Goal: Information Seeking & Learning: Learn about a topic

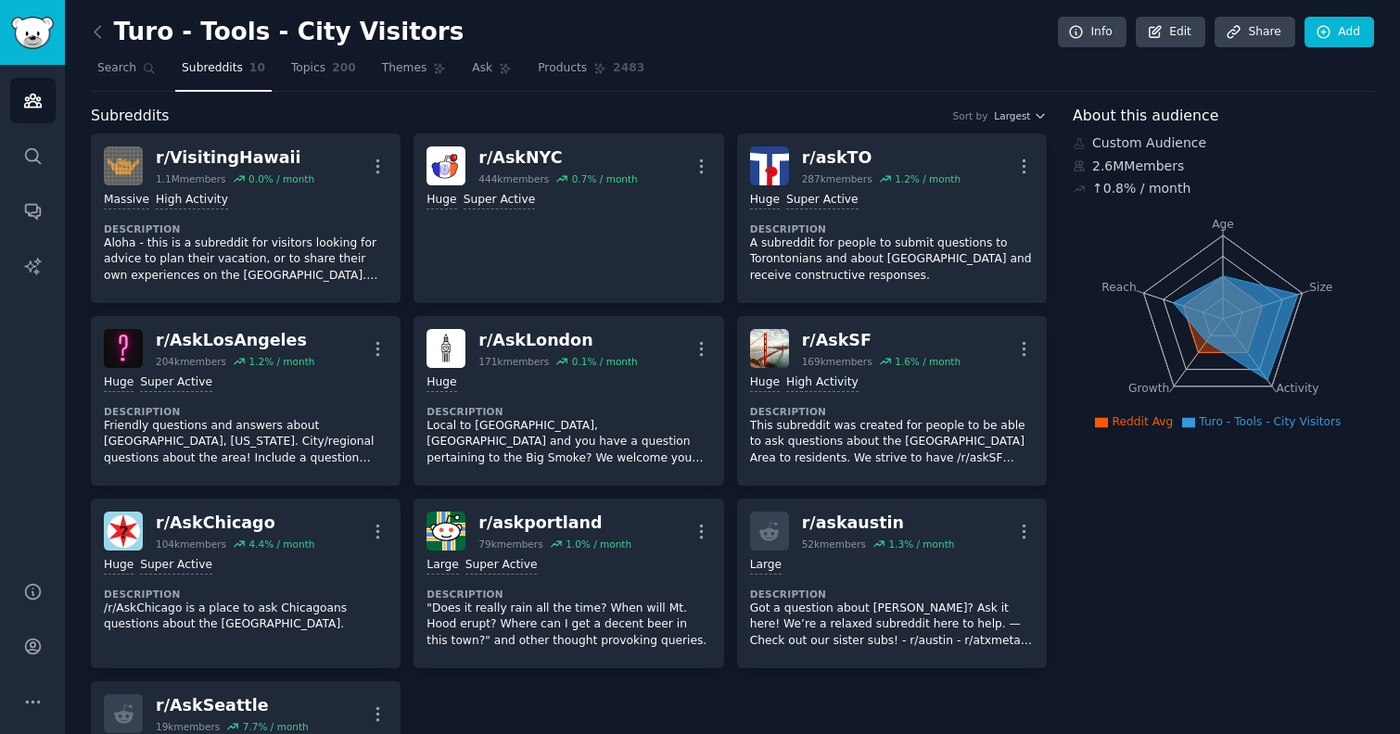
scroll to position [651, 0]
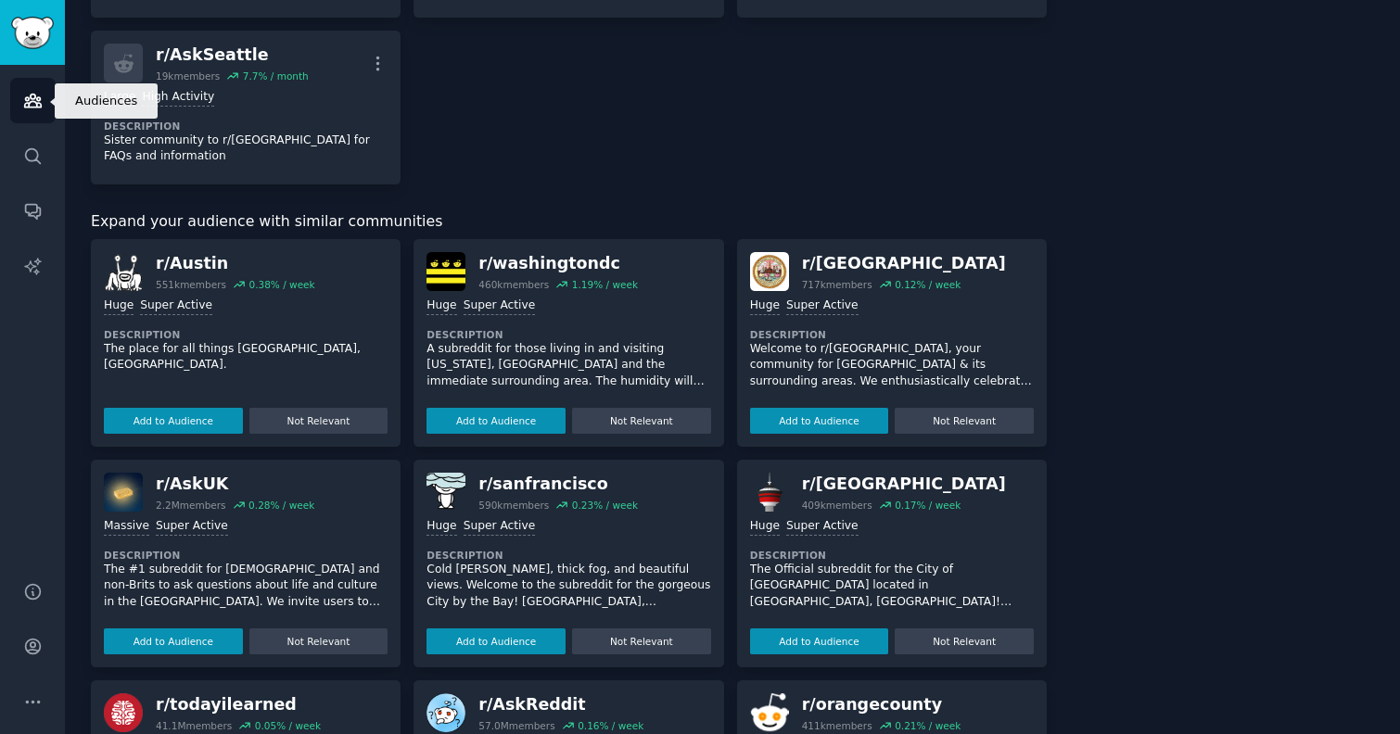
click at [26, 102] on icon "Sidebar" at bounding box center [32, 101] width 17 height 13
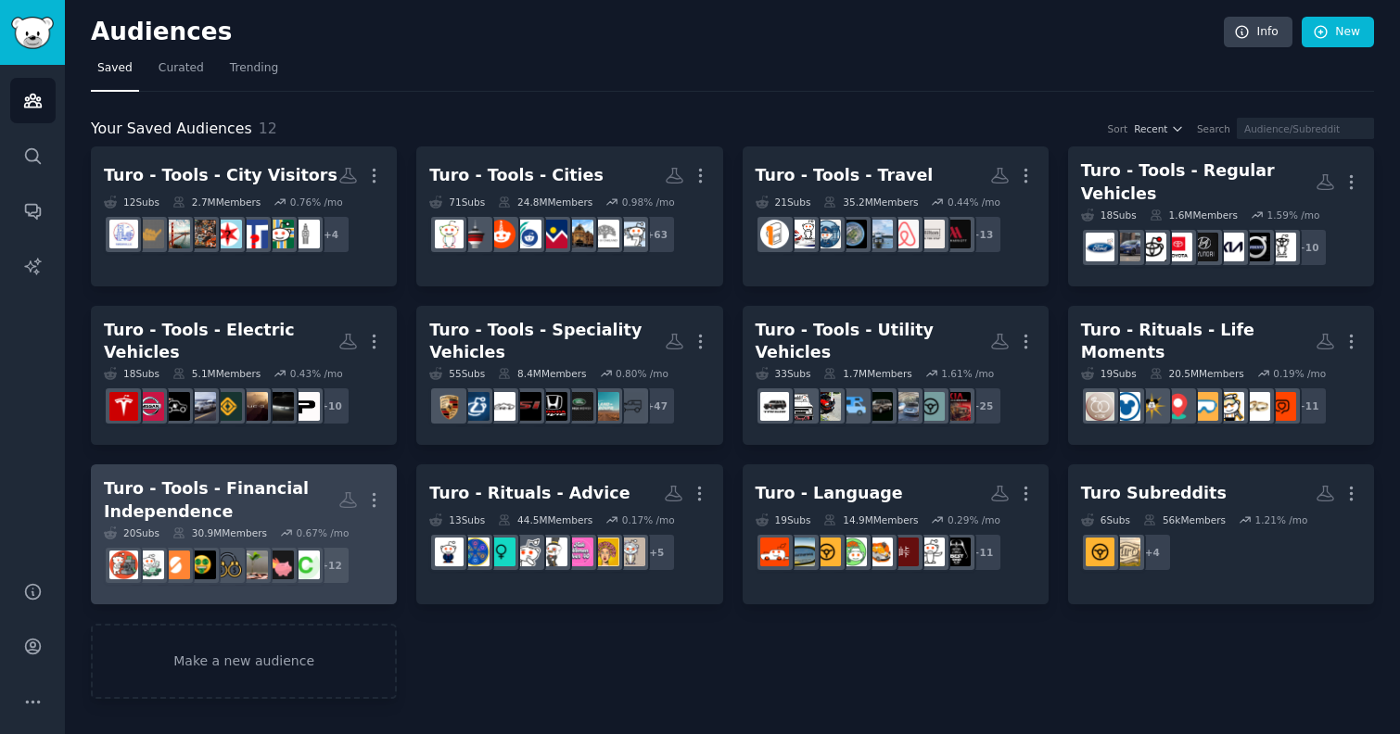
click at [216, 488] on div "Turo - Tools - Financial Independence" at bounding box center [221, 499] width 235 height 45
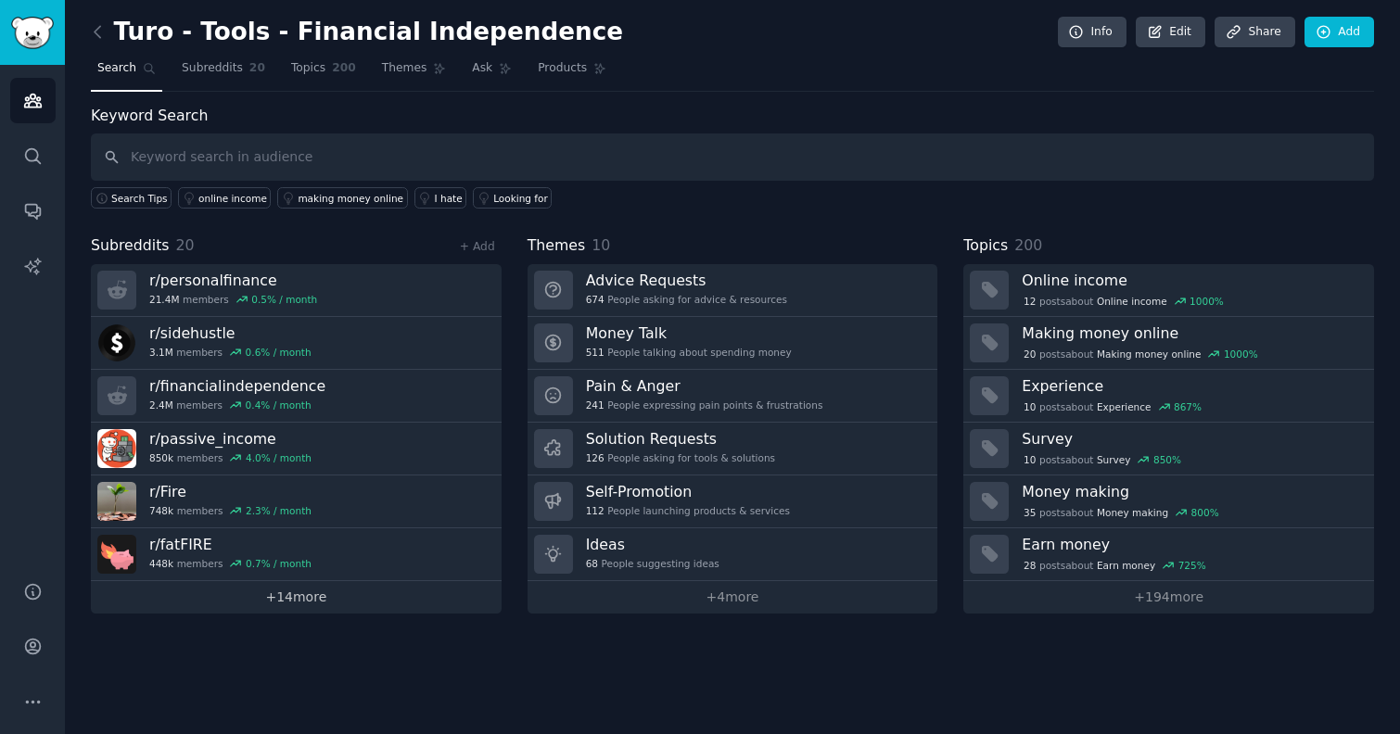
click at [330, 600] on link "+ 14 more" at bounding box center [296, 597] width 411 height 32
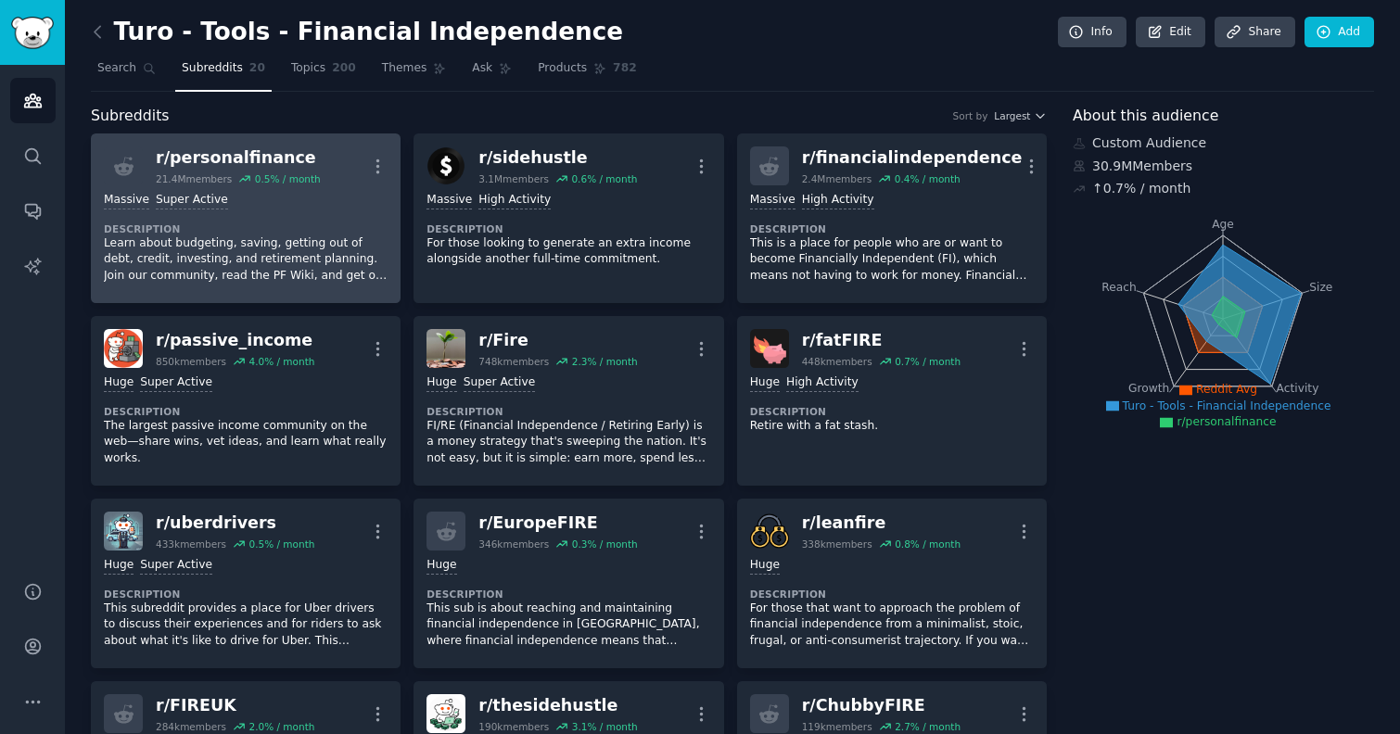
click at [244, 259] on p "Learn about budgeting, saving, getting out of debt, credit, investing, and reti…" at bounding box center [246, 259] width 284 height 49
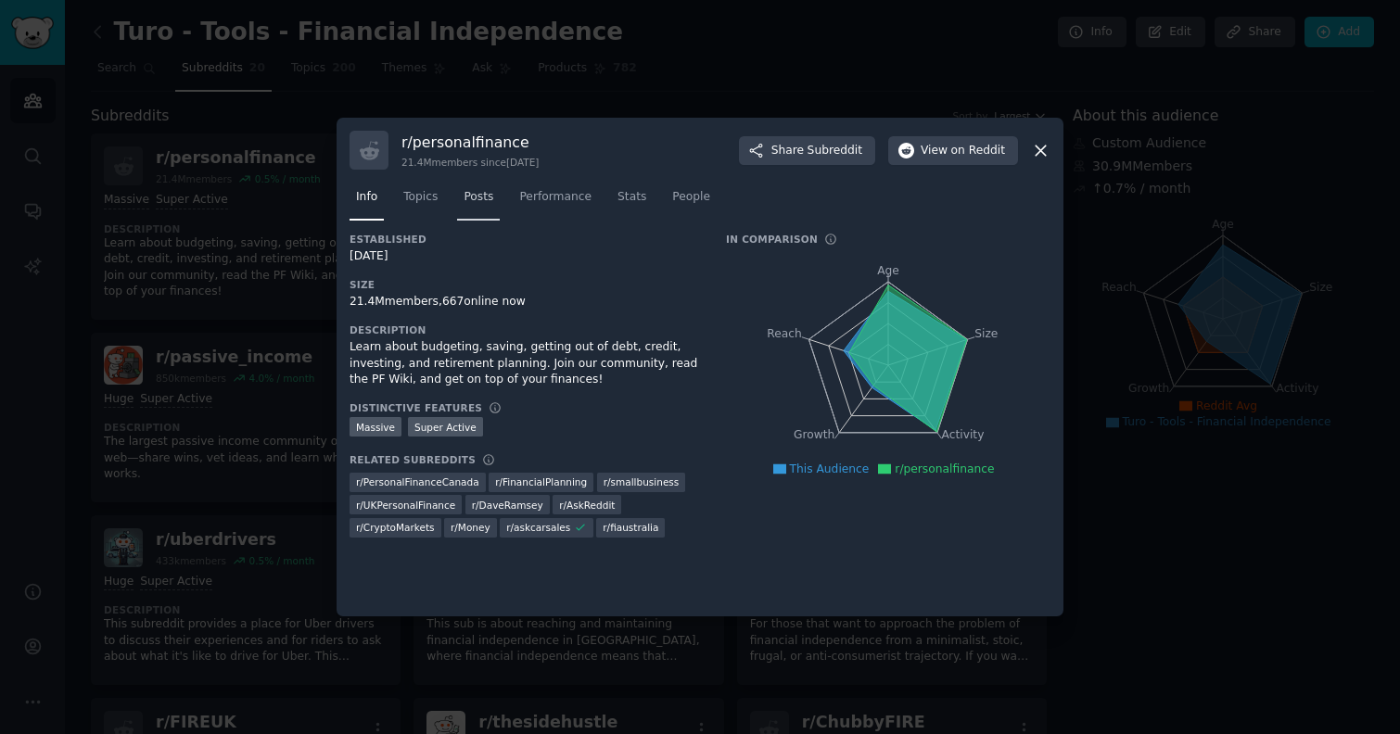
click at [476, 198] on span "Posts" at bounding box center [479, 197] width 30 height 17
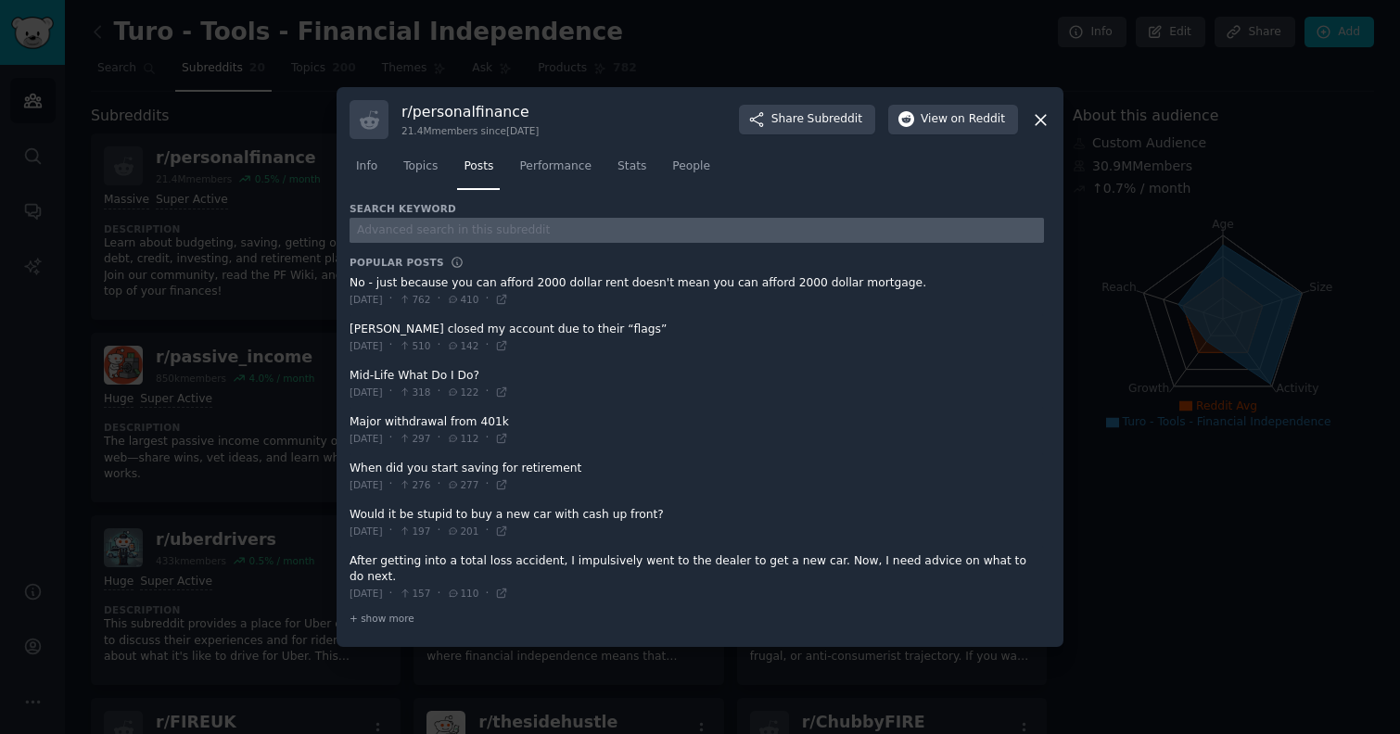
click at [464, 239] on input "text" at bounding box center [697, 230] width 694 height 25
type input "turo"
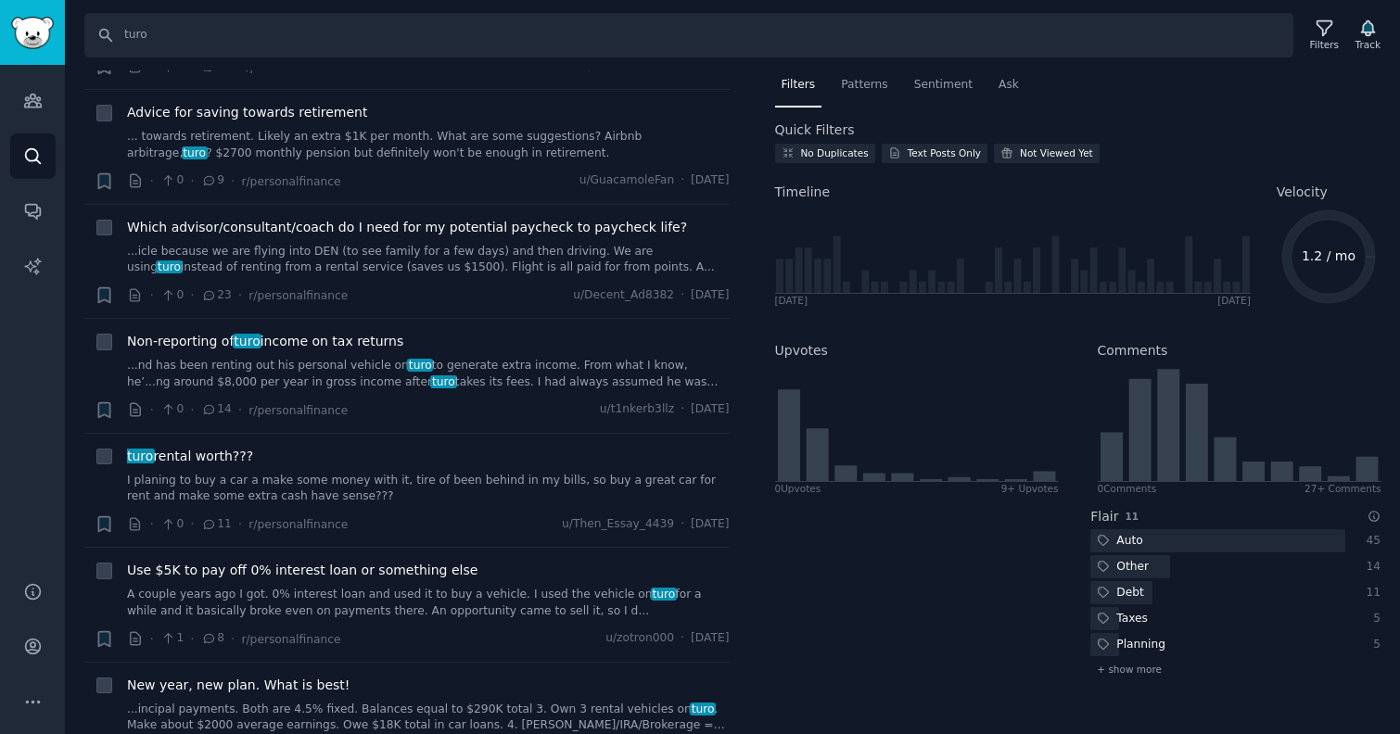
scroll to position [518, 0]
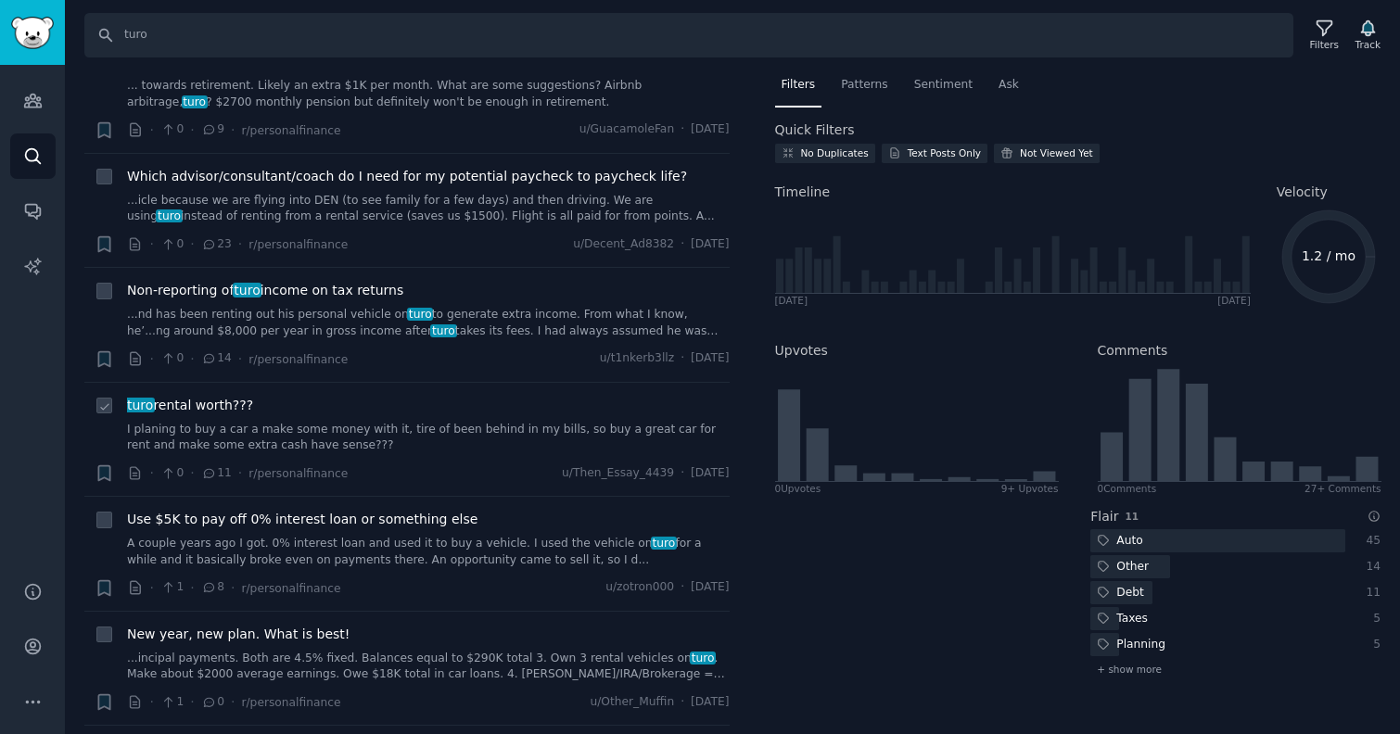
click at [442, 422] on link "I planing to buy a car a make some money with it, tire of been behind in my bil…" at bounding box center [428, 438] width 603 height 32
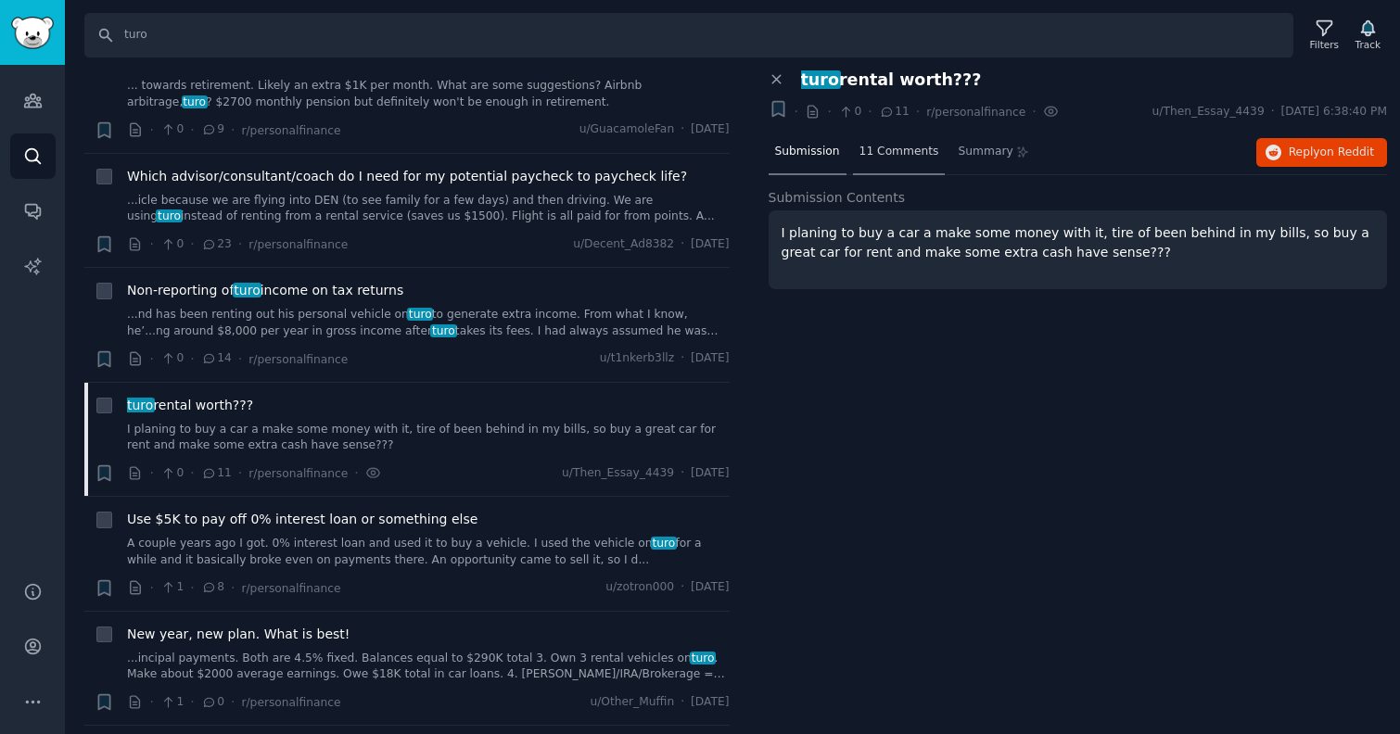
click at [913, 155] on span "11 Comments" at bounding box center [899, 152] width 80 height 17
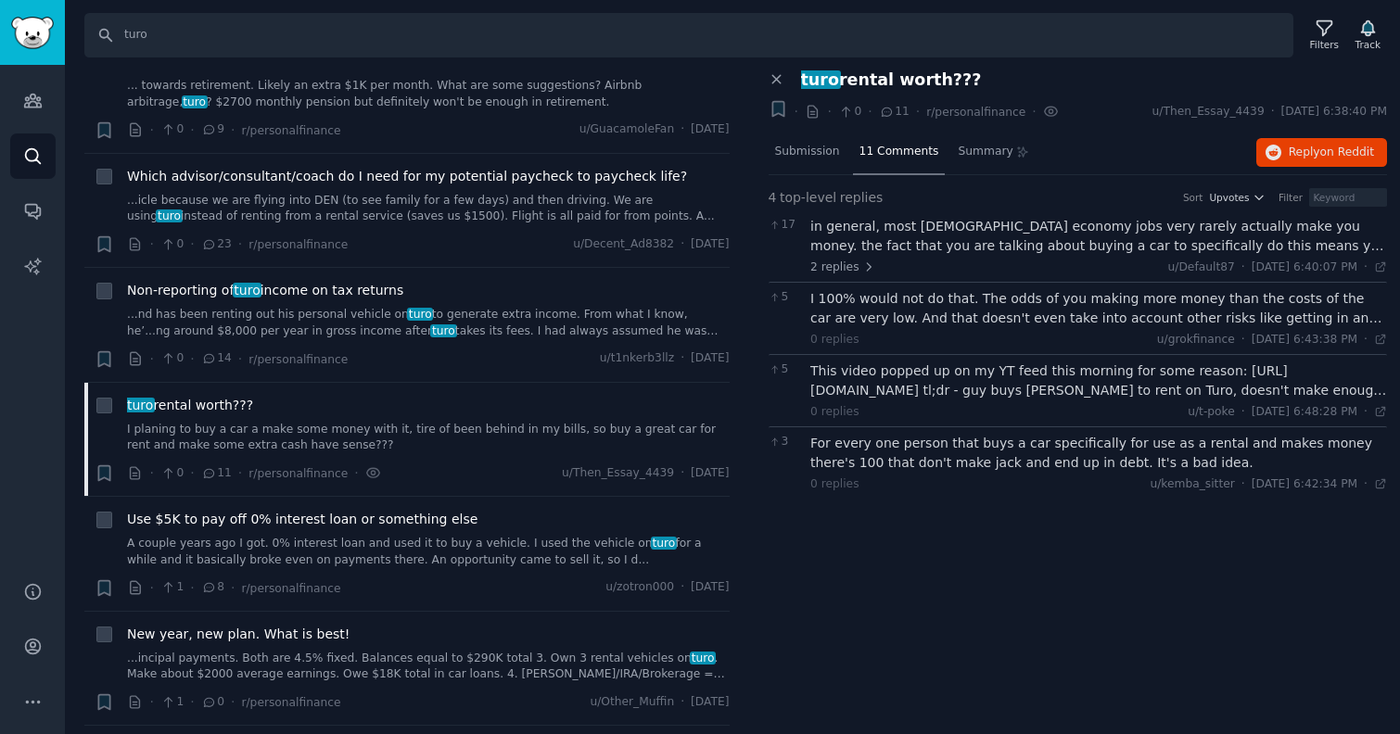
click at [1189, 392] on div "This video popped up on my YT feed this morning for some reason: [URL][DOMAIN_N…" at bounding box center [1098, 381] width 577 height 39
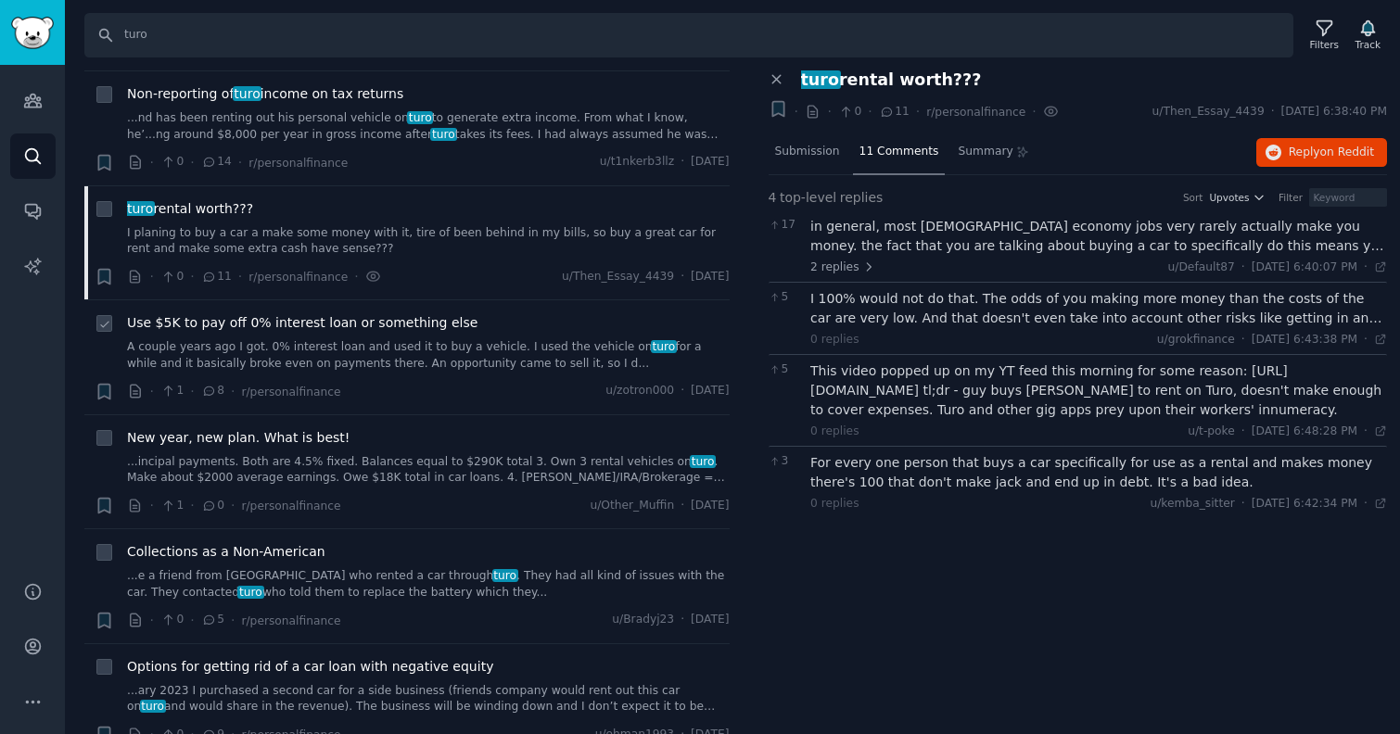
scroll to position [719, 0]
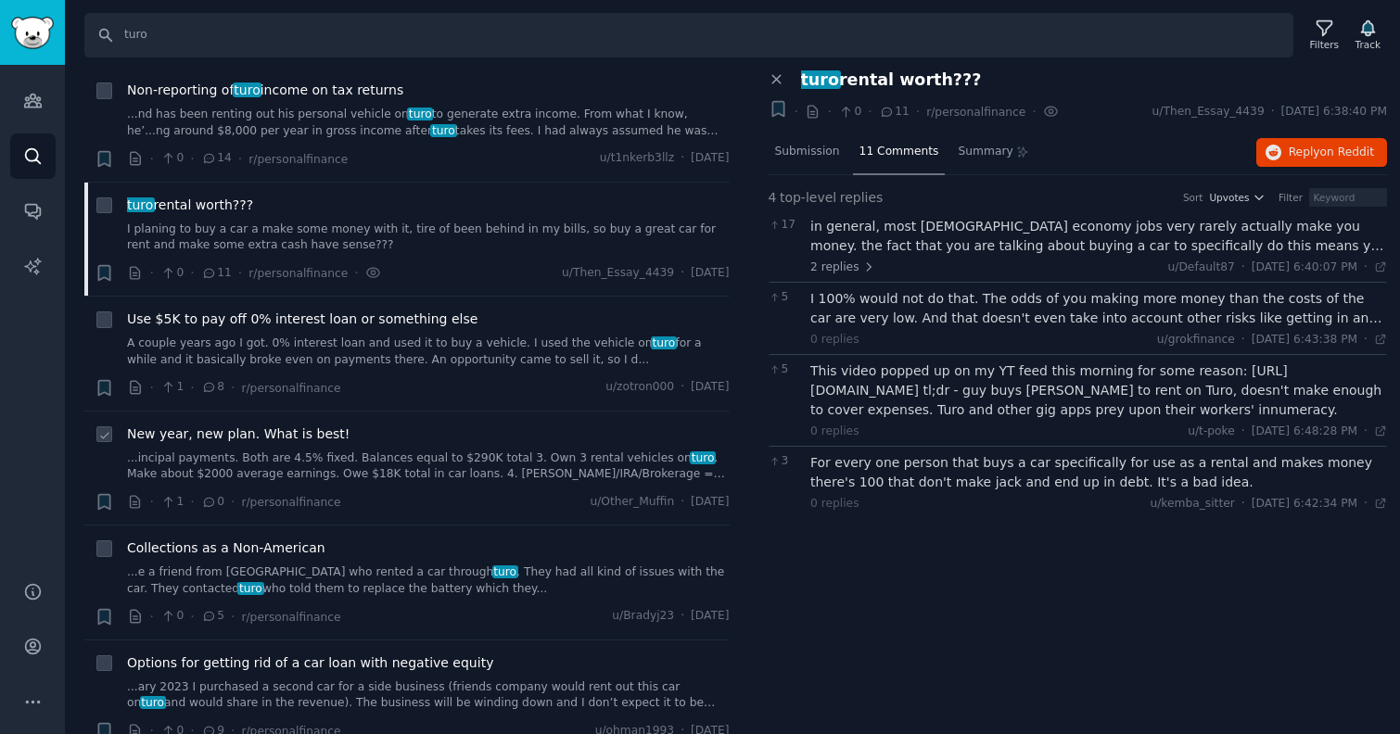
click at [455, 469] on link "...incipal payments. Both are 4.5% fixed. Balances equal to $290K total 3. Own …" at bounding box center [428, 467] width 603 height 32
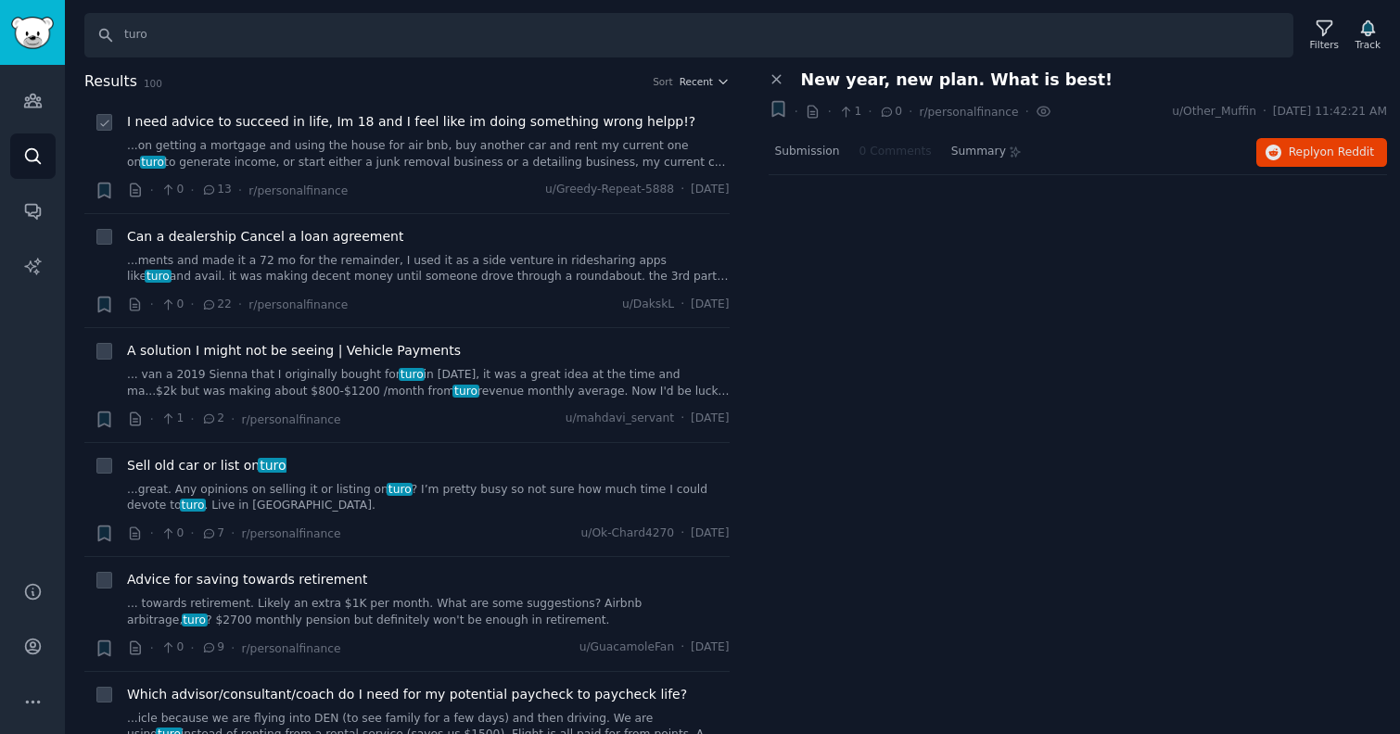
click at [423, 165] on link "...on getting a mortgage and using the house for air bnb, buy another car and r…" at bounding box center [428, 154] width 603 height 32
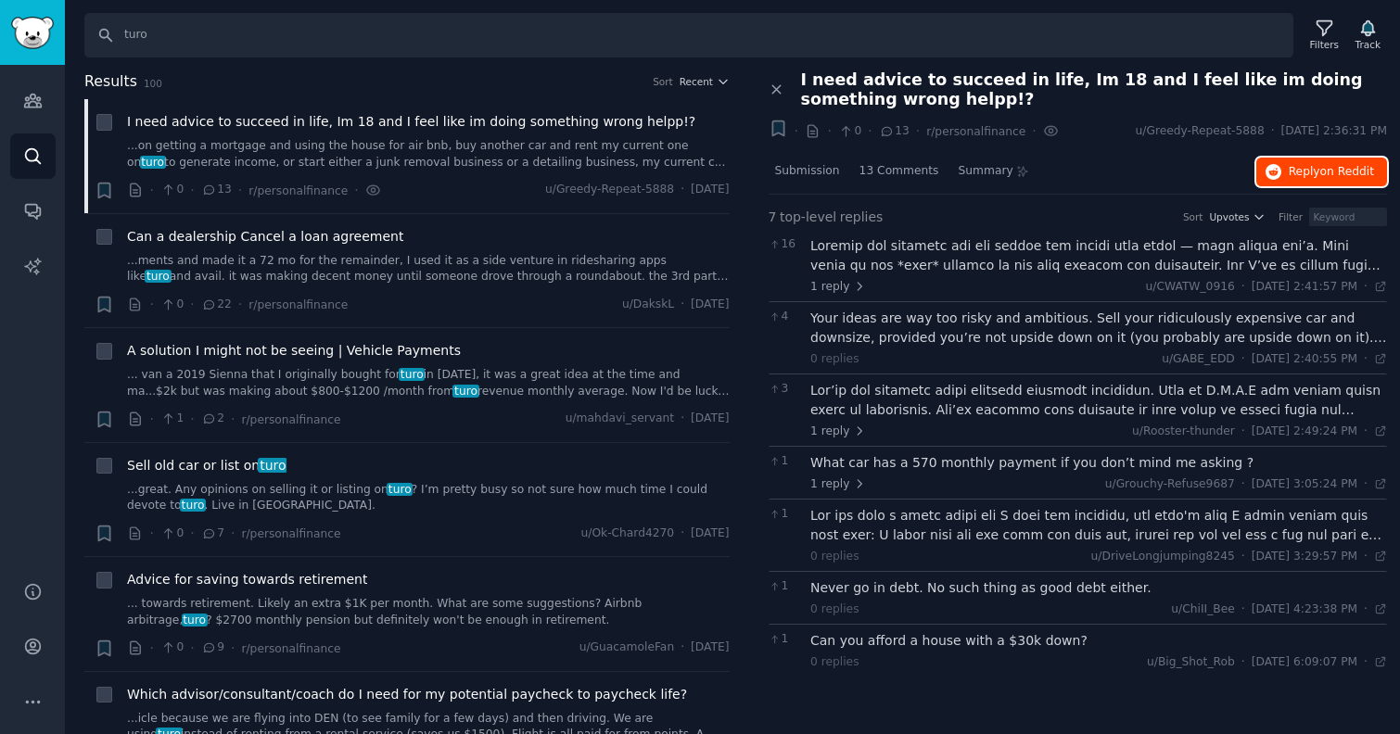
click at [1290, 177] on span "Reply on Reddit" at bounding box center [1331, 172] width 85 height 17
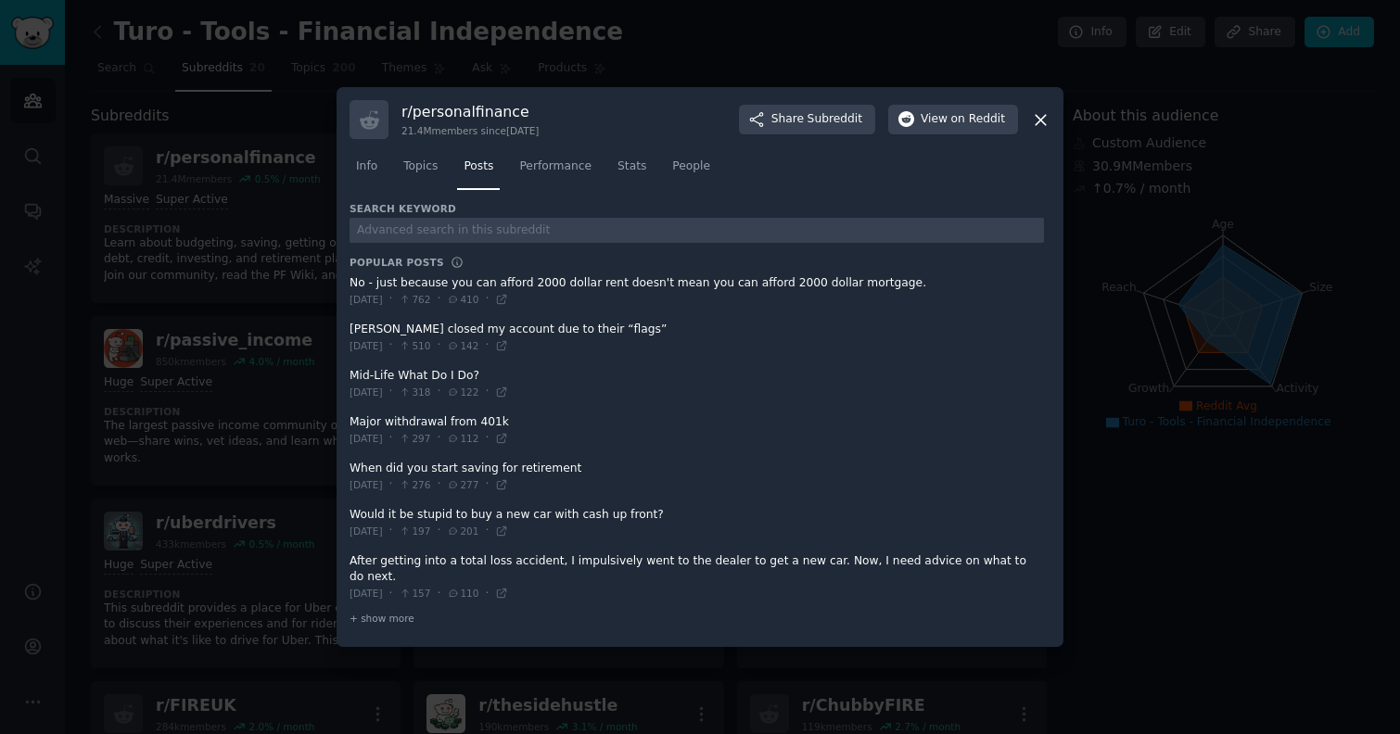
click at [1046, 137] on div "r/ personalfinance 21.4M members since [DATE] Share Subreddit View on Reddit" at bounding box center [700, 119] width 701 height 39
click at [1048, 126] on icon at bounding box center [1040, 119] width 19 height 19
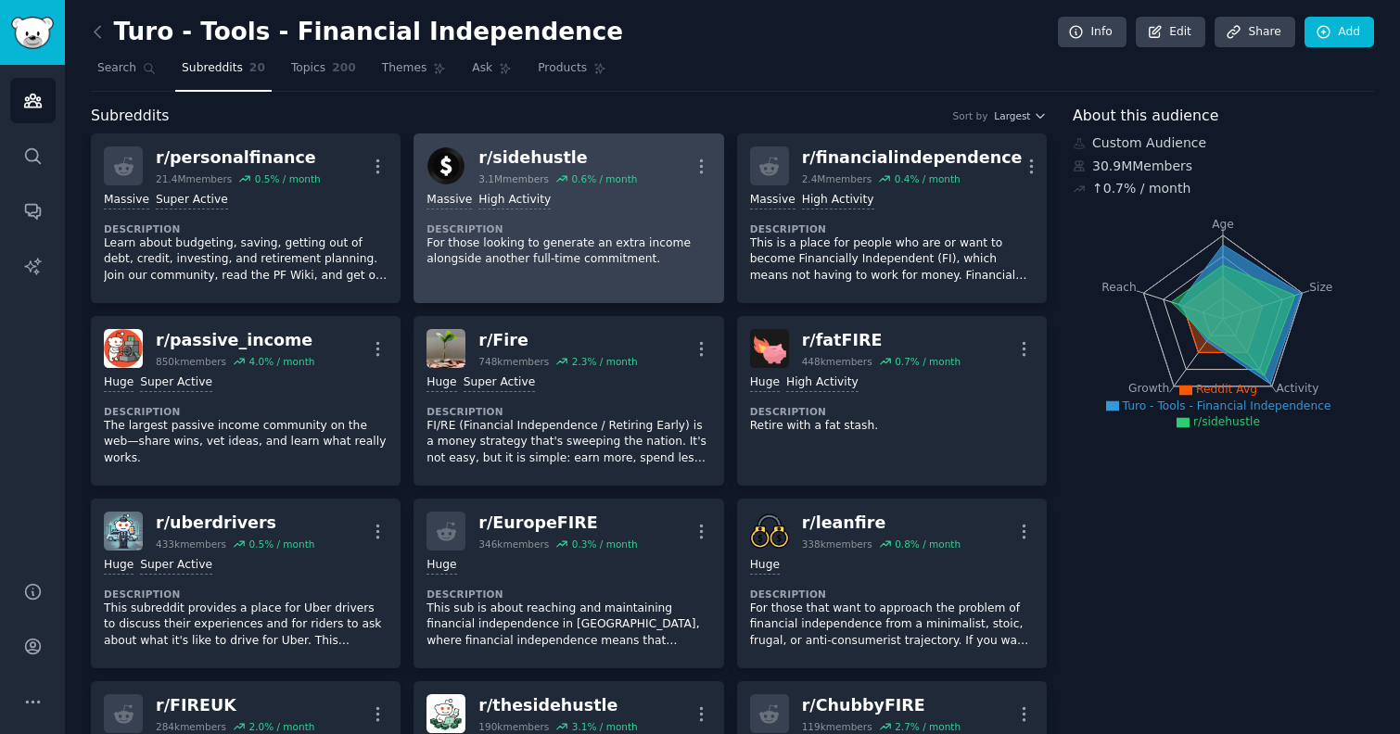
click at [579, 244] on p "For those looking to generate an extra income alongside another full-time commi…" at bounding box center [568, 251] width 284 height 32
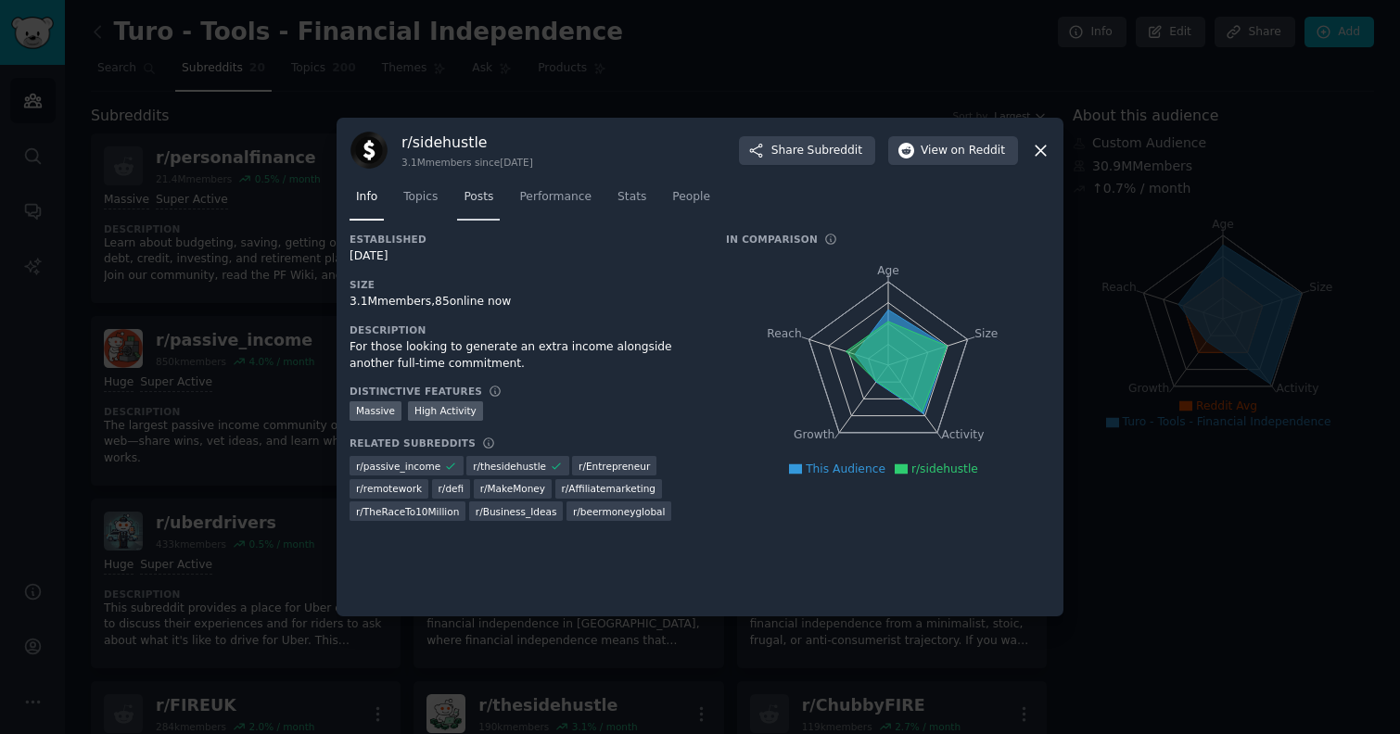
click at [482, 197] on span "Posts" at bounding box center [479, 197] width 30 height 17
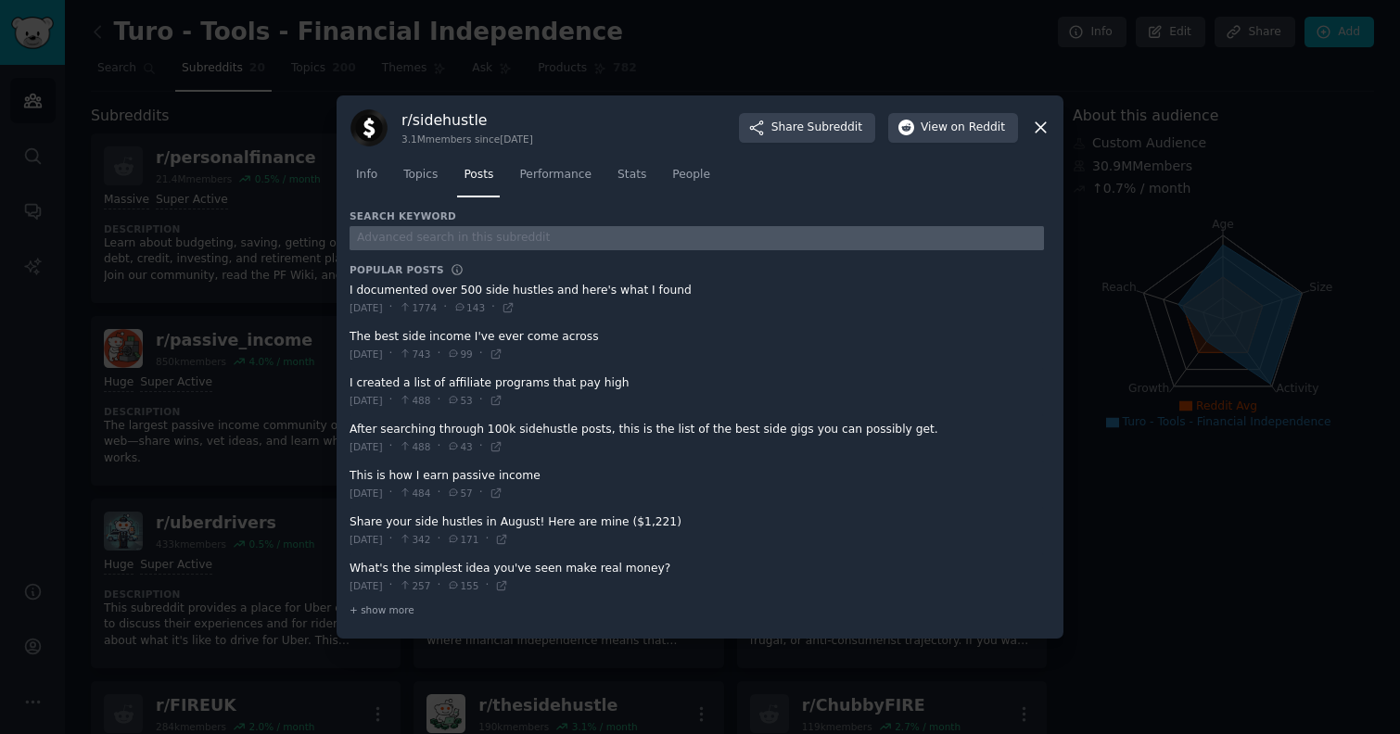
click at [477, 234] on input "text" at bounding box center [697, 238] width 694 height 25
type input "turo"
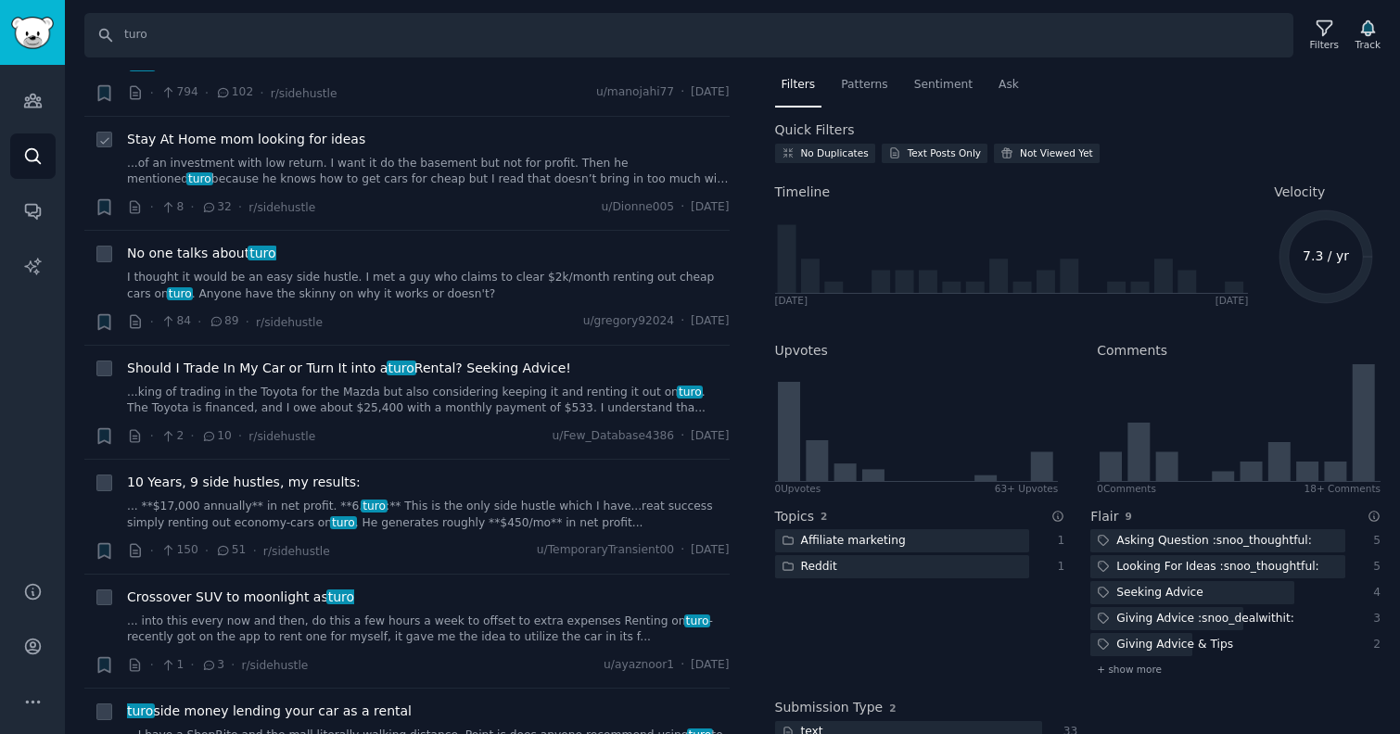
scroll to position [107, 0]
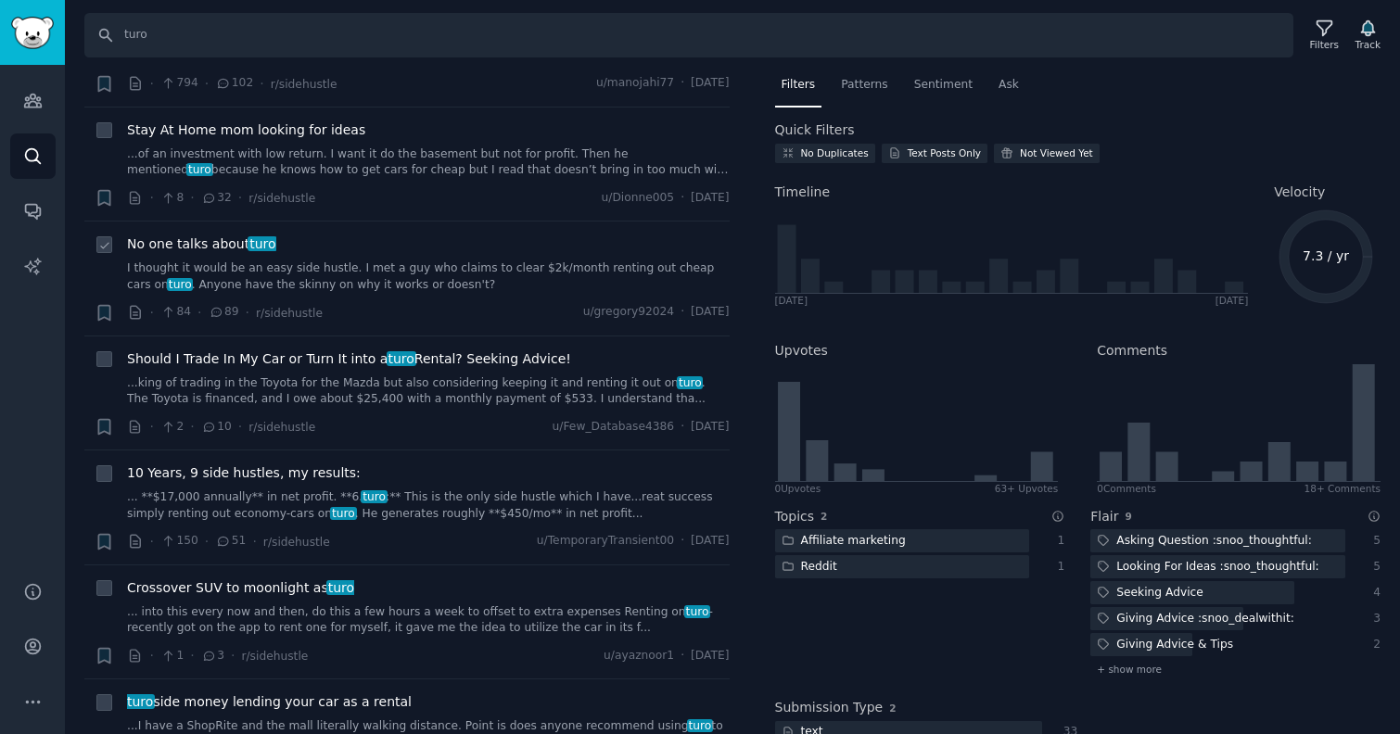
click at [319, 286] on link "I thought it would be an easy side hustle. I met a guy who claims to clear $2k/…" at bounding box center [428, 277] width 603 height 32
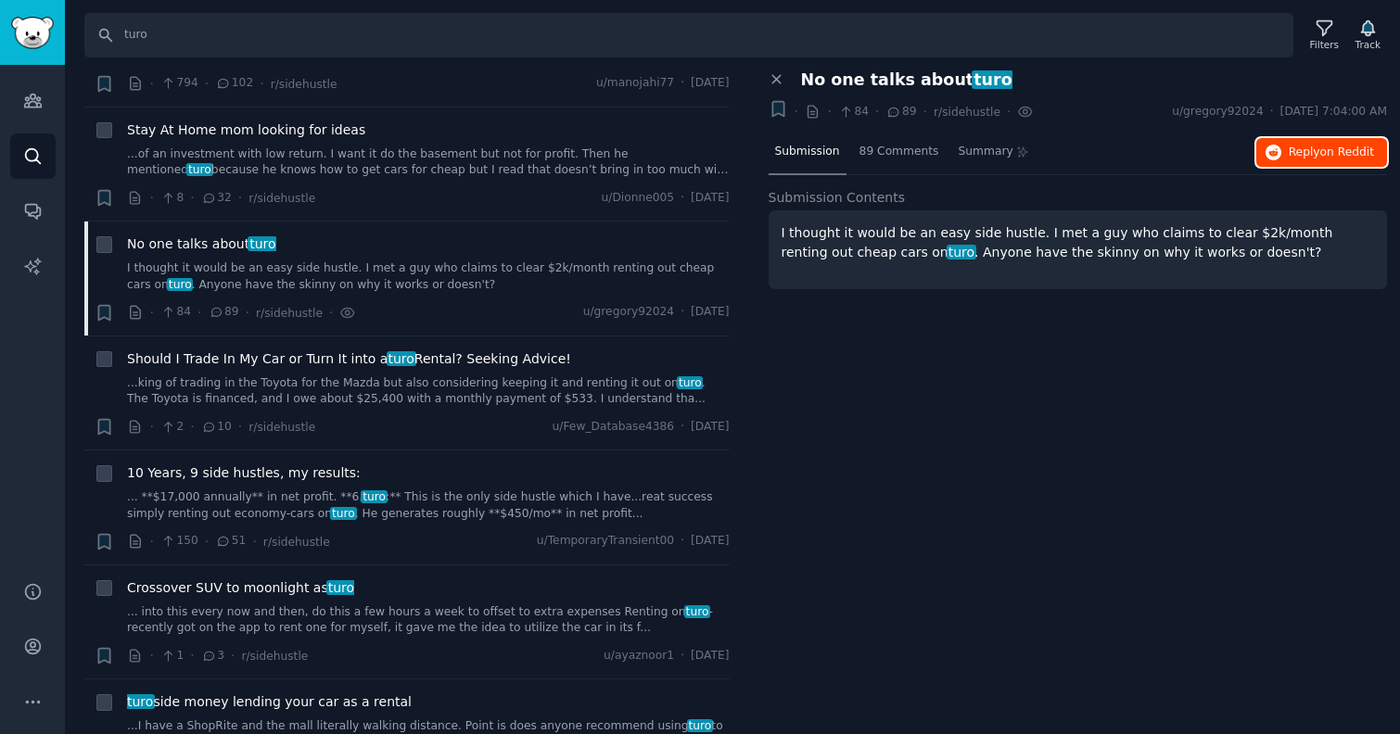
click at [1304, 161] on button "Reply on Reddit" at bounding box center [1321, 153] width 131 height 30
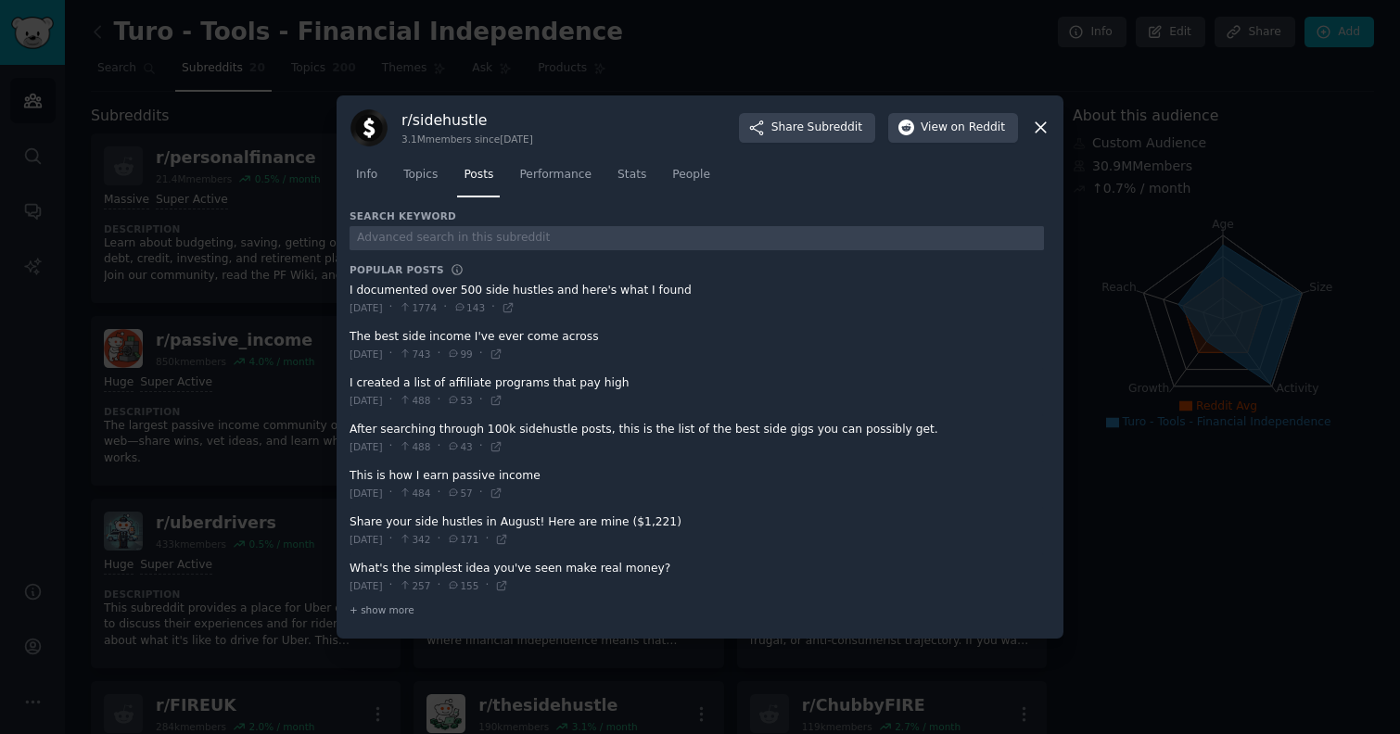
click at [1047, 137] on div "r/ sidehustle 3.1M members since [DATE] Share Subreddit View on Reddit" at bounding box center [700, 127] width 701 height 39
click at [1043, 134] on icon at bounding box center [1040, 127] width 19 height 19
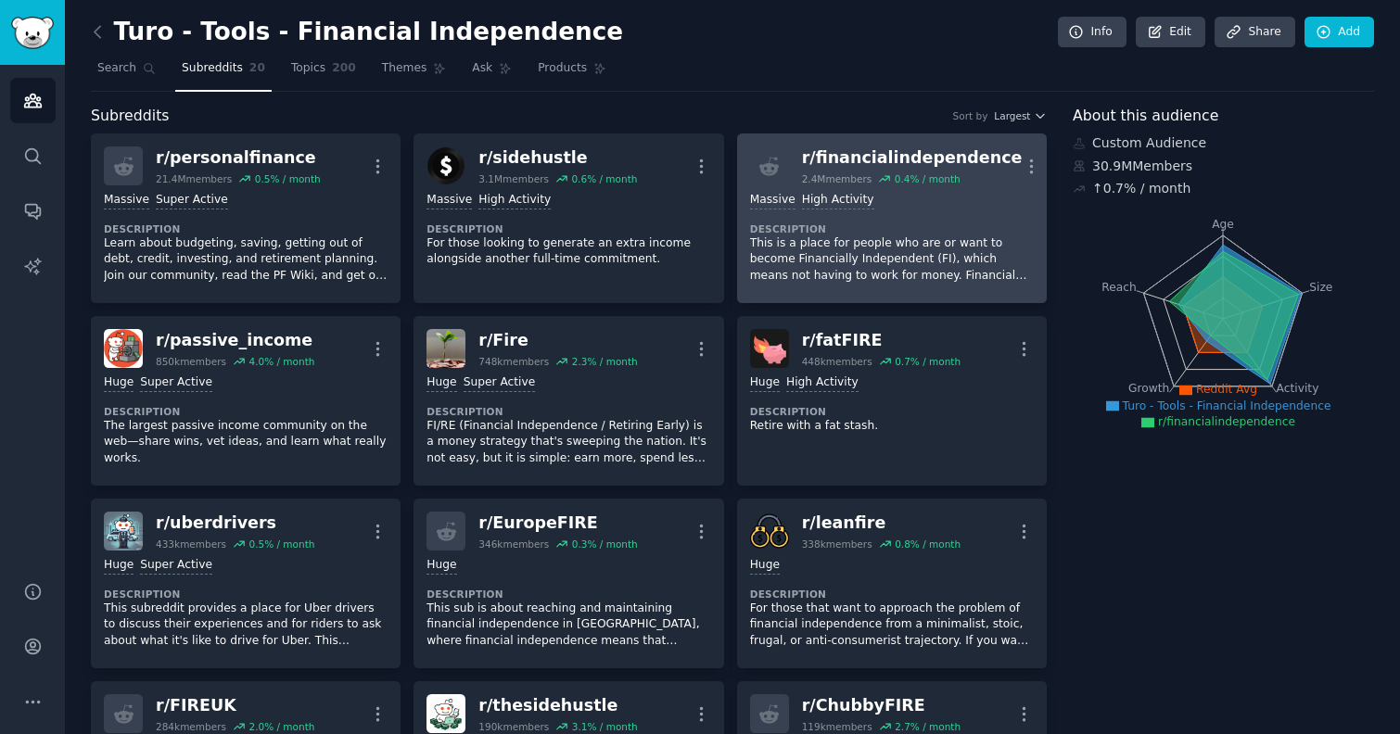
click at [854, 267] on p "This is a place for people who are or want to become Financially Independent (F…" at bounding box center [892, 259] width 284 height 49
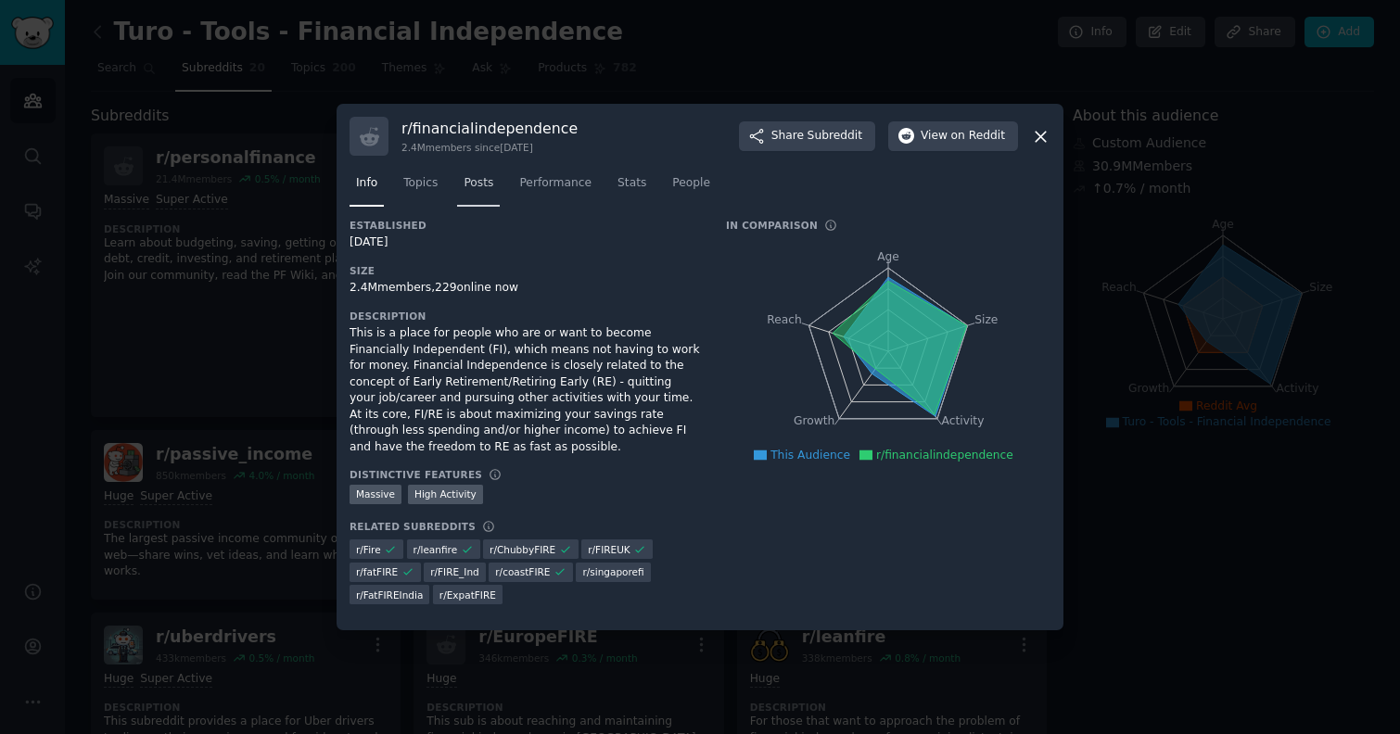
click at [477, 179] on span "Posts" at bounding box center [479, 183] width 30 height 17
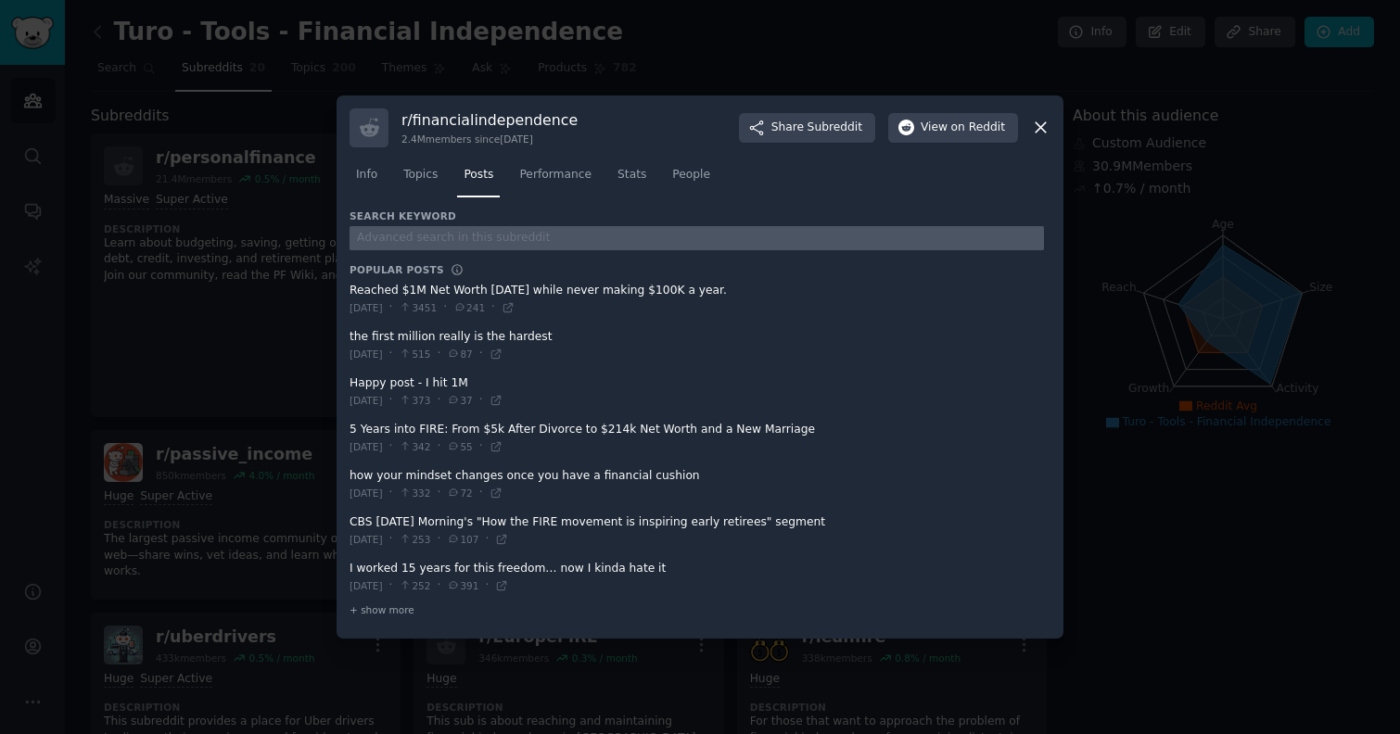
click at [464, 234] on input "text" at bounding box center [697, 238] width 694 height 25
type input "turo"
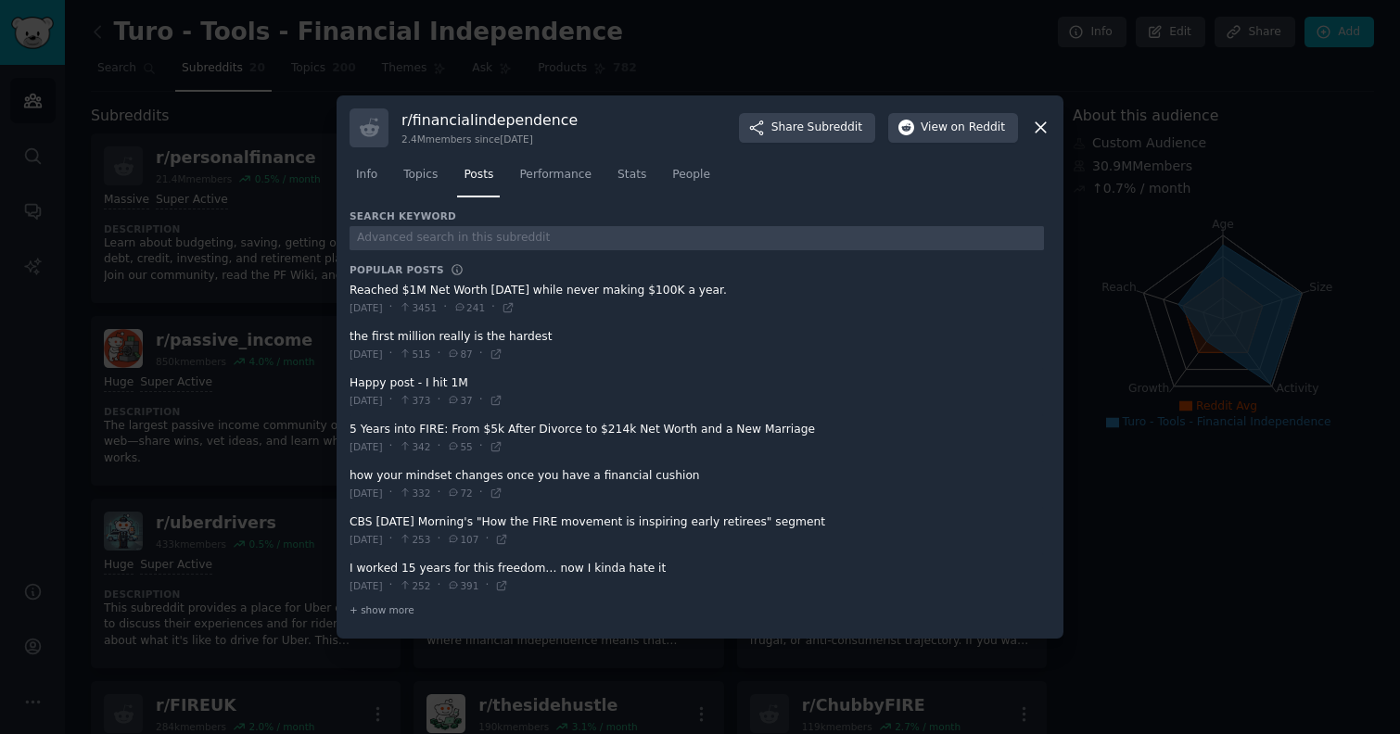
click at [1037, 122] on icon at bounding box center [1040, 127] width 19 height 19
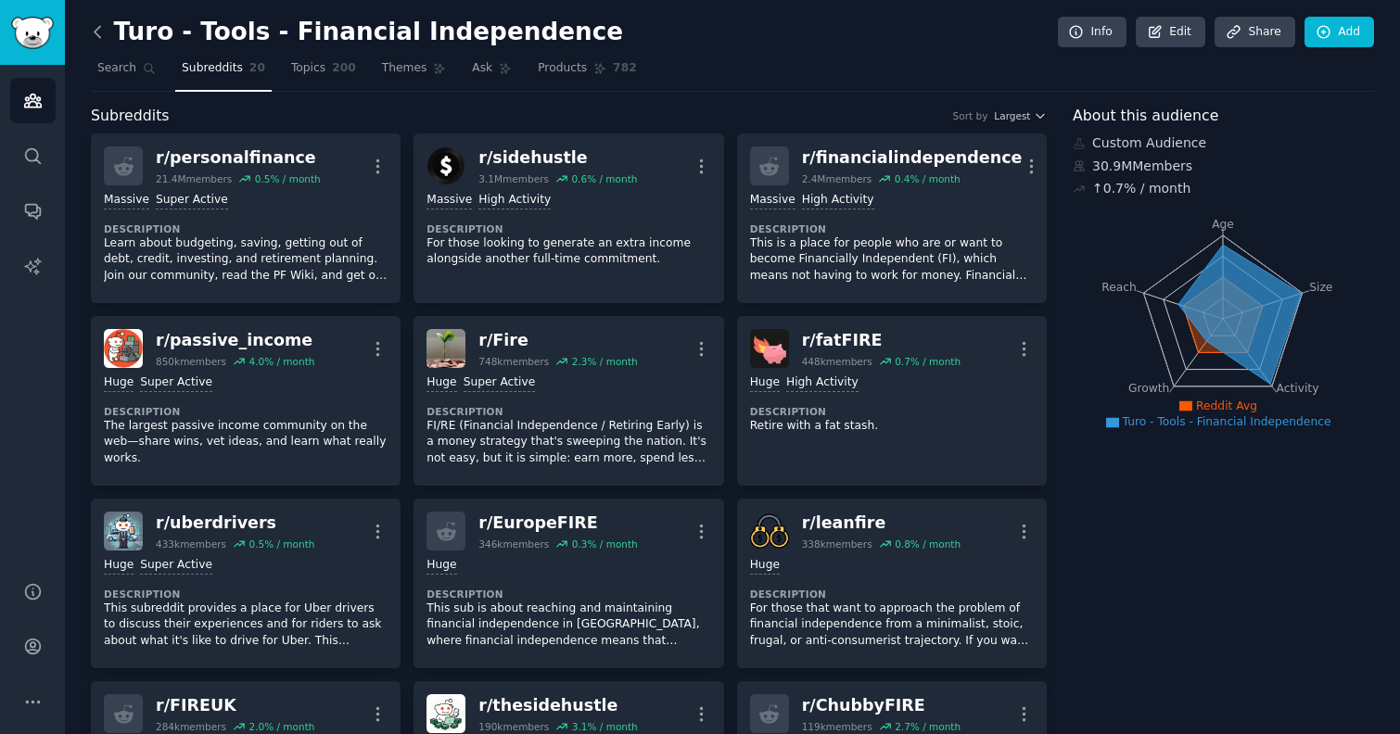
click at [95, 31] on icon at bounding box center [98, 31] width 6 height 11
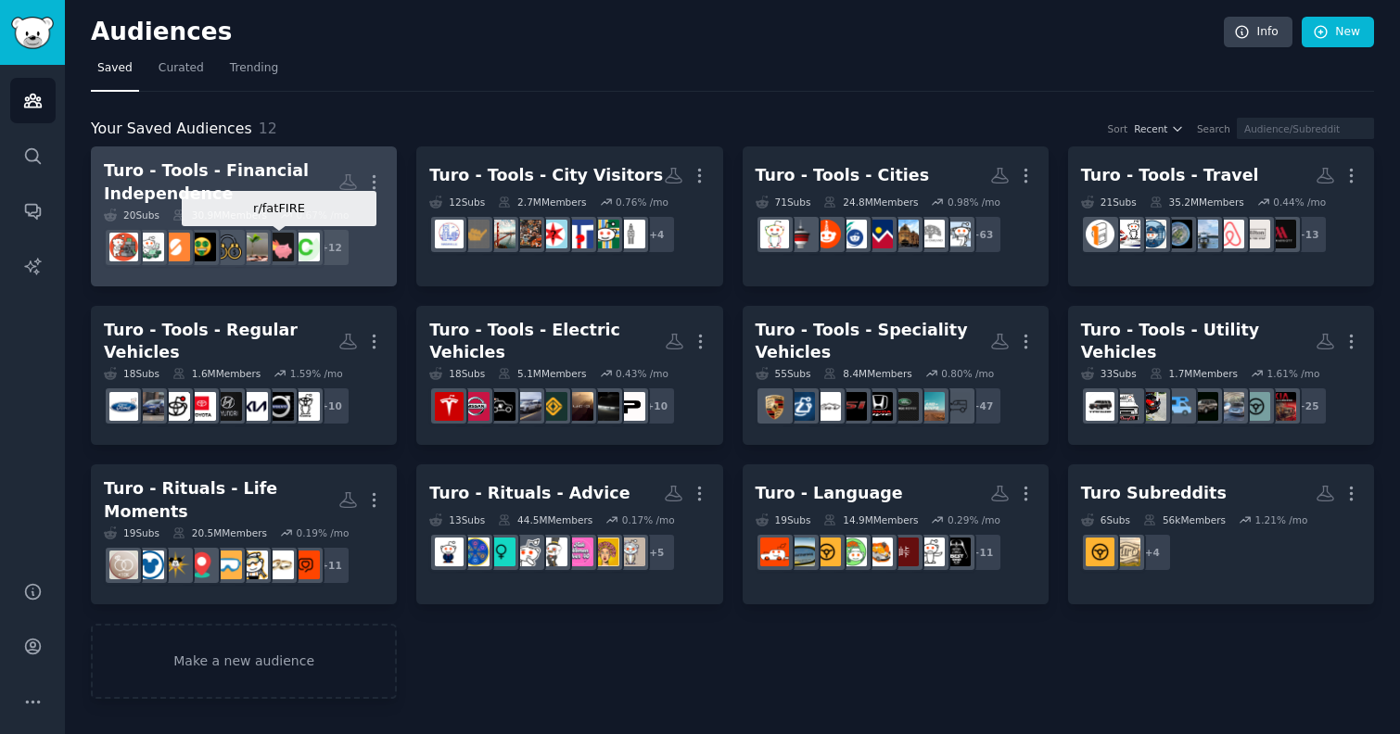
click at [282, 236] on img at bounding box center [279, 247] width 29 height 29
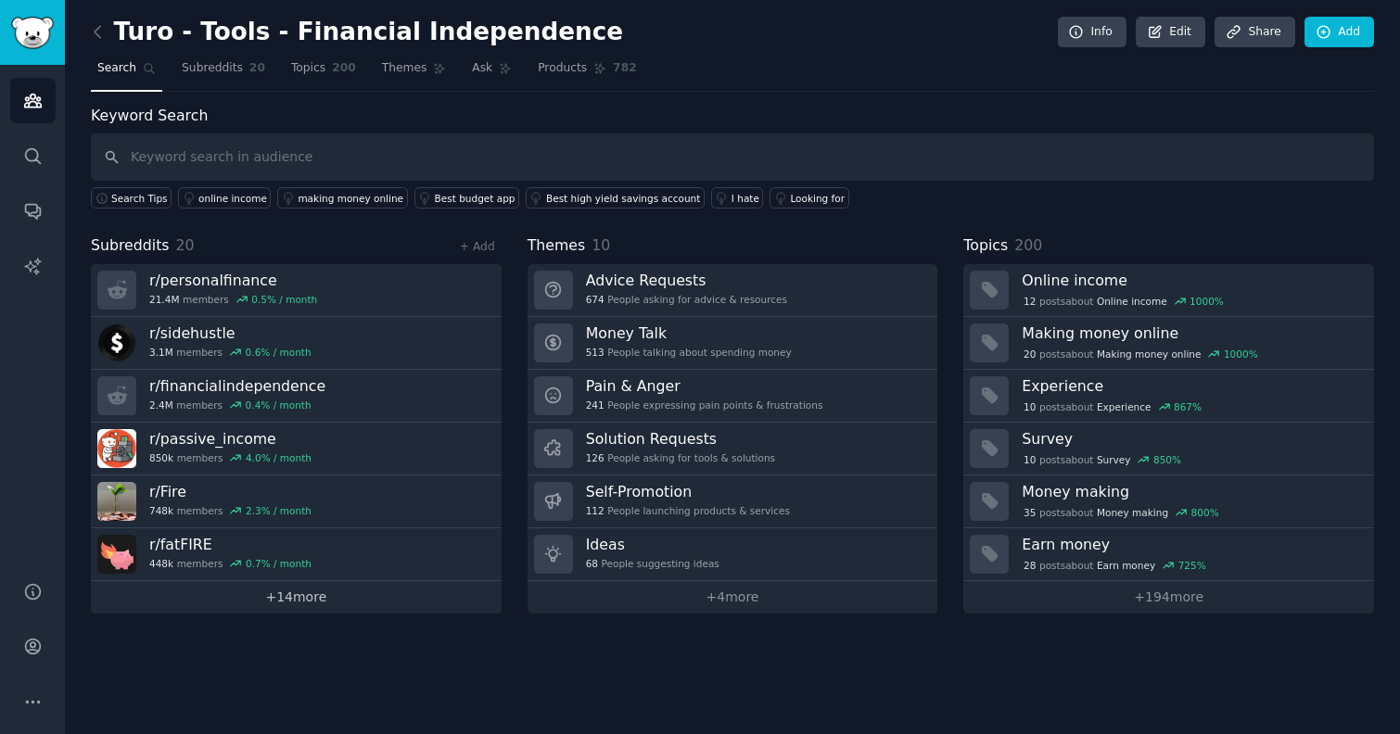
click at [368, 593] on link "+ 14 more" at bounding box center [296, 597] width 411 height 32
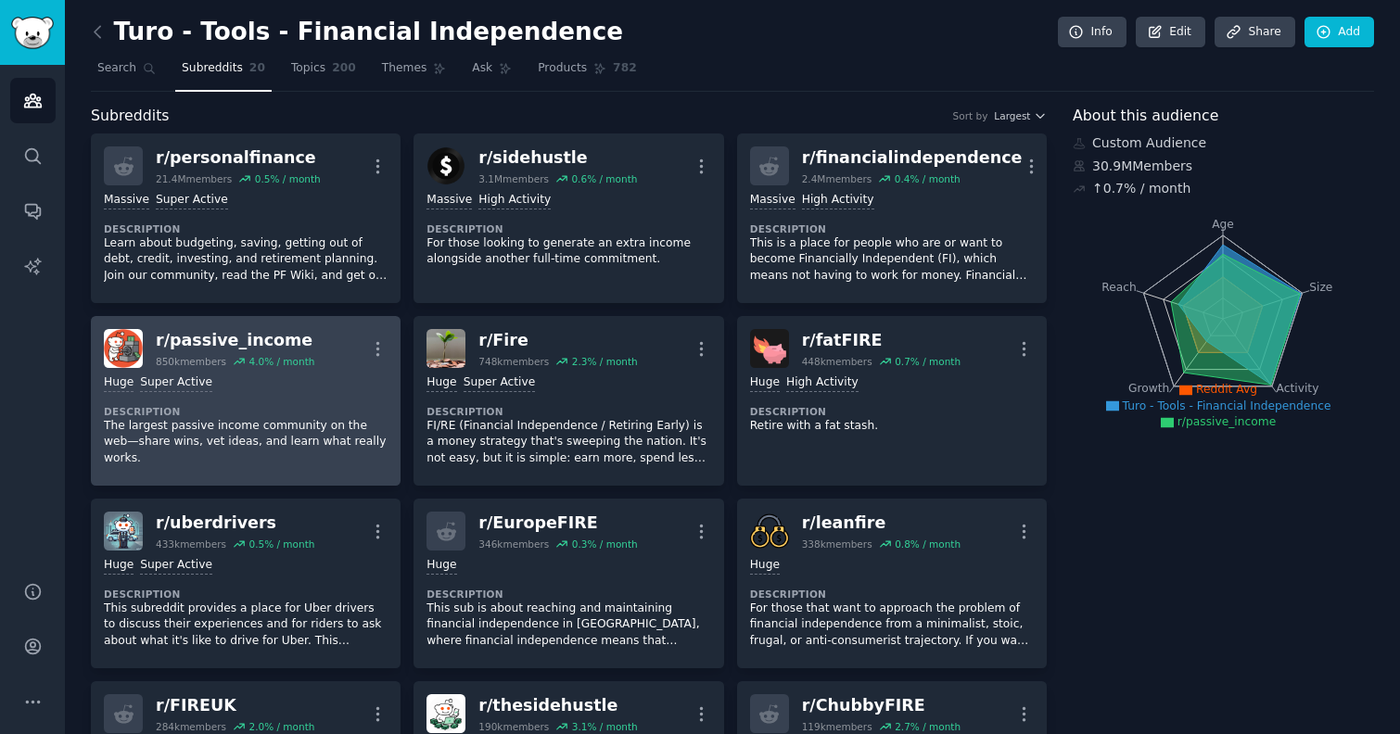
click at [241, 437] on p "The largest passive income community on the web—share wins, vet ideas, and lear…" at bounding box center [246, 442] width 284 height 49
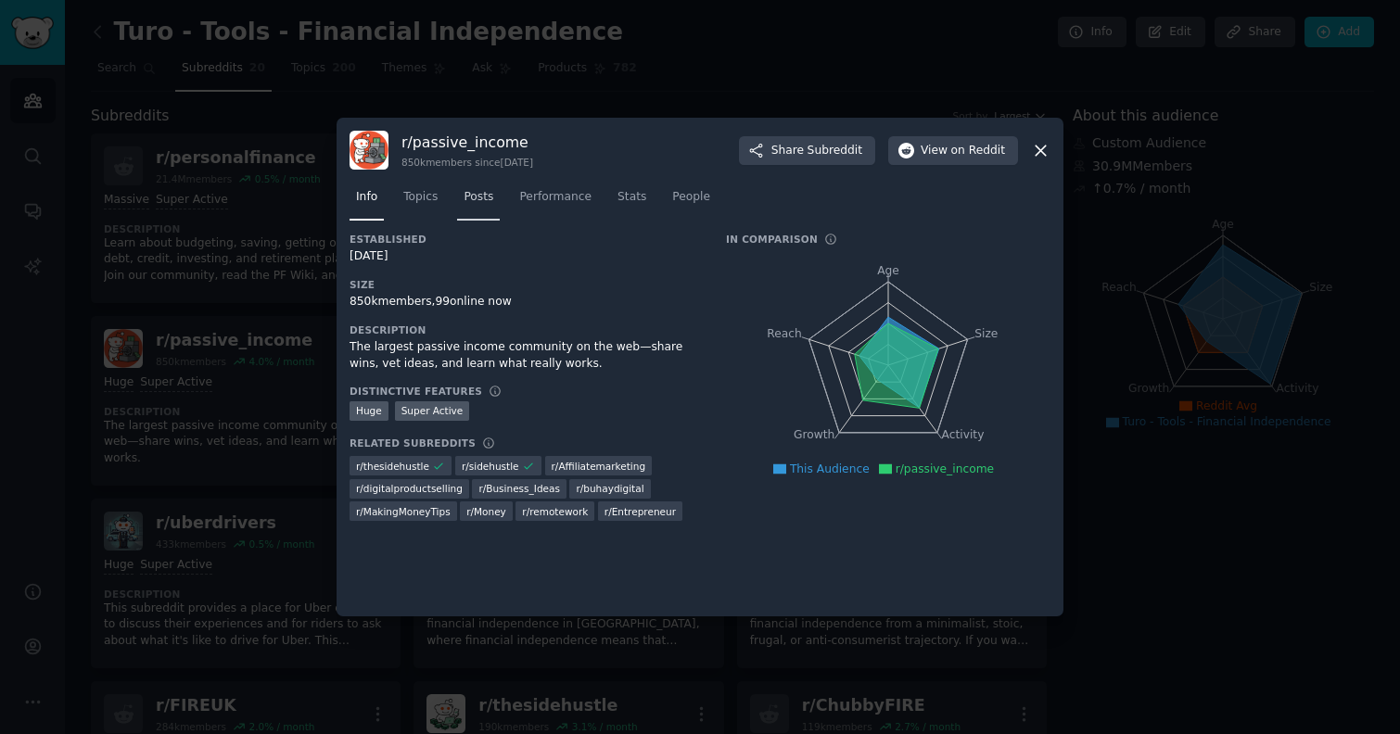
click at [474, 207] on link "Posts" at bounding box center [478, 202] width 43 height 38
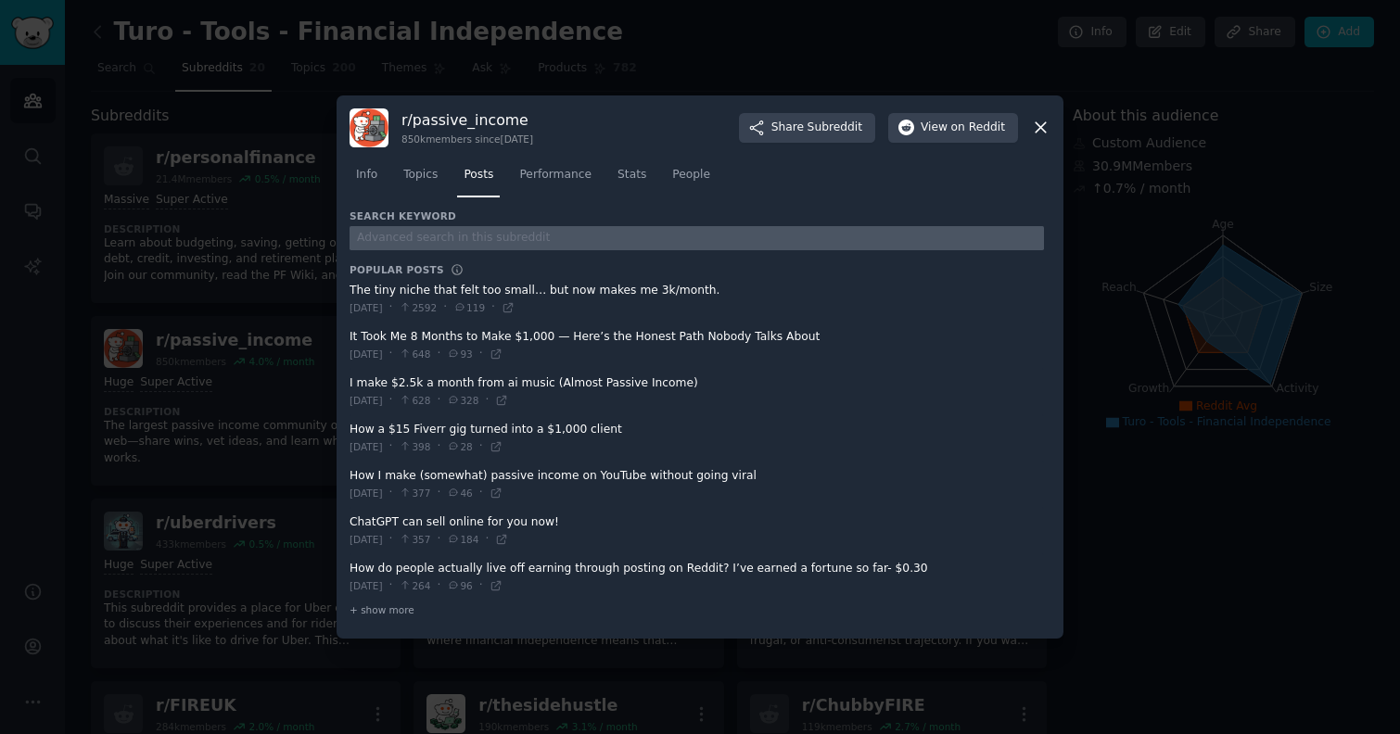
click at [500, 240] on input "text" at bounding box center [697, 238] width 694 height 25
type input "turo"
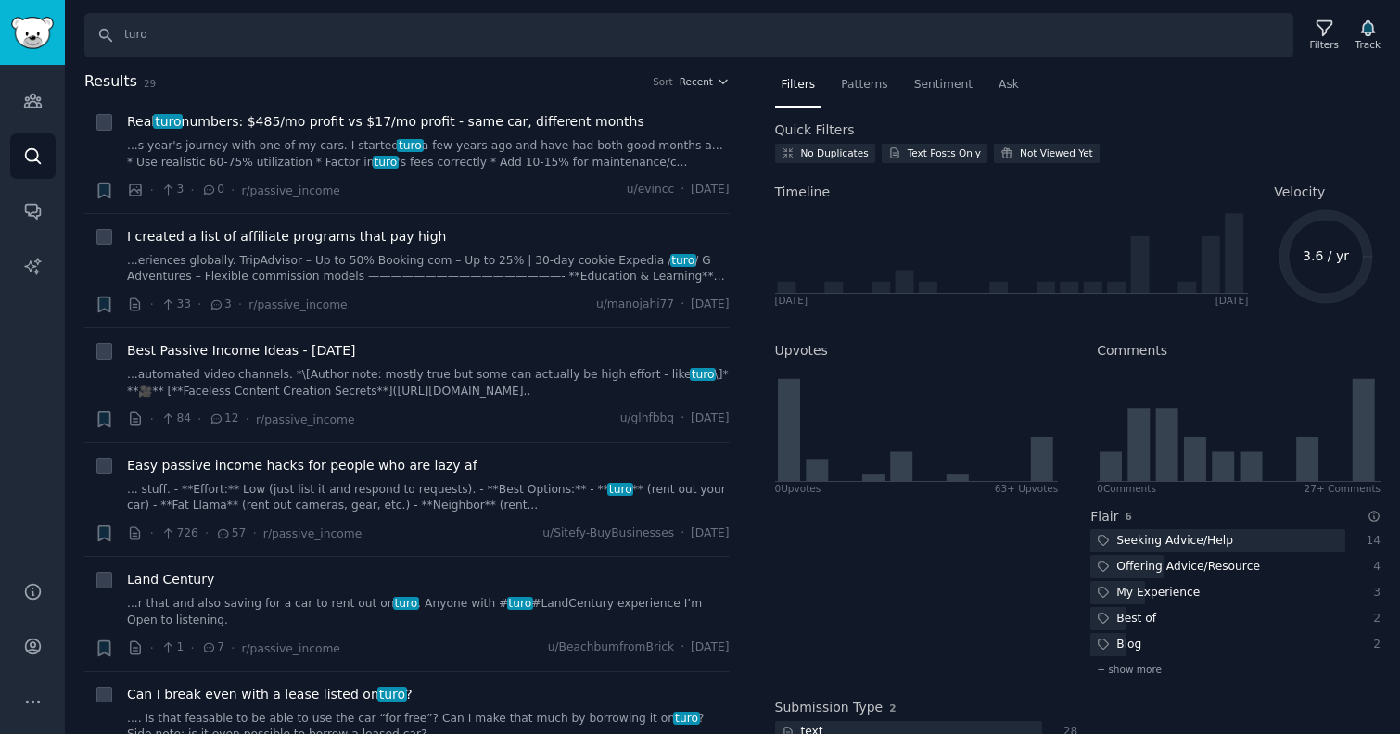
drag, startPoint x: 546, startPoint y: 119, endPoint x: 525, endPoint y: 3, distance: 117.8
click at [0, 0] on div "Audiences Search Conversations AI Reports Help Account More Search turo Filters…" at bounding box center [700, 367] width 1400 height 734
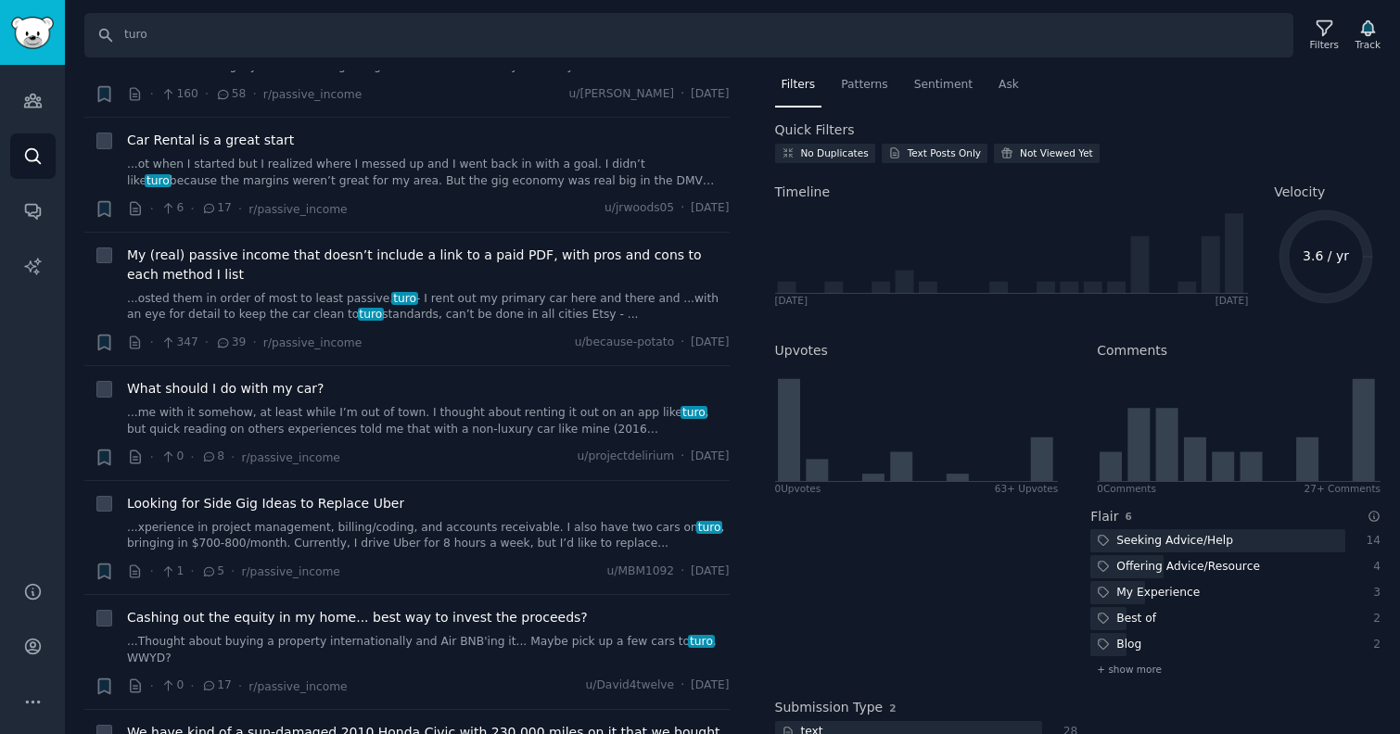
scroll to position [922, 0]
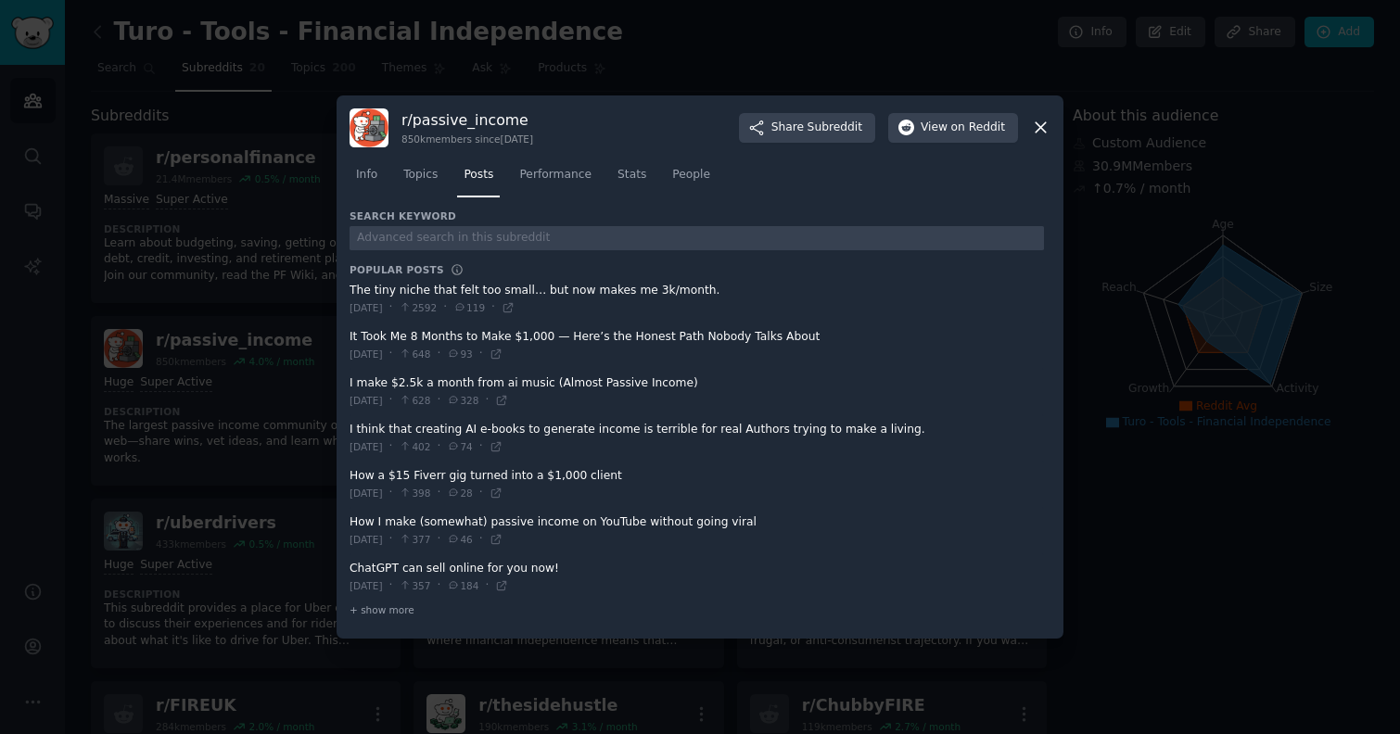
click at [1047, 131] on icon at bounding box center [1040, 127] width 19 height 19
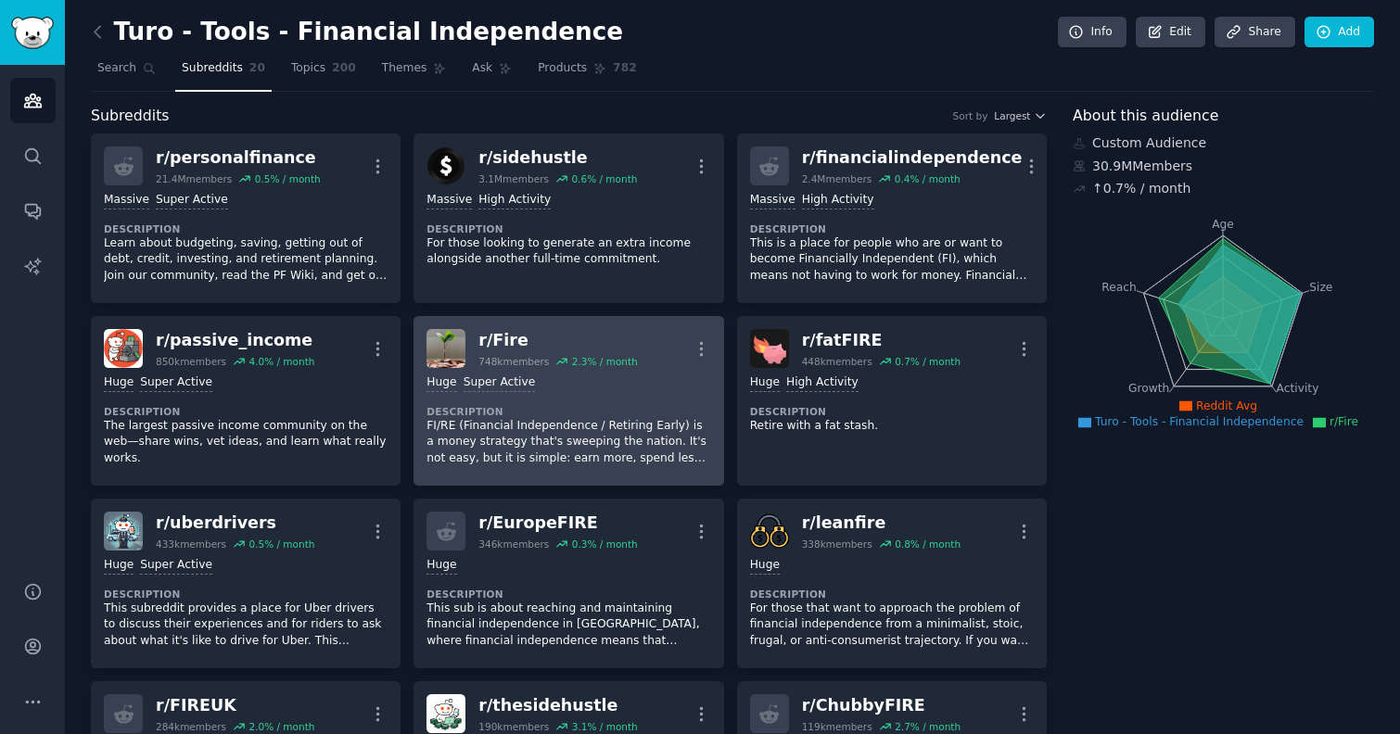
click at [628, 442] on p "FI/RE (Financial Independence / Retiring Early) is a money strategy that's swee…" at bounding box center [568, 442] width 284 height 49
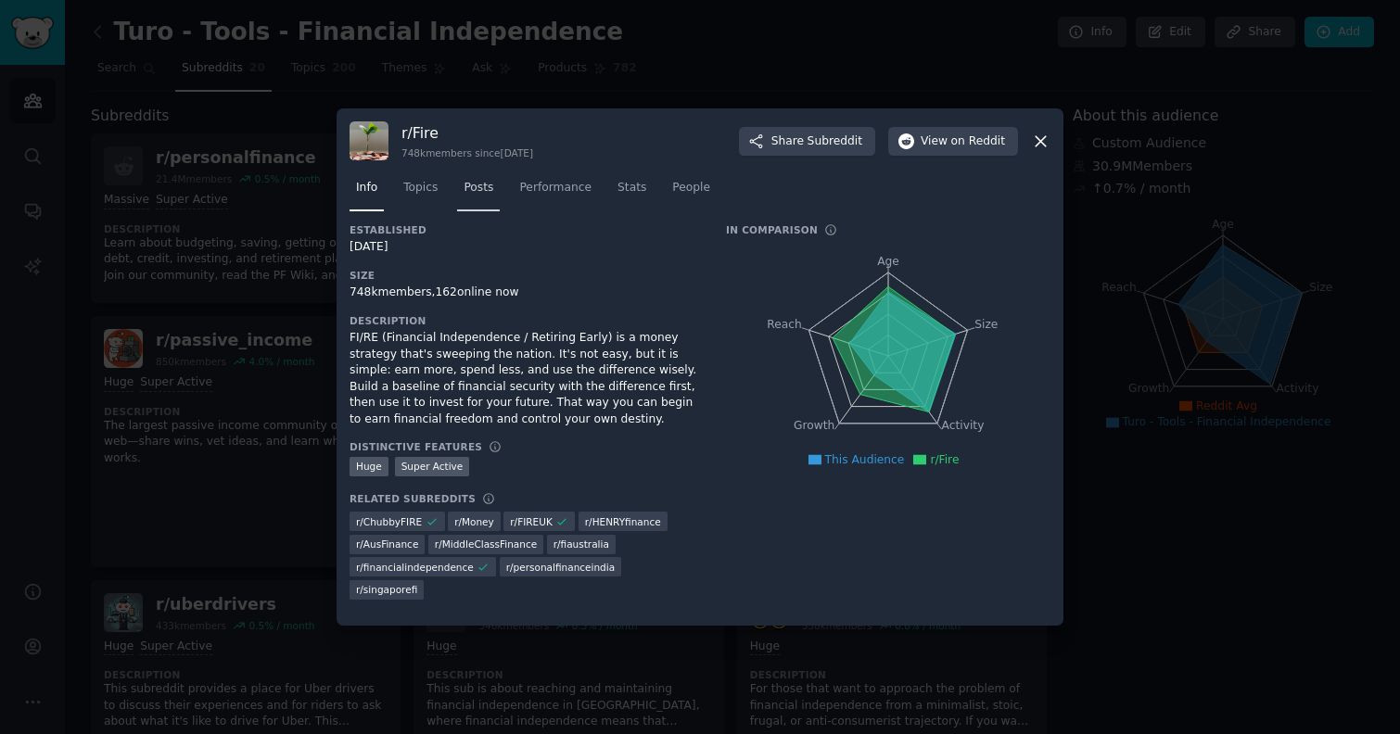
click at [483, 197] on span "Posts" at bounding box center [479, 188] width 30 height 17
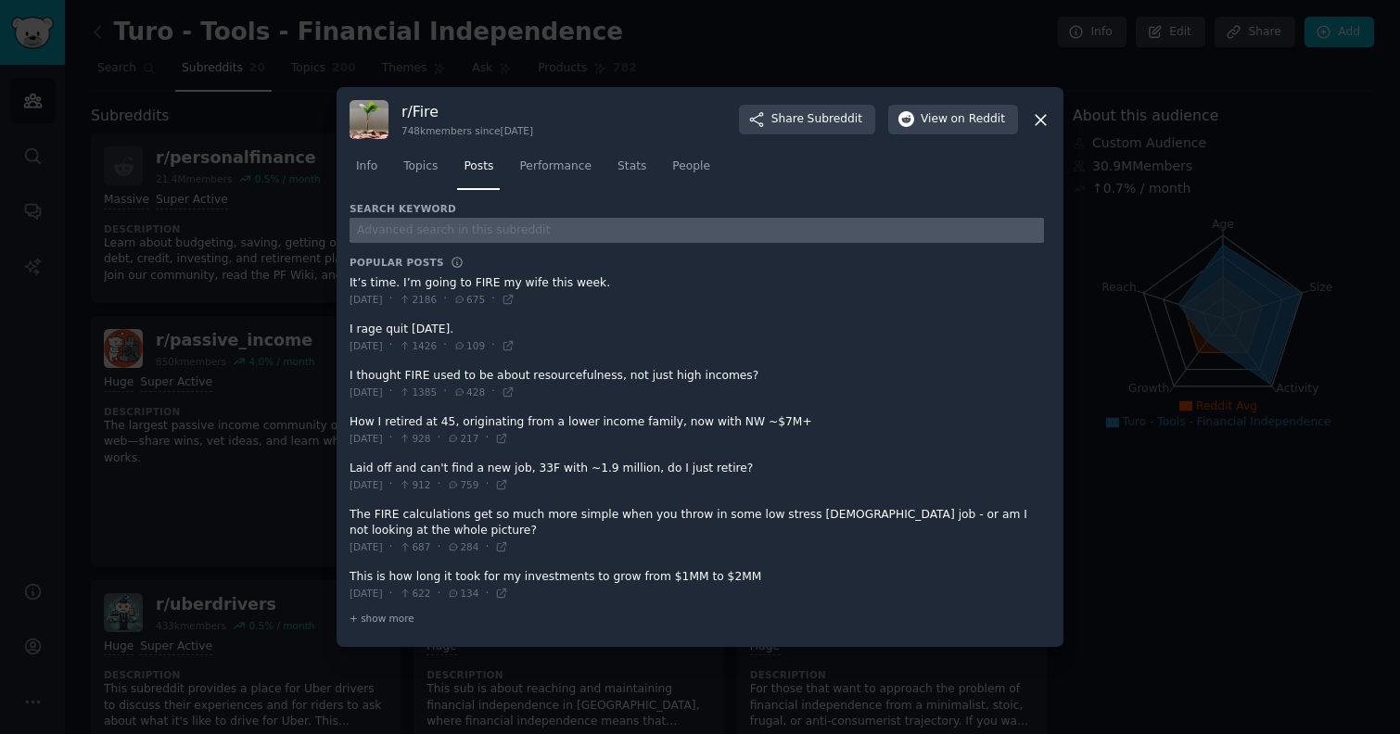
click at [437, 223] on input "text" at bounding box center [697, 230] width 694 height 25
type input "turo"
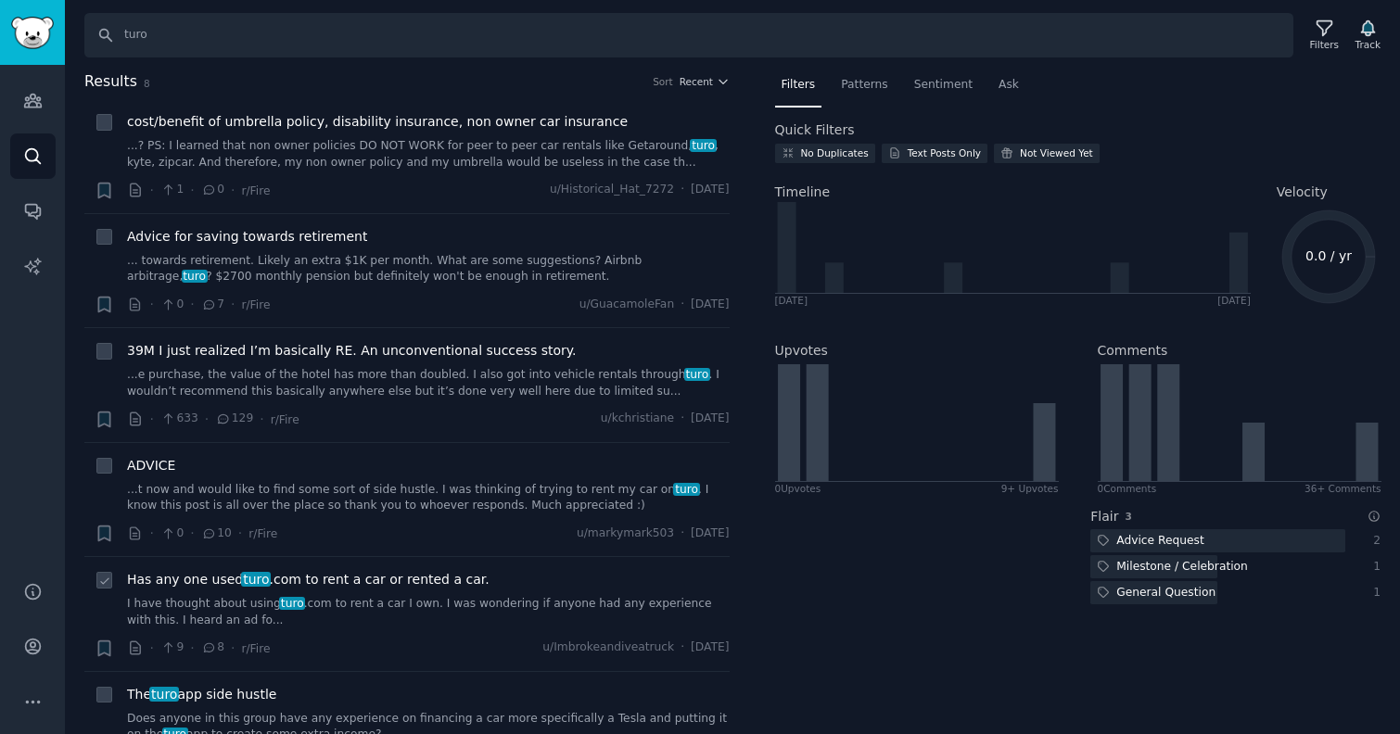
click at [401, 588] on span "Has any one used turo .com to rent a car or rented a car." at bounding box center [308, 579] width 363 height 19
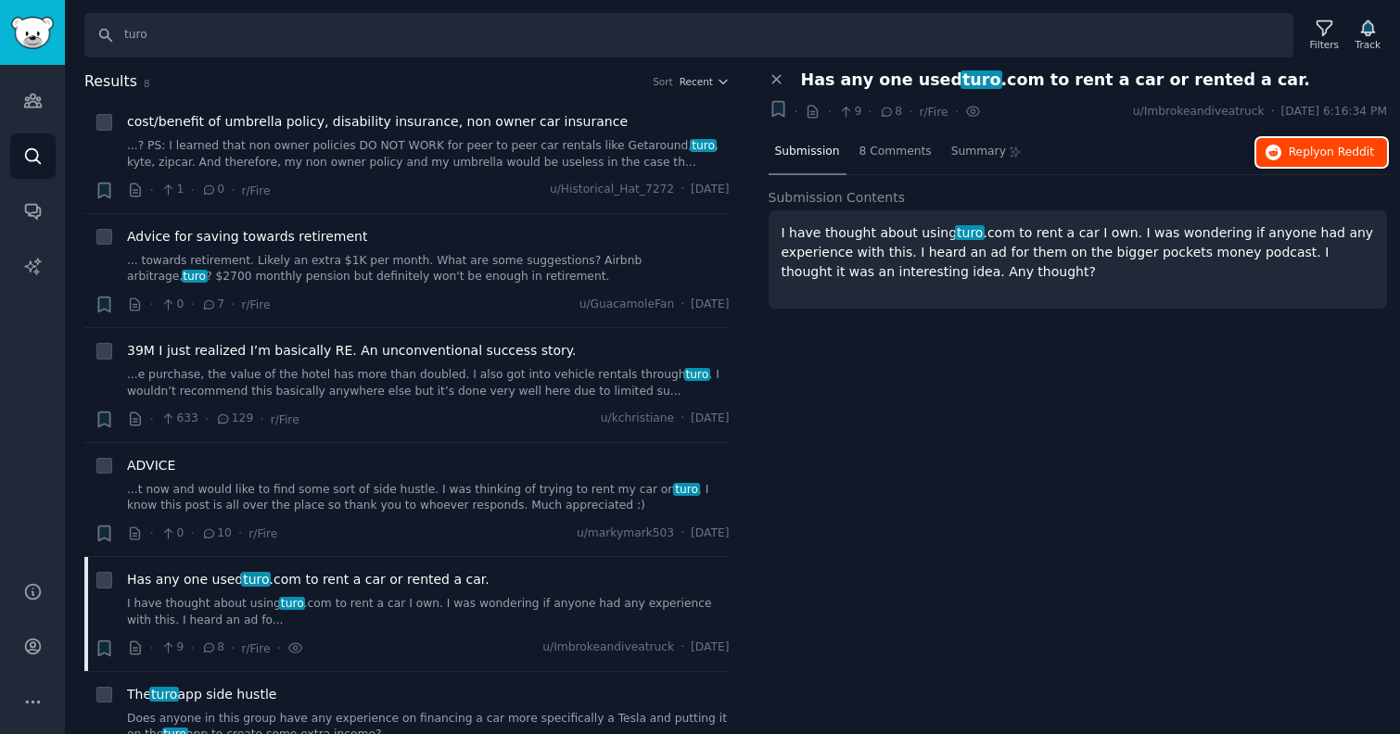
click at [1317, 154] on span "Reply on Reddit" at bounding box center [1331, 153] width 85 height 17
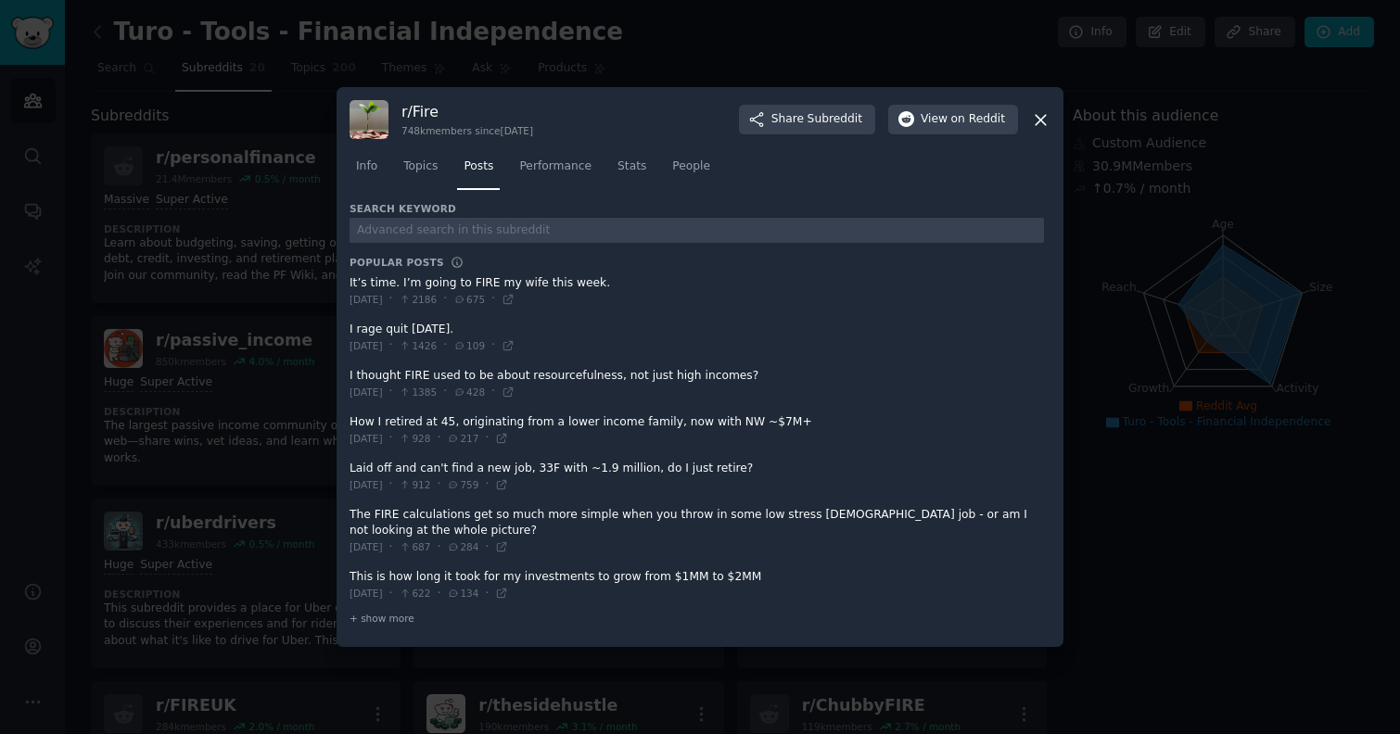
click at [1042, 117] on icon at bounding box center [1041, 120] width 10 height 10
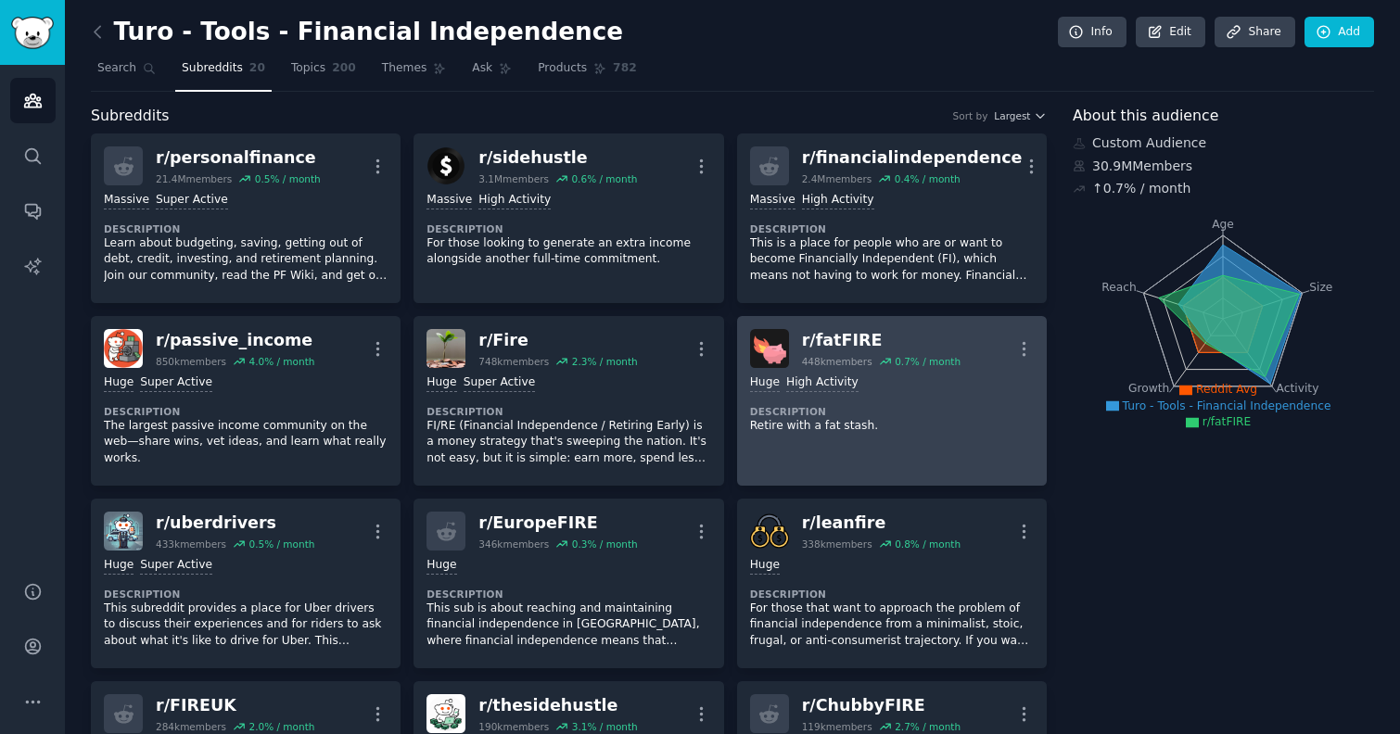
click at [861, 441] on link "r/ fatFIRE 448k members 0.7 % / month More Huge High Activity Description Retir…" at bounding box center [892, 401] width 310 height 170
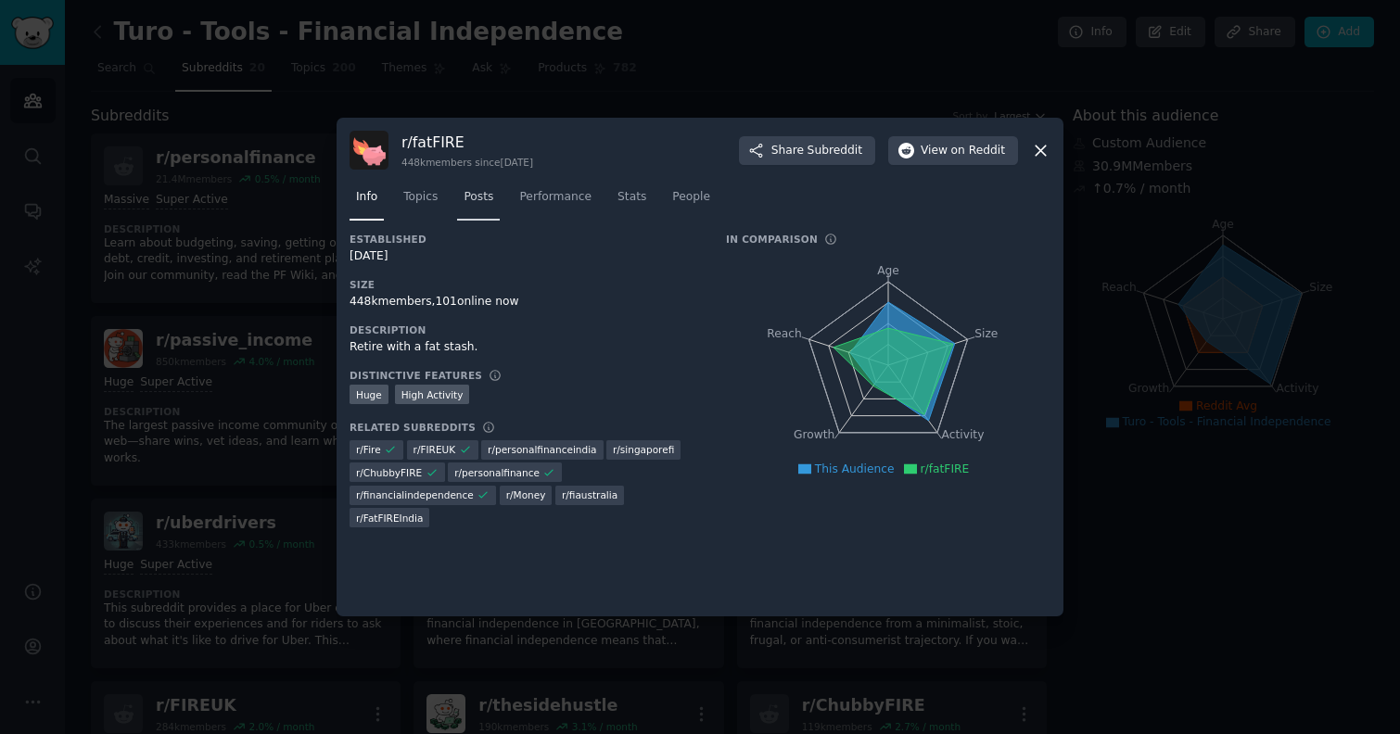
click at [477, 192] on span "Posts" at bounding box center [479, 197] width 30 height 17
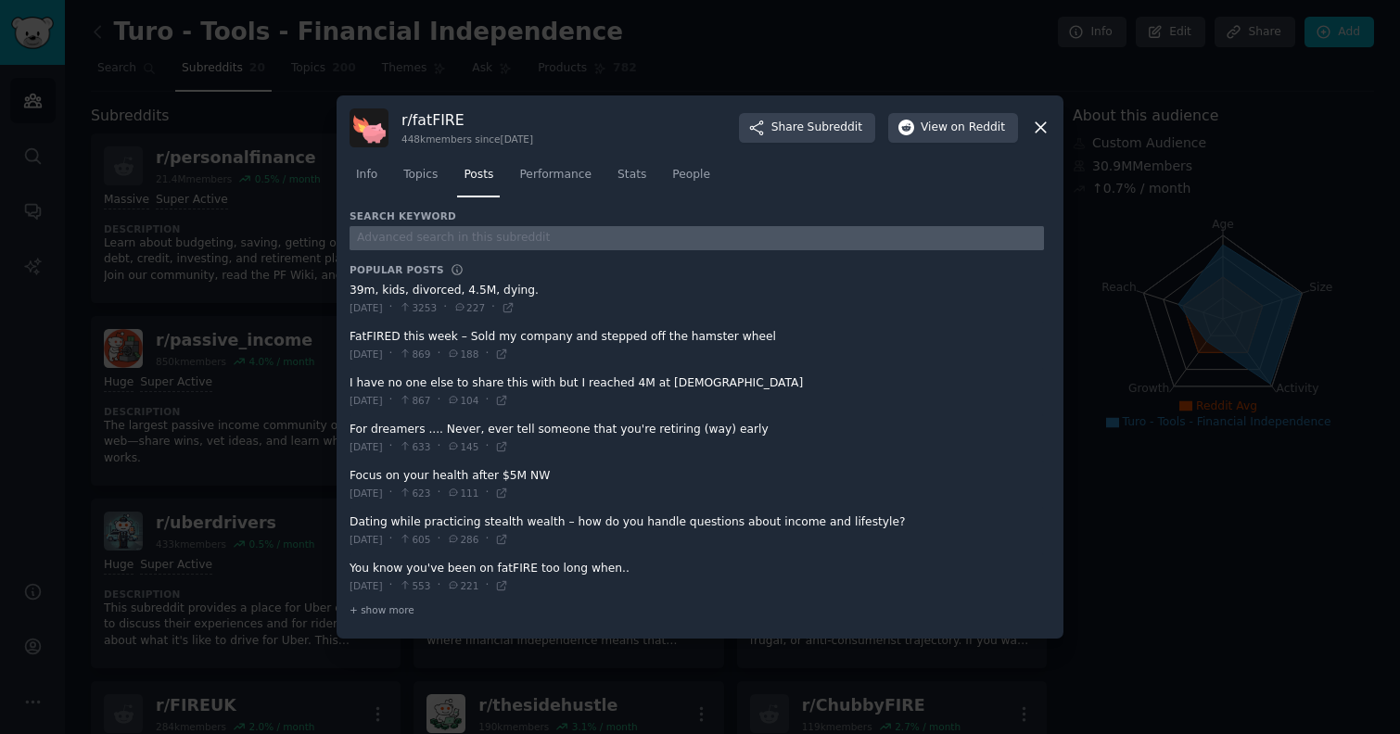
click at [463, 237] on input "text" at bounding box center [697, 238] width 694 height 25
type input "turo"
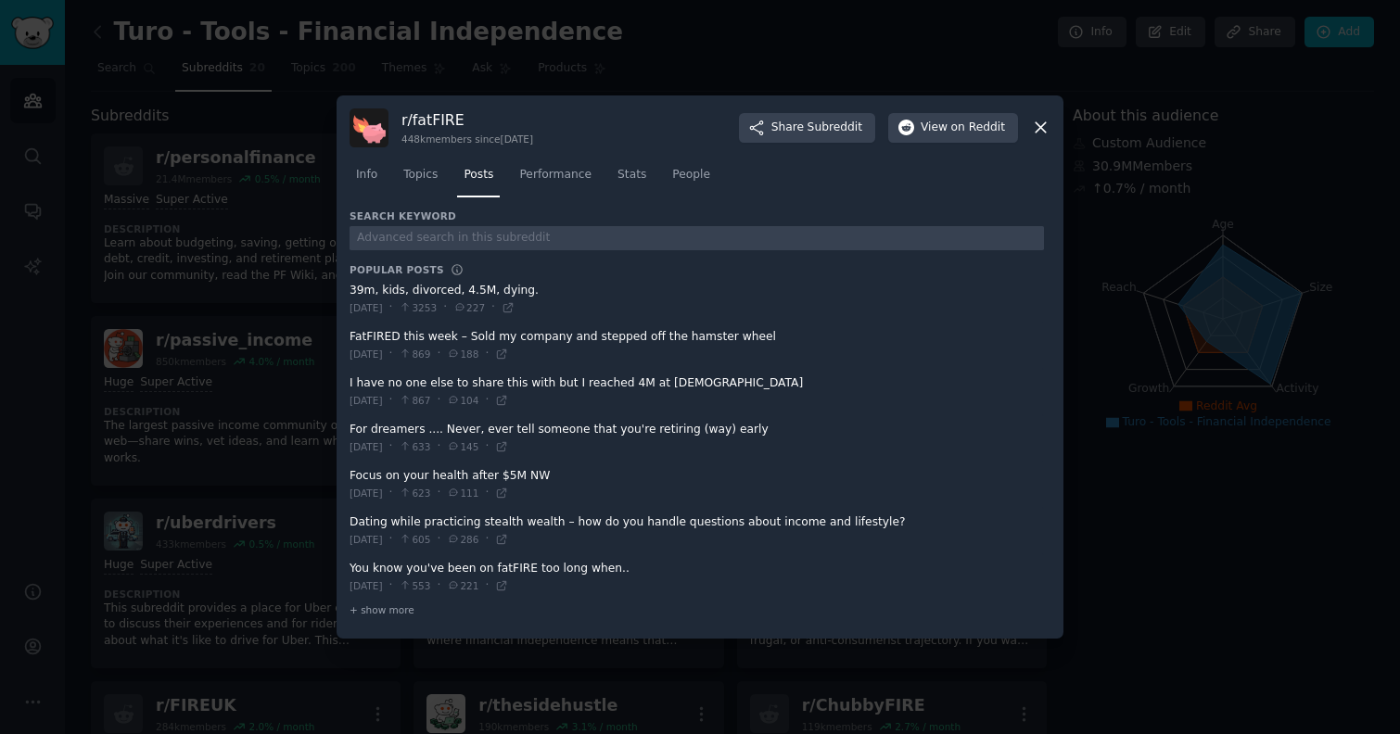
click at [1034, 133] on icon at bounding box center [1040, 127] width 19 height 19
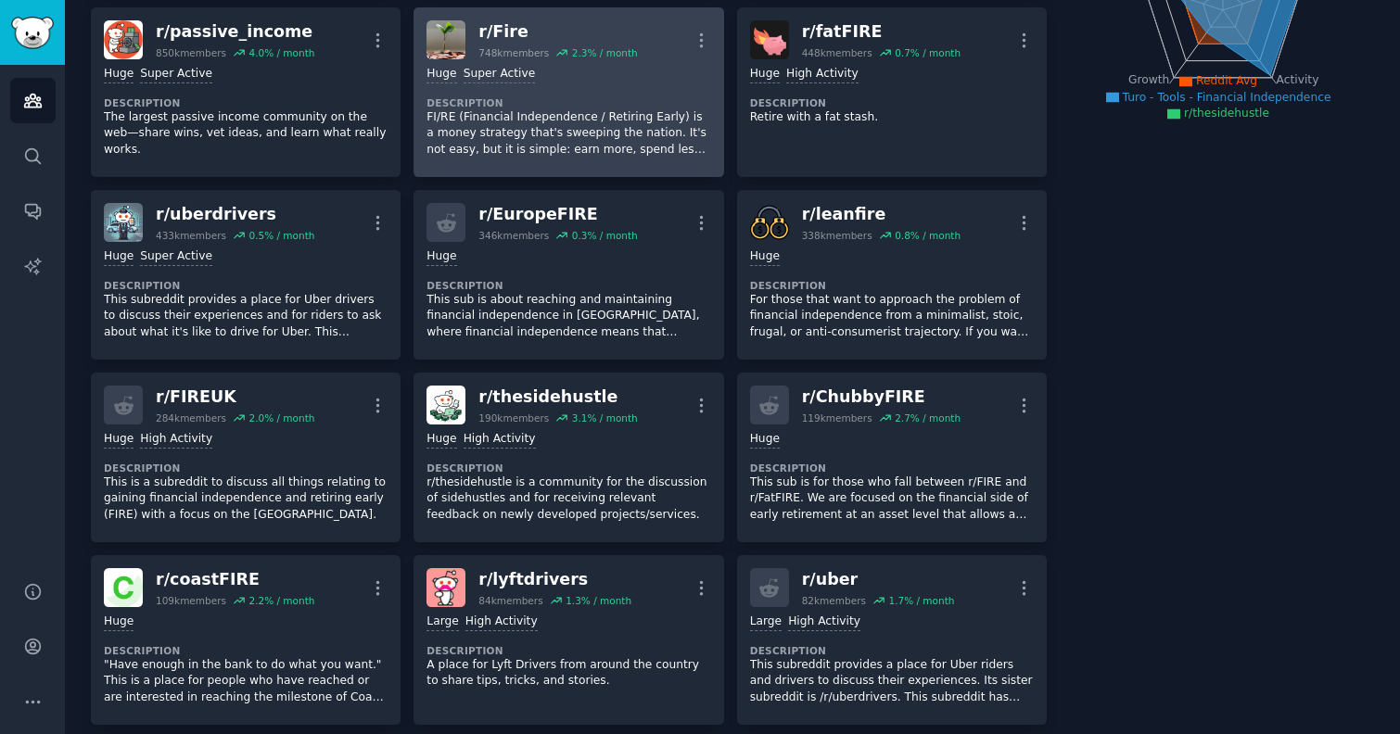
scroll to position [312, 0]
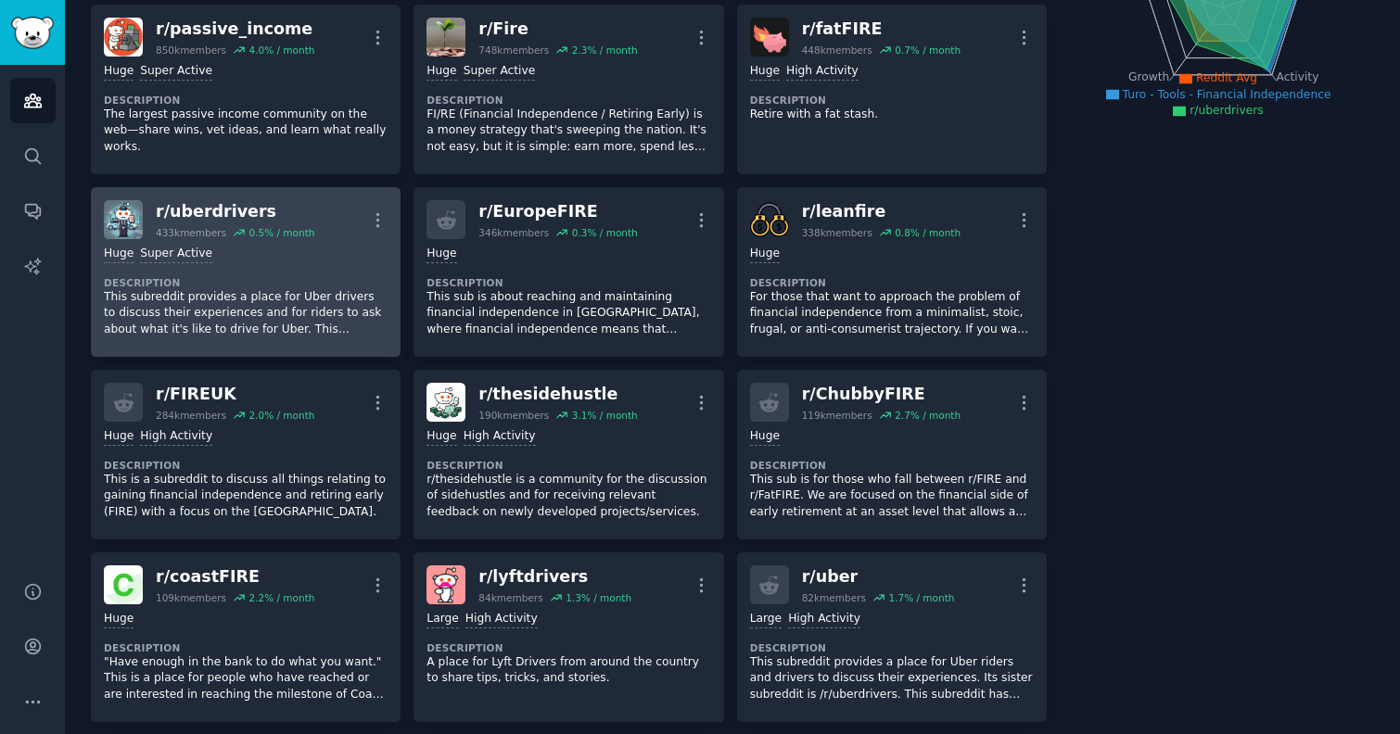
click at [287, 307] on p "This subreddit provides a place for Uber drivers to discuss their experiences a…" at bounding box center [246, 313] width 284 height 49
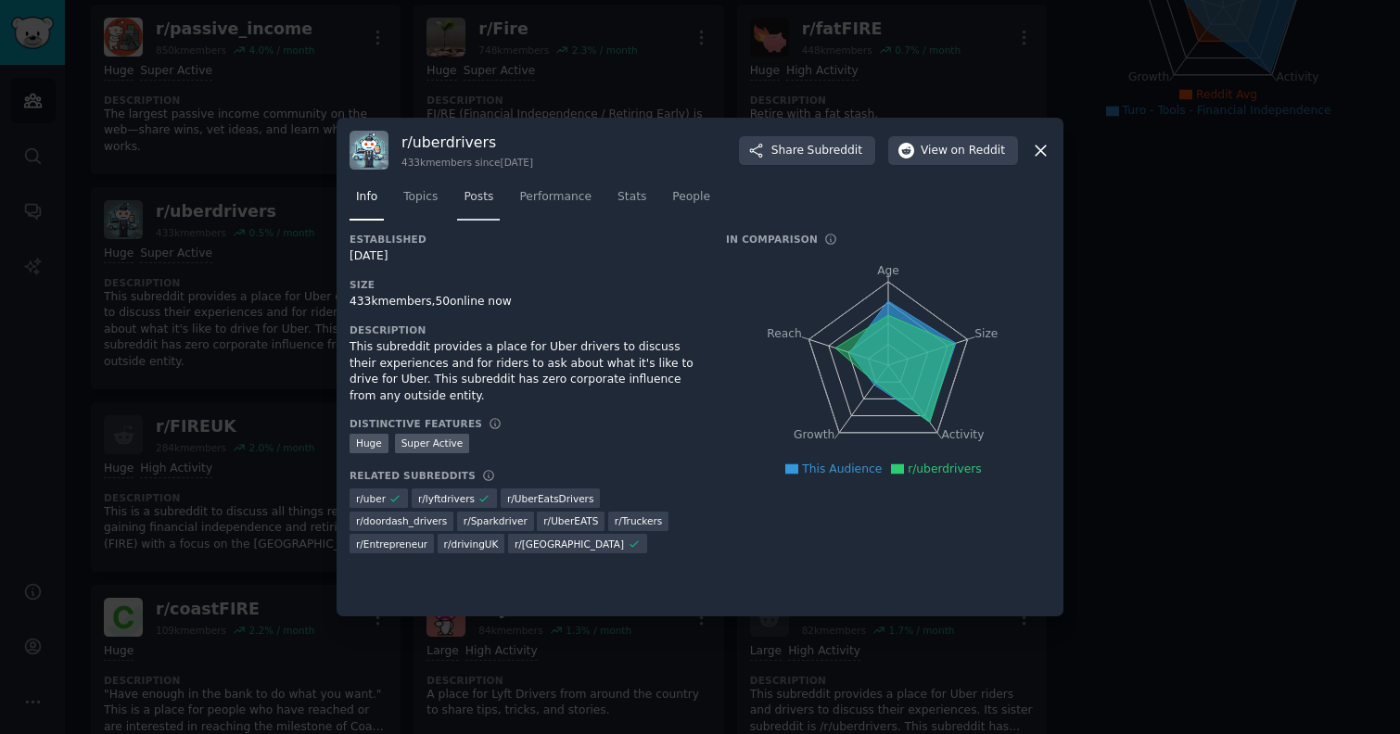
click at [466, 193] on span "Posts" at bounding box center [479, 197] width 30 height 17
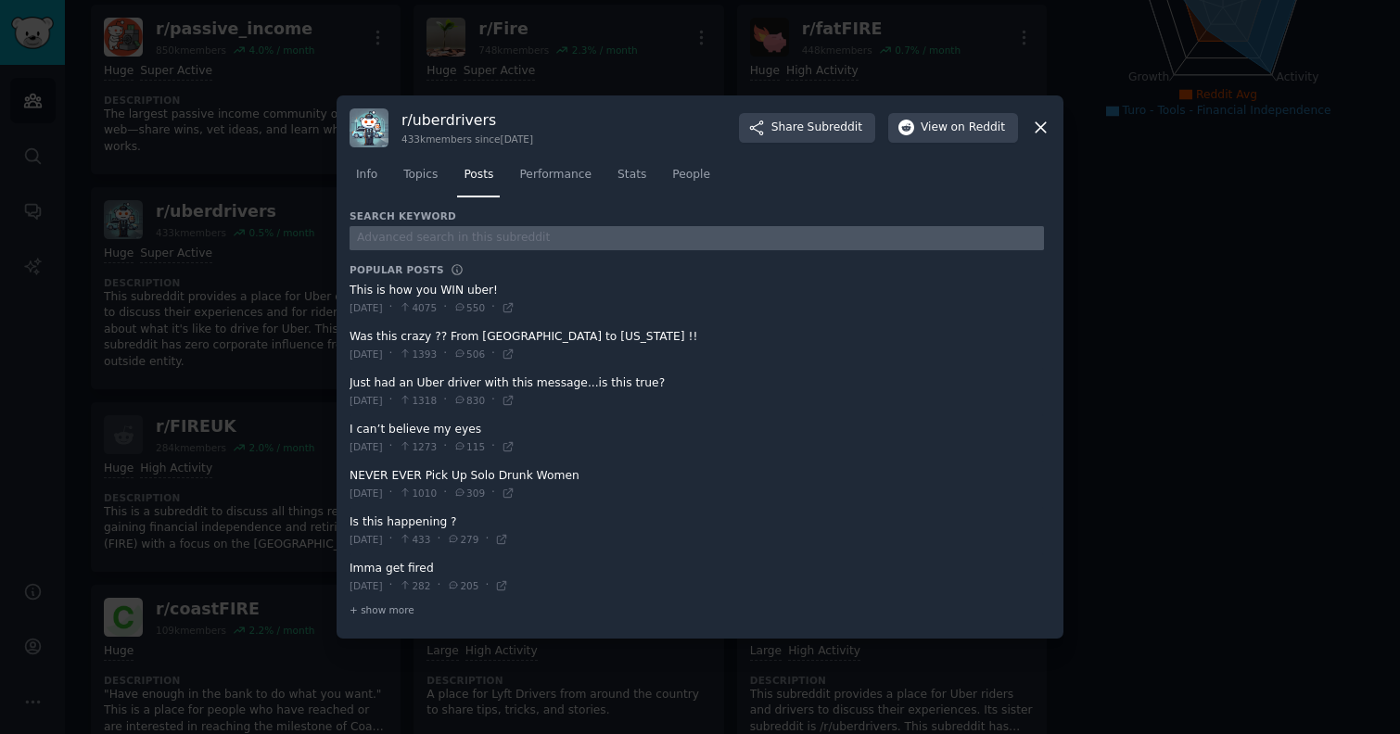
click at [452, 235] on input "text" at bounding box center [697, 238] width 694 height 25
type input "turo"
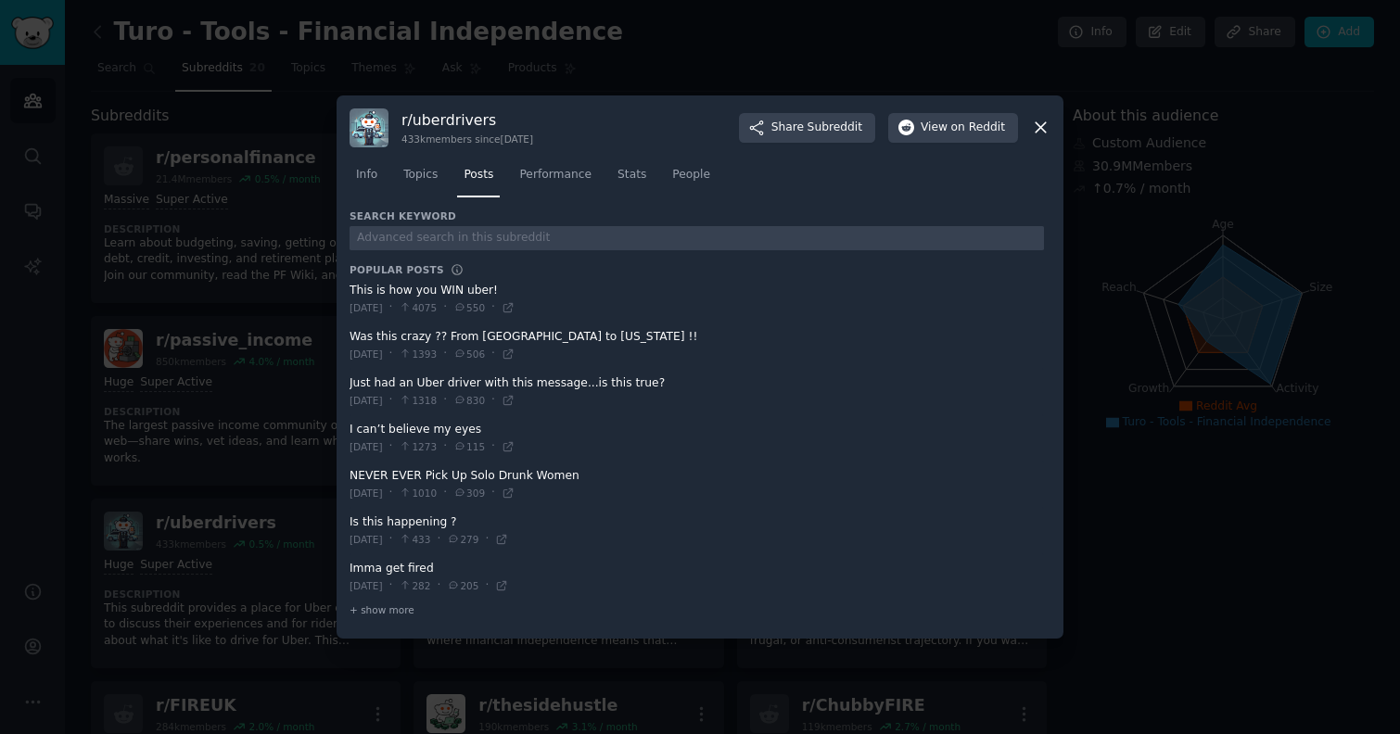
click at [103, 278] on div at bounding box center [700, 367] width 1400 height 734
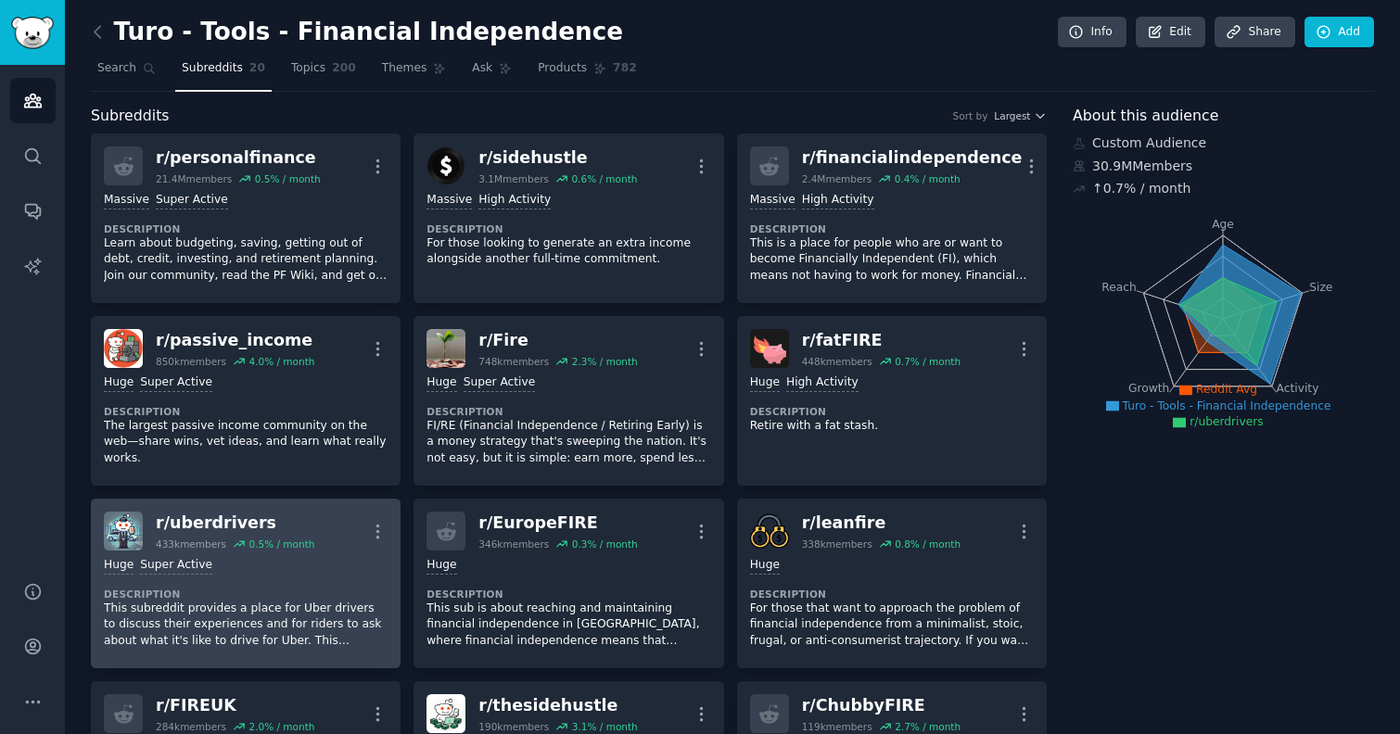
click at [288, 576] on div "Huge Super Active Description This subreddit provides a place for Uber drivers …" at bounding box center [246, 603] width 284 height 105
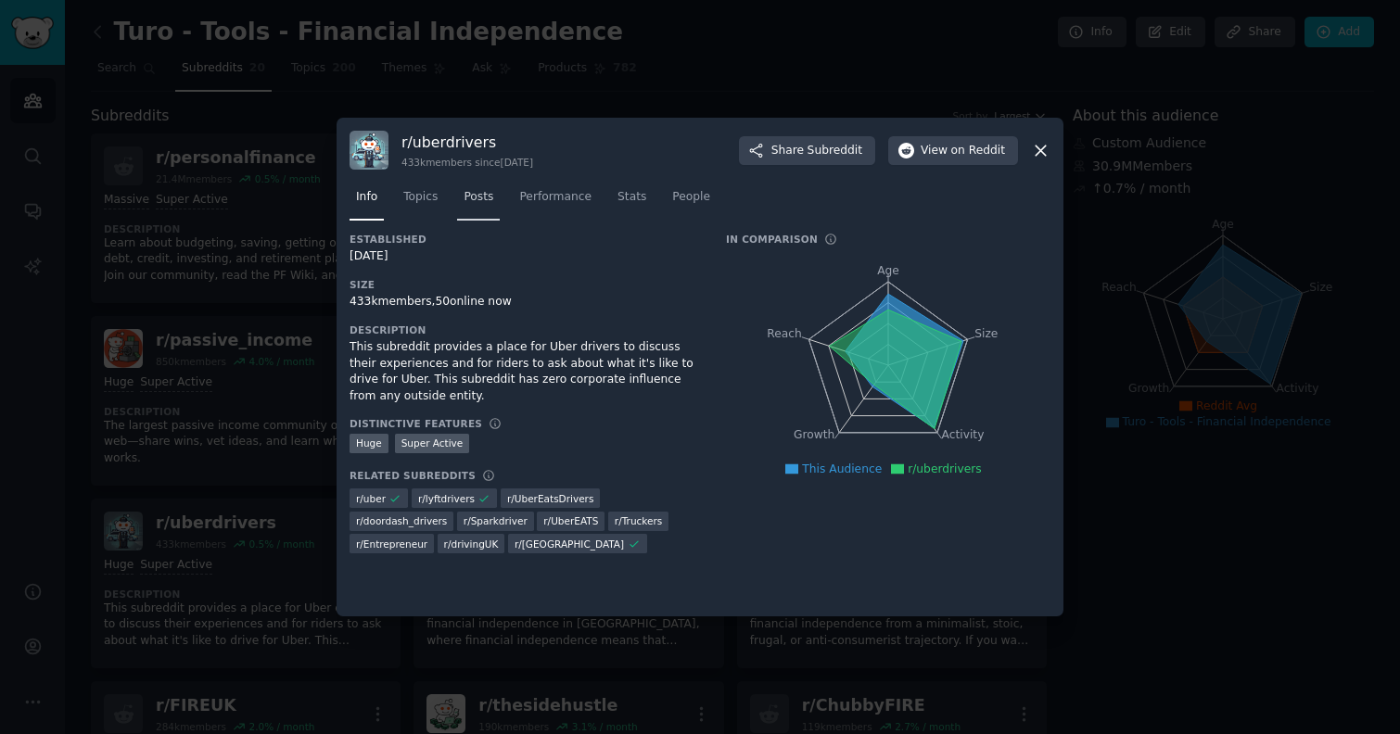
click at [488, 193] on span "Posts" at bounding box center [479, 197] width 30 height 17
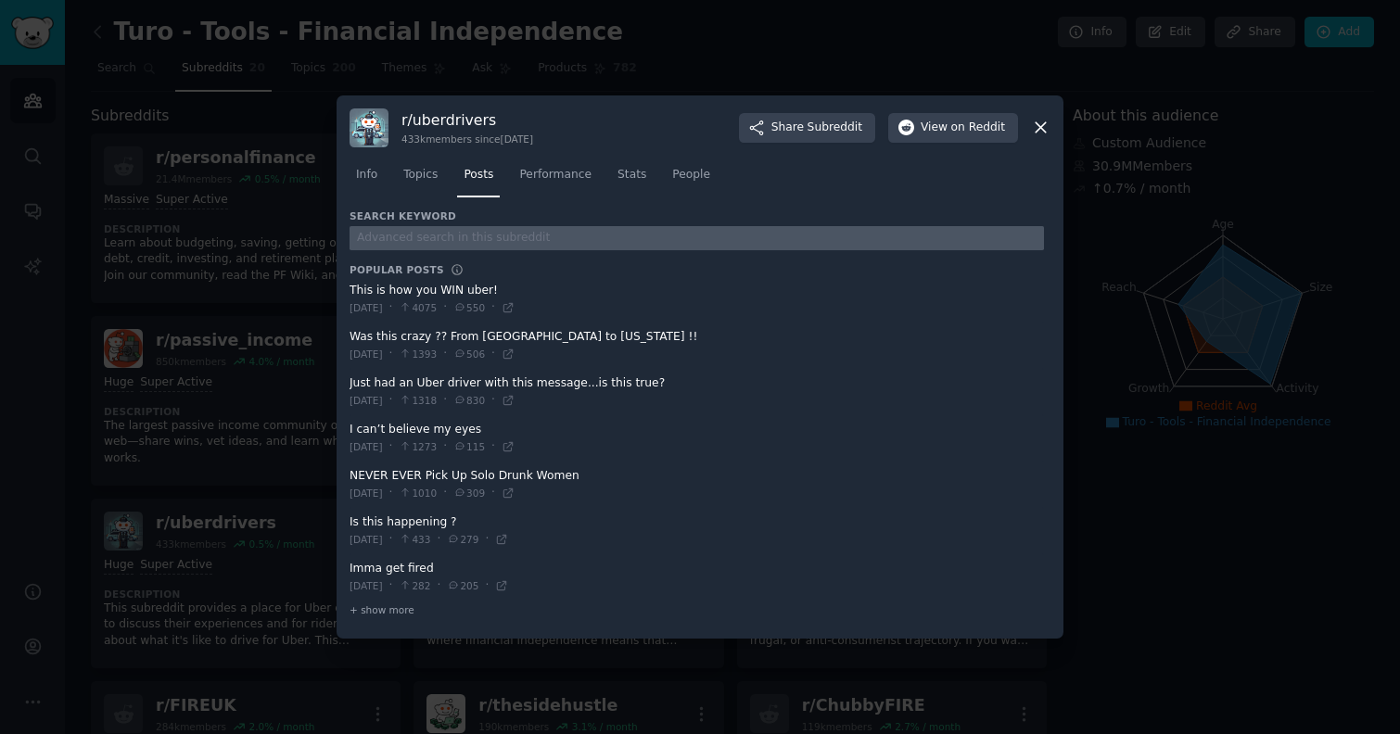
click at [482, 237] on input "text" at bounding box center [697, 238] width 694 height 25
type input "turo"
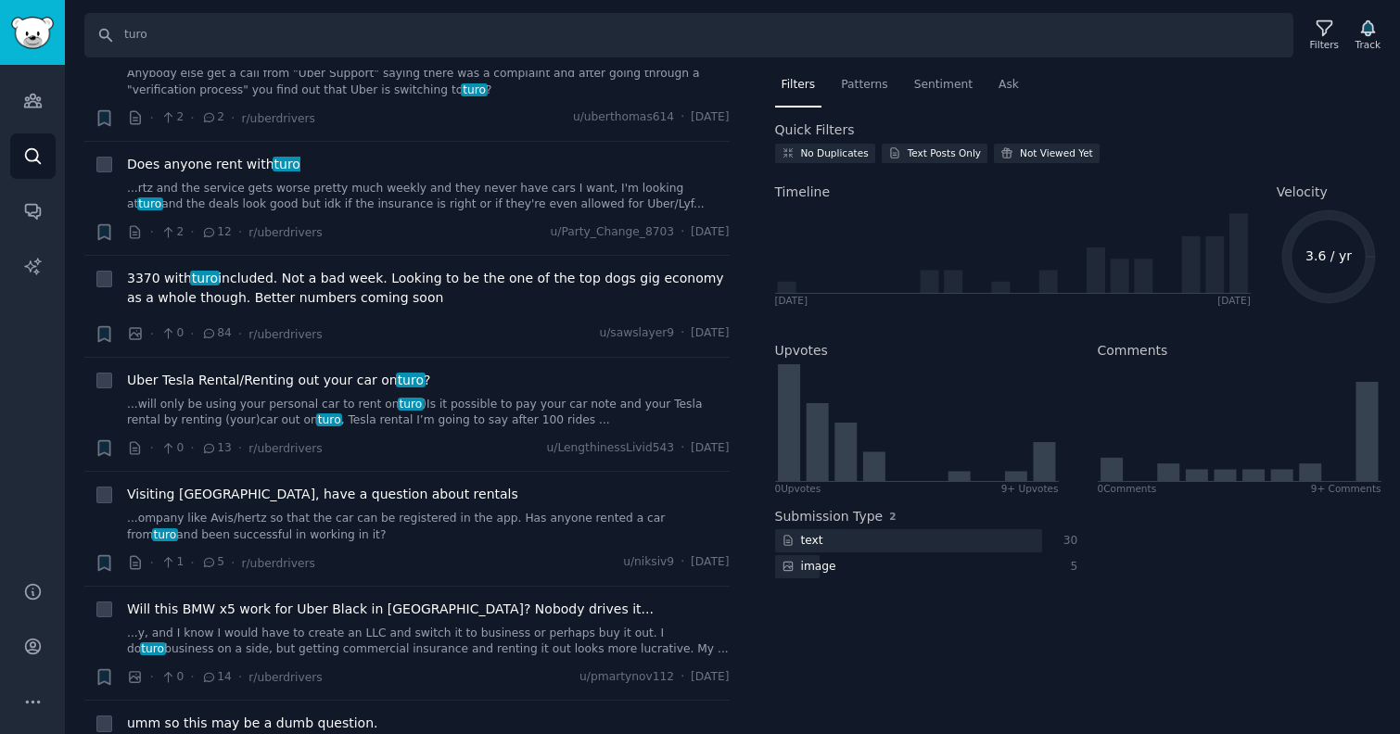
scroll to position [2707, 0]
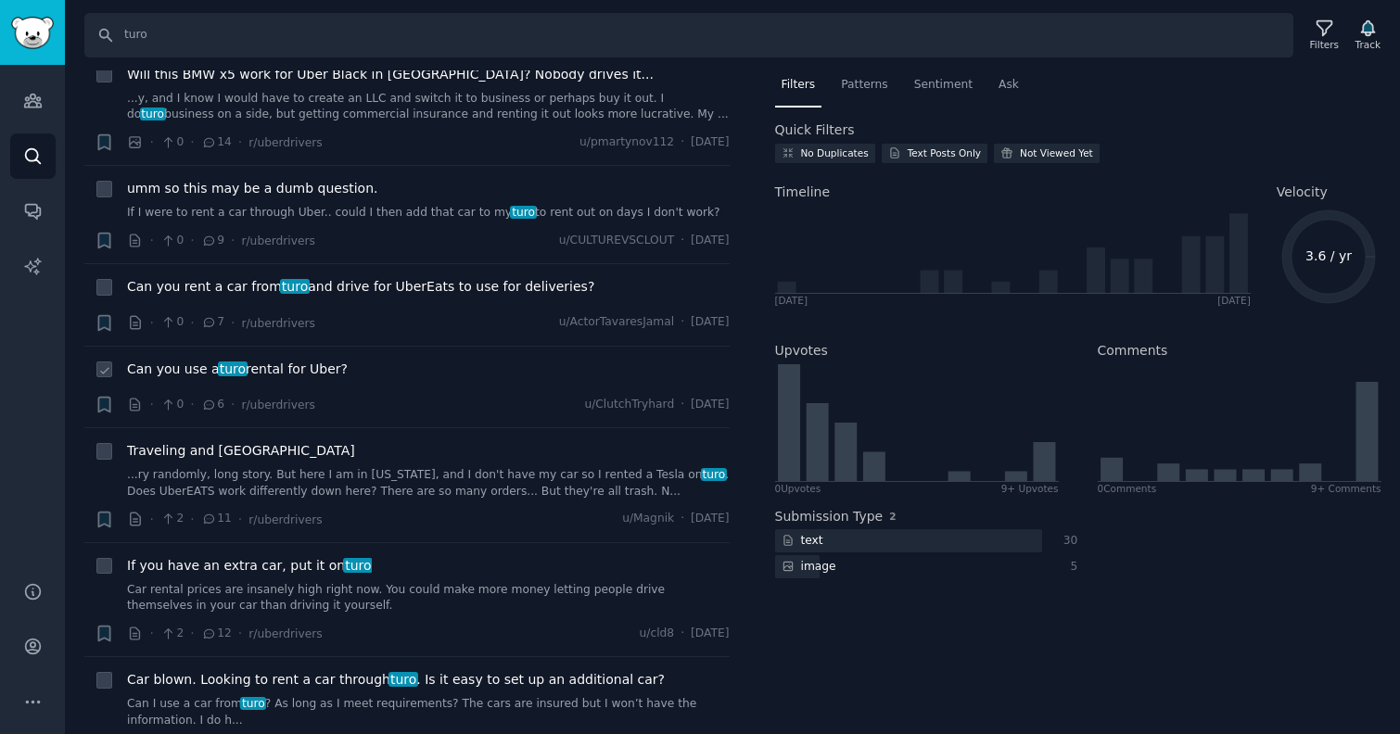
click at [276, 360] on span "Can you use a turo rental for Uber?" at bounding box center [237, 369] width 221 height 19
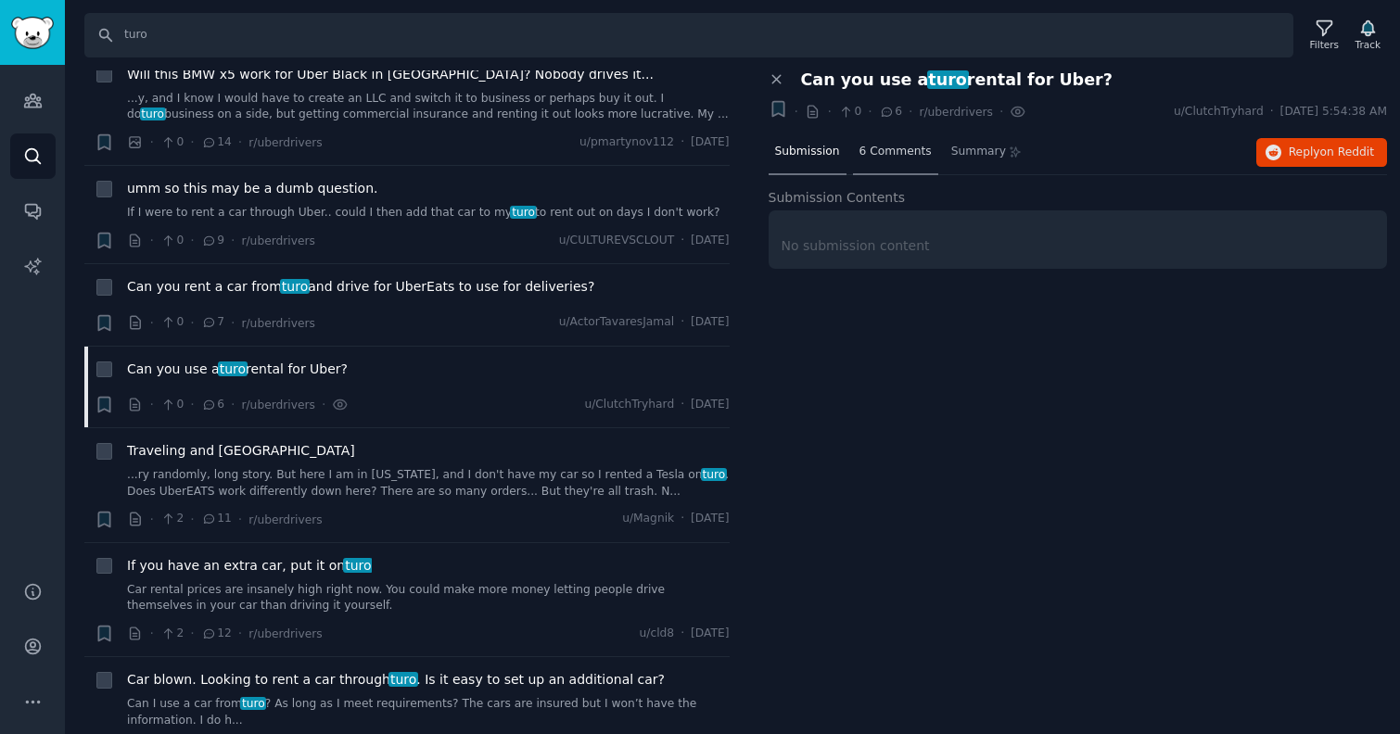
click at [900, 154] on span "6 Comments" at bounding box center [895, 152] width 72 height 17
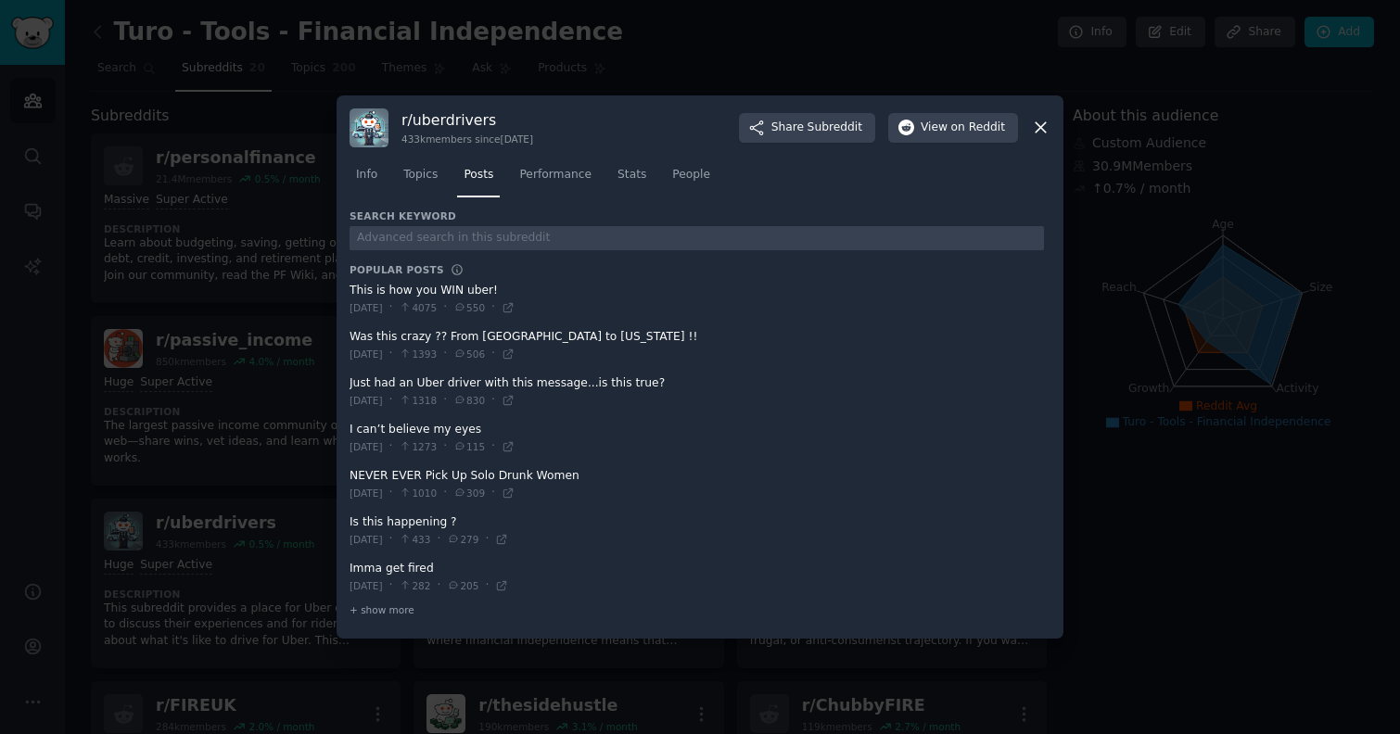
click at [1042, 132] on icon at bounding box center [1040, 127] width 19 height 19
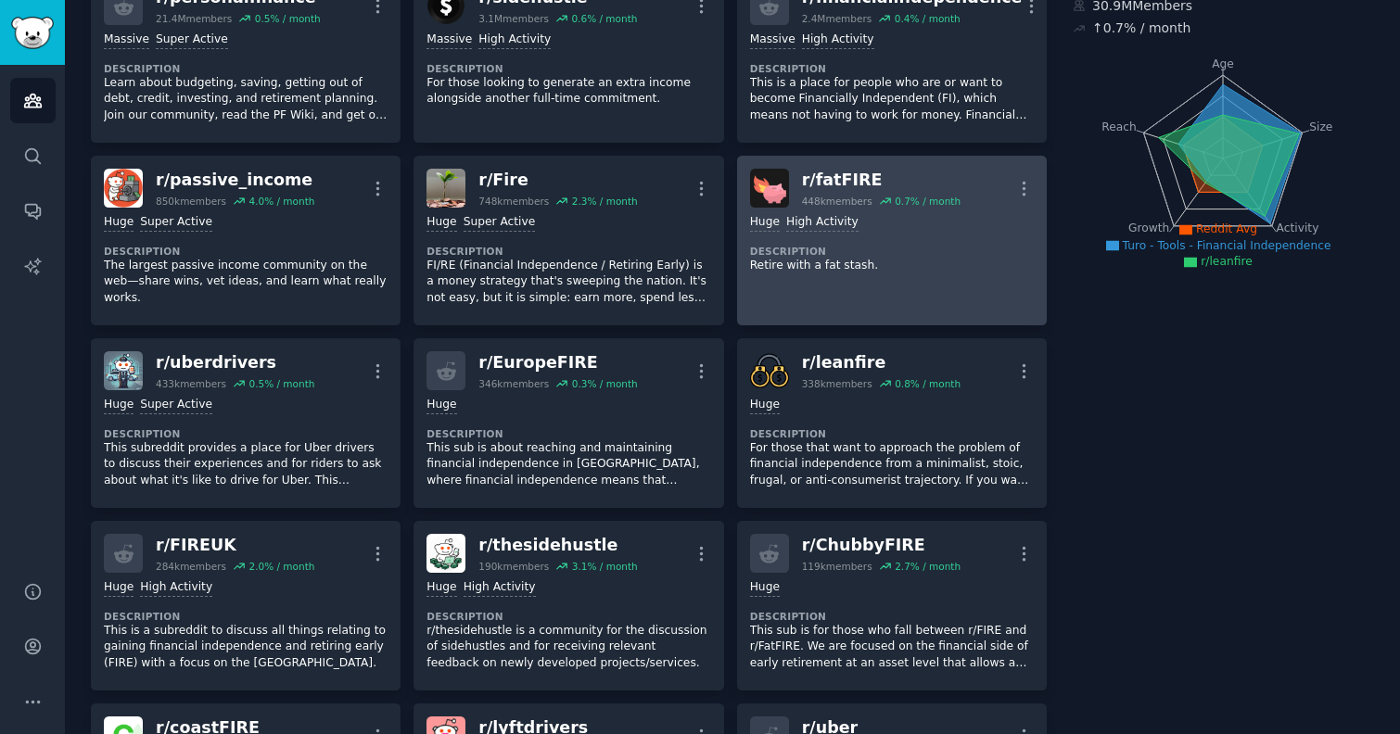
scroll to position [223, 0]
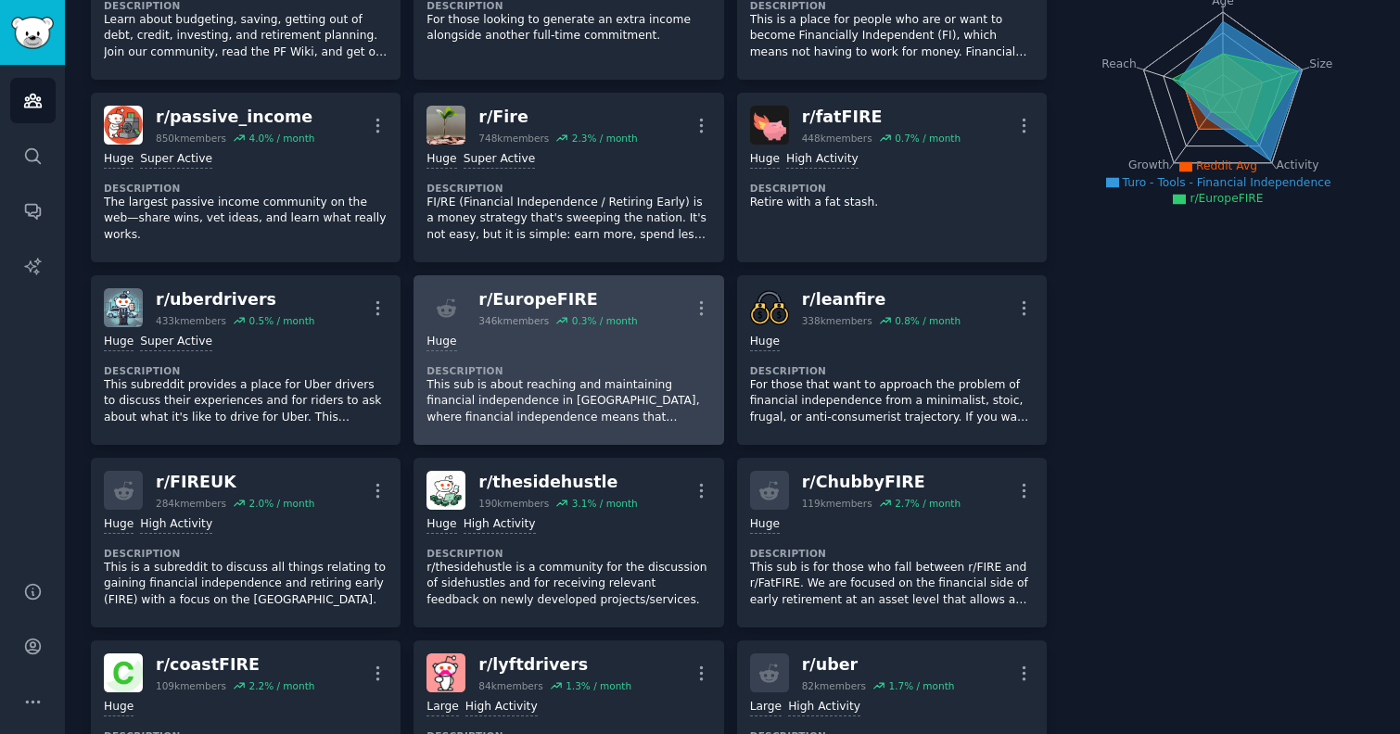
click at [551, 377] on p "This sub is about reaching and maintaining financial independence in [GEOGRAPHI…" at bounding box center [568, 401] width 284 height 49
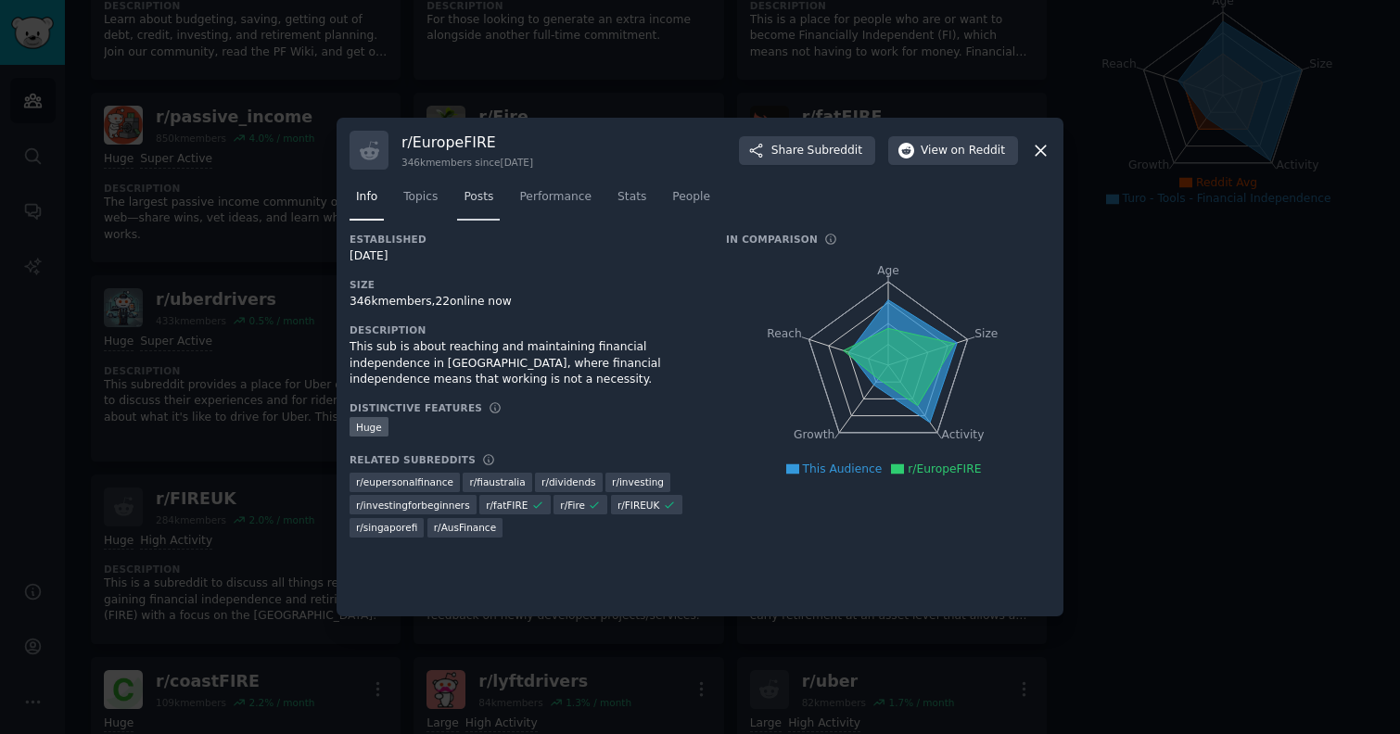
click at [464, 197] on link "Posts" at bounding box center [478, 202] width 43 height 38
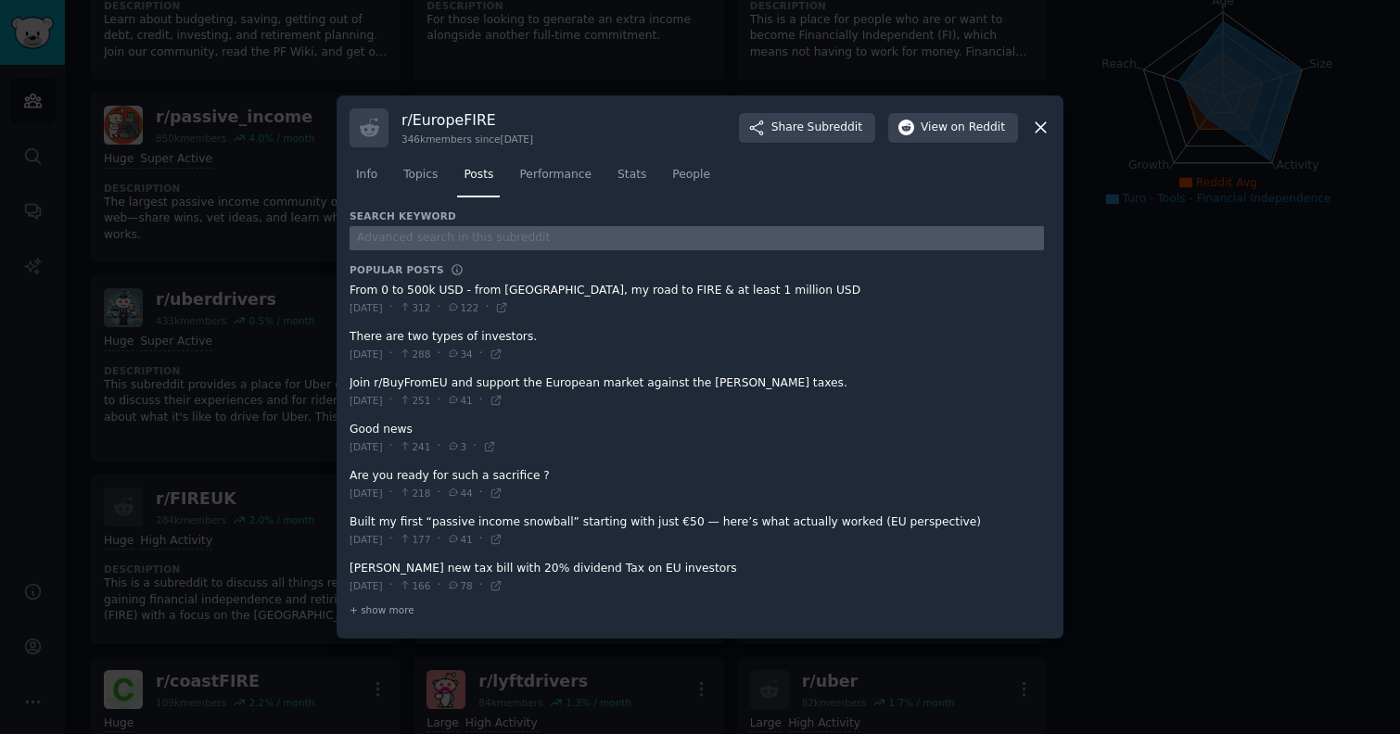
click at [439, 238] on input "text" at bounding box center [697, 238] width 694 height 25
type input "turo"
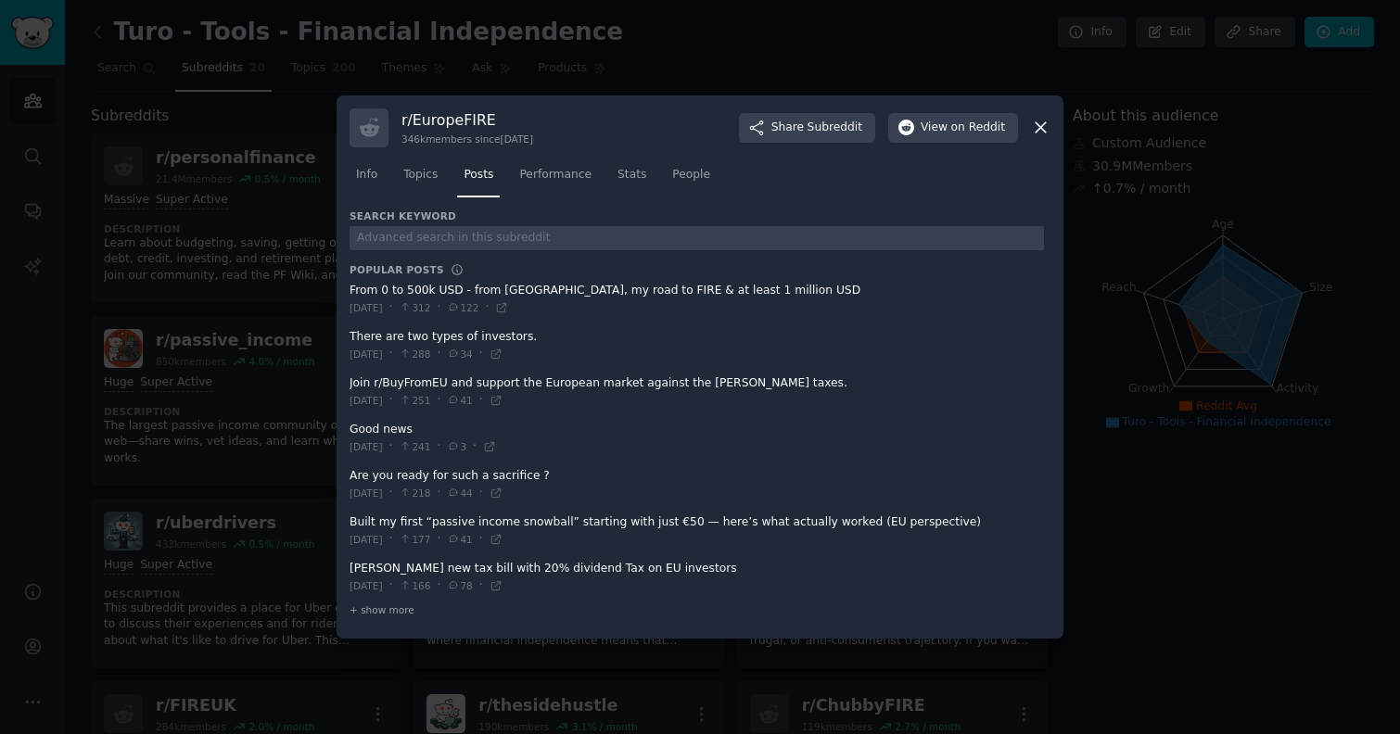
click at [227, 395] on div at bounding box center [700, 367] width 1400 height 734
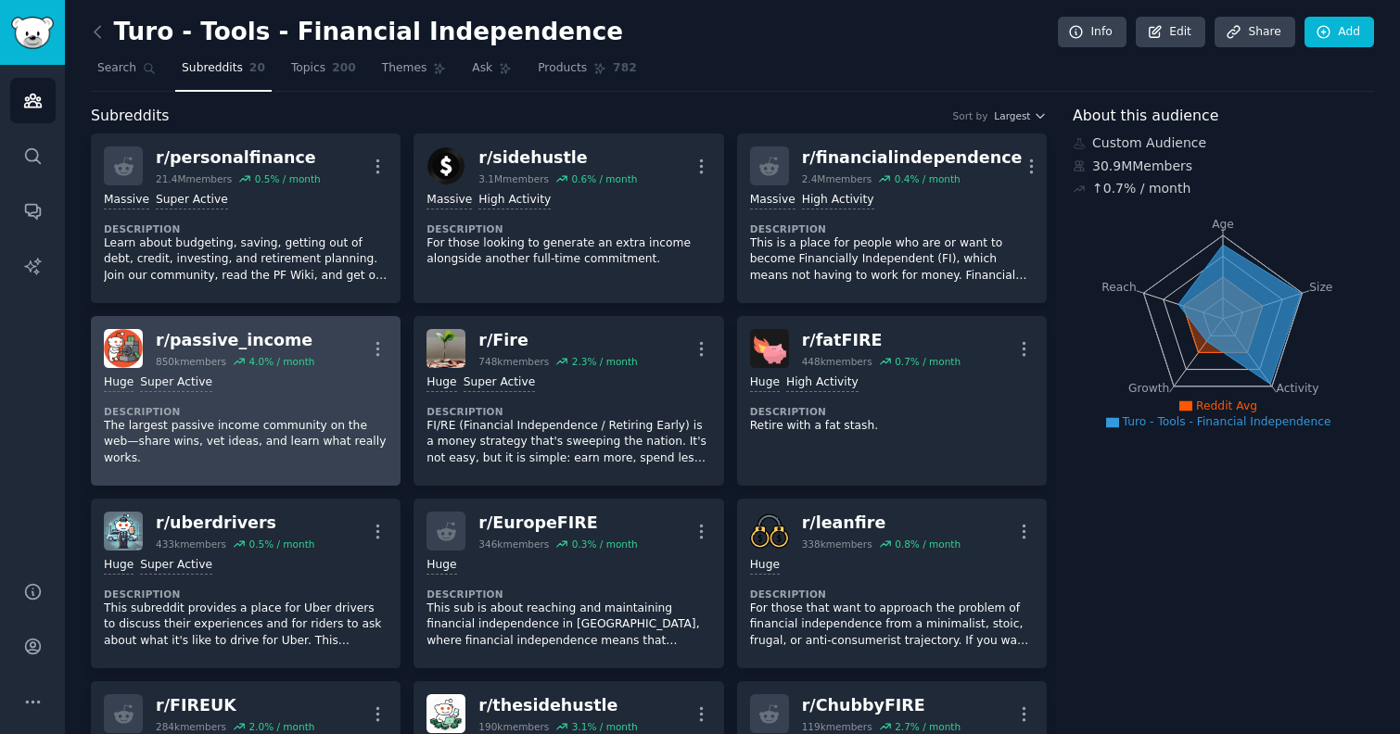
click at [273, 431] on p "The largest passive income community on the web—share wins, vet ideas, and lear…" at bounding box center [246, 442] width 284 height 49
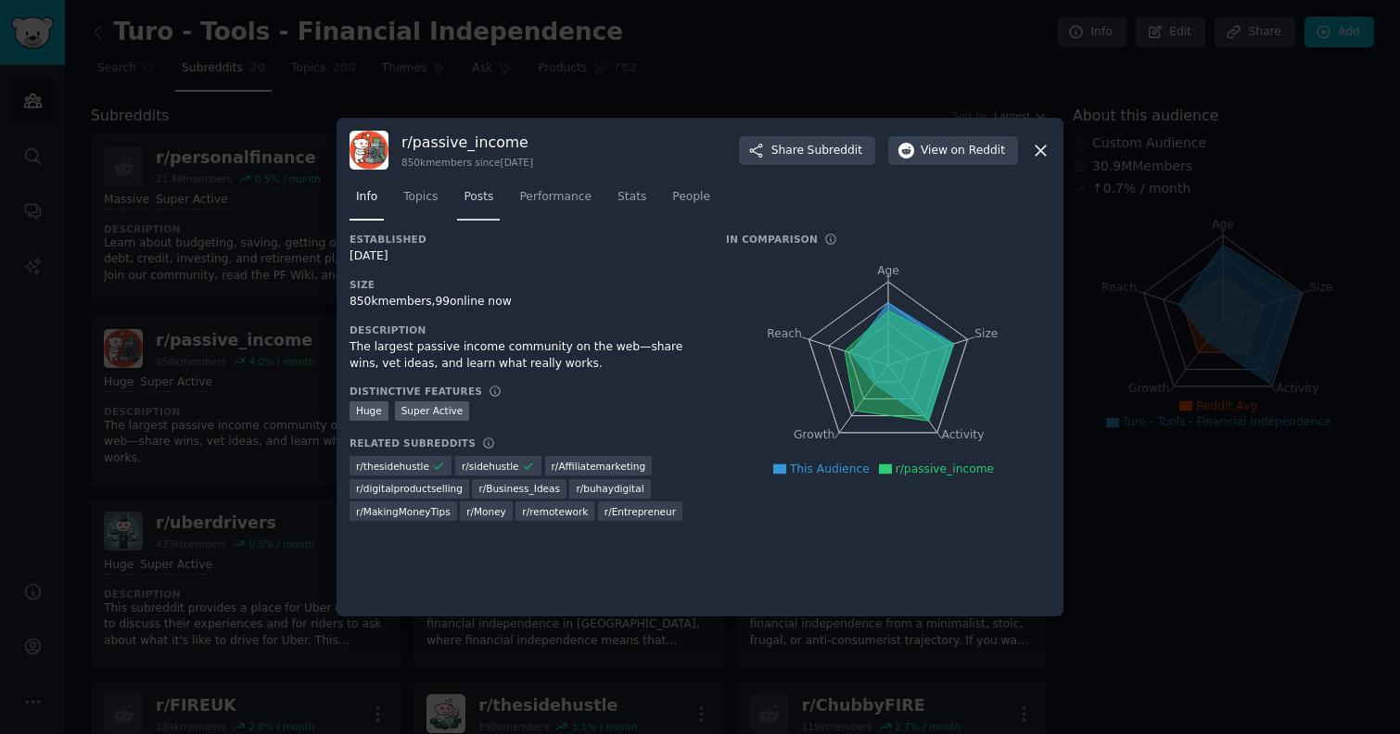
click at [470, 203] on span "Posts" at bounding box center [479, 197] width 30 height 17
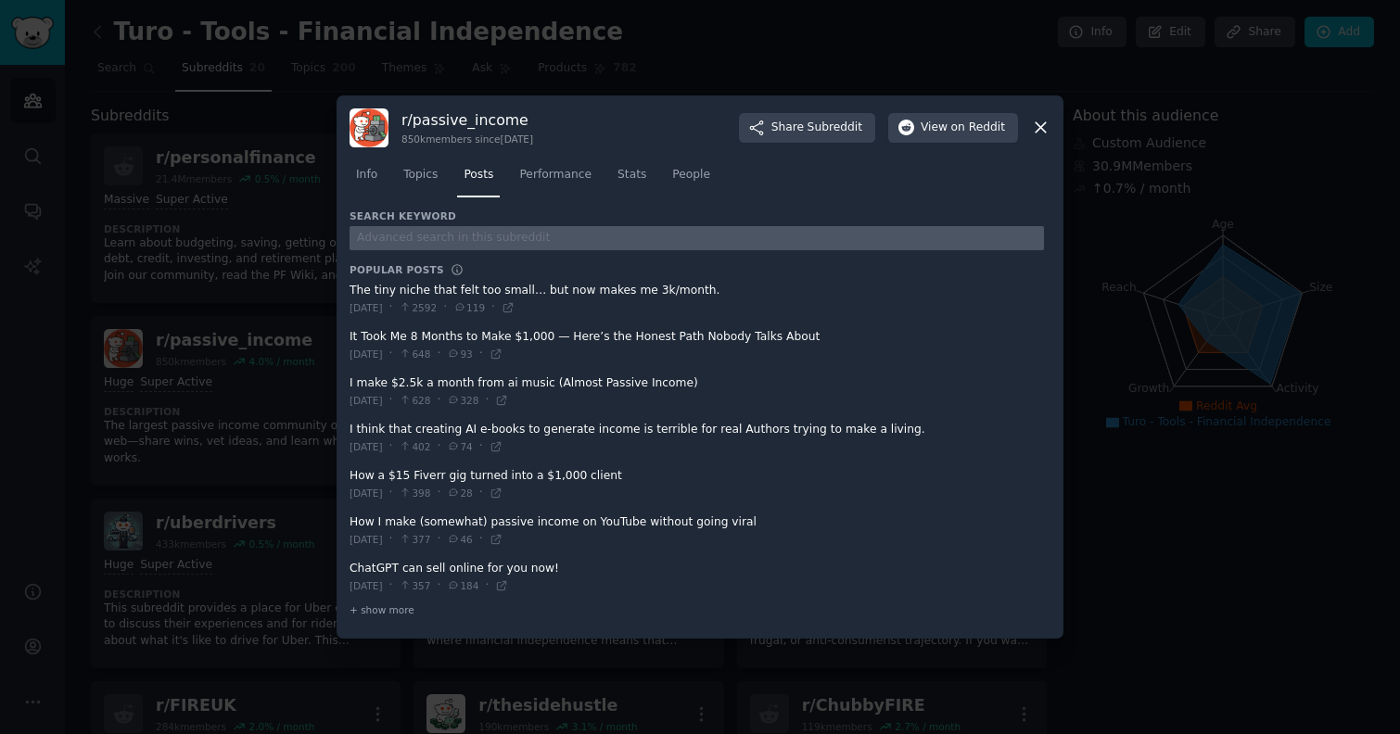
click at [462, 230] on input "text" at bounding box center [697, 238] width 694 height 25
type input "turo"
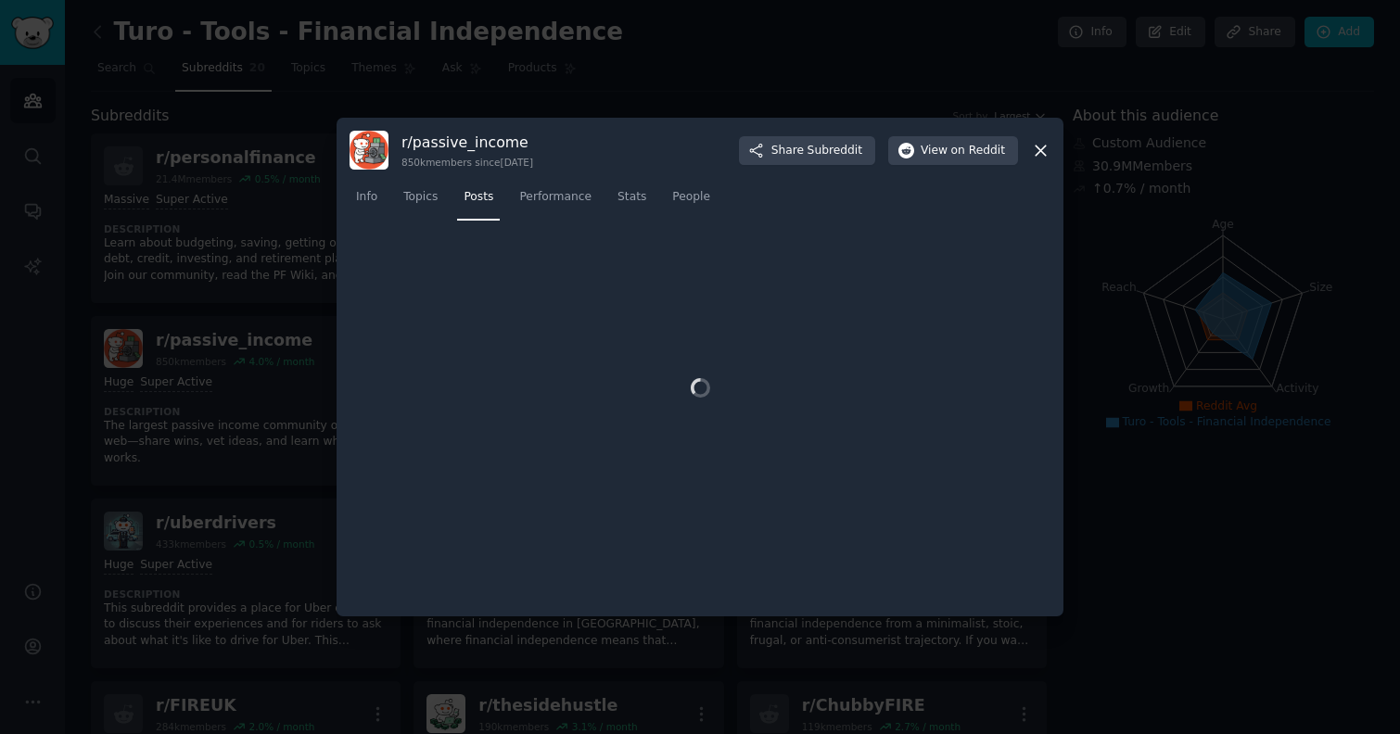
click at [223, 250] on div at bounding box center [700, 367] width 1400 height 734
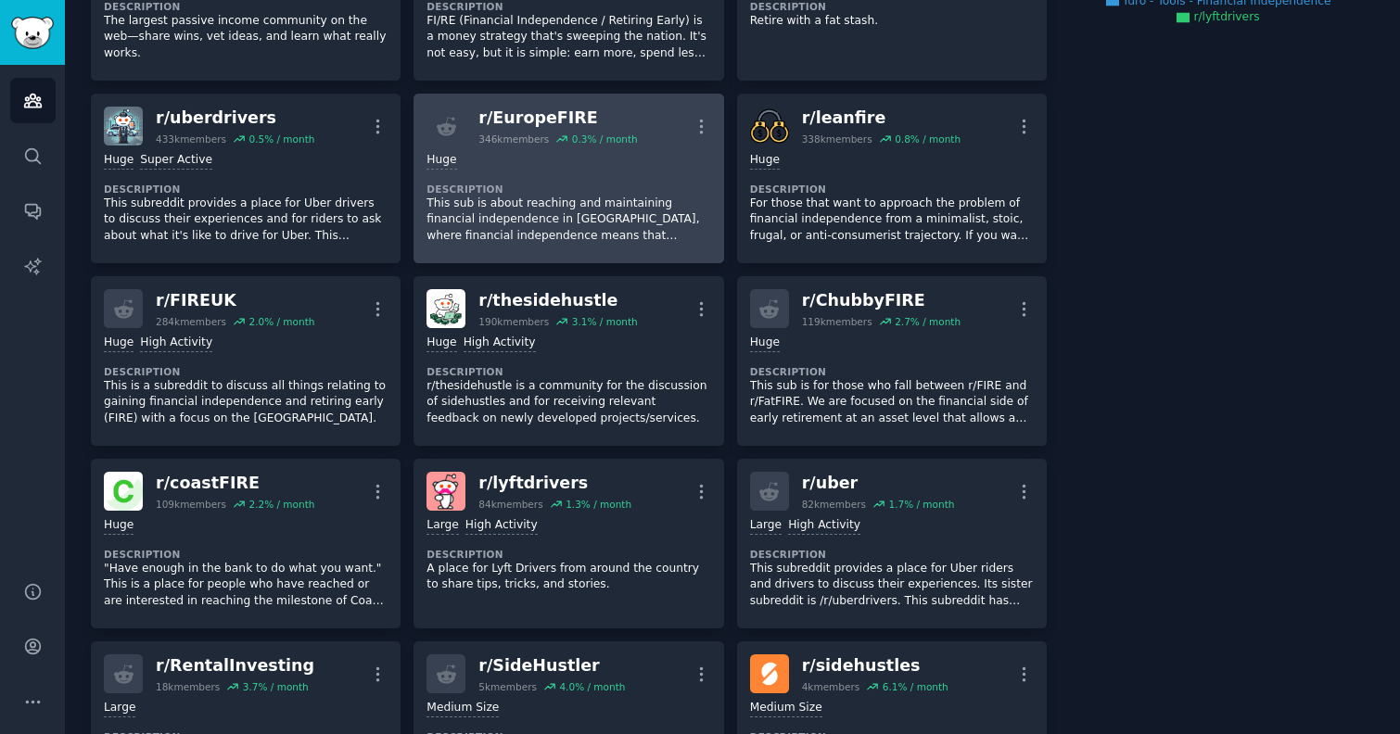
scroll to position [408, 0]
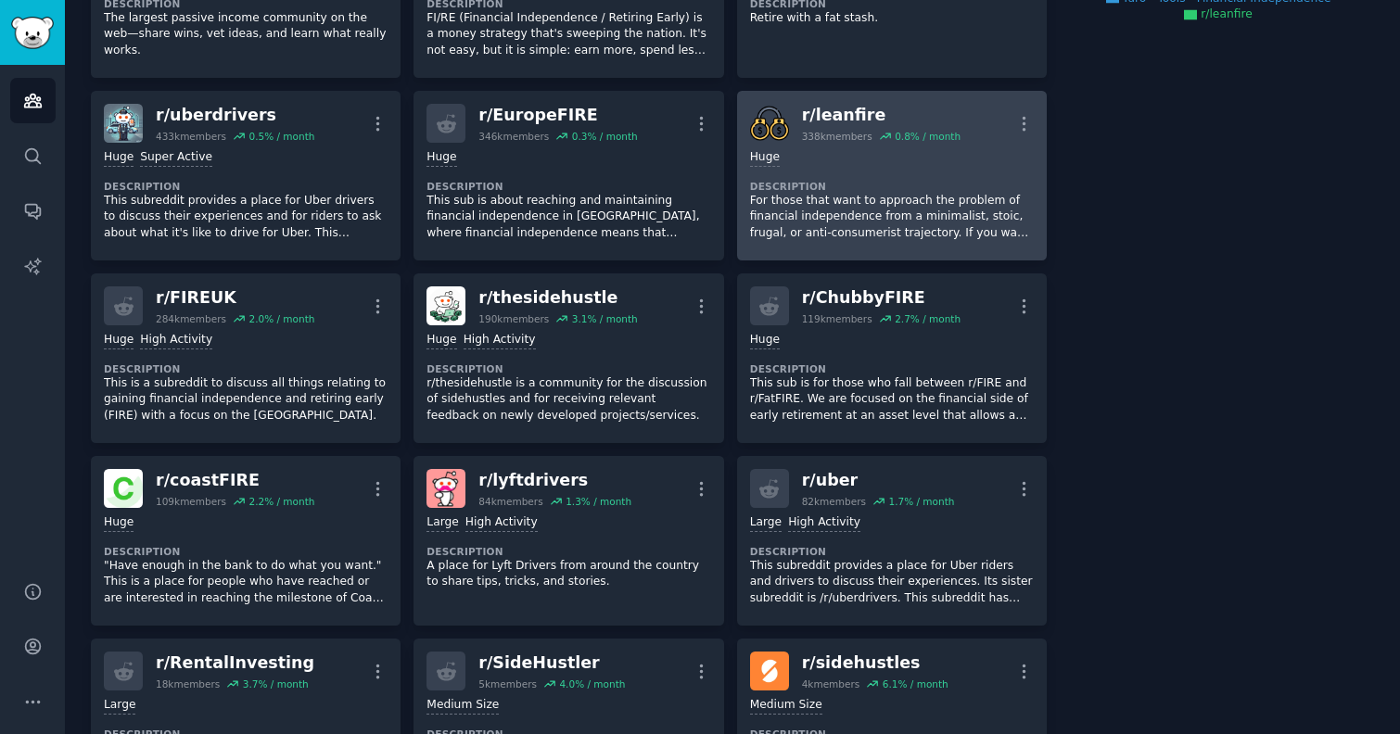
click at [874, 218] on p "For those that want to approach the problem of financial independence from a mi…" at bounding box center [892, 217] width 284 height 49
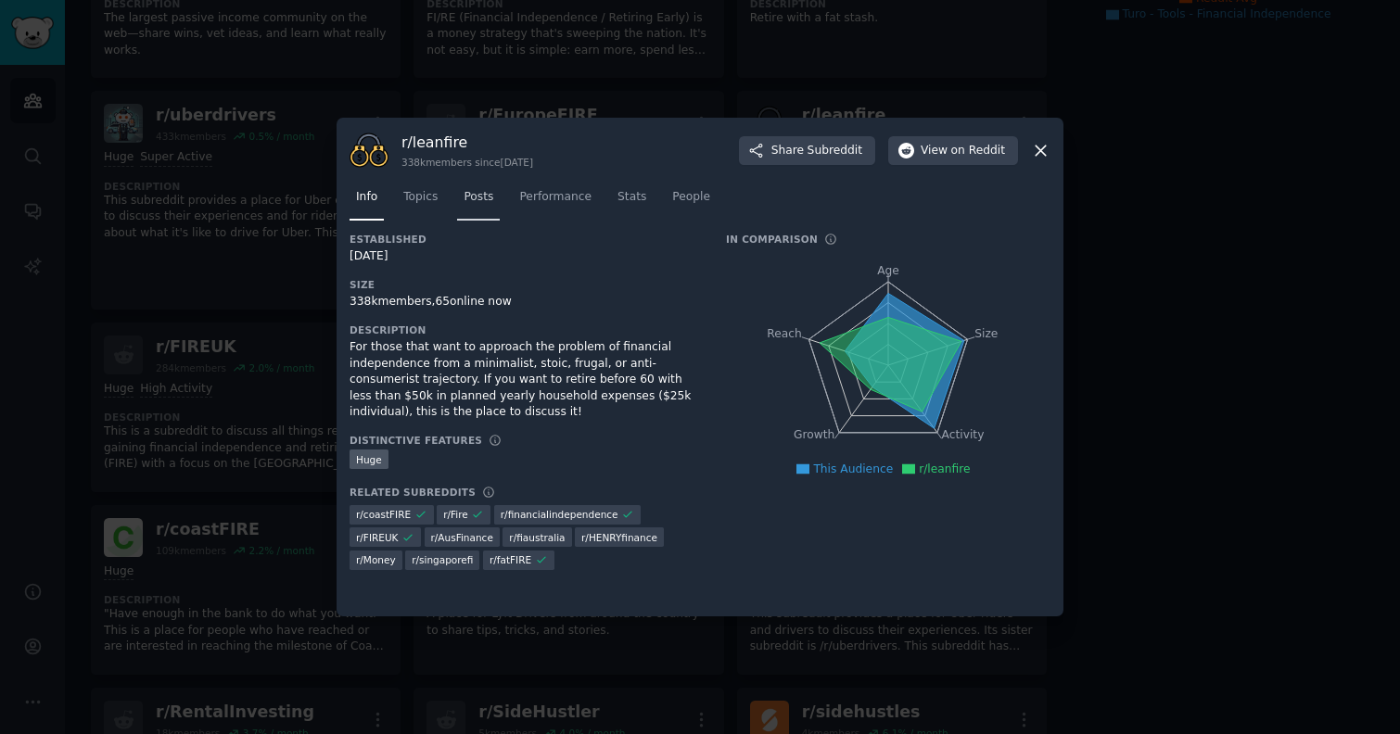
click at [467, 196] on span "Posts" at bounding box center [479, 197] width 30 height 17
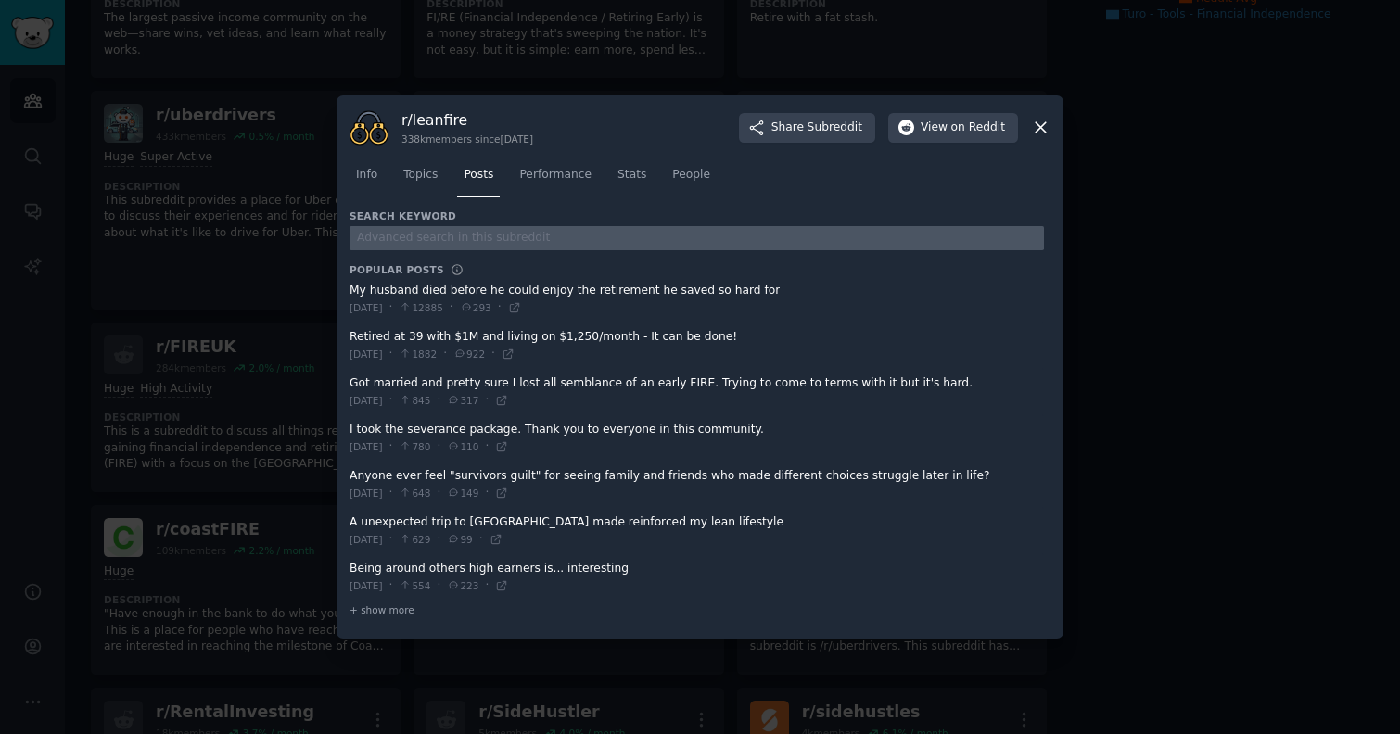
click at [449, 235] on input "text" at bounding box center [697, 238] width 694 height 25
type input "turo"
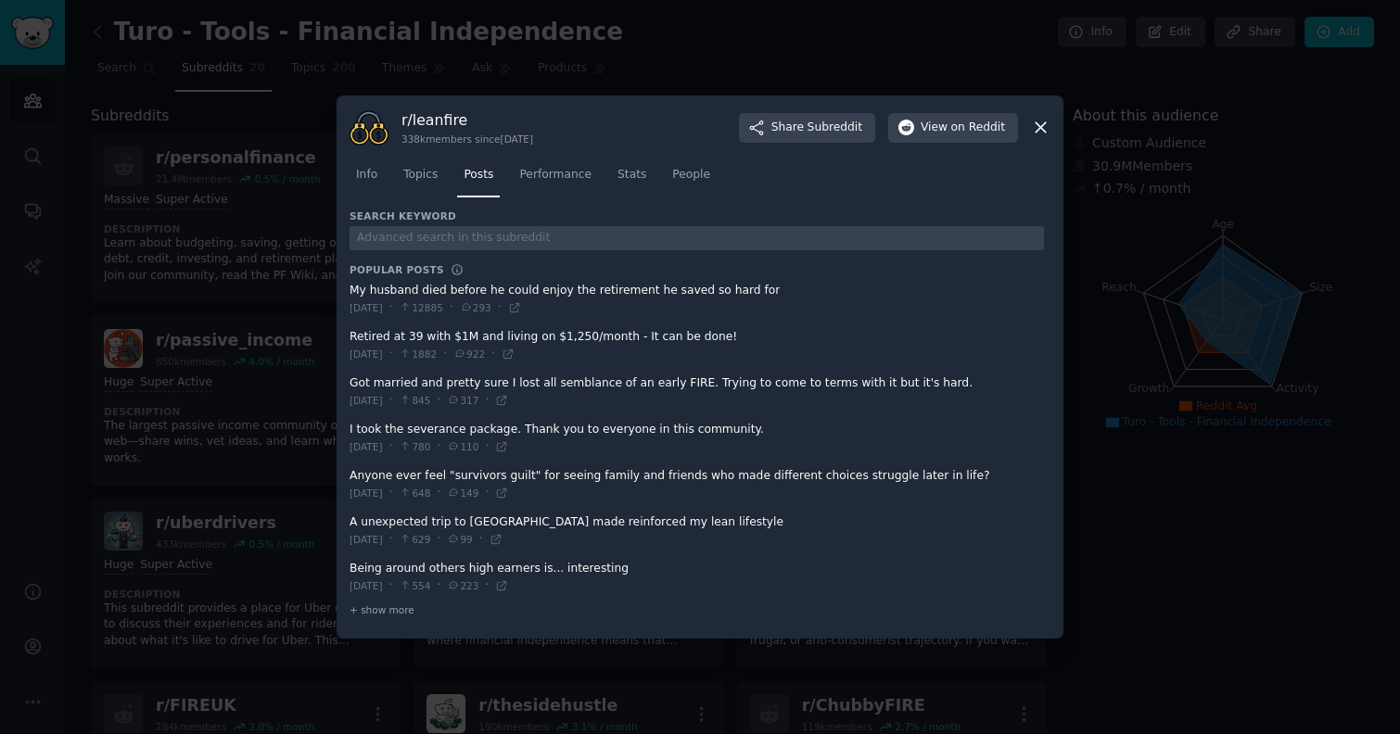
click at [1078, 347] on div at bounding box center [700, 367] width 1400 height 734
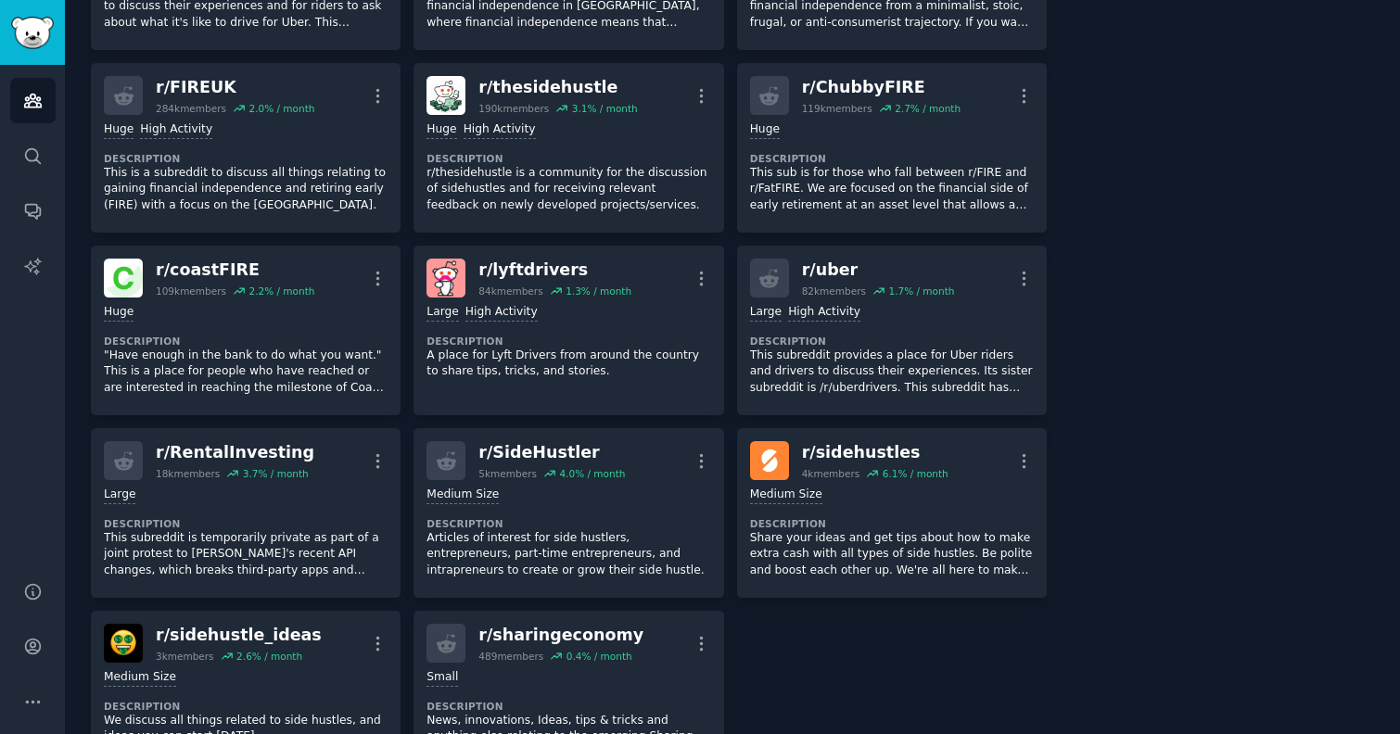
scroll to position [620, 0]
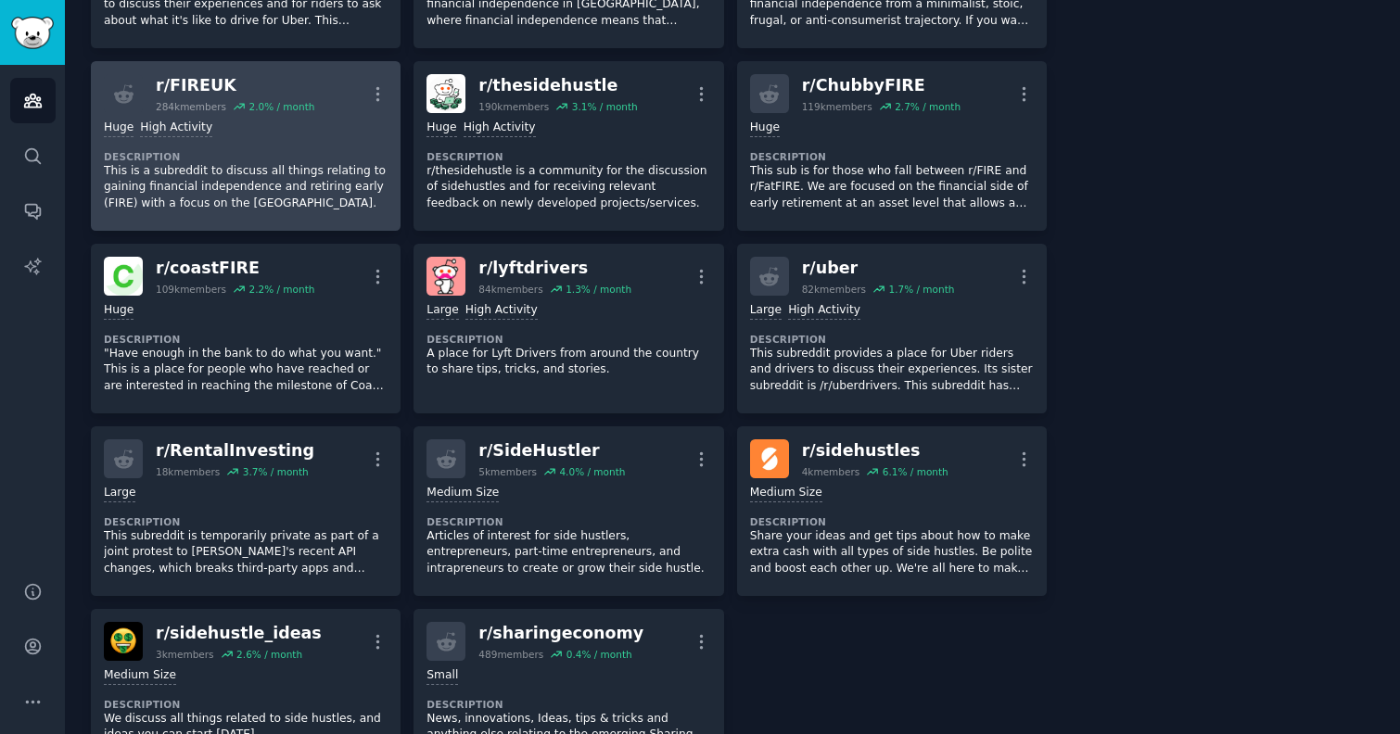
click at [286, 191] on p "This is a subreddit to discuss all things relating to gaining financial indepen…" at bounding box center [246, 187] width 284 height 49
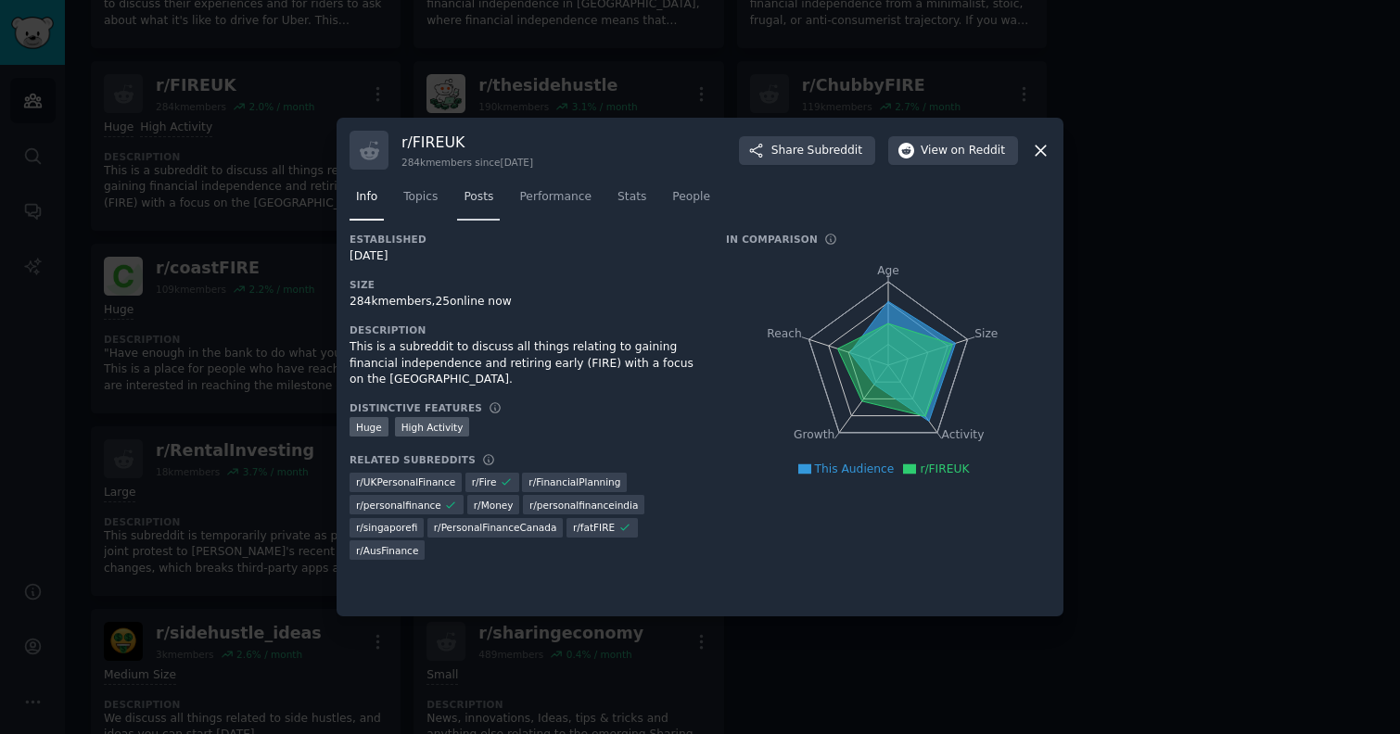
click at [477, 202] on span "Posts" at bounding box center [479, 197] width 30 height 17
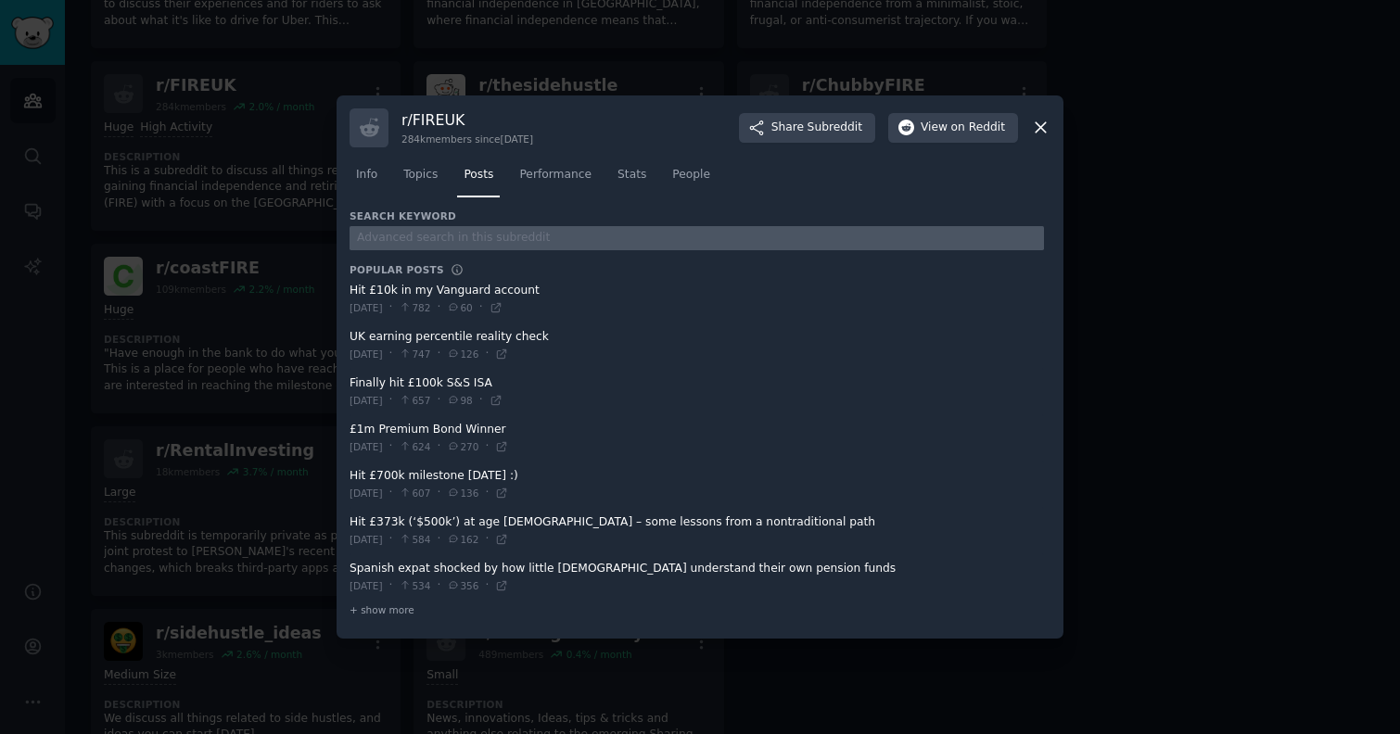
click at [462, 230] on input "text" at bounding box center [697, 238] width 694 height 25
type input "turo"
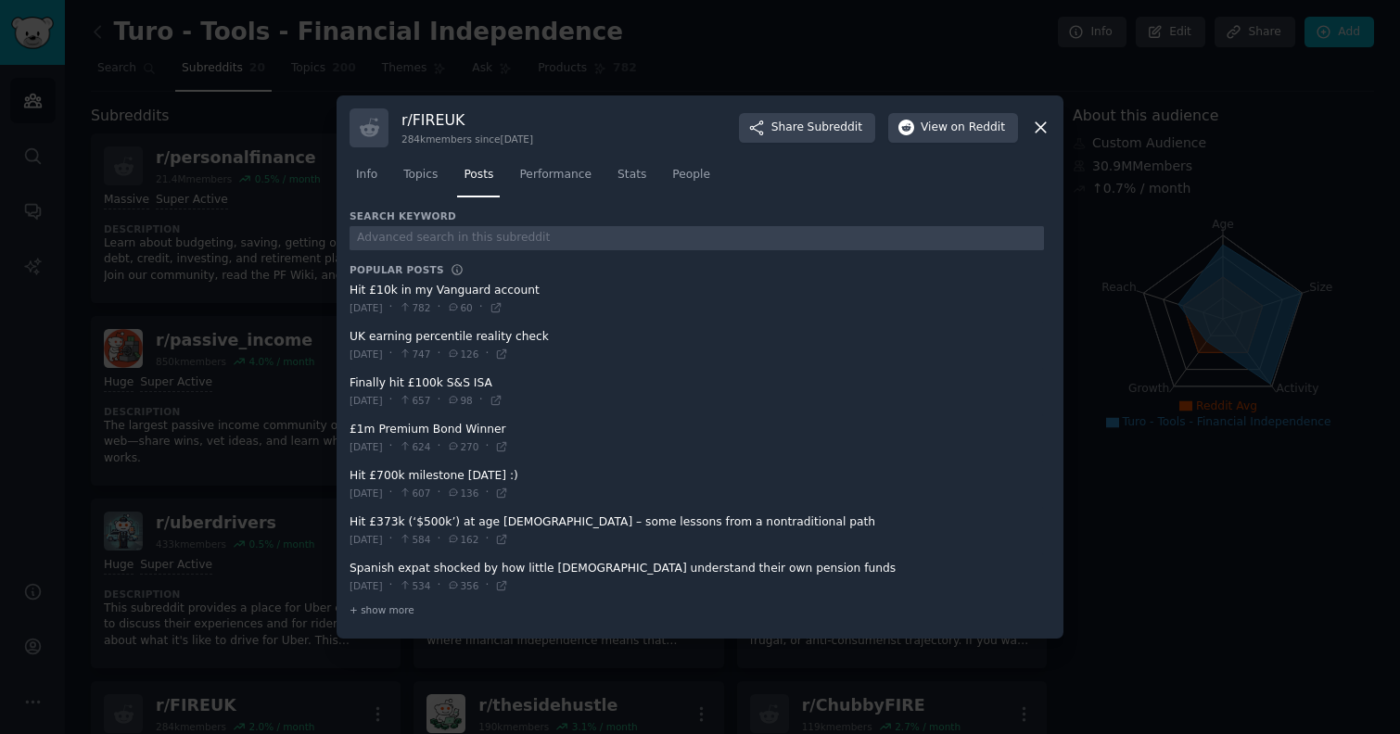
click at [227, 156] on div at bounding box center [700, 367] width 1400 height 734
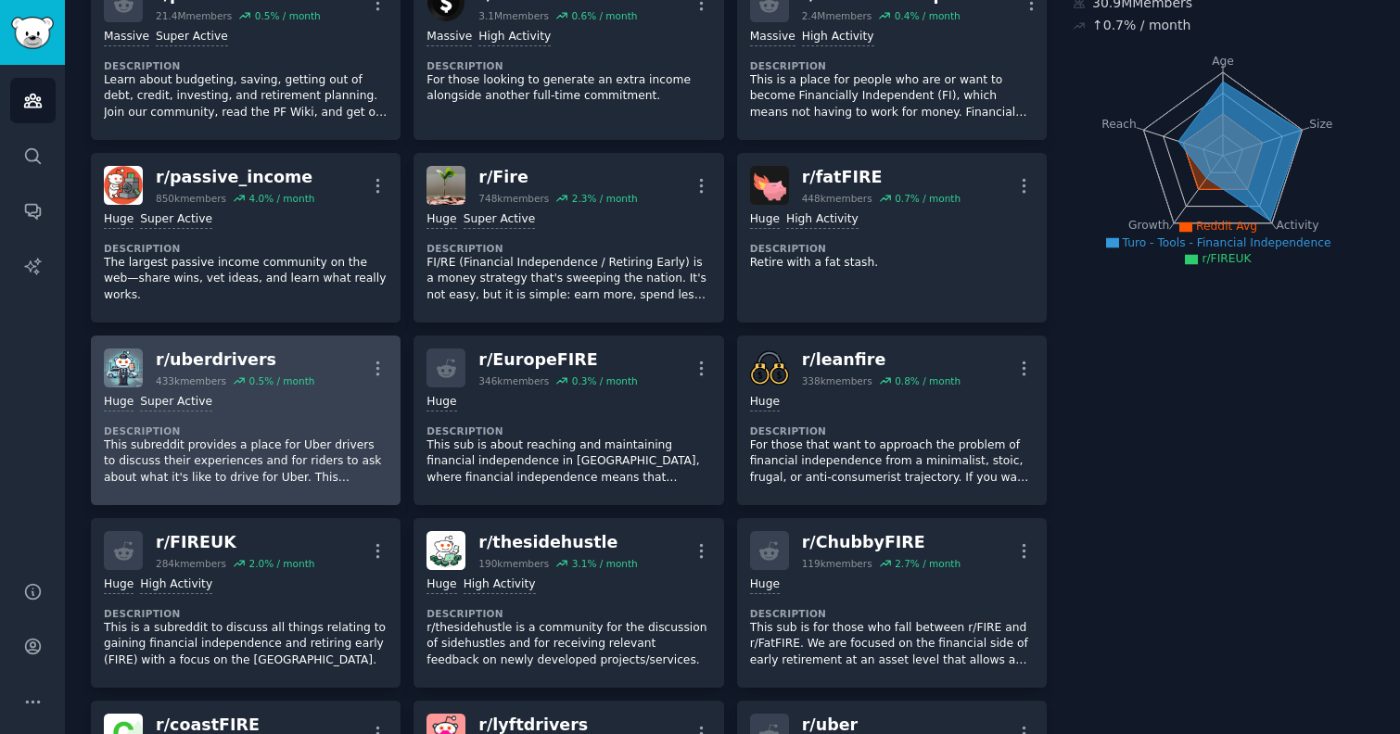
scroll to position [167, 0]
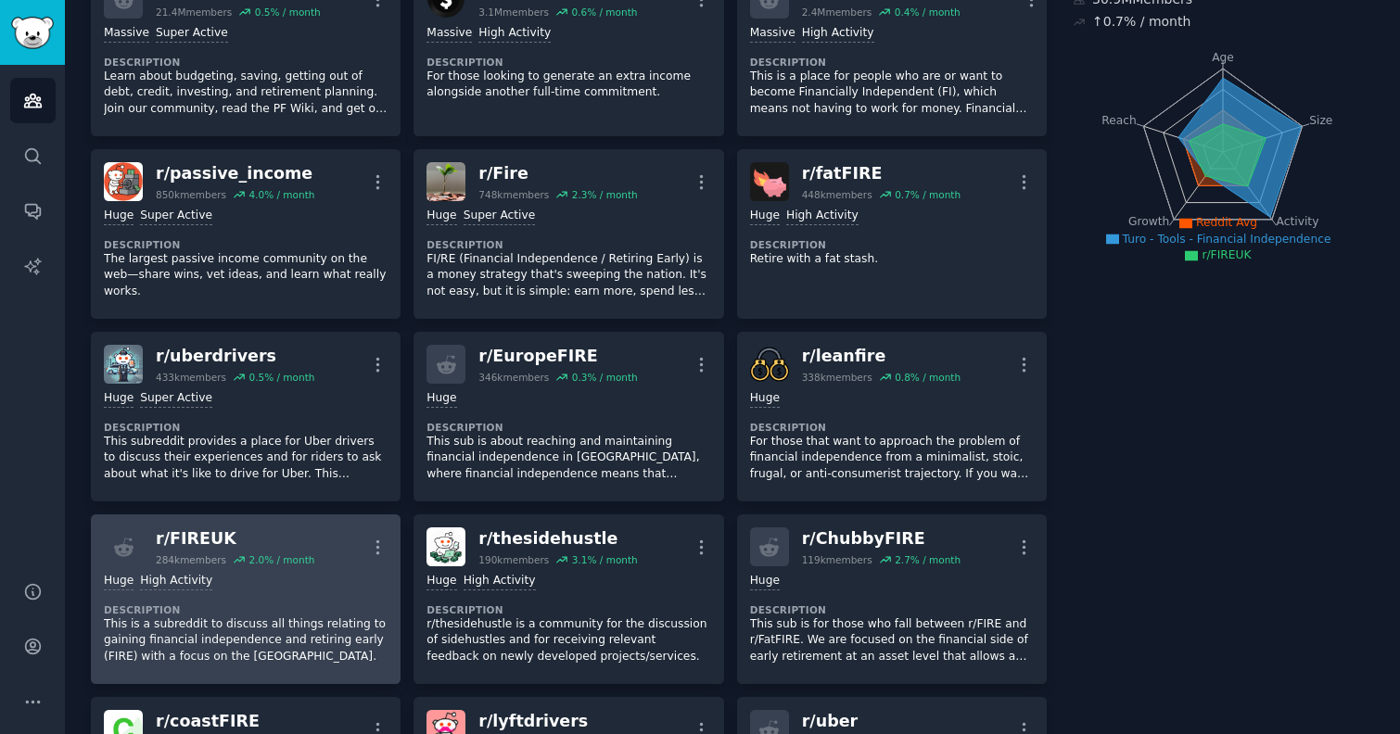
click at [284, 614] on dt "Description" at bounding box center [246, 610] width 284 height 13
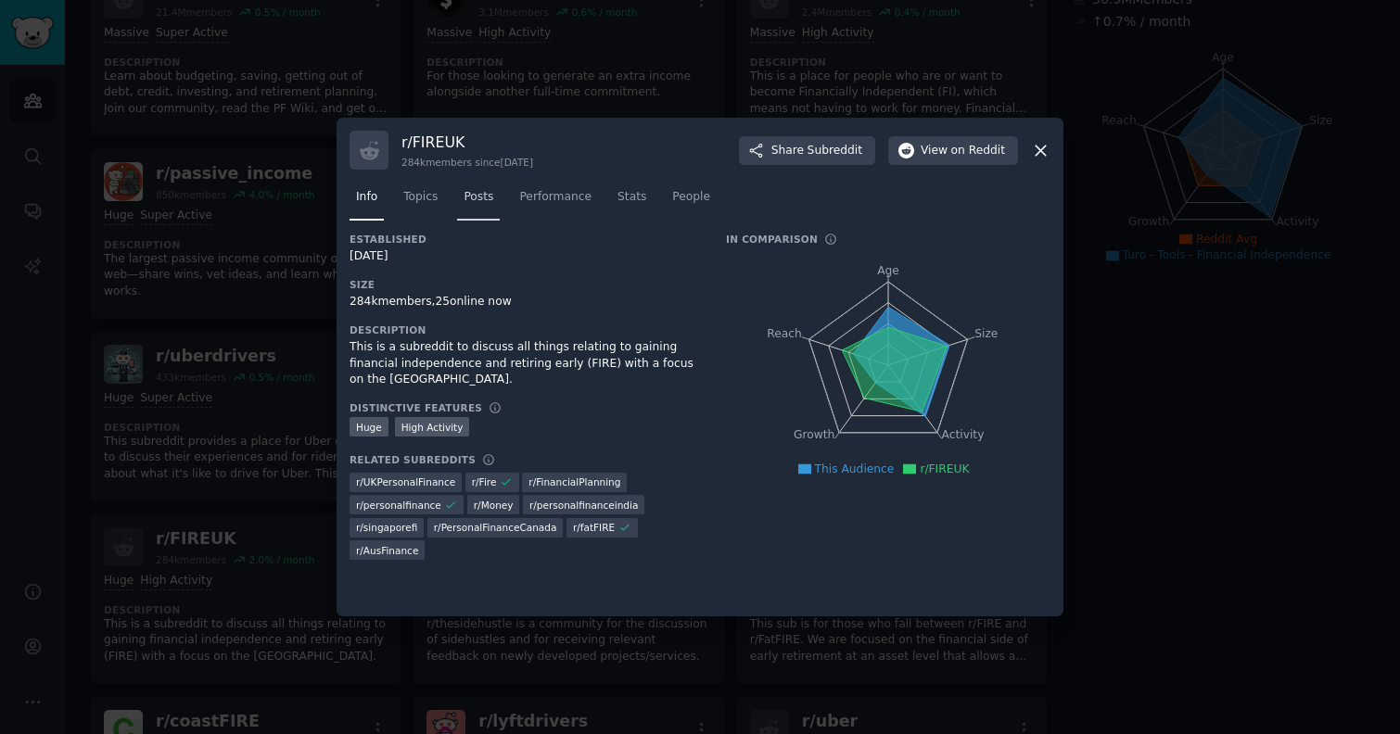
click at [472, 209] on link "Posts" at bounding box center [478, 202] width 43 height 38
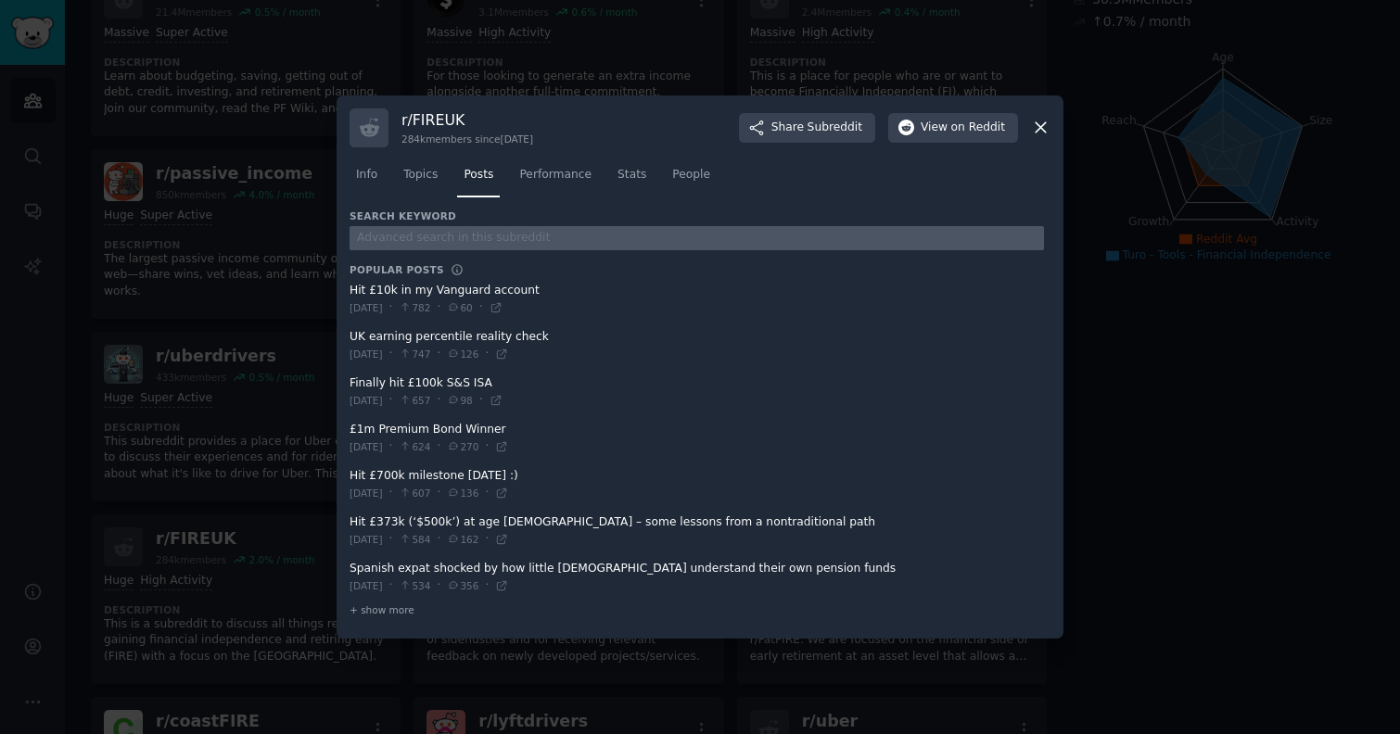
click at [452, 242] on input "text" at bounding box center [697, 238] width 694 height 25
type input "turo"
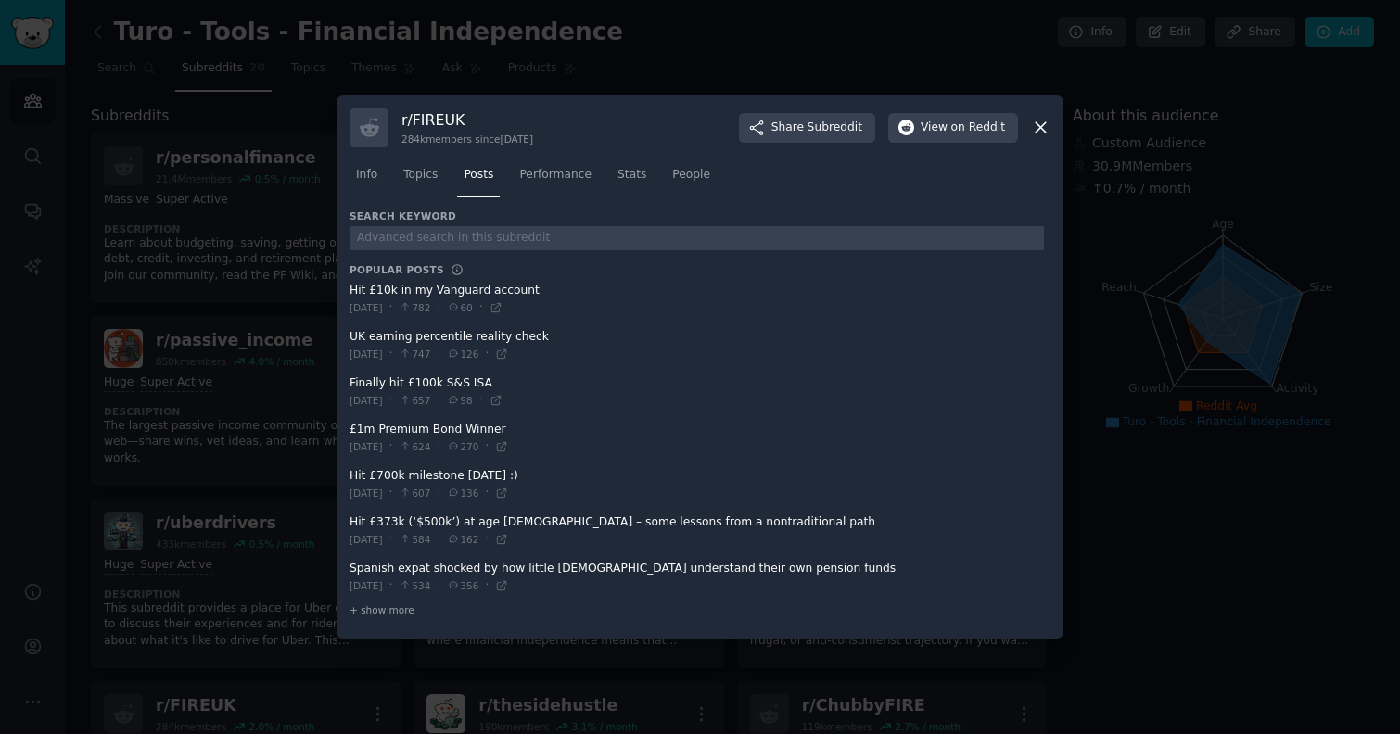
click at [180, 228] on div at bounding box center [700, 367] width 1400 height 734
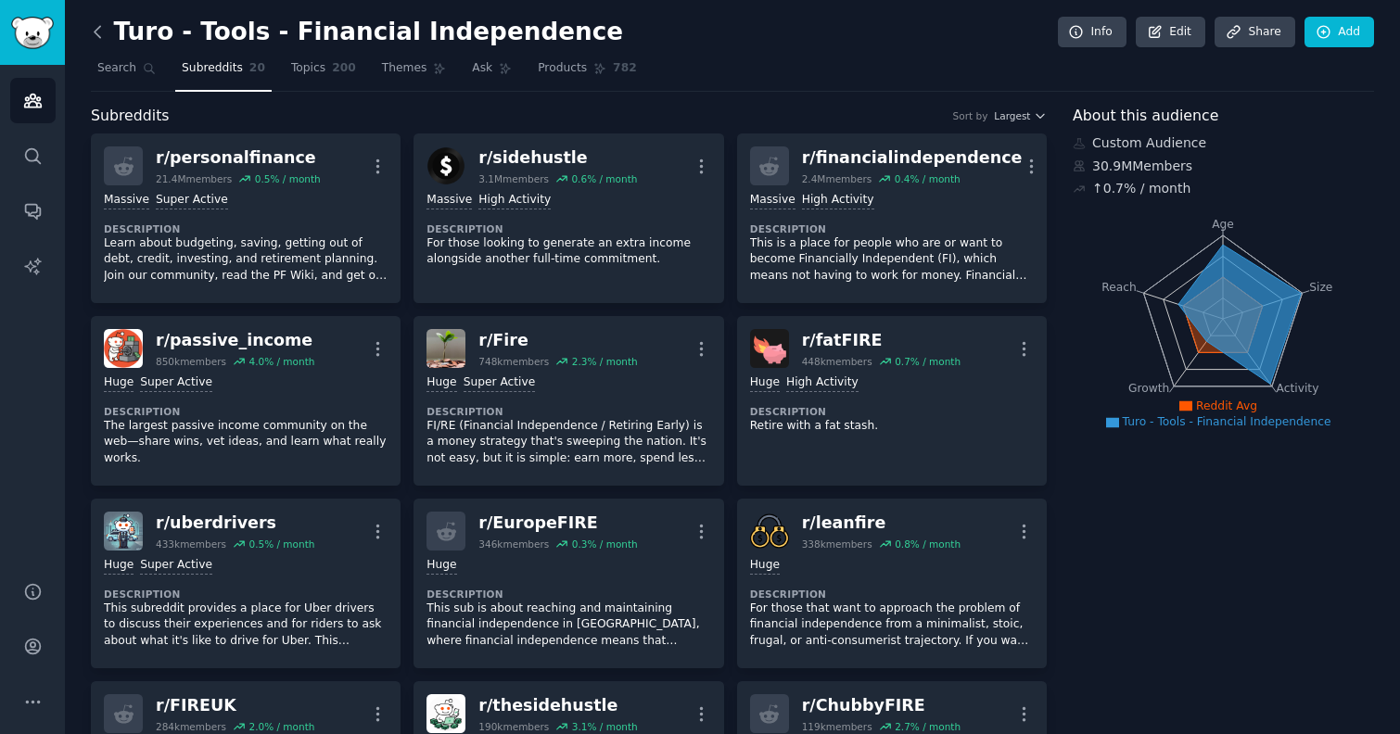
click at [97, 41] on icon at bounding box center [97, 31] width 19 height 19
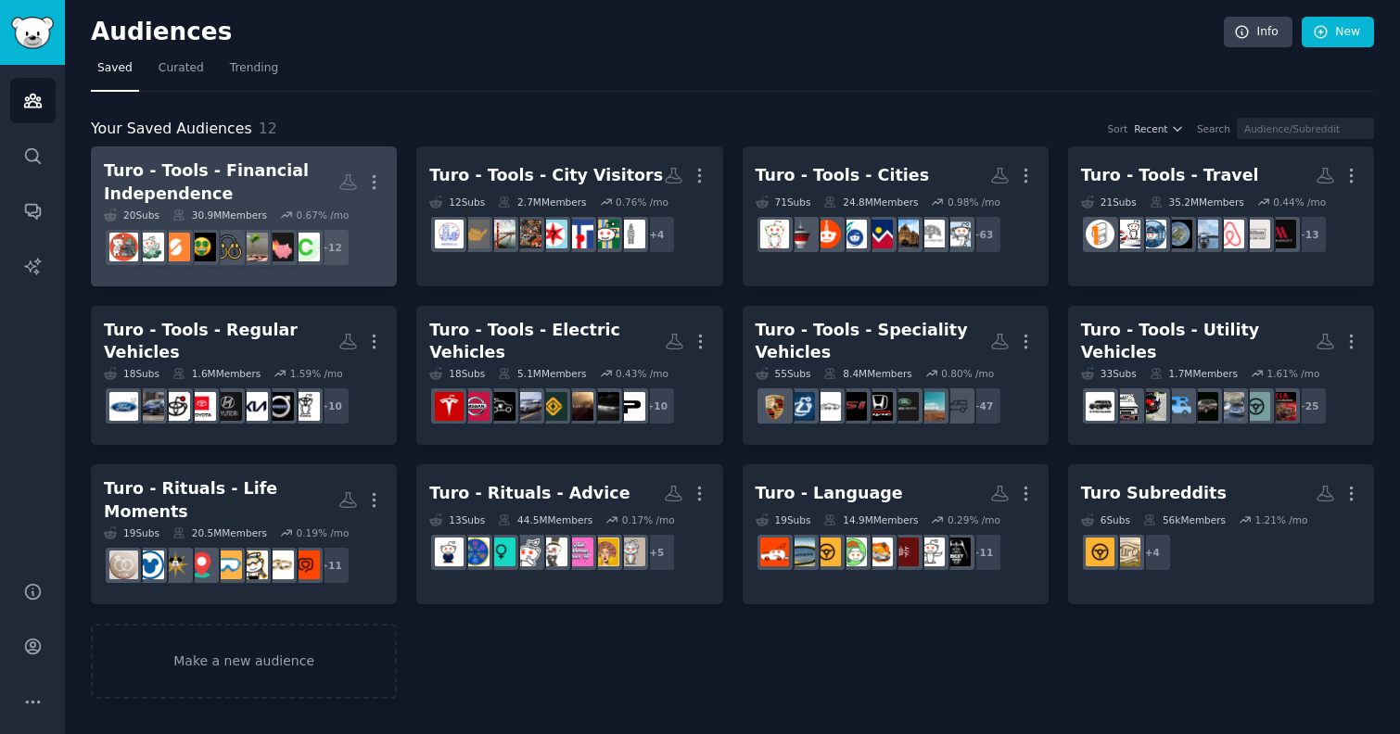
click at [218, 173] on div "Turo - Tools - Financial Independence" at bounding box center [221, 181] width 235 height 45
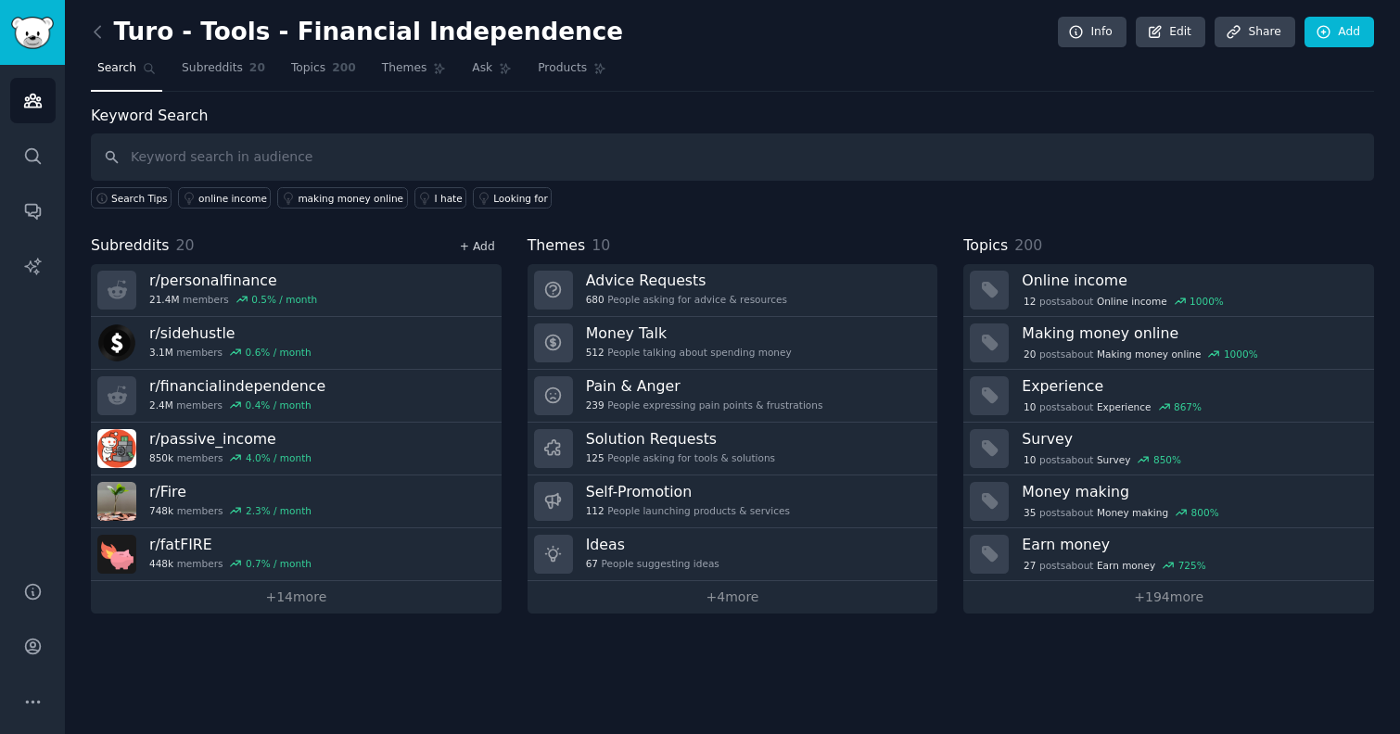
click at [479, 246] on link "+ Add" at bounding box center [477, 246] width 35 height 13
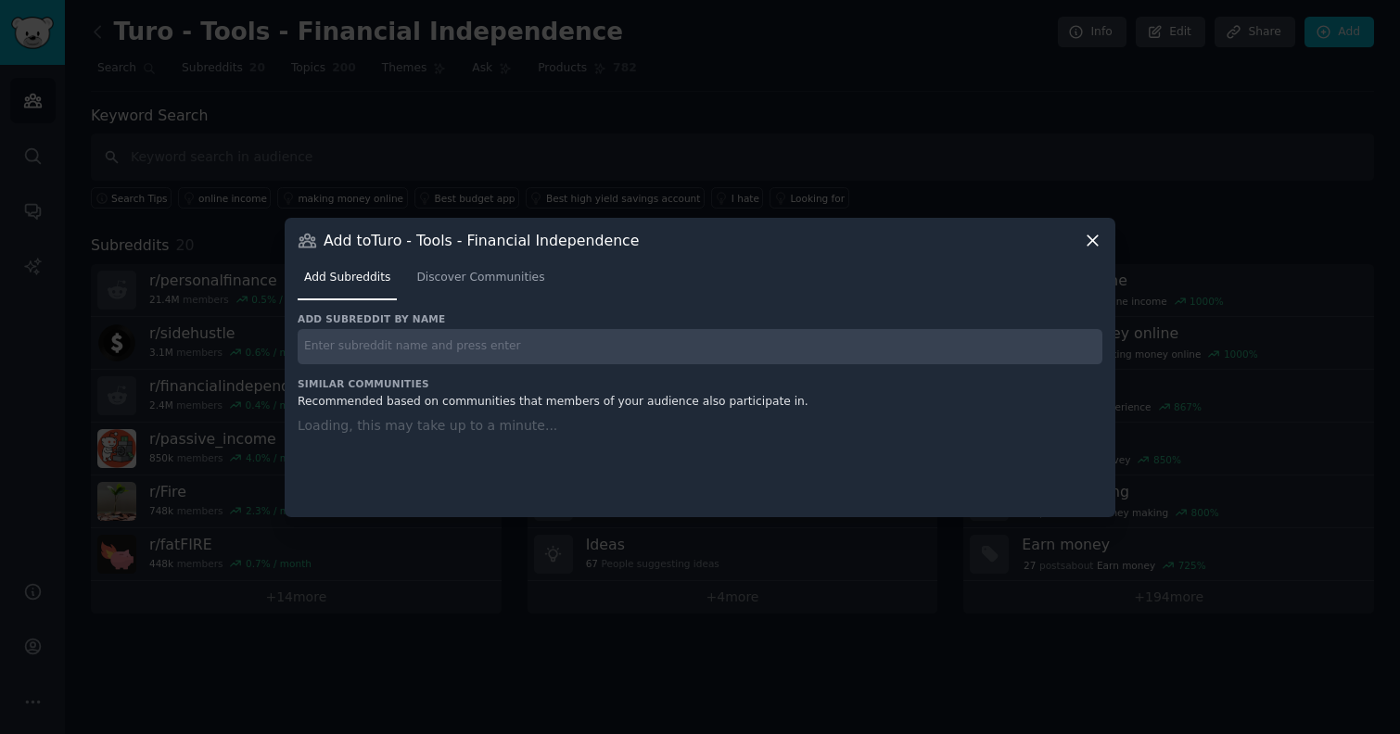
click at [442, 356] on input "text" at bounding box center [700, 347] width 805 height 36
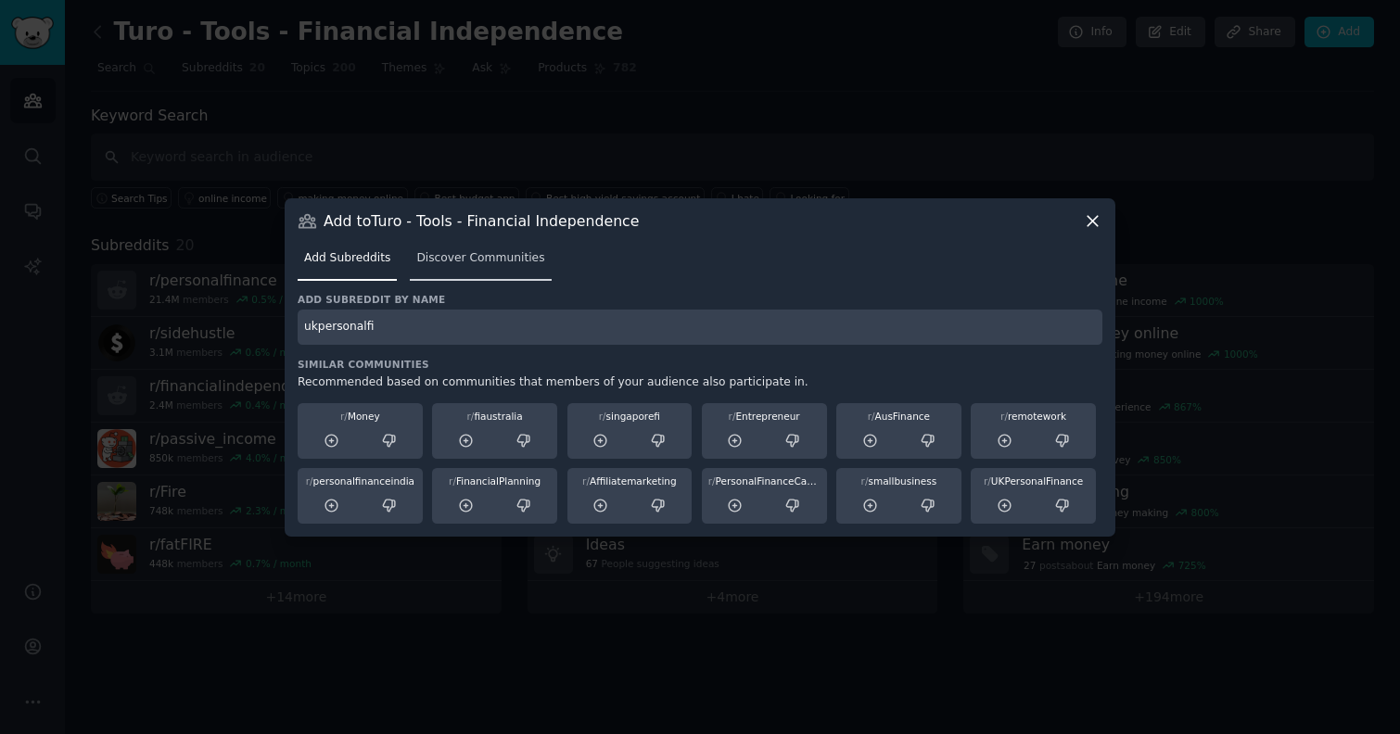
type input "ukpersonalfi"
click at [472, 262] on span "Discover Communities" at bounding box center [480, 258] width 128 height 17
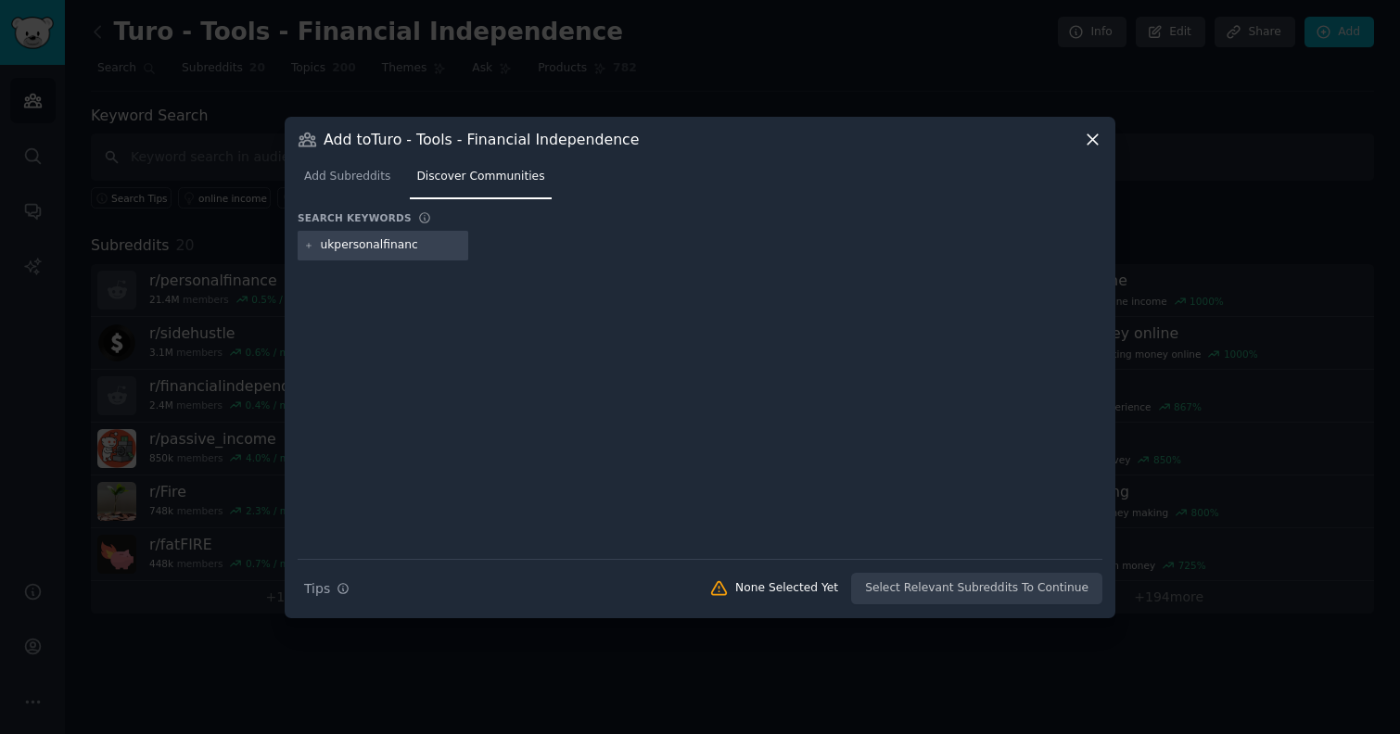
type input "ukpersonalfinance"
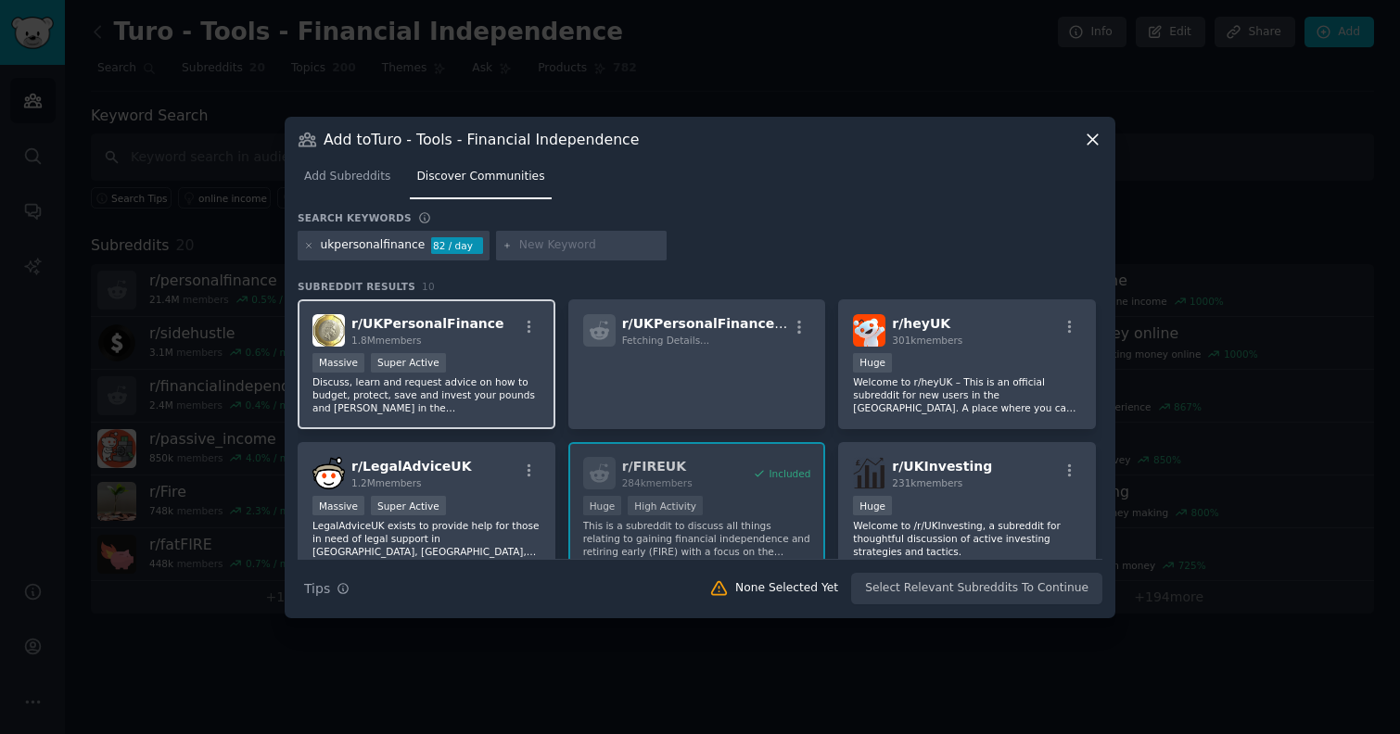
click at [503, 377] on p "Discuss, learn and request advice on how to budget, protect, save and invest yo…" at bounding box center [426, 394] width 228 height 39
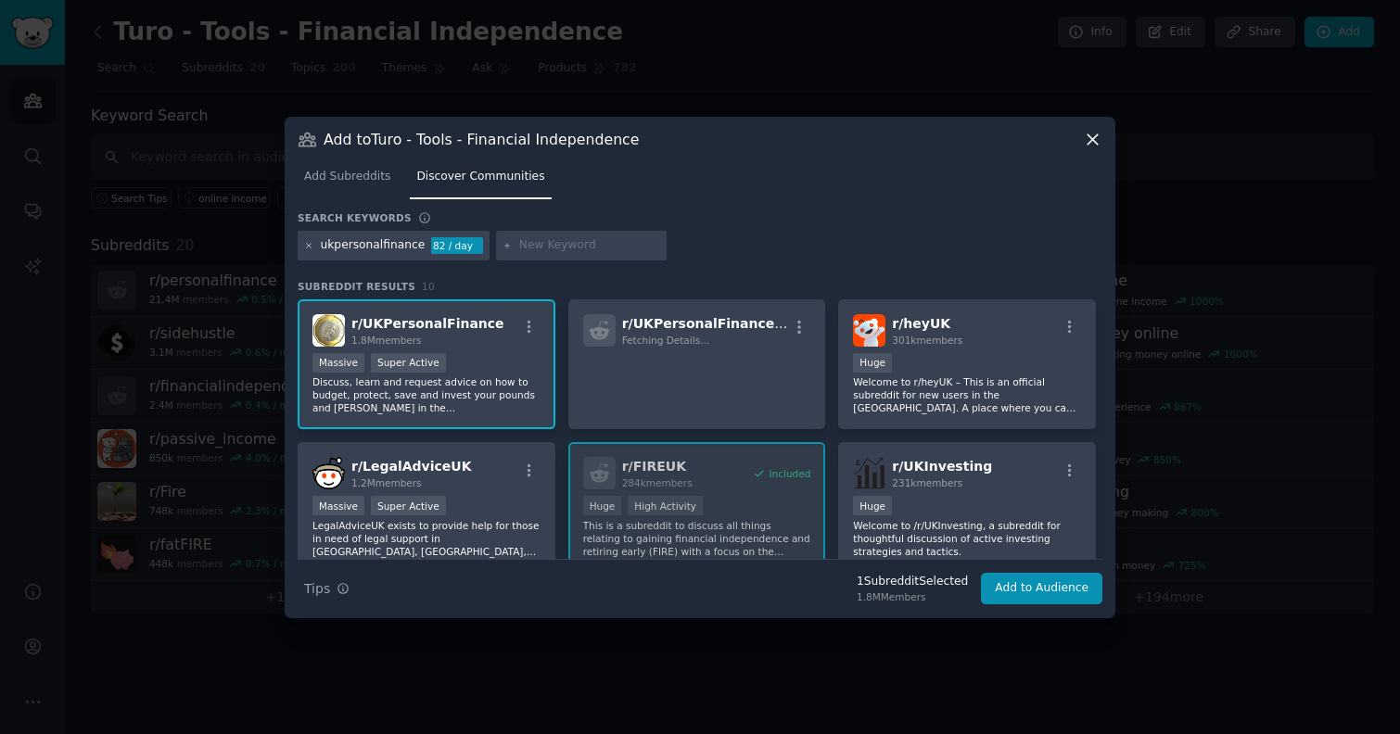
click at [306, 249] on icon at bounding box center [309, 246] width 10 height 10
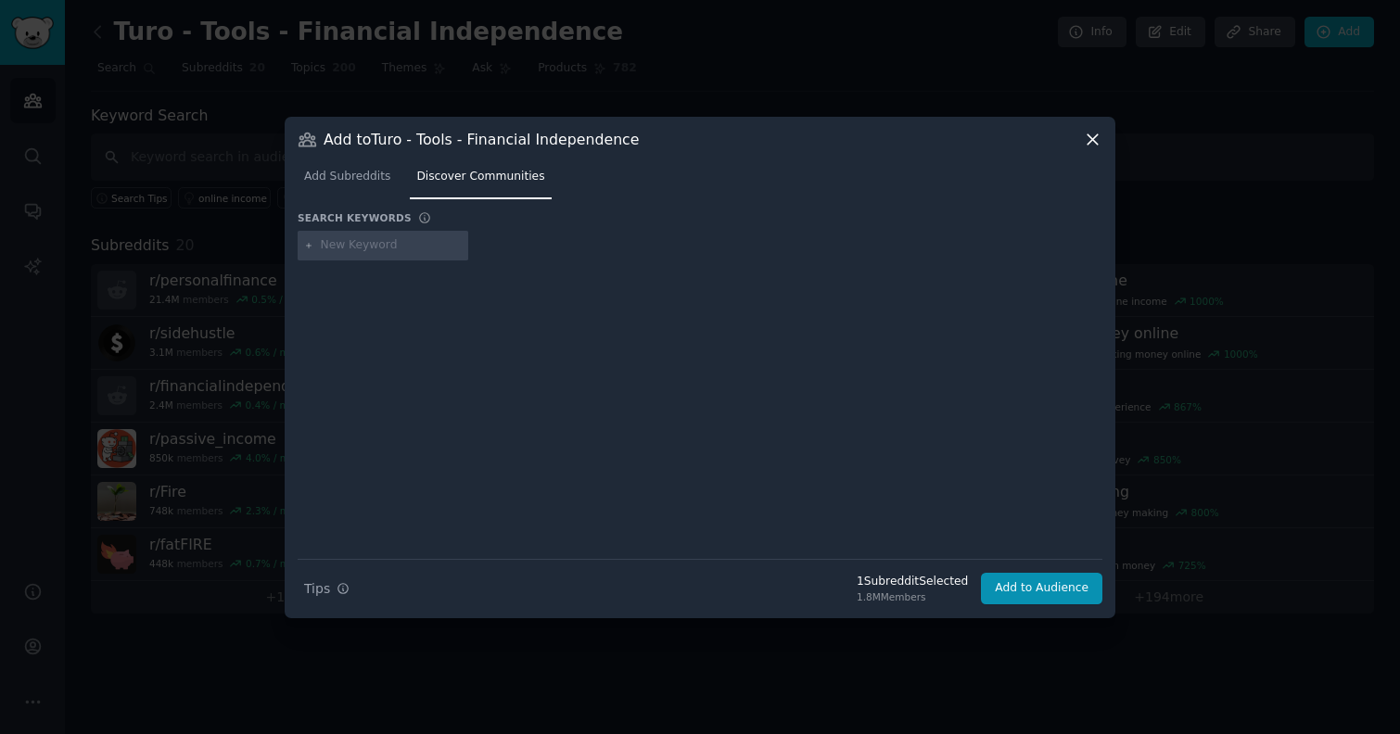
click at [347, 250] on input "text" at bounding box center [391, 245] width 141 height 17
type input "canadapersonalfinance"
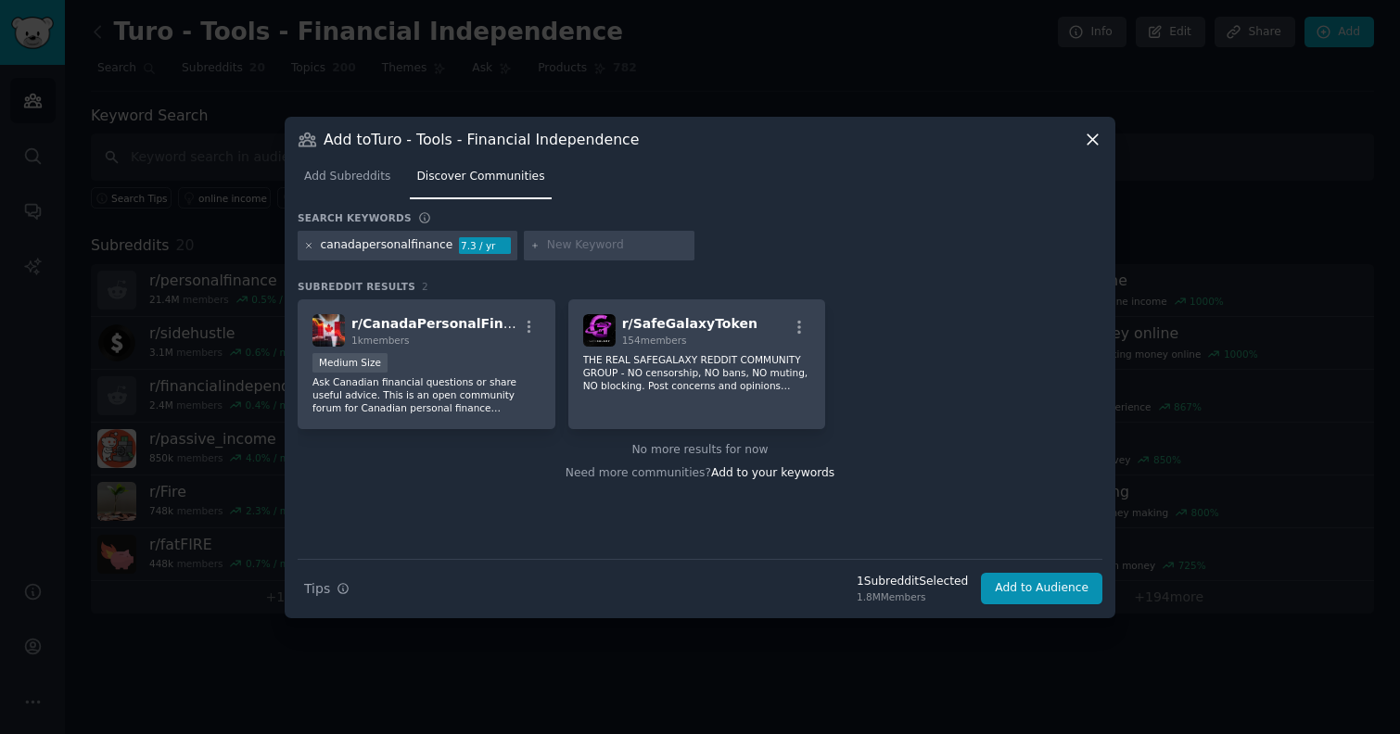
click at [309, 243] on icon at bounding box center [309, 246] width 10 height 10
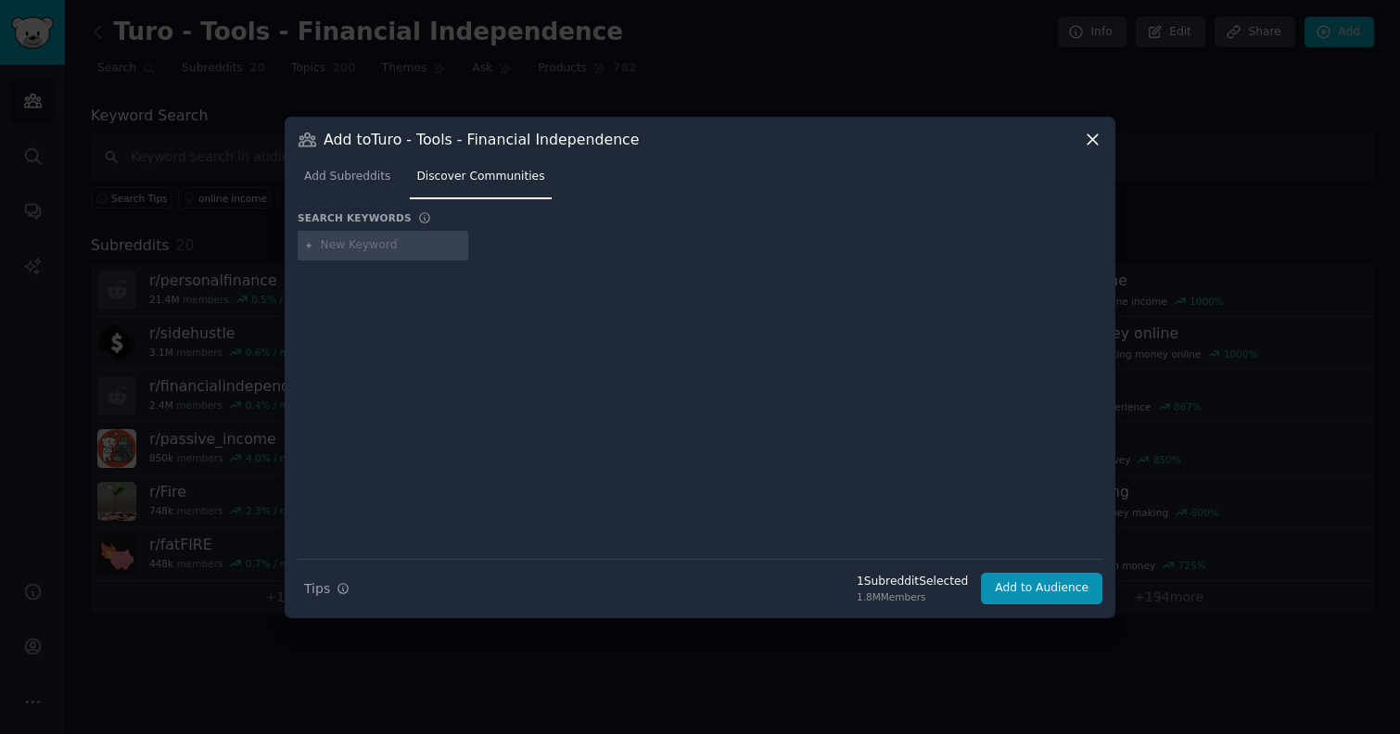
click at [325, 247] on input "text" at bounding box center [391, 245] width 141 height 17
type input "personalfinance"
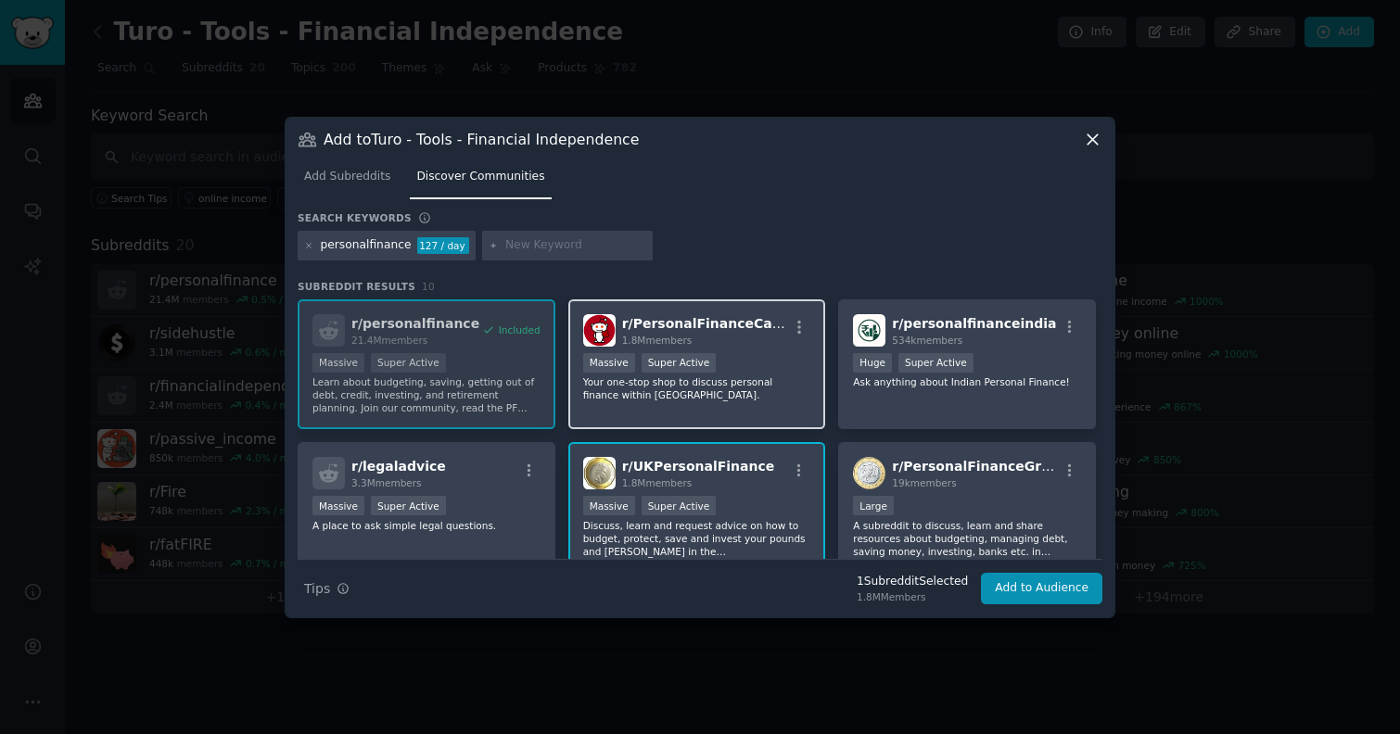
click at [703, 328] on span "r/ PersonalFinanceCanada" at bounding box center [715, 323] width 186 height 15
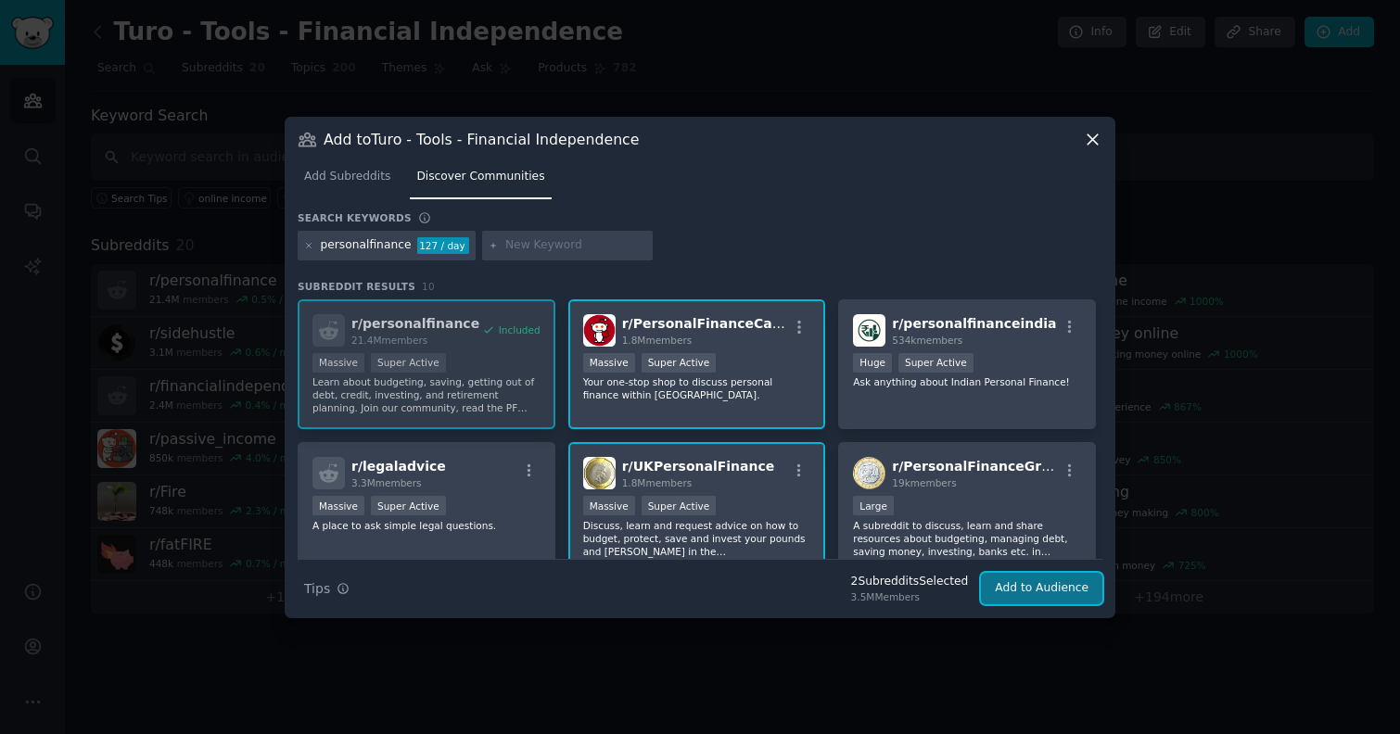
click at [1035, 592] on button "Add to Audience" at bounding box center [1041, 589] width 121 height 32
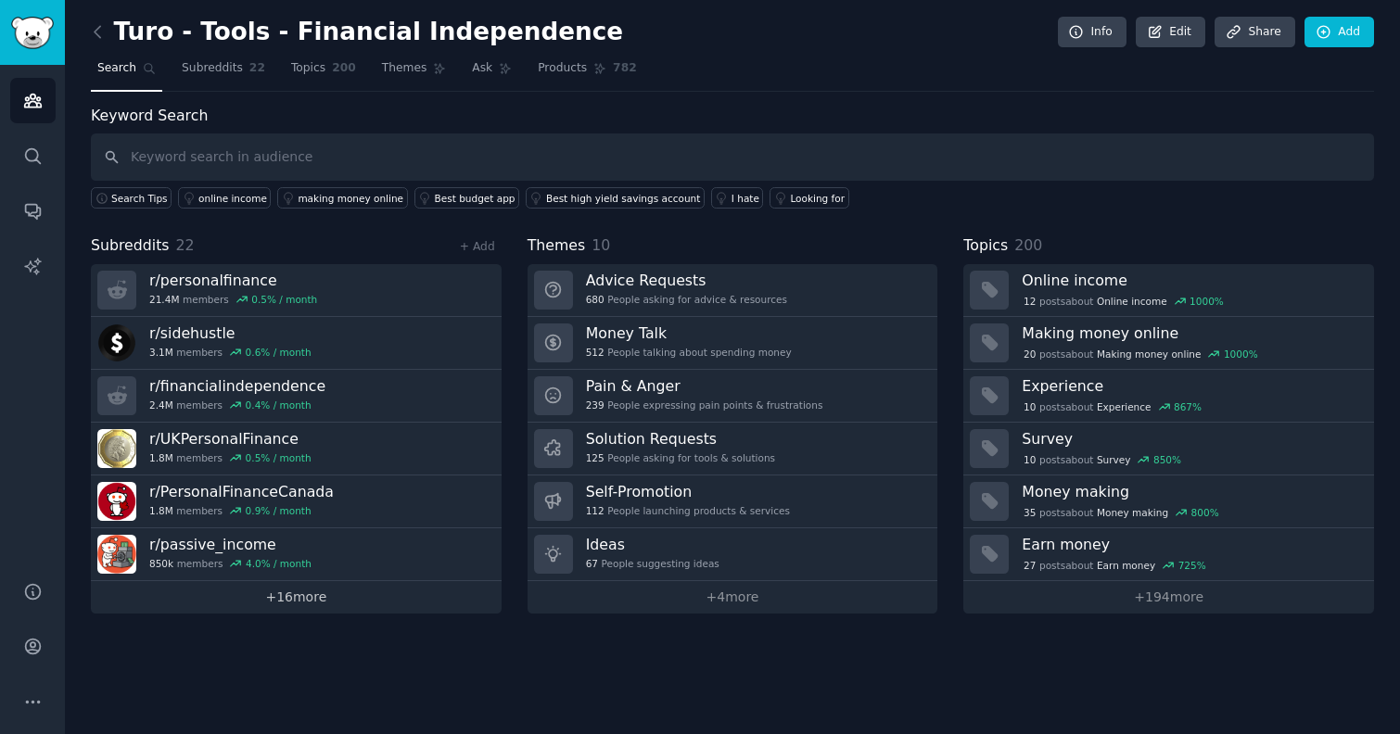
click at [300, 596] on link "+ 16 more" at bounding box center [296, 597] width 411 height 32
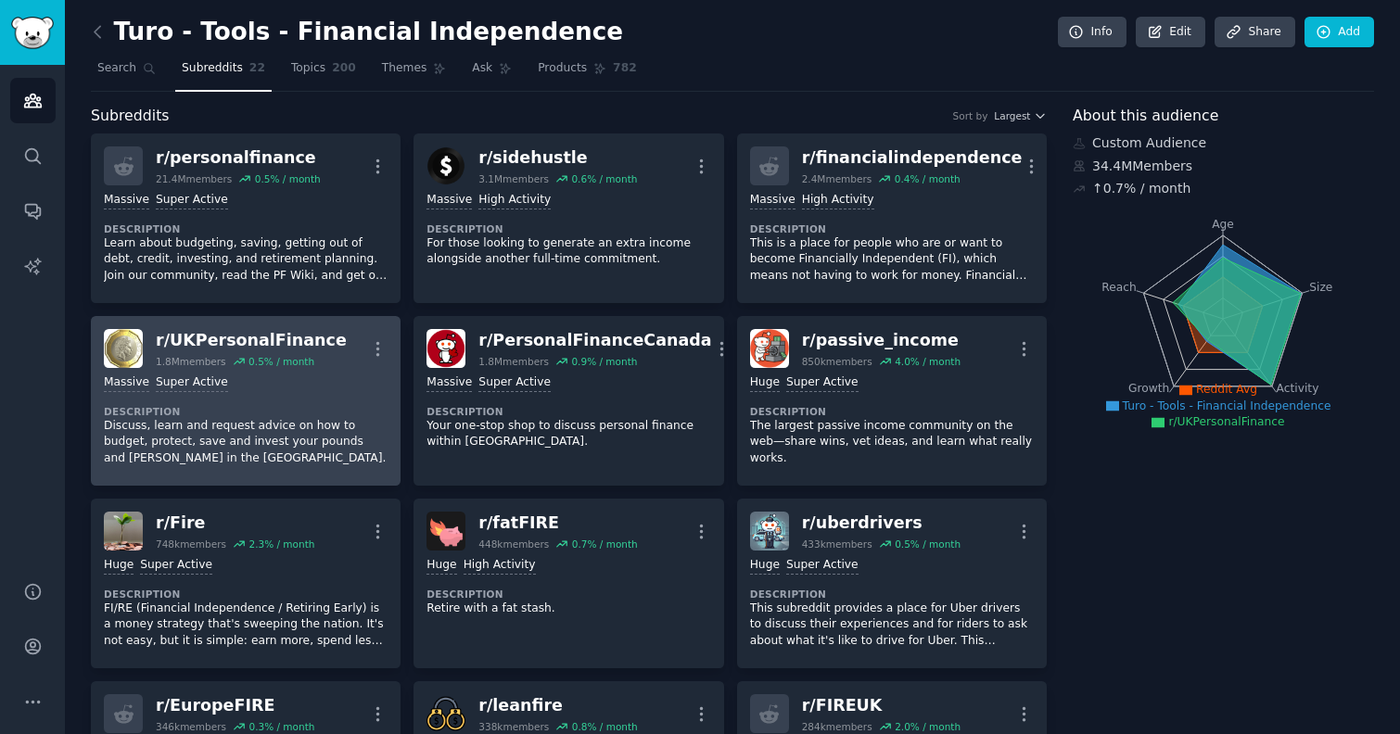
click at [323, 447] on p "Discuss, learn and request advice on how to budget, protect, save and invest yo…" at bounding box center [246, 442] width 284 height 49
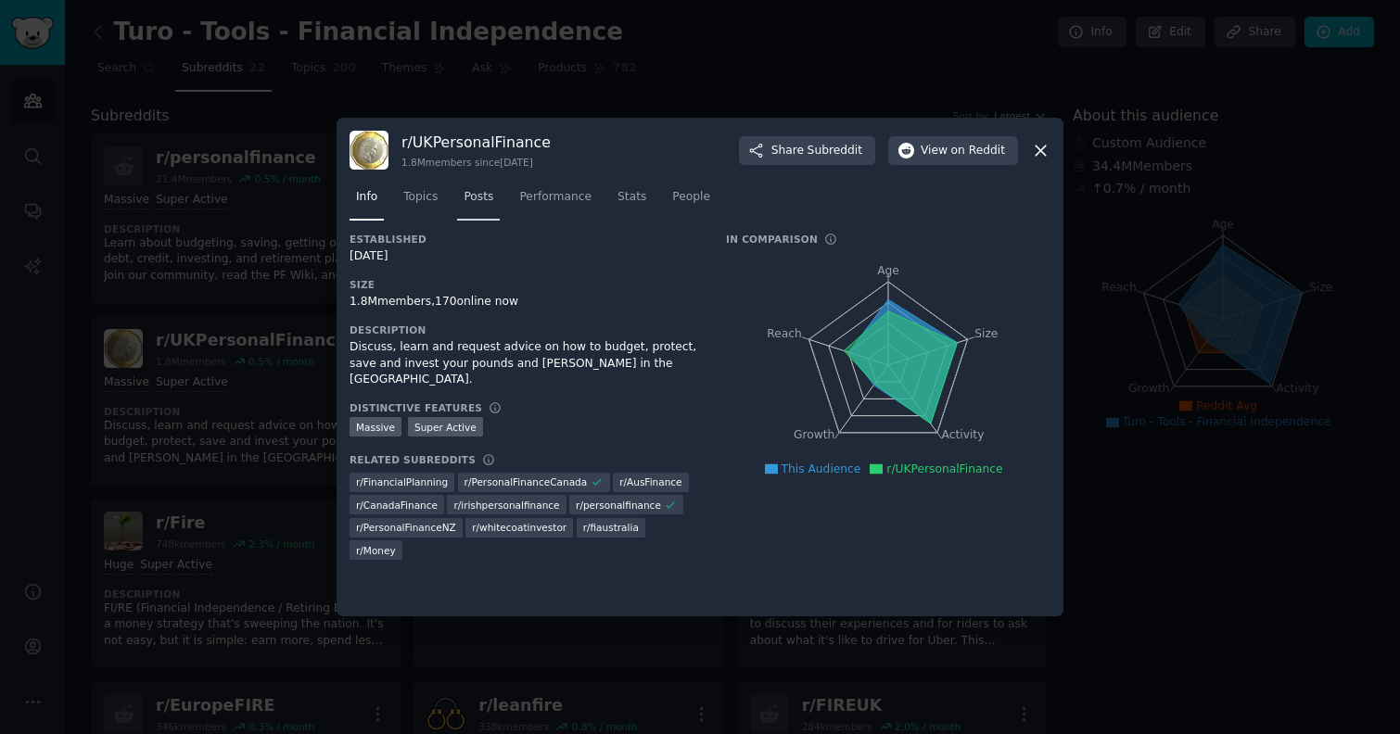
click at [487, 190] on span "Posts" at bounding box center [479, 197] width 30 height 17
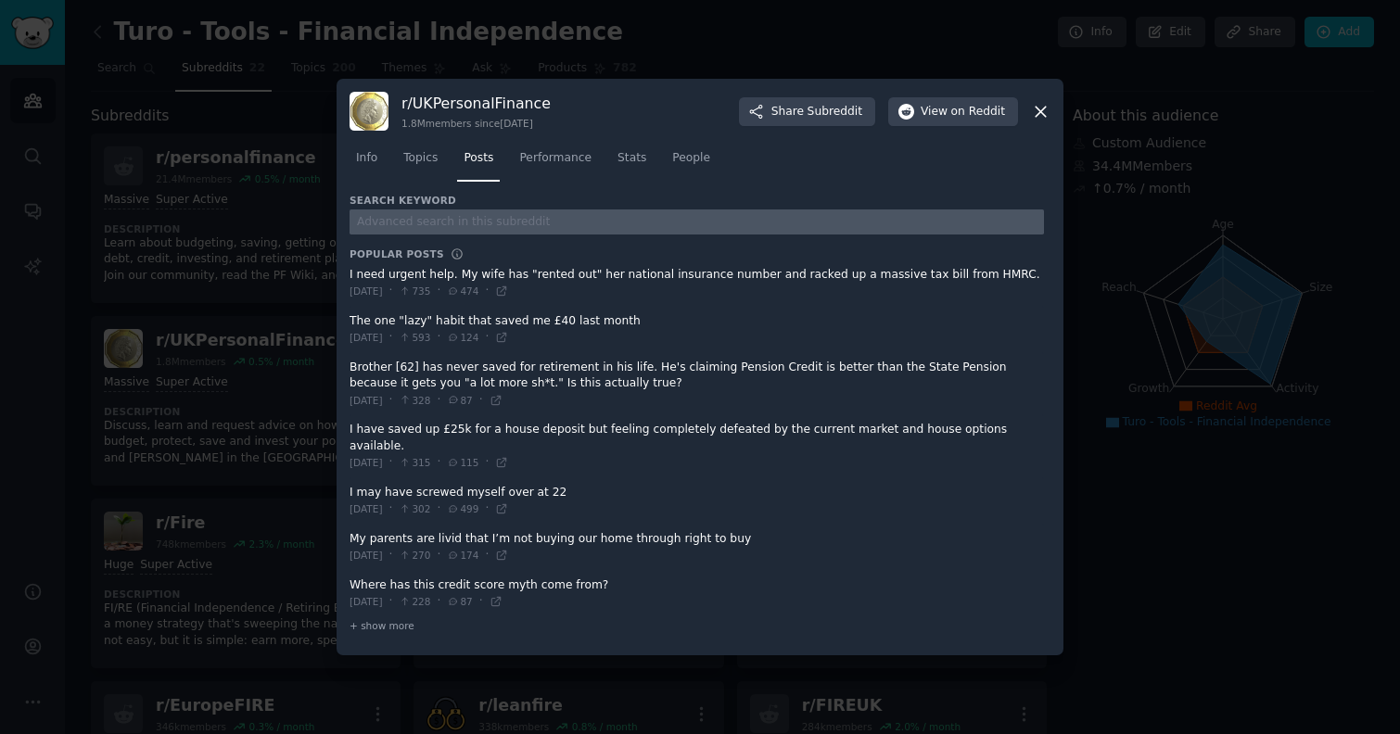
click at [475, 235] on input "text" at bounding box center [697, 222] width 694 height 25
type input "turo"
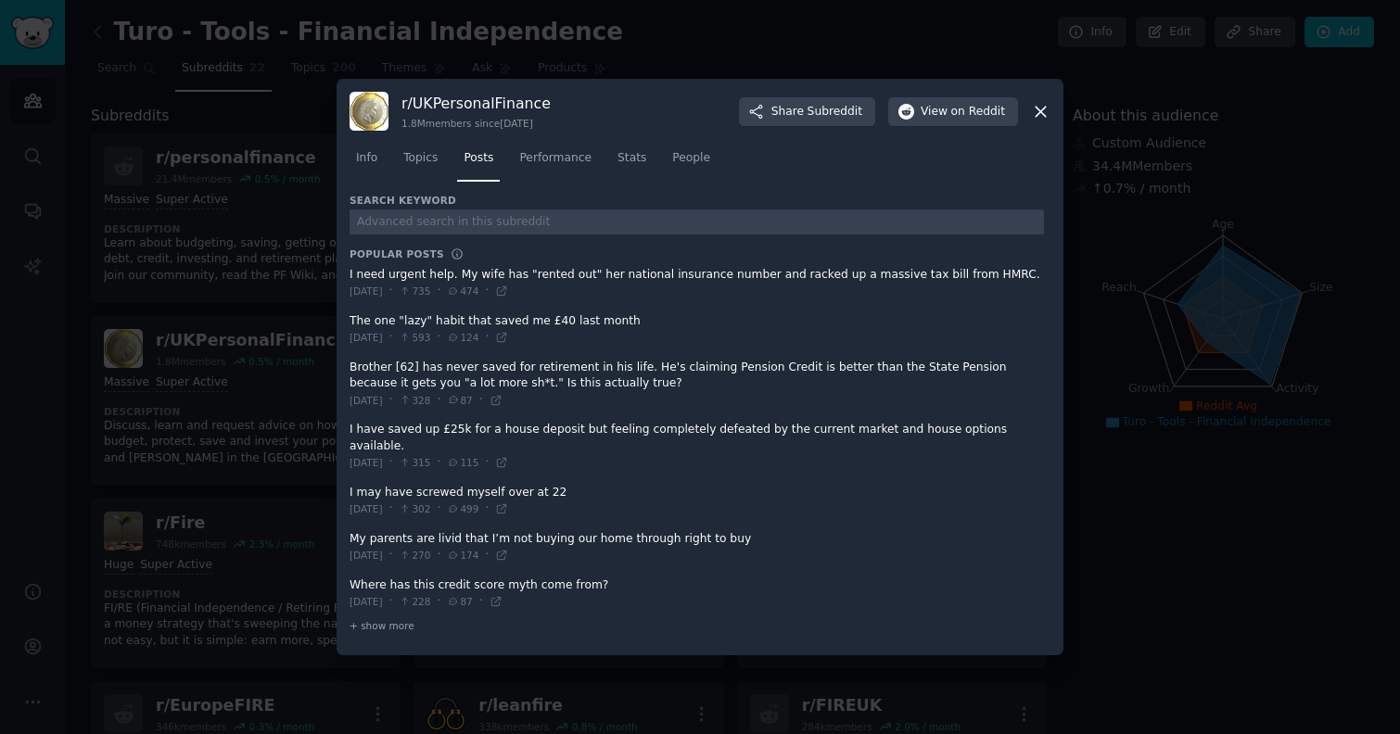
click at [280, 299] on div at bounding box center [700, 367] width 1400 height 734
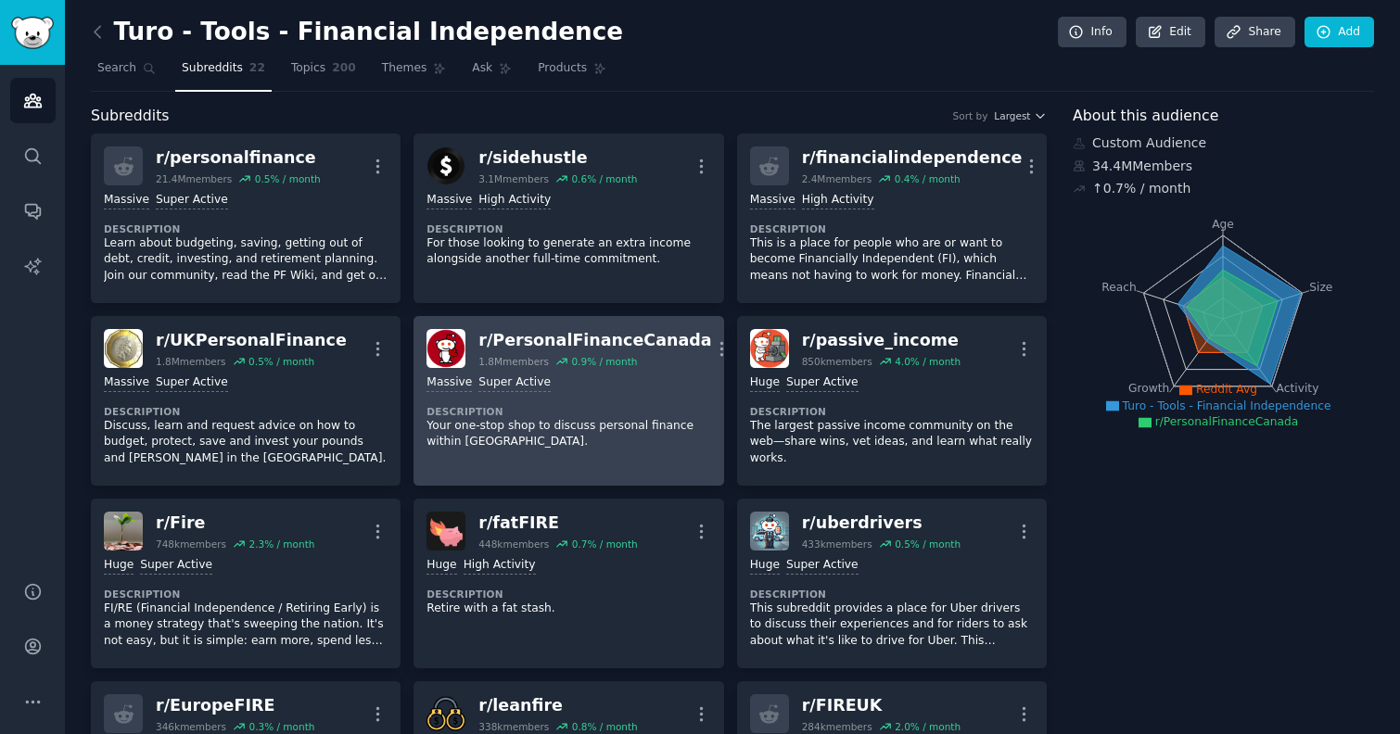
click at [549, 437] on p "Your one-stop shop to discuss personal finance within [GEOGRAPHIC_DATA]." at bounding box center [568, 434] width 284 height 32
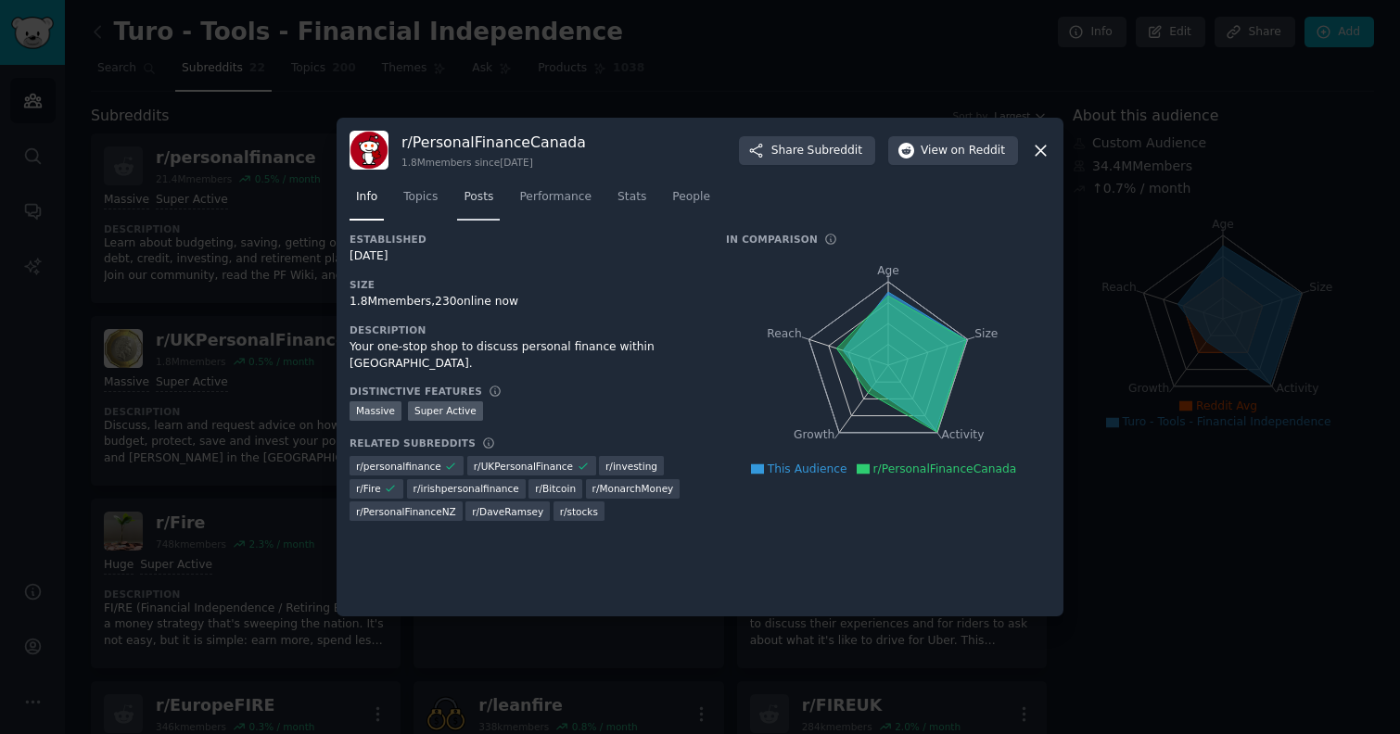
click at [481, 197] on span "Posts" at bounding box center [479, 197] width 30 height 17
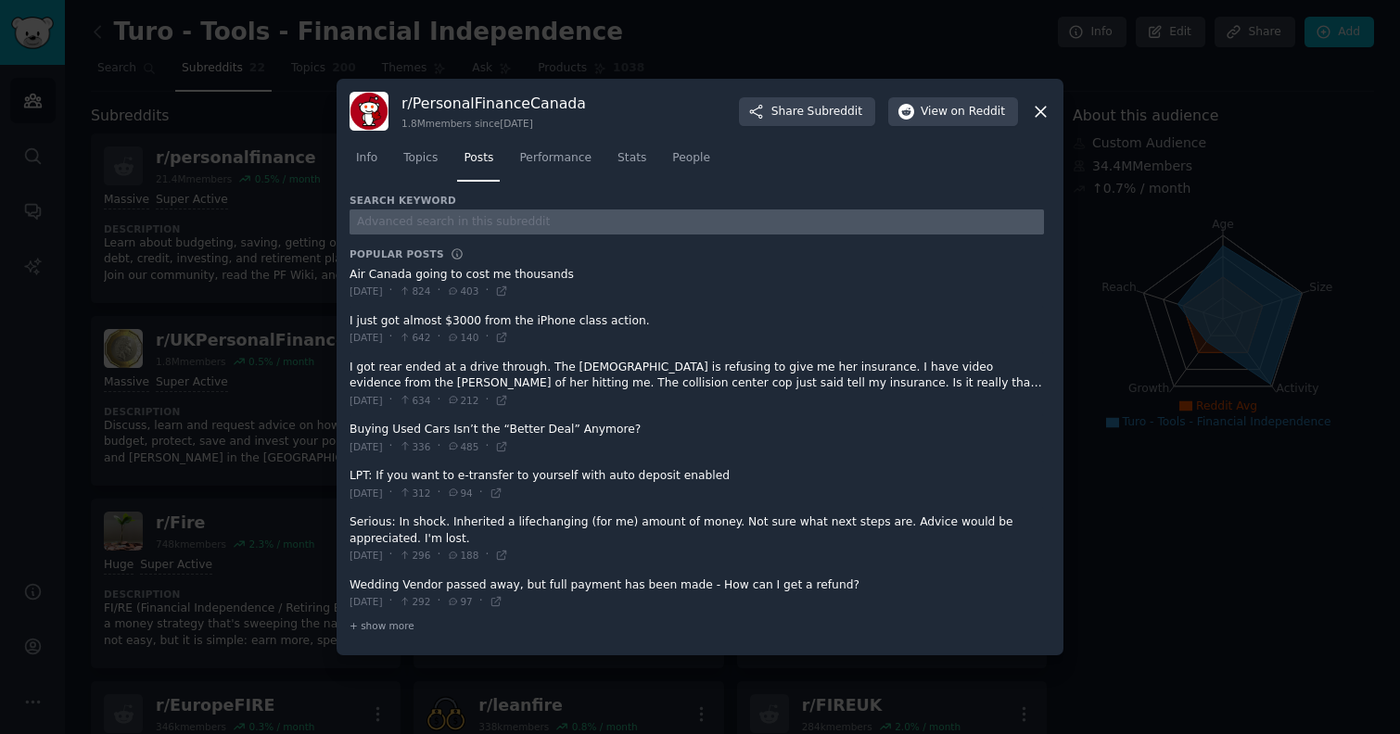
click at [483, 227] on input "text" at bounding box center [697, 222] width 694 height 25
type input "turo"
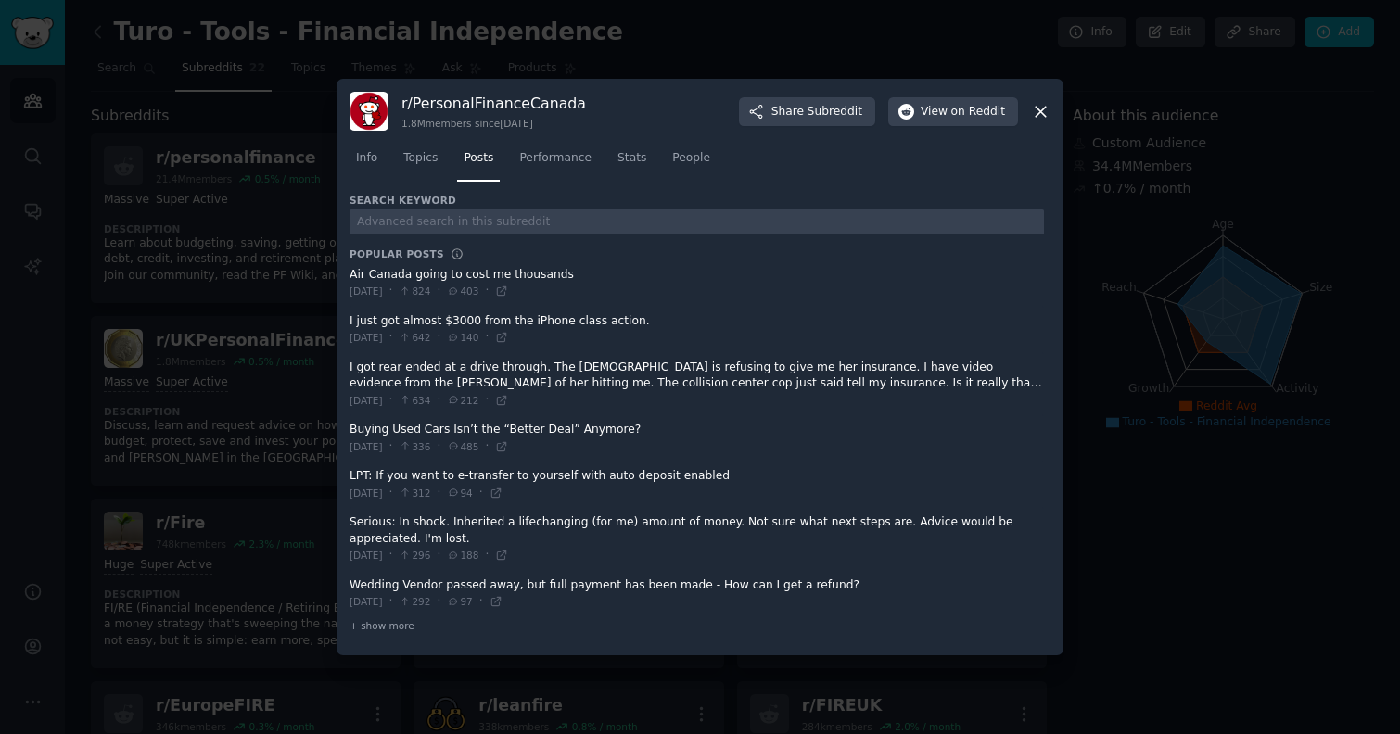
click at [219, 339] on div at bounding box center [700, 367] width 1400 height 734
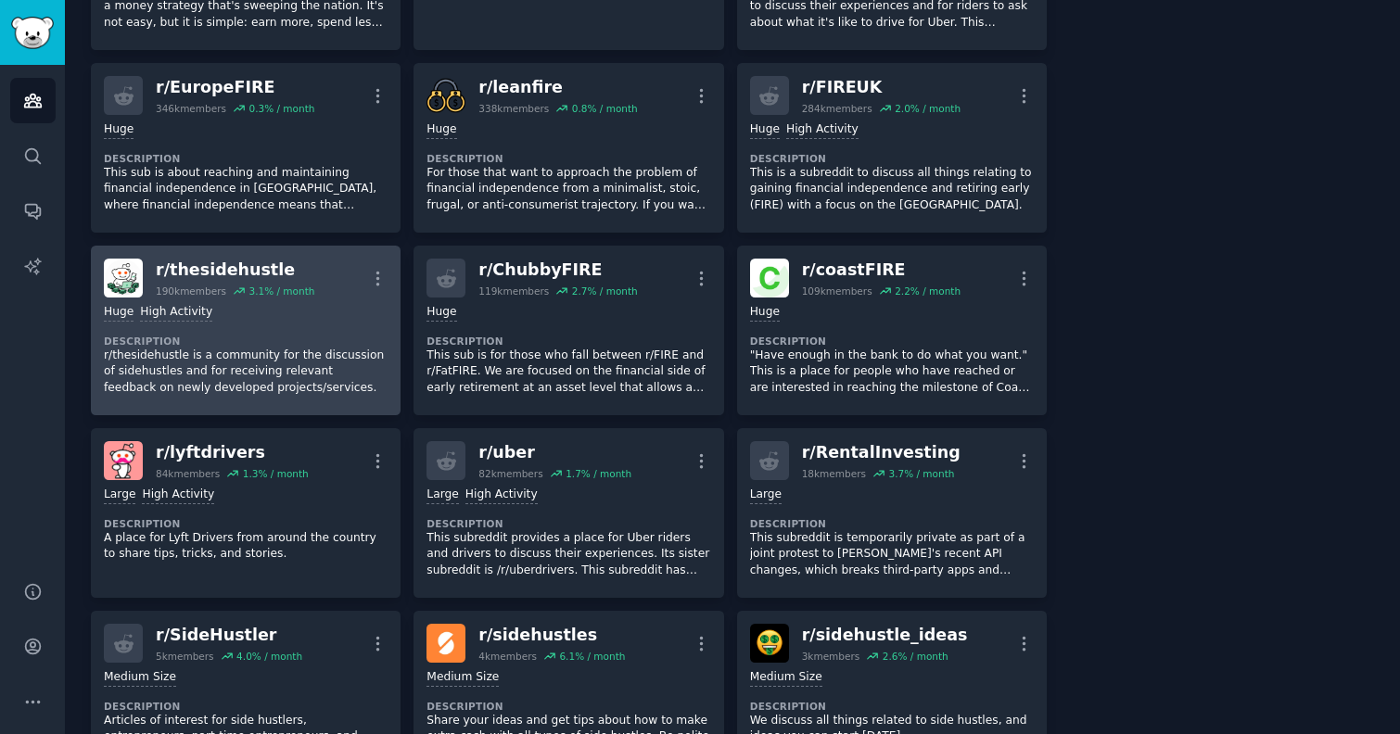
scroll to position [770, 0]
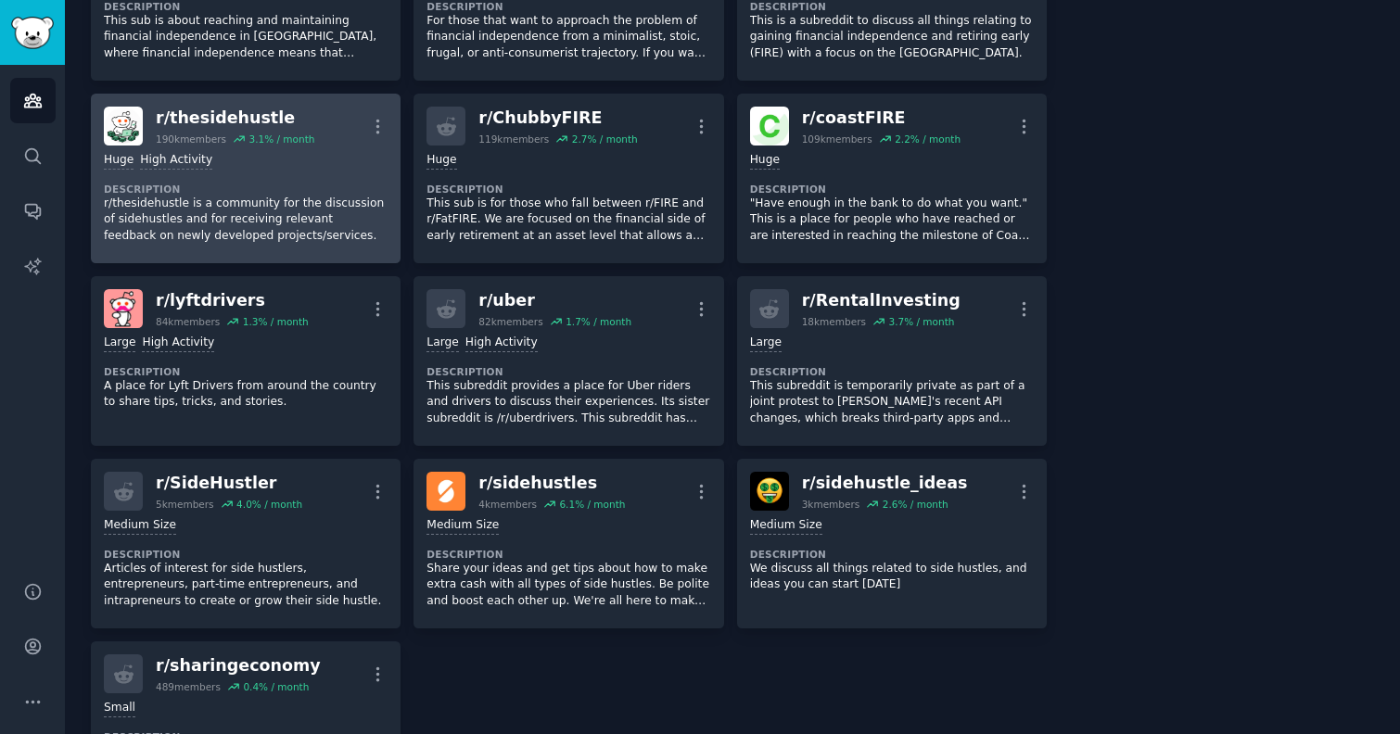
click at [297, 217] on p "r/thesidehustle is a community for the discussion of sidehustles and for receiv…" at bounding box center [246, 220] width 284 height 49
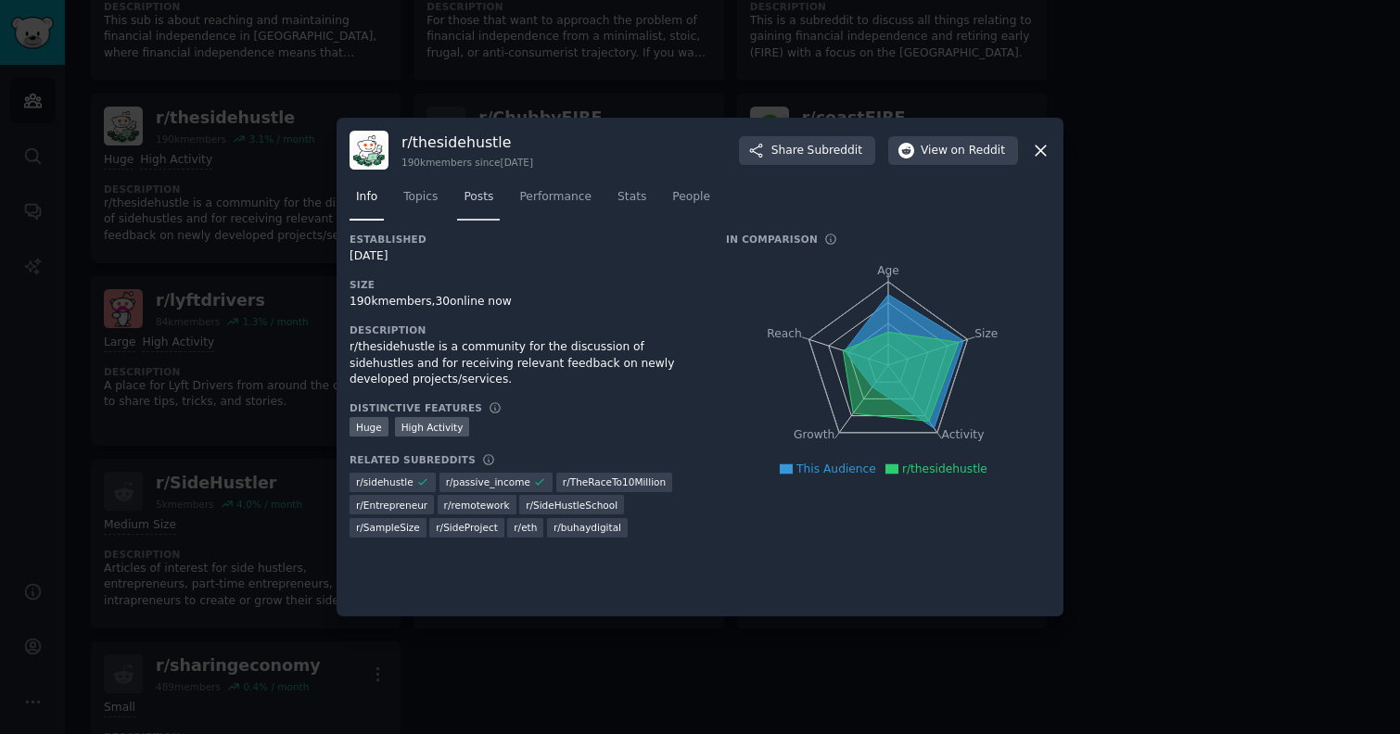
click at [475, 210] on link "Posts" at bounding box center [478, 202] width 43 height 38
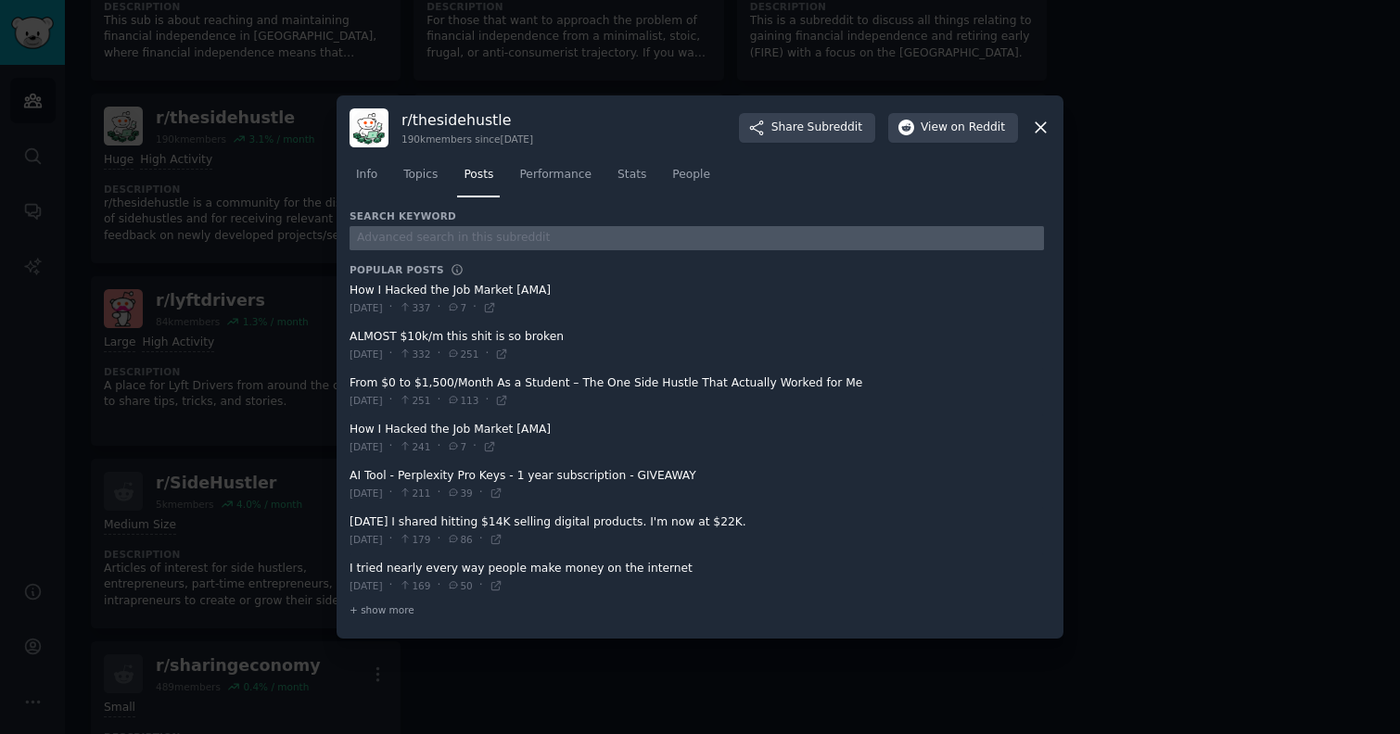
click at [459, 235] on input "text" at bounding box center [697, 238] width 694 height 25
type input "turo"
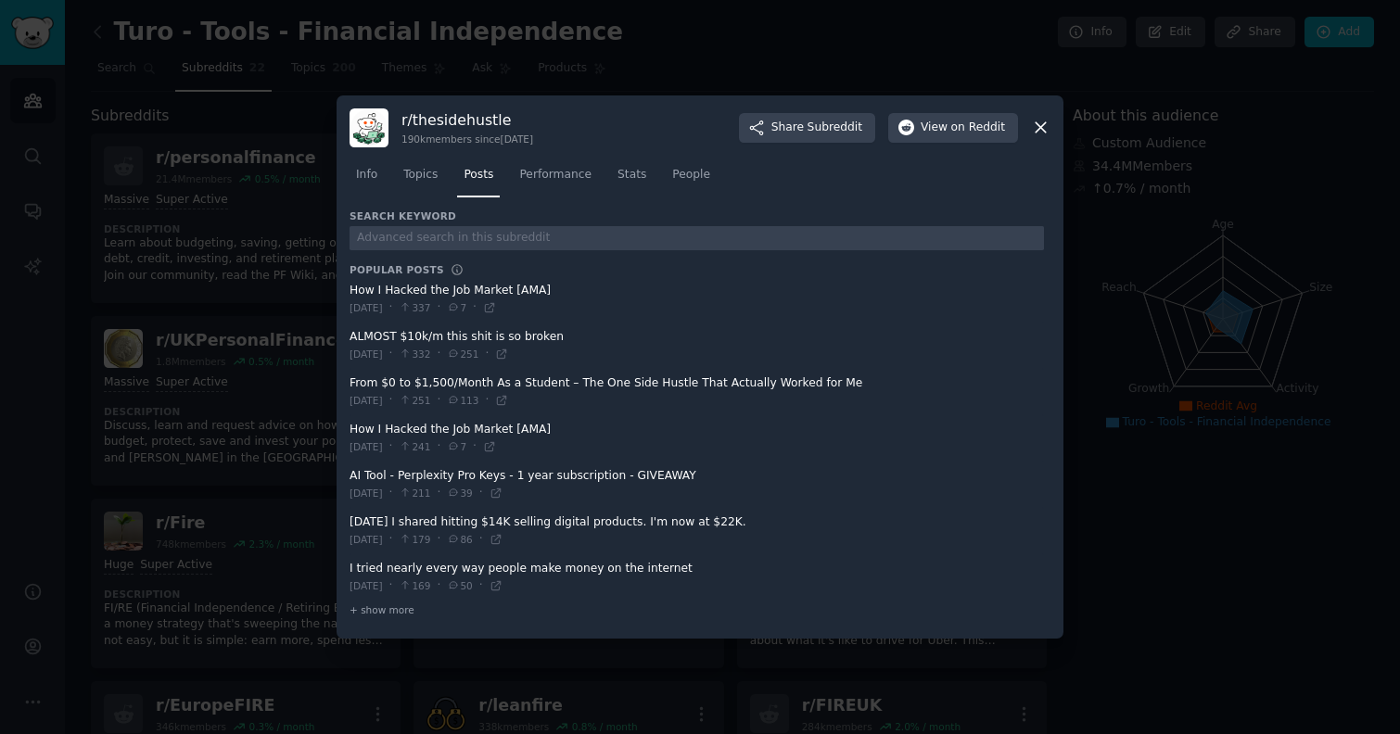
click at [239, 421] on div at bounding box center [700, 367] width 1400 height 734
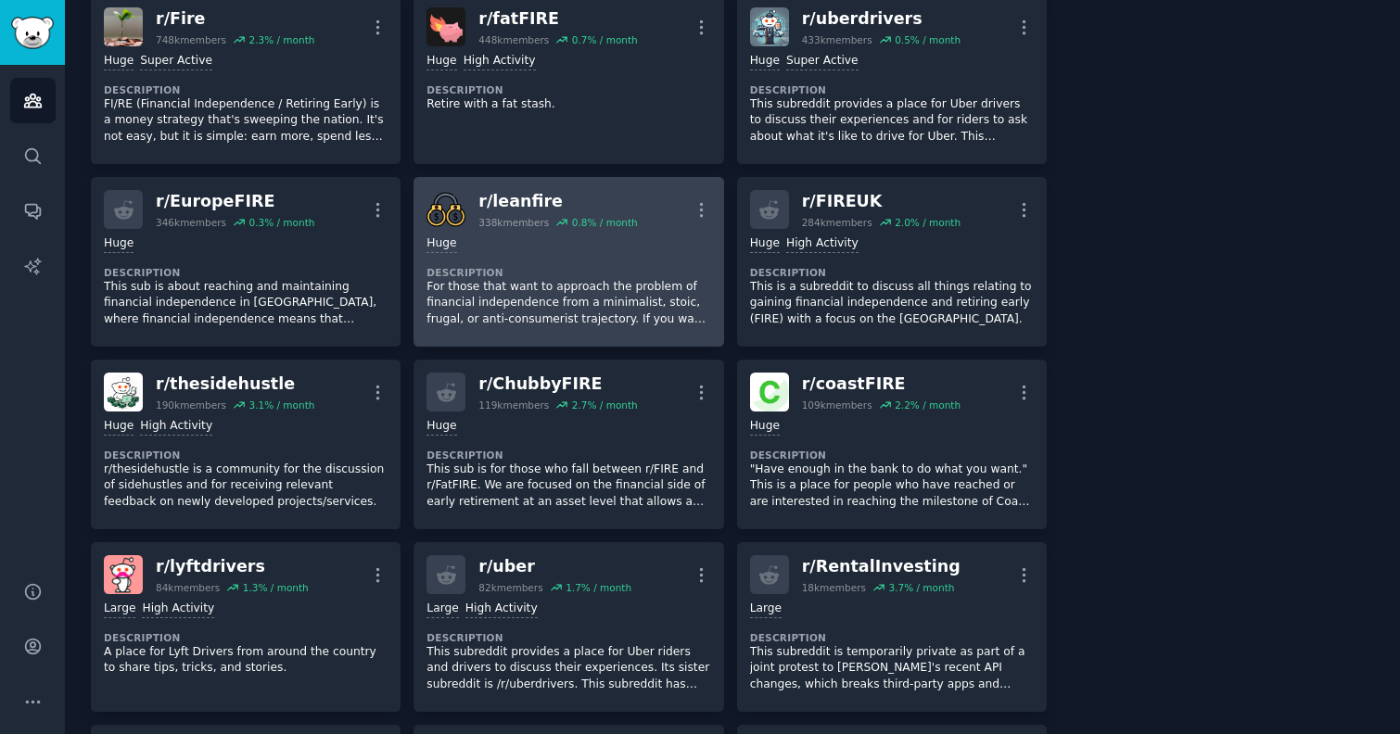
scroll to position [510, 0]
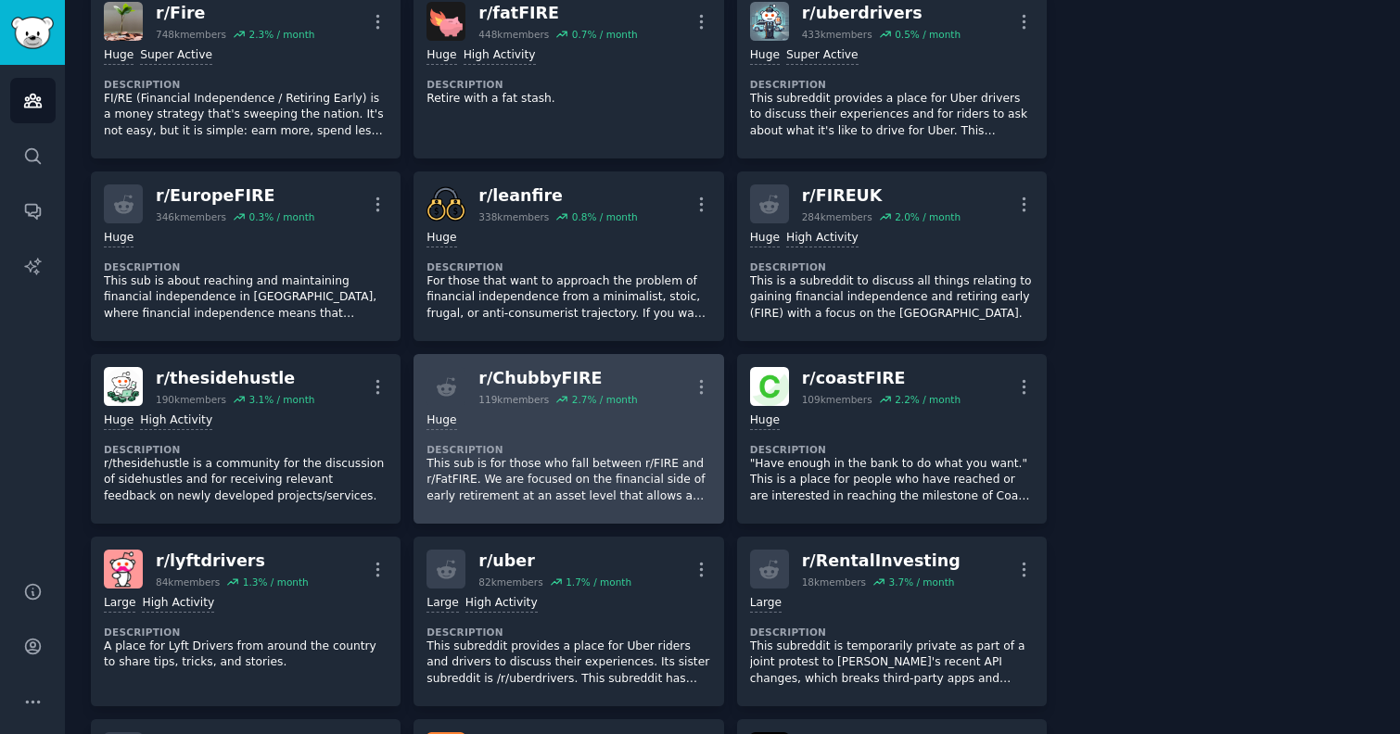
click at [618, 503] on p "This sub is for those who fall between r/FIRE and r/FatFIRE. We are focused on …" at bounding box center [568, 480] width 284 height 49
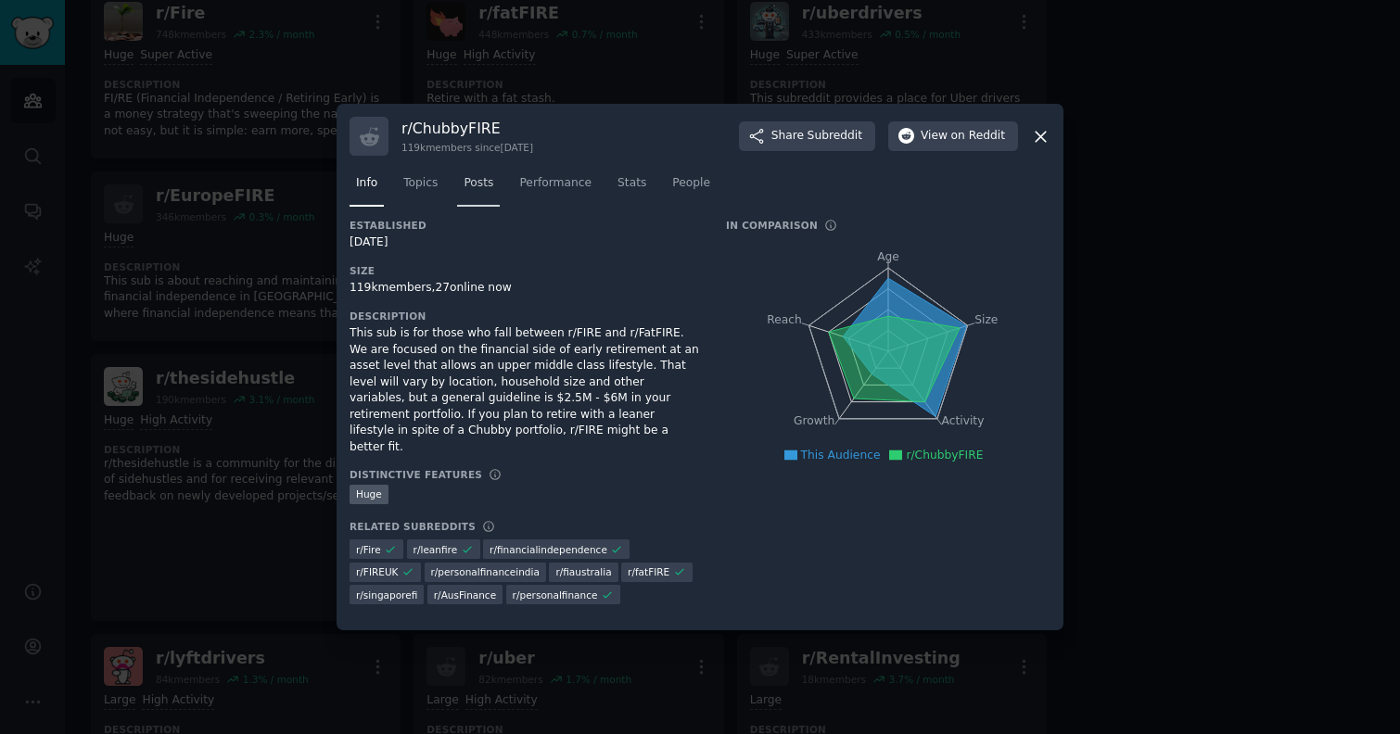
click at [481, 201] on link "Posts" at bounding box center [478, 188] width 43 height 38
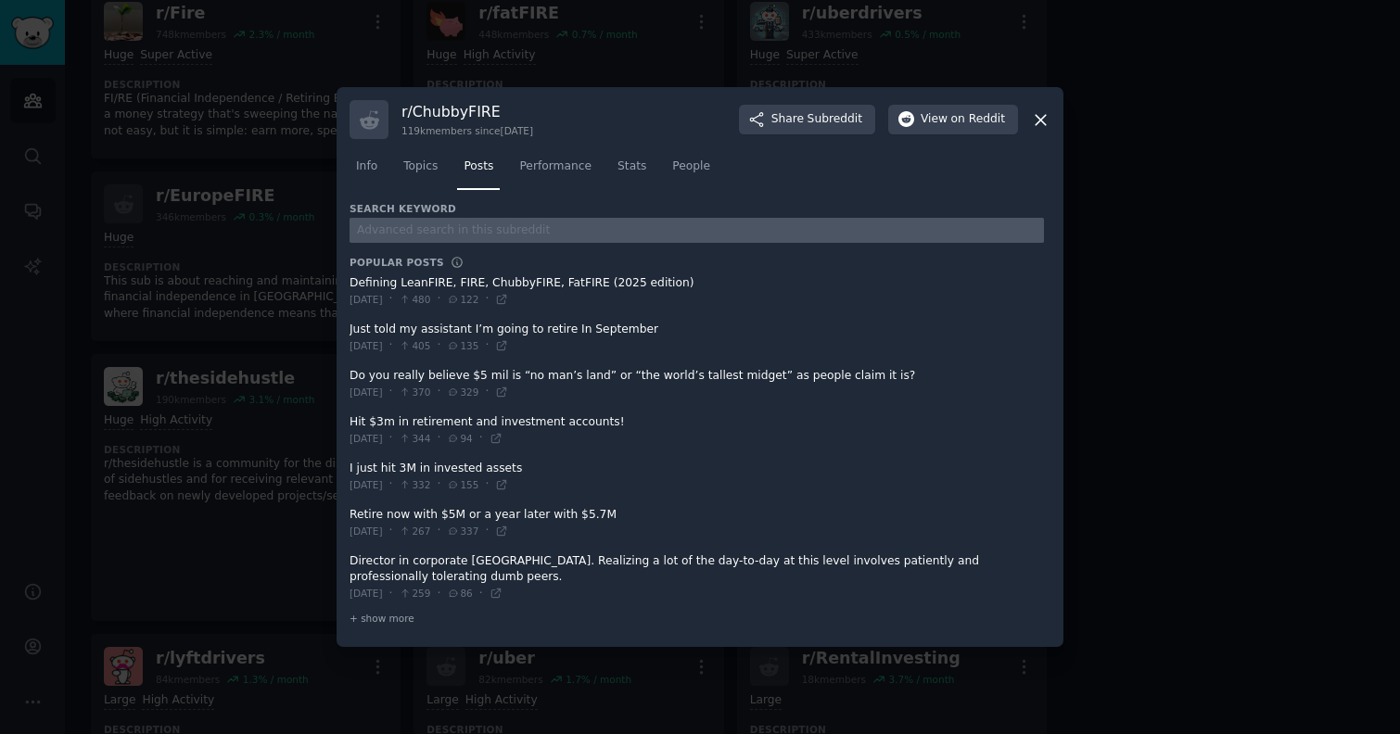
click at [432, 231] on input "text" at bounding box center [697, 230] width 694 height 25
type input "turo"
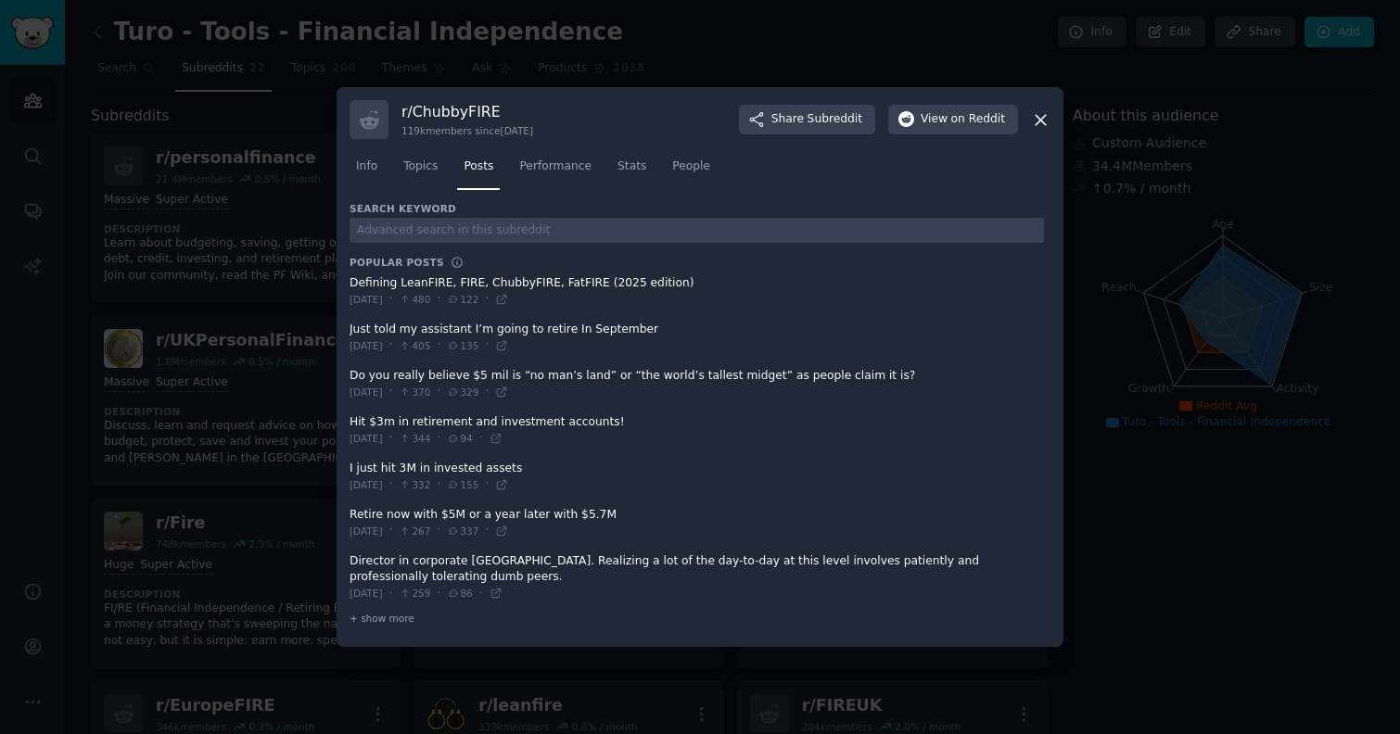
click at [214, 198] on div at bounding box center [700, 367] width 1400 height 734
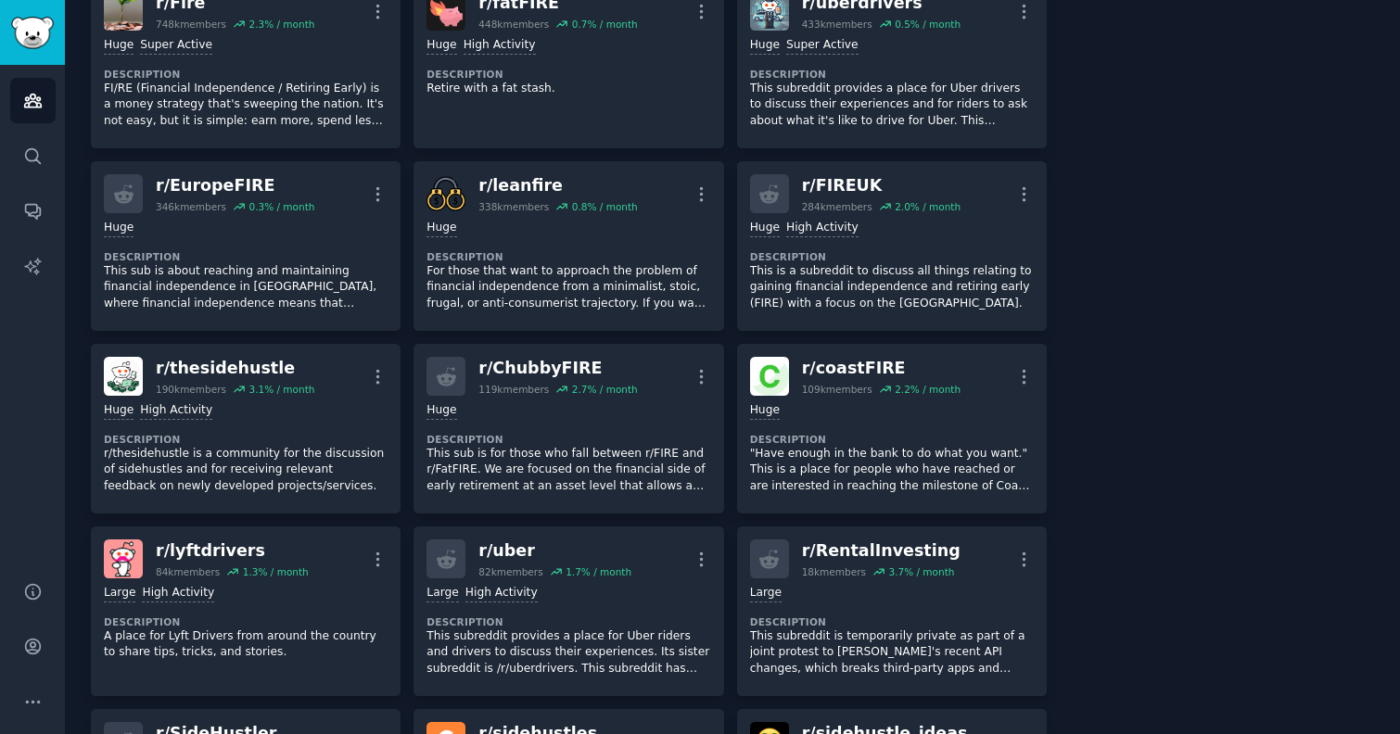
scroll to position [576, 0]
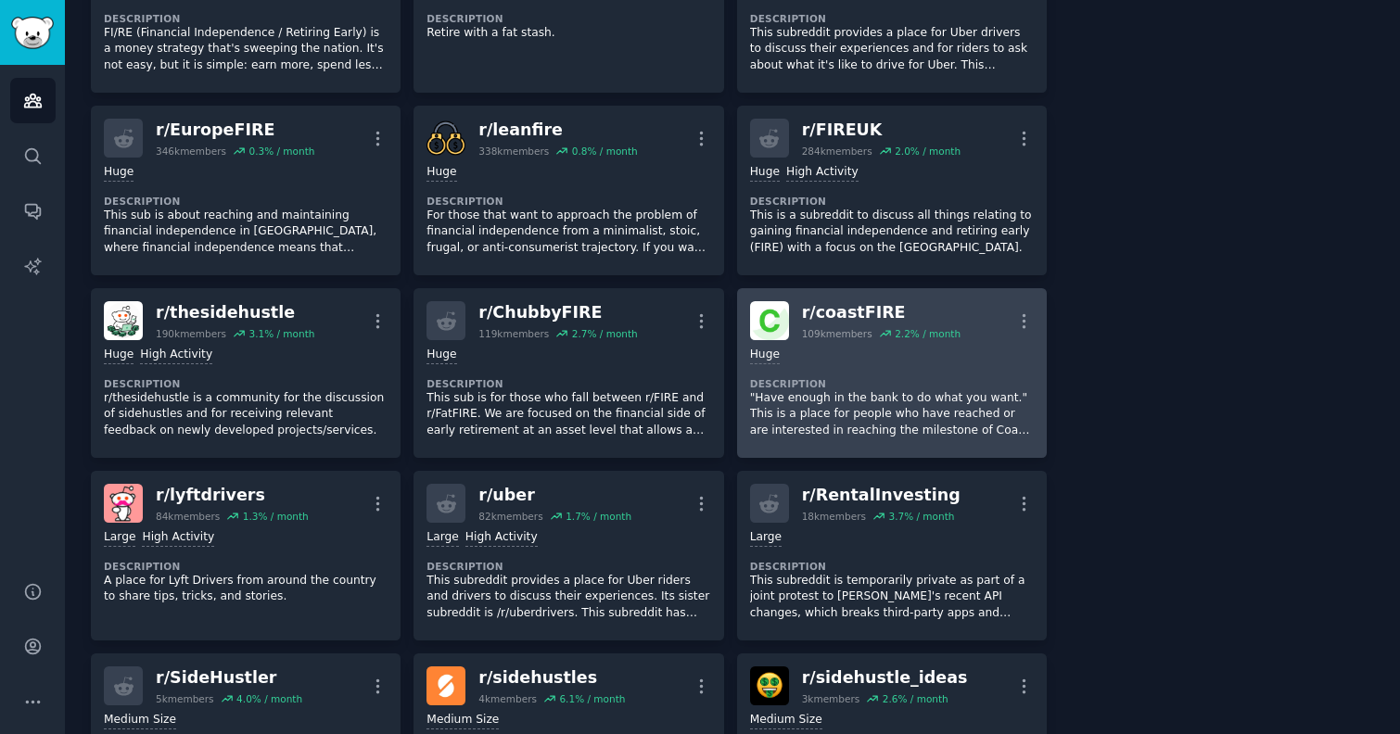
click at [917, 427] on p ""Have enough in the bank to do what you want." This is a place for people who h…" at bounding box center [892, 414] width 284 height 49
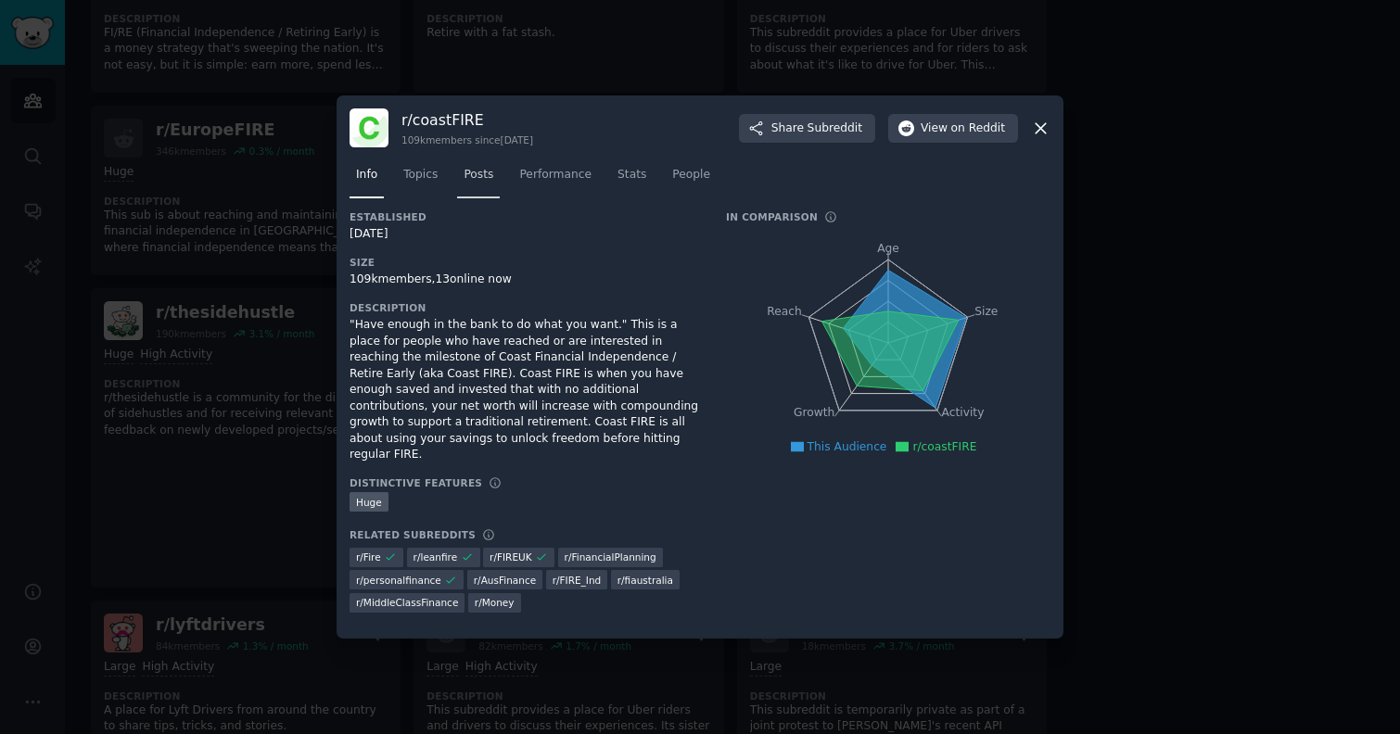
click at [465, 184] on span "Posts" at bounding box center [479, 175] width 30 height 17
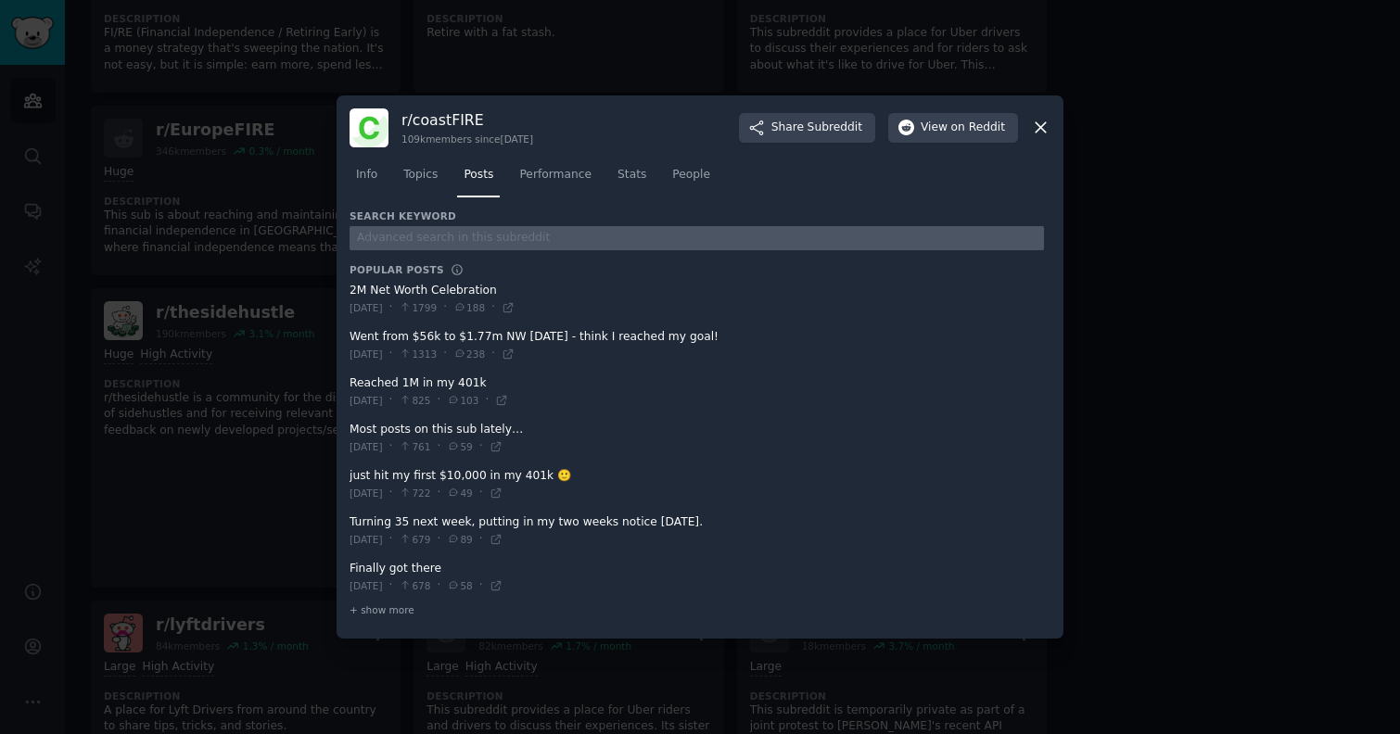
click at [457, 229] on input "text" at bounding box center [697, 238] width 694 height 25
type input "turo"
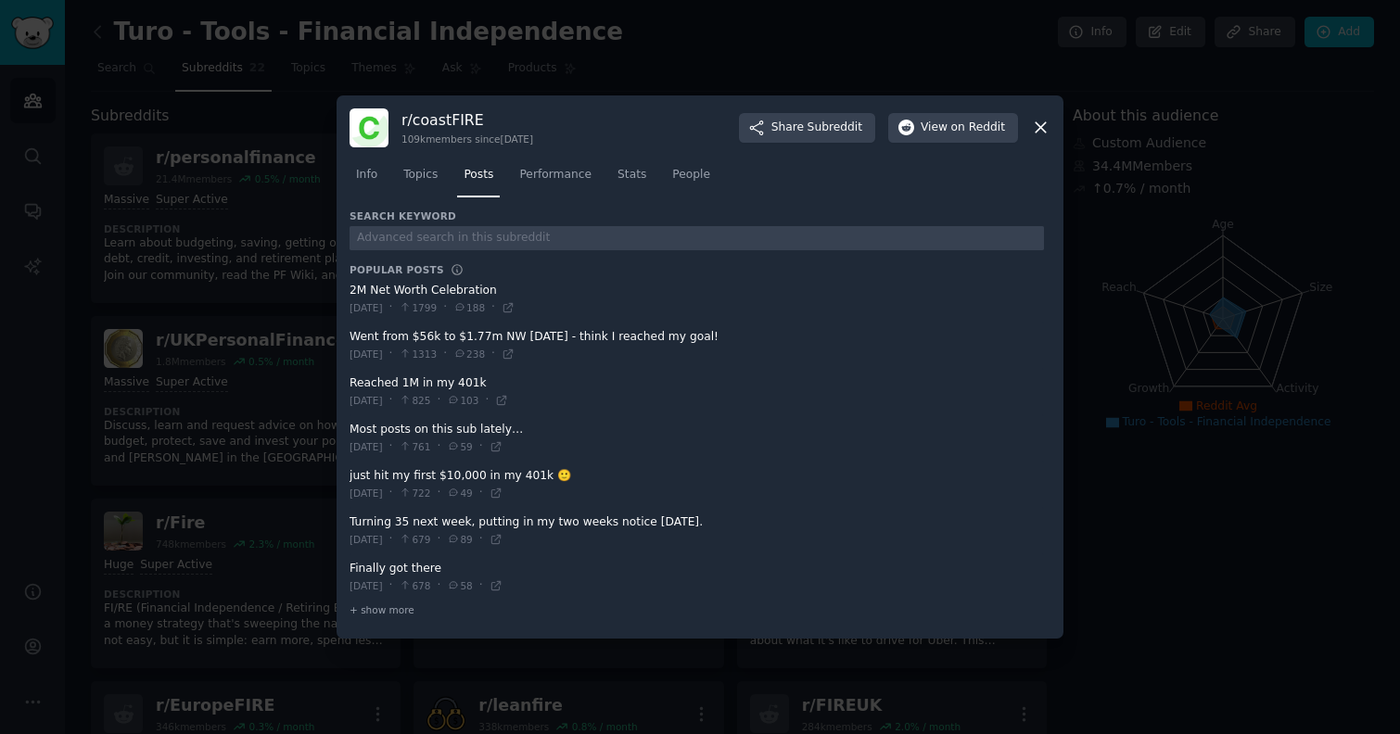
click at [202, 324] on div at bounding box center [700, 367] width 1400 height 734
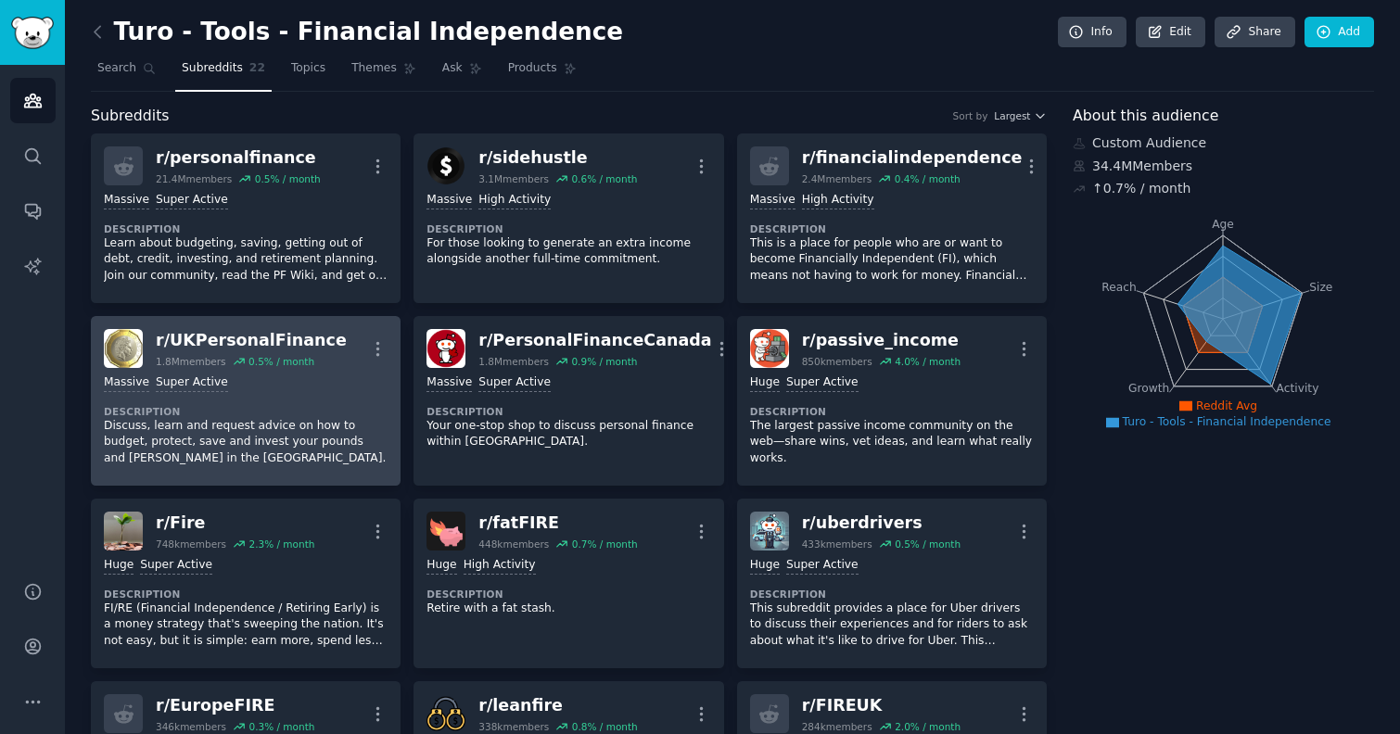
scroll to position [857, 0]
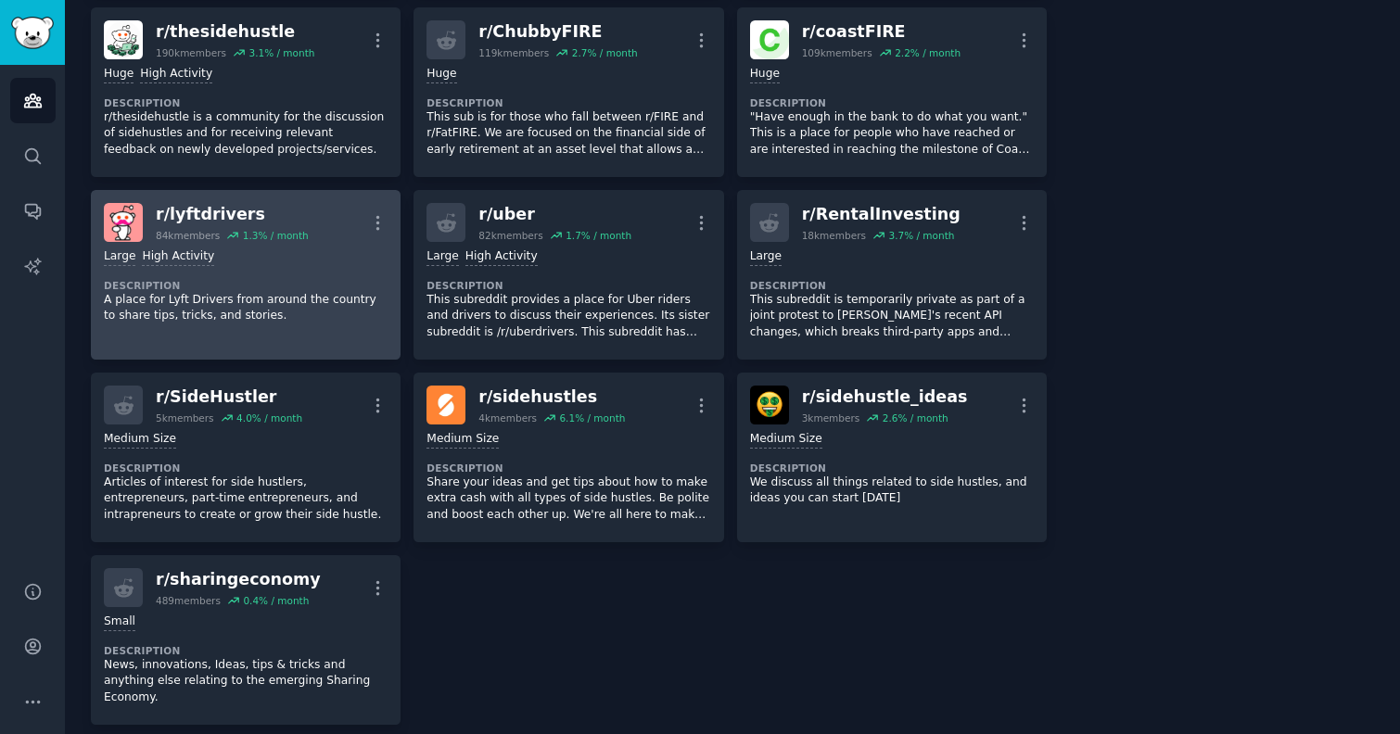
click at [252, 306] on p "A place for Lyft Drivers from around the country to share tips, tricks, and sto…" at bounding box center [246, 308] width 284 height 32
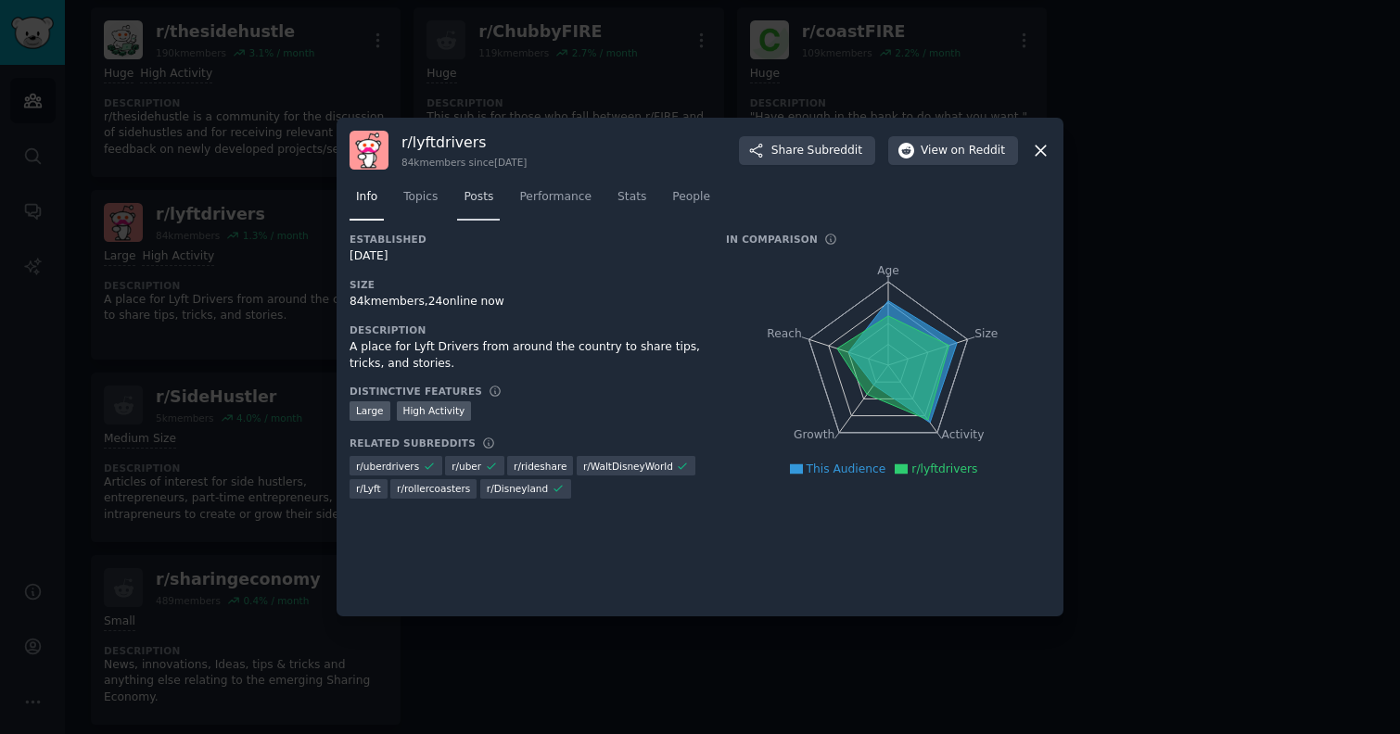
click at [488, 202] on span "Posts" at bounding box center [479, 197] width 30 height 17
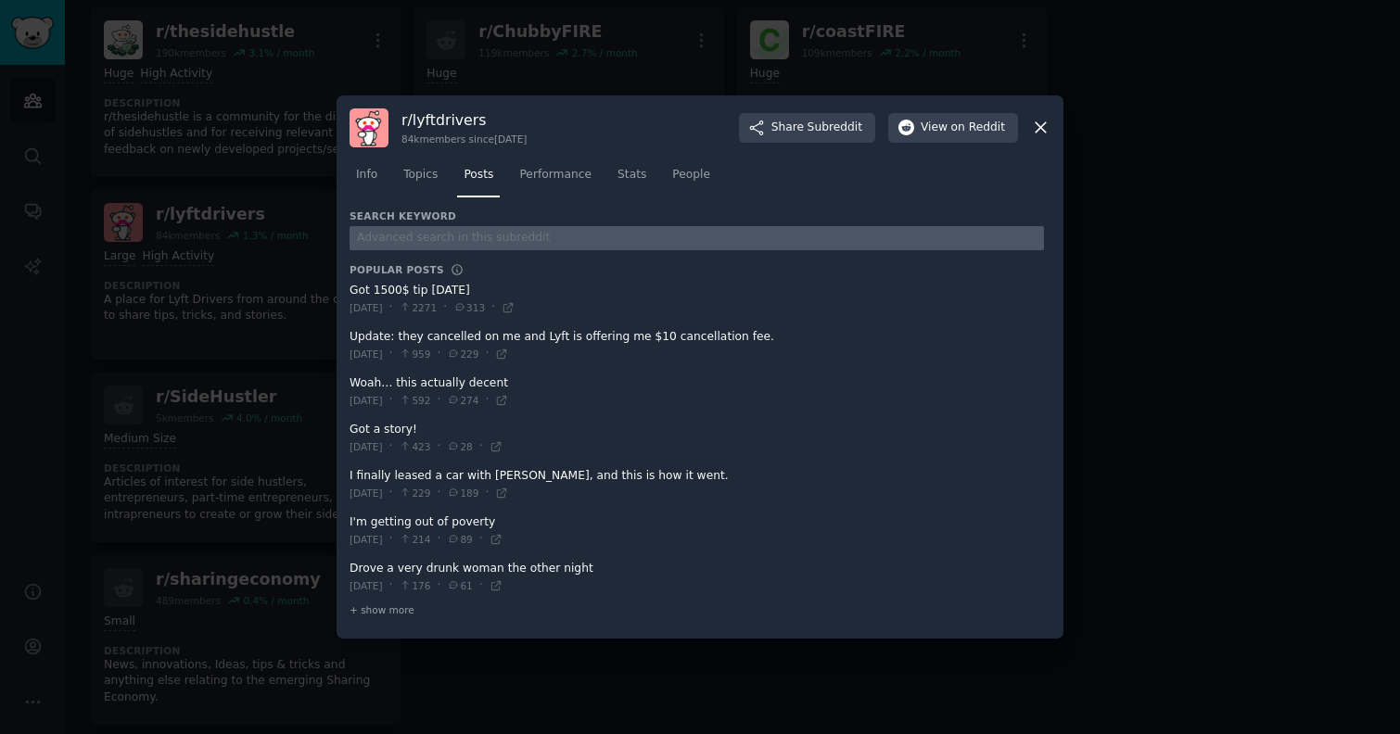
click at [509, 232] on input "text" at bounding box center [697, 238] width 694 height 25
type input "turo"
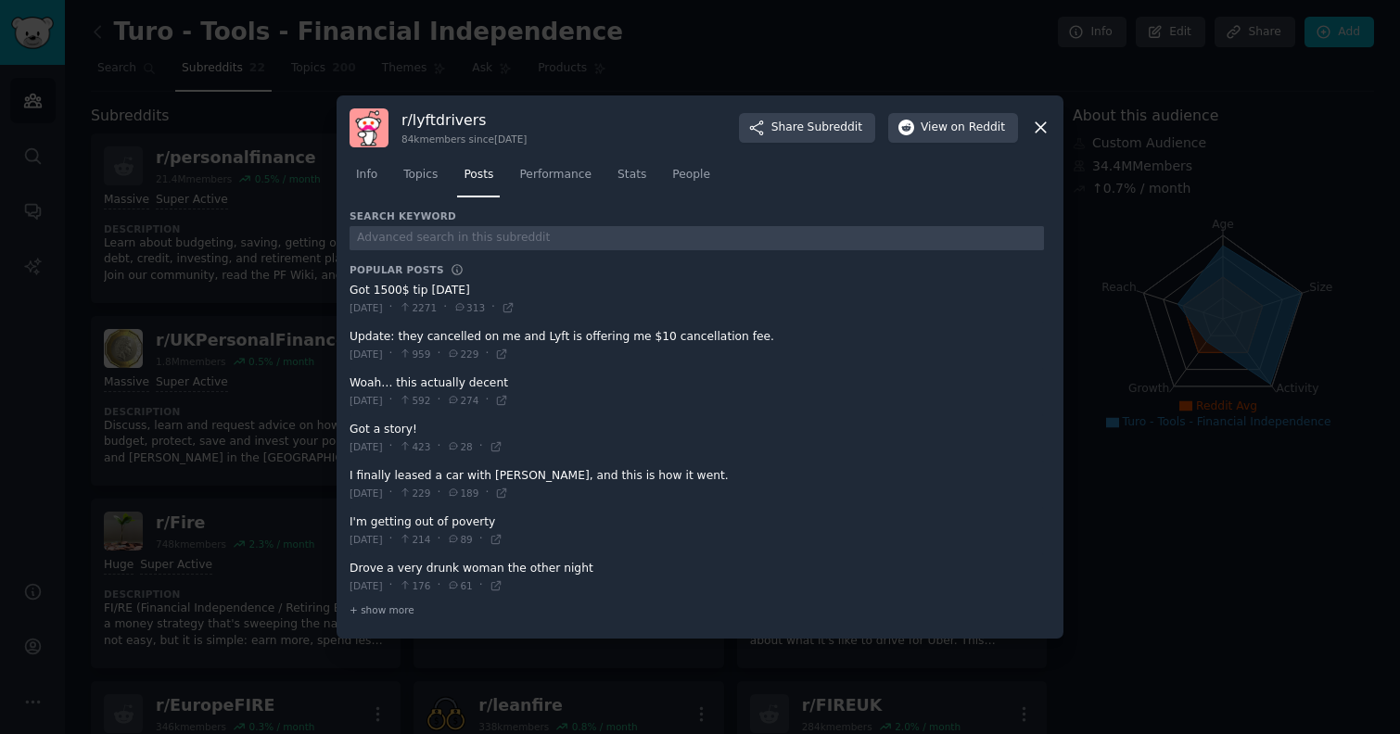
click at [1040, 124] on icon at bounding box center [1040, 127] width 19 height 19
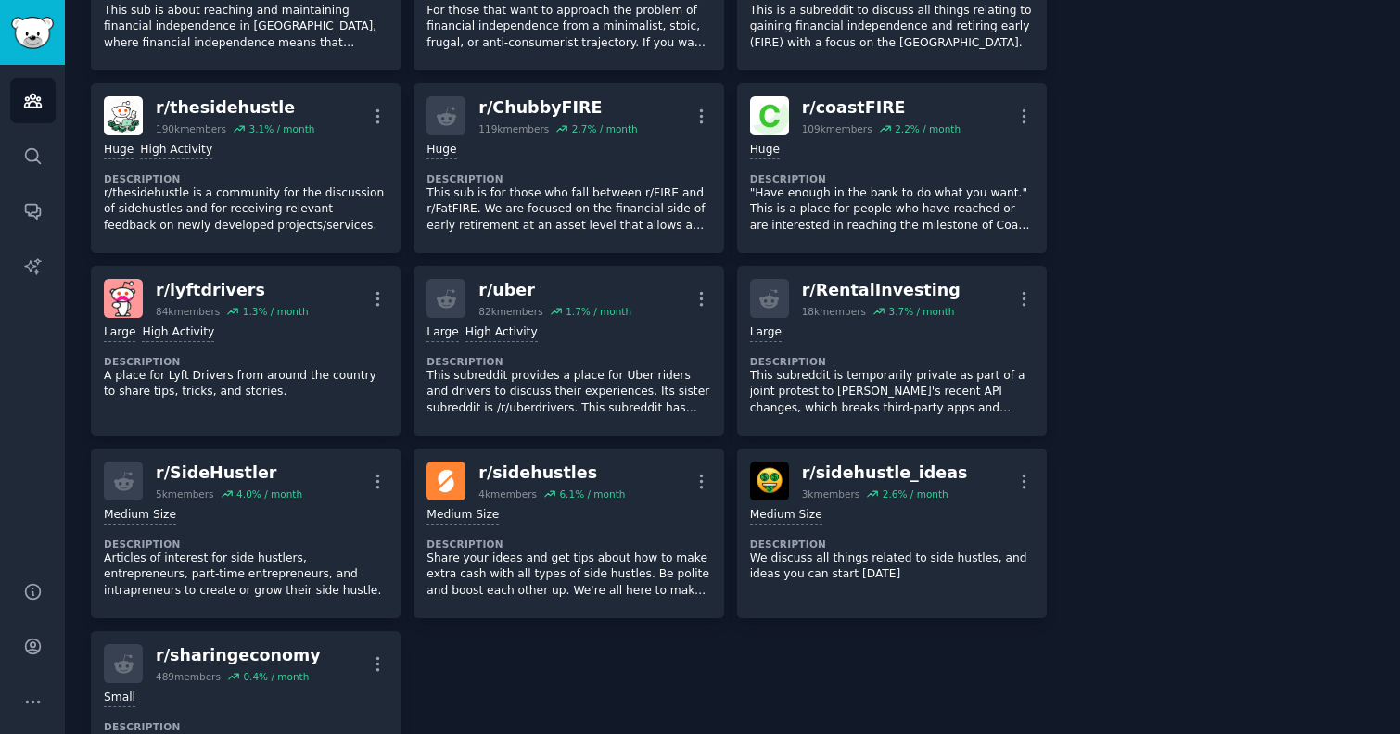
scroll to position [786, 0]
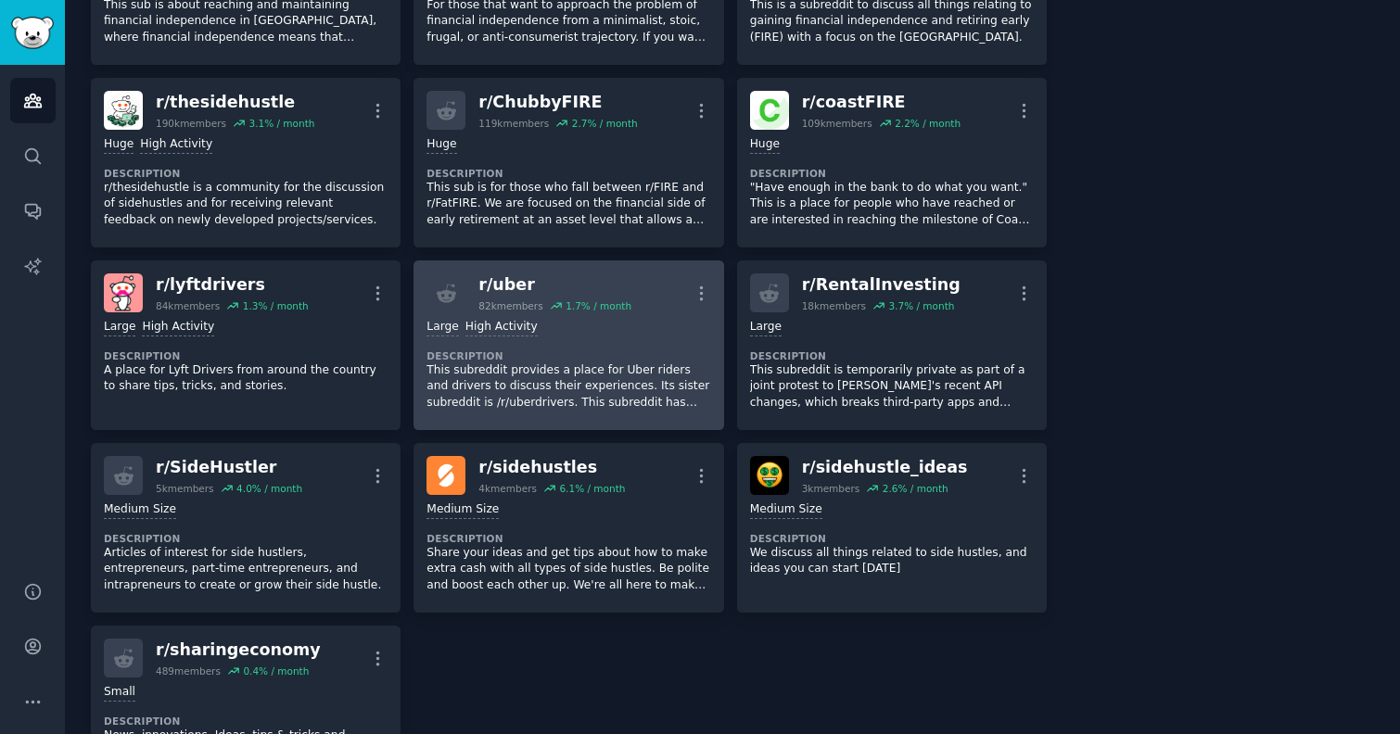
click at [595, 385] on p "This subreddit provides a place for Uber riders and drivers to discuss their ex…" at bounding box center [568, 387] width 284 height 49
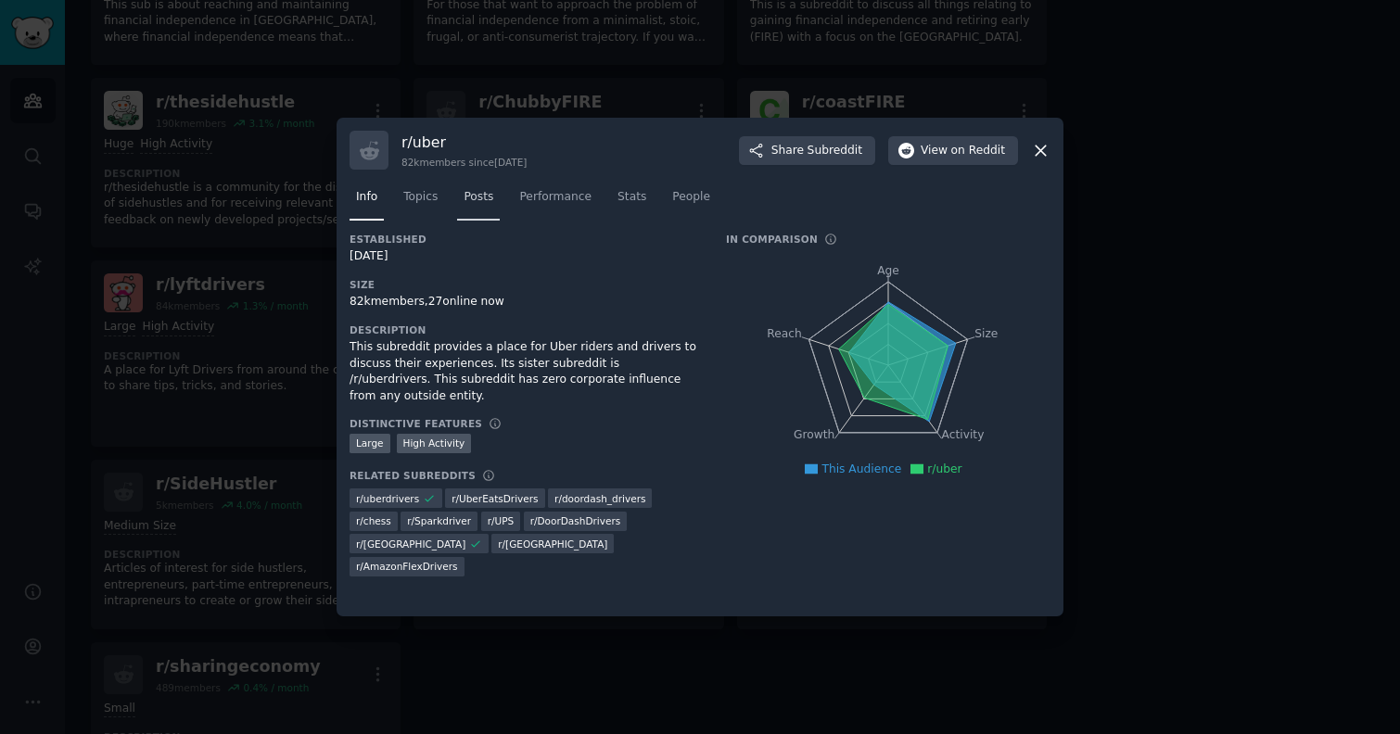
click at [477, 203] on span "Posts" at bounding box center [479, 197] width 30 height 17
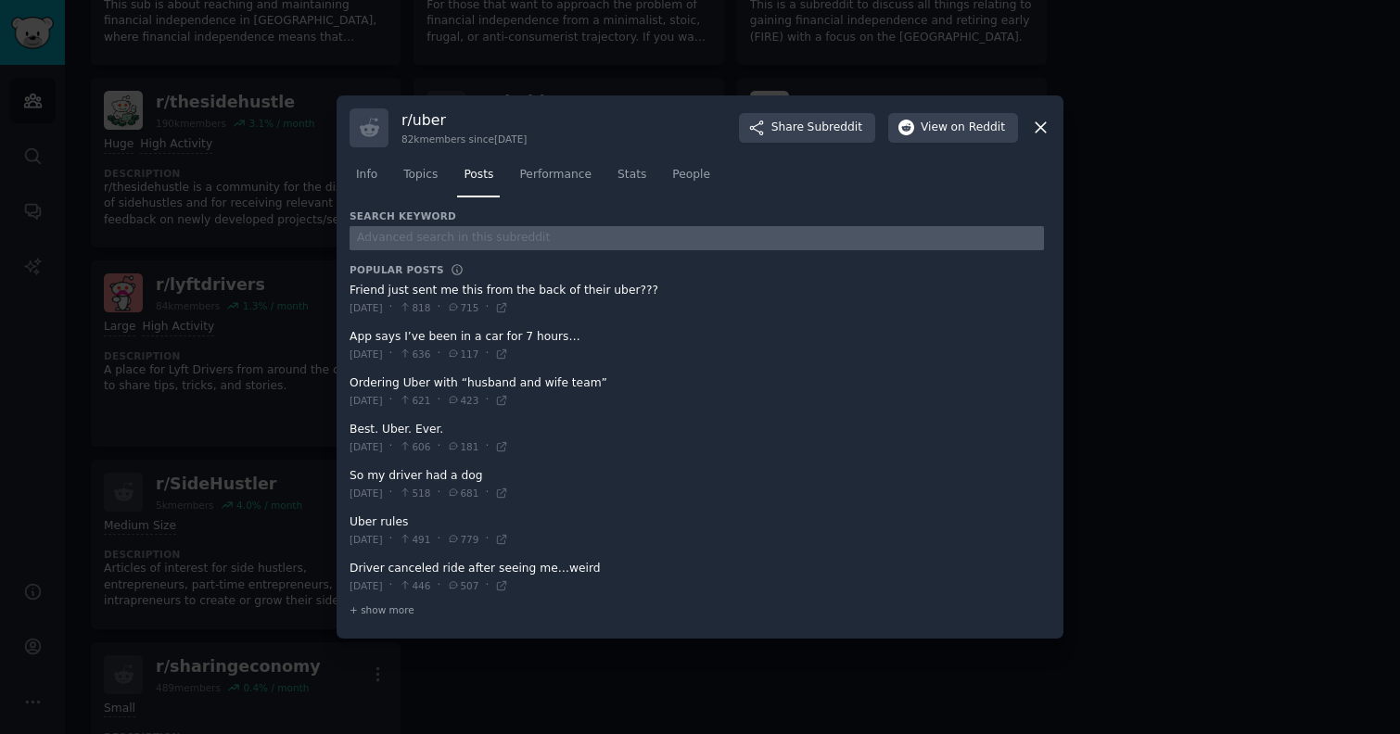
click at [467, 235] on input "text" at bounding box center [697, 238] width 694 height 25
type input "turo"
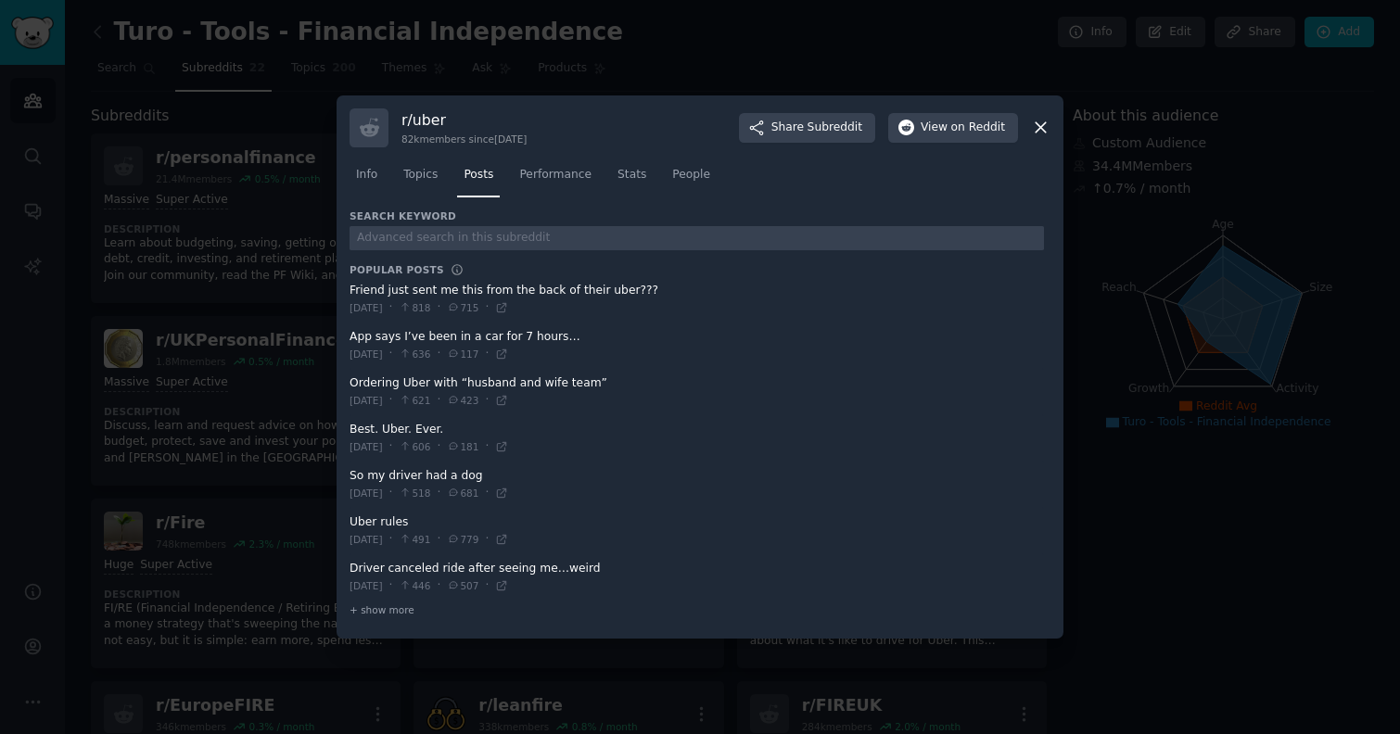
click at [1044, 129] on icon at bounding box center [1040, 127] width 19 height 19
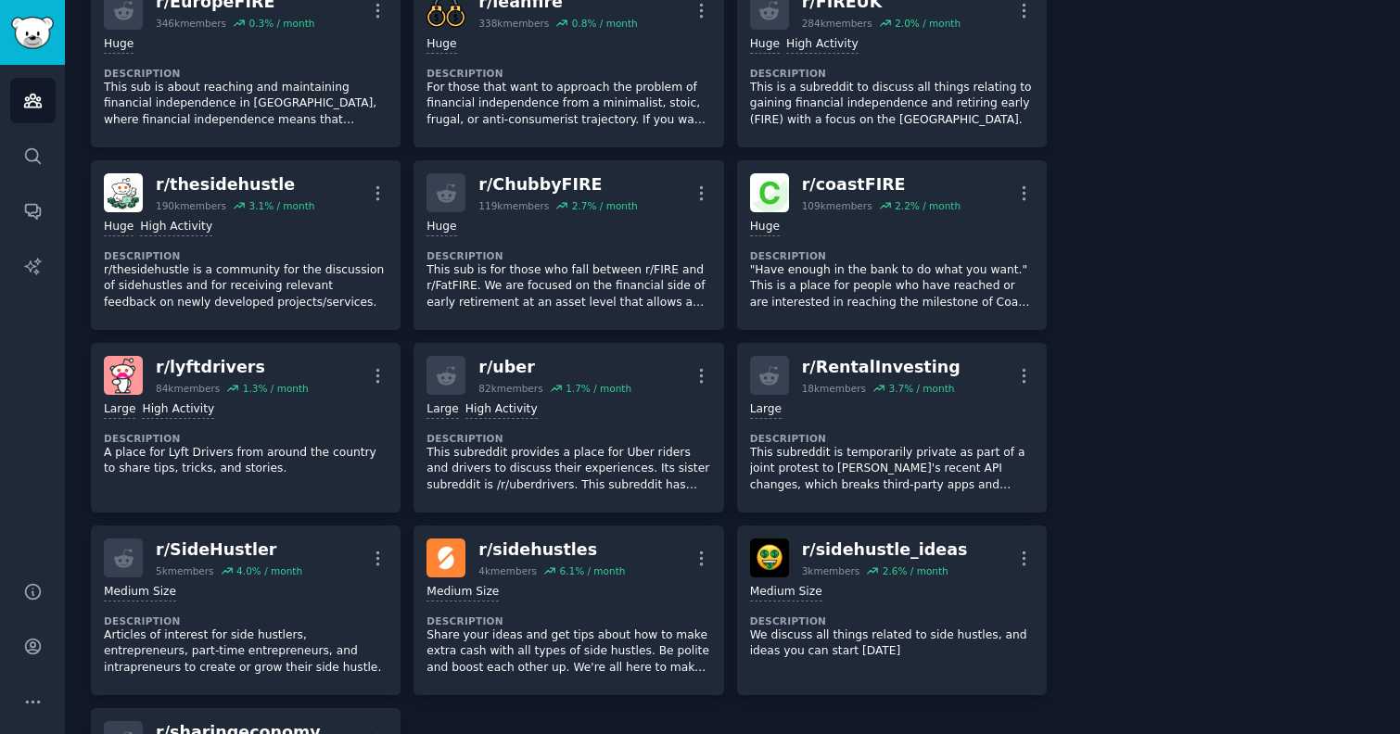
scroll to position [696, 0]
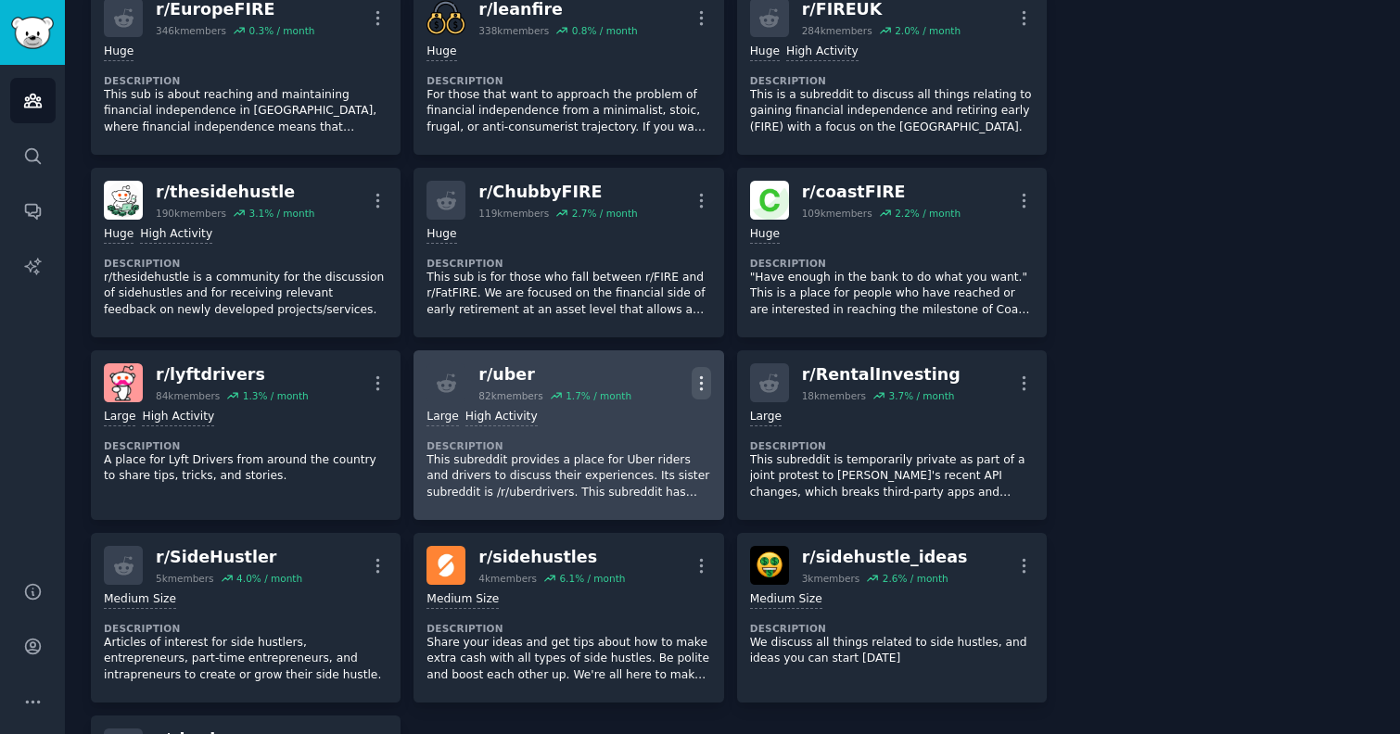
click at [696, 384] on icon "button" at bounding box center [701, 383] width 19 height 19
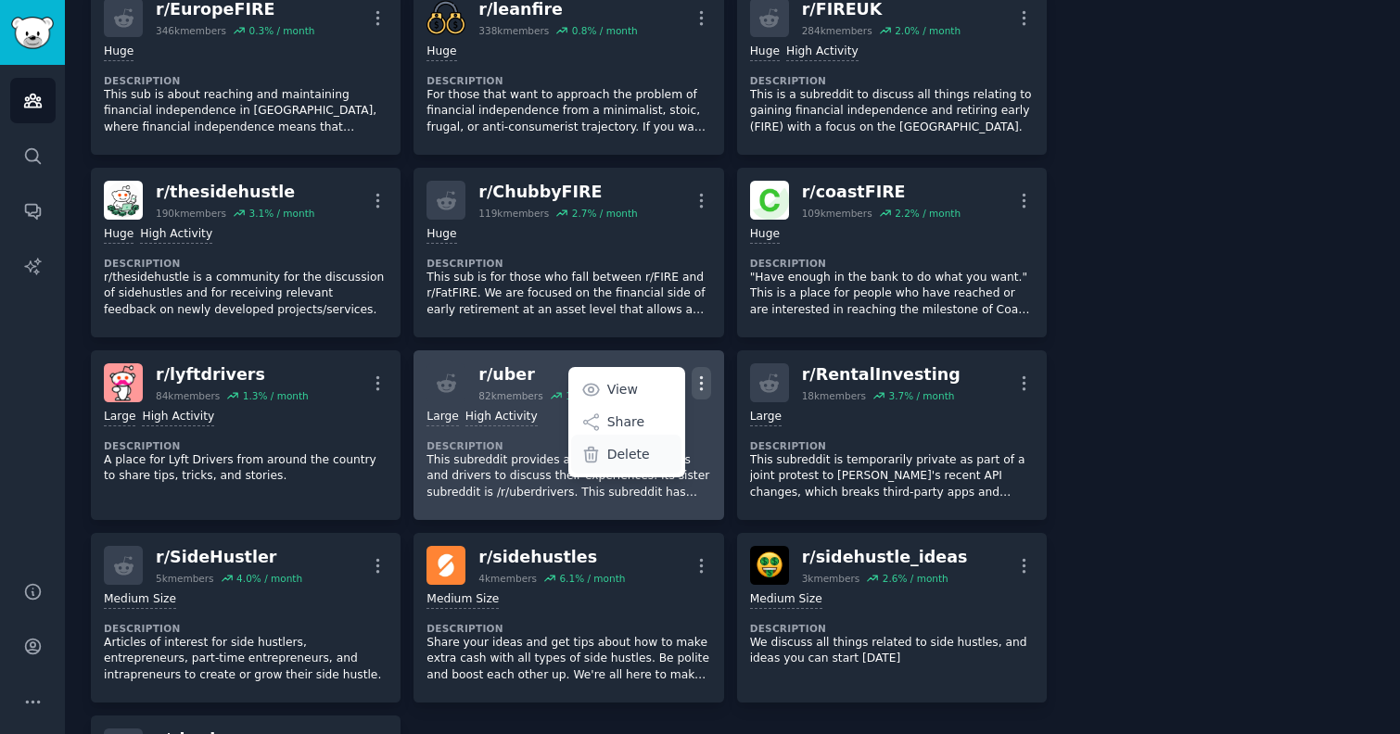
click at [619, 459] on p "Delete" at bounding box center [628, 454] width 43 height 19
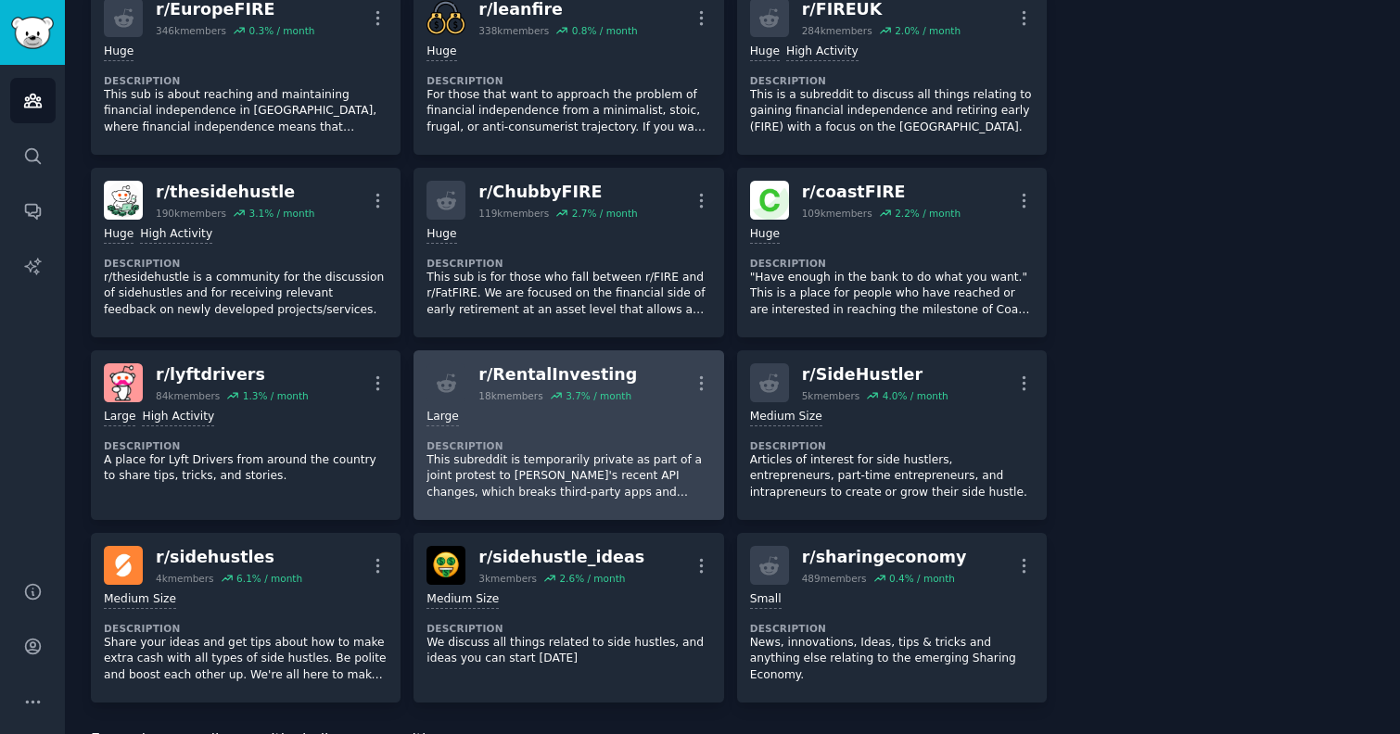
click at [567, 446] on dt "Description" at bounding box center [568, 445] width 284 height 13
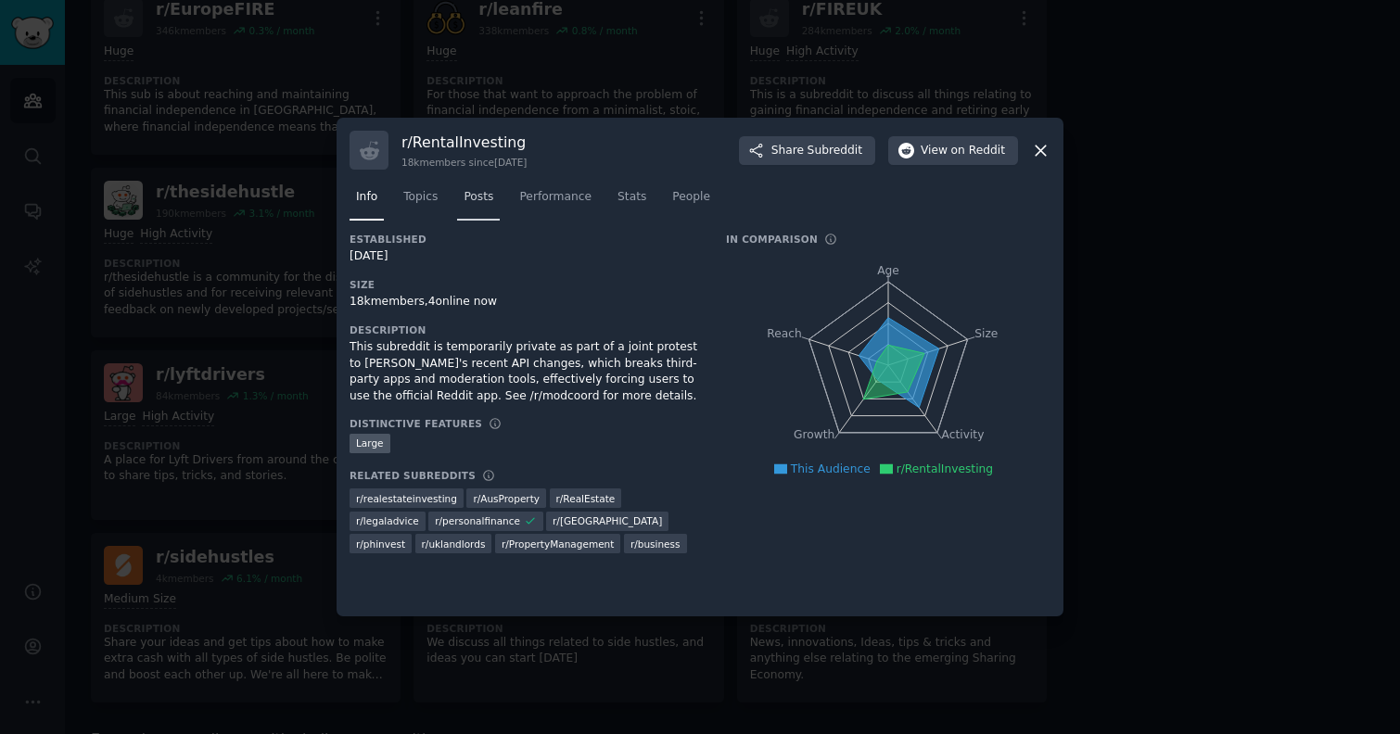
click at [477, 197] on span "Posts" at bounding box center [479, 197] width 30 height 17
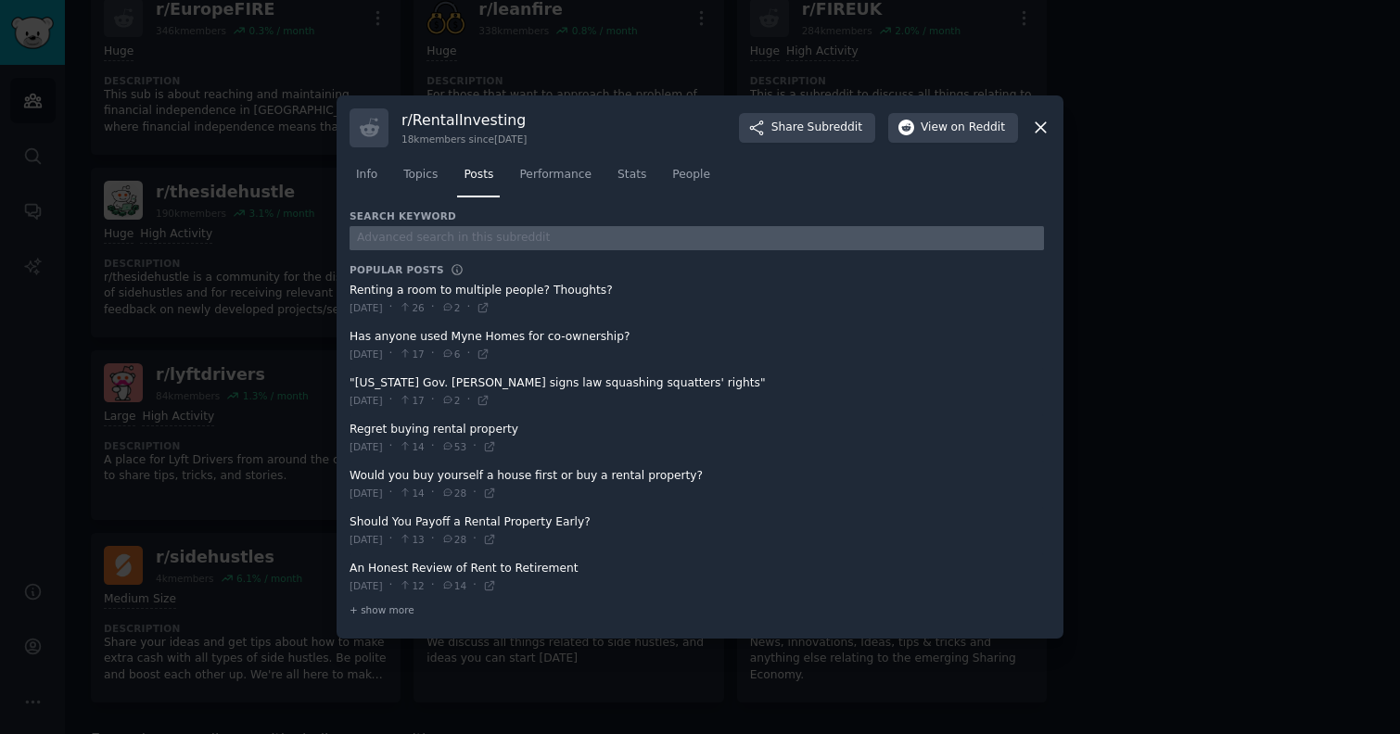
click at [478, 230] on input "text" at bounding box center [697, 238] width 694 height 25
type input "turo"
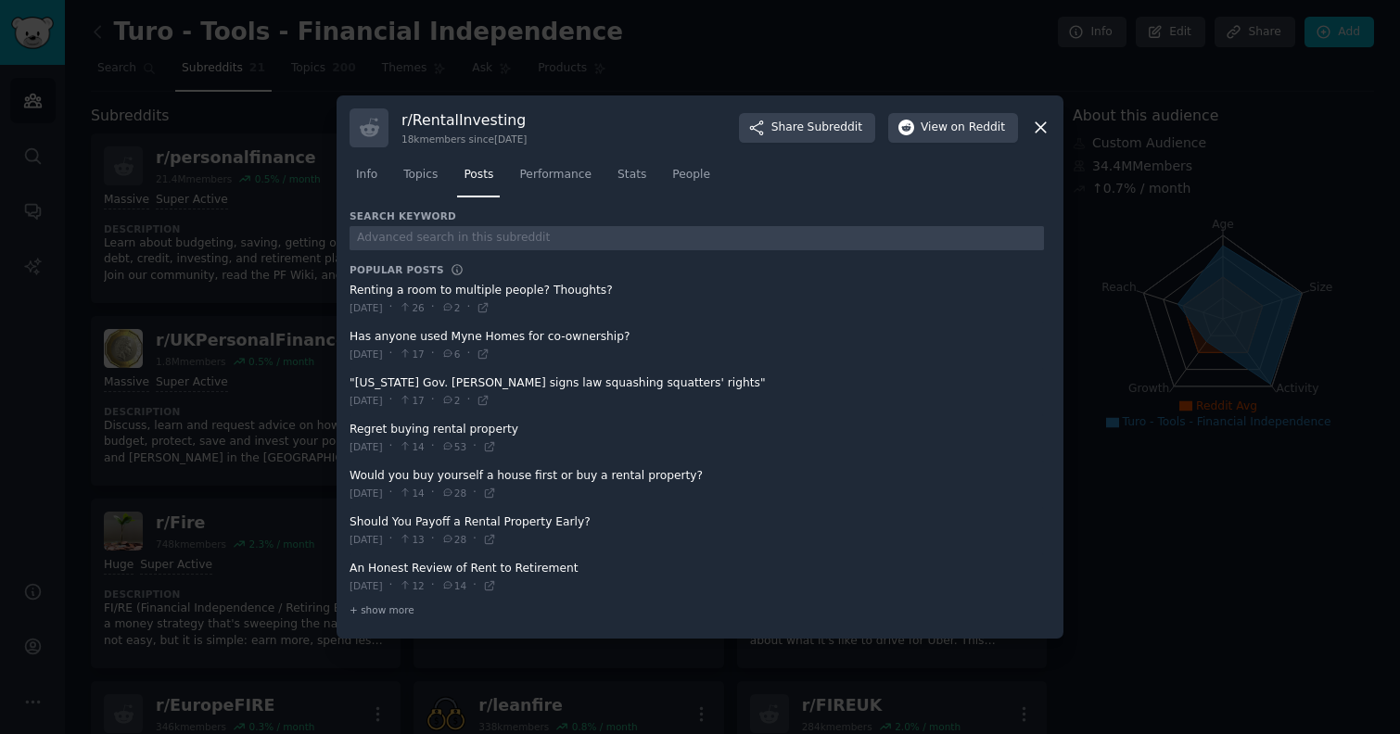
click at [1144, 581] on div at bounding box center [700, 367] width 1400 height 734
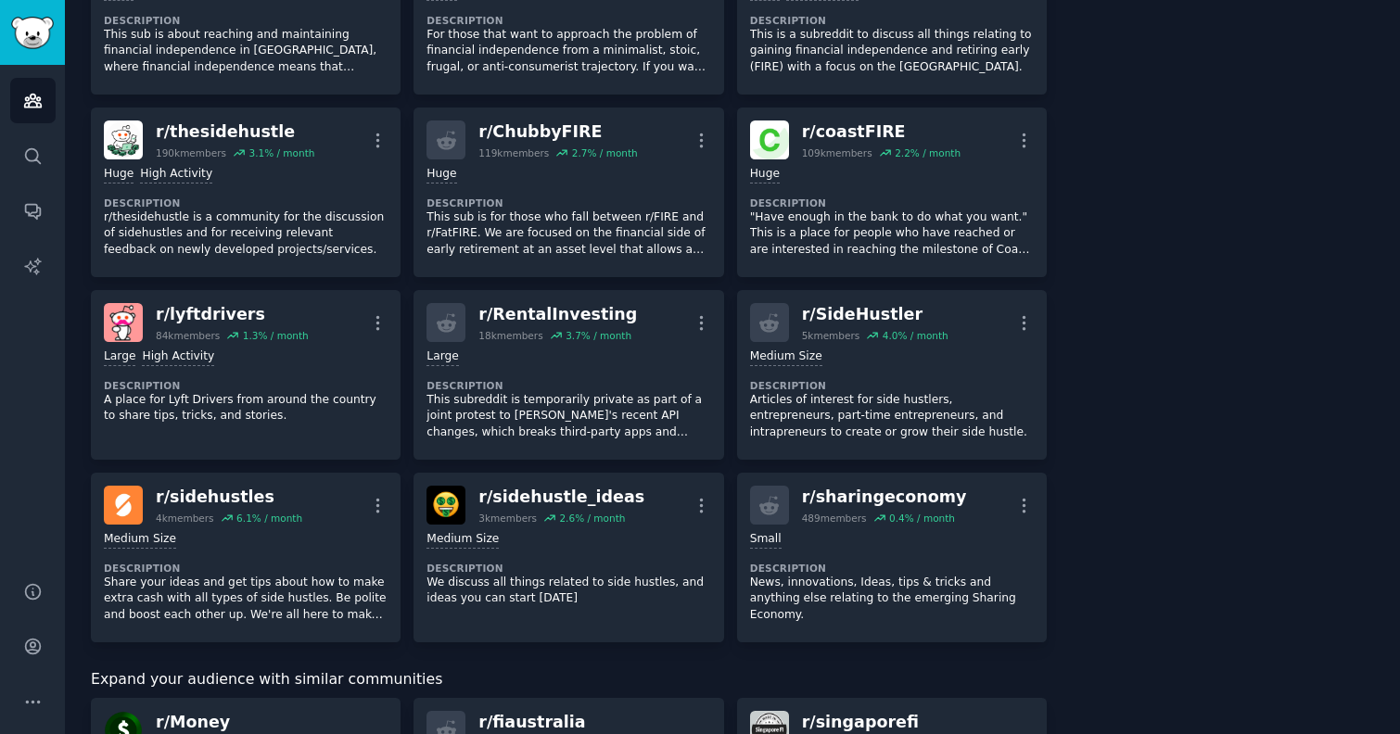
scroll to position [754, 0]
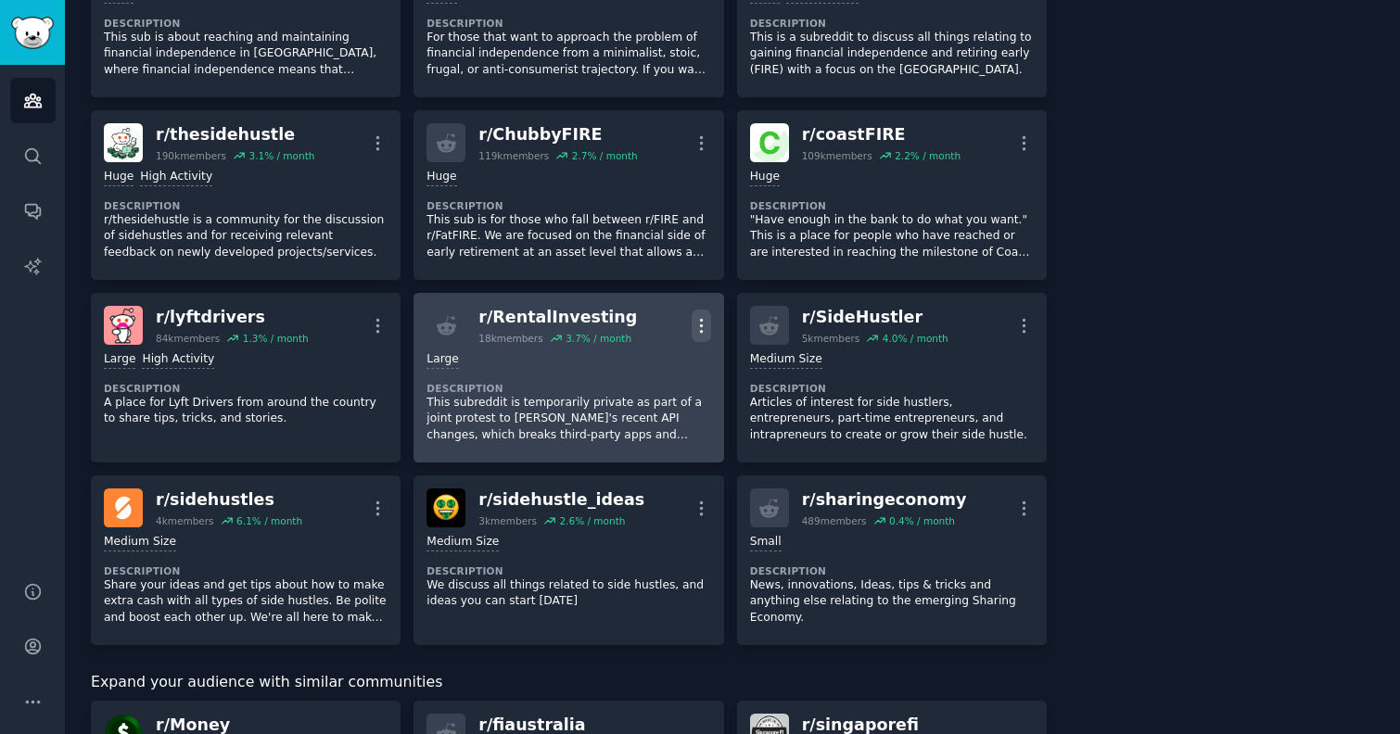
click at [700, 325] on icon "button" at bounding box center [701, 325] width 2 height 13
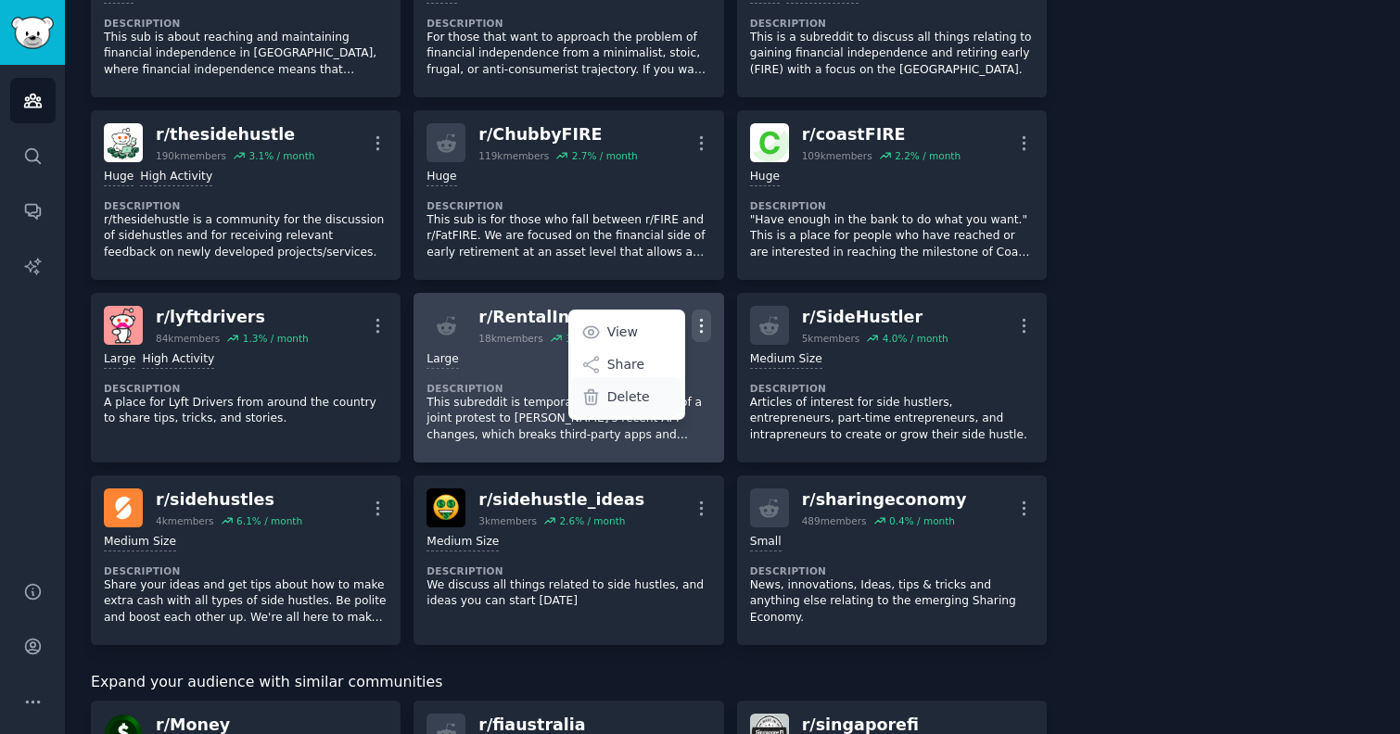
click at [635, 397] on p "Delete" at bounding box center [628, 397] width 43 height 19
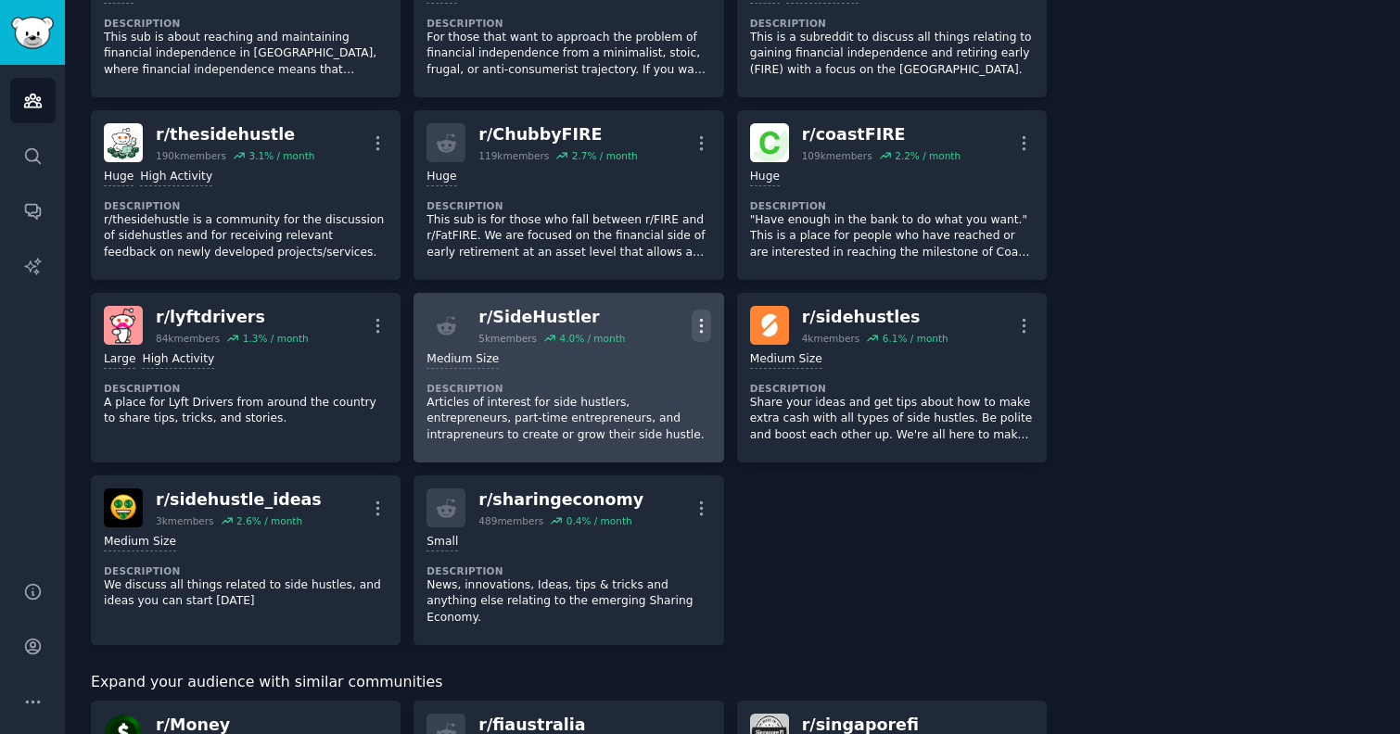
click at [700, 322] on icon "button" at bounding box center [701, 325] width 19 height 19
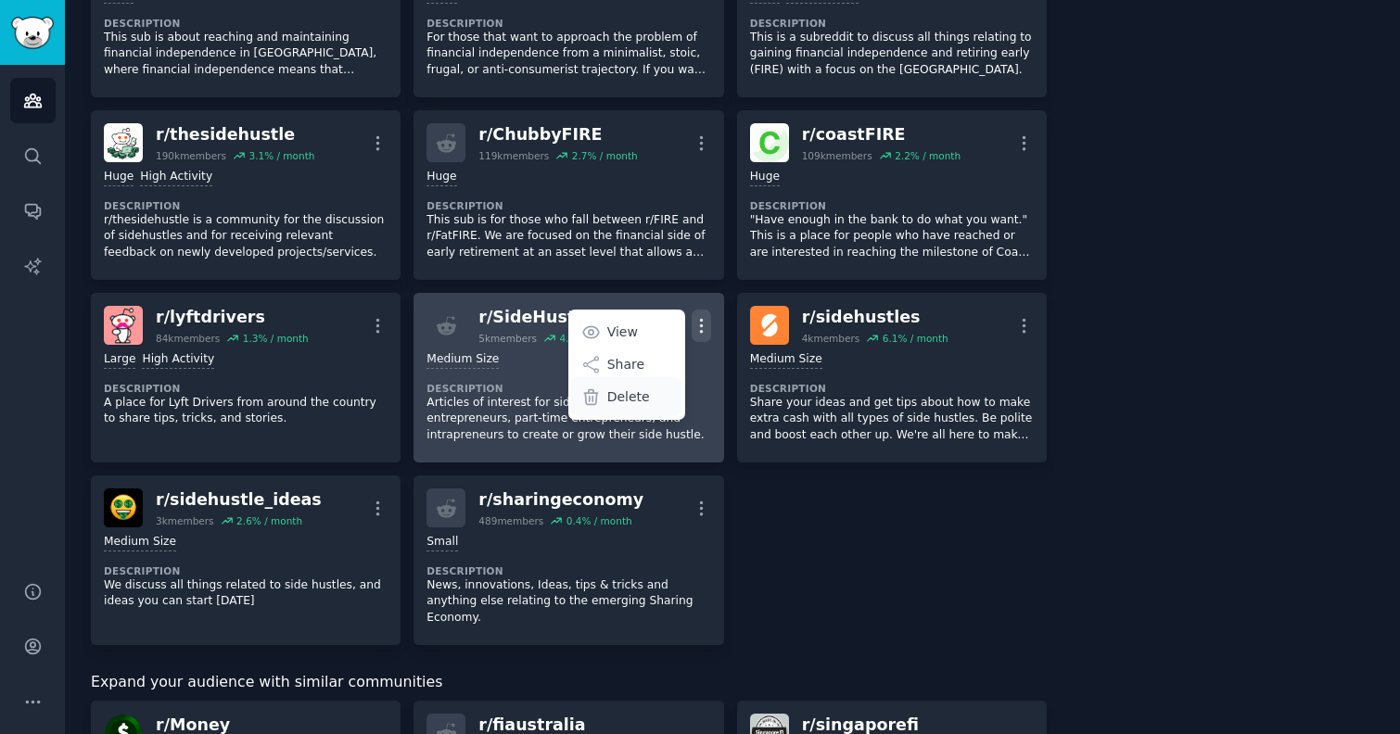
click at [636, 401] on p "Delete" at bounding box center [628, 397] width 43 height 19
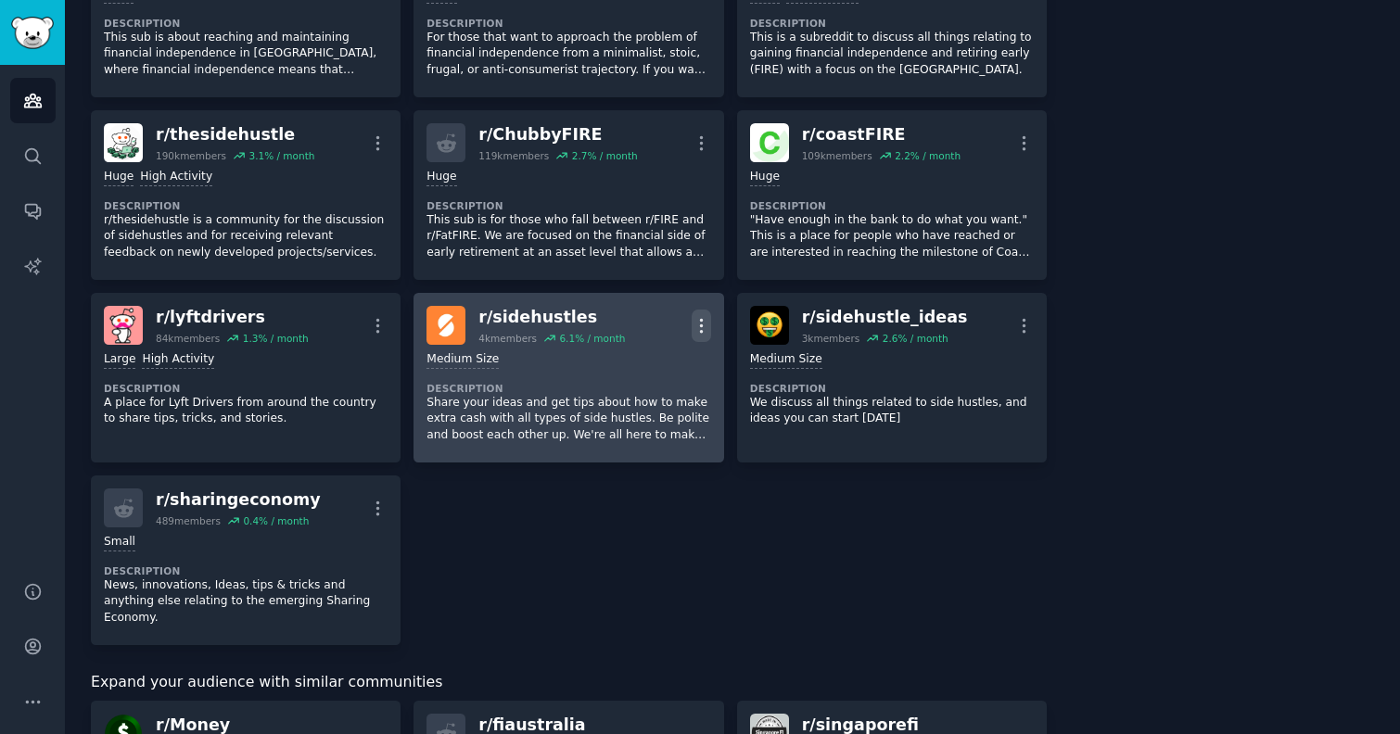
click at [702, 324] on icon "button" at bounding box center [701, 325] width 19 height 19
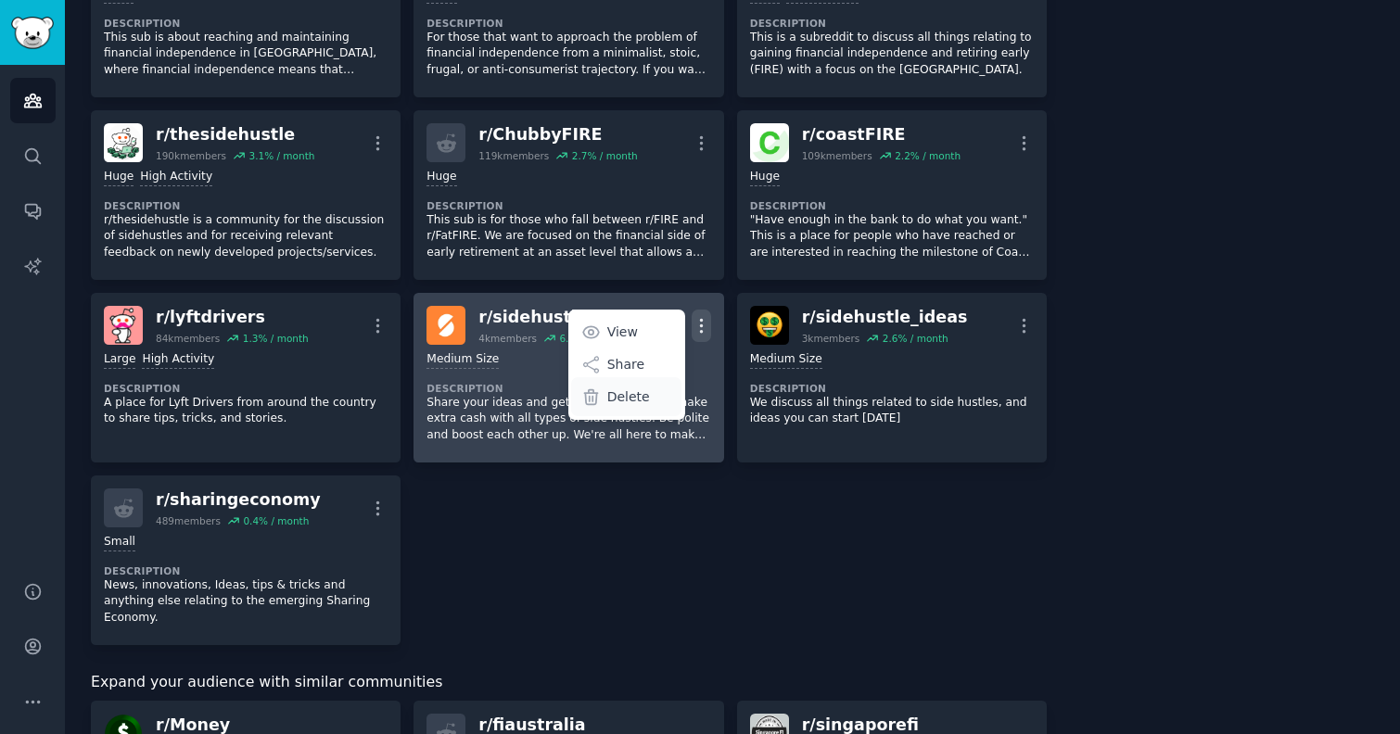
click at [638, 402] on p "Delete" at bounding box center [628, 397] width 43 height 19
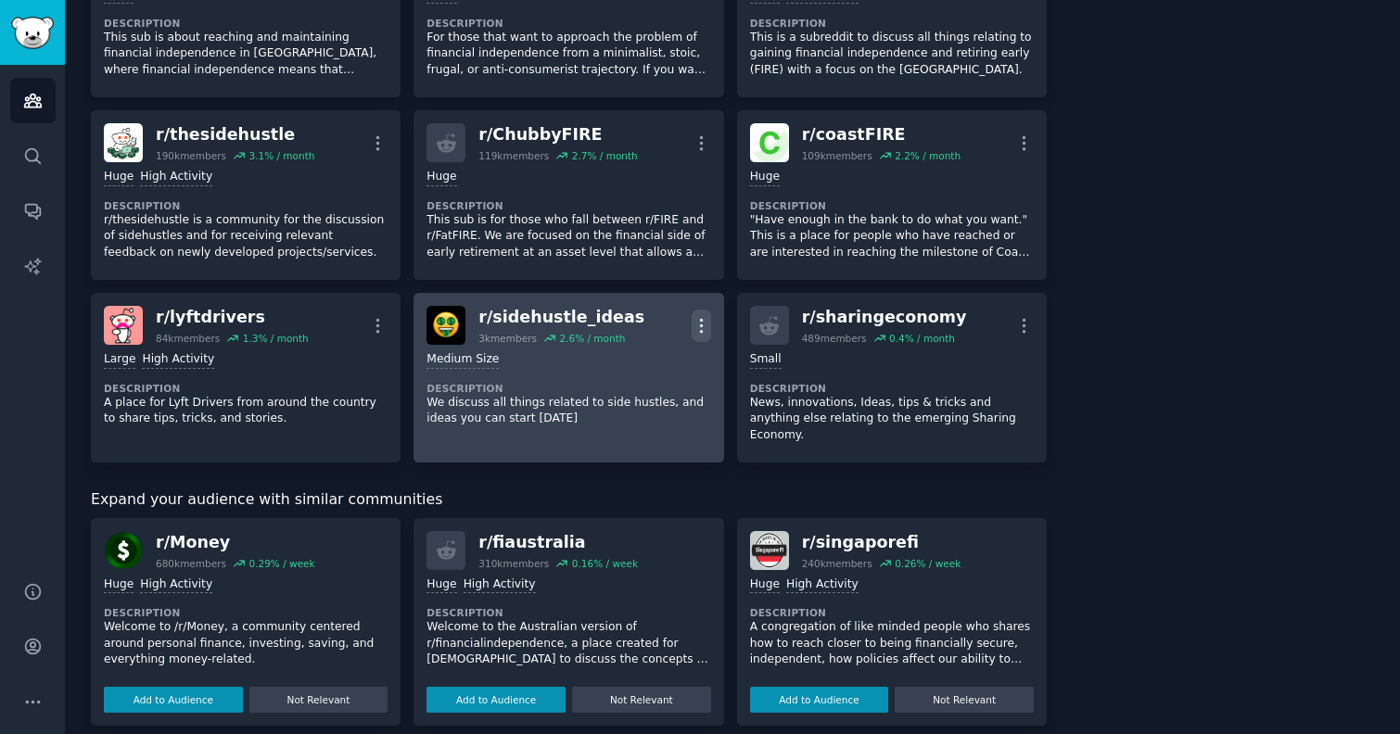
click at [693, 332] on icon "button" at bounding box center [701, 325] width 19 height 19
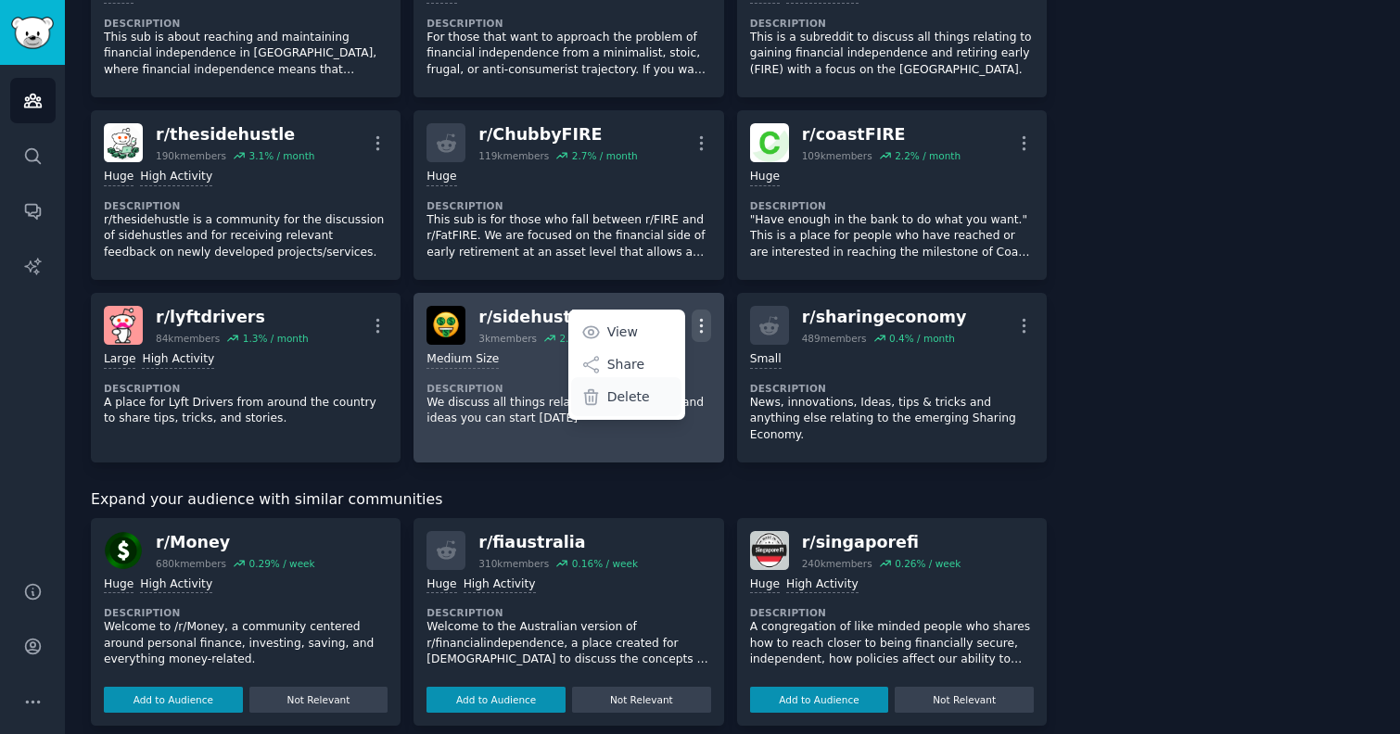
click at [641, 397] on p "Delete" at bounding box center [628, 397] width 43 height 19
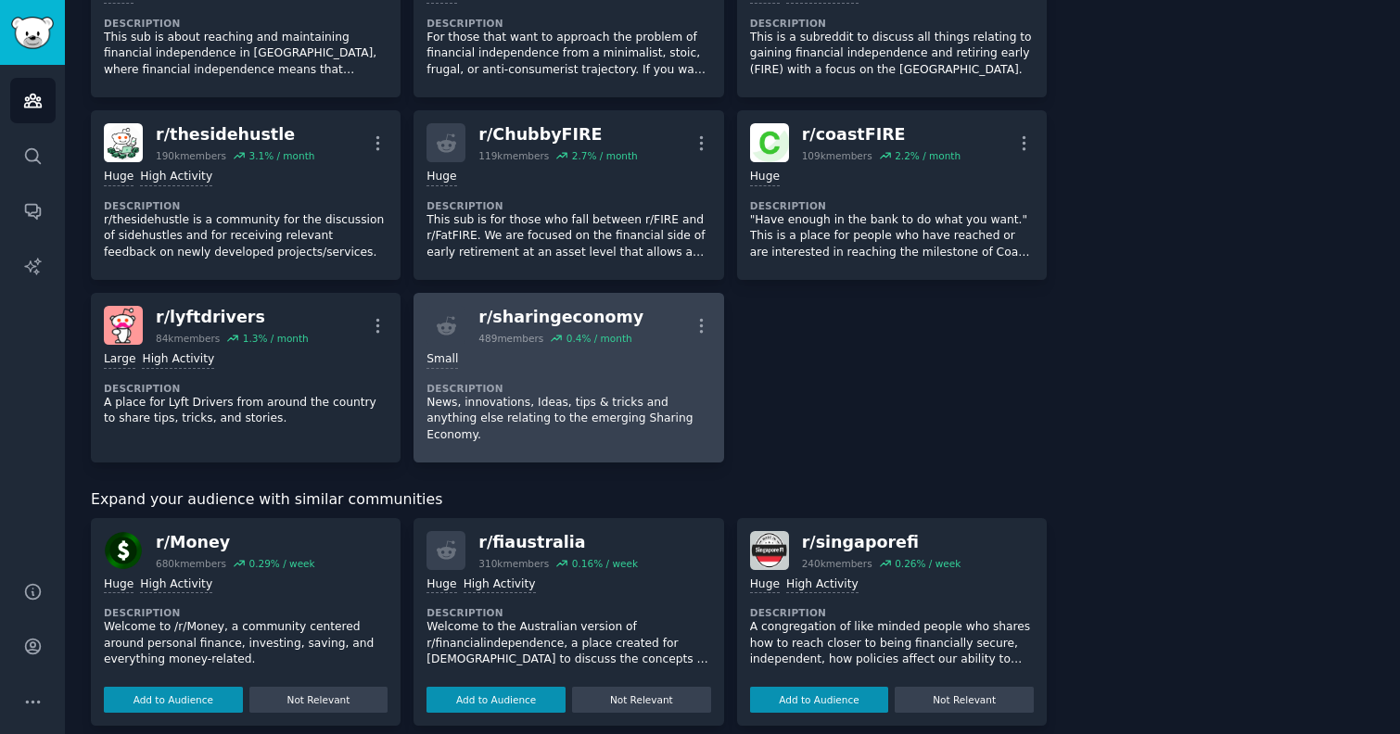
click at [592, 395] on p "News, innovations, Ideas, tips & tricks and anything else relating to the emerg…" at bounding box center [568, 419] width 284 height 49
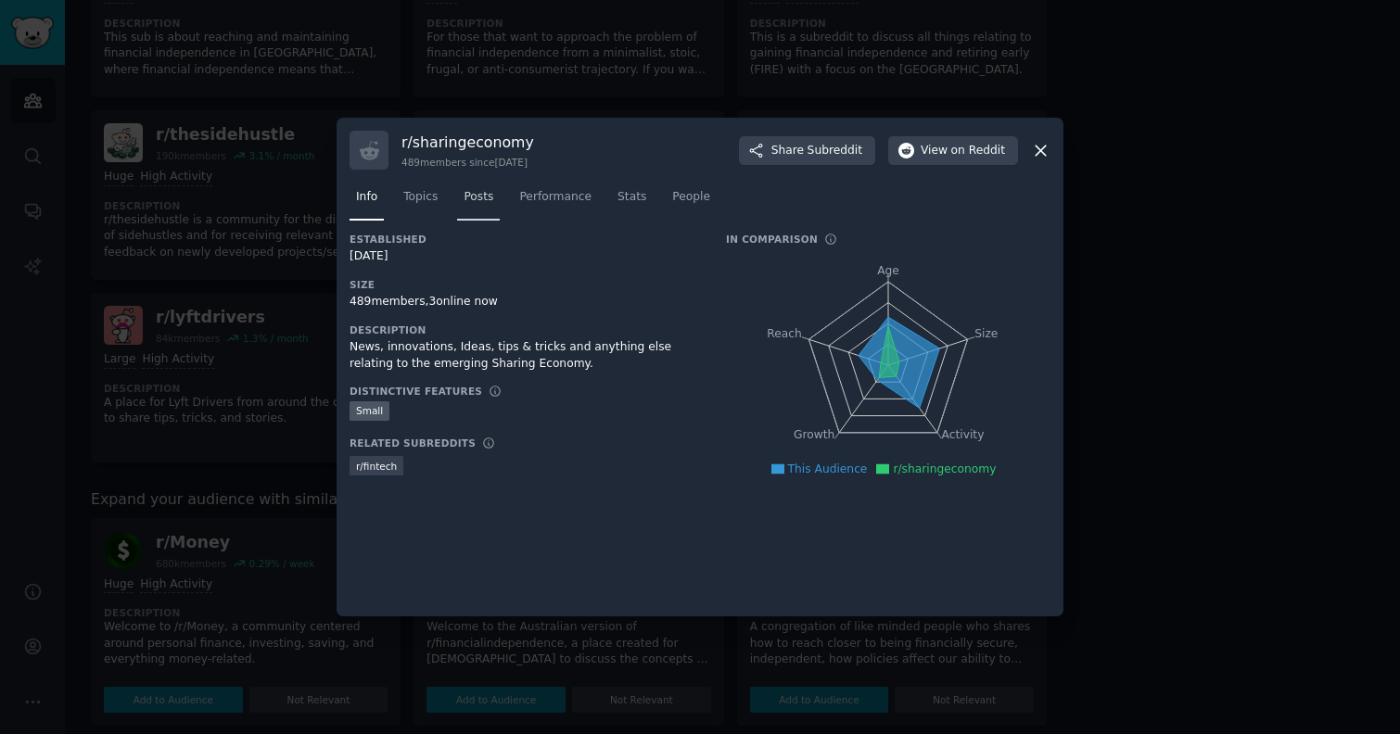
click at [487, 200] on span "Posts" at bounding box center [479, 197] width 30 height 17
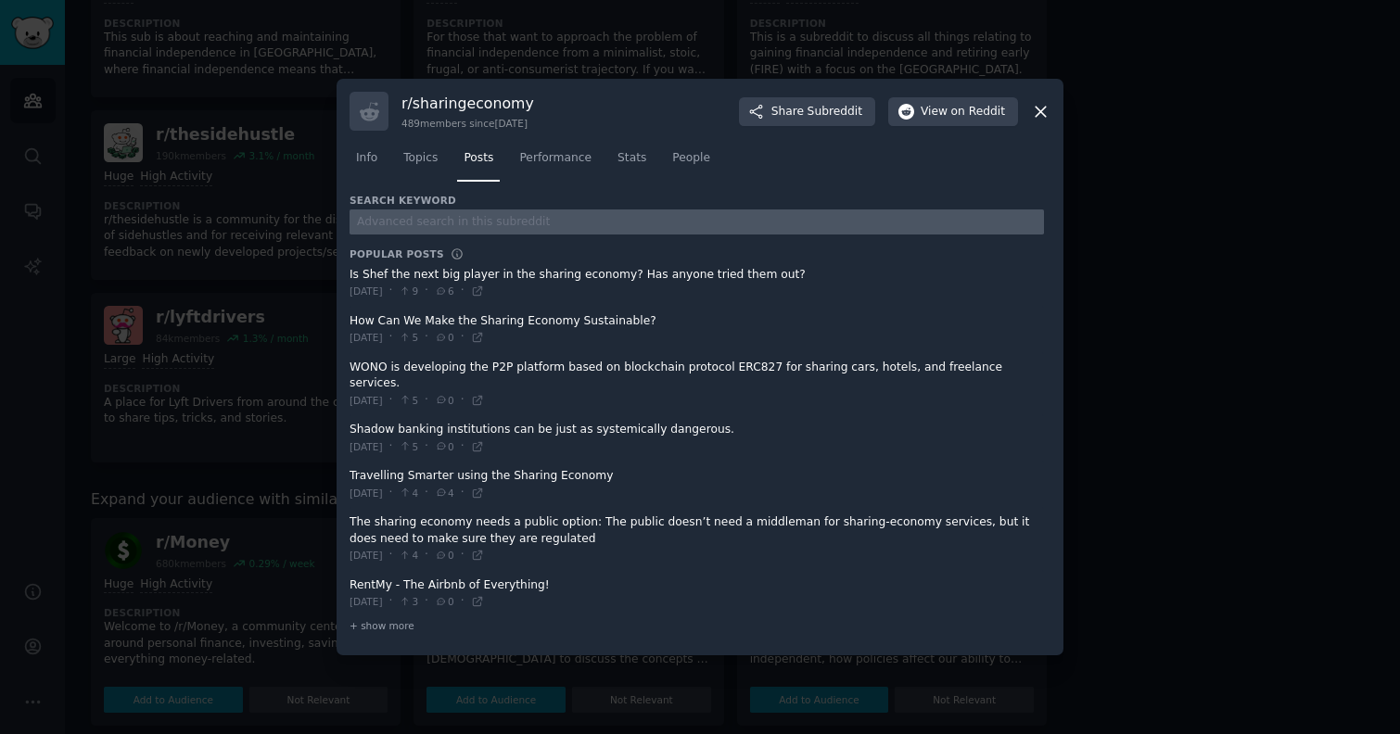
click at [465, 227] on input "text" at bounding box center [697, 222] width 694 height 25
type input "turo"
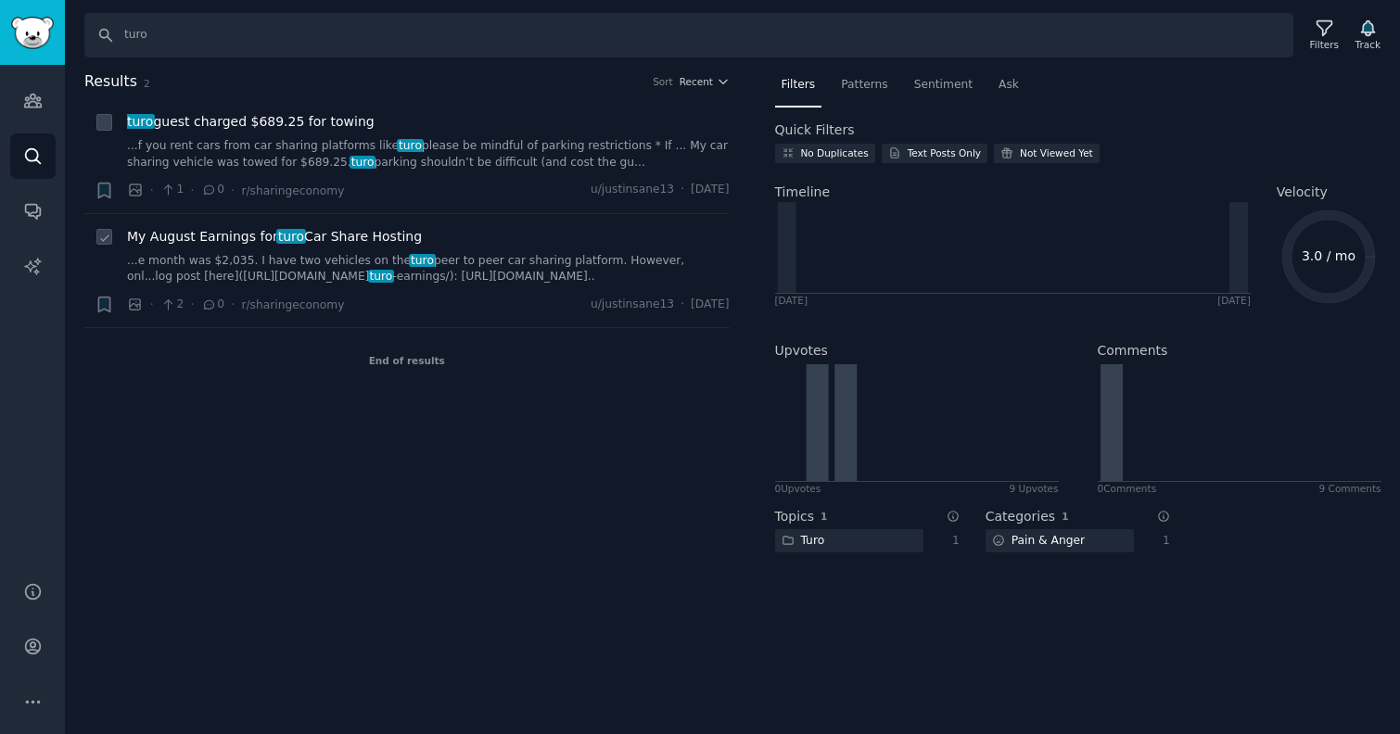
click at [426, 299] on div "· 2 · 0 · r/sharingeconomy u/justinsane13 · [DATE]" at bounding box center [428, 304] width 603 height 19
click at [421, 267] on link "...e month was $2,035. I have two vehicles on the turo peer to peer car sharing…" at bounding box center [428, 269] width 603 height 32
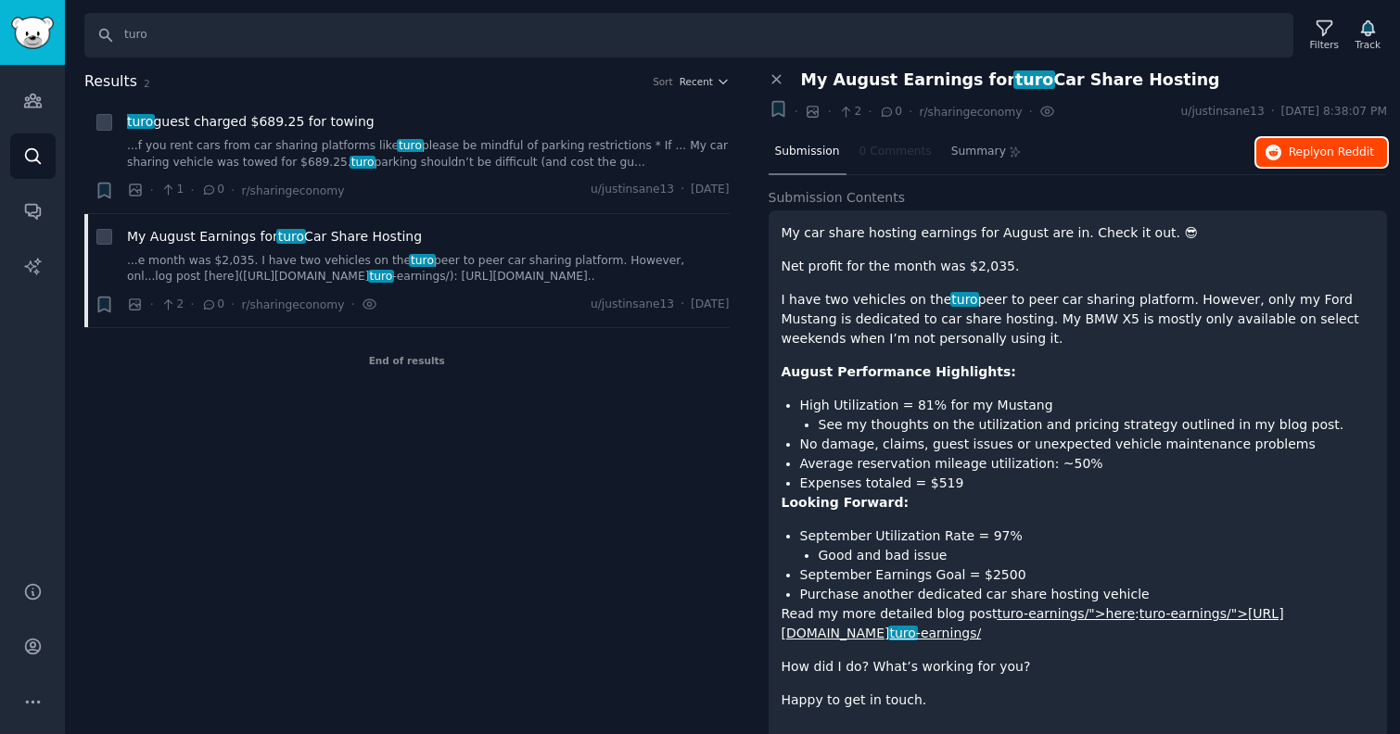
click at [1307, 156] on span "Reply on Reddit" at bounding box center [1331, 153] width 85 height 17
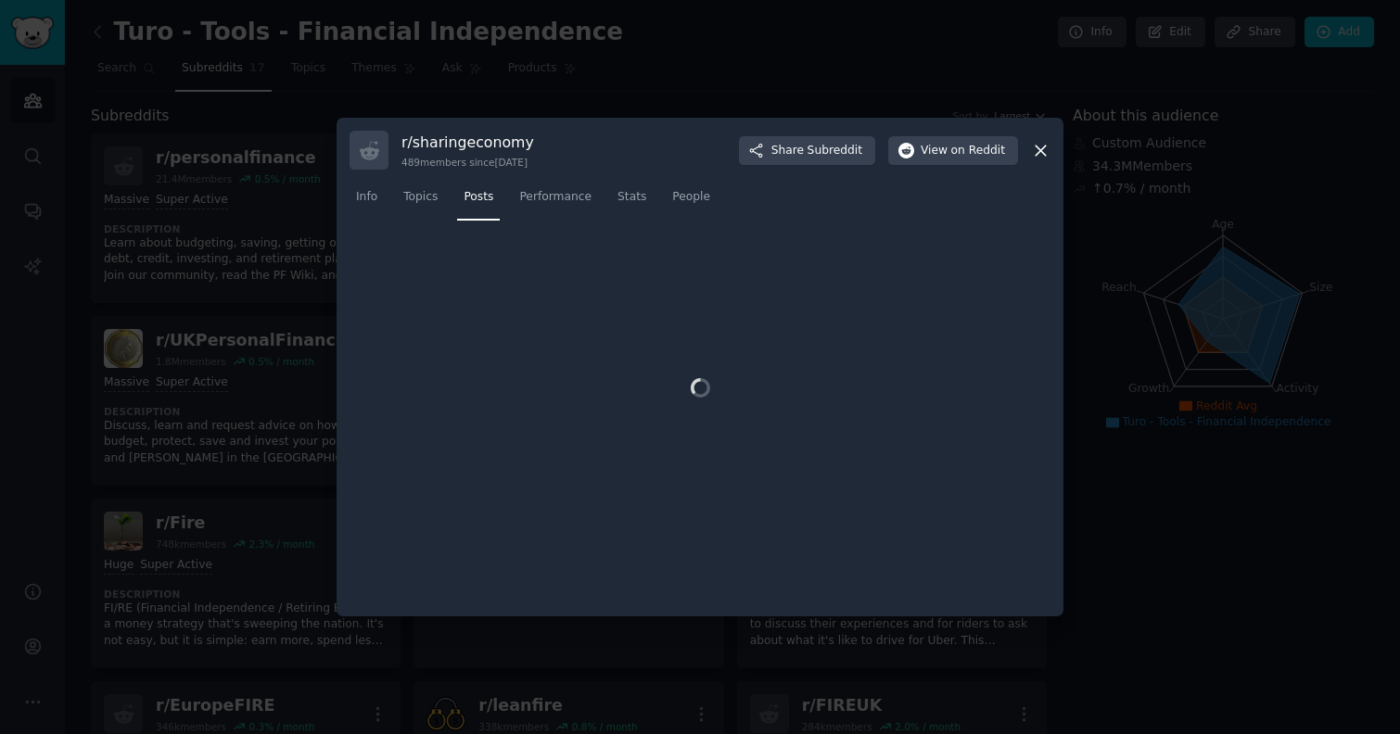
click at [1048, 148] on icon at bounding box center [1040, 150] width 19 height 19
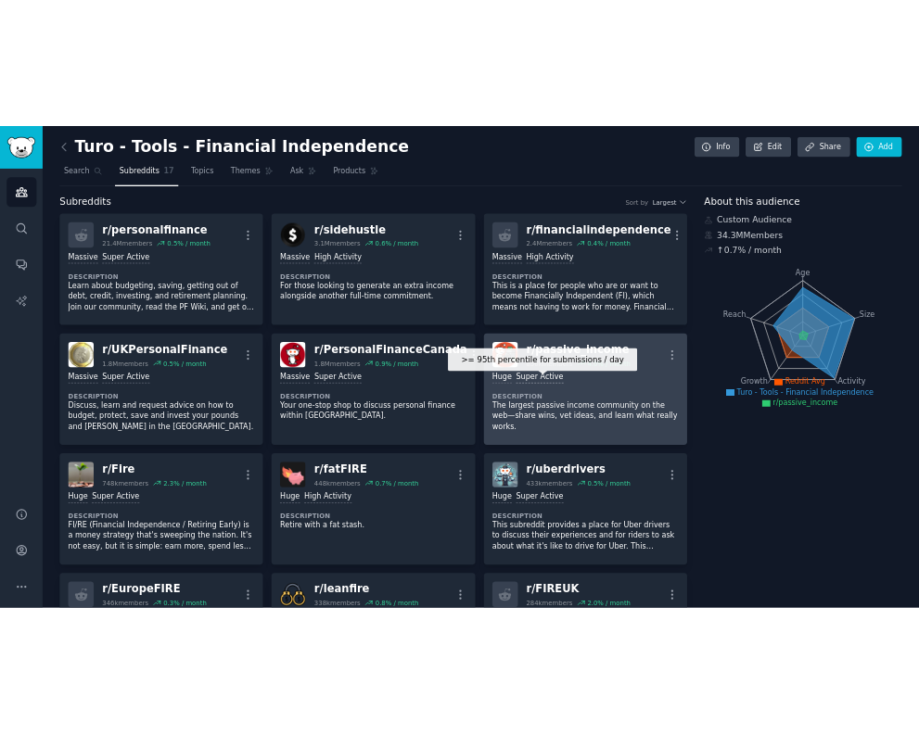
scroll to position [491, 0]
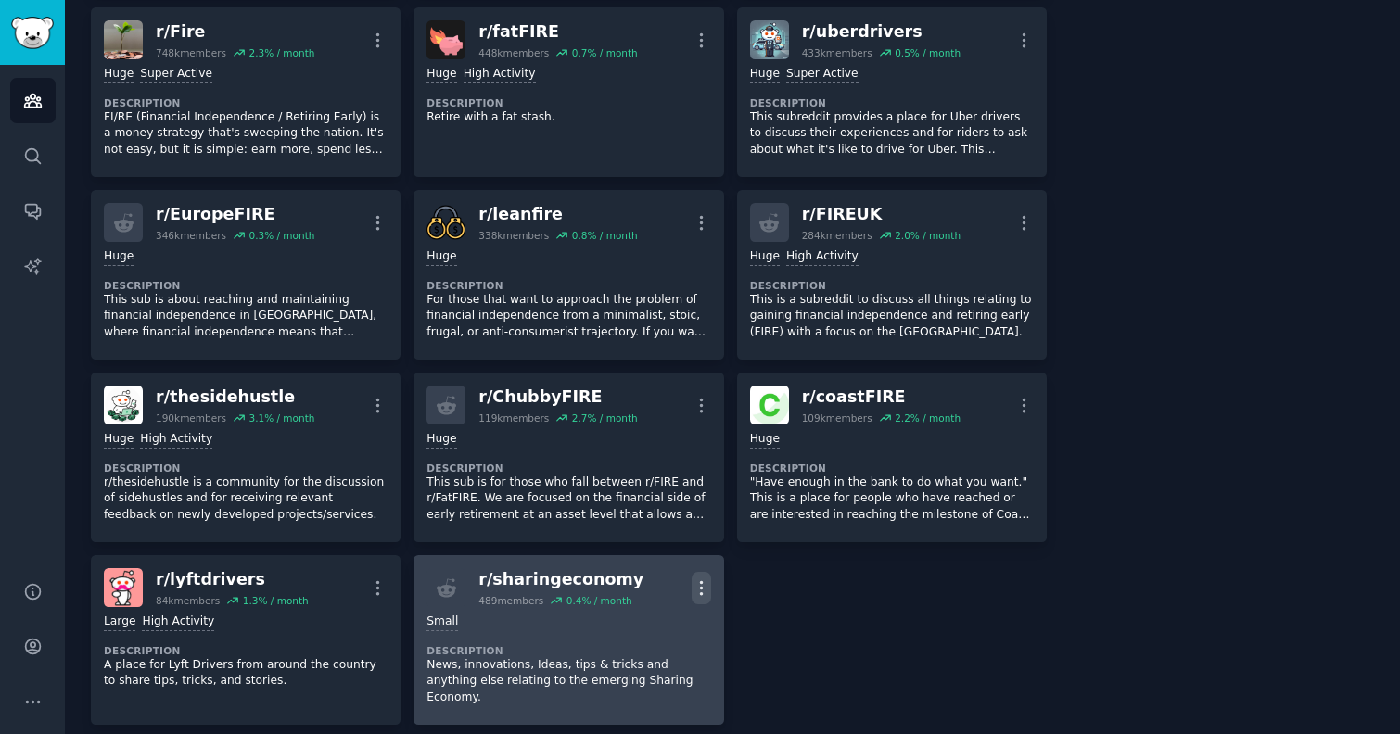
click at [699, 591] on icon "button" at bounding box center [701, 588] width 19 height 19
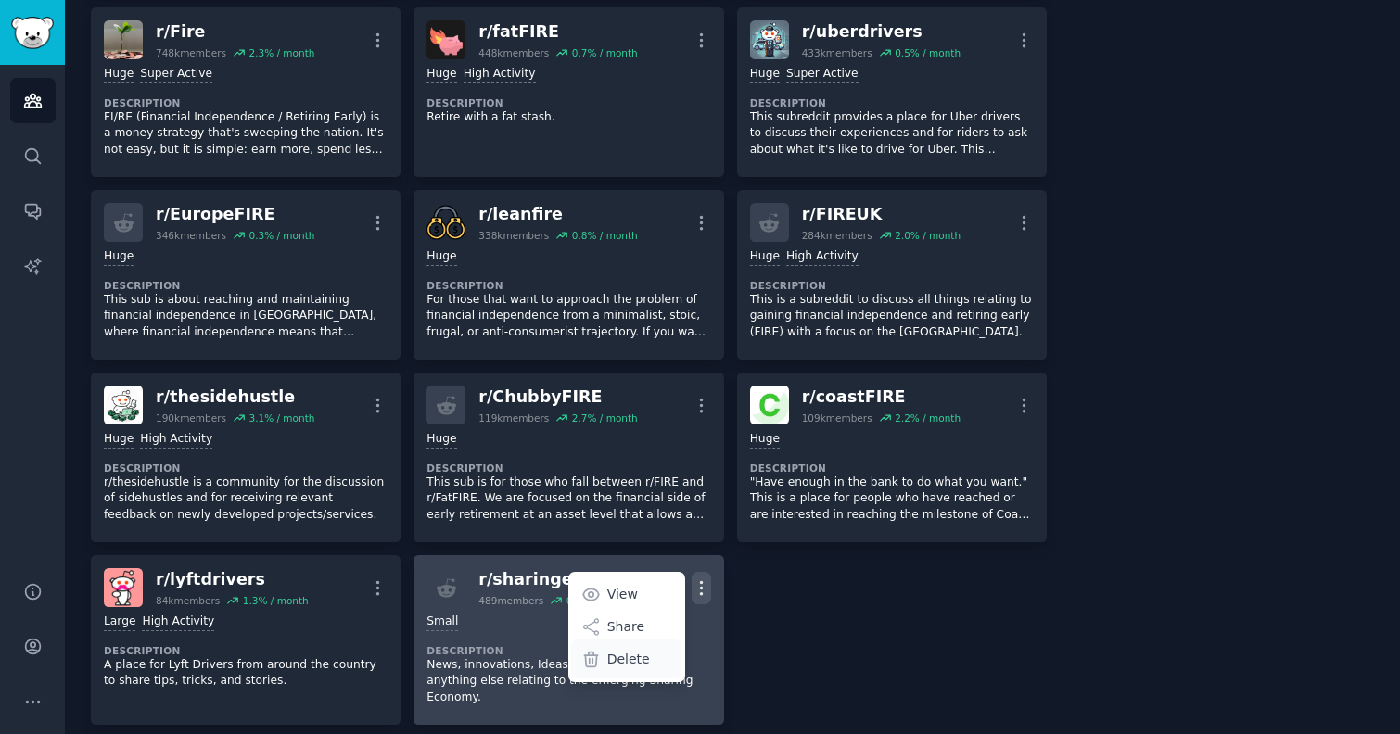
click at [635, 653] on p "Delete" at bounding box center [628, 659] width 43 height 19
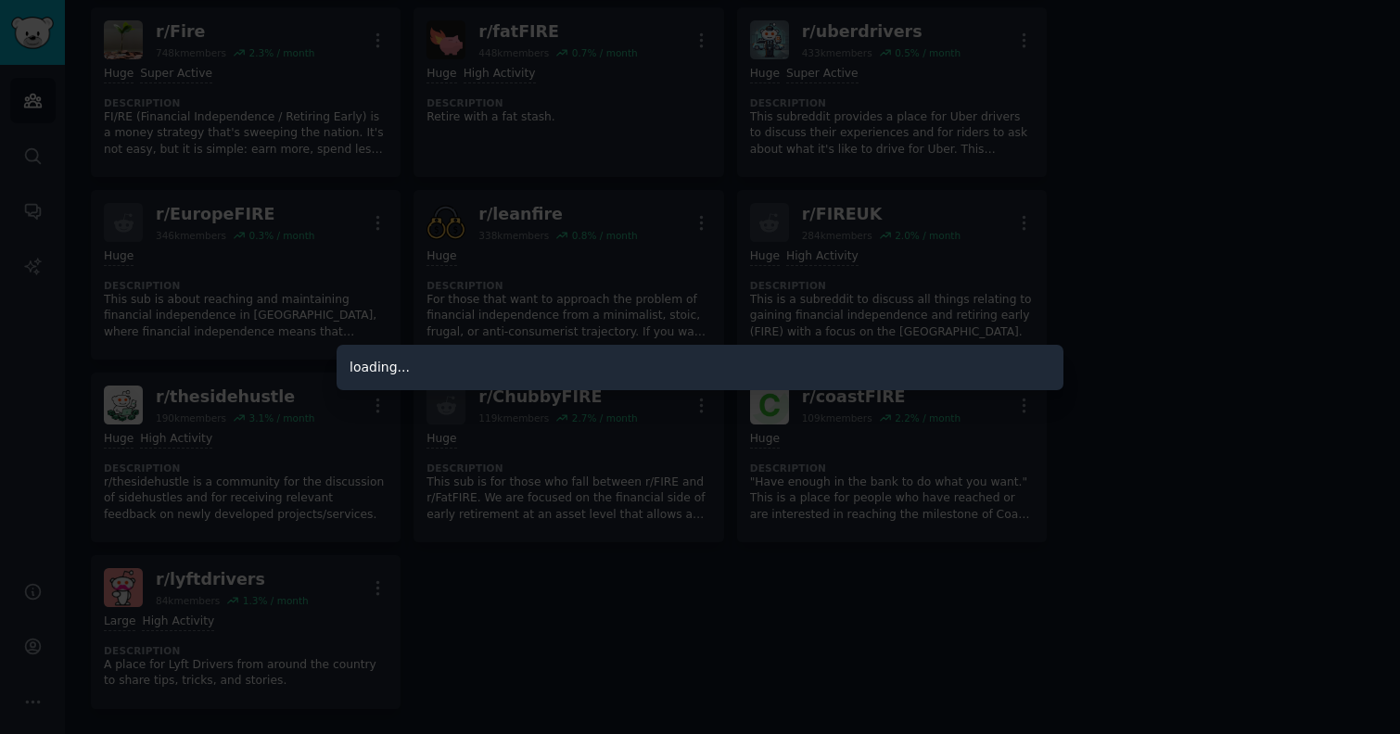
click at [304, 42] on div at bounding box center [700, 367] width 1400 height 734
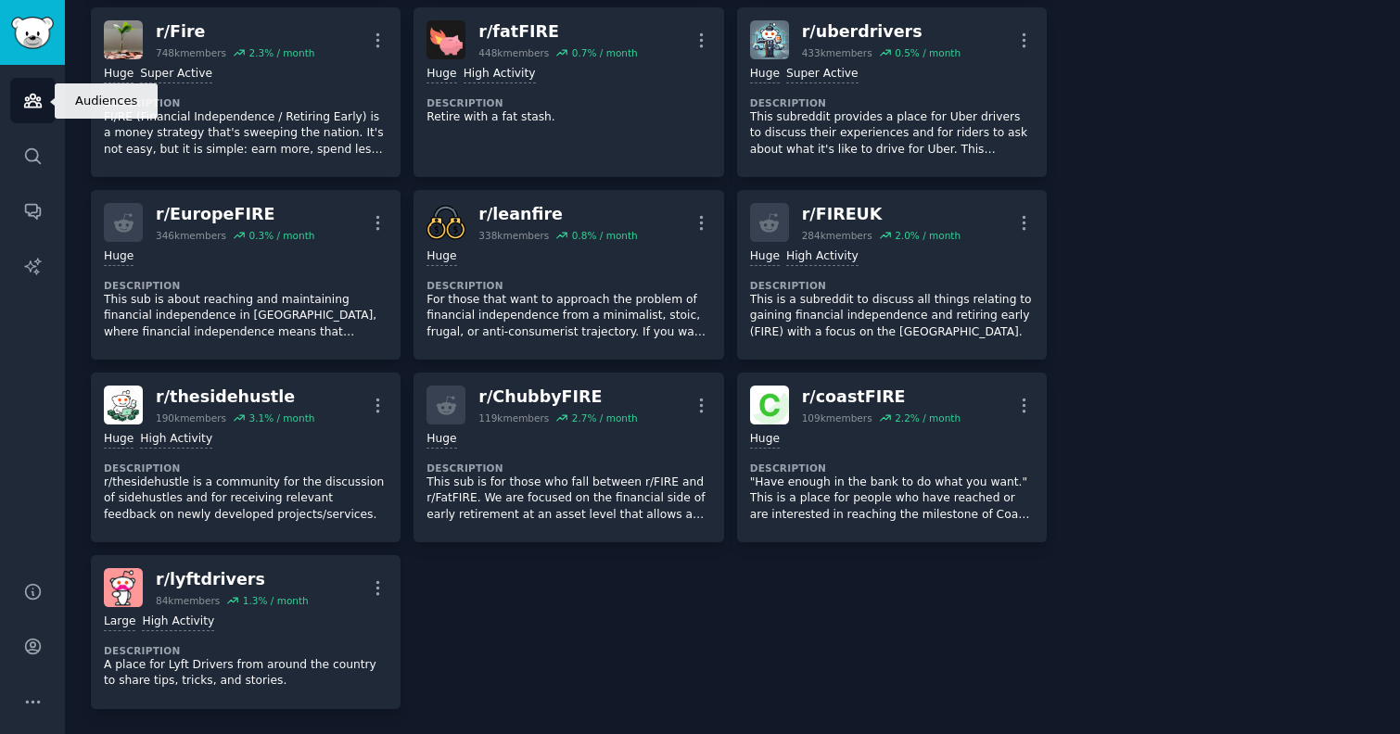
click at [30, 97] on icon "Sidebar" at bounding box center [32, 101] width 17 height 13
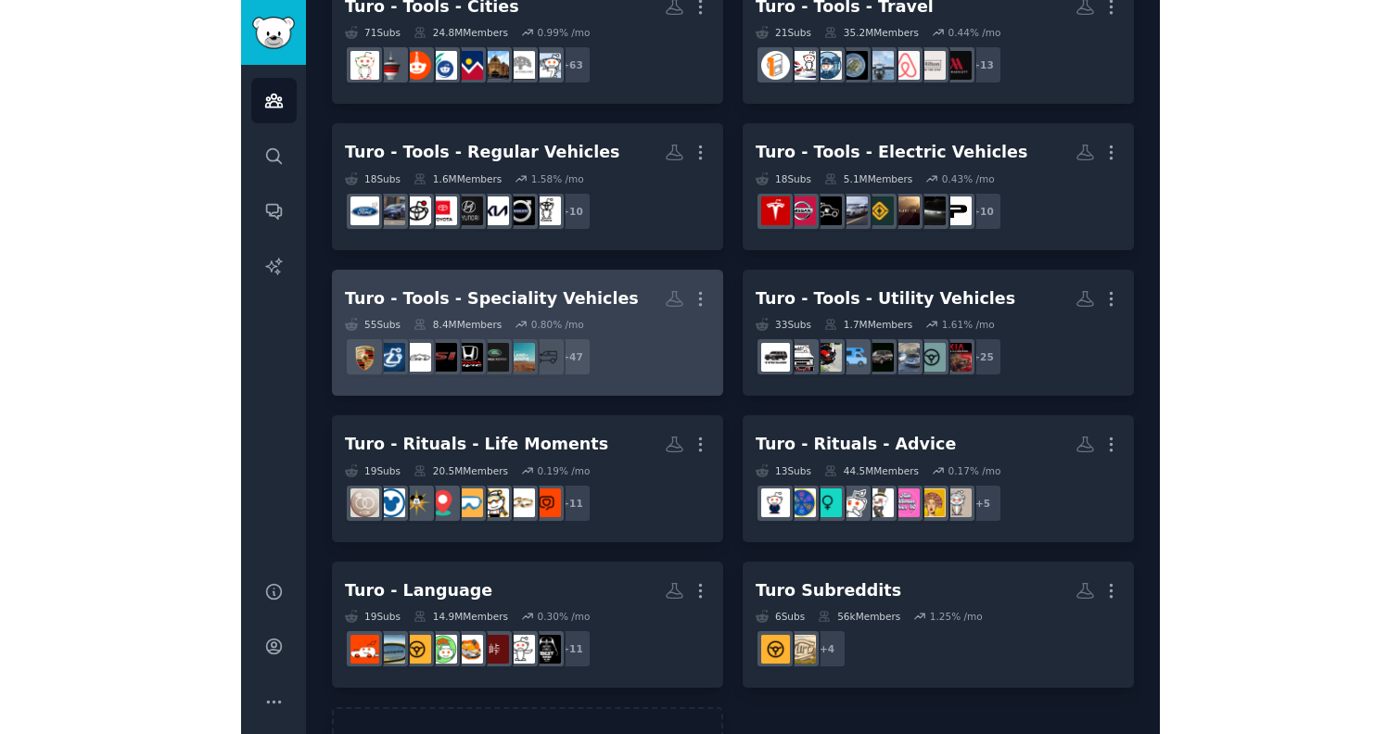
scroll to position [330, 0]
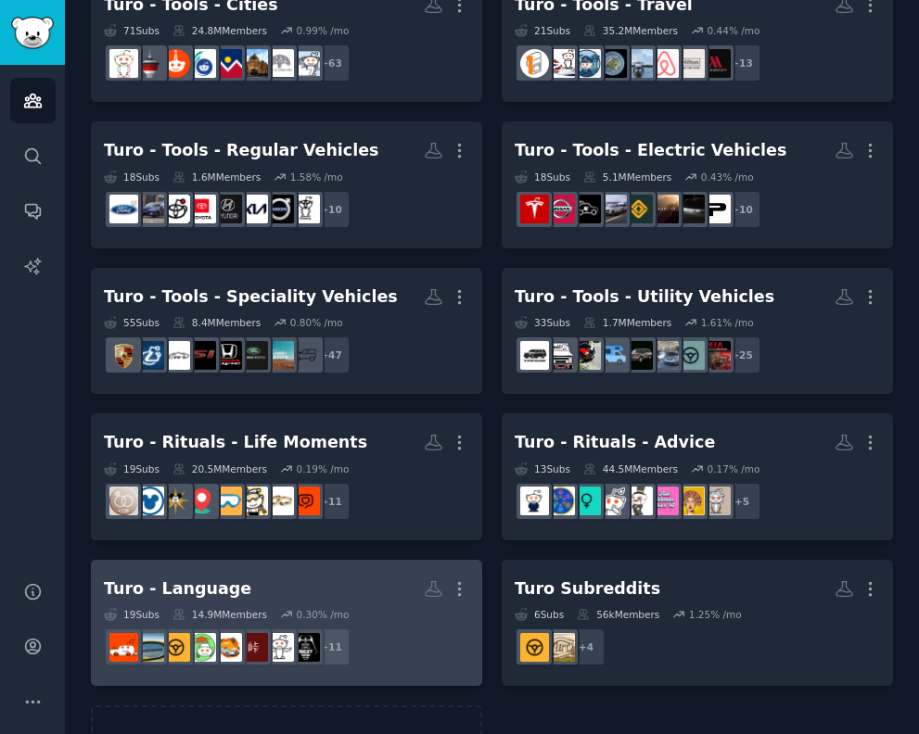
click at [262, 573] on h2 "Turo - Language More" at bounding box center [286, 589] width 365 height 32
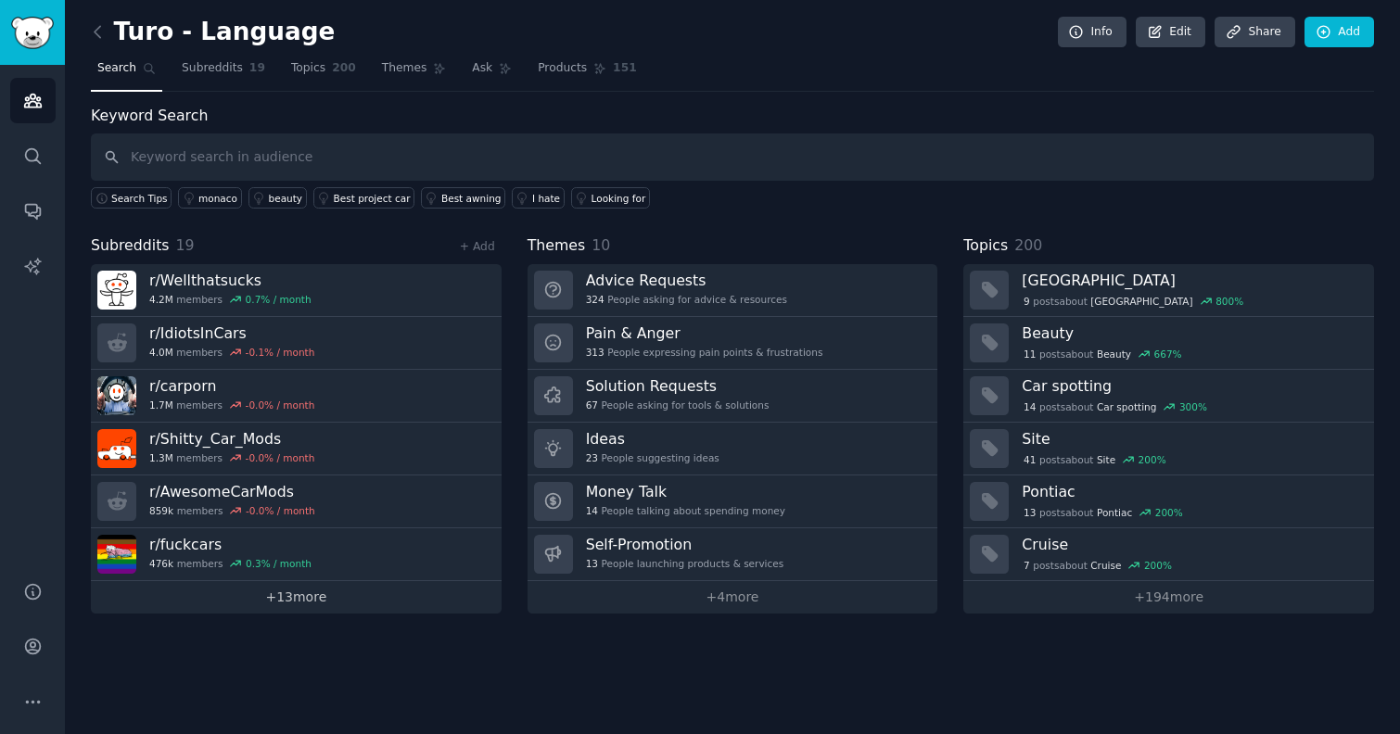
click at [317, 601] on link "+ 13 more" at bounding box center [296, 597] width 411 height 32
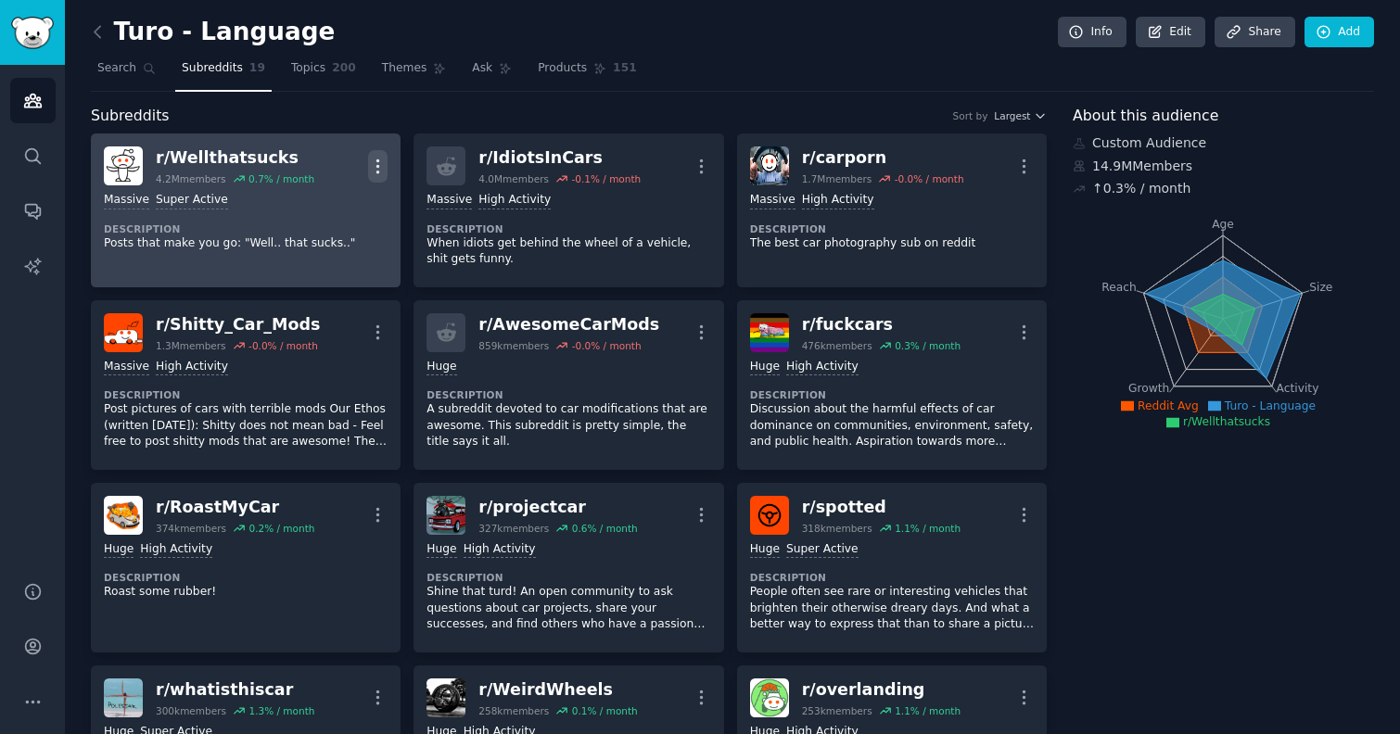
click at [370, 171] on icon "button" at bounding box center [377, 166] width 19 height 19
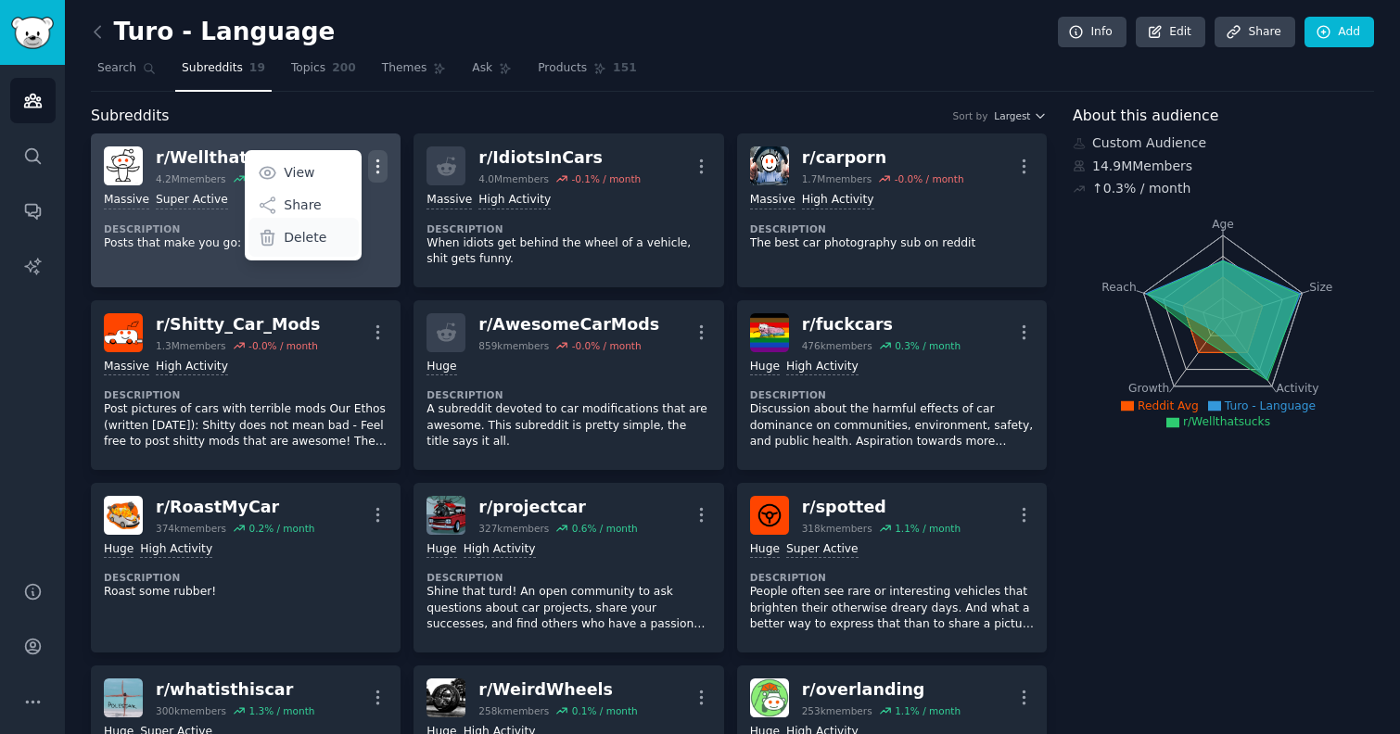
click at [325, 240] on div "Delete" at bounding box center [303, 237] width 110 height 39
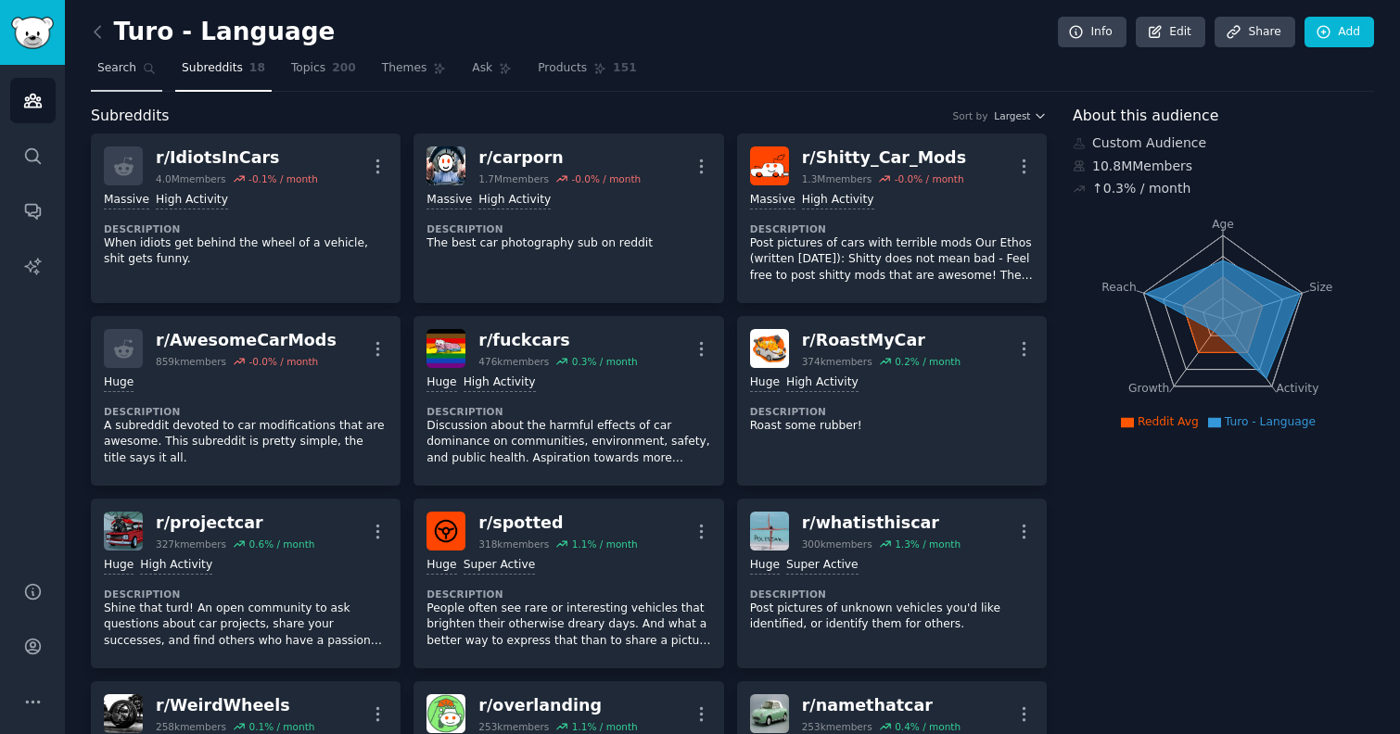
click at [136, 58] on link "Search" at bounding box center [126, 73] width 71 height 38
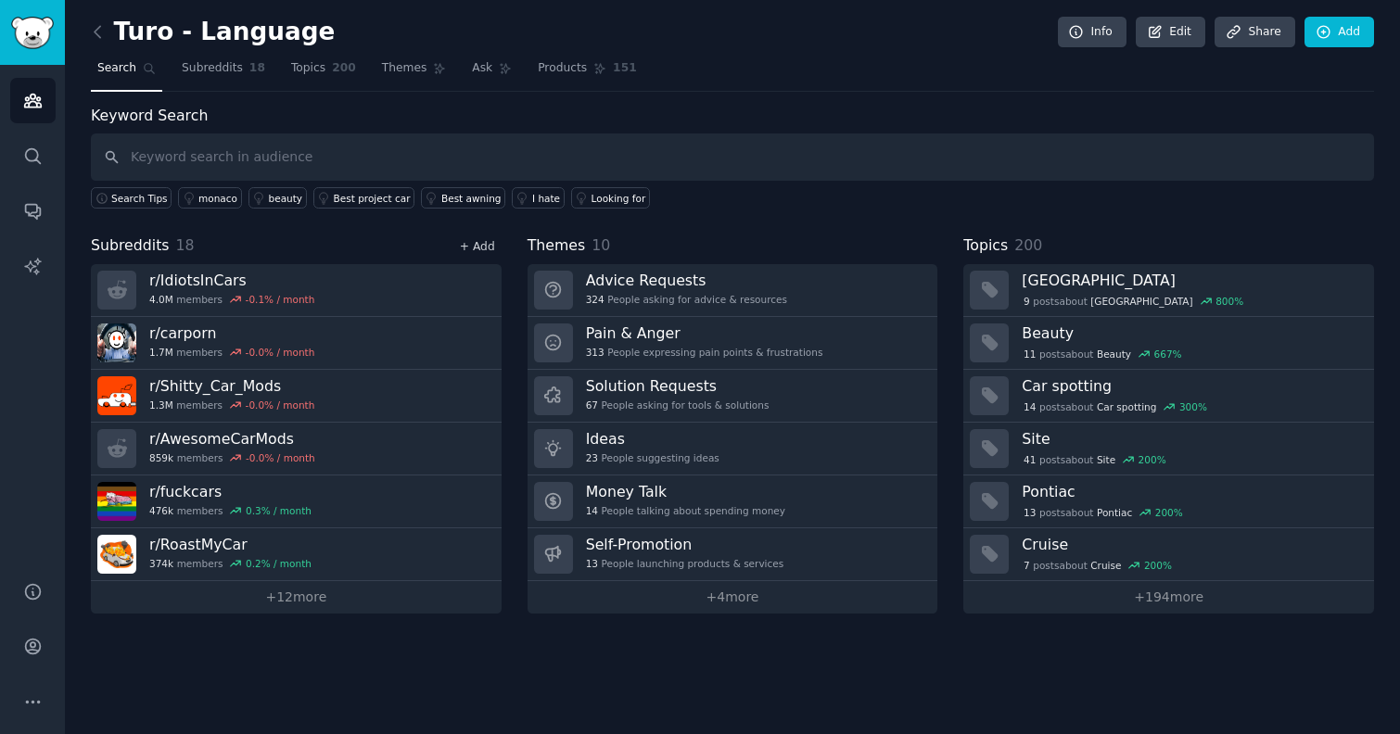
click at [487, 245] on link "+ Add" at bounding box center [477, 246] width 35 height 13
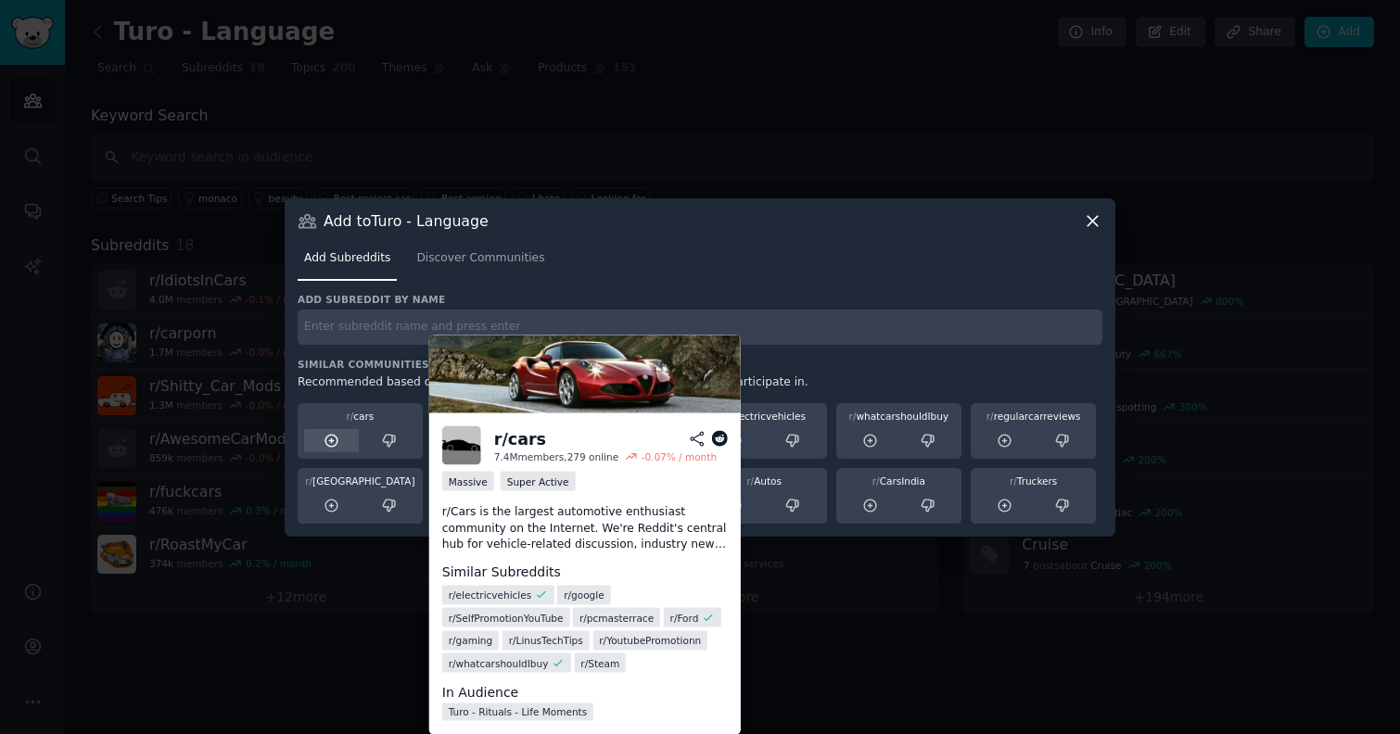
click at [331, 439] on icon at bounding box center [331, 441] width 12 height 12
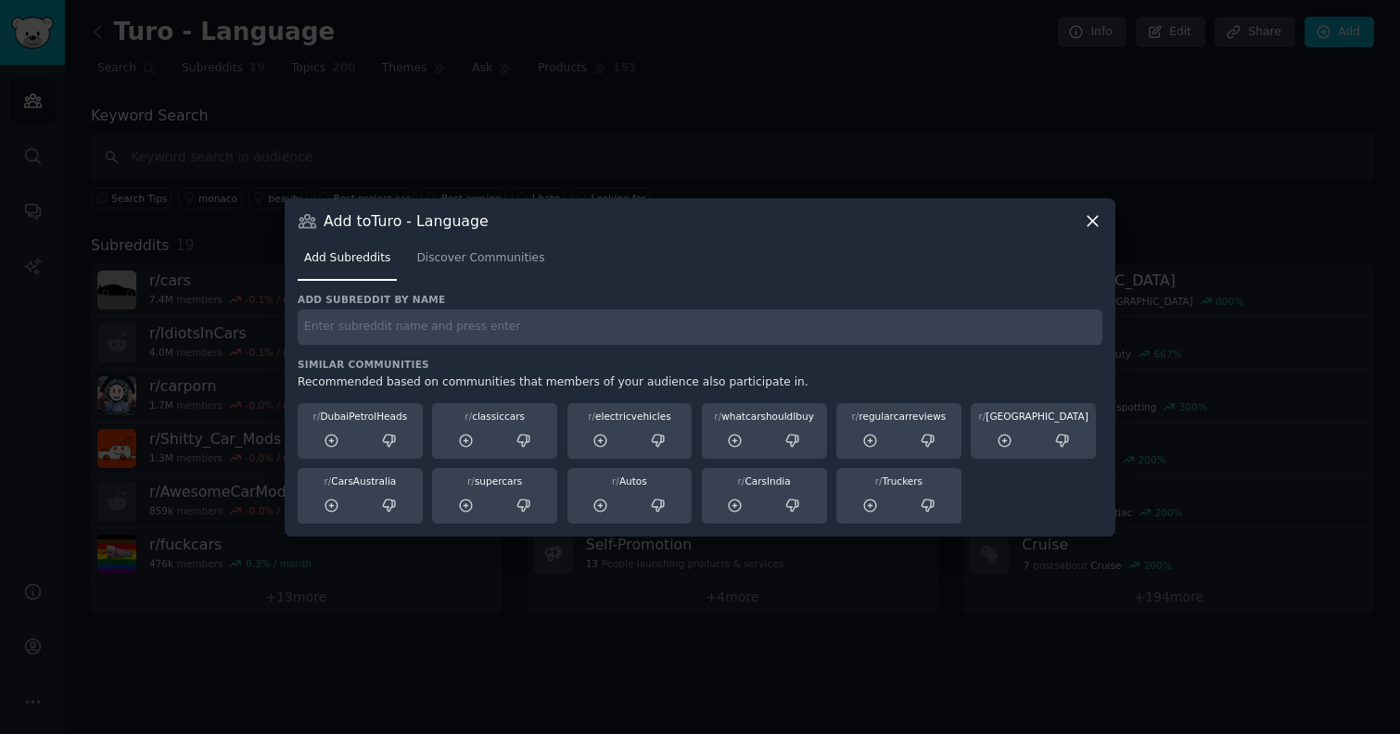
click at [1088, 219] on icon at bounding box center [1092, 220] width 19 height 19
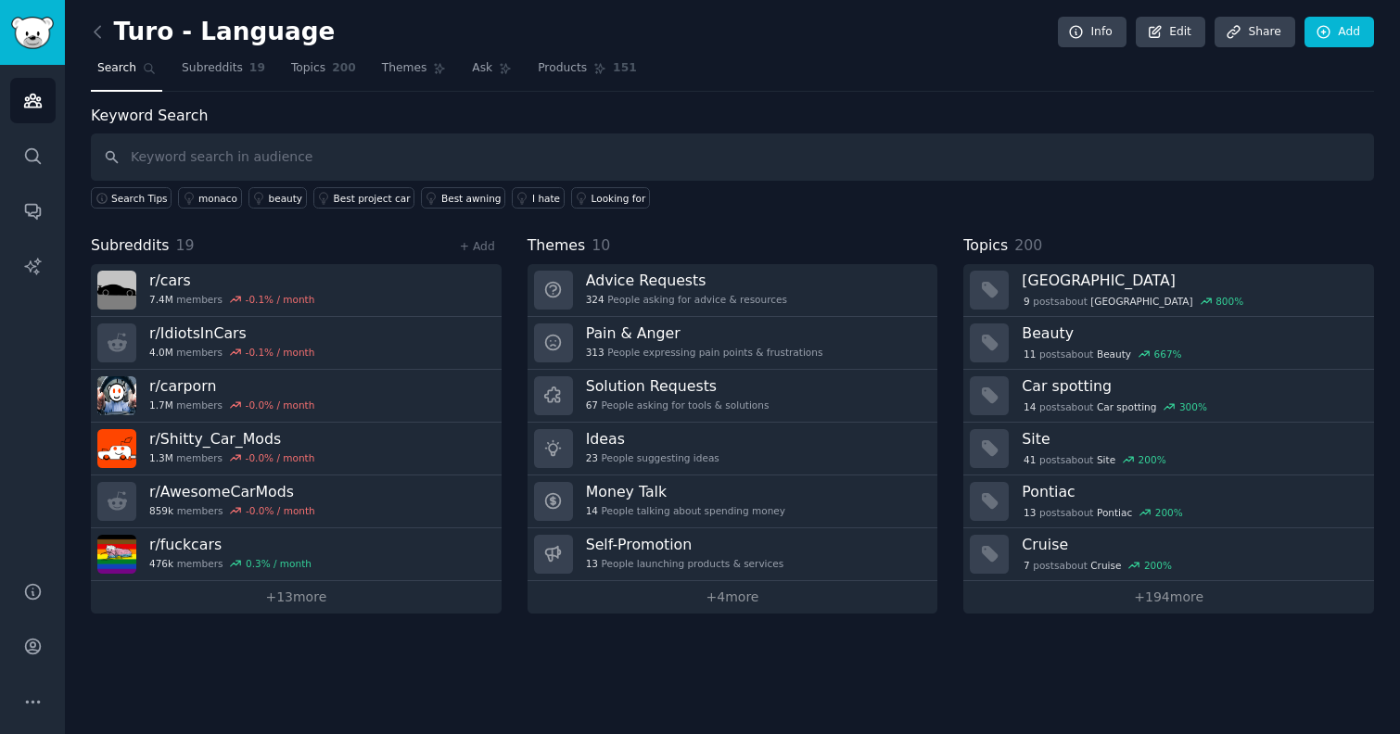
click at [90, 32] on div "Turo - Language Info Edit Share Add Search Subreddits 19 Topics 200 Themes Ask …" at bounding box center [732, 367] width 1335 height 734
click at [31, 110] on link "Audiences" at bounding box center [32, 100] width 45 height 45
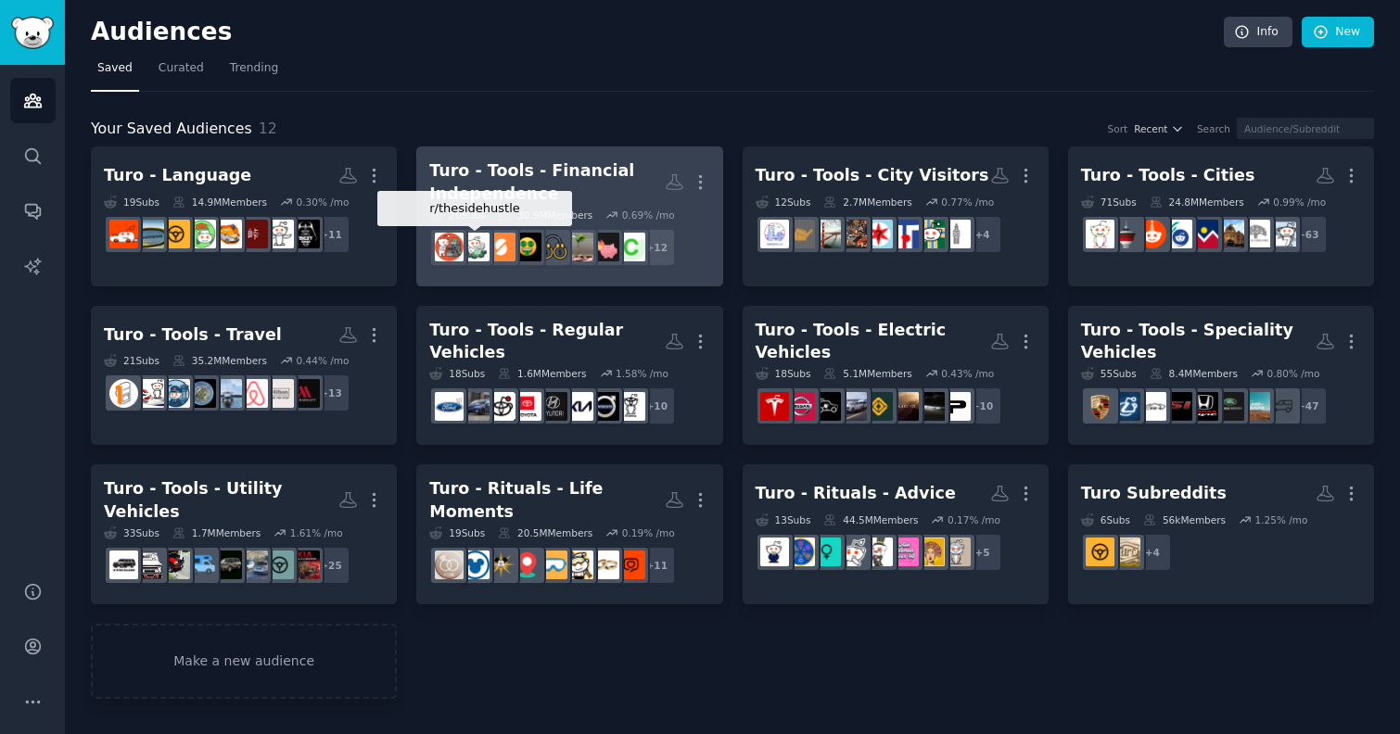
click at [506, 195] on div "Turo - Tools - Financial Independence" at bounding box center [546, 181] width 235 height 45
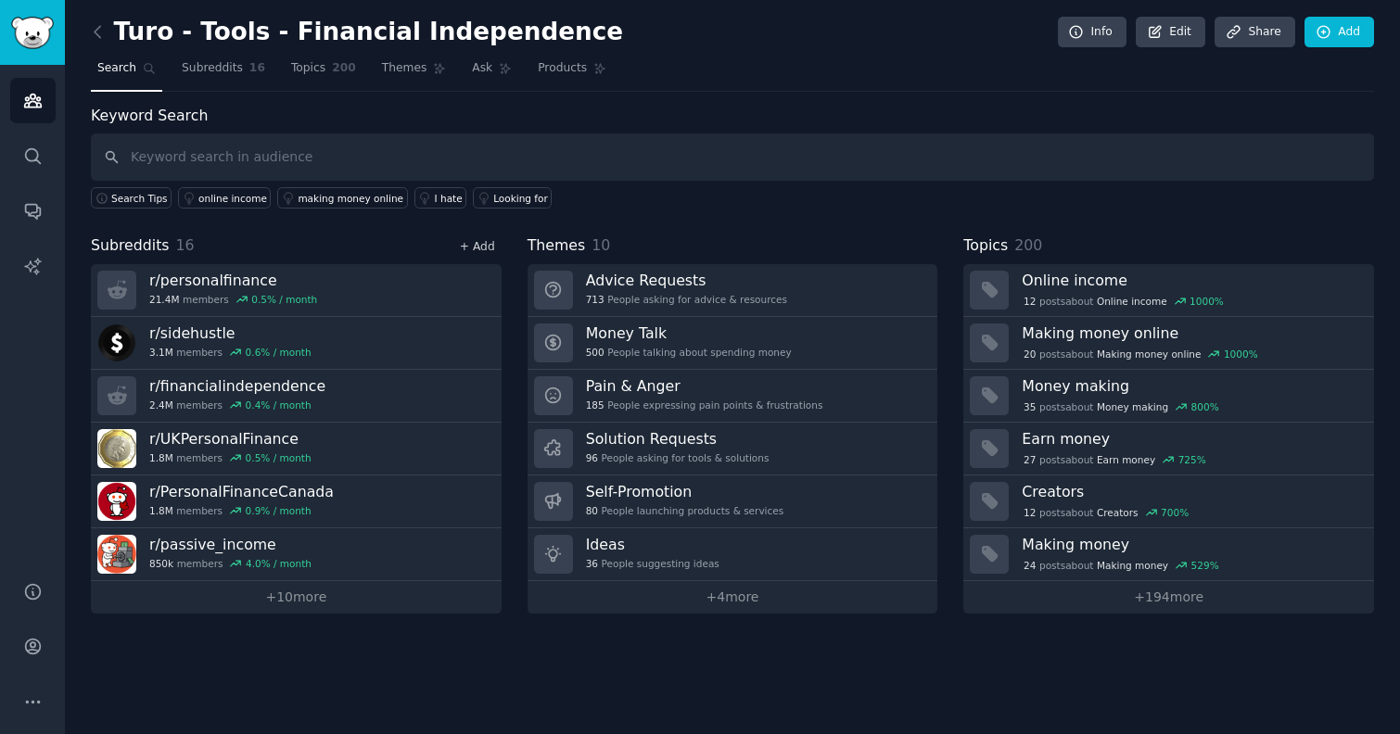
click at [488, 248] on link "+ Add" at bounding box center [477, 246] width 35 height 13
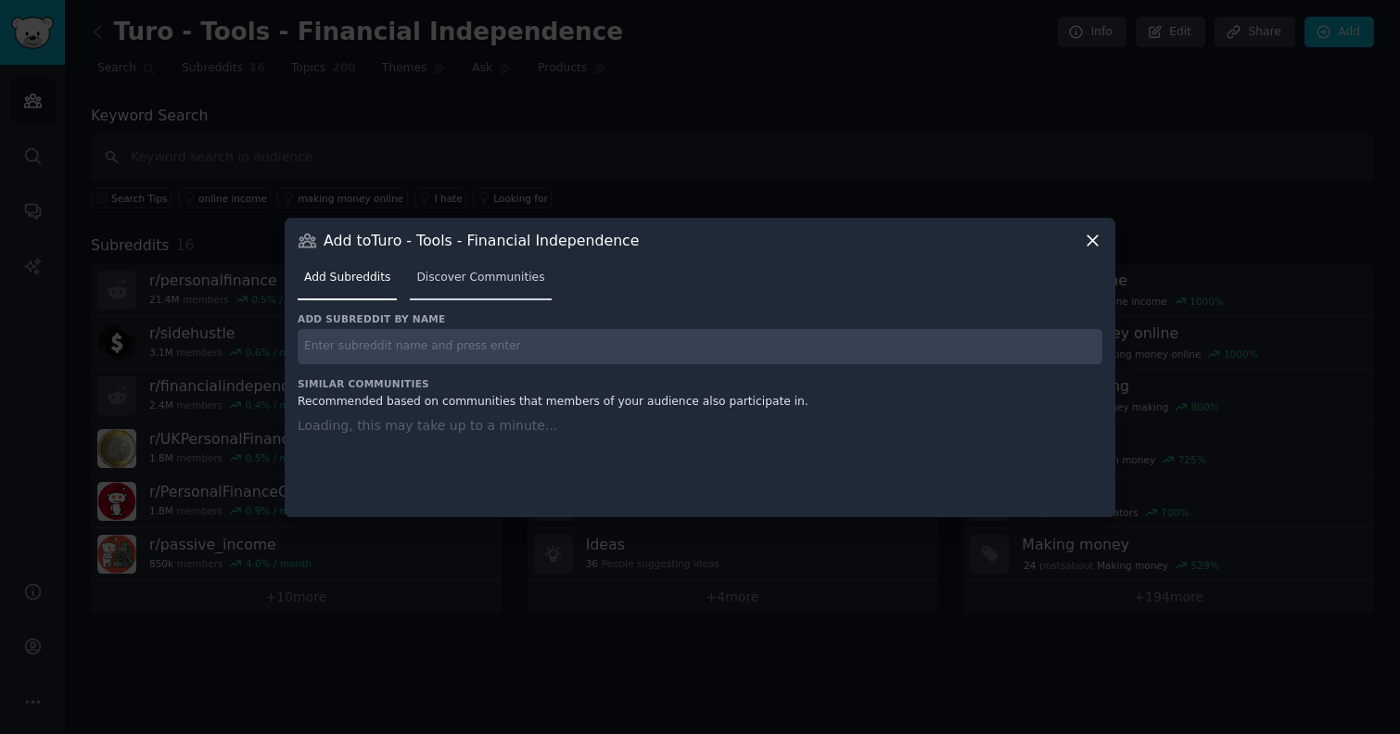
click at [486, 274] on span "Discover Communities" at bounding box center [480, 278] width 128 height 17
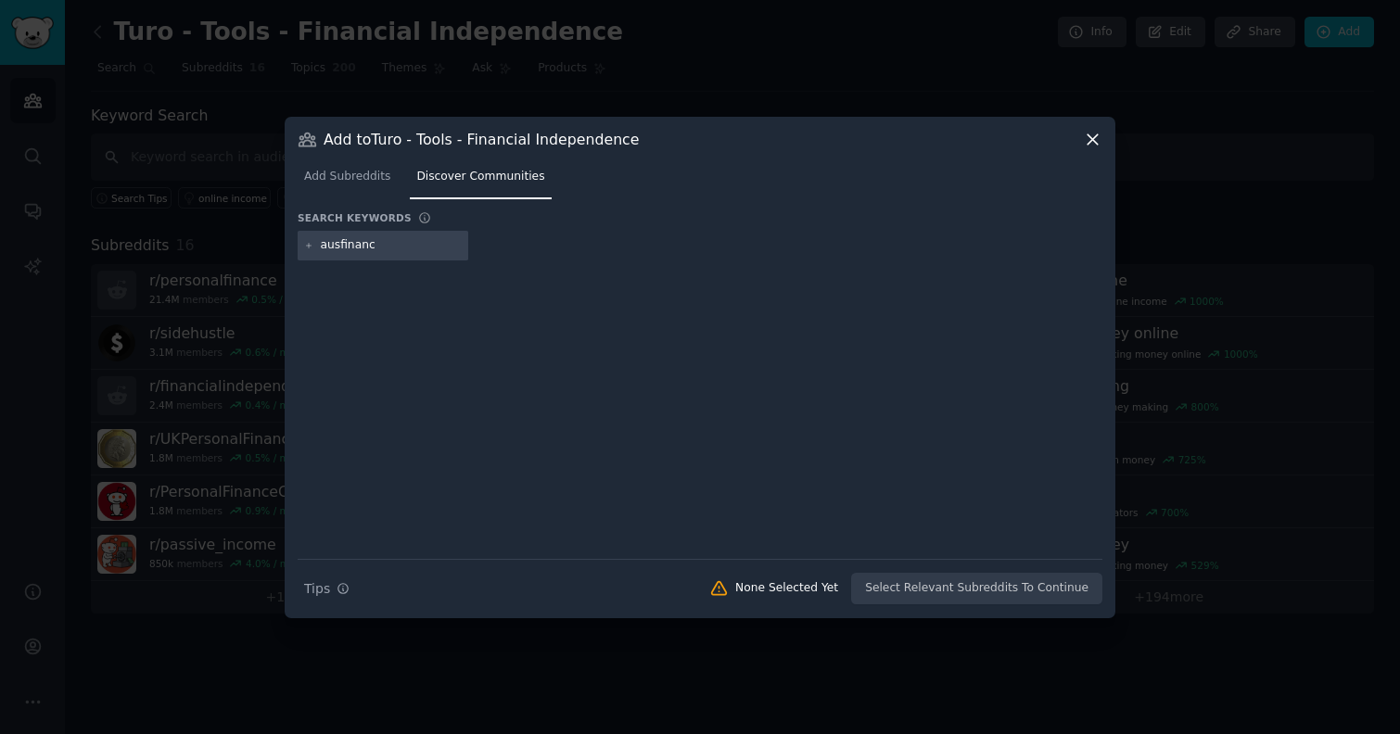
type input "ausfinance"
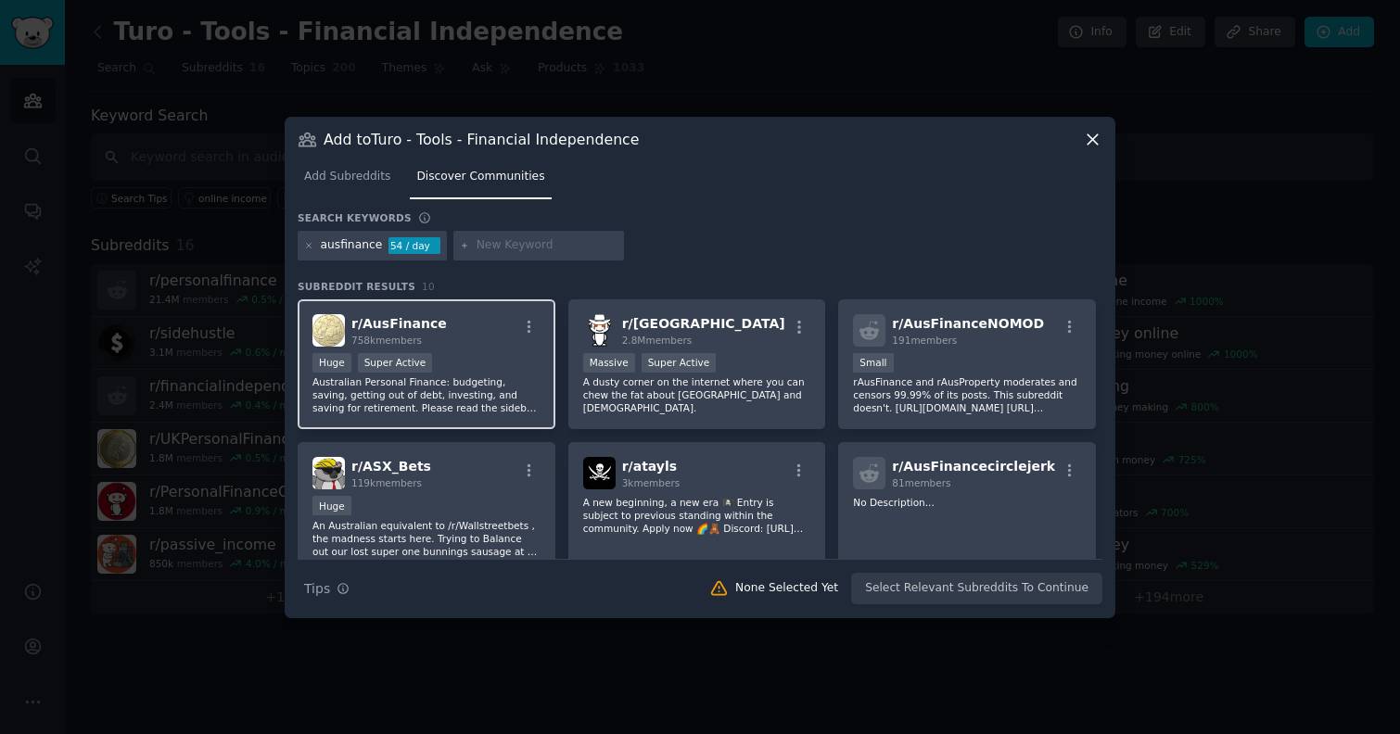
click at [477, 353] on div "Huge Super Active" at bounding box center [426, 364] width 228 height 23
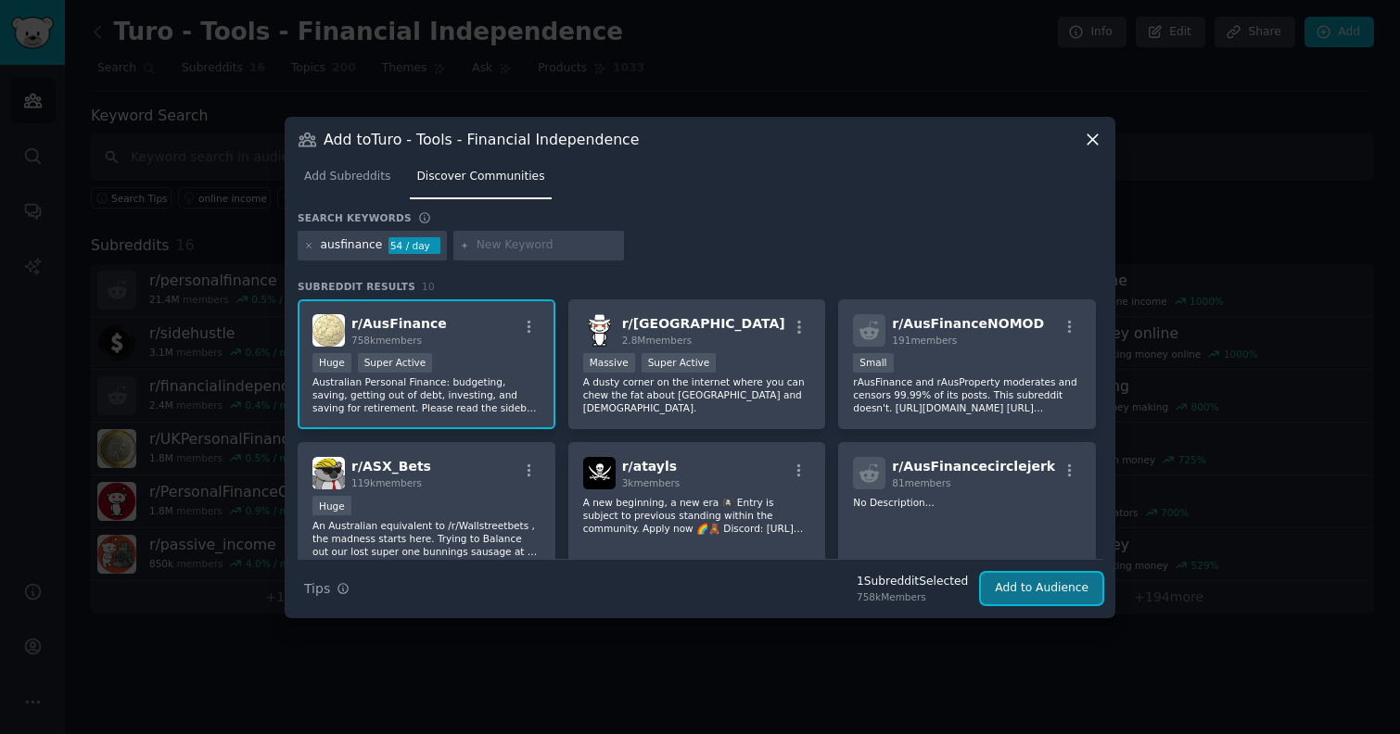
click at [1029, 588] on button "Add to Audience" at bounding box center [1041, 589] width 121 height 32
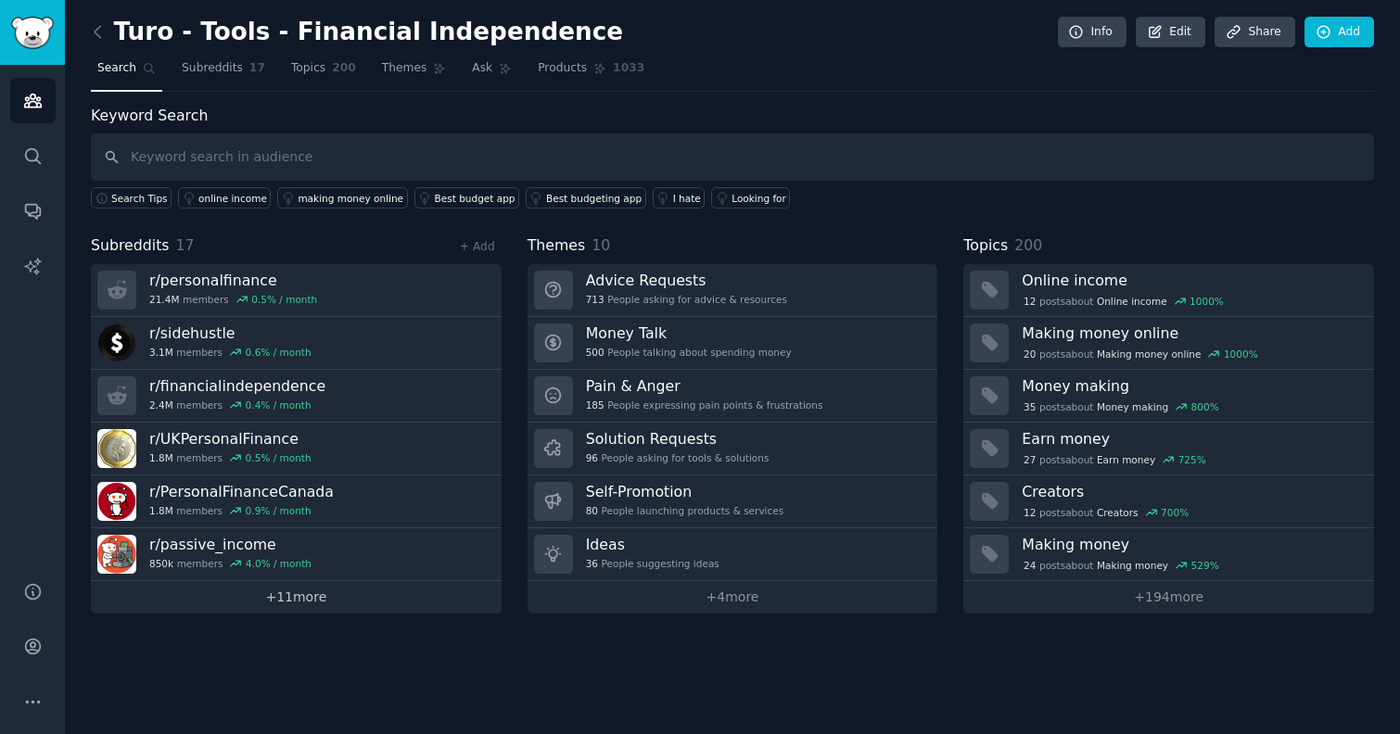
click at [339, 605] on link "+ 11 more" at bounding box center [296, 597] width 411 height 32
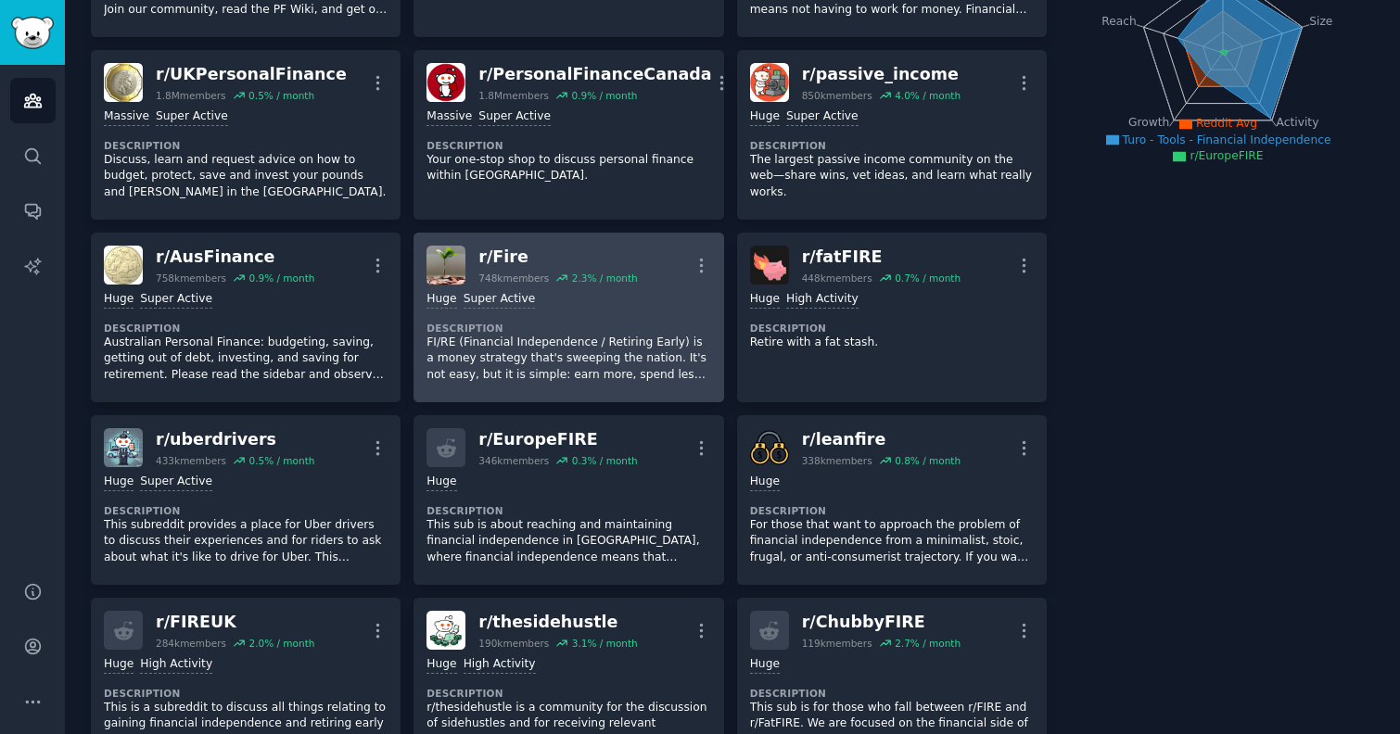
scroll to position [271, 0]
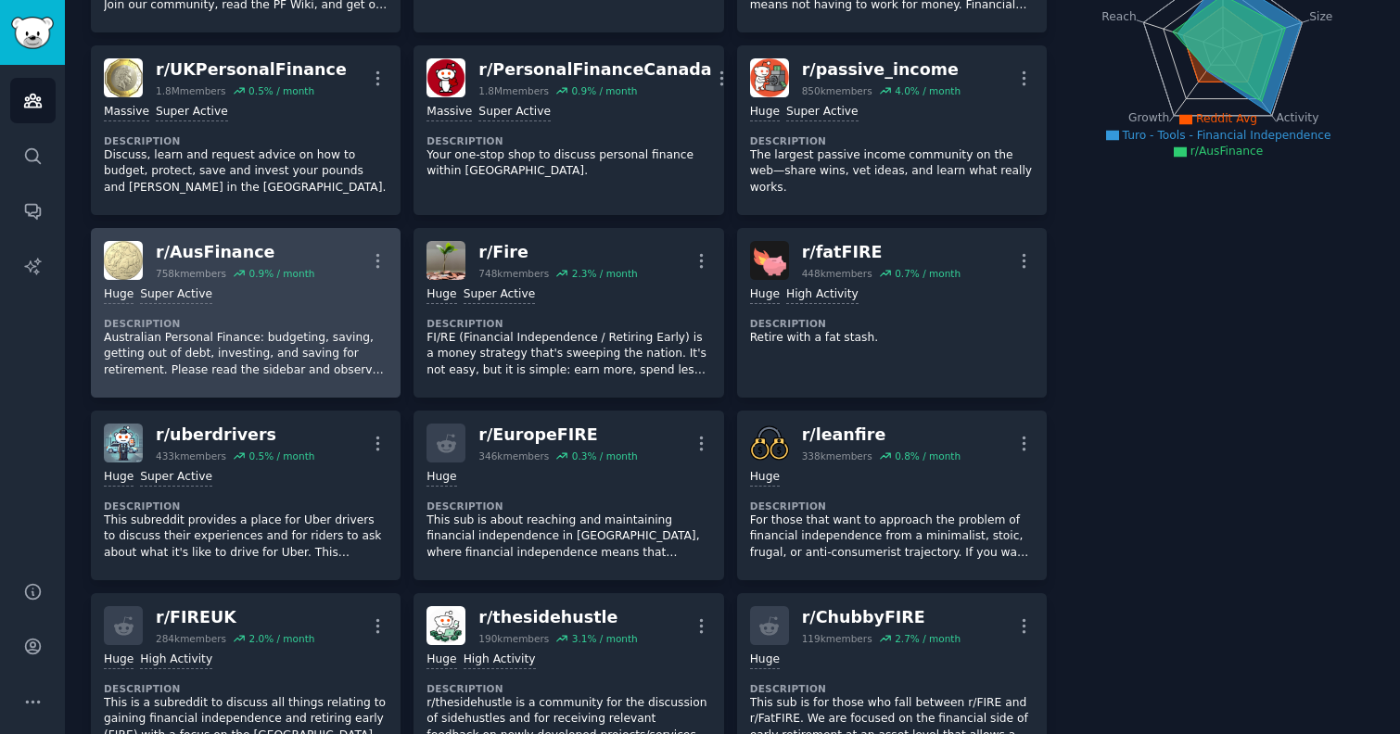
click at [285, 343] on p "Australian Personal Finance: budgeting, saving, getting out of debt, investing,…" at bounding box center [246, 354] width 284 height 49
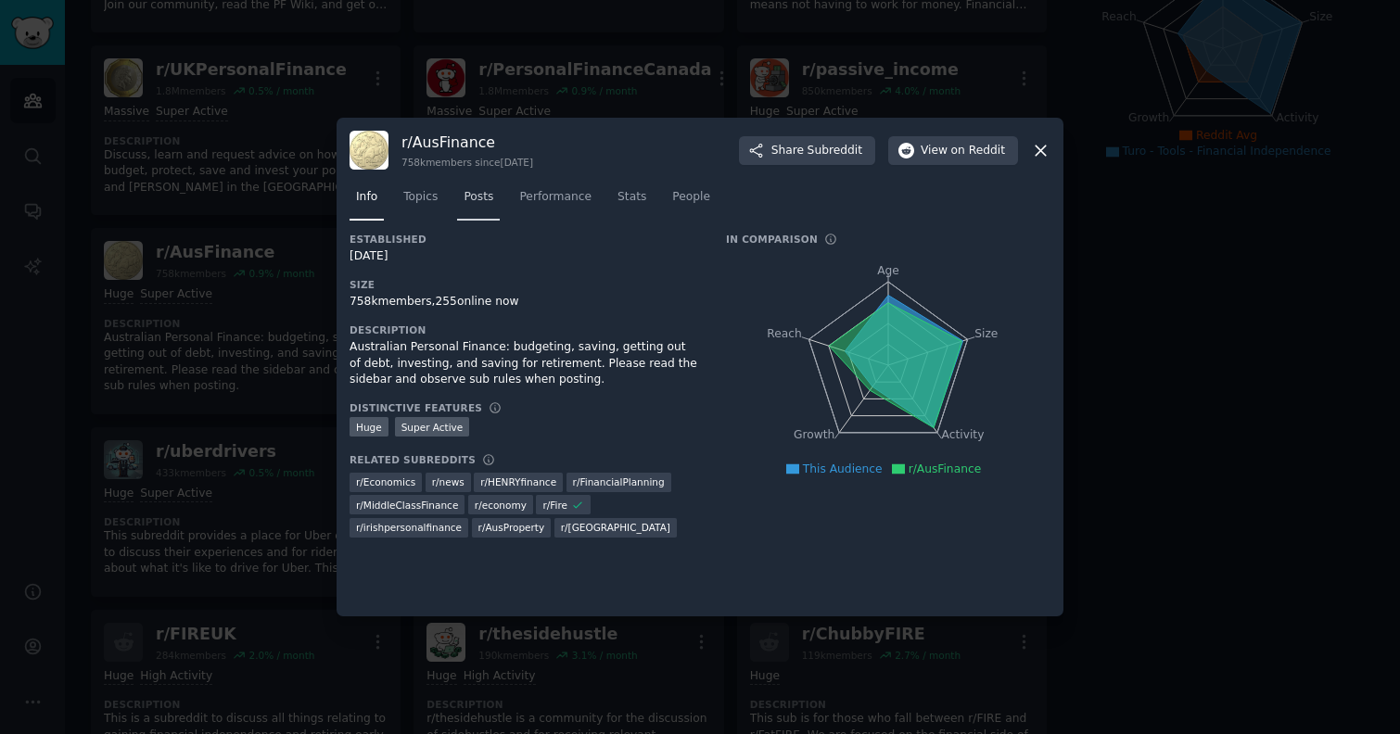
click at [471, 197] on span "Posts" at bounding box center [479, 197] width 30 height 17
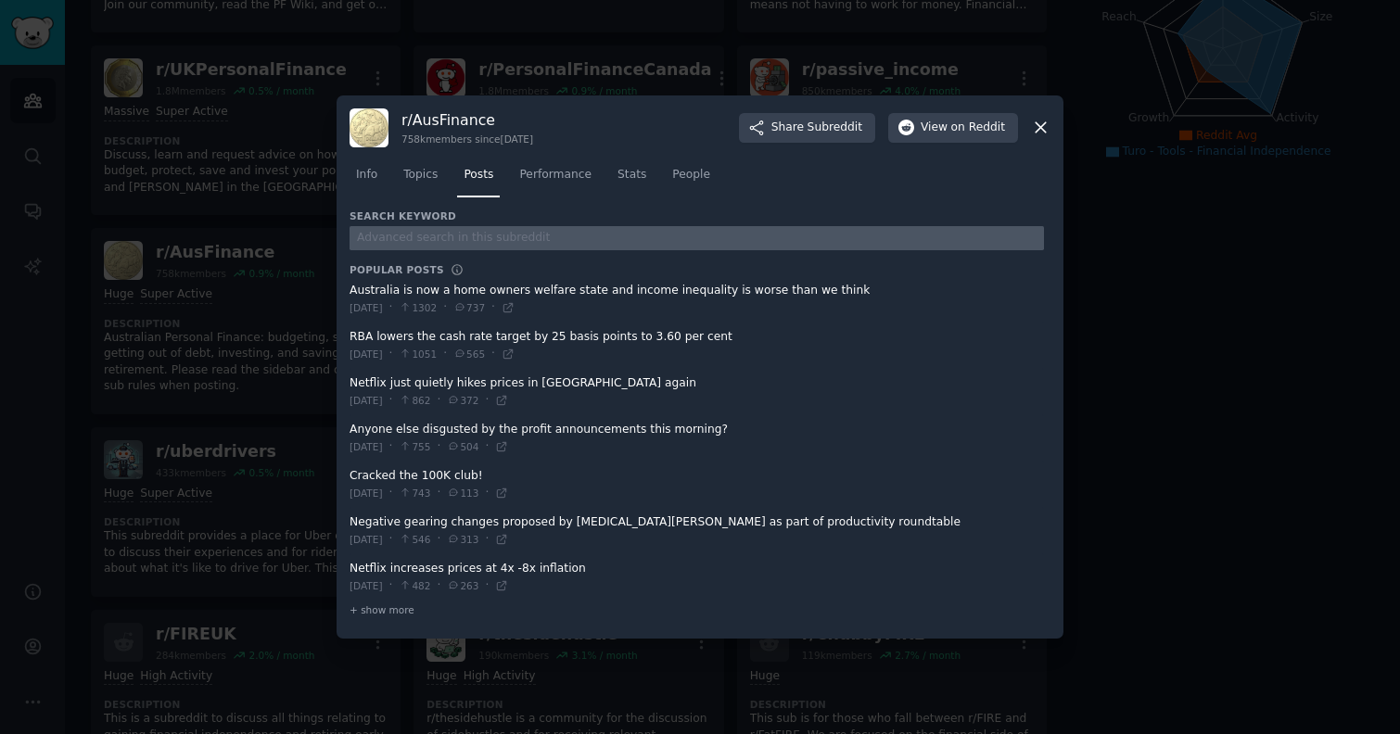
click at [451, 235] on input "text" at bounding box center [697, 238] width 694 height 25
type input "turo"
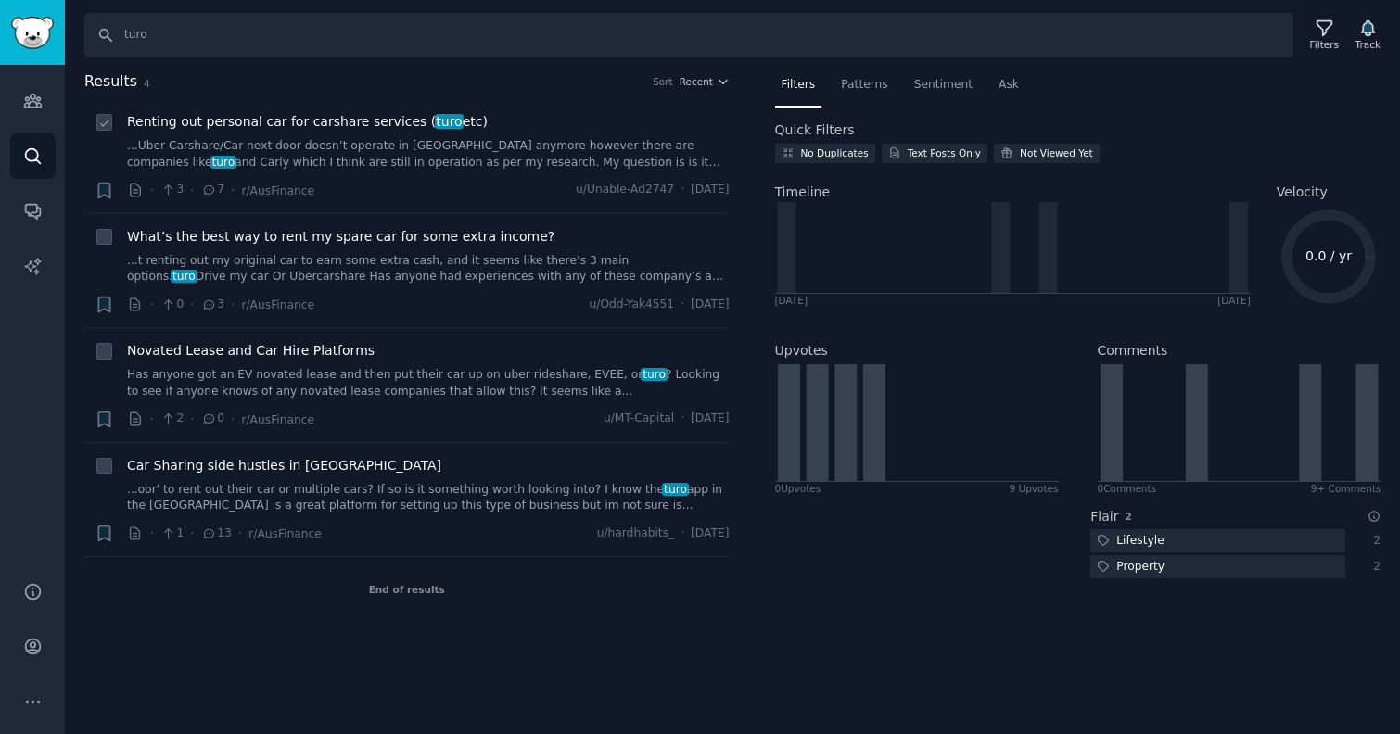
click at [411, 157] on link "...Uber Carshare/Car next door doesn’t operate in [GEOGRAPHIC_DATA] anymore how…" at bounding box center [428, 154] width 603 height 32
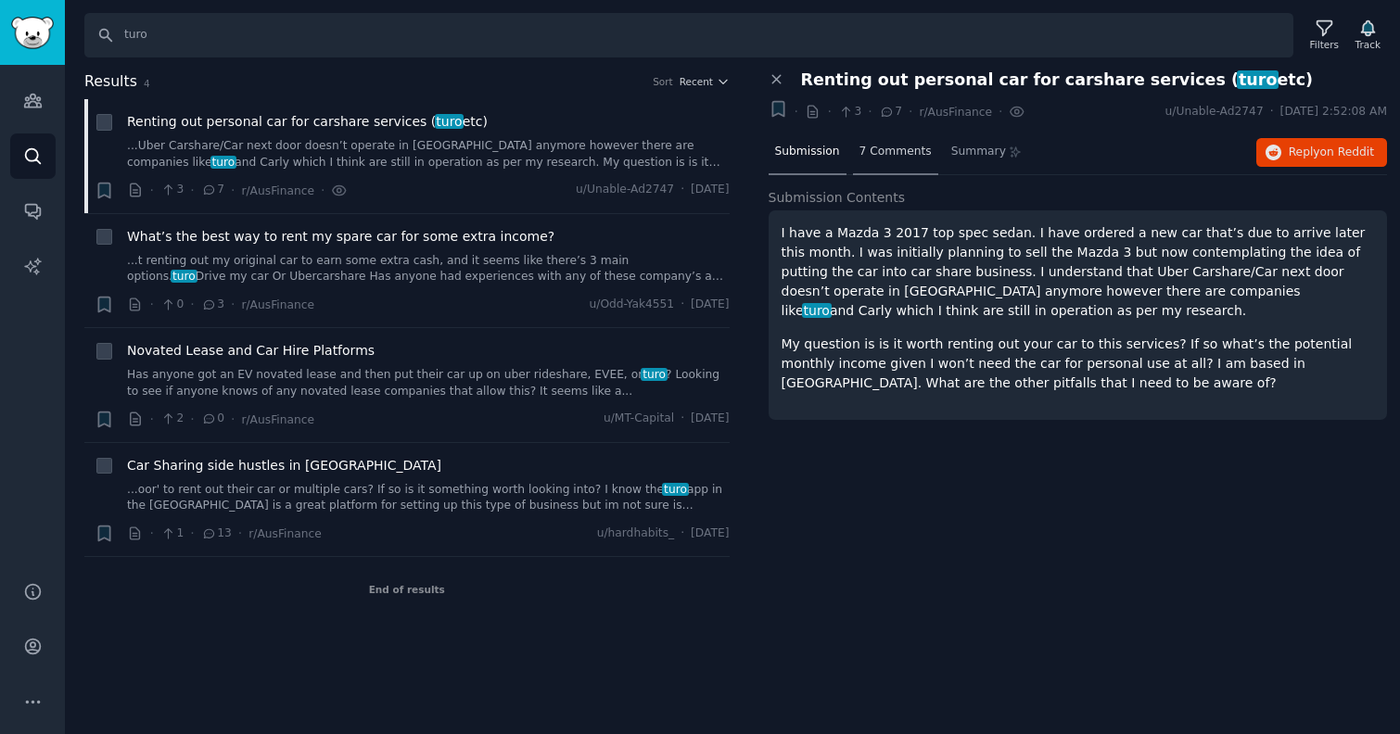
click at [891, 148] on span "7 Comments" at bounding box center [895, 152] width 72 height 17
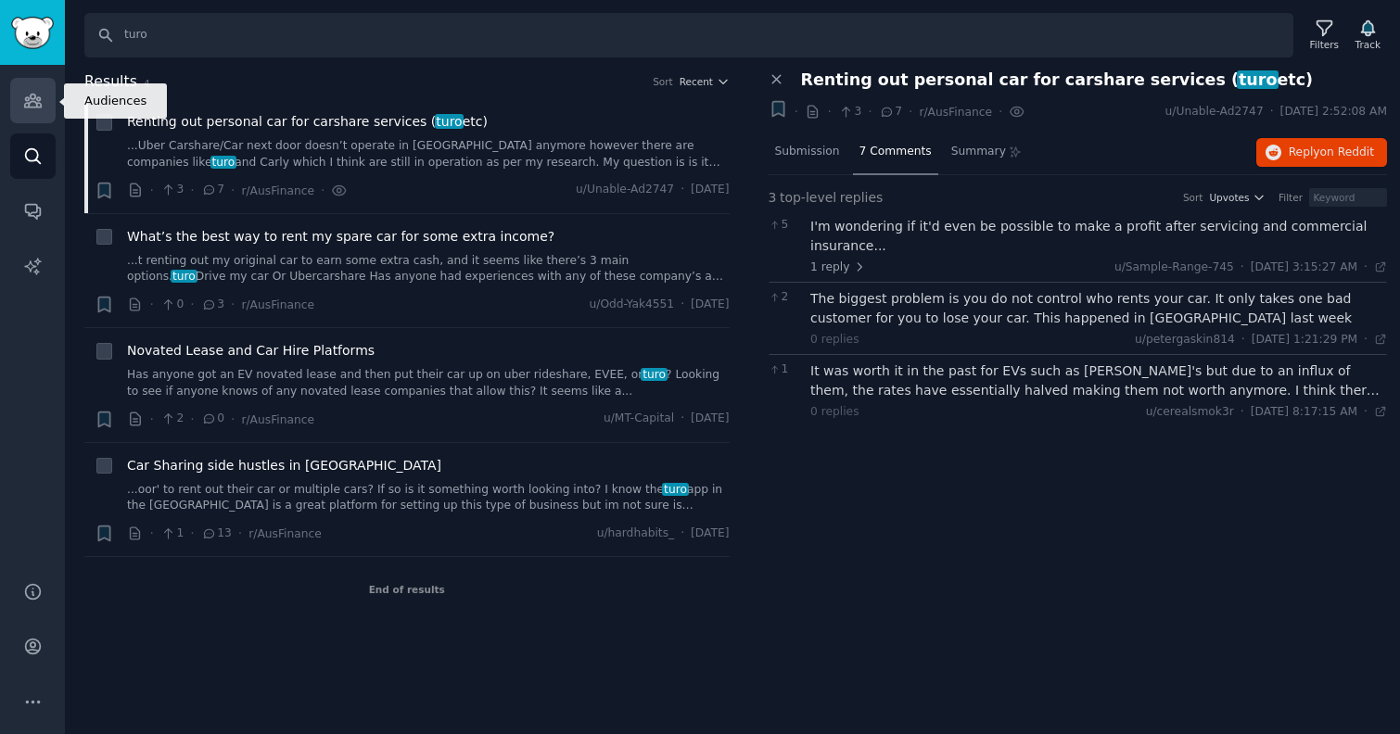
click at [21, 103] on link "Audiences" at bounding box center [32, 100] width 45 height 45
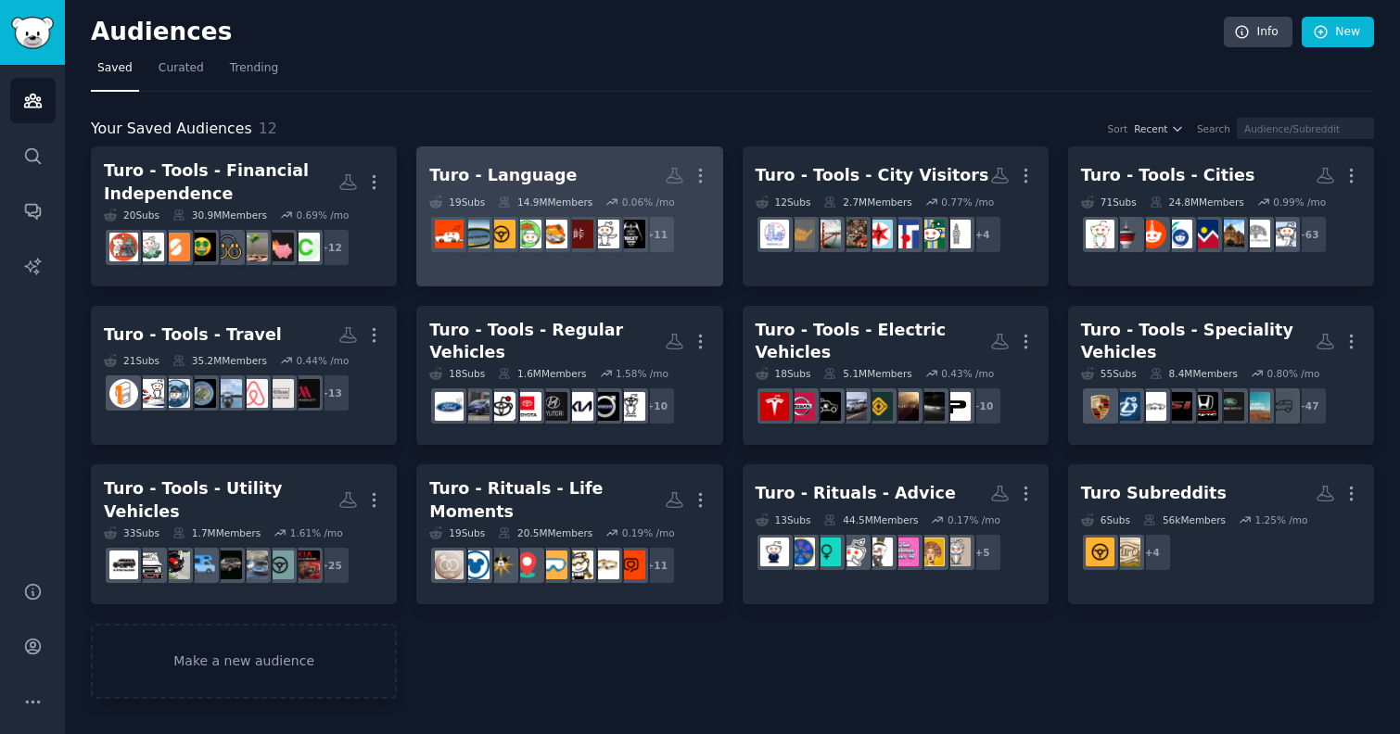
click at [553, 169] on div "Turo - Language" at bounding box center [502, 175] width 147 height 23
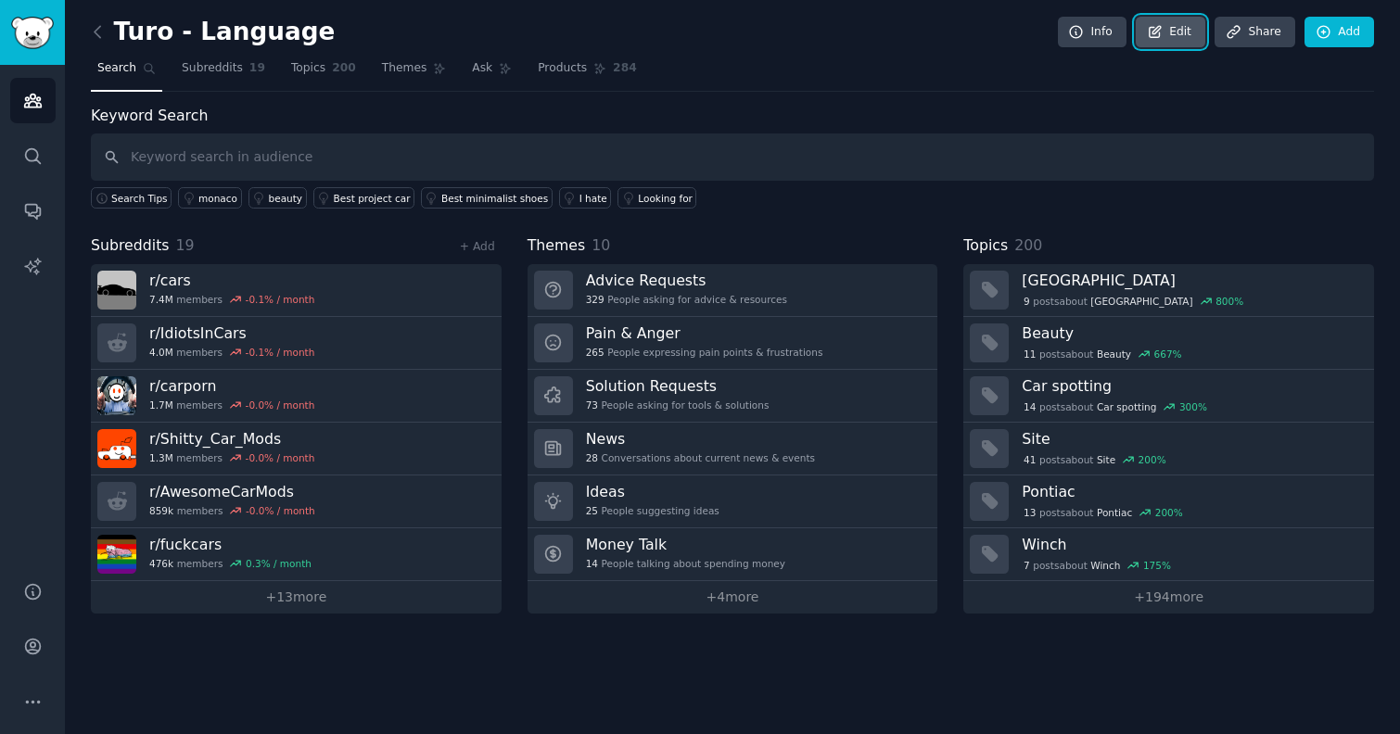
click at [1182, 27] on link "Edit" at bounding box center [1171, 33] width 70 height 32
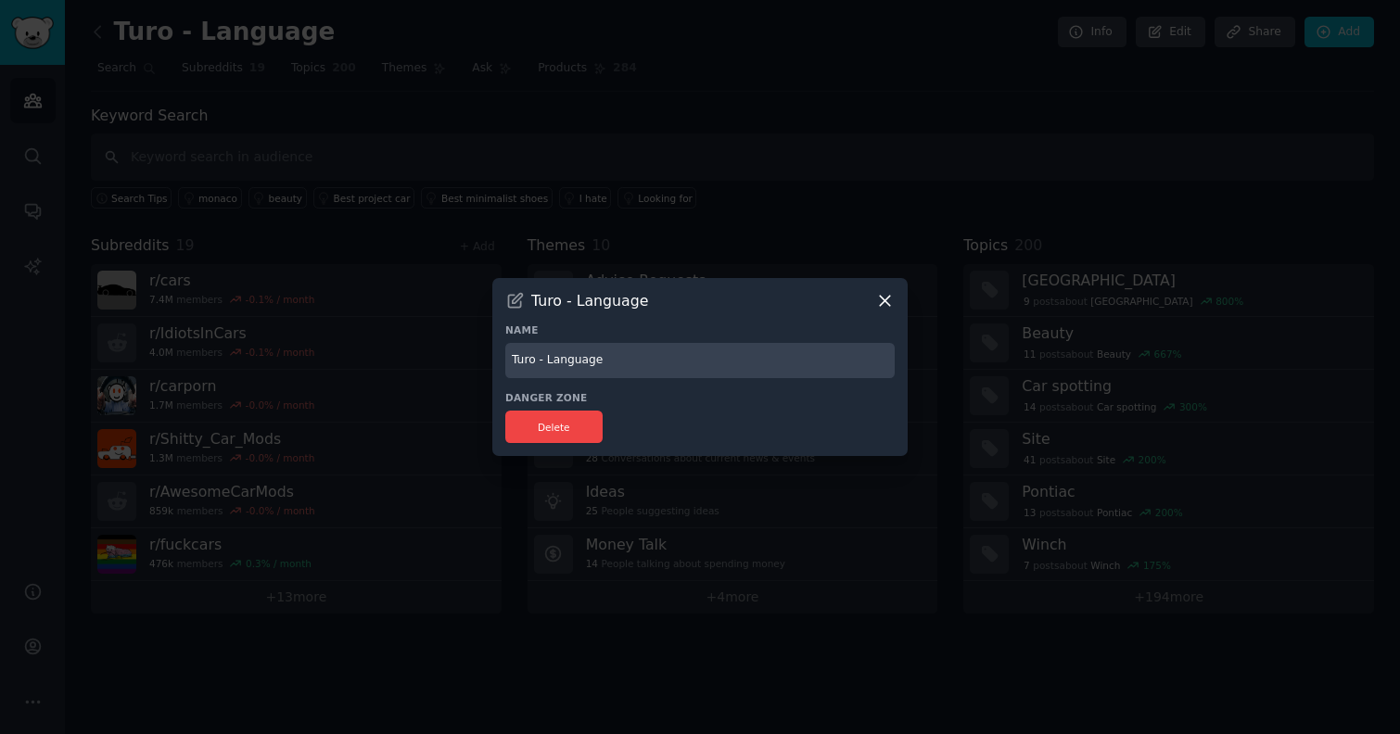
click at [640, 353] on input "Turo - Language" at bounding box center [699, 361] width 389 height 36
type input "Turo - Language - Car Culture"
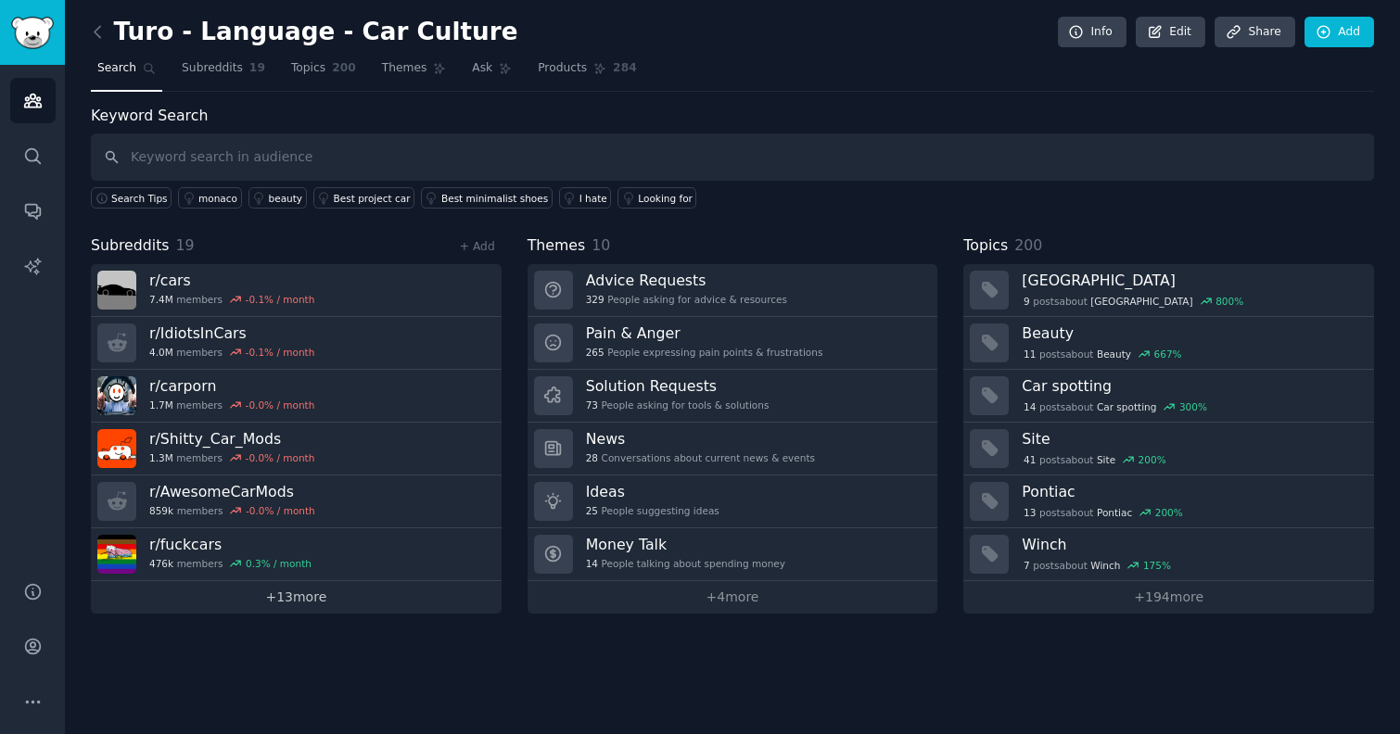
click at [260, 603] on link "+ 13 more" at bounding box center [296, 597] width 411 height 32
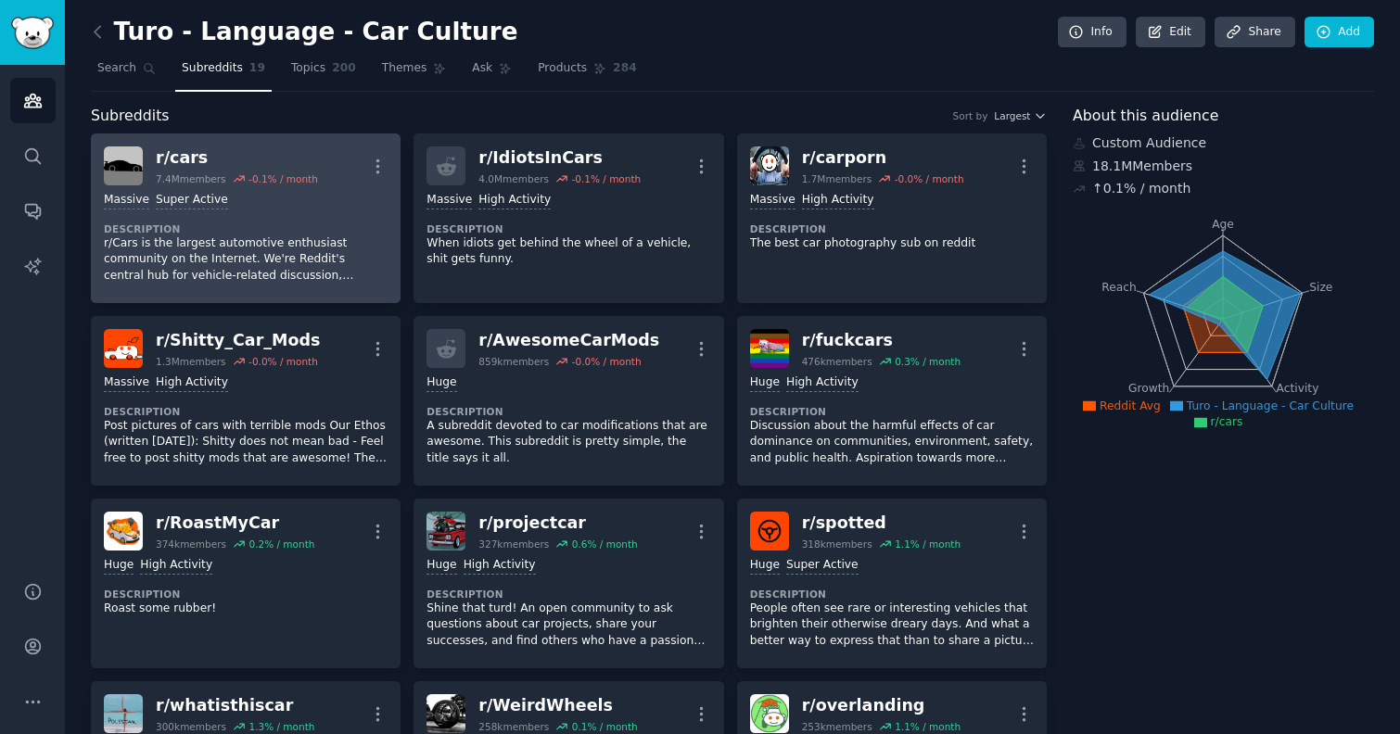
click at [262, 269] on p "r/Cars is the largest automotive enthusiast community on the Internet. We're Re…" at bounding box center [246, 259] width 284 height 49
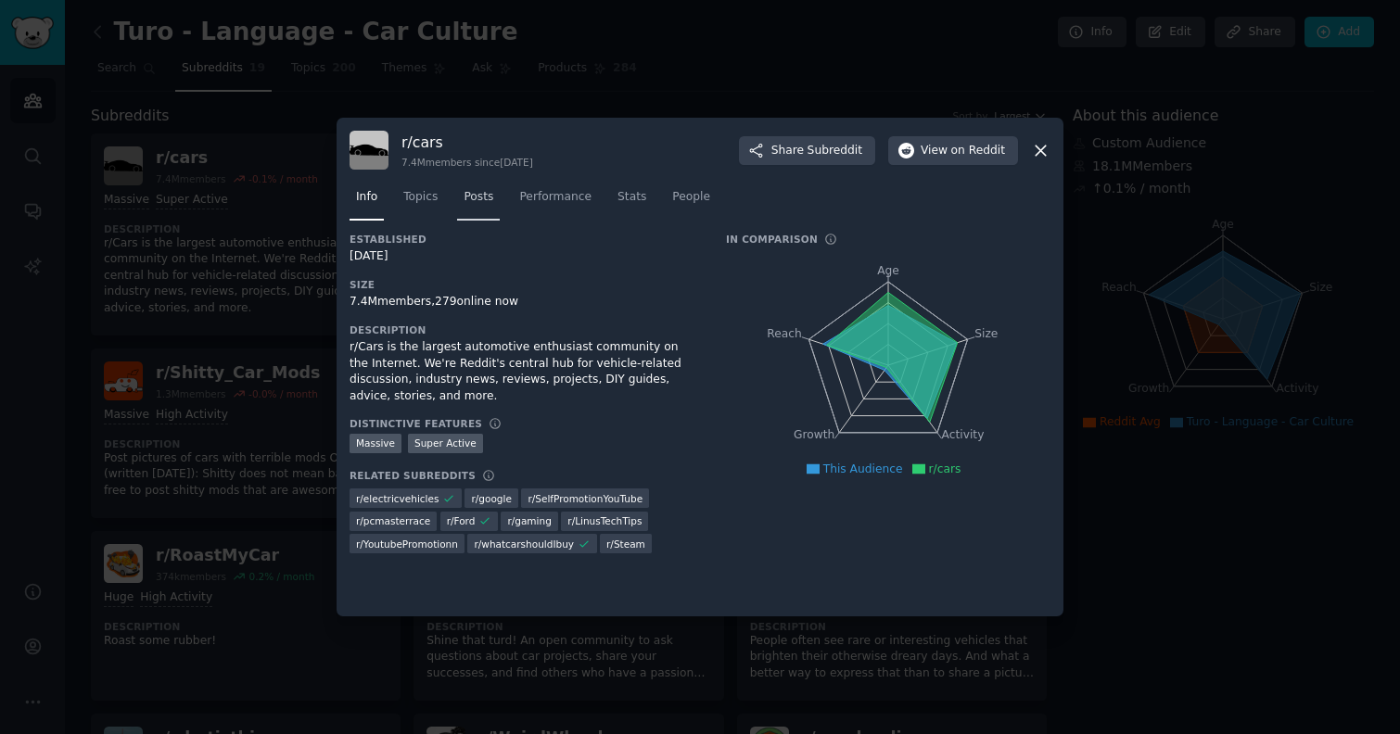
click at [487, 210] on link "Posts" at bounding box center [478, 202] width 43 height 38
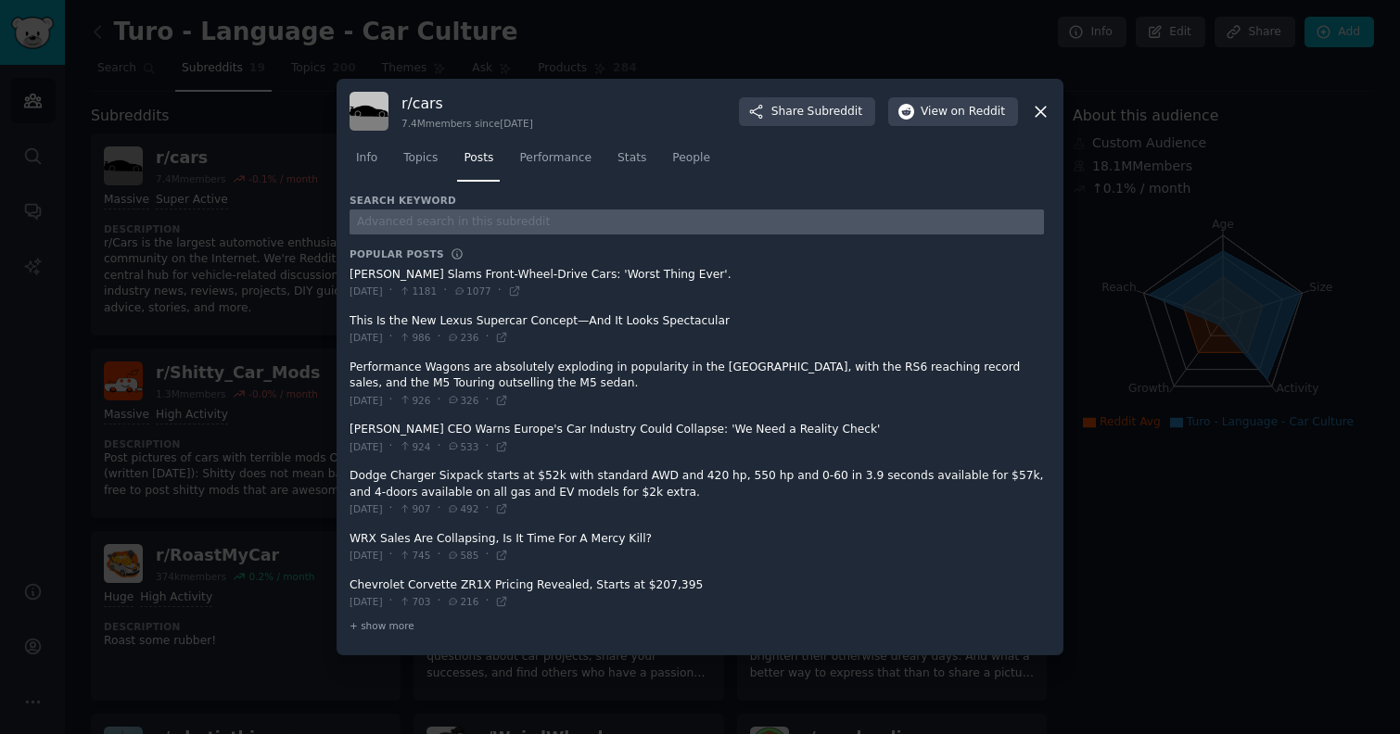
click at [435, 223] on input "text" at bounding box center [697, 222] width 694 height 25
type input "turo"
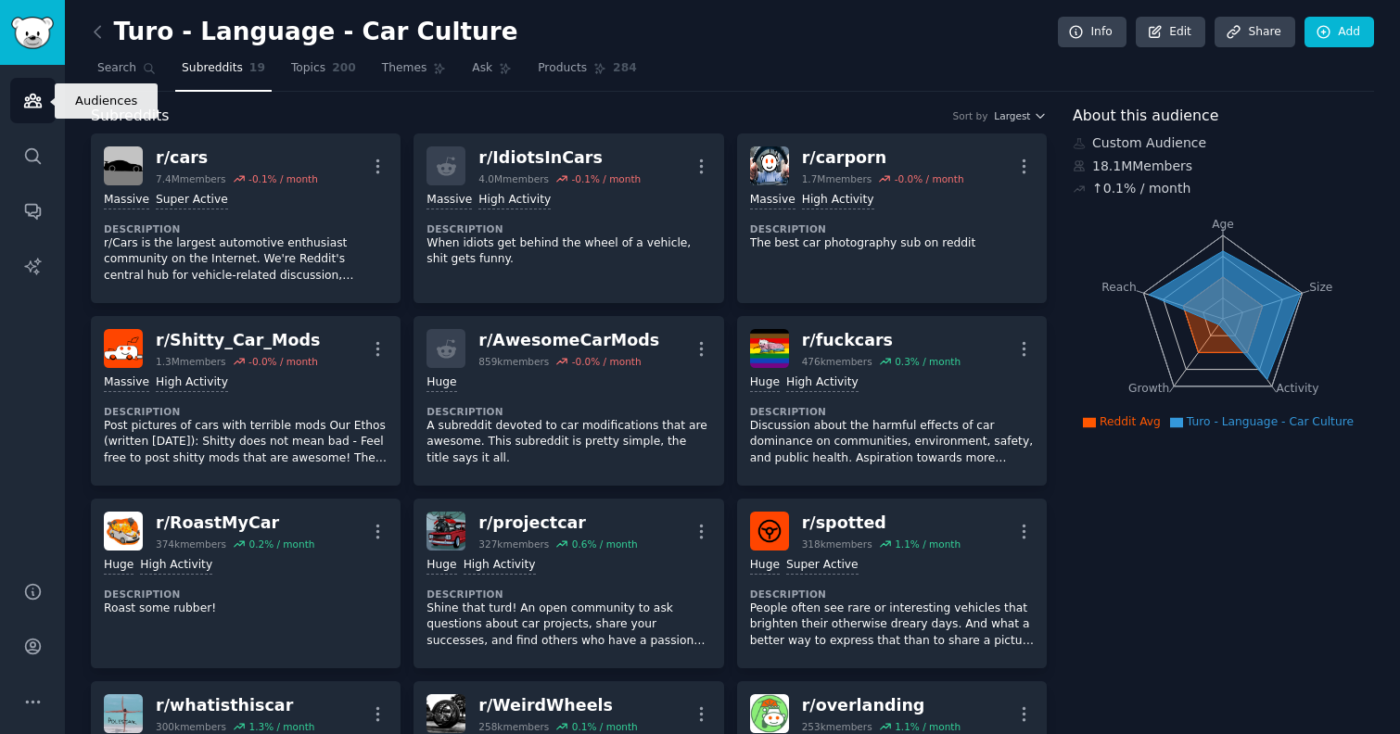
click at [23, 102] on icon "Sidebar" at bounding box center [32, 100] width 19 height 19
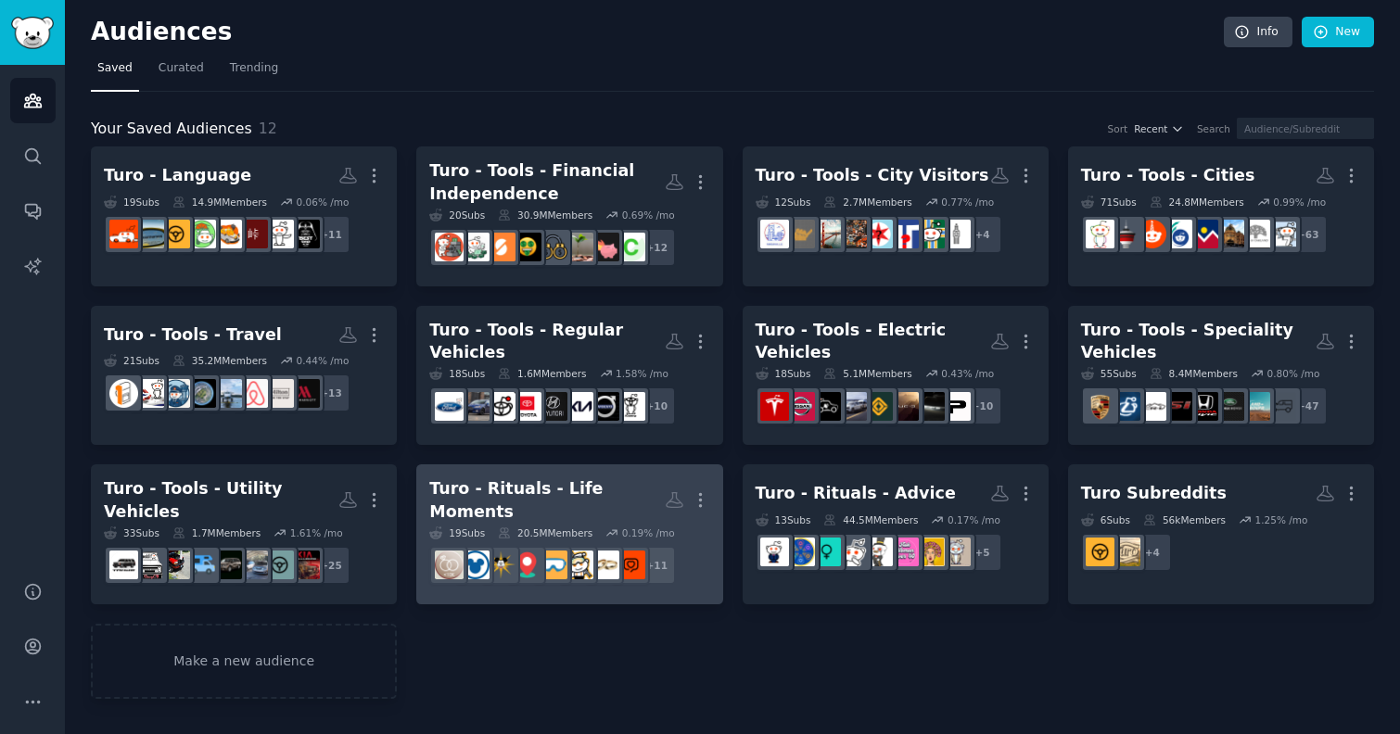
click at [577, 483] on div "Turo - Rituals - Life Moments" at bounding box center [546, 499] width 235 height 45
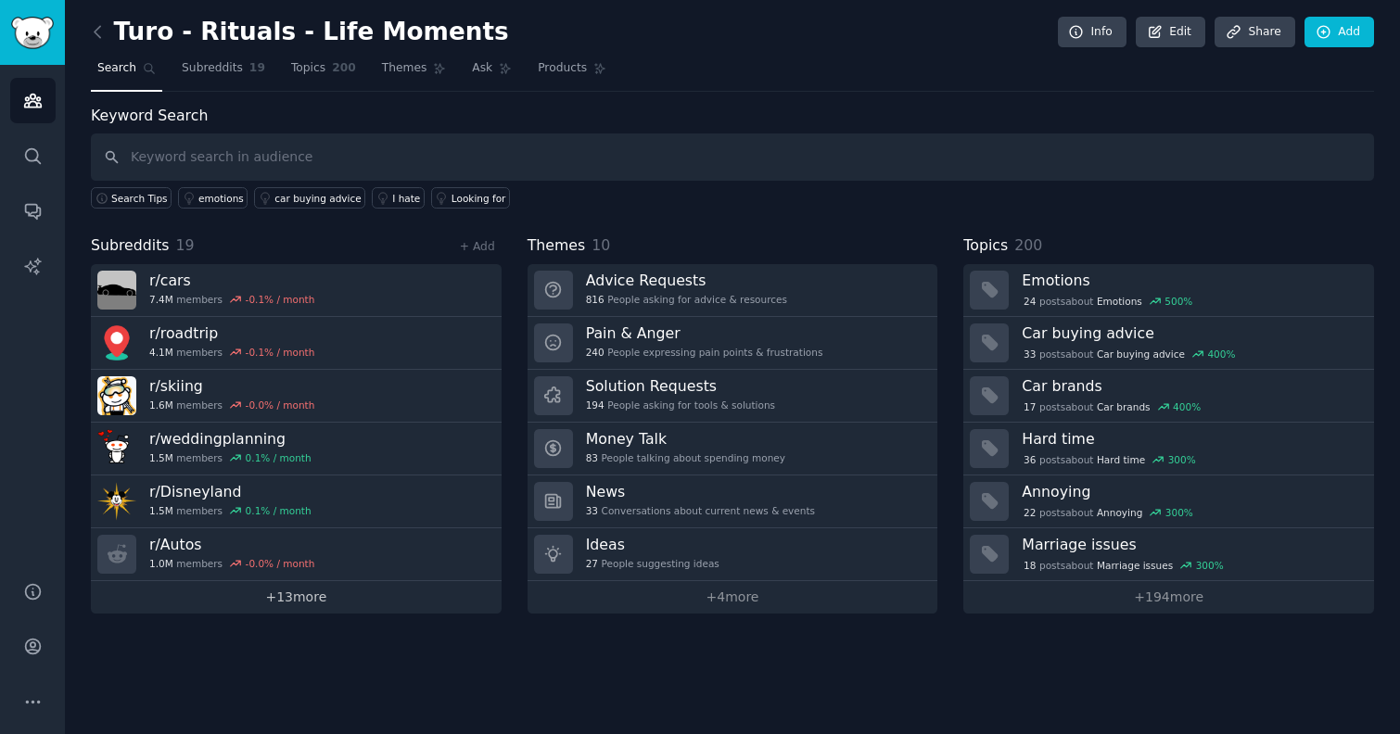
click at [305, 602] on link "+ 13 more" at bounding box center [296, 597] width 411 height 32
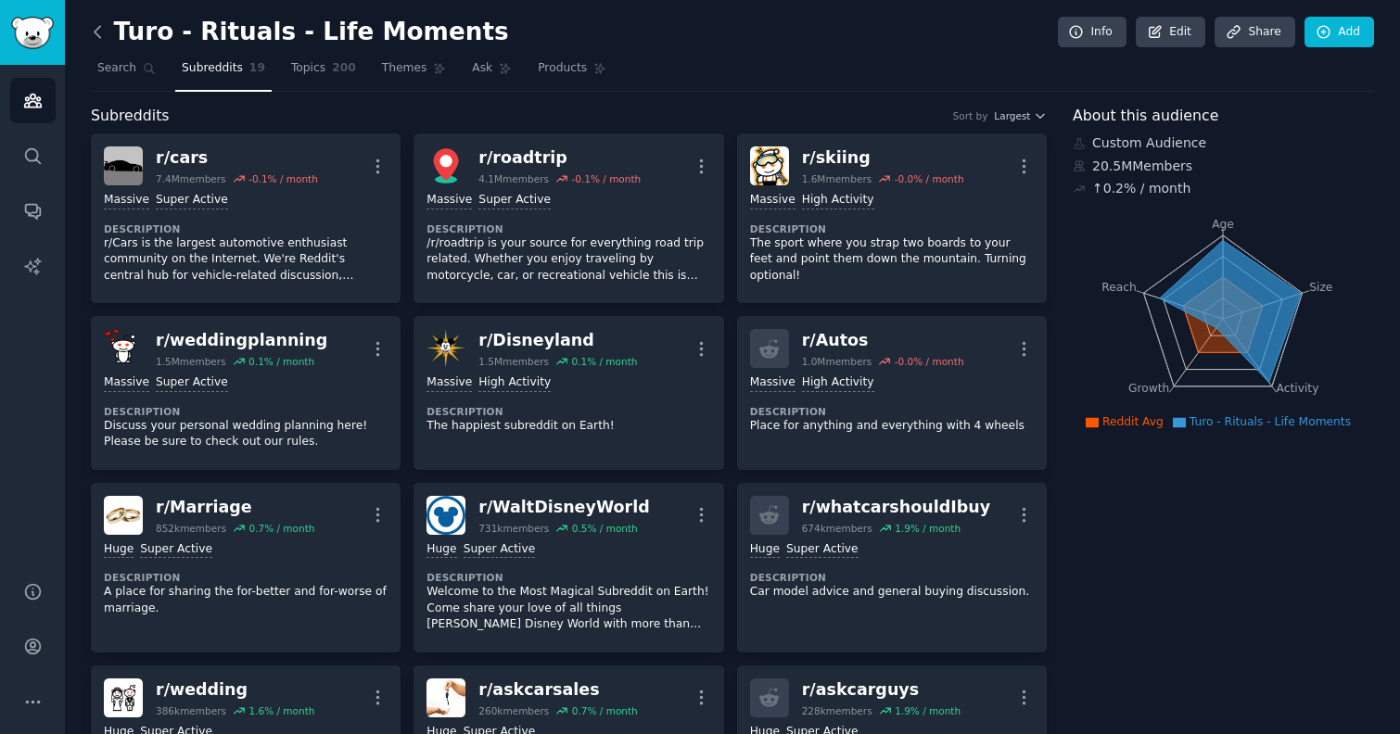
click at [99, 32] on icon at bounding box center [97, 31] width 19 height 19
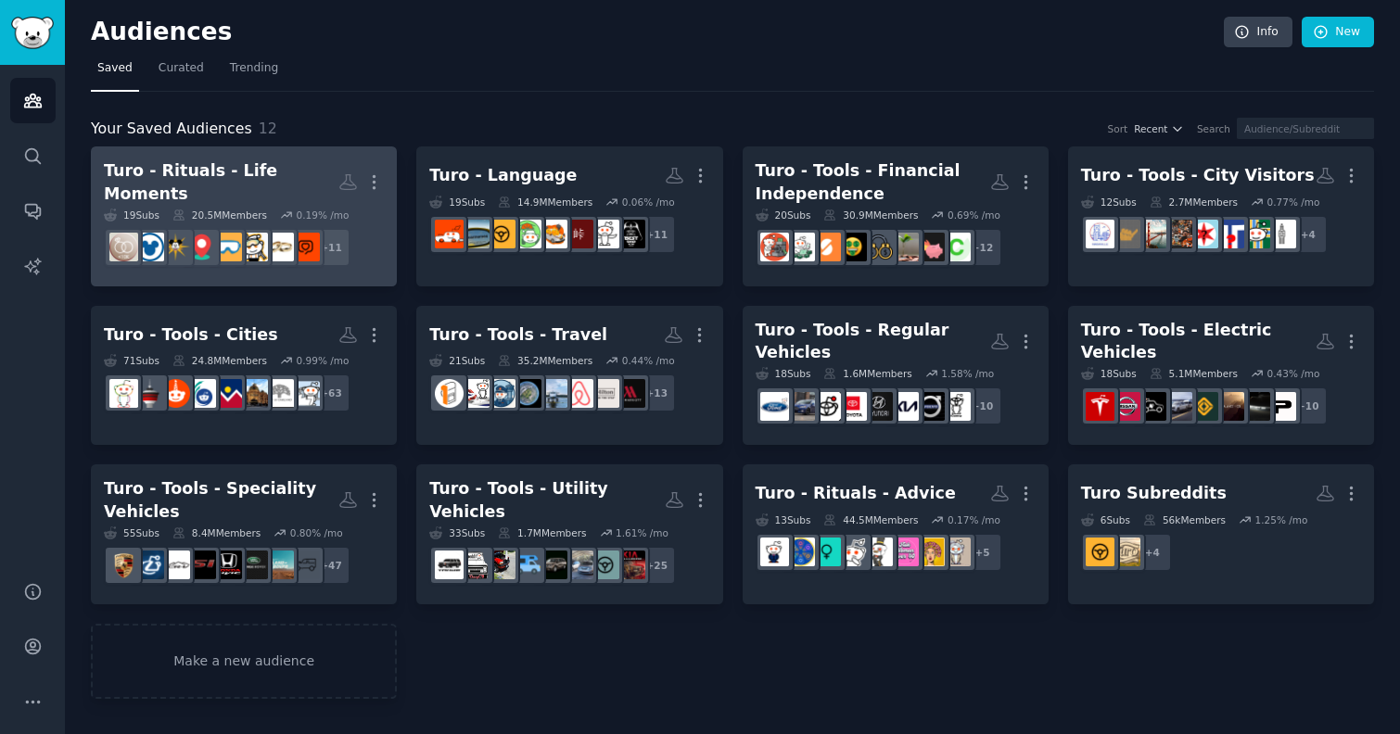
click at [243, 182] on div "Turo - Rituals - Life Moments" at bounding box center [221, 181] width 235 height 45
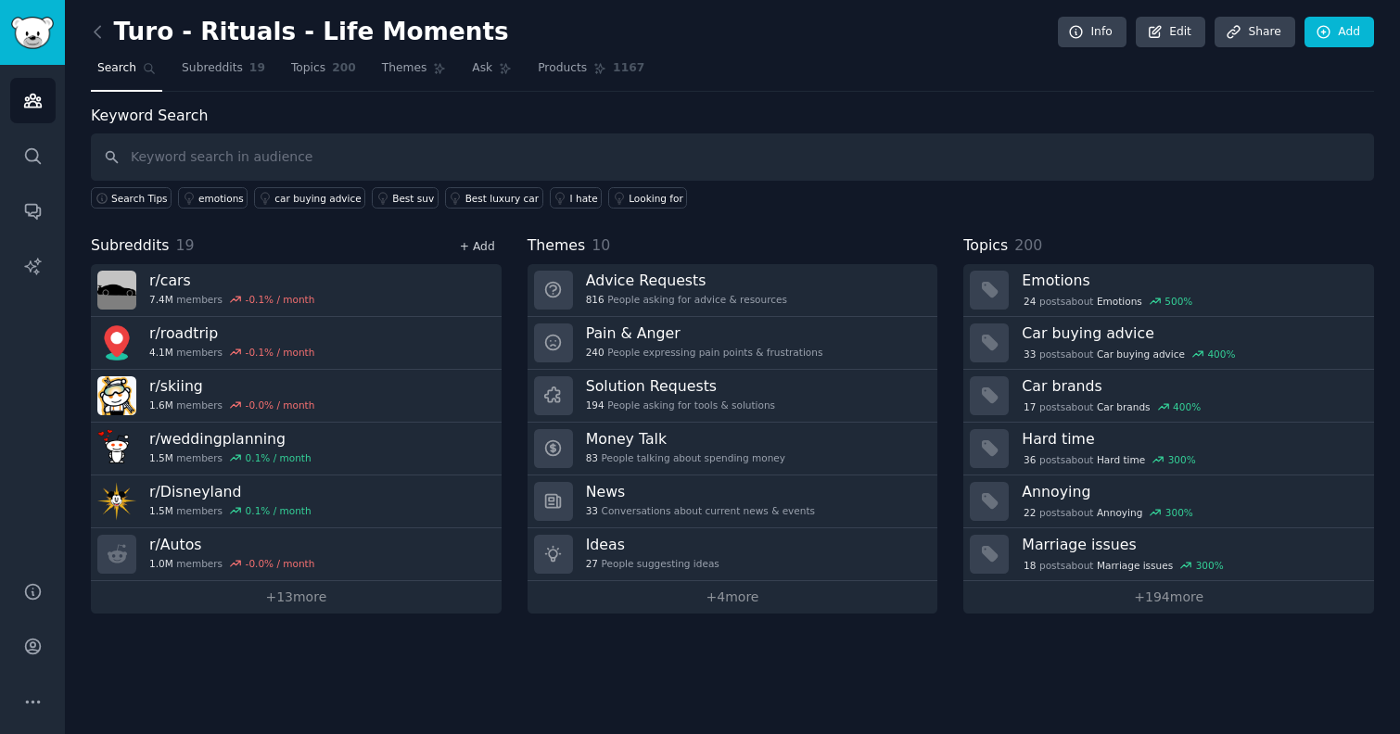
click at [483, 241] on link "+ Add" at bounding box center [477, 246] width 35 height 13
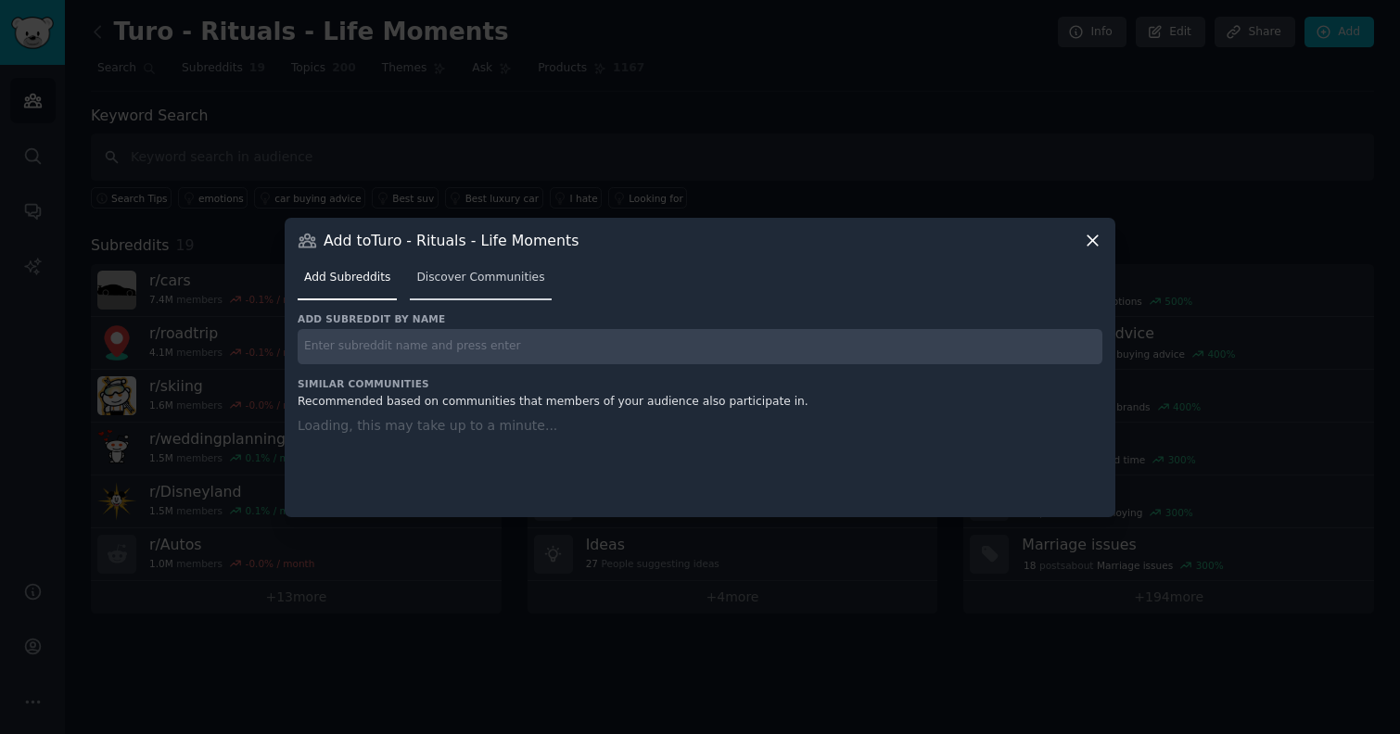
click at [441, 279] on span "Discover Communities" at bounding box center [480, 278] width 128 height 17
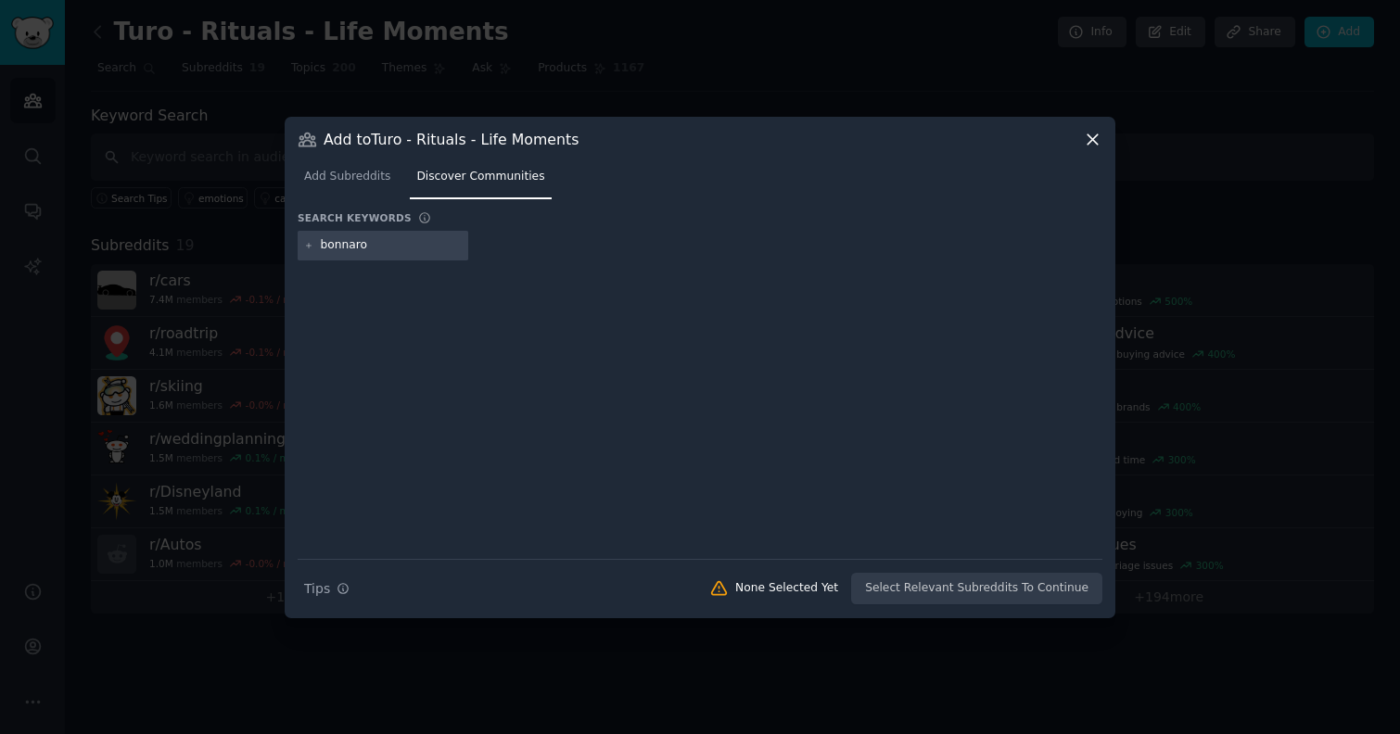
type input "bonnaroo"
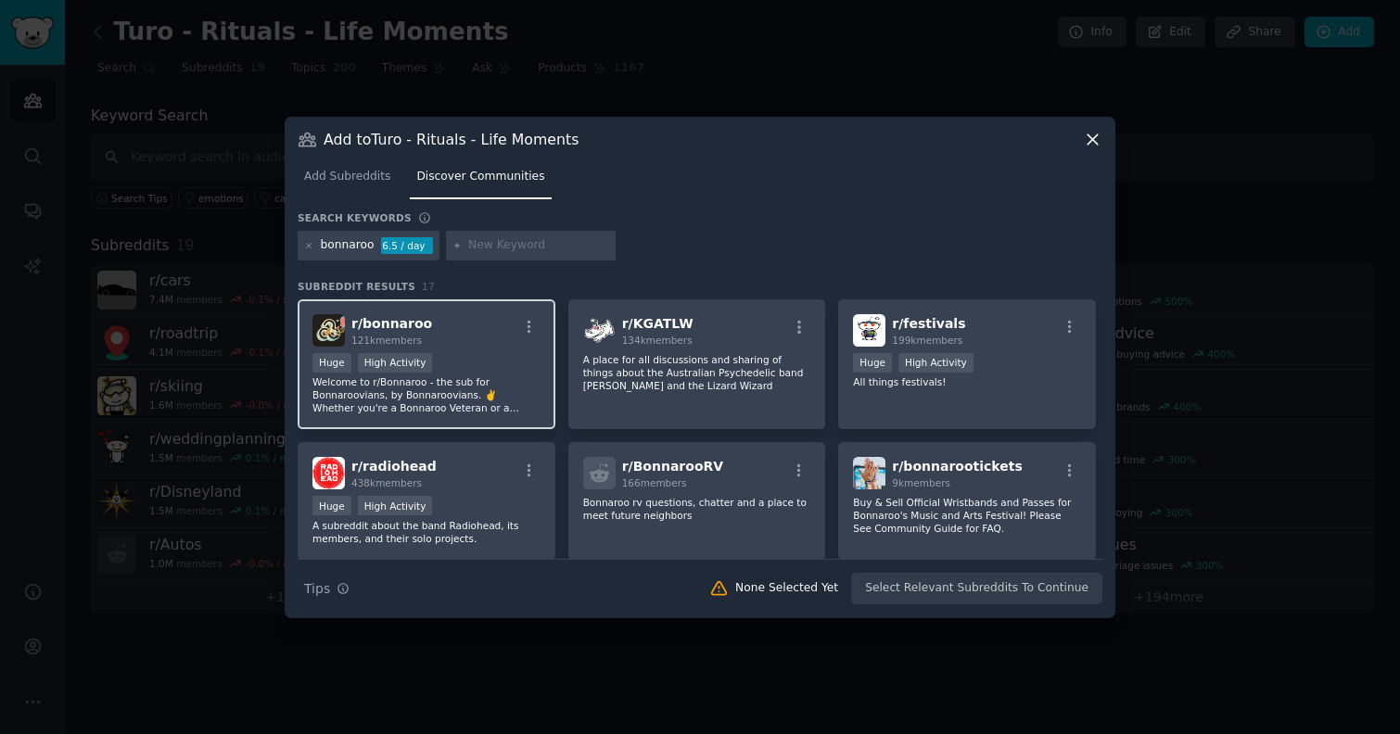
click at [453, 378] on p "Welcome to r/Bonnaroo - the sub for Bonnaroovians, by Bonnaroovians. ✌️ Whether…" at bounding box center [426, 394] width 228 height 39
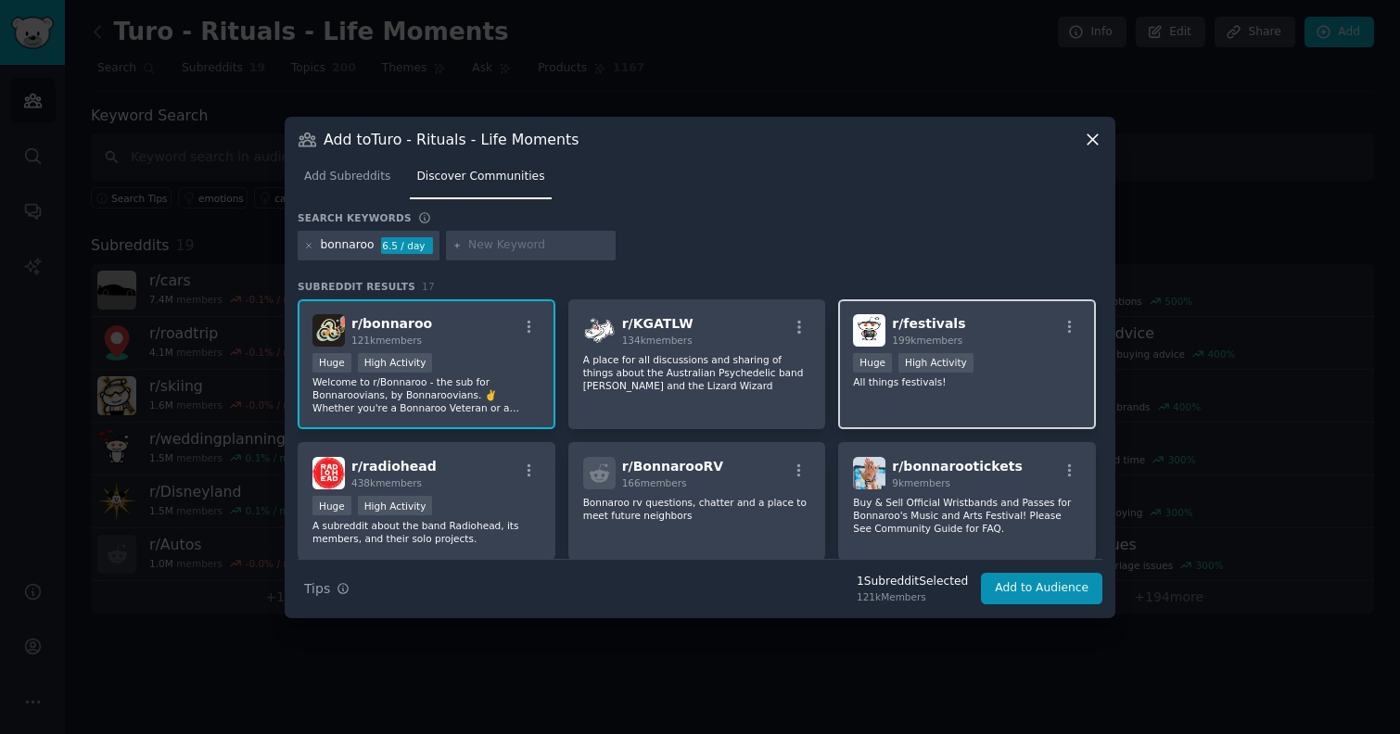
click at [969, 408] on div "r/ festivals 199k members Huge High Activity All things festivals!" at bounding box center [967, 364] width 258 height 131
click at [305, 248] on icon at bounding box center [309, 246] width 10 height 10
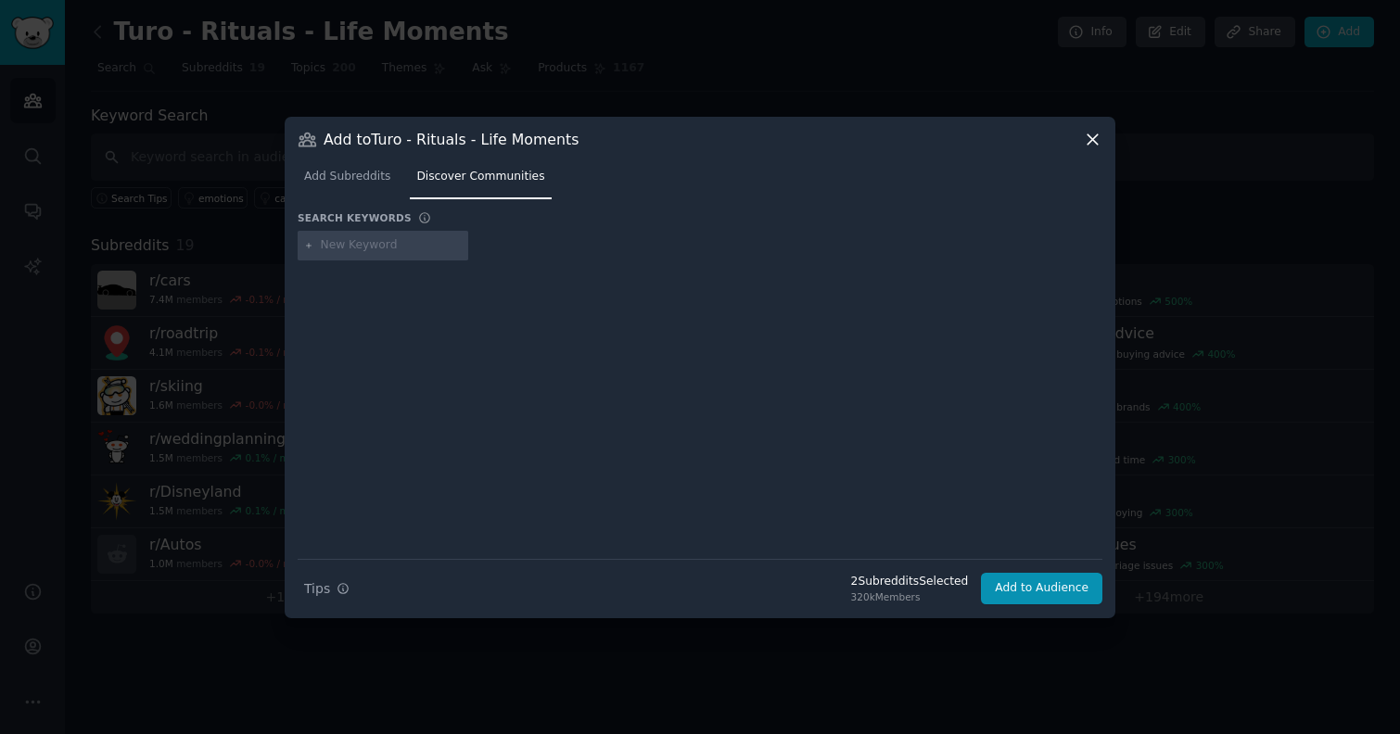
click at [355, 248] on input "text" at bounding box center [391, 245] width 141 height 17
type input "lollapalooza"
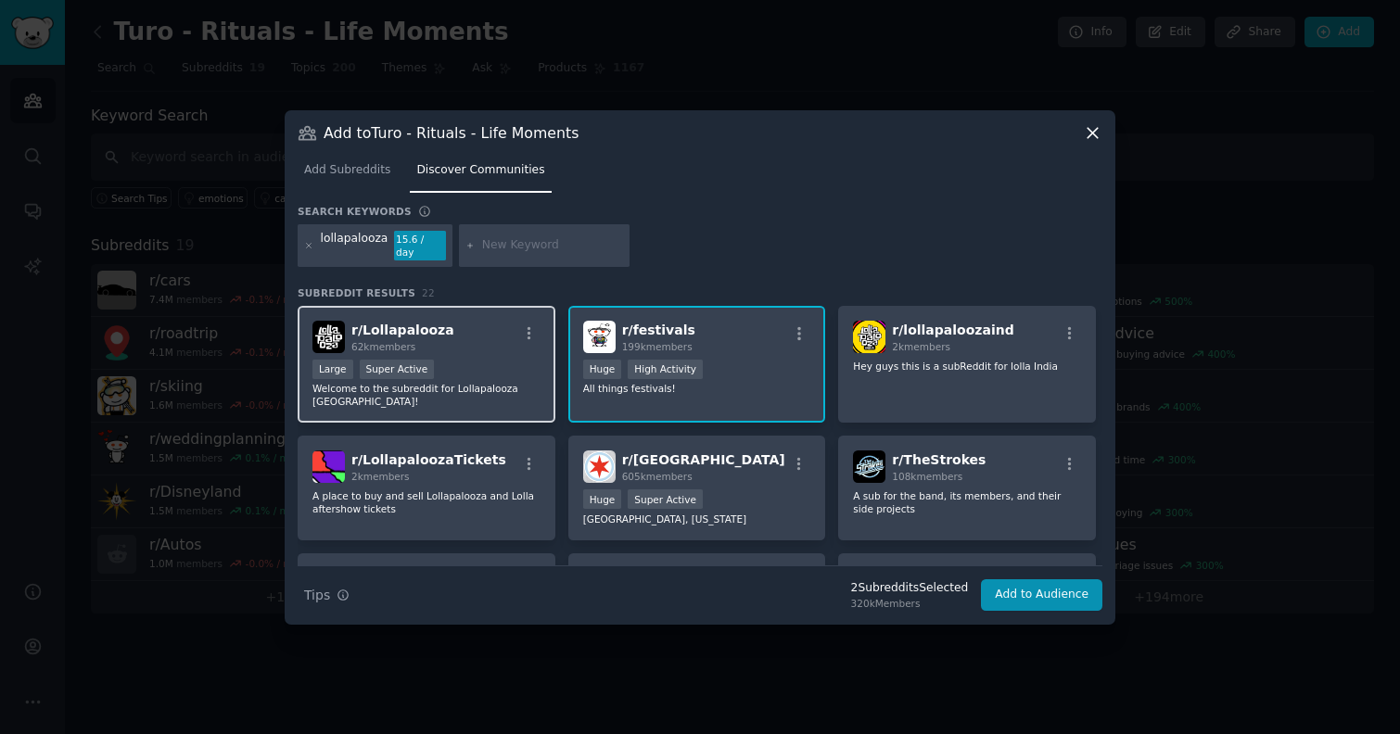
click at [460, 324] on div "r/ Lollapalooza 62k members" at bounding box center [426, 337] width 228 height 32
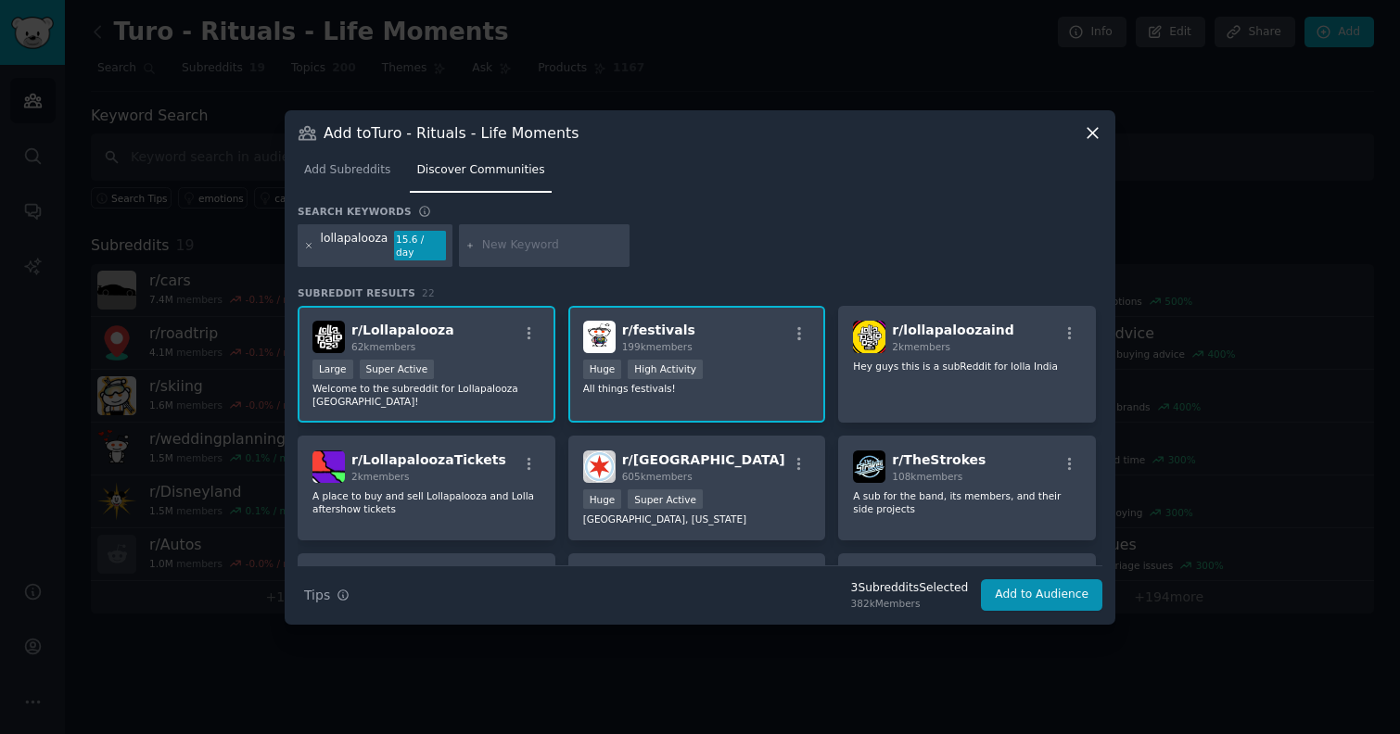
click at [309, 248] on icon at bounding box center [309, 246] width 10 height 10
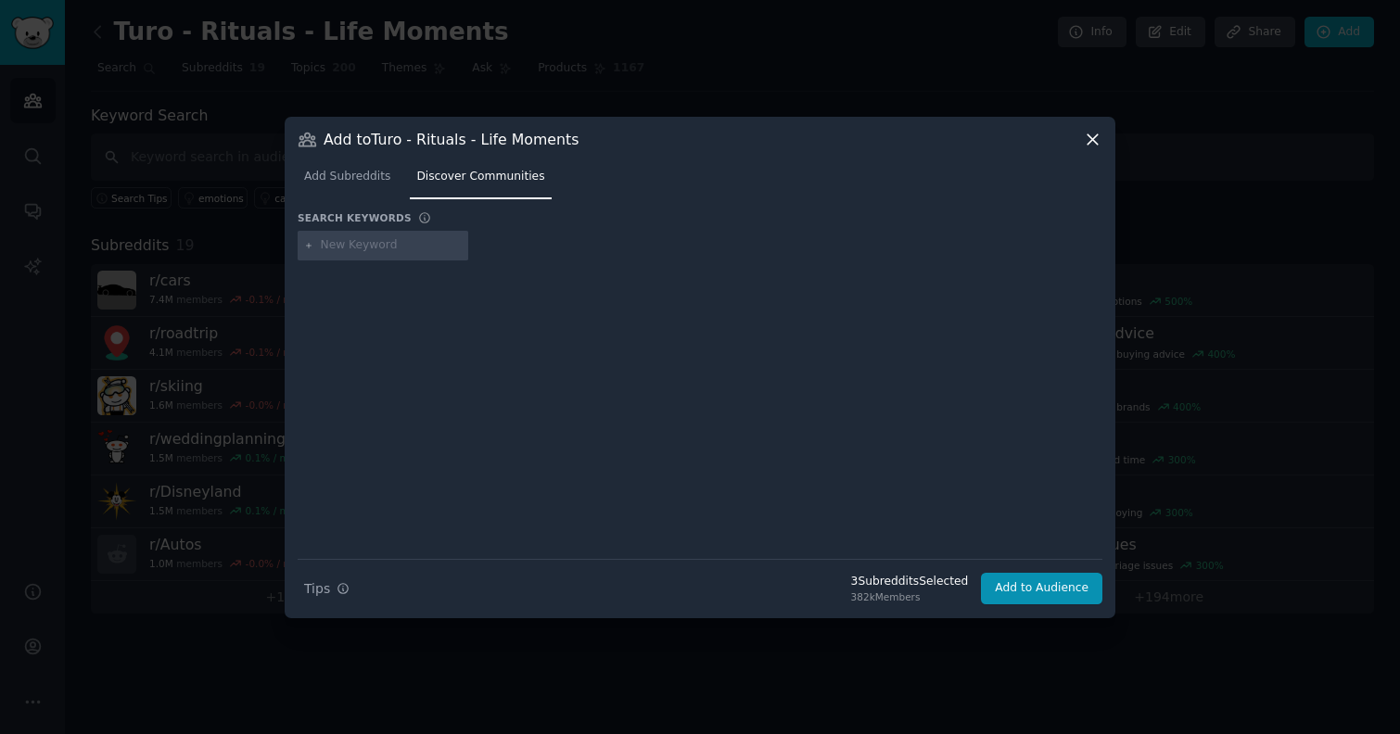
click at [346, 248] on input "text" at bounding box center [391, 245] width 141 height 17
type input "coachella"
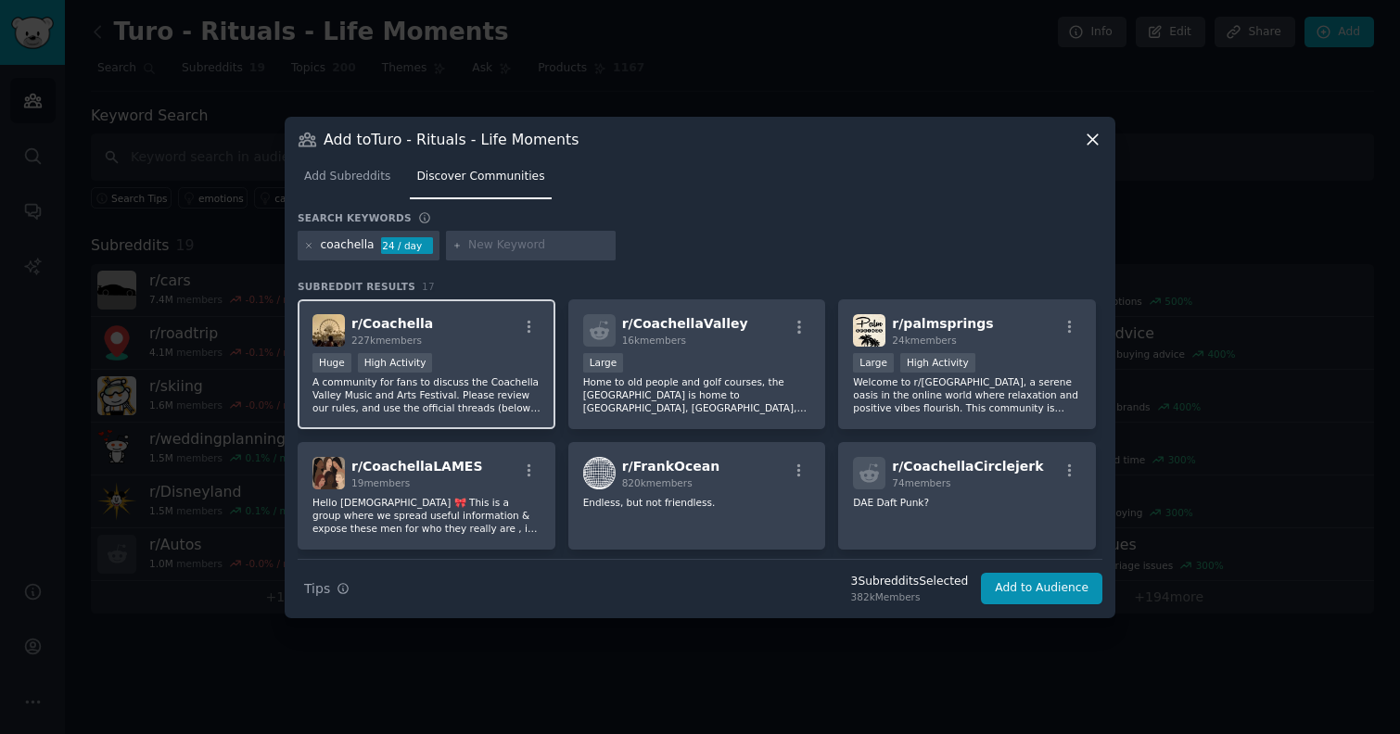
click at [512, 332] on div "r/ Coachella 227k members" at bounding box center [426, 330] width 228 height 32
click at [304, 246] on icon at bounding box center [309, 246] width 10 height 10
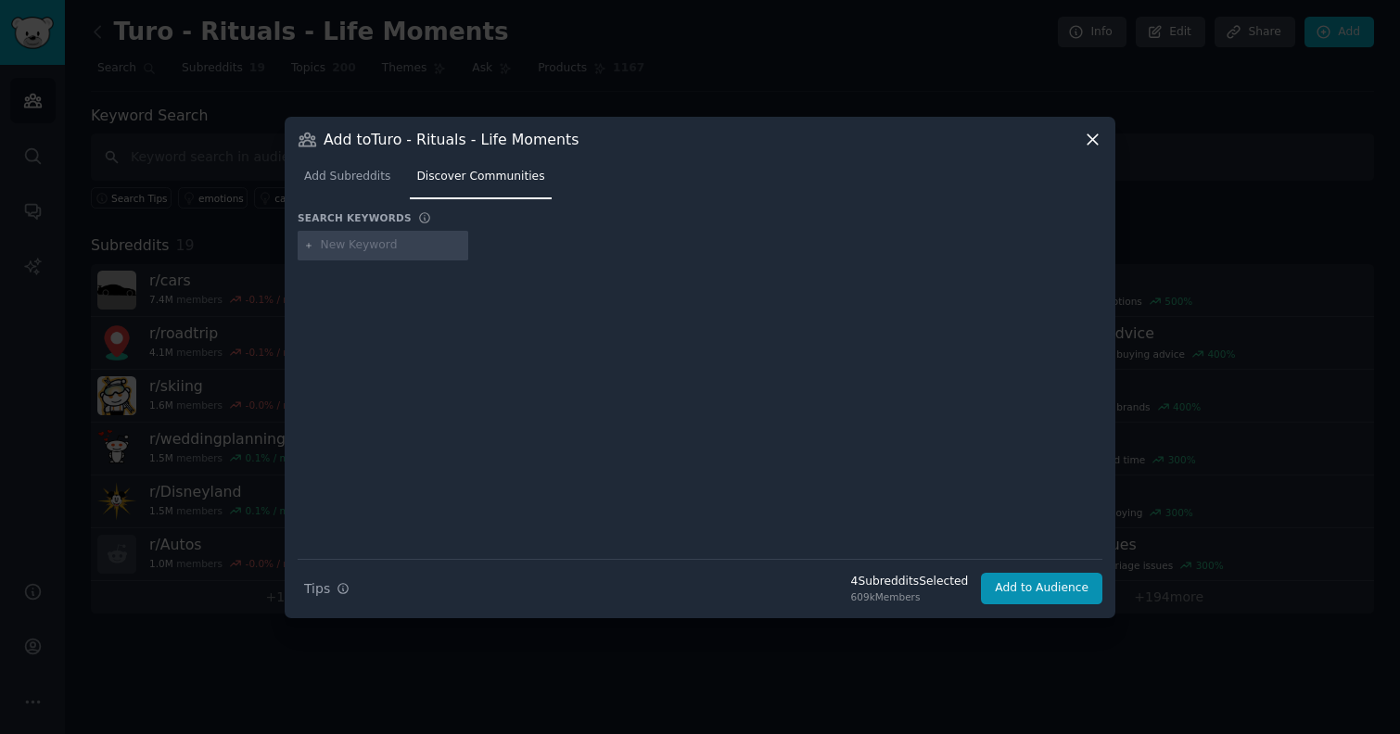
click at [325, 248] on input "text" at bounding box center [391, 245] width 141 height 17
type input "festival"
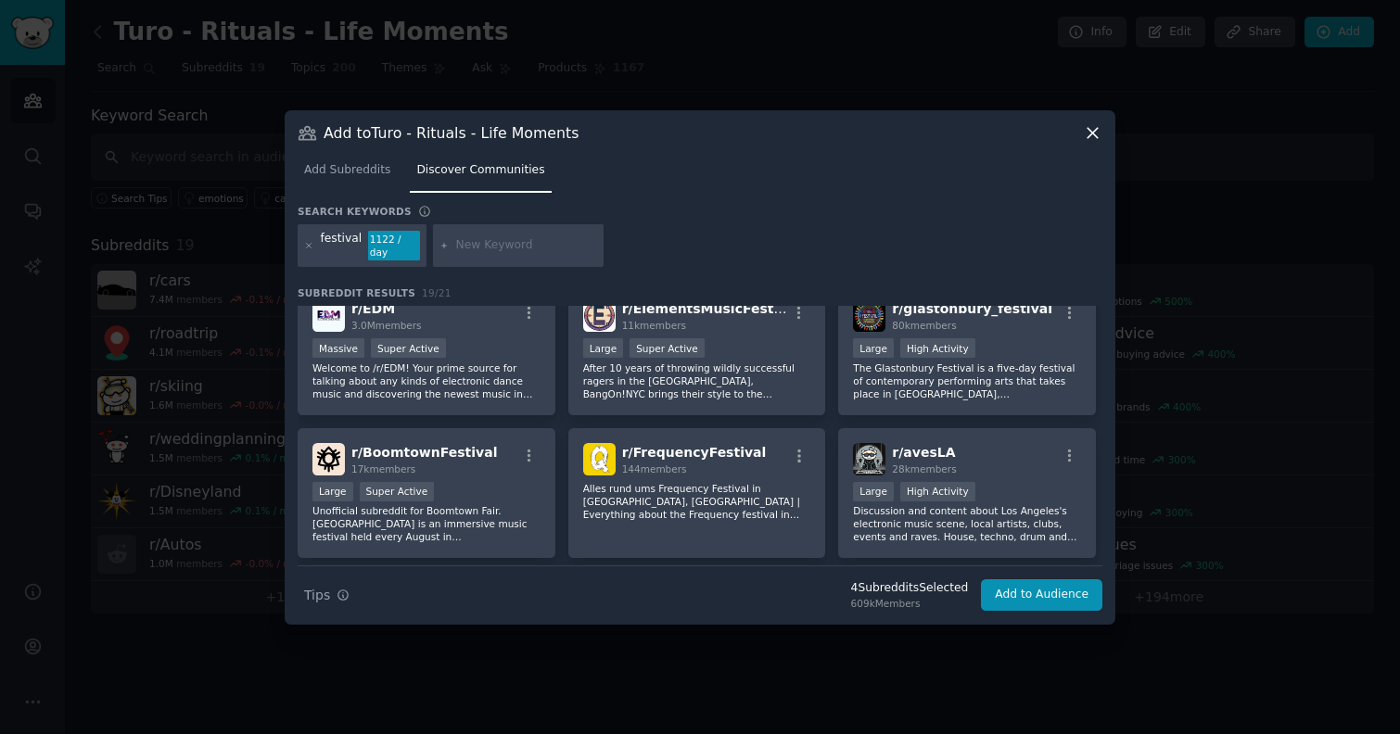
scroll to position [170, 0]
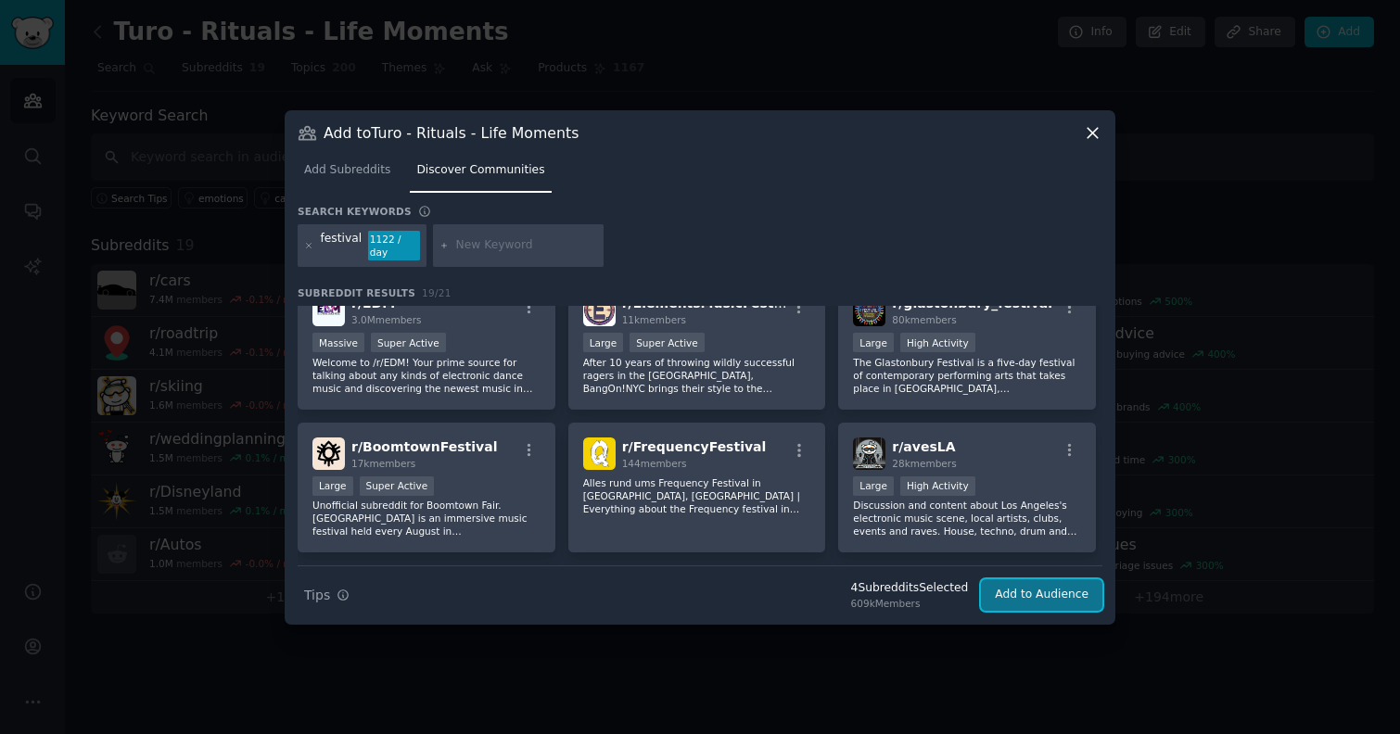
click at [1031, 591] on button "Add to Audience" at bounding box center [1041, 595] width 121 height 32
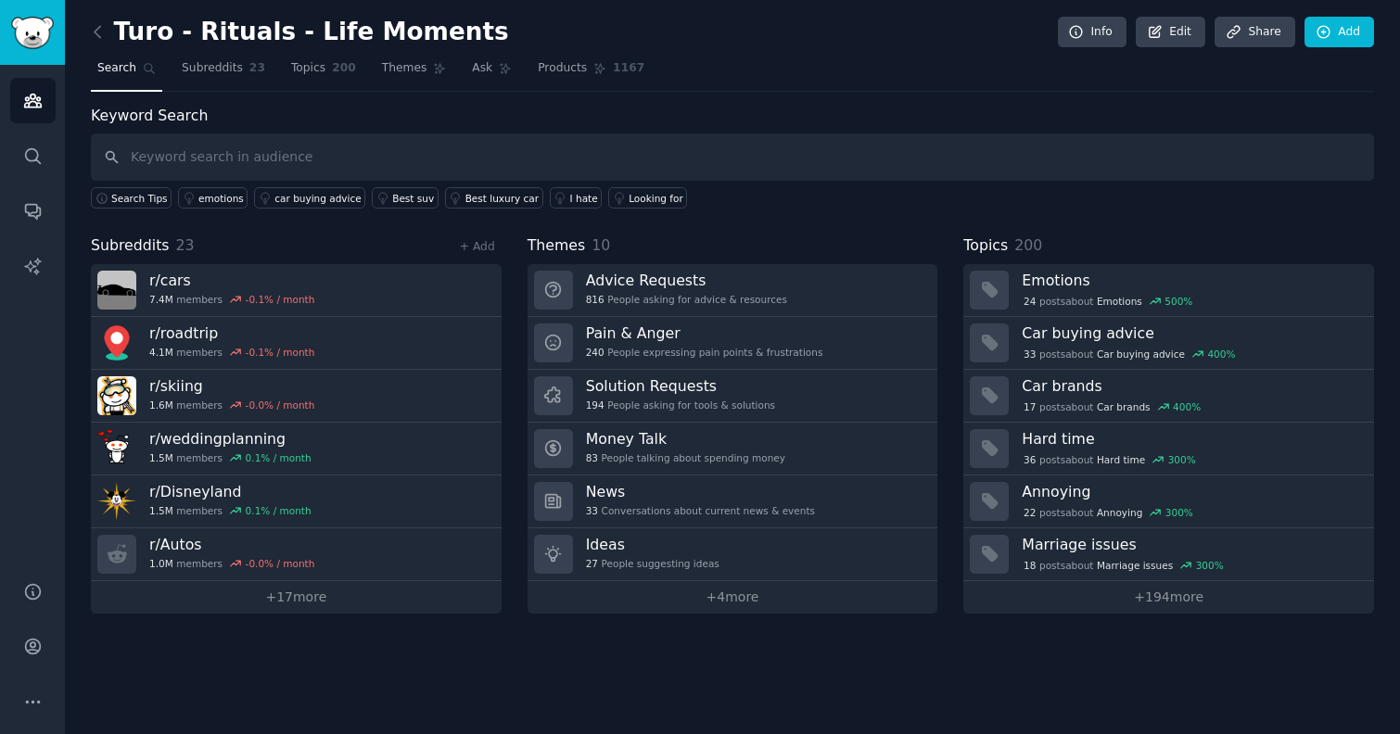
click at [26, 111] on link "Audiences" at bounding box center [32, 100] width 45 height 45
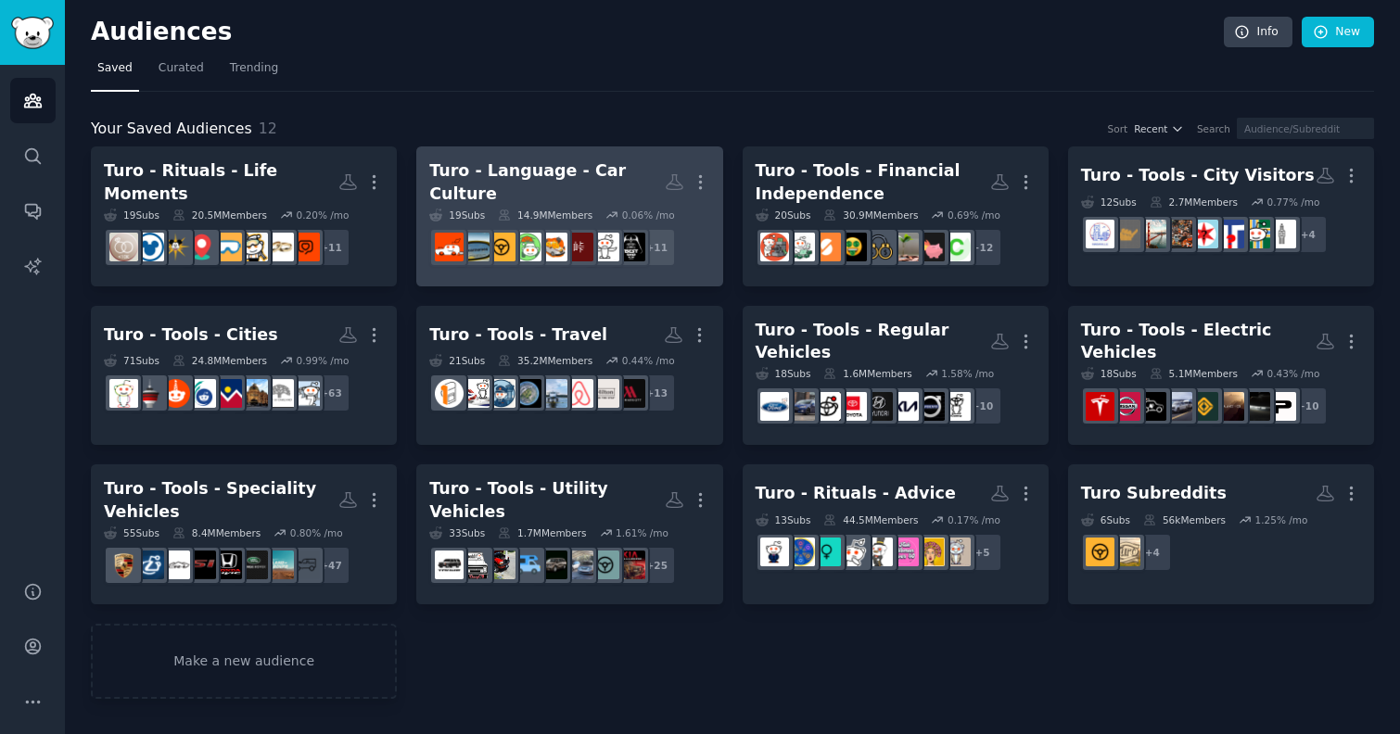
click at [559, 180] on div "Turo - Language - Car Culture" at bounding box center [546, 181] width 235 height 45
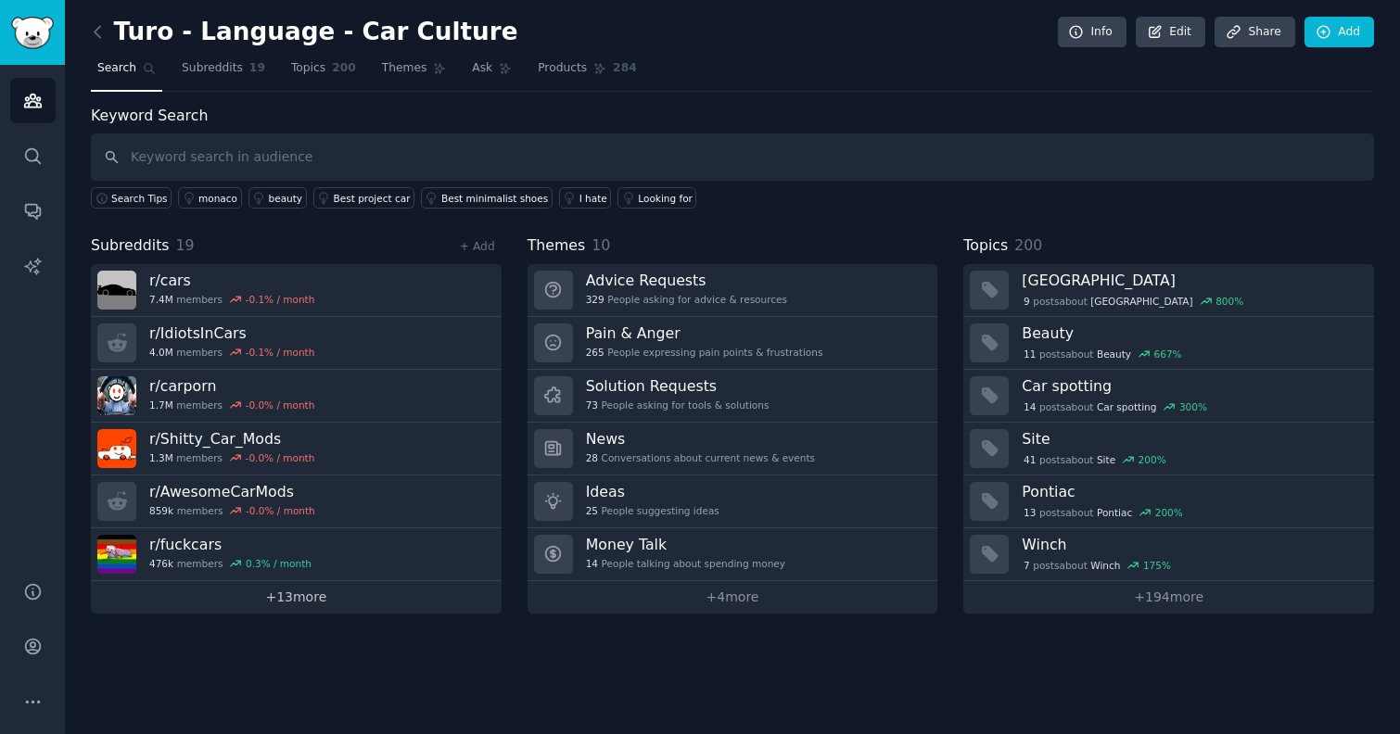
click at [324, 599] on link "+ 13 more" at bounding box center [296, 597] width 411 height 32
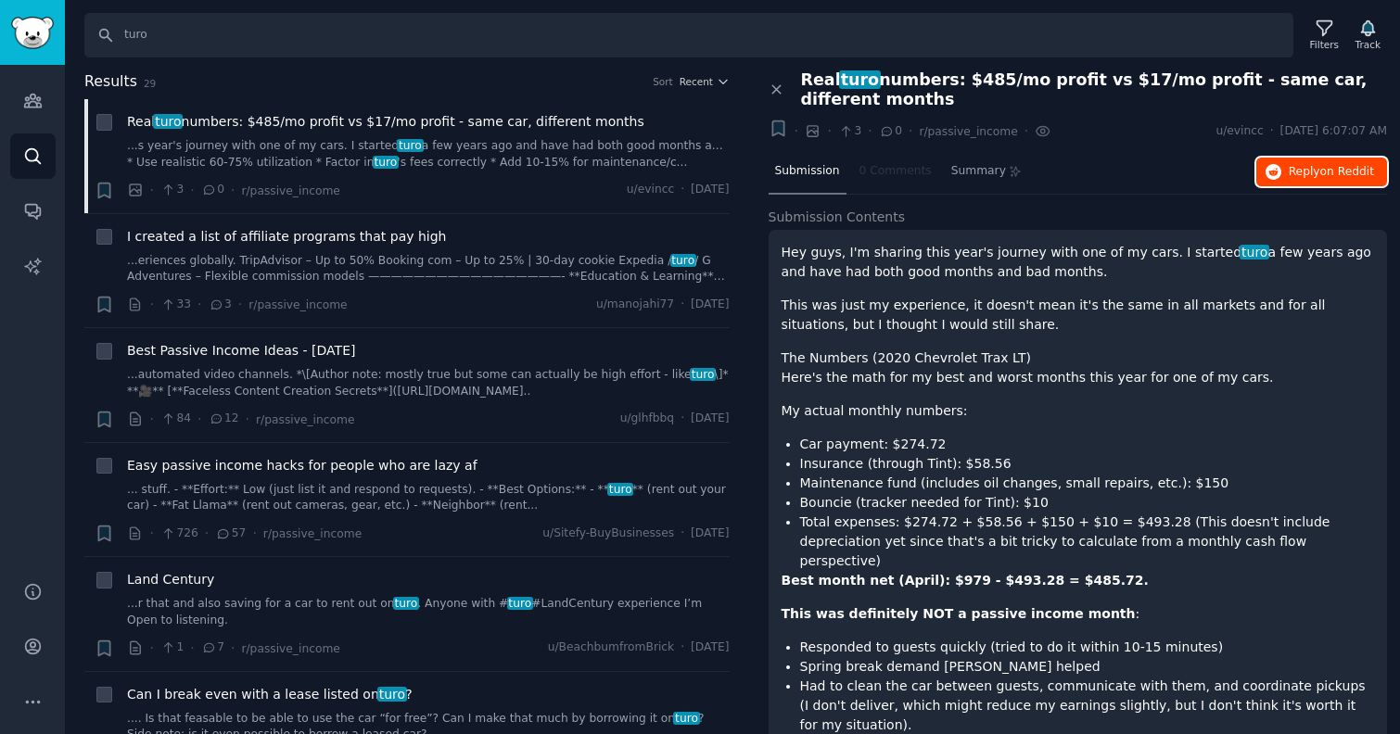
click at [1339, 170] on span "on Reddit" at bounding box center [1347, 171] width 54 height 13
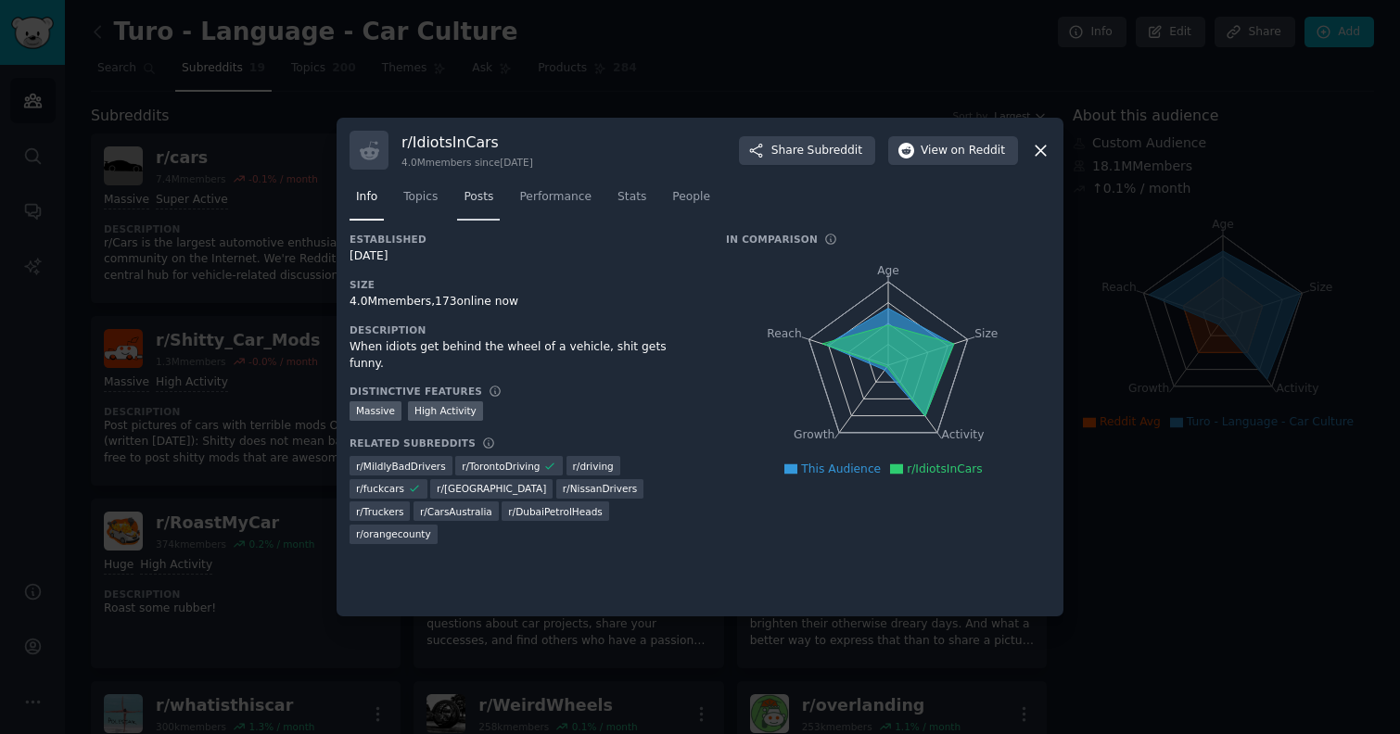
click at [489, 199] on span "Posts" at bounding box center [479, 197] width 30 height 17
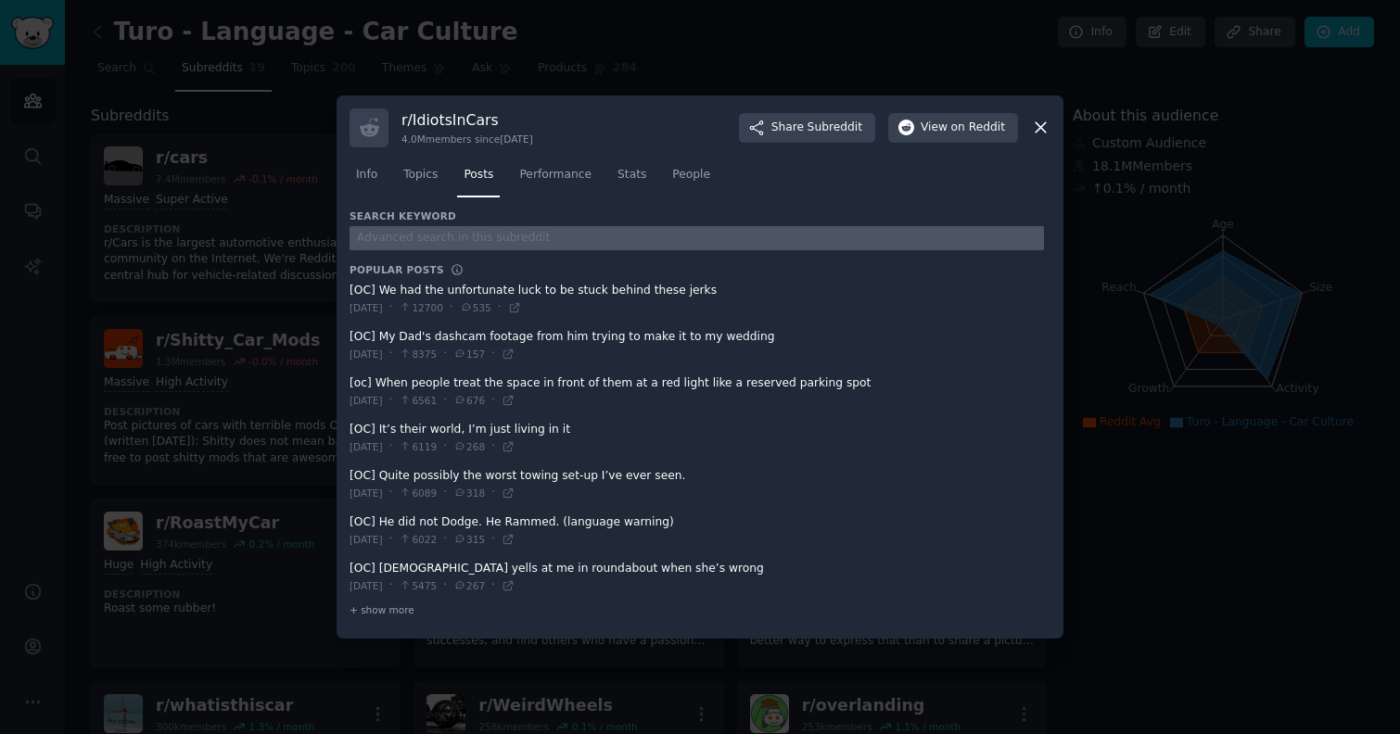
click at [476, 237] on input "text" at bounding box center [697, 238] width 694 height 25
type input "turo"
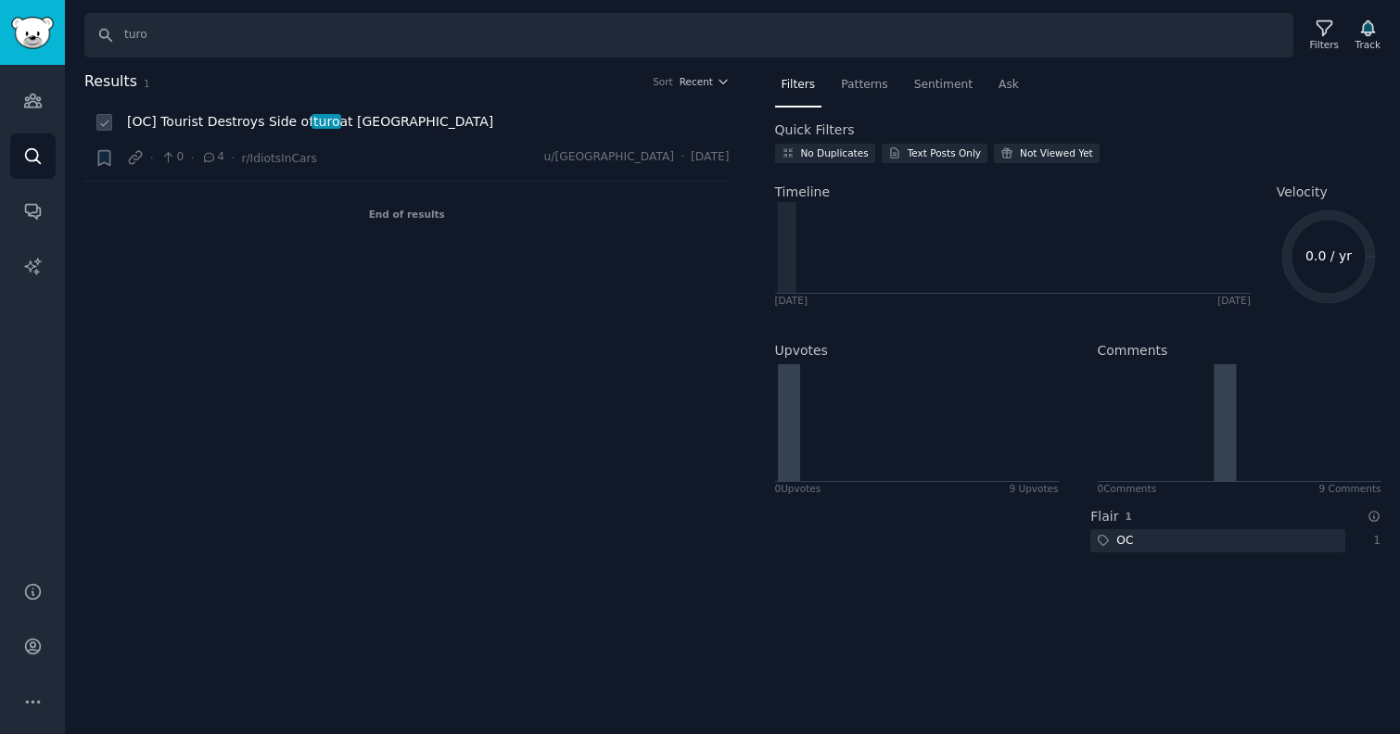
click at [312, 114] on span "turo" at bounding box center [327, 121] width 30 height 15
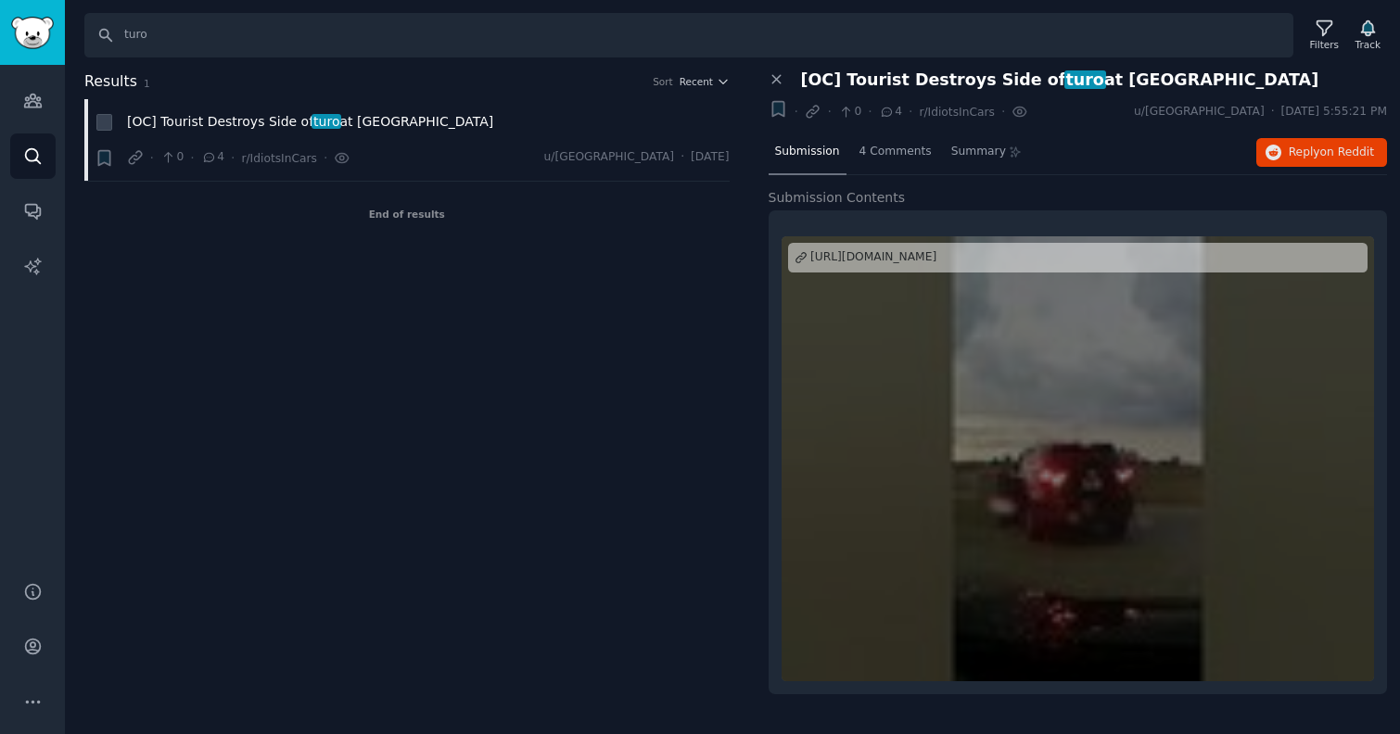
click at [936, 427] on div at bounding box center [1078, 458] width 593 height 445
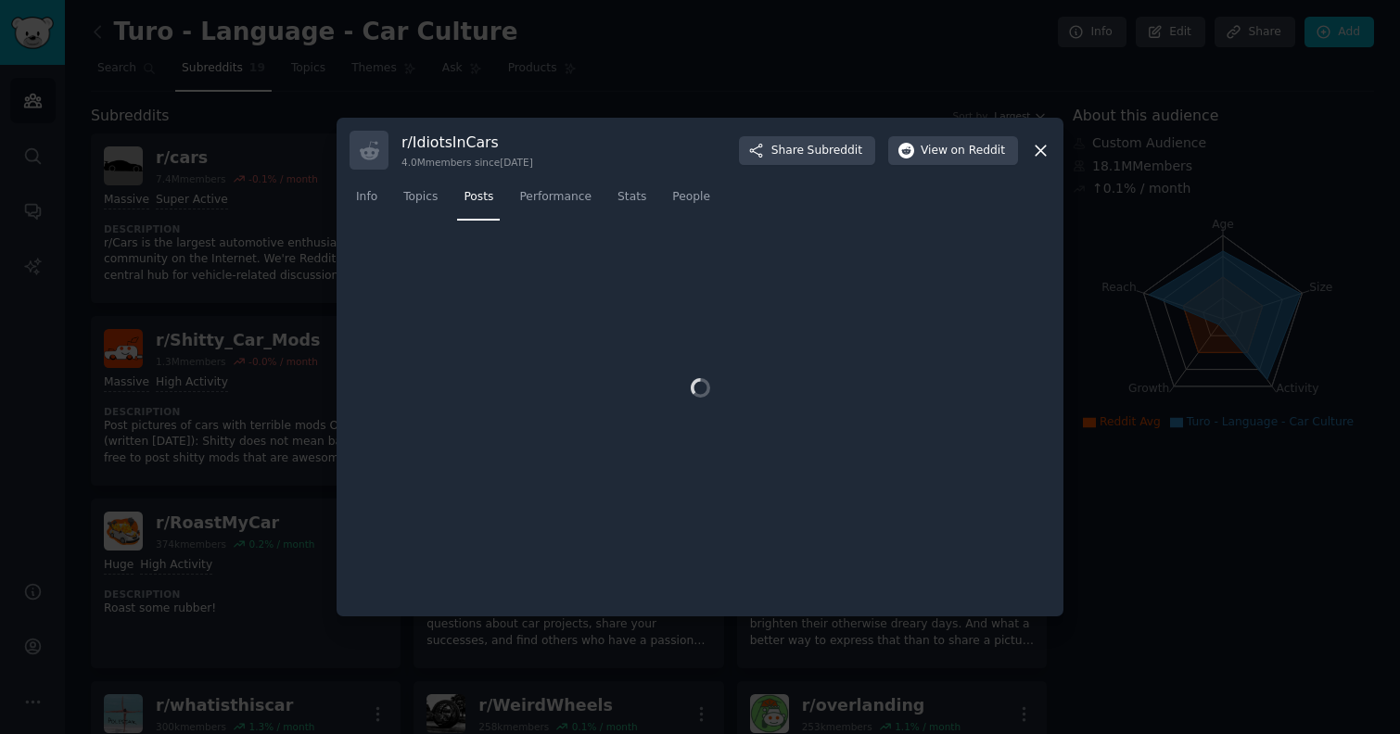
click at [208, 281] on div at bounding box center [700, 367] width 1400 height 734
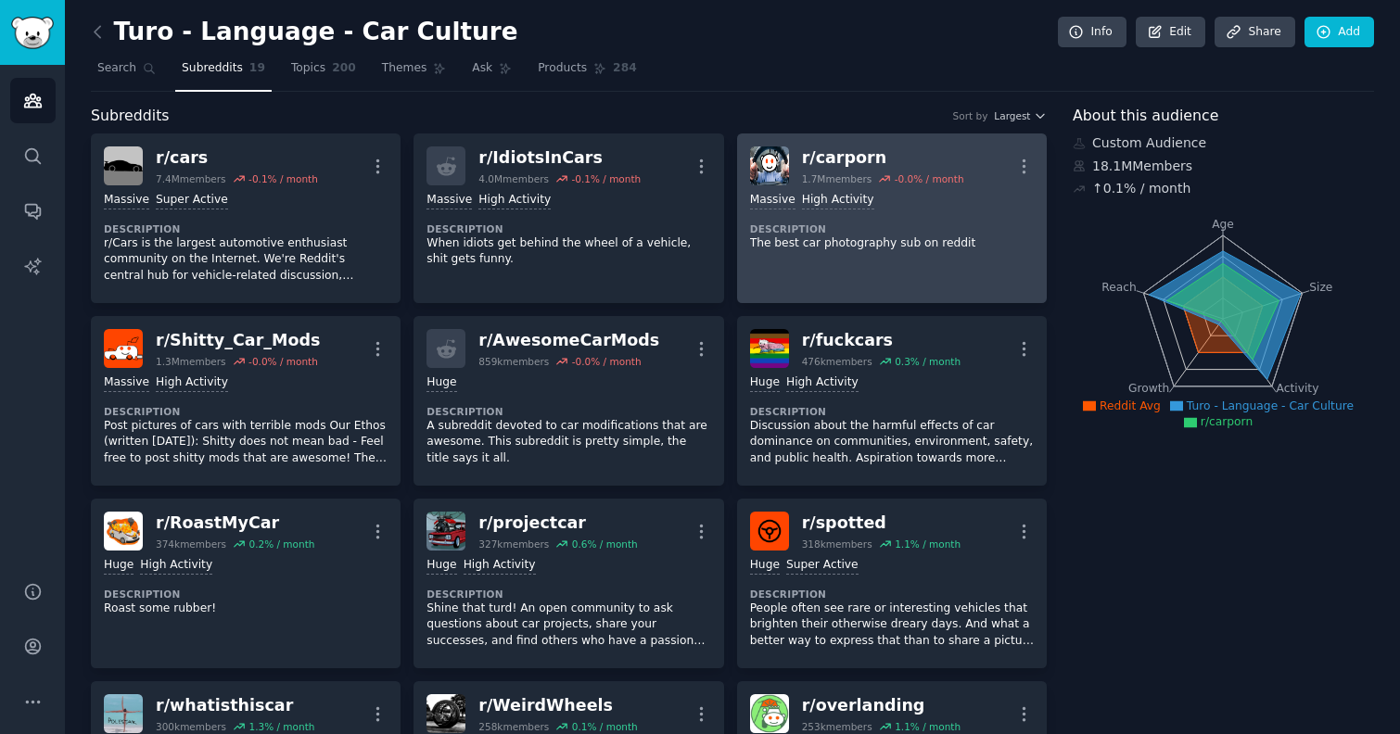
click at [852, 257] on div "Massive High Activity Description The best car photography sub on reddit" at bounding box center [892, 221] width 284 height 72
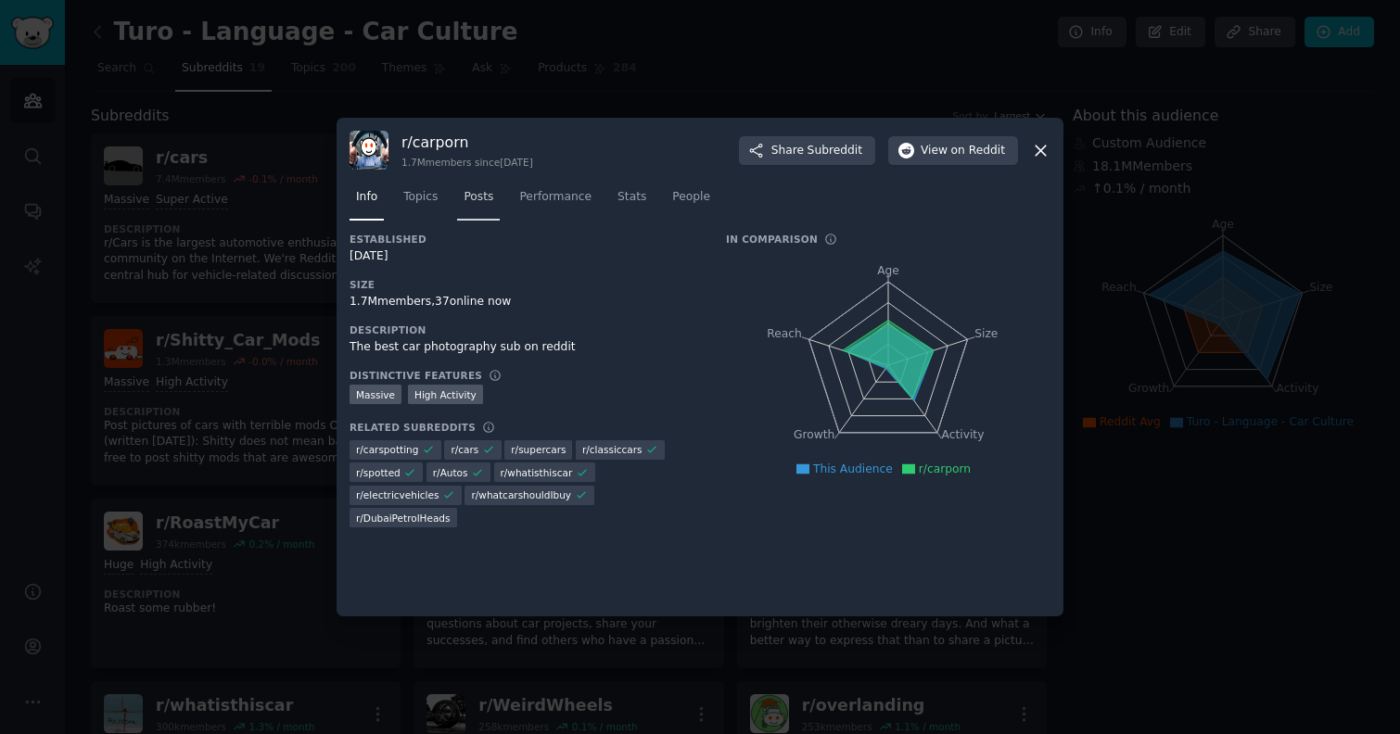
click at [477, 192] on span "Posts" at bounding box center [479, 197] width 30 height 17
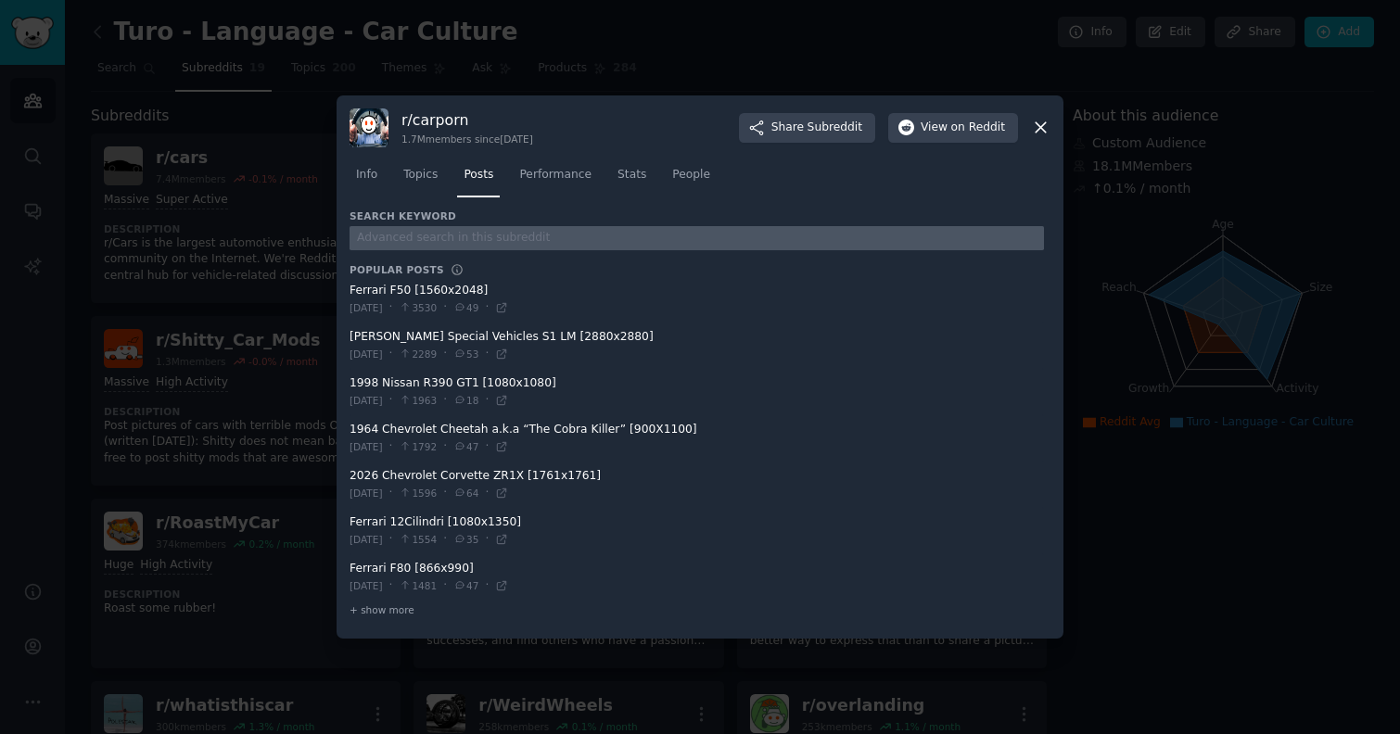
click at [477, 237] on input "text" at bounding box center [697, 238] width 694 height 25
type input "turo"
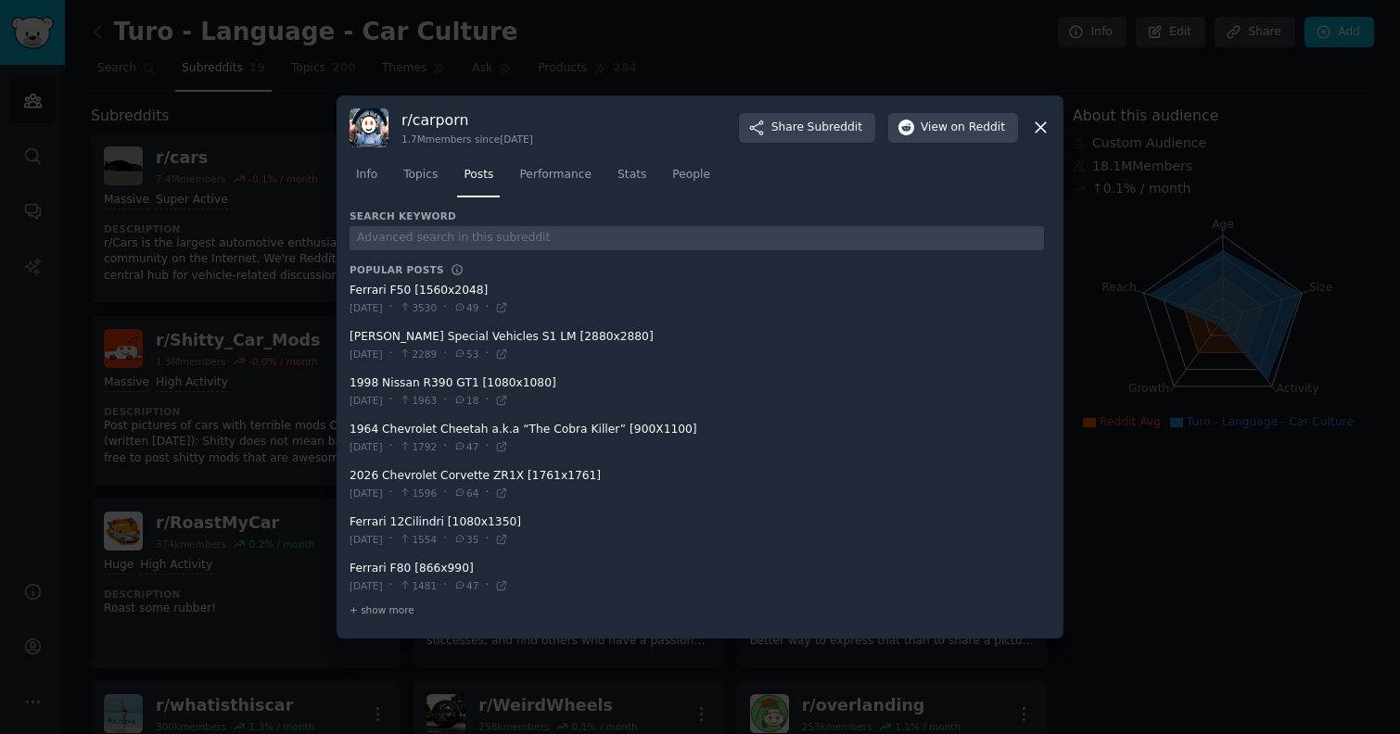
click at [277, 341] on div at bounding box center [700, 367] width 1400 height 734
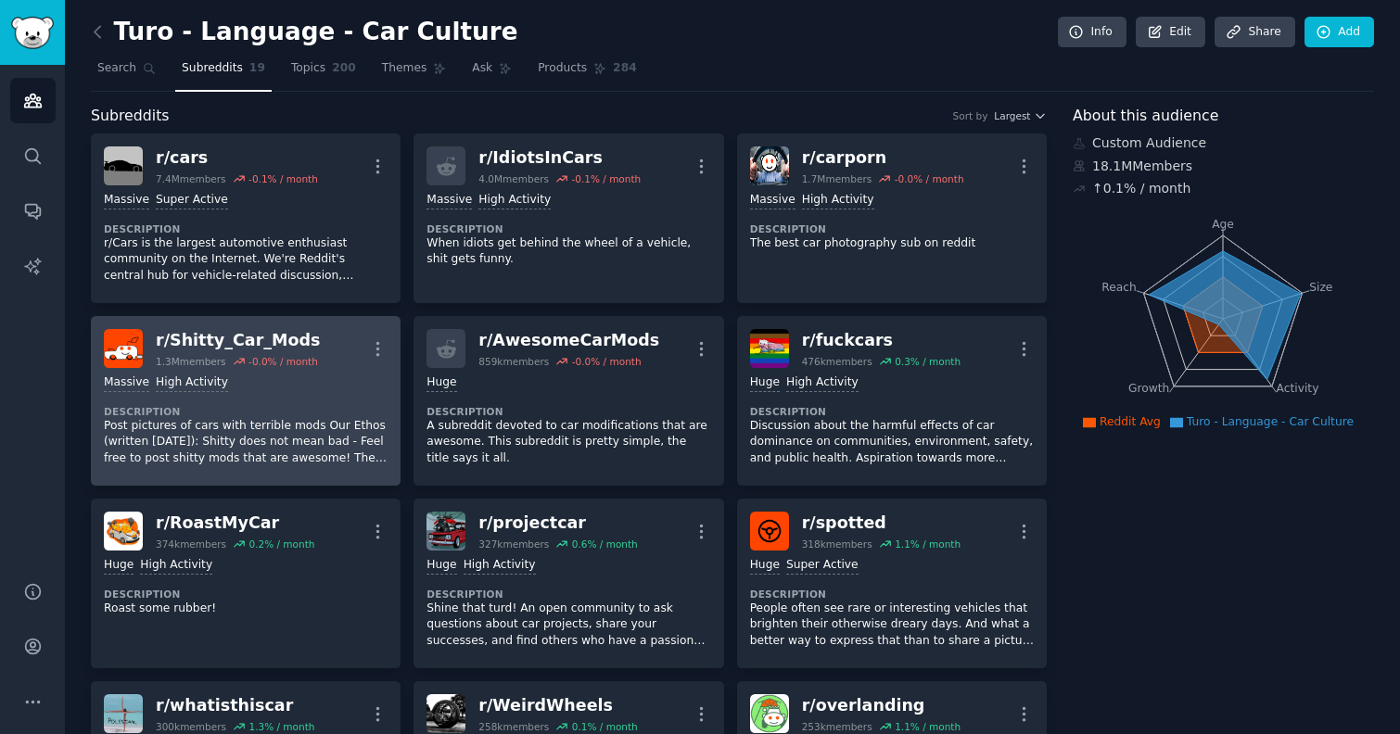
click at [286, 439] on p "Post pictures of cars with terrible mods Our Ethos (written [DATE]): Shitty doe…" at bounding box center [246, 442] width 284 height 49
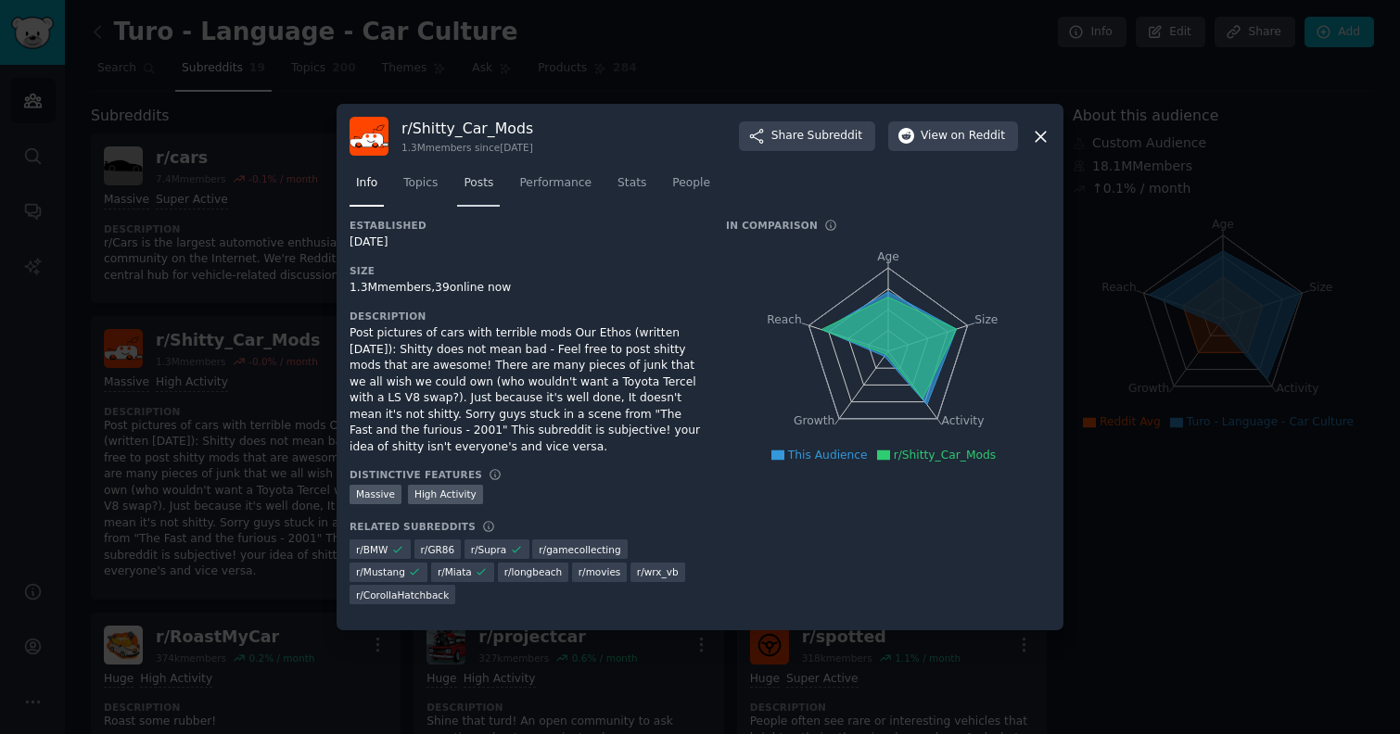
click at [481, 179] on span "Posts" at bounding box center [479, 183] width 30 height 17
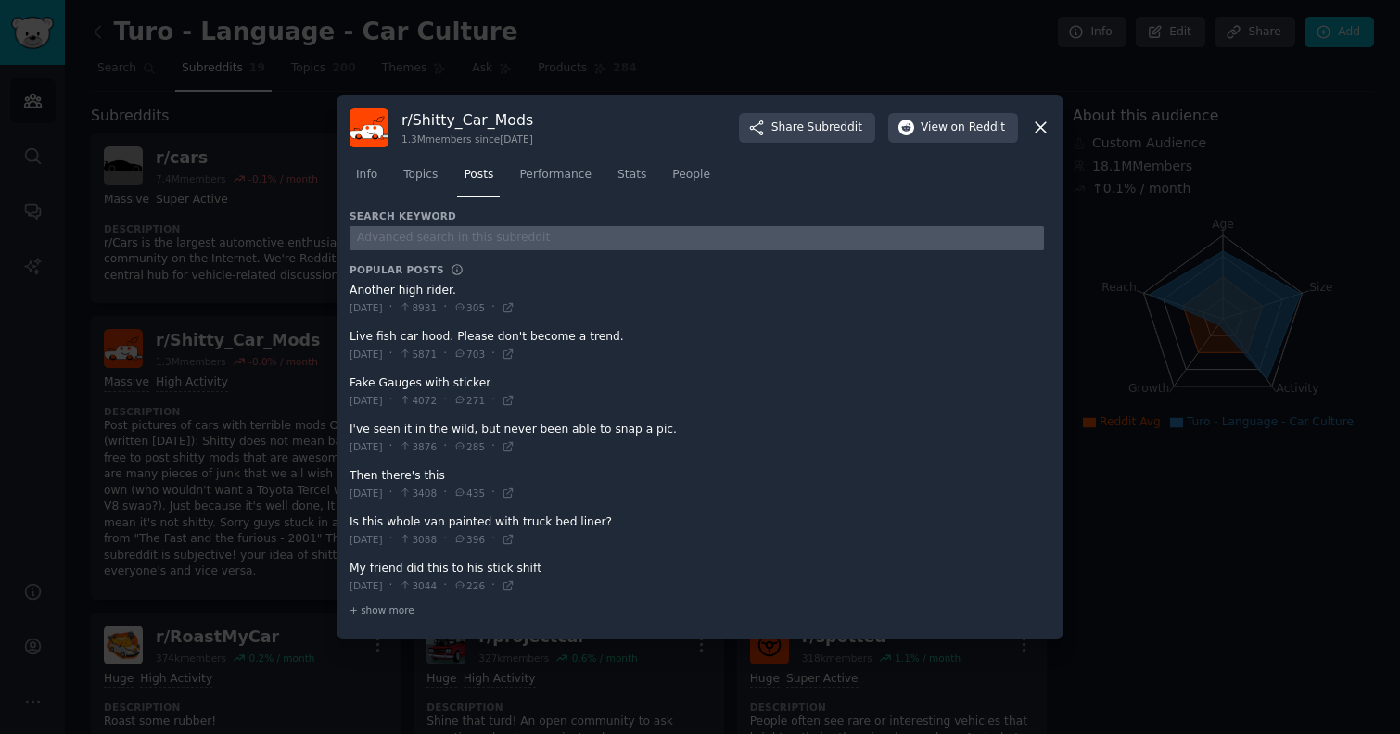
click at [440, 234] on input "text" at bounding box center [697, 238] width 694 height 25
type input "turo"
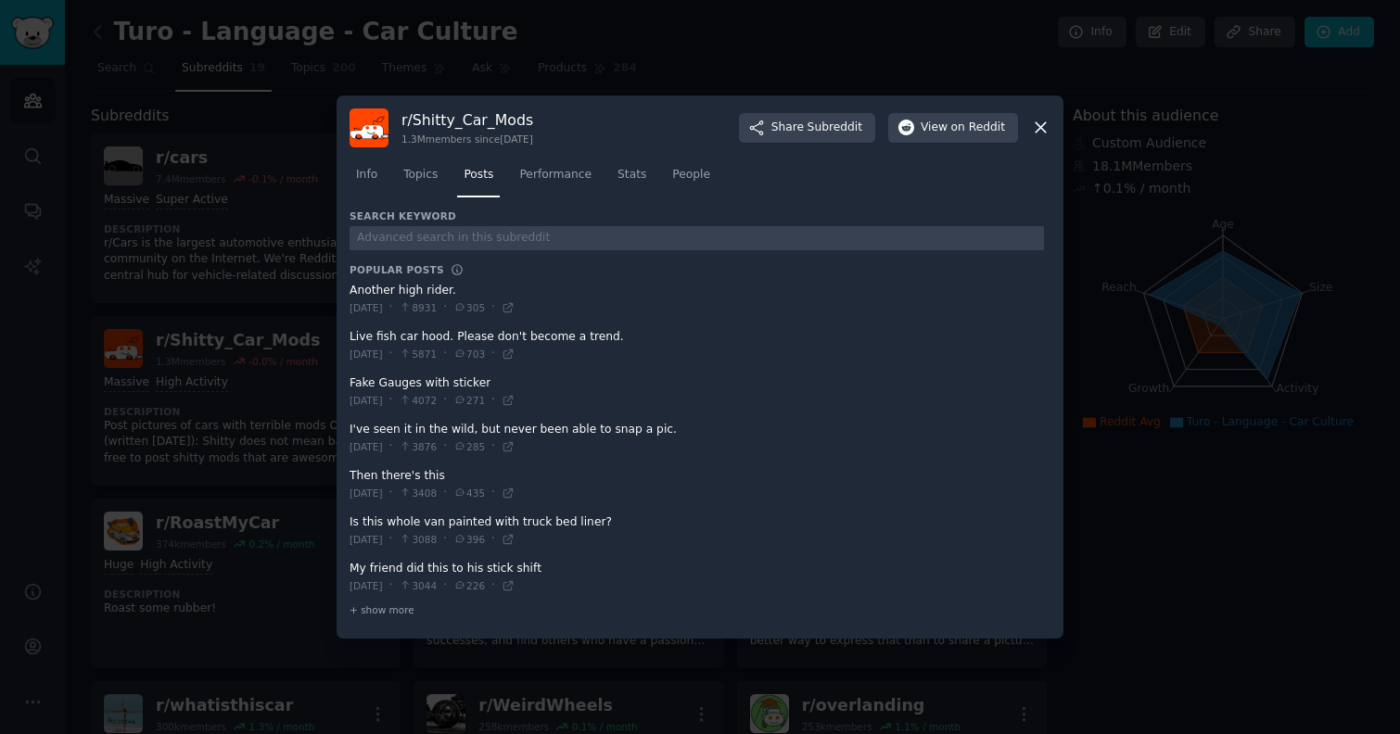
click at [282, 402] on div at bounding box center [700, 367] width 1400 height 734
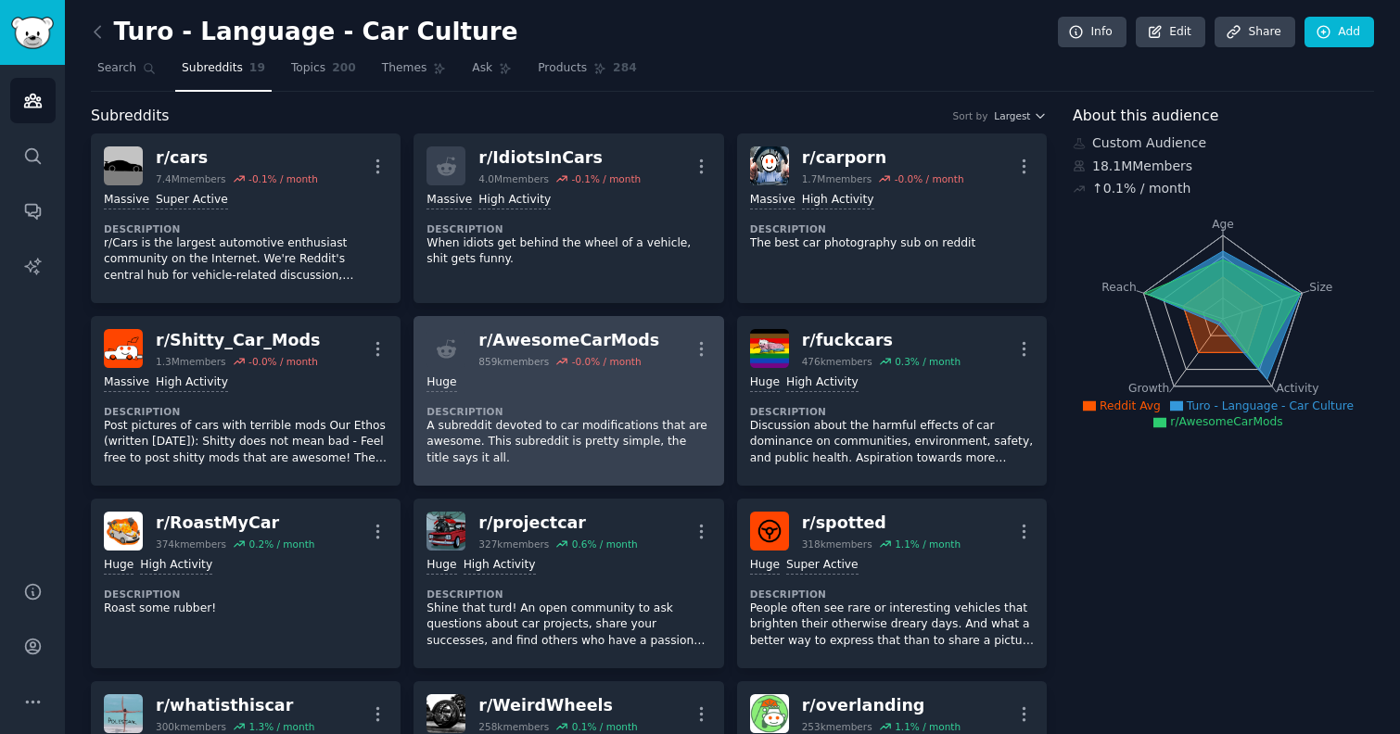
click at [532, 416] on dt "Description" at bounding box center [568, 411] width 284 height 13
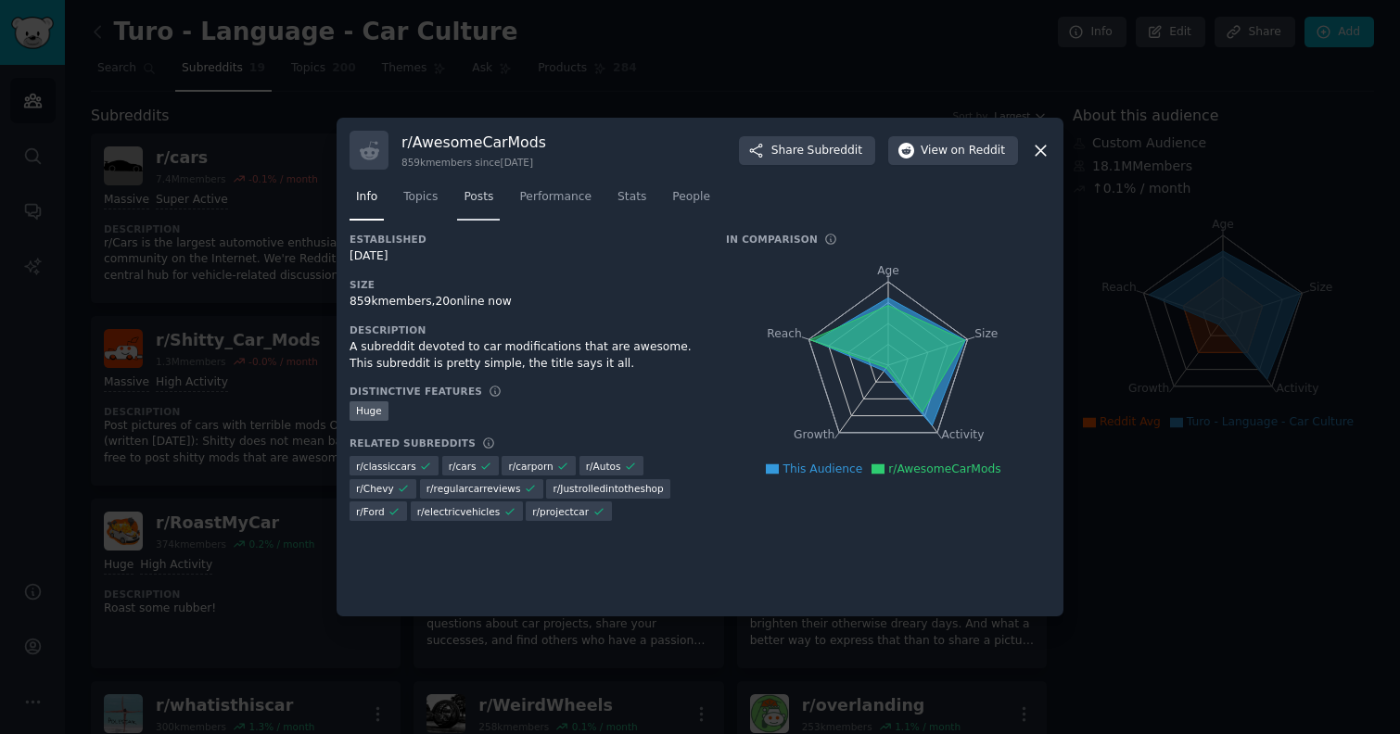
click at [485, 210] on link "Posts" at bounding box center [478, 202] width 43 height 38
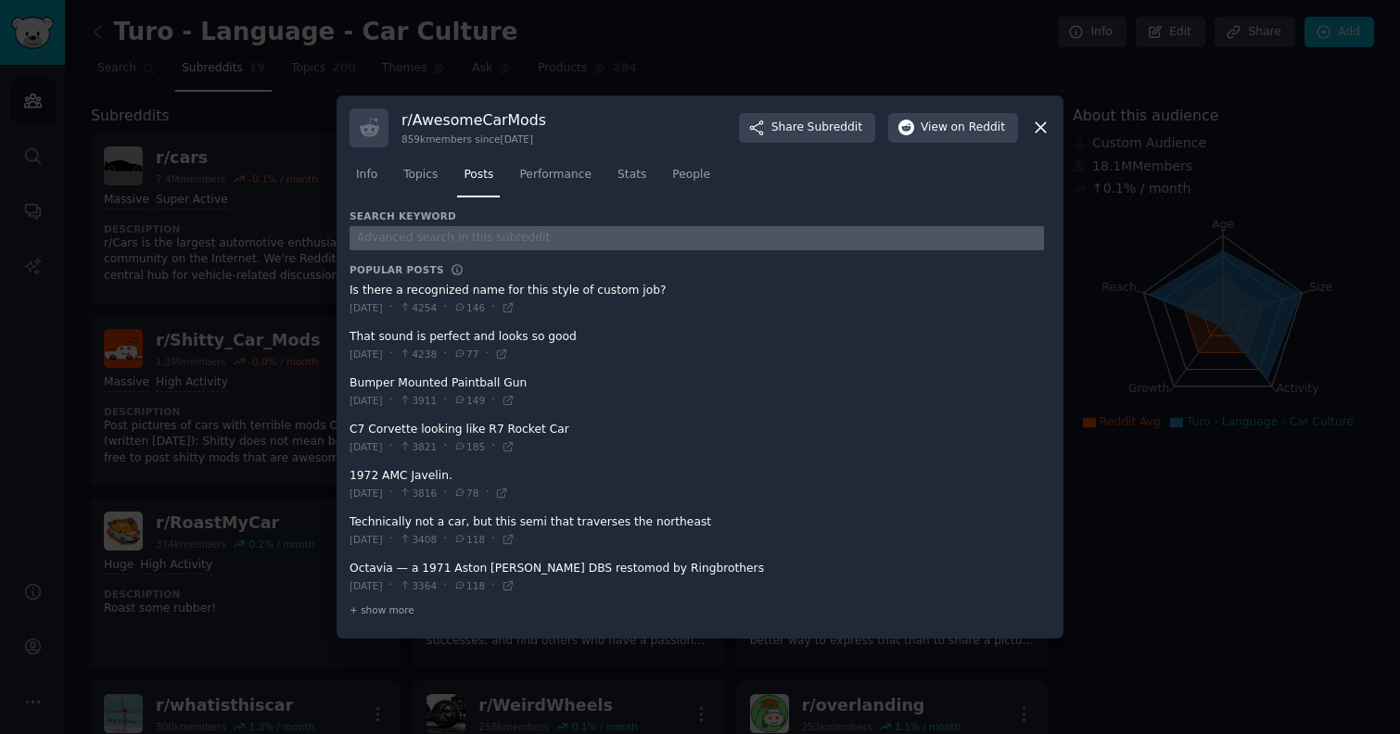
click at [465, 232] on input "text" at bounding box center [697, 238] width 694 height 25
type input "turo"
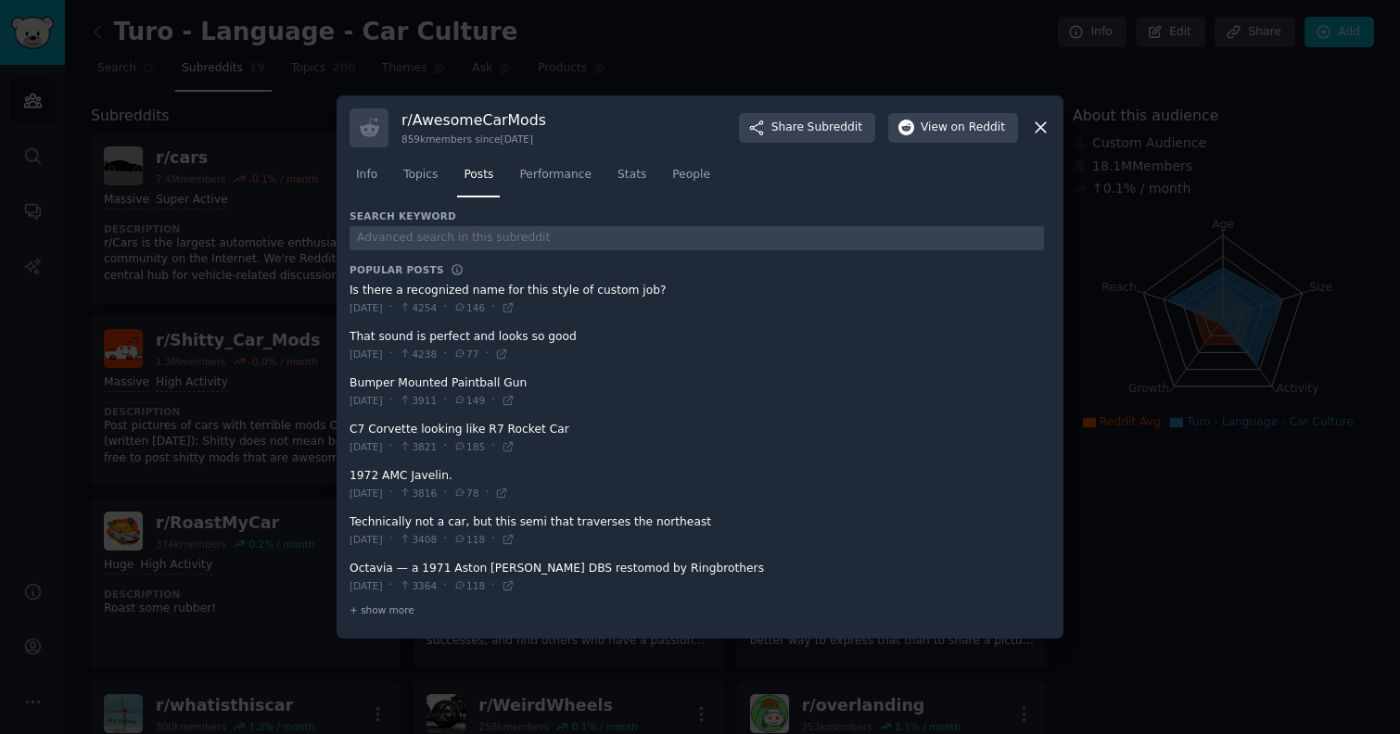
click at [221, 275] on div at bounding box center [700, 367] width 1400 height 734
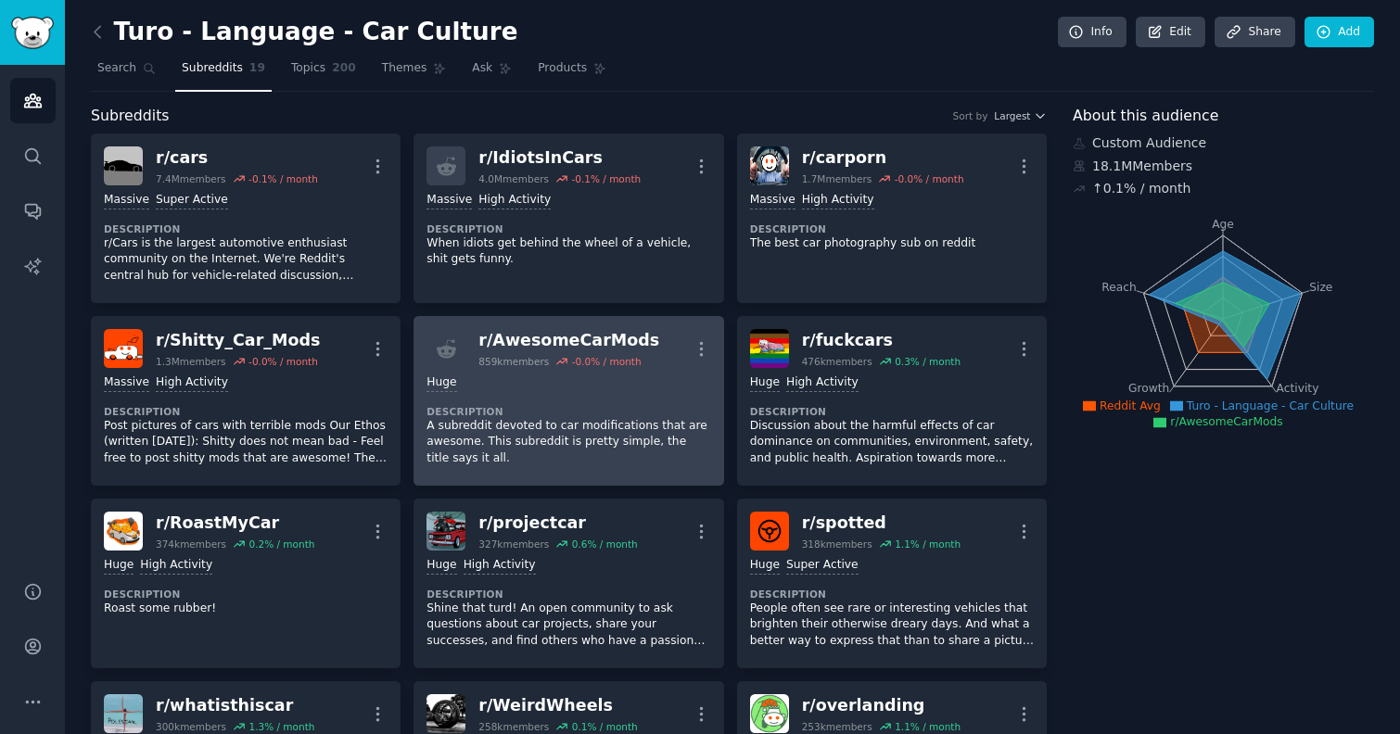
scroll to position [61, 0]
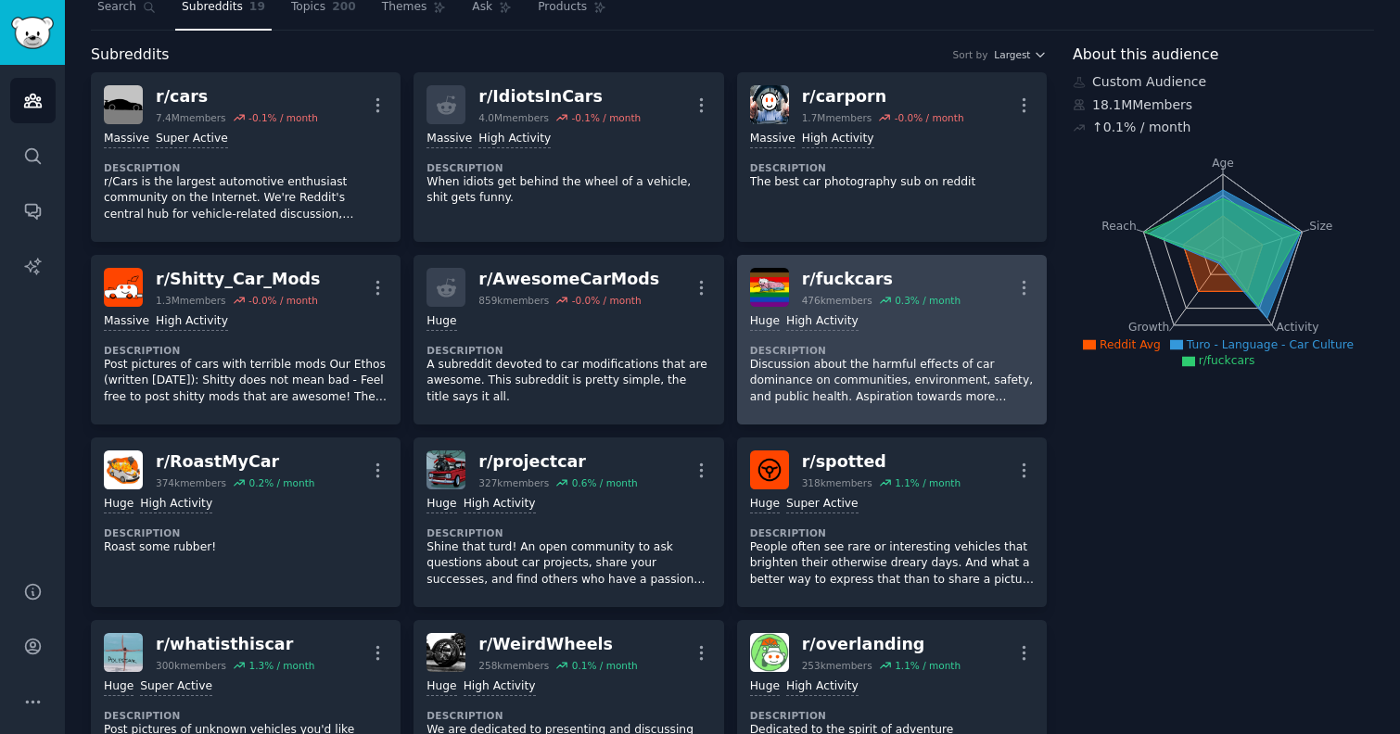
click at [885, 371] on p "Discussion about the harmful effects of car dominance on communities, environme…" at bounding box center [892, 381] width 284 height 49
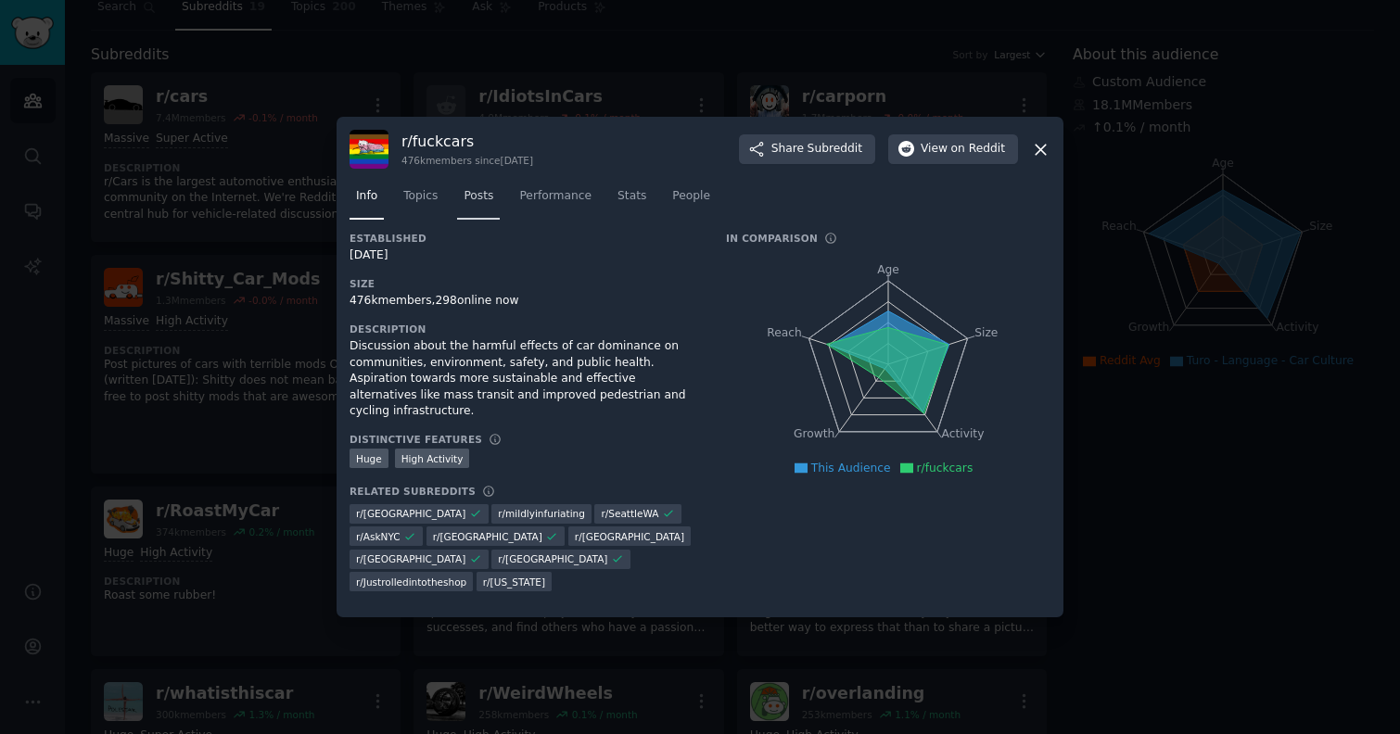
click at [467, 197] on span "Posts" at bounding box center [479, 196] width 30 height 17
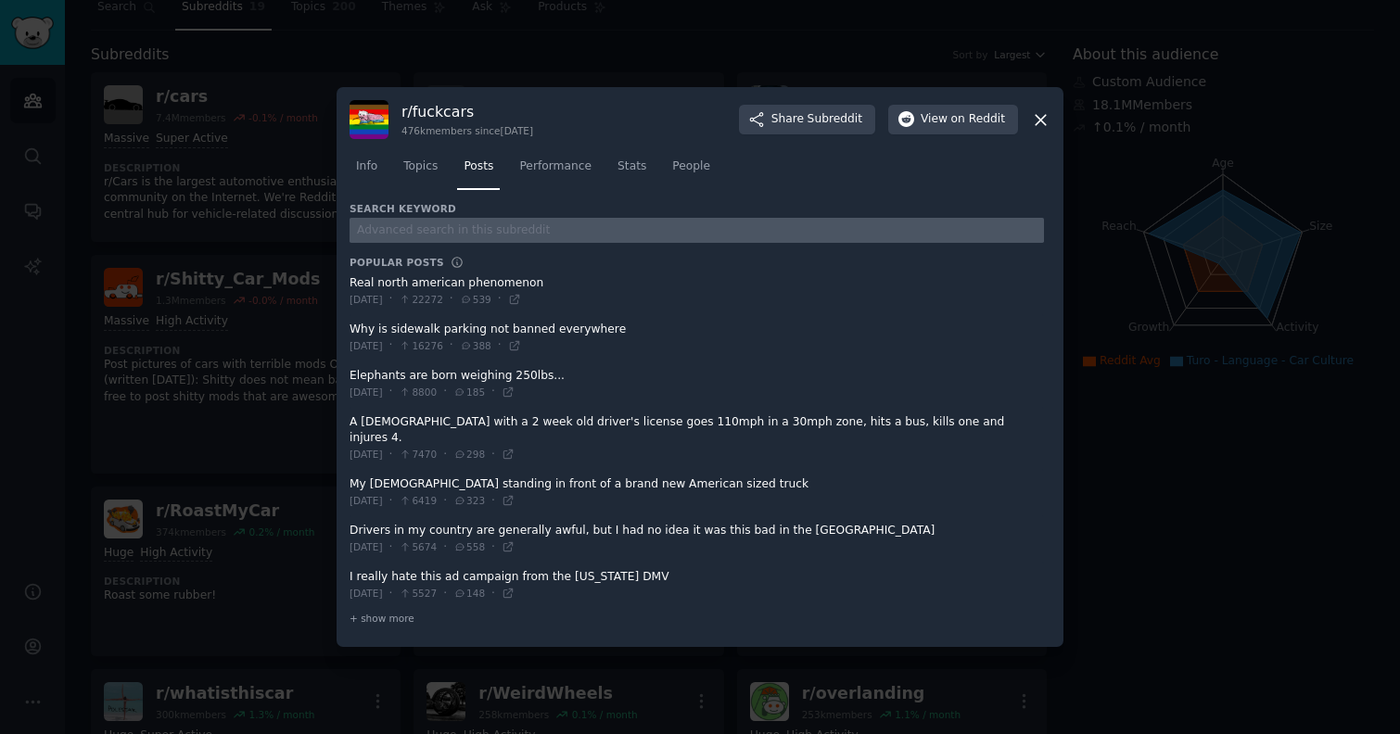
click at [491, 235] on input "text" at bounding box center [697, 230] width 694 height 25
type input "turo"
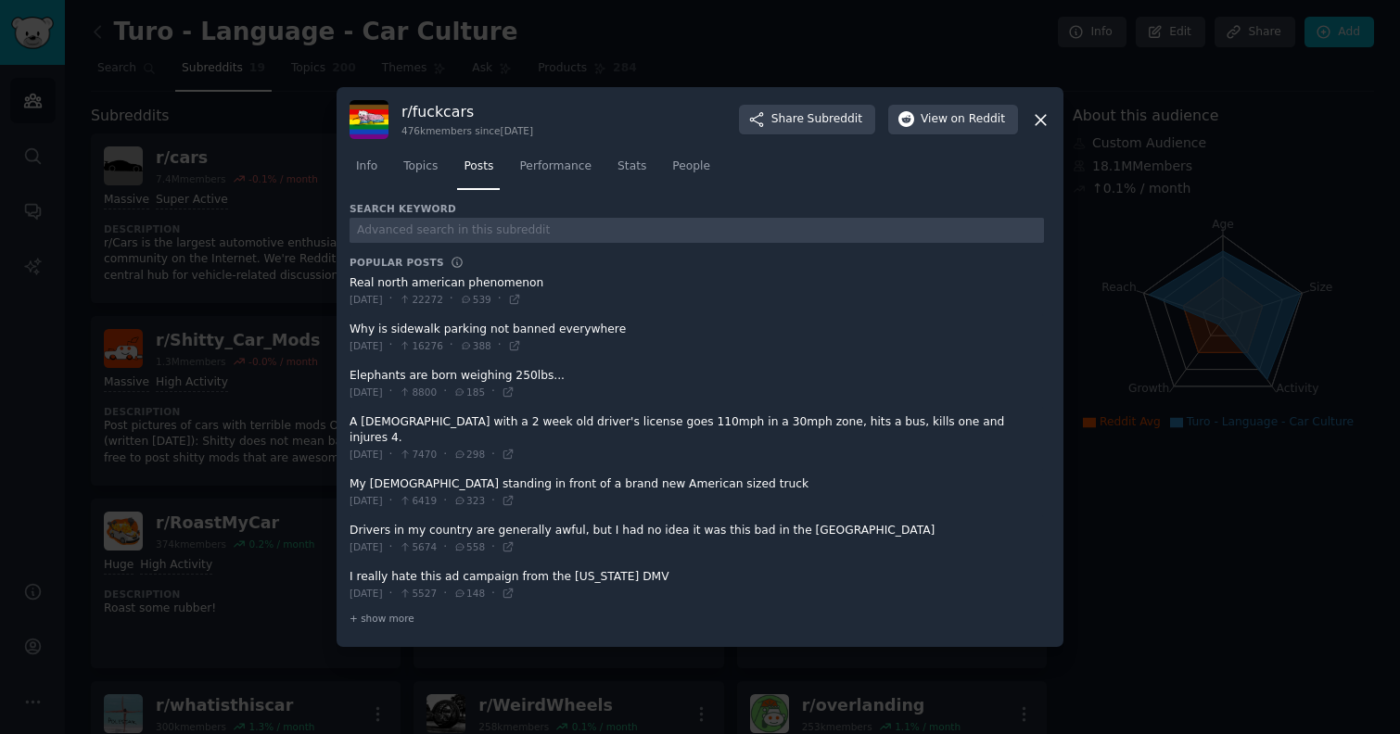
click at [141, 187] on div at bounding box center [700, 367] width 1400 height 734
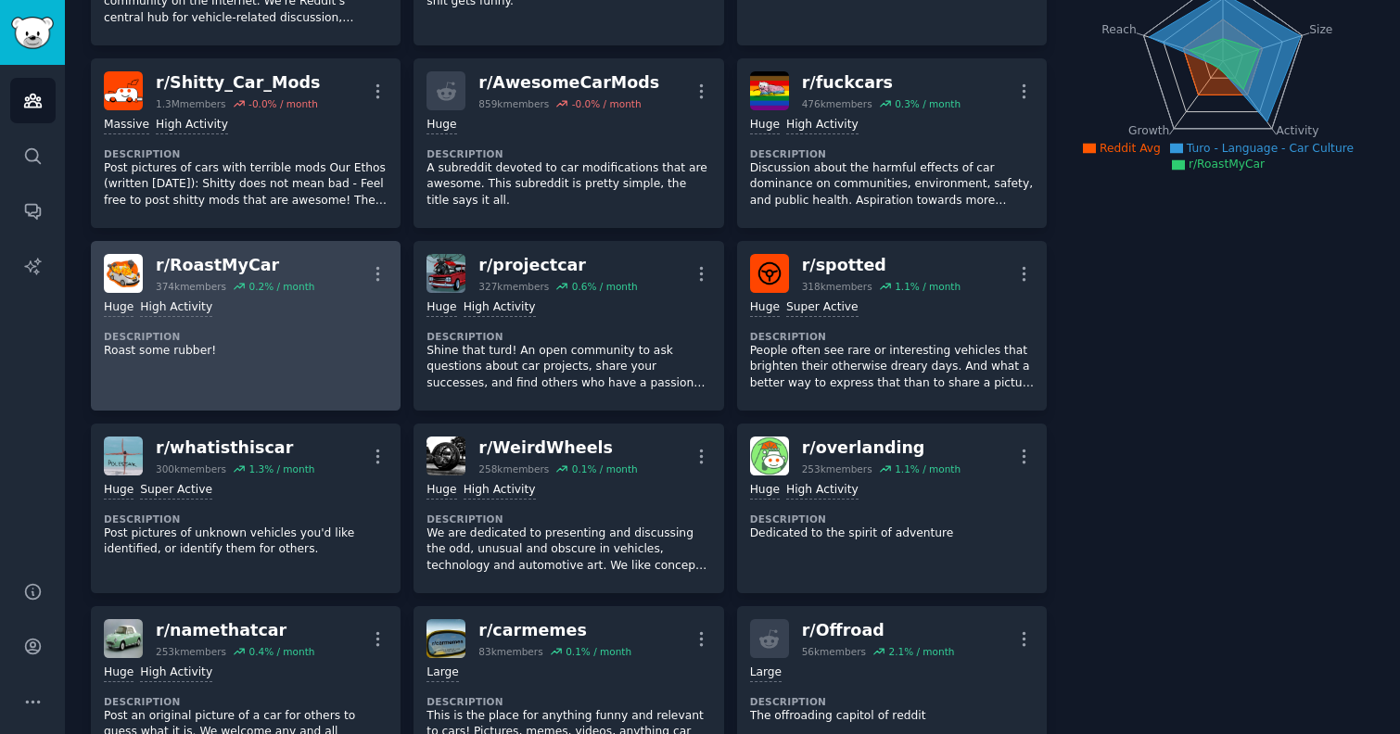
scroll to position [259, 0]
click at [248, 365] on link "r/ RoastMyCar 374k members 0.2 % / month More Huge High Activity Description Ro…" at bounding box center [246, 325] width 310 height 170
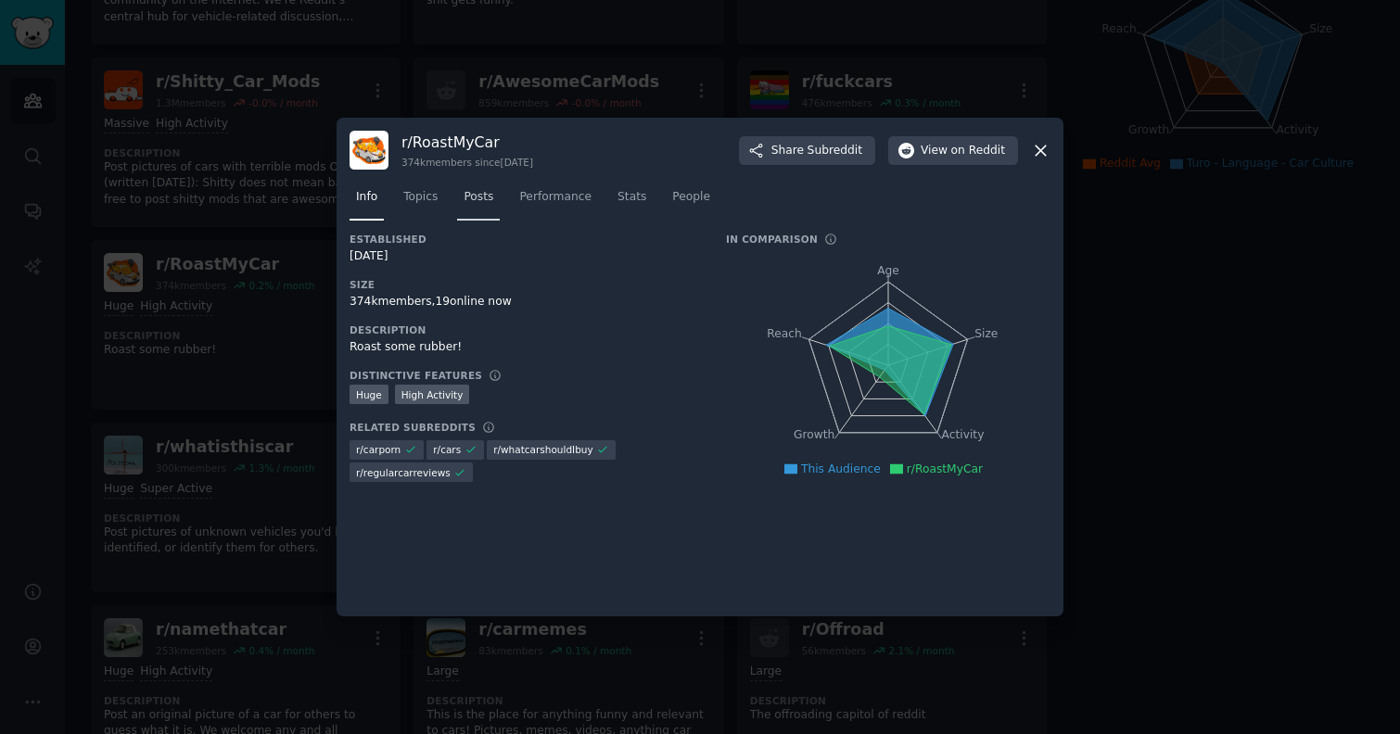
click at [480, 207] on link "Posts" at bounding box center [478, 202] width 43 height 38
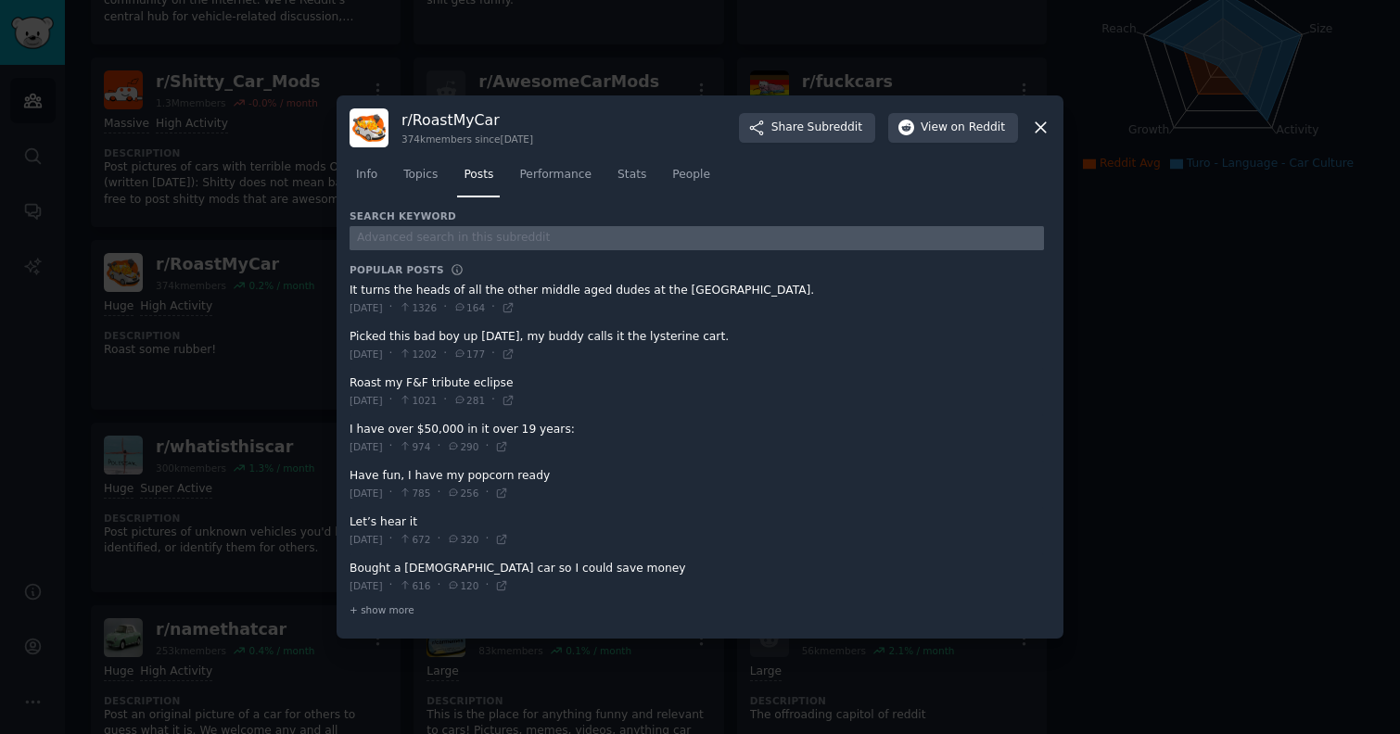
click at [466, 234] on input "text" at bounding box center [697, 238] width 694 height 25
type input "turo"
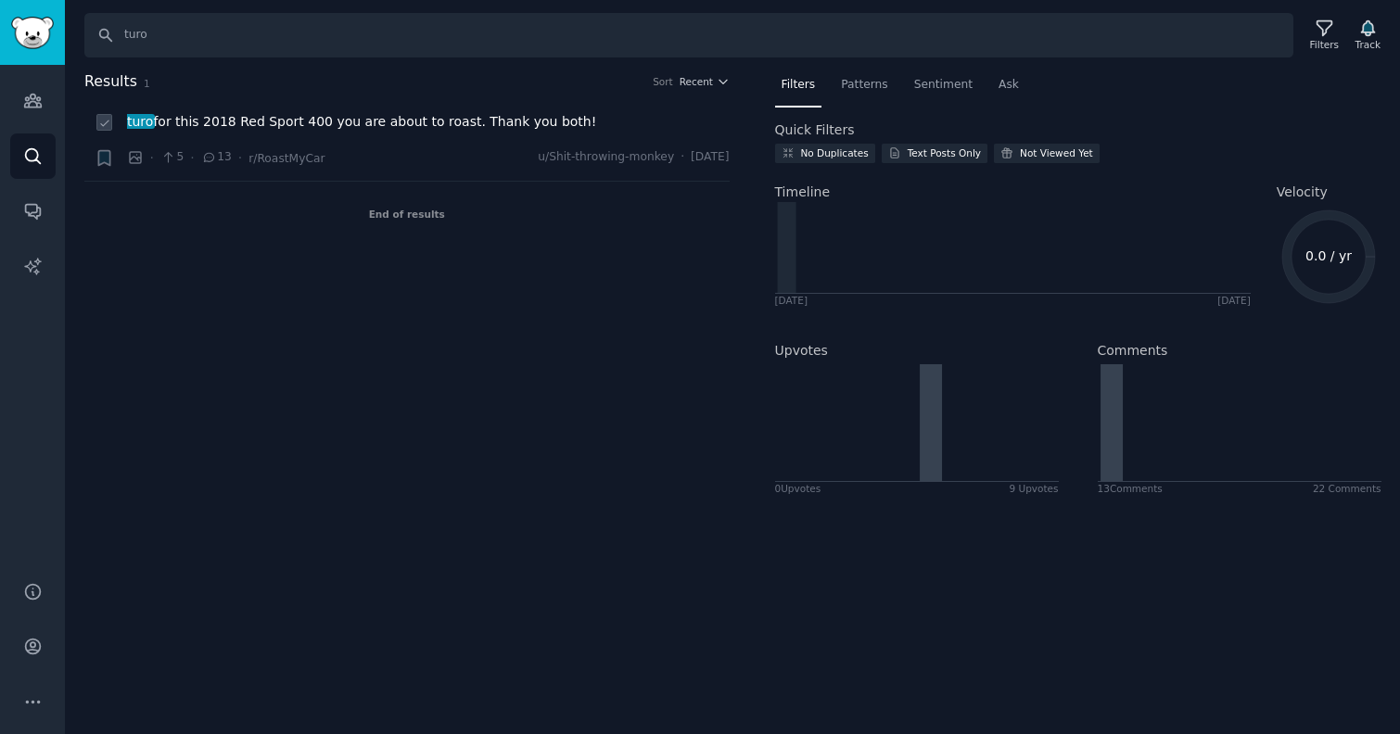
click at [210, 119] on span "turo for this 2018 Red Sport 400 you are about to roast. Thank you both!" at bounding box center [361, 121] width 469 height 19
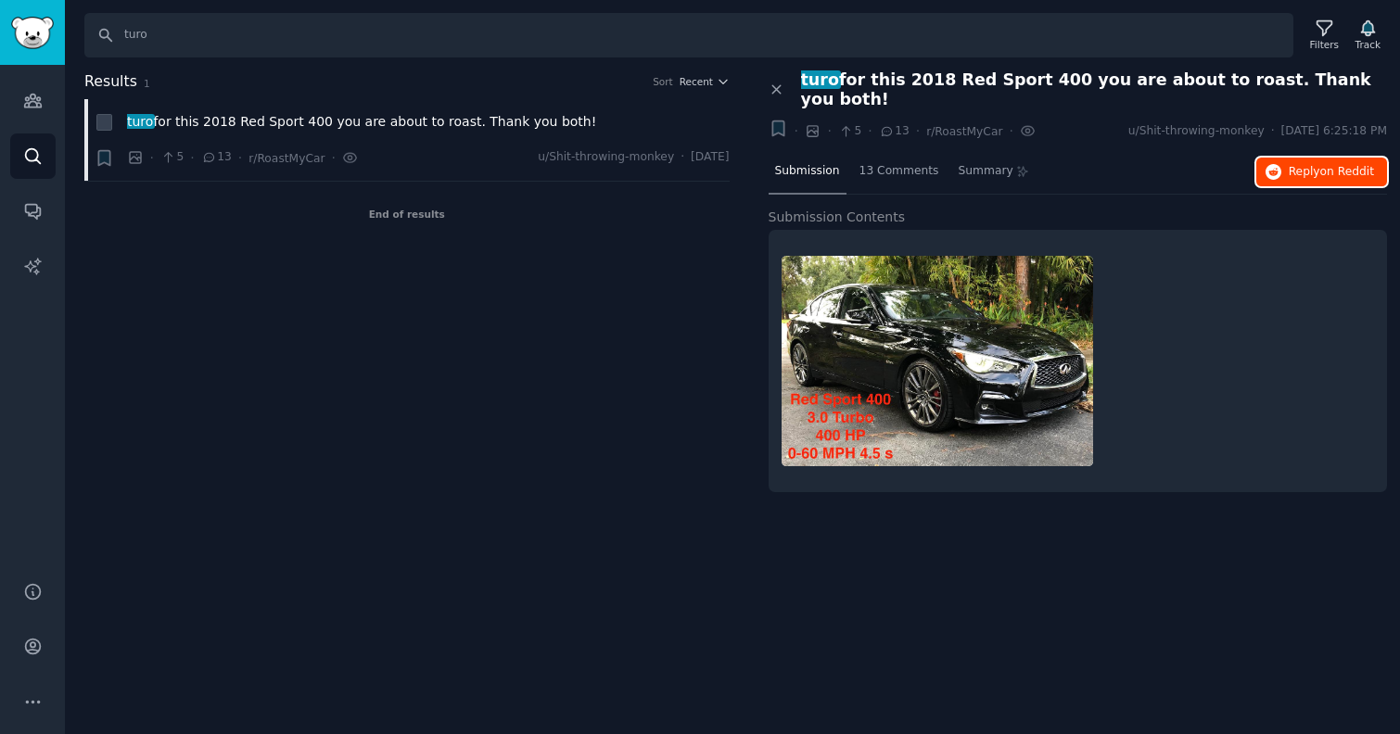
click at [1276, 164] on icon "button" at bounding box center [1274, 172] width 17 height 17
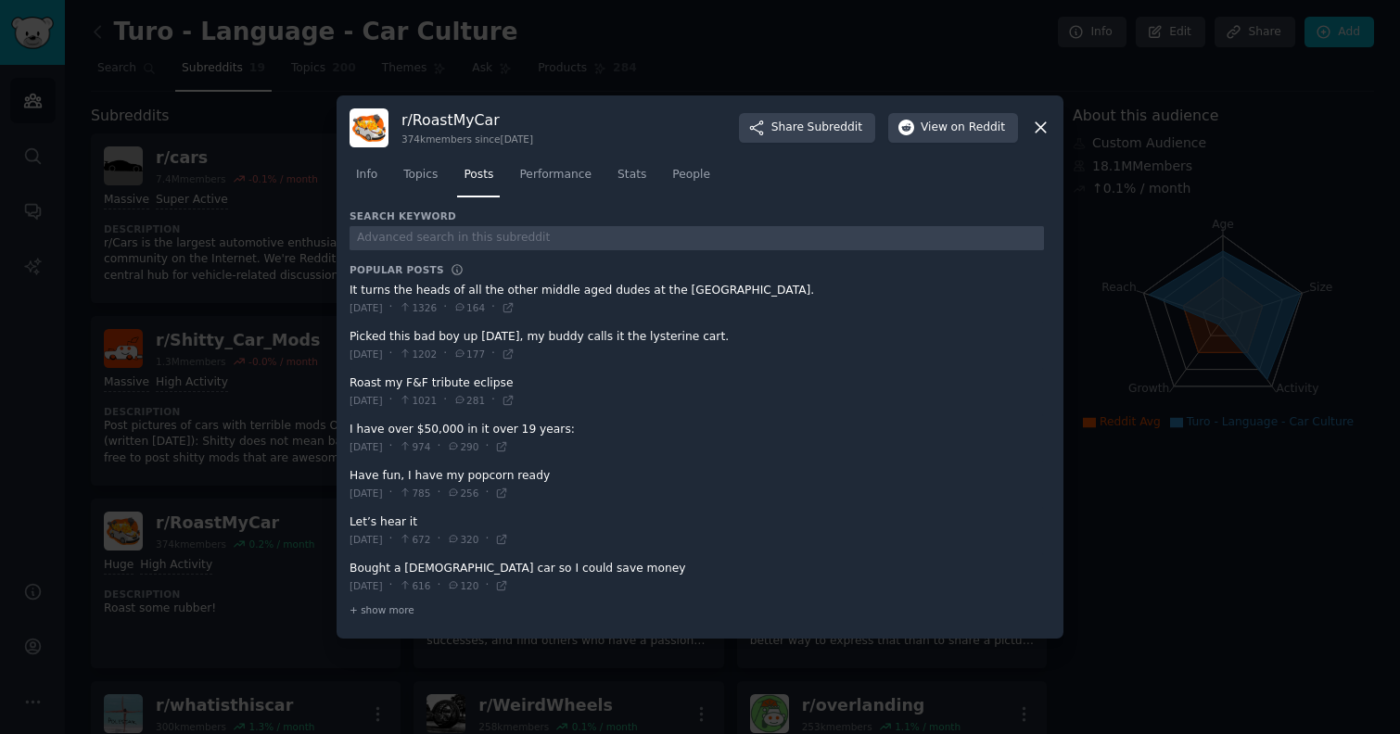
click at [176, 246] on div at bounding box center [700, 367] width 1400 height 734
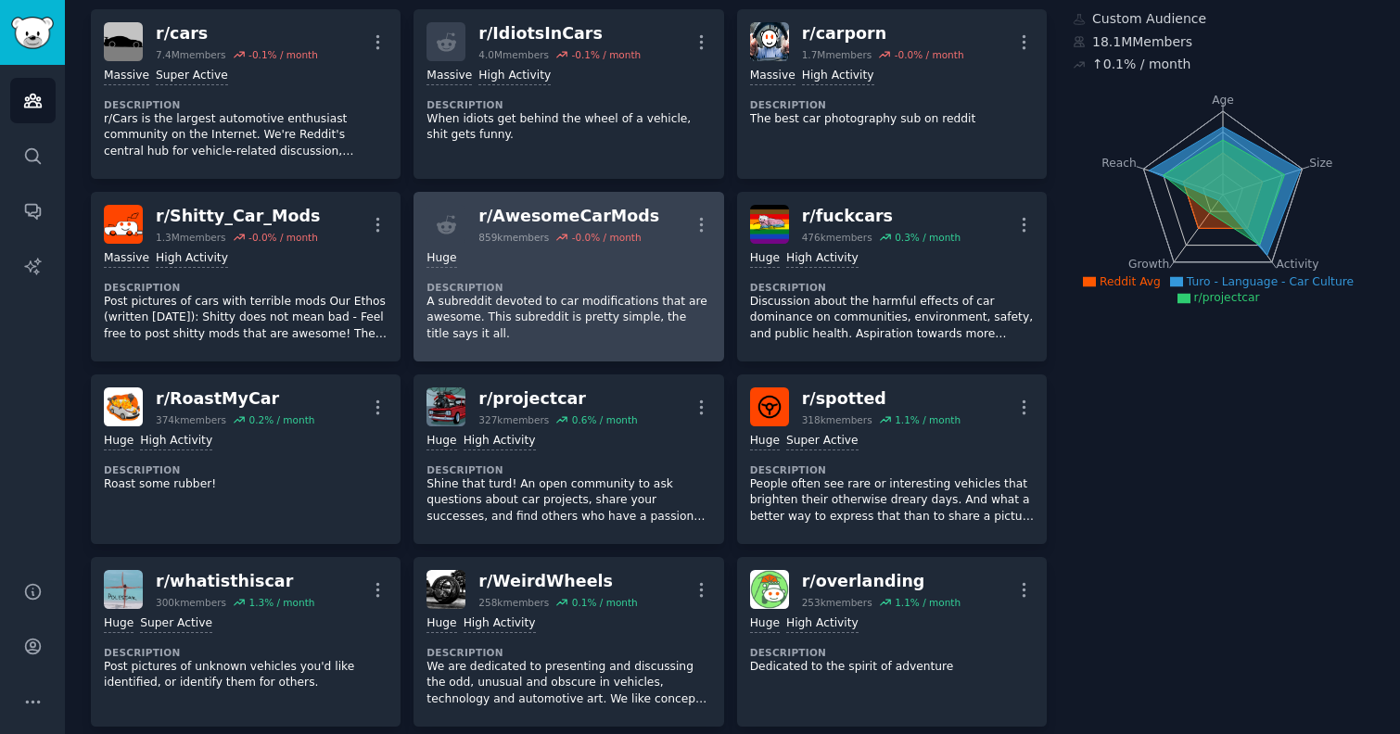
scroll to position [146, 0]
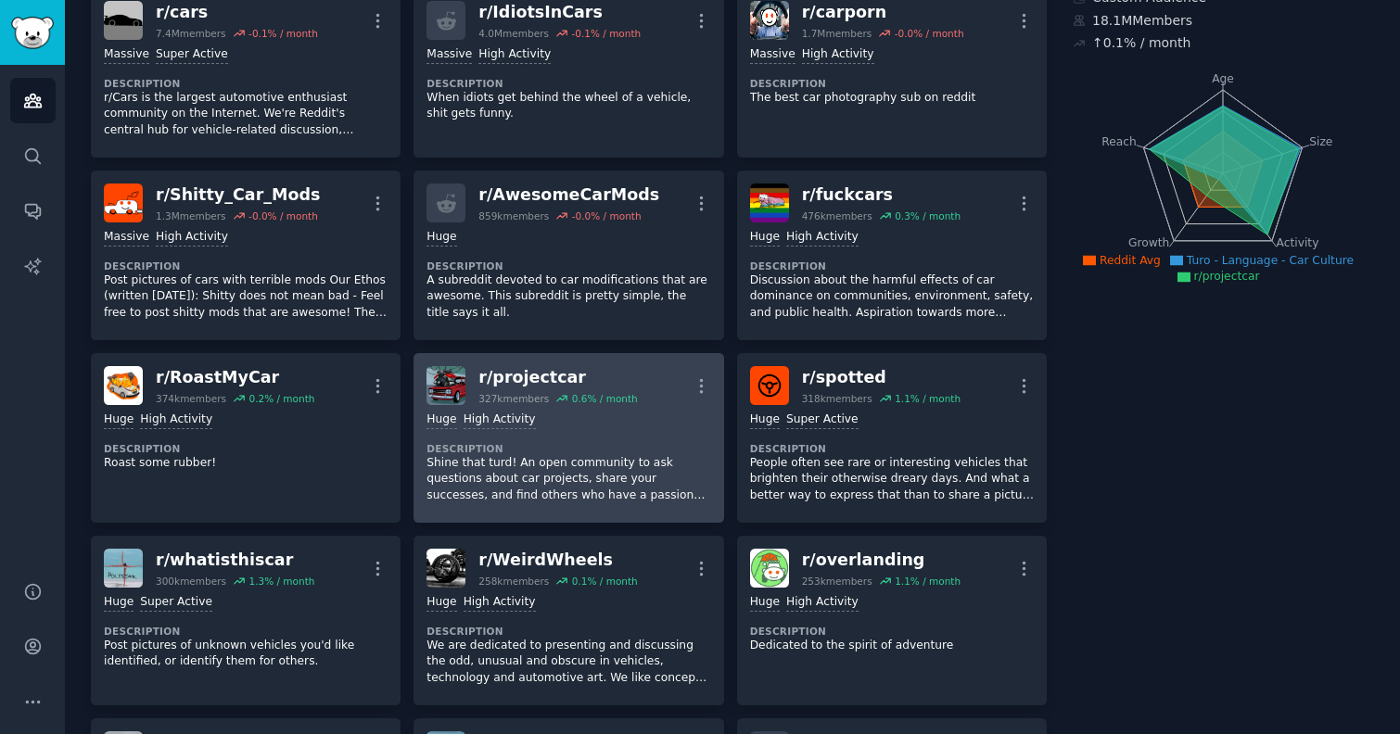
click at [602, 471] on p "Shine that turd! An open community to ask questions about car projects, share y…" at bounding box center [568, 479] width 284 height 49
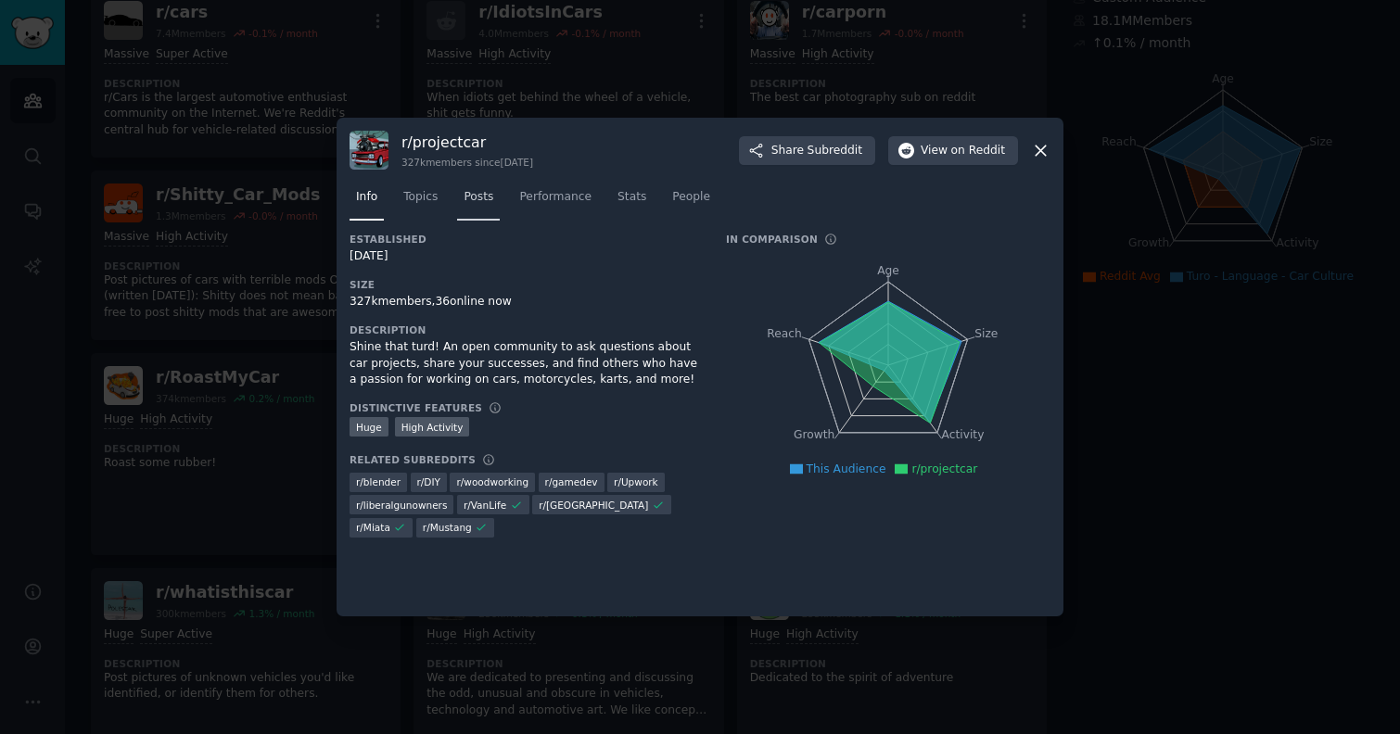
click at [472, 201] on span "Posts" at bounding box center [479, 197] width 30 height 17
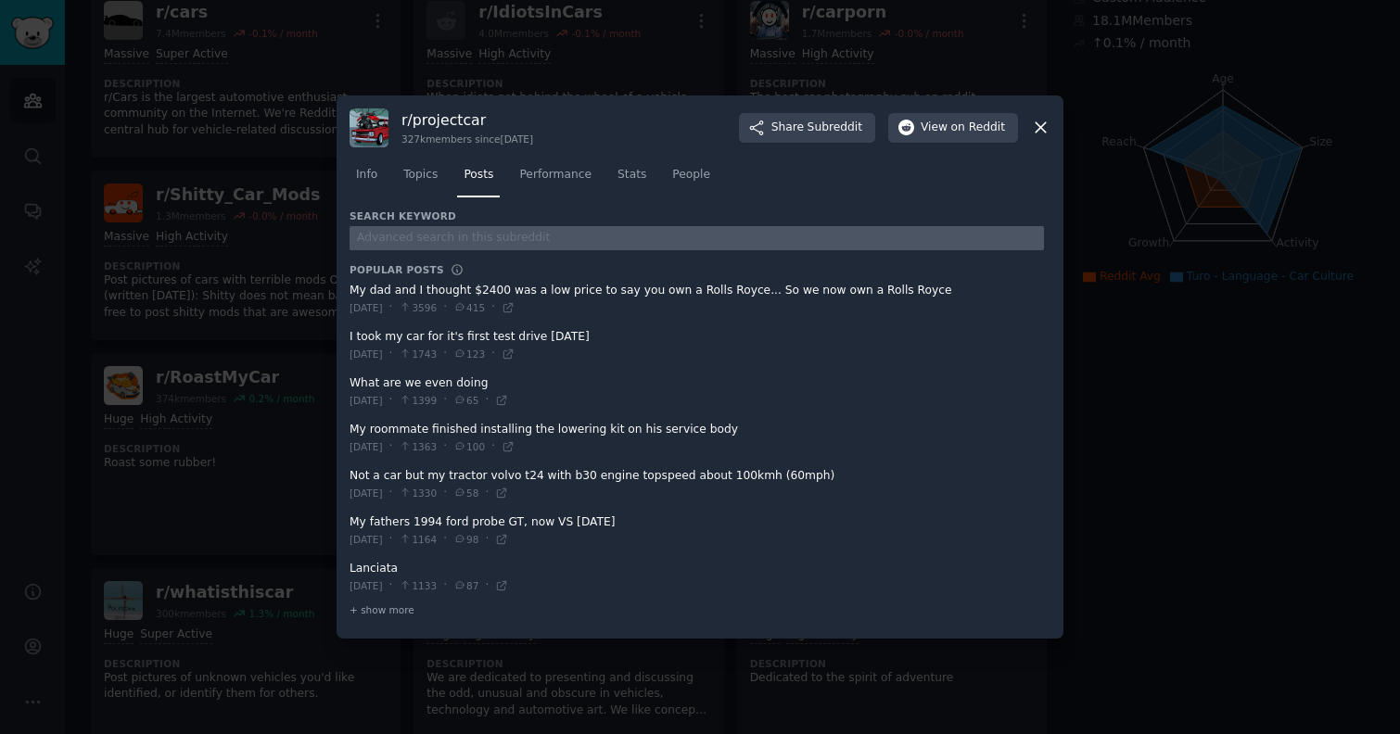
click at [440, 247] on input "text" at bounding box center [697, 238] width 694 height 25
type input "turo"
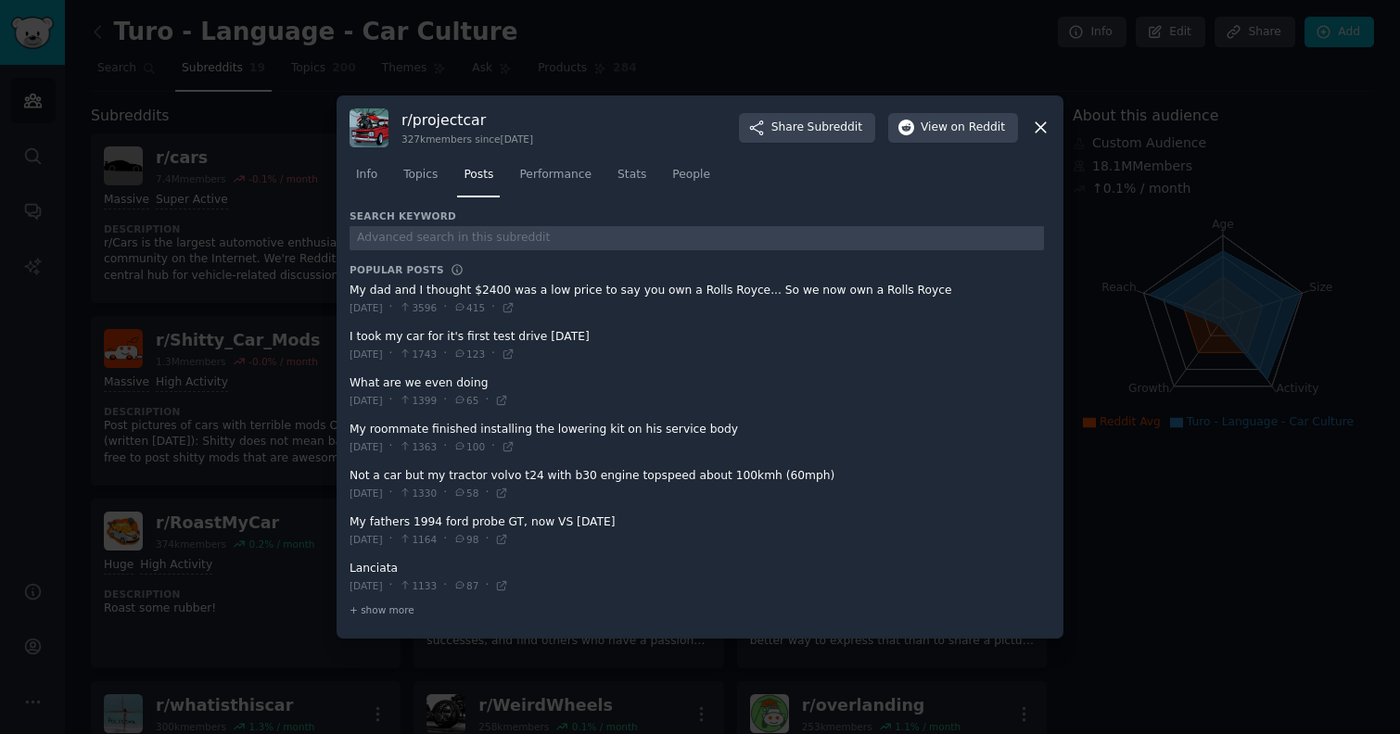
click at [226, 256] on div at bounding box center [700, 367] width 1400 height 734
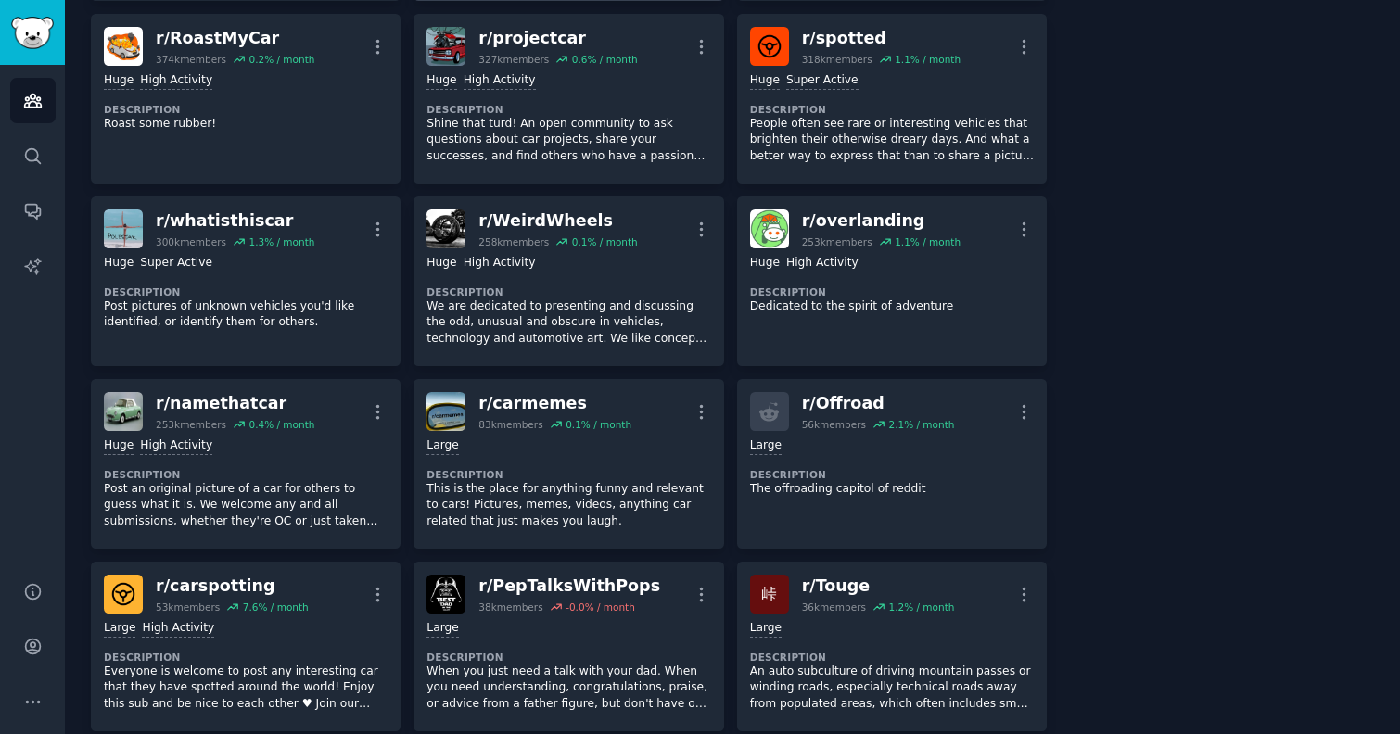
scroll to position [357, 0]
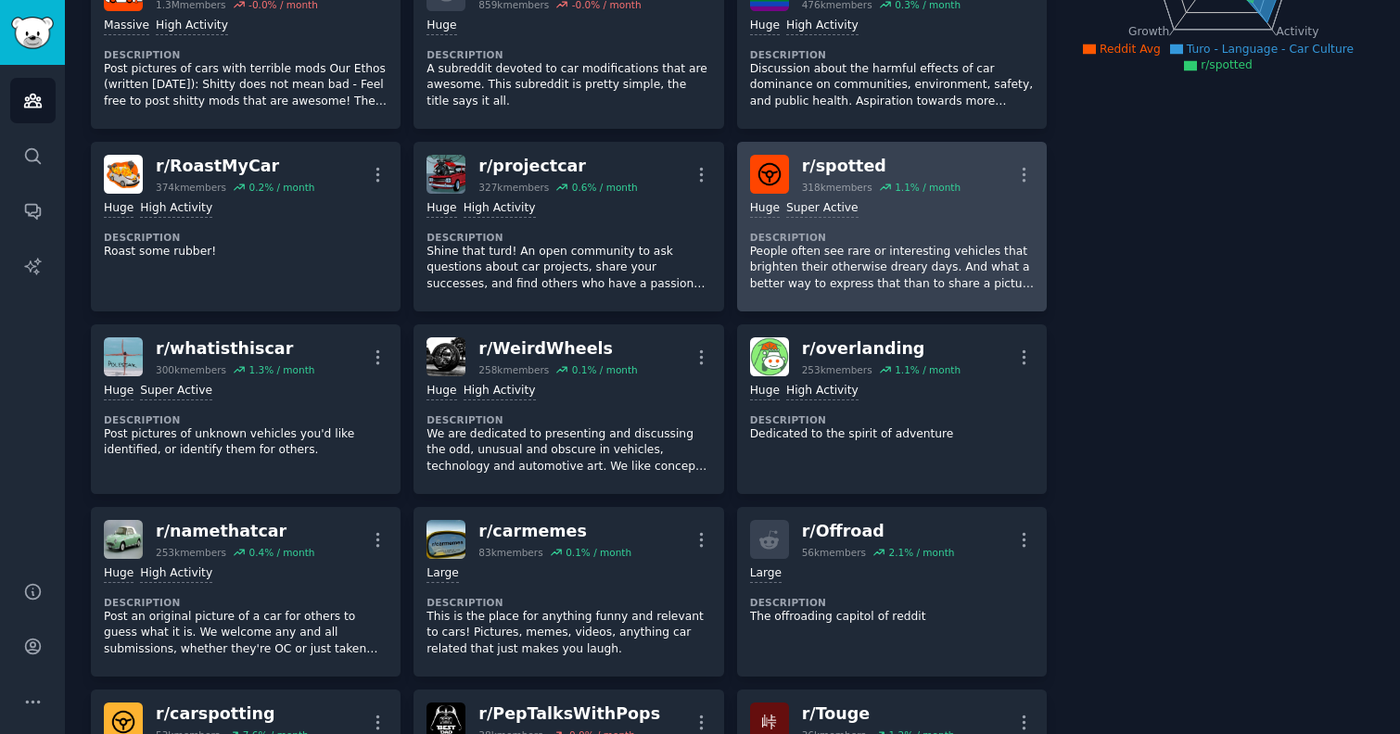
click at [830, 288] on p "People often see rare or interesting vehicles that brighten their otherwise dre…" at bounding box center [892, 268] width 284 height 49
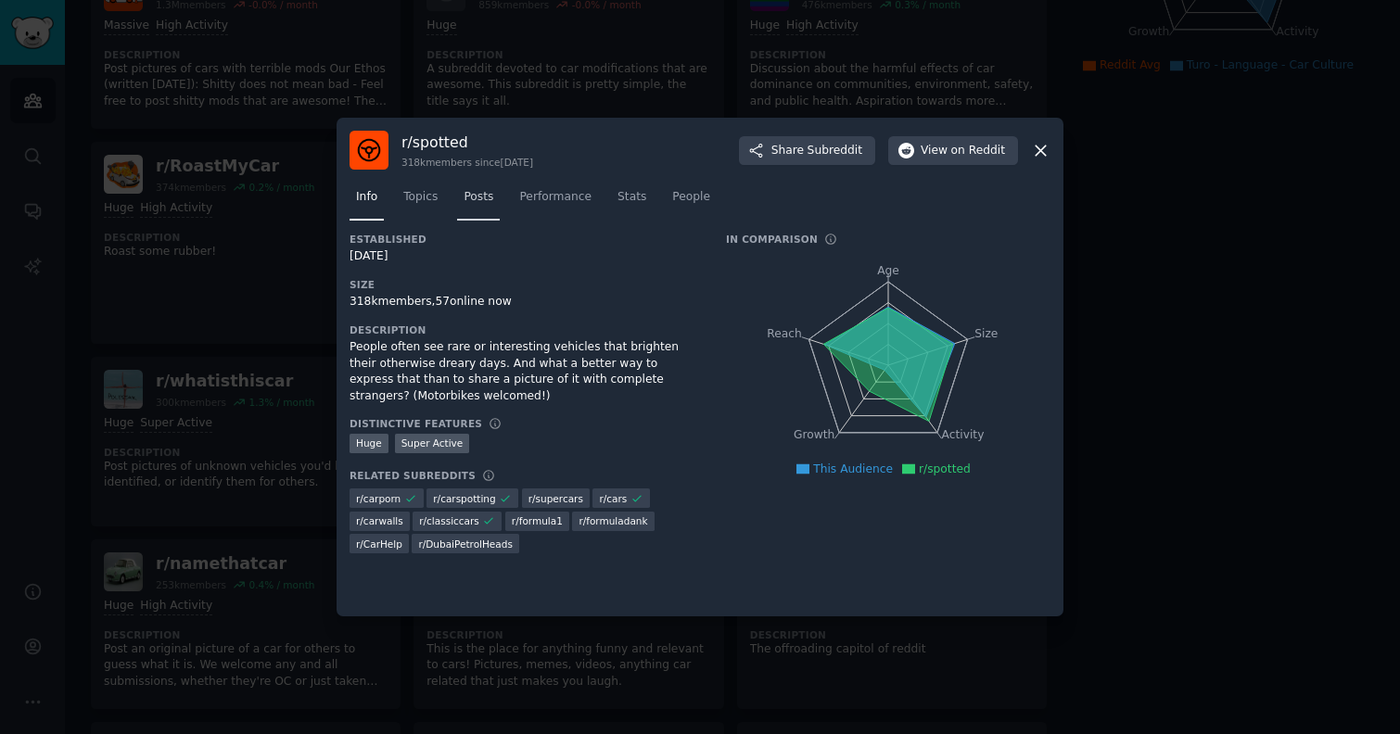
click at [471, 201] on span "Posts" at bounding box center [479, 197] width 30 height 17
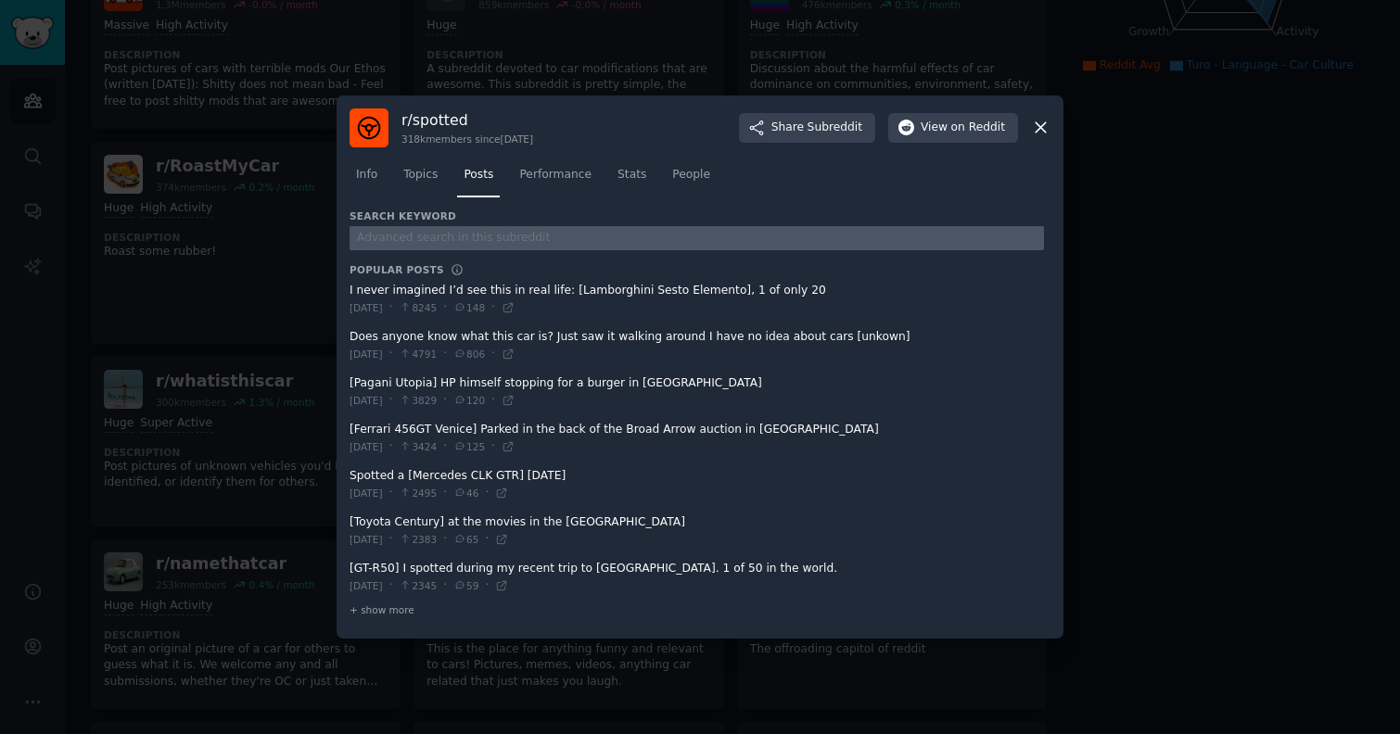
click at [467, 240] on input "text" at bounding box center [697, 238] width 694 height 25
type input "turo"
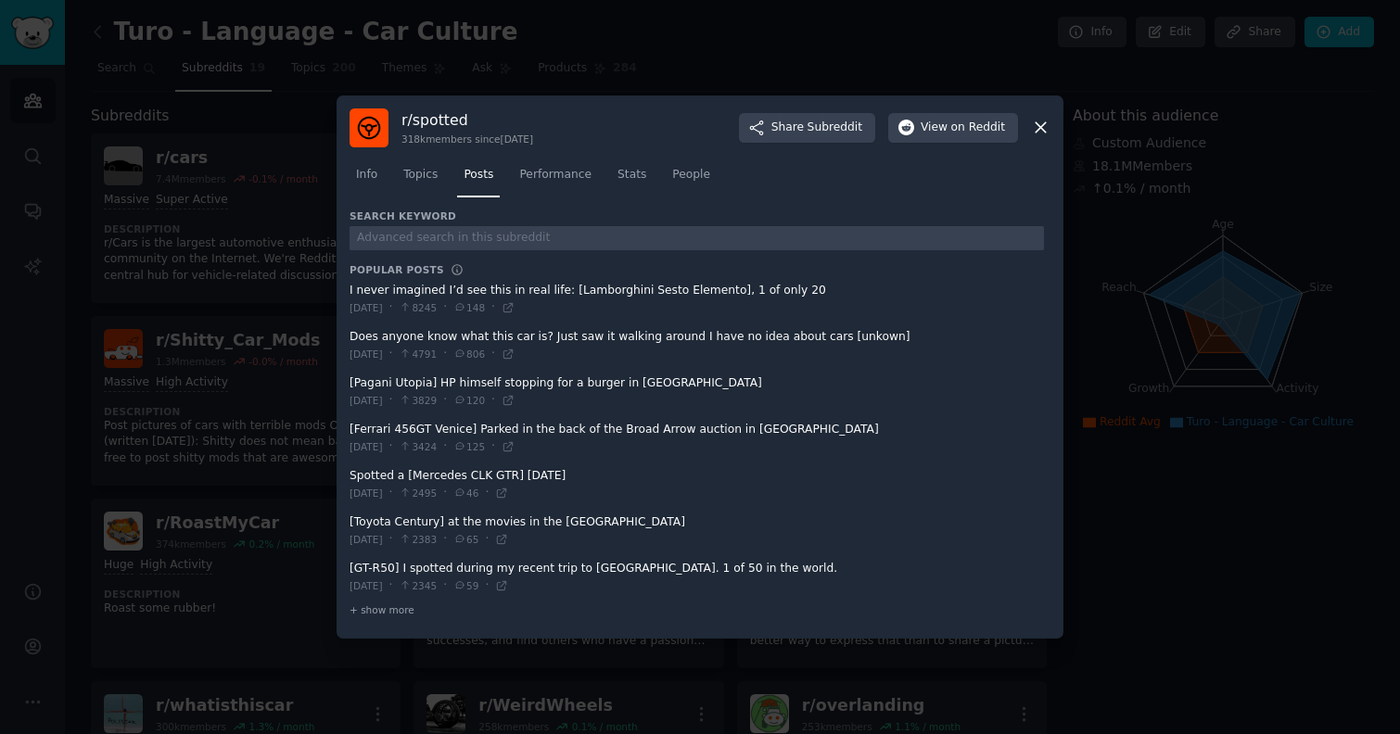
click at [181, 186] on div at bounding box center [700, 367] width 1400 height 734
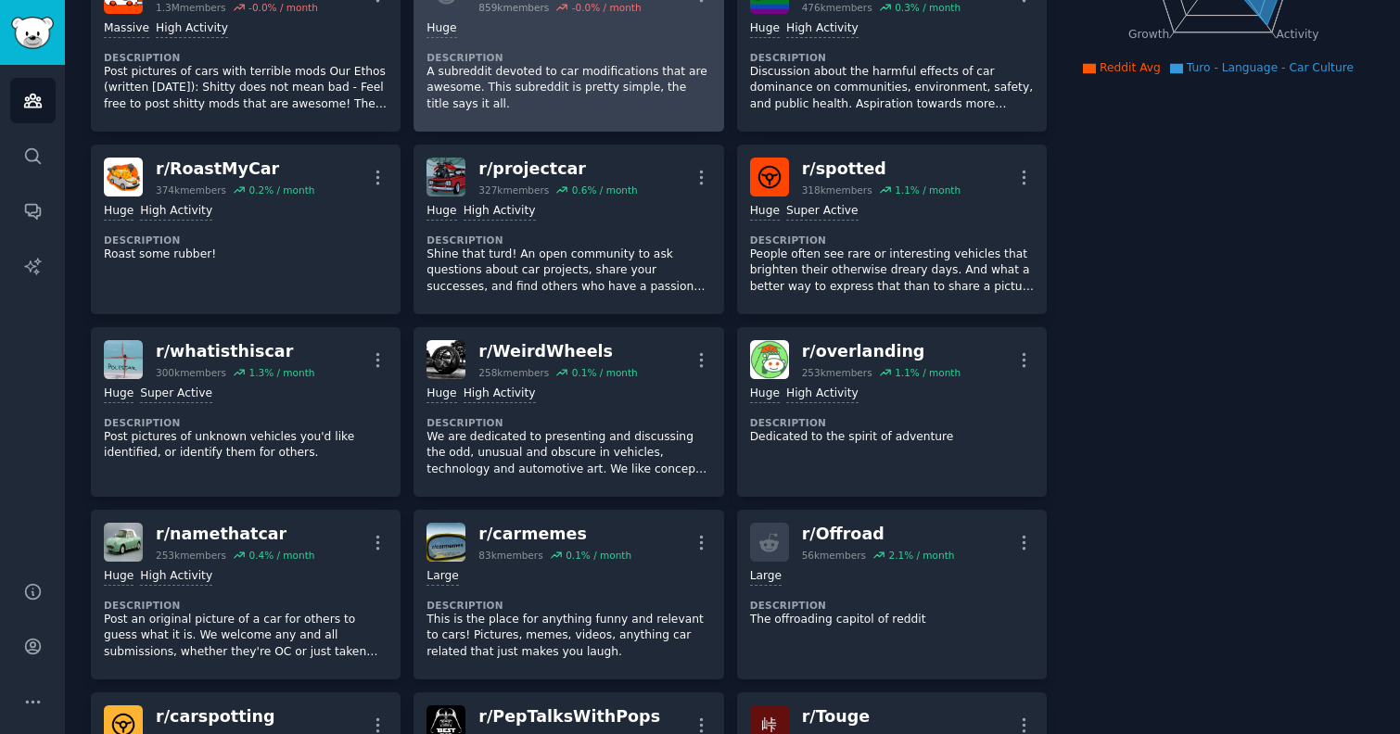
scroll to position [356, 0]
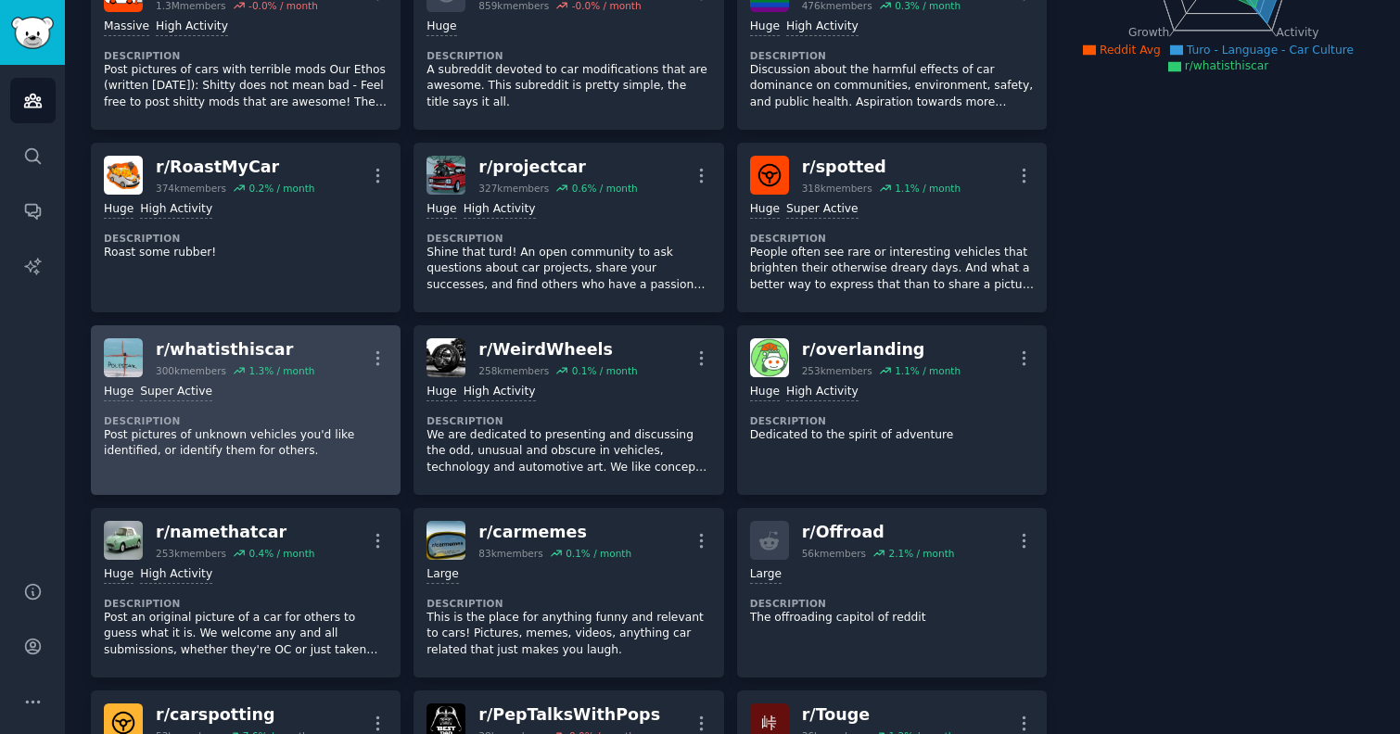
click at [327, 429] on p "Post pictures of unknown vehicles you'd like identified, or identify them for o…" at bounding box center [246, 443] width 284 height 32
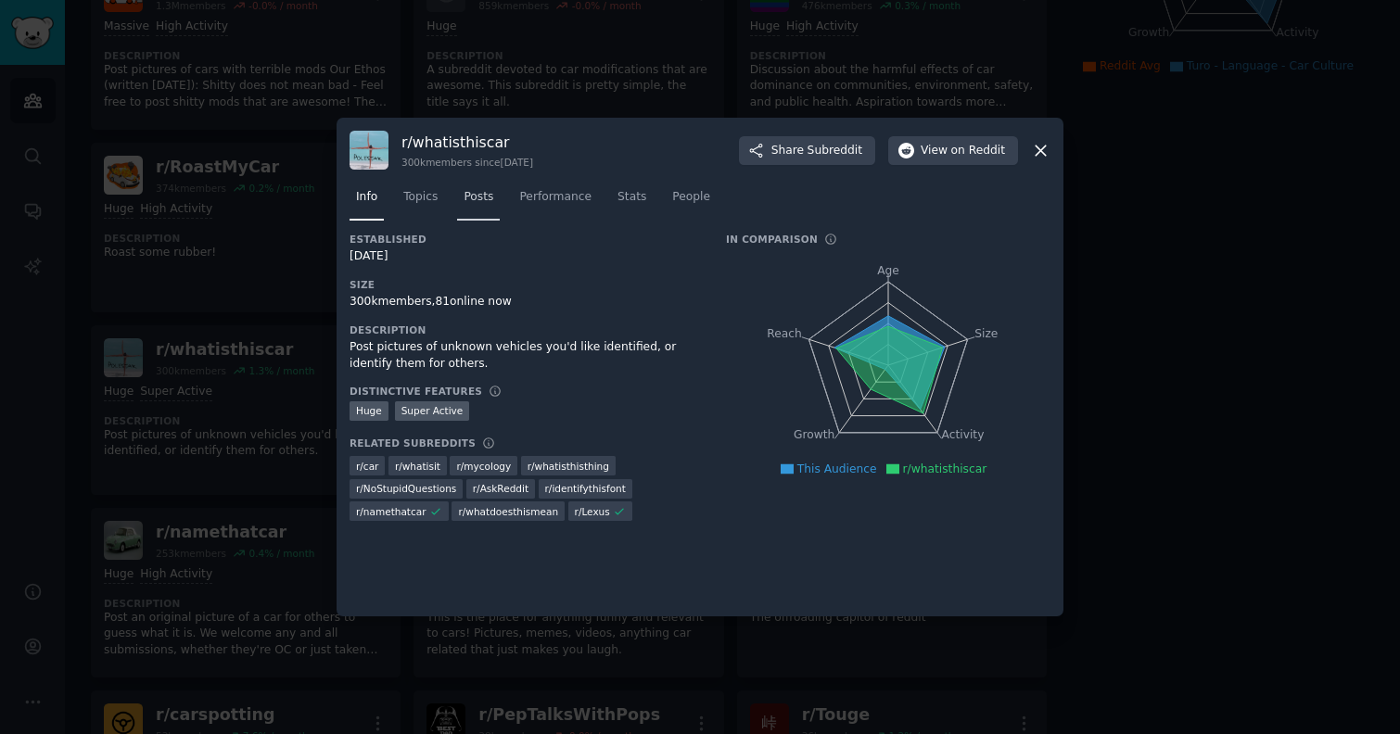
click at [483, 198] on span "Posts" at bounding box center [479, 197] width 30 height 17
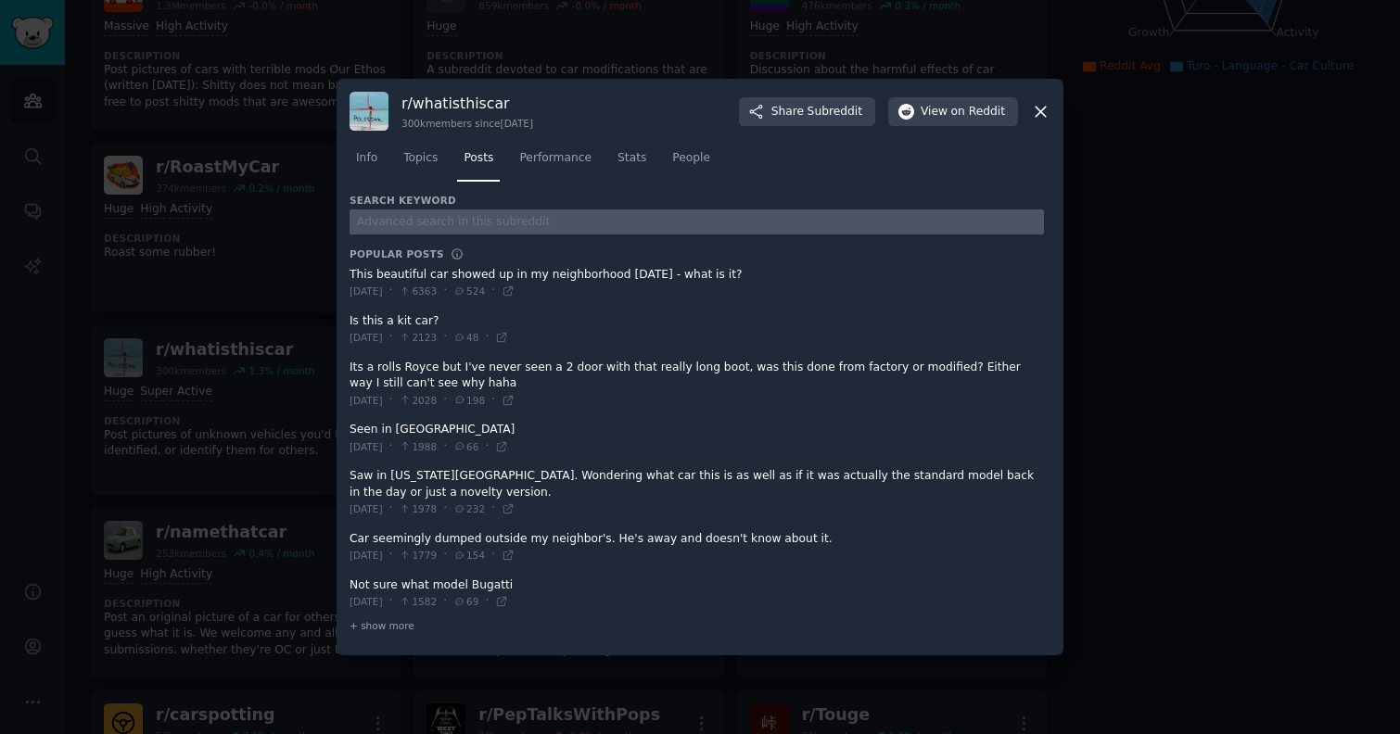
click at [464, 222] on input "text" at bounding box center [697, 222] width 694 height 25
type input "turo"
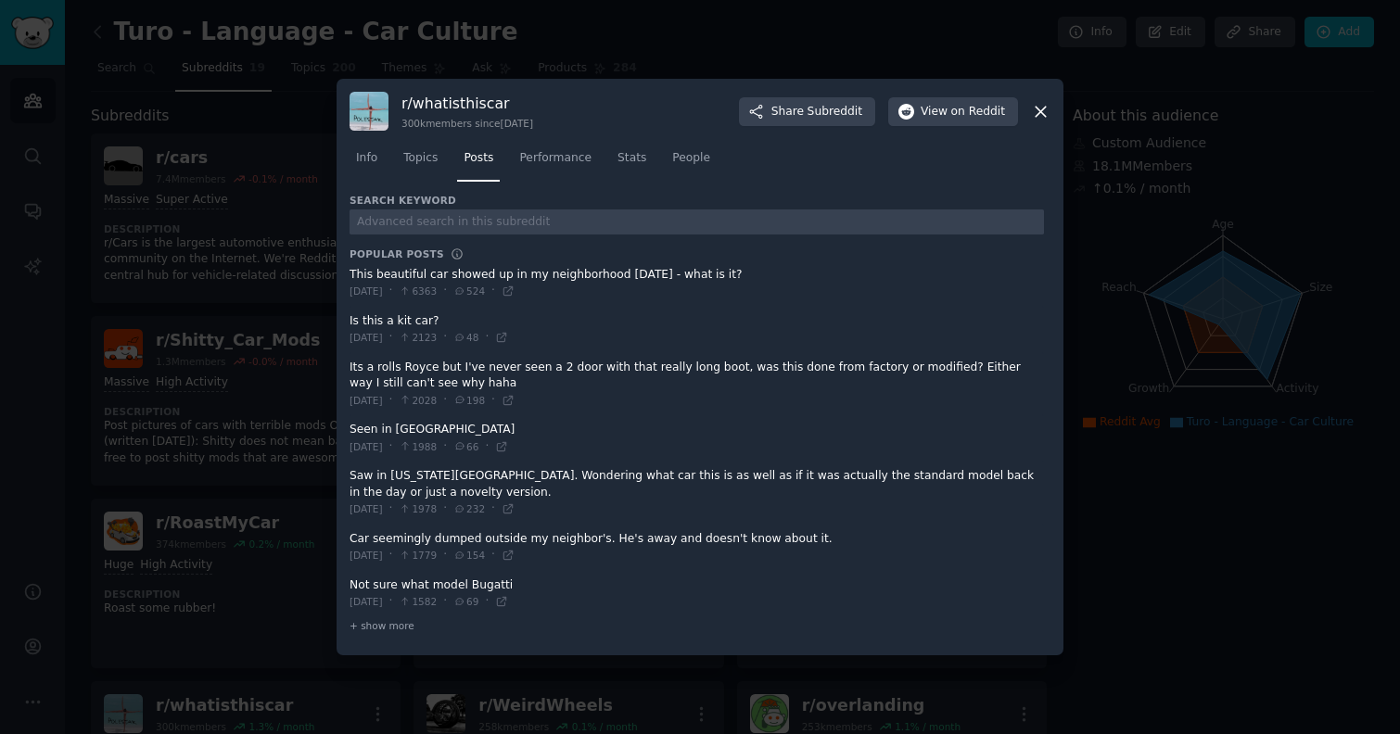
click at [208, 185] on div at bounding box center [700, 367] width 1400 height 734
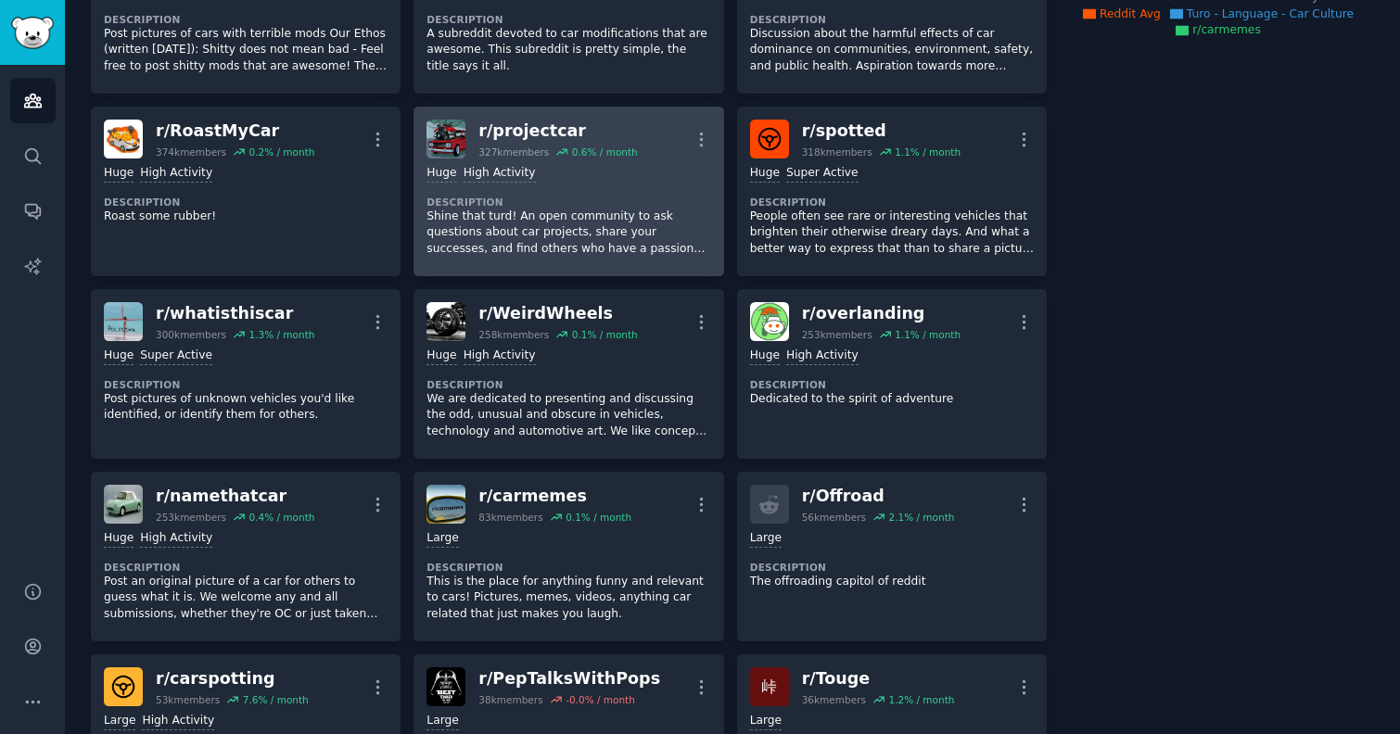
scroll to position [394, 0]
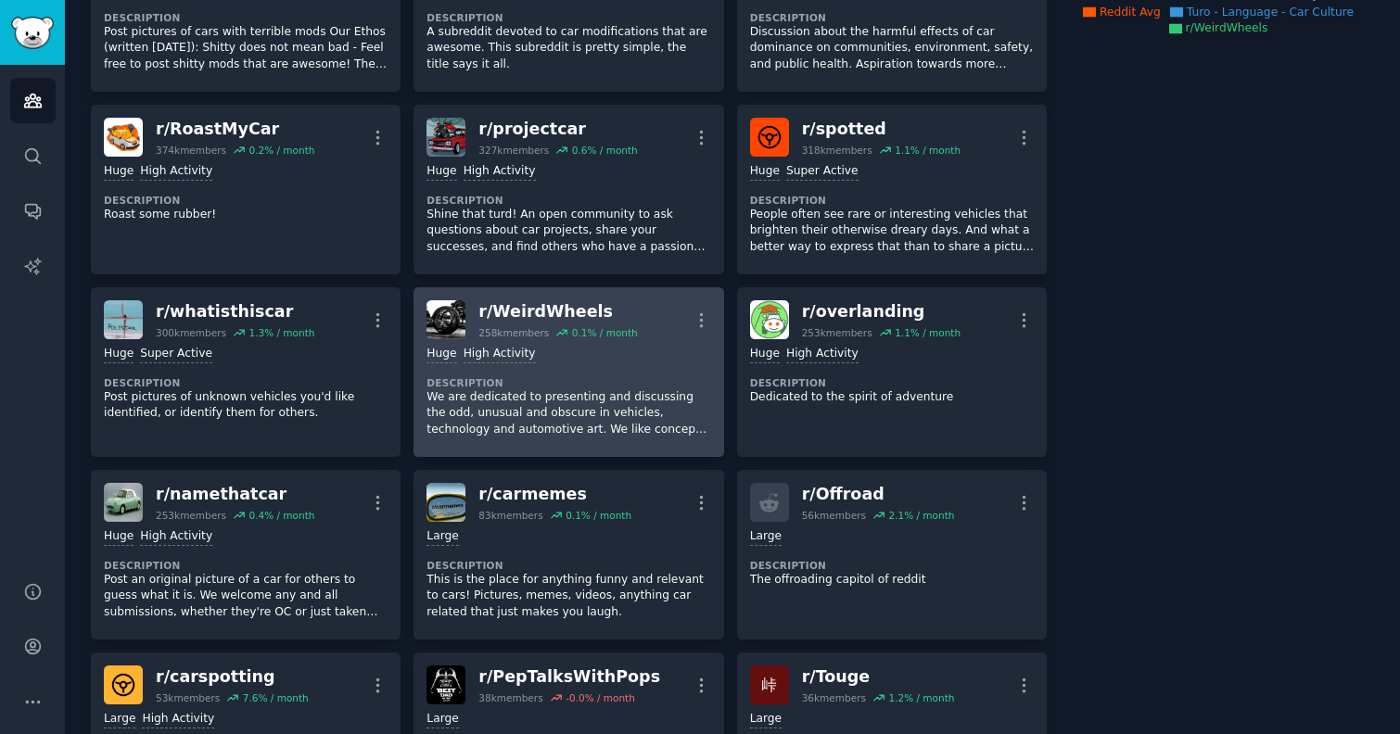
click at [637, 409] on p "We are dedicated to presenting and discussing the odd, unusual and obscure in v…" at bounding box center [568, 413] width 284 height 49
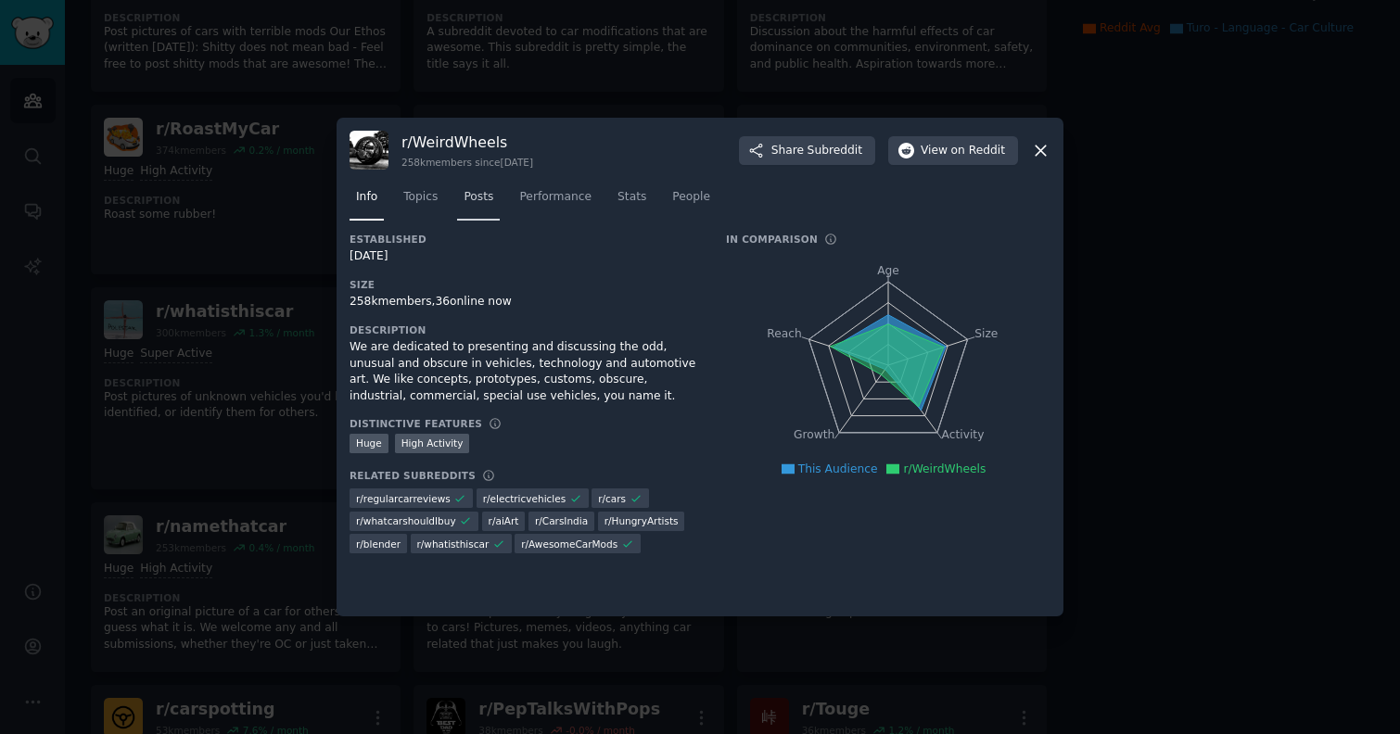
click at [472, 199] on span "Posts" at bounding box center [479, 197] width 30 height 17
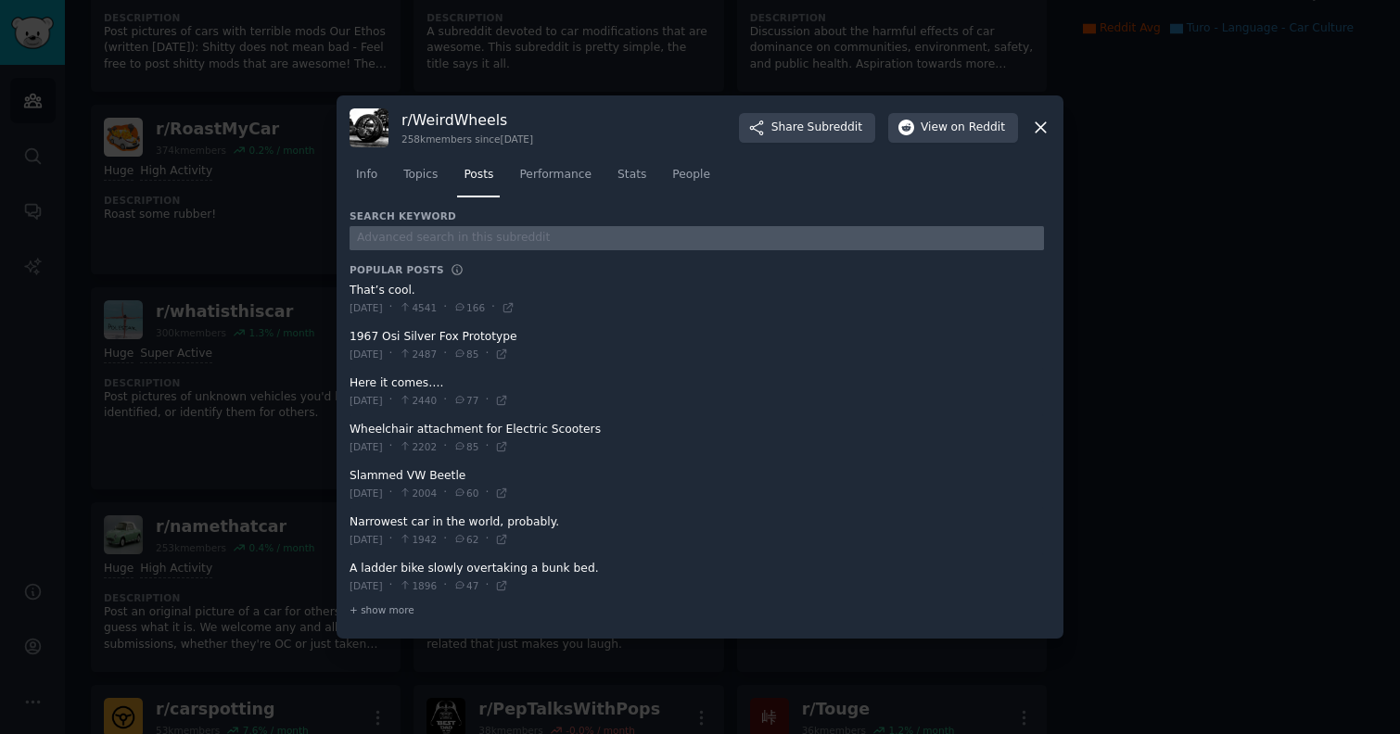
click at [465, 241] on input "text" at bounding box center [697, 238] width 694 height 25
type input "turo"
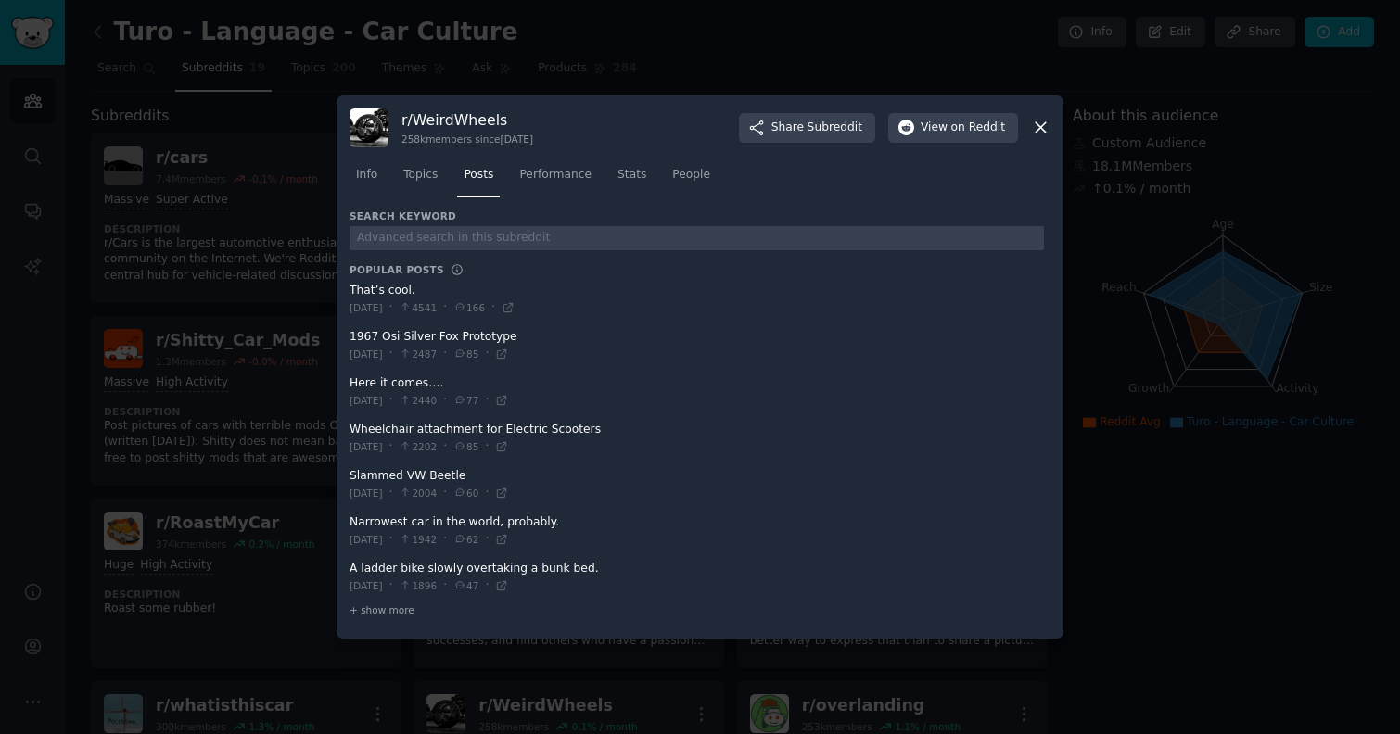
click at [254, 384] on div at bounding box center [700, 367] width 1400 height 734
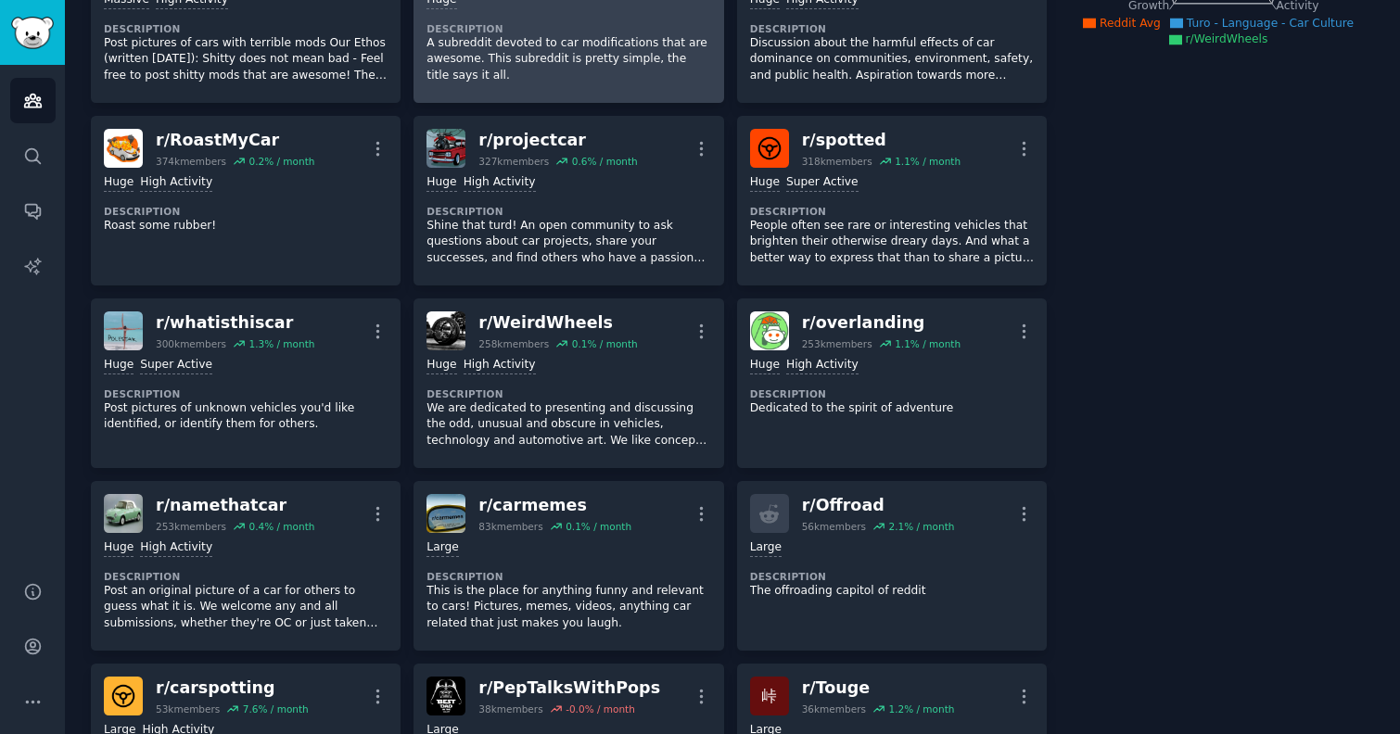
scroll to position [389, 0]
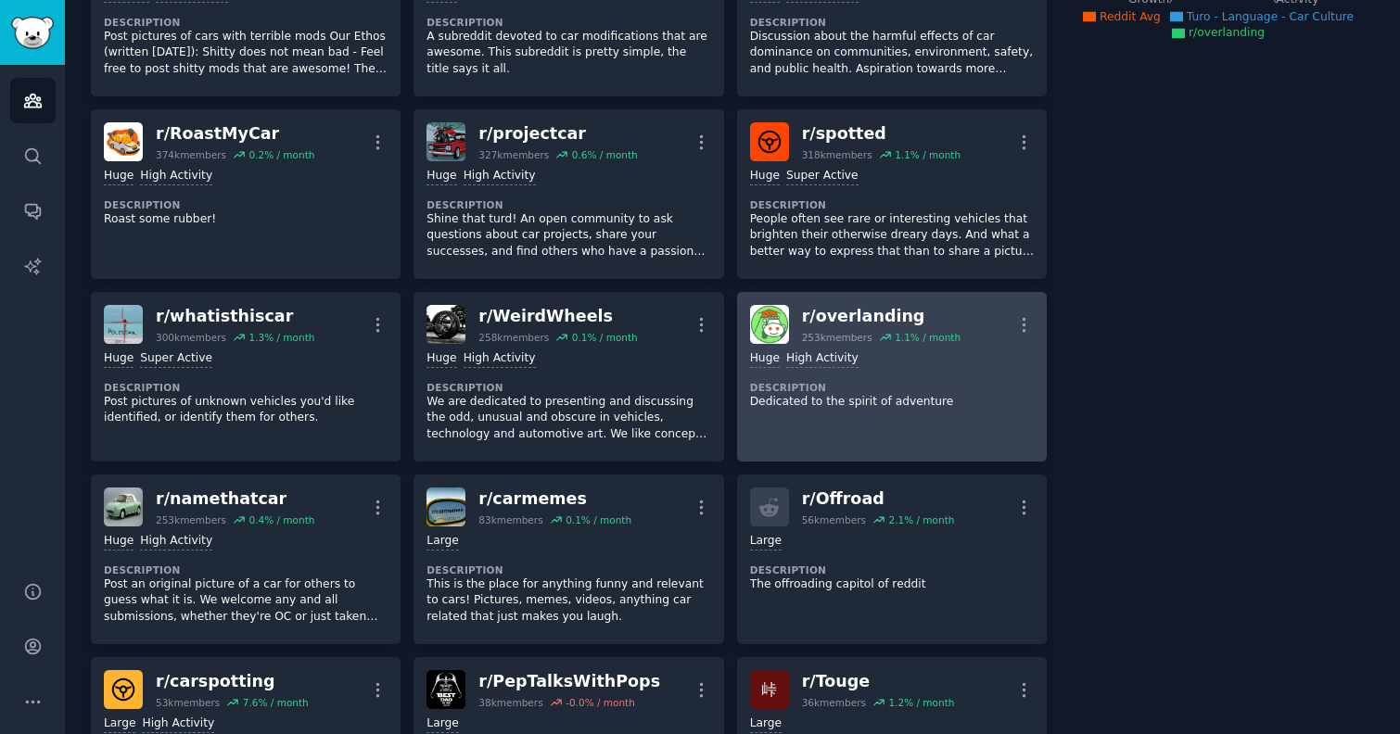
click at [824, 384] on dt "Description" at bounding box center [892, 387] width 284 height 13
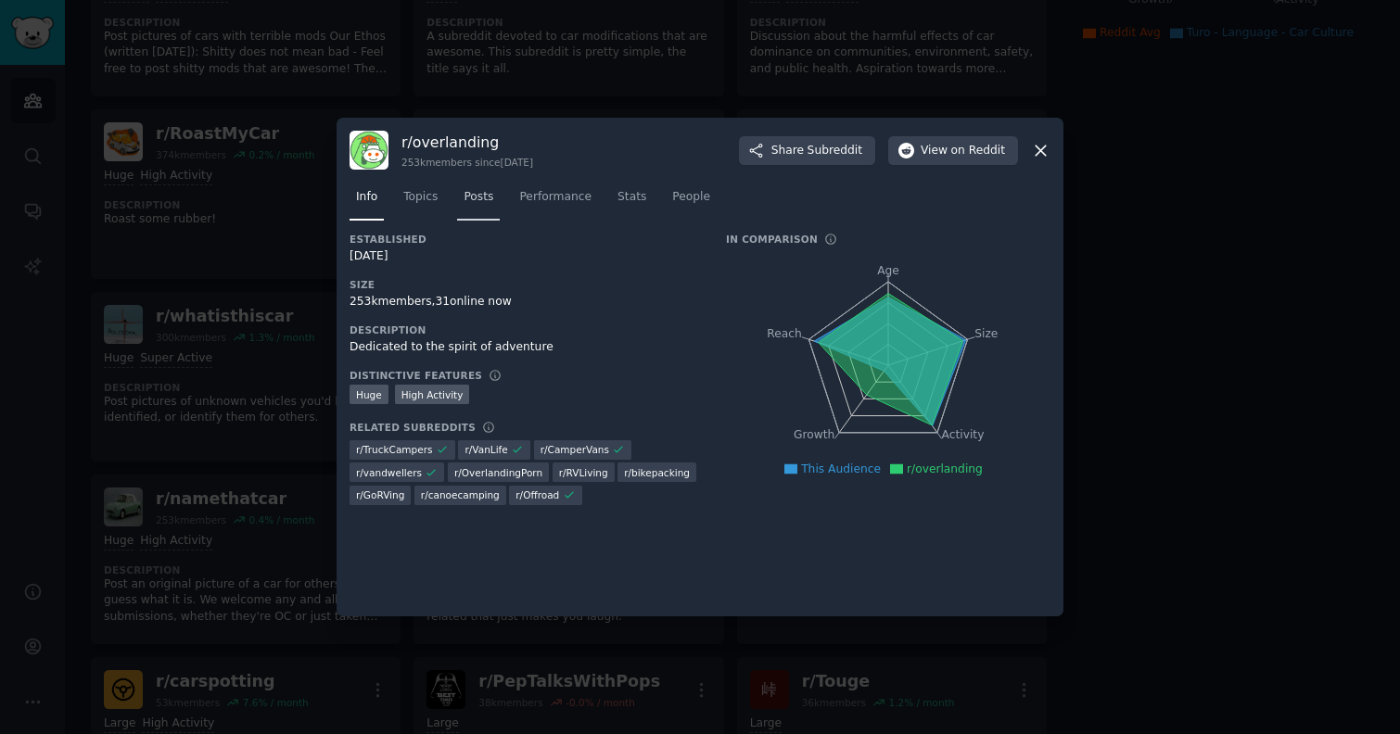
click at [476, 206] on link "Posts" at bounding box center [478, 202] width 43 height 38
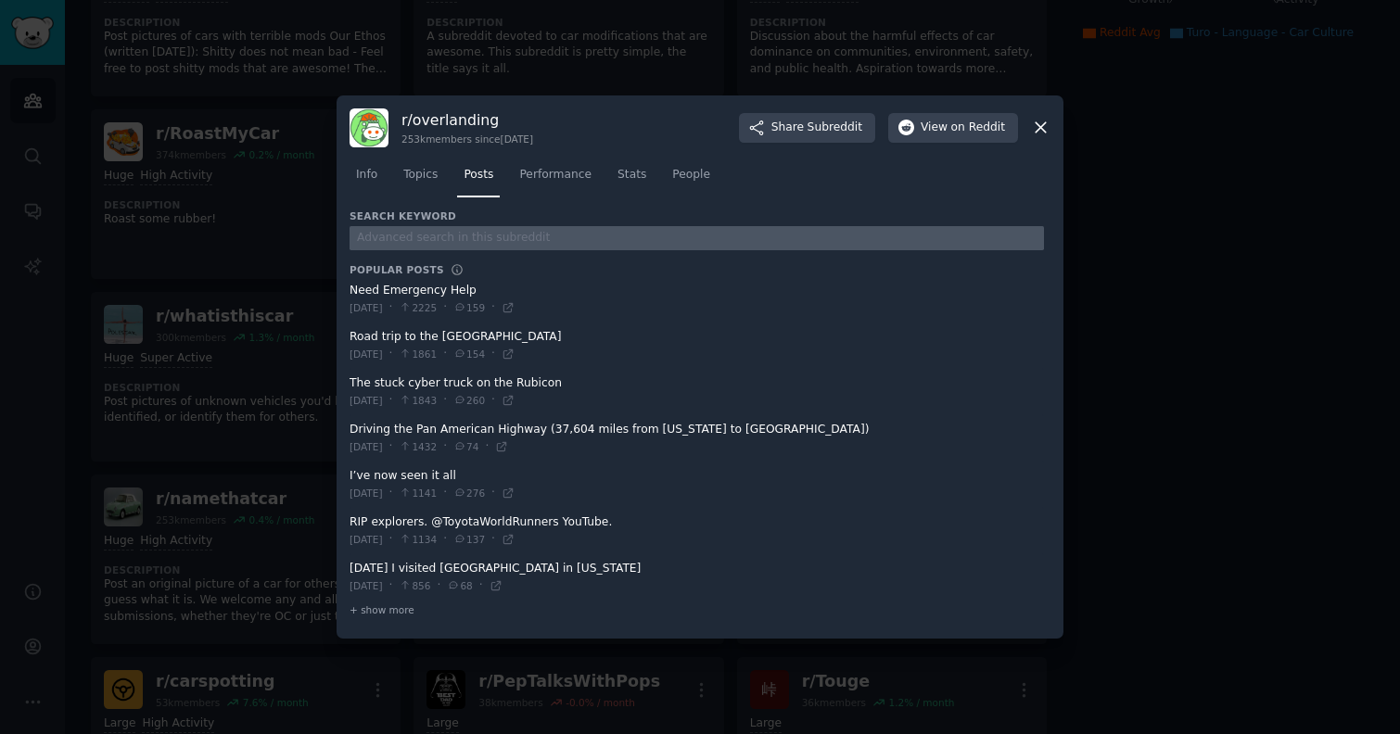
click at [456, 232] on input "text" at bounding box center [697, 238] width 694 height 25
type input "turo"
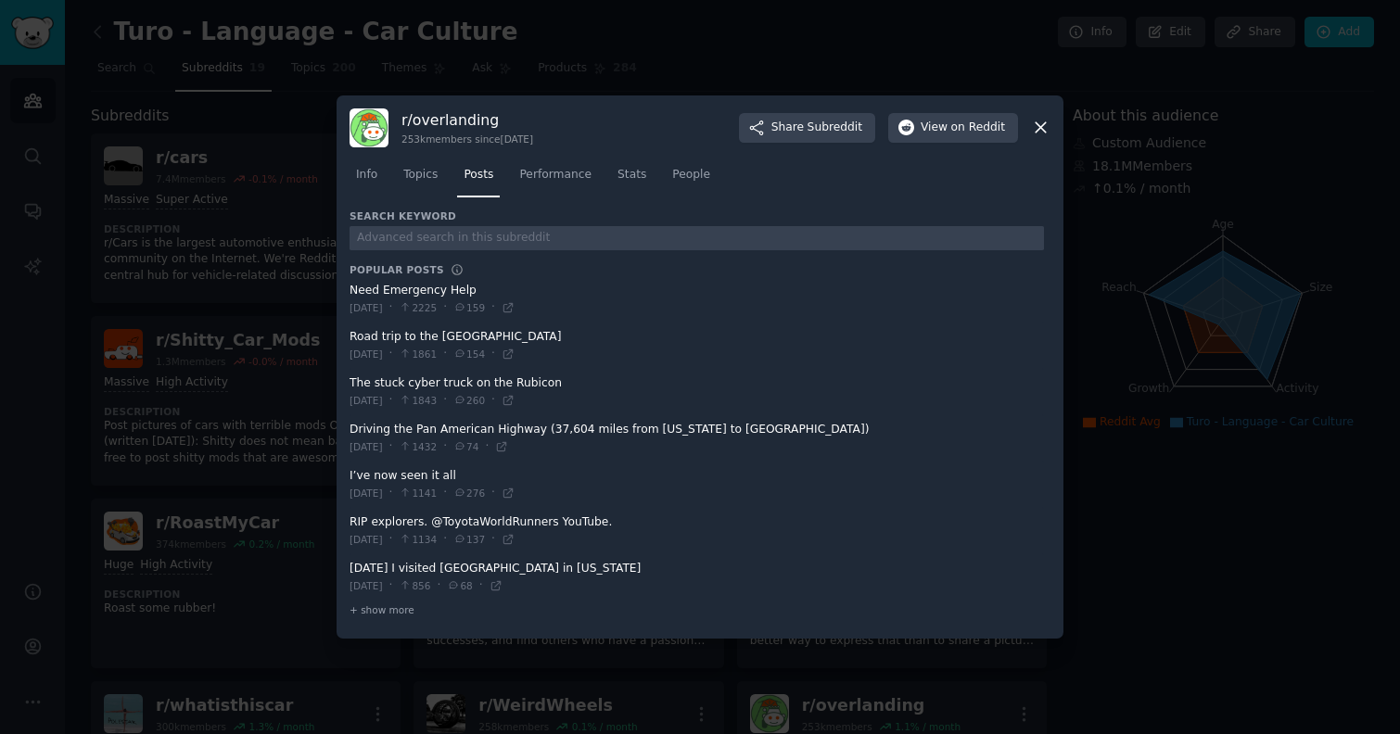
click at [215, 212] on div at bounding box center [700, 367] width 1400 height 734
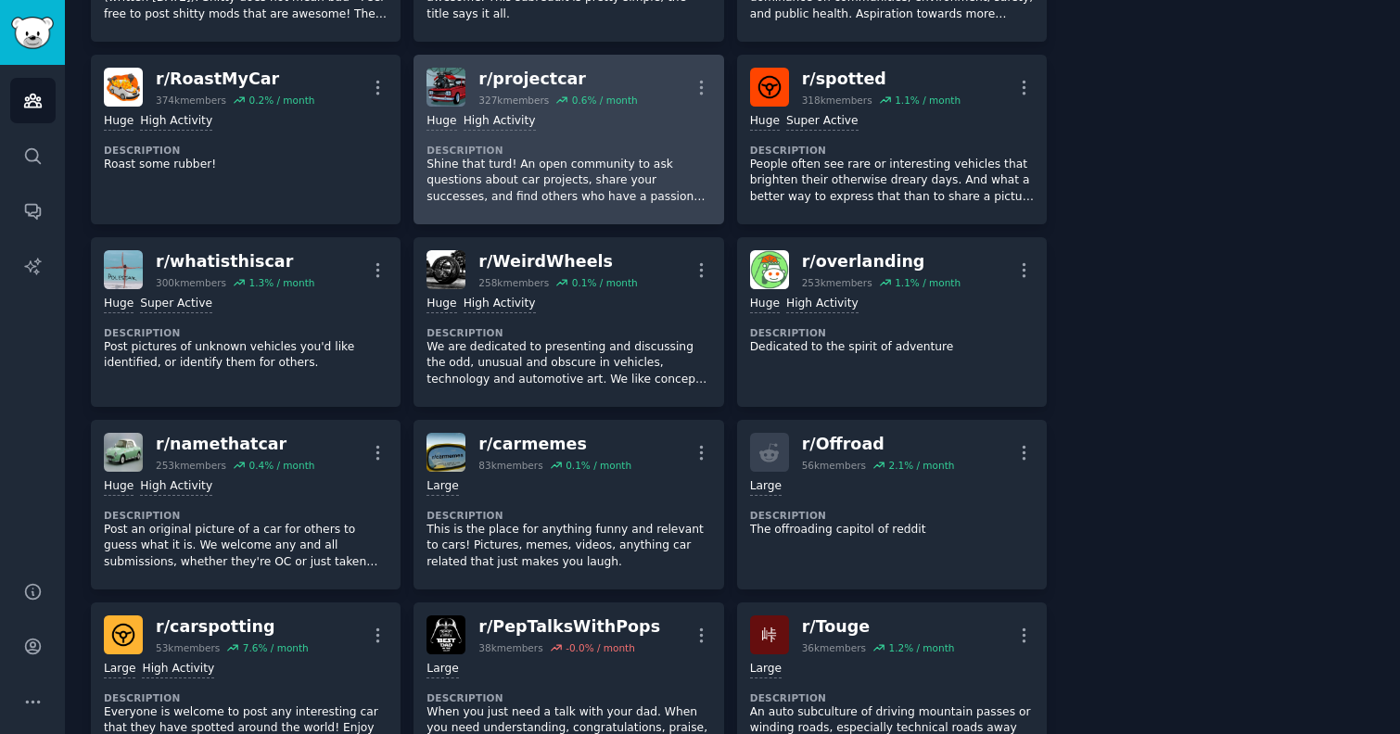
scroll to position [570, 0]
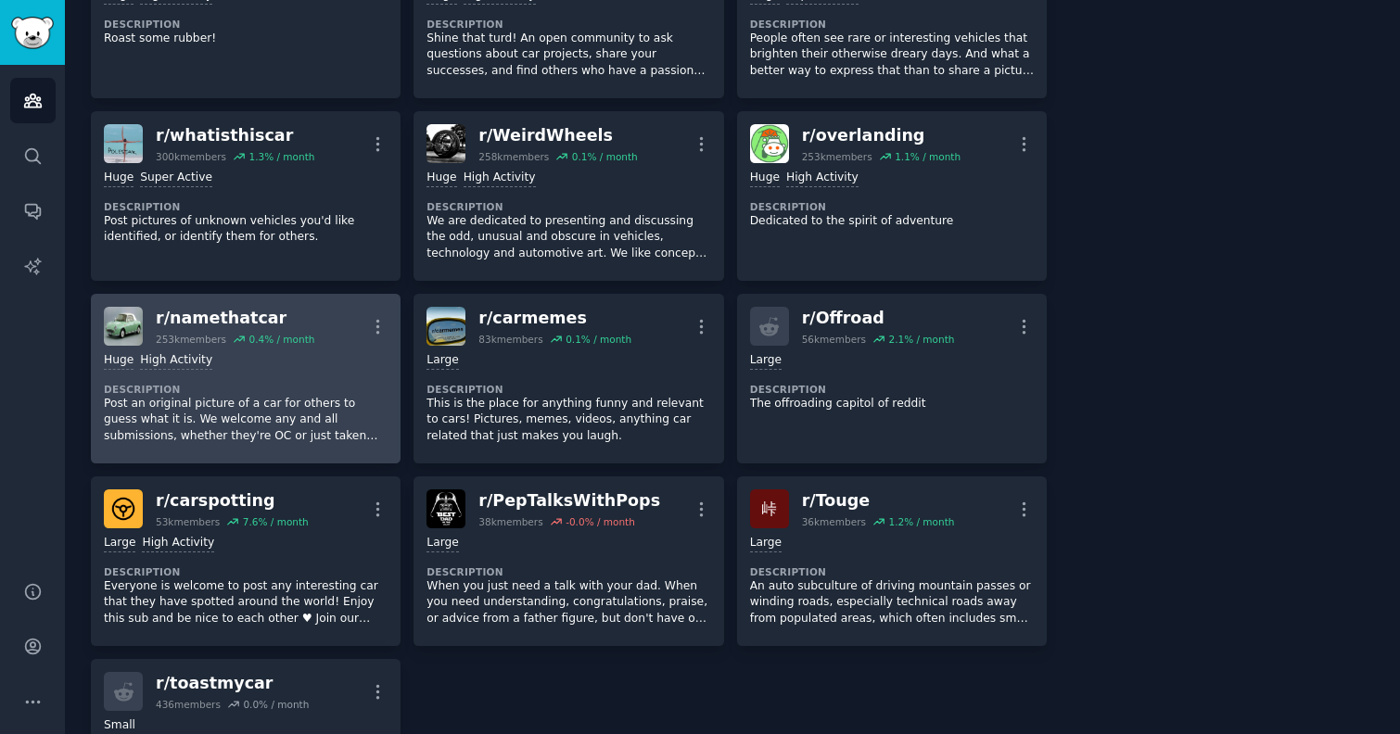
click at [288, 430] on p "Post an original picture of a car for others to guess what it is. We welcome an…" at bounding box center [246, 420] width 284 height 49
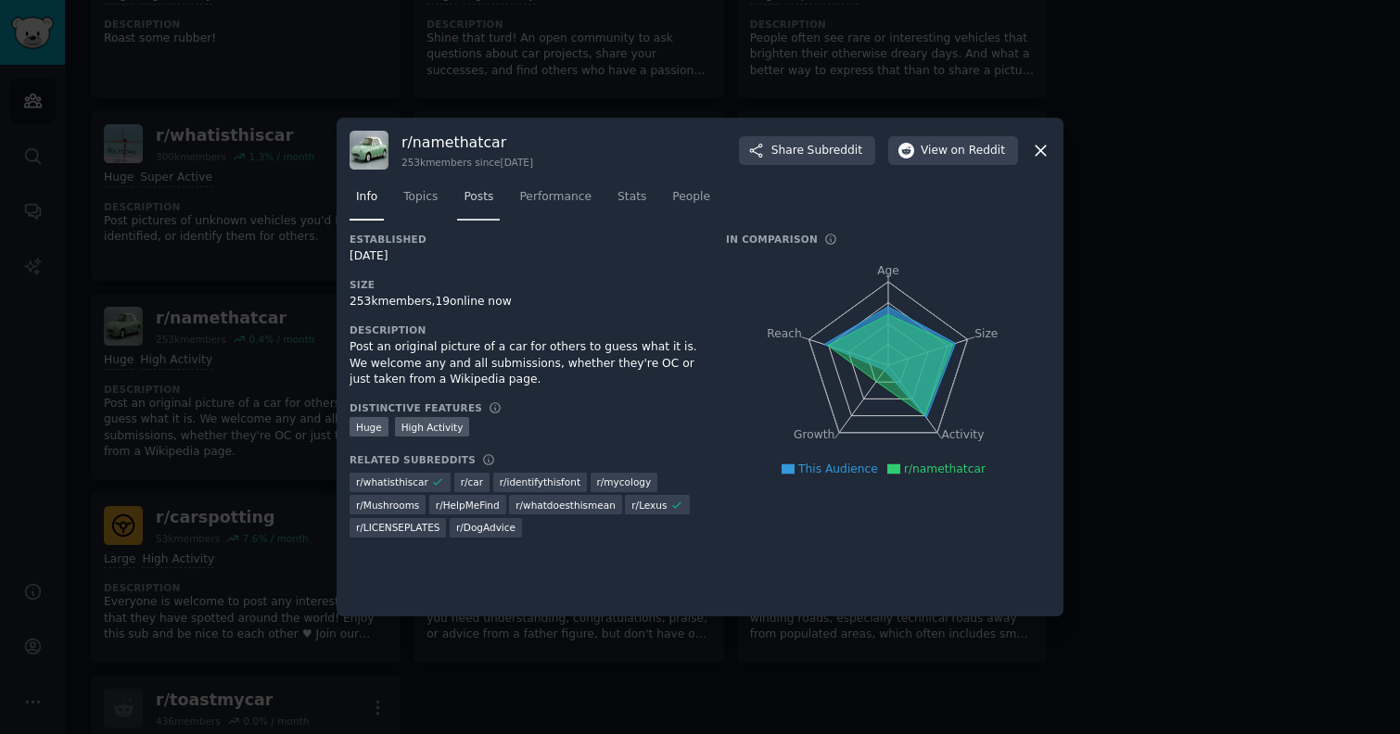
click at [477, 208] on link "Posts" at bounding box center [478, 202] width 43 height 38
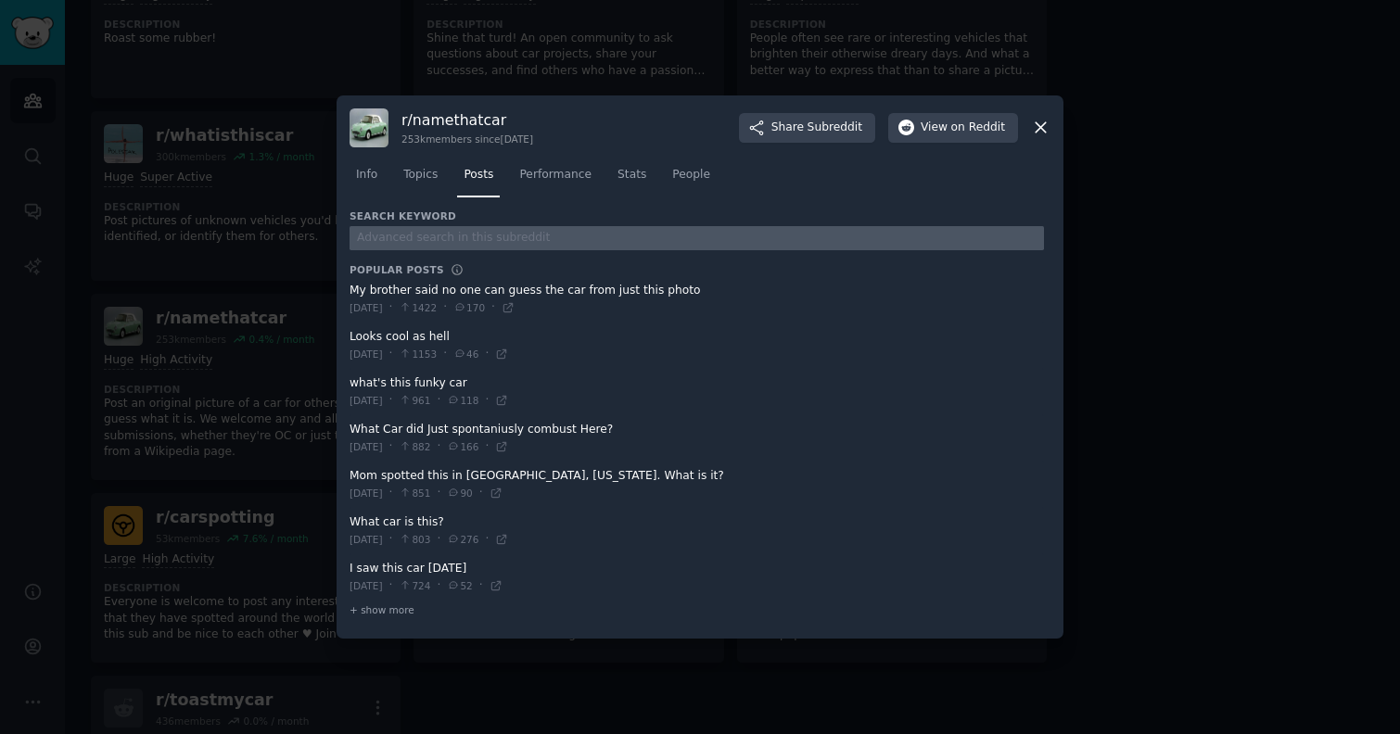
click at [465, 226] on input "text" at bounding box center [697, 238] width 694 height 25
type input "turo"
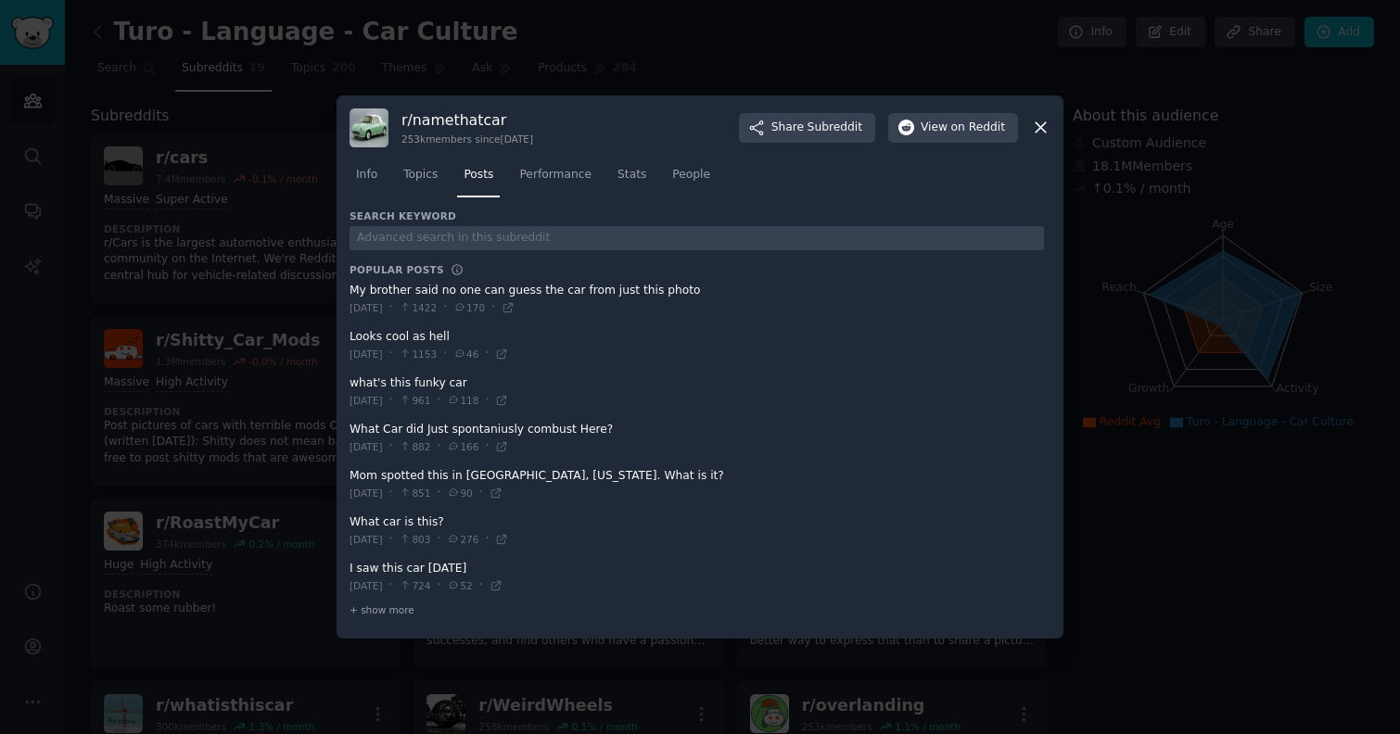
click at [233, 221] on div at bounding box center [700, 367] width 1400 height 734
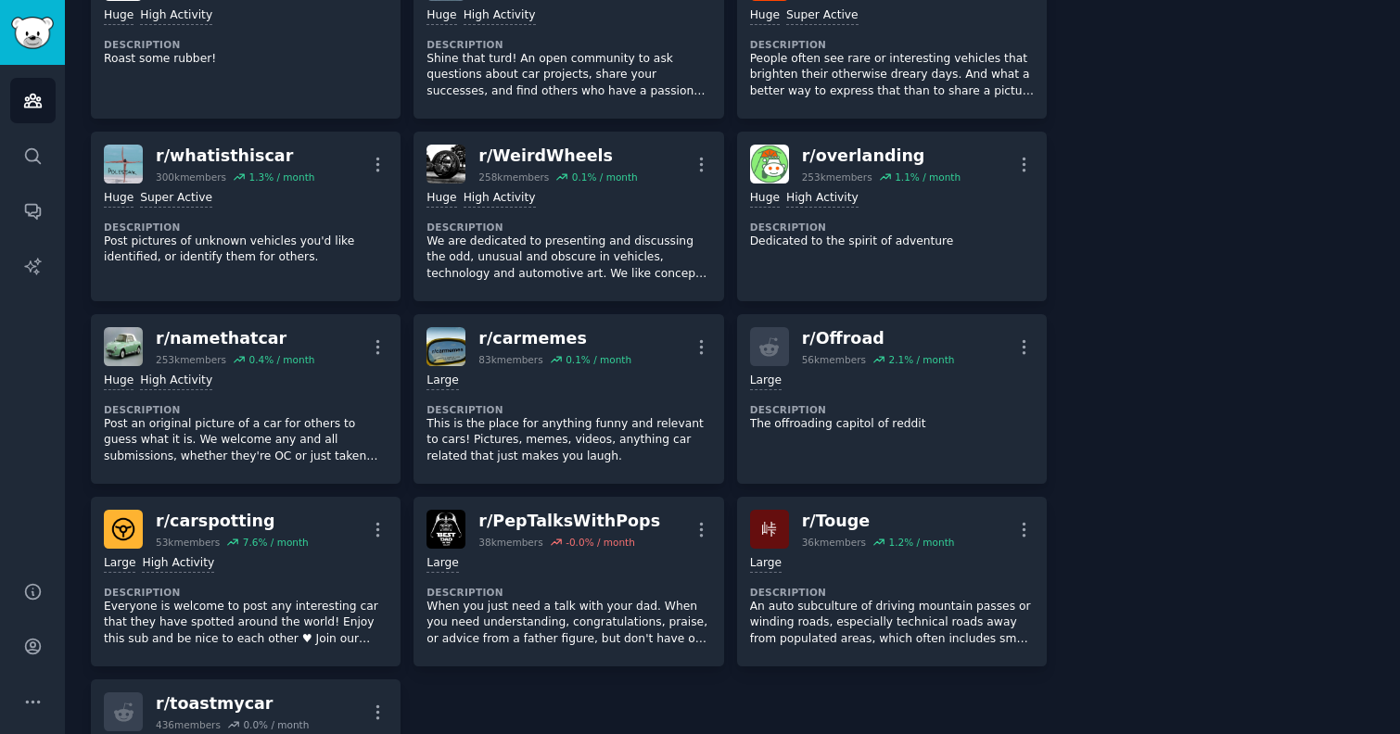
scroll to position [554, 0]
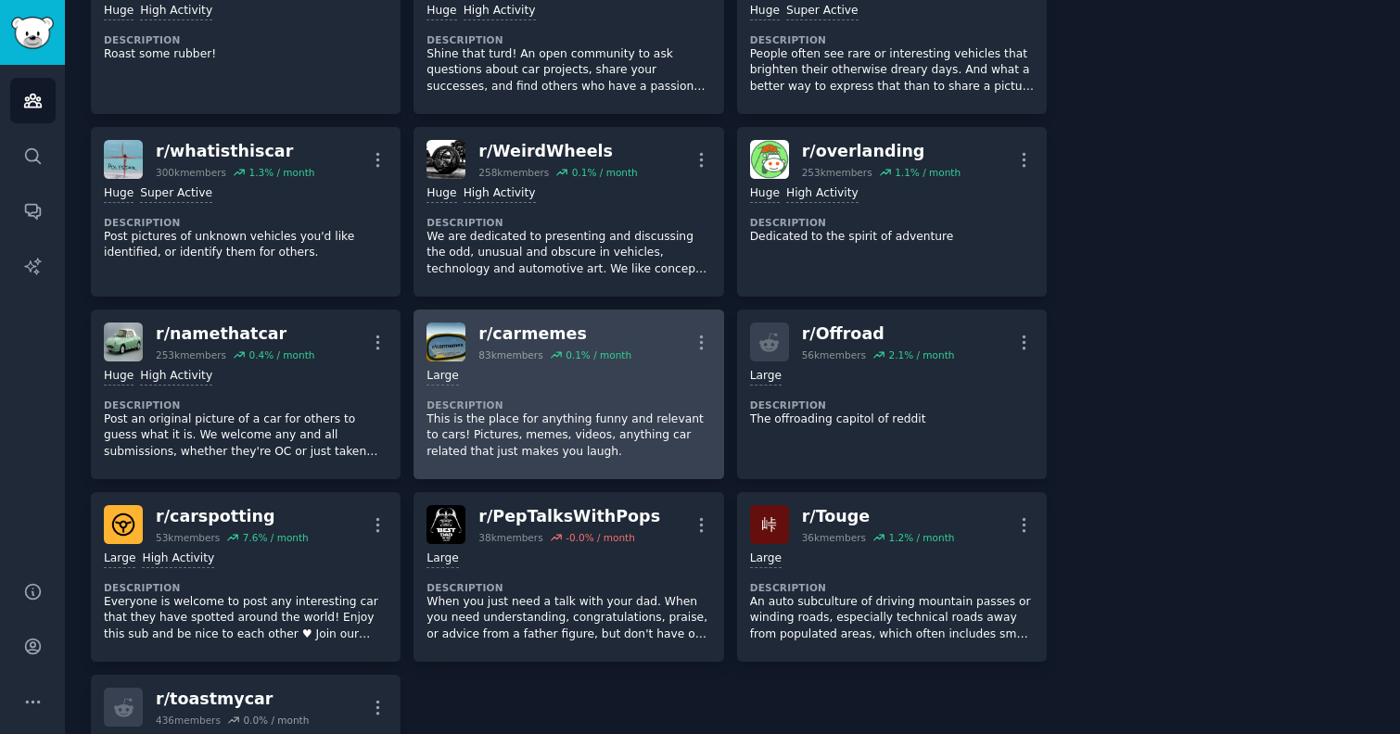
click at [590, 438] on p "This is the place for anything funny and relevant to cars! Pictures, memes, vid…" at bounding box center [568, 436] width 284 height 49
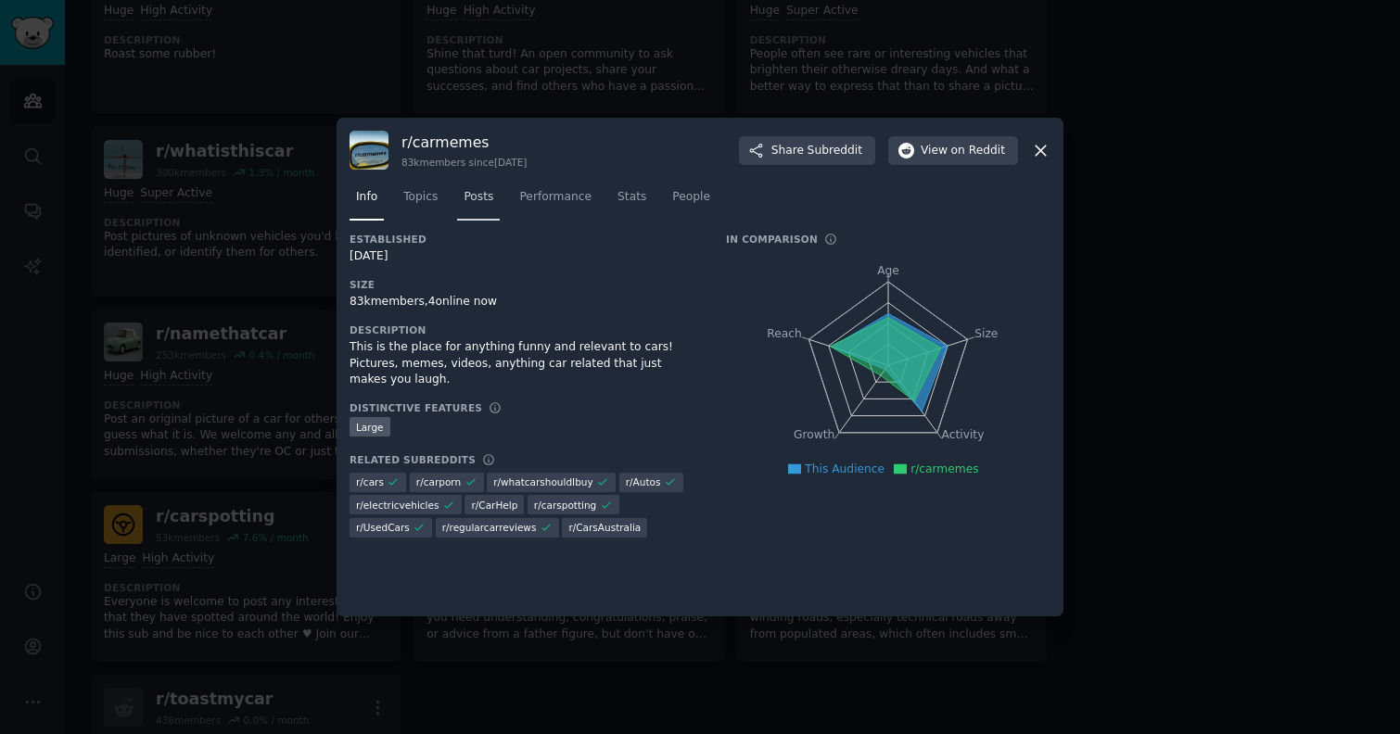
click at [467, 197] on span "Posts" at bounding box center [479, 197] width 30 height 17
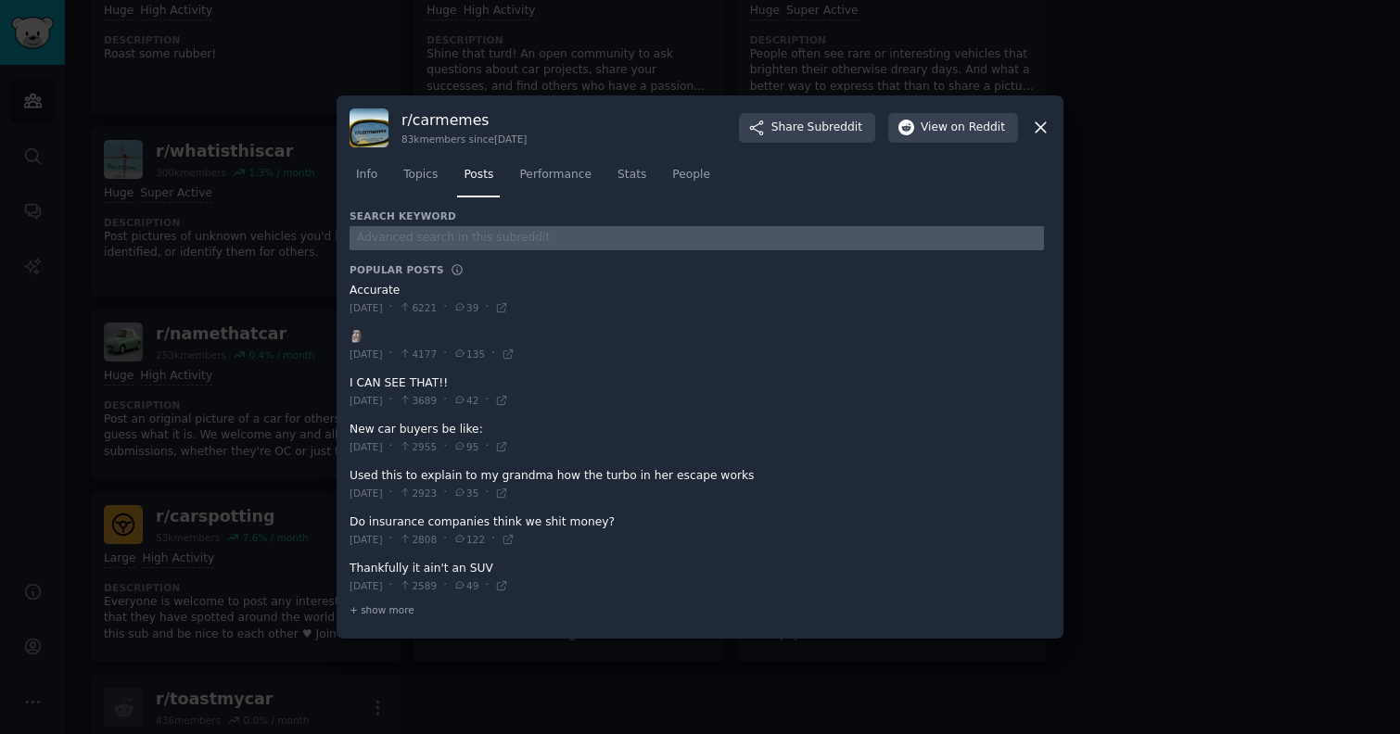
click at [439, 232] on input "text" at bounding box center [697, 238] width 694 height 25
type input "turo"
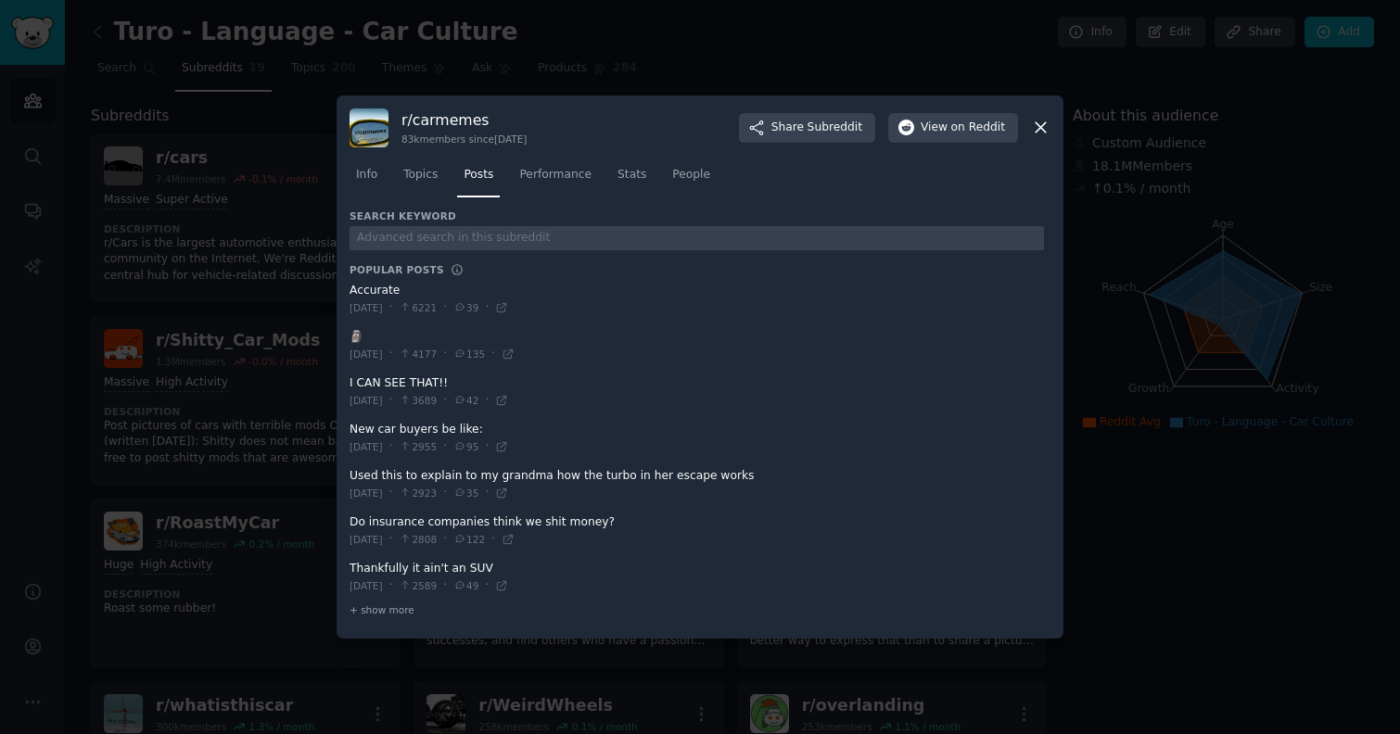
click at [184, 256] on div at bounding box center [700, 367] width 1400 height 734
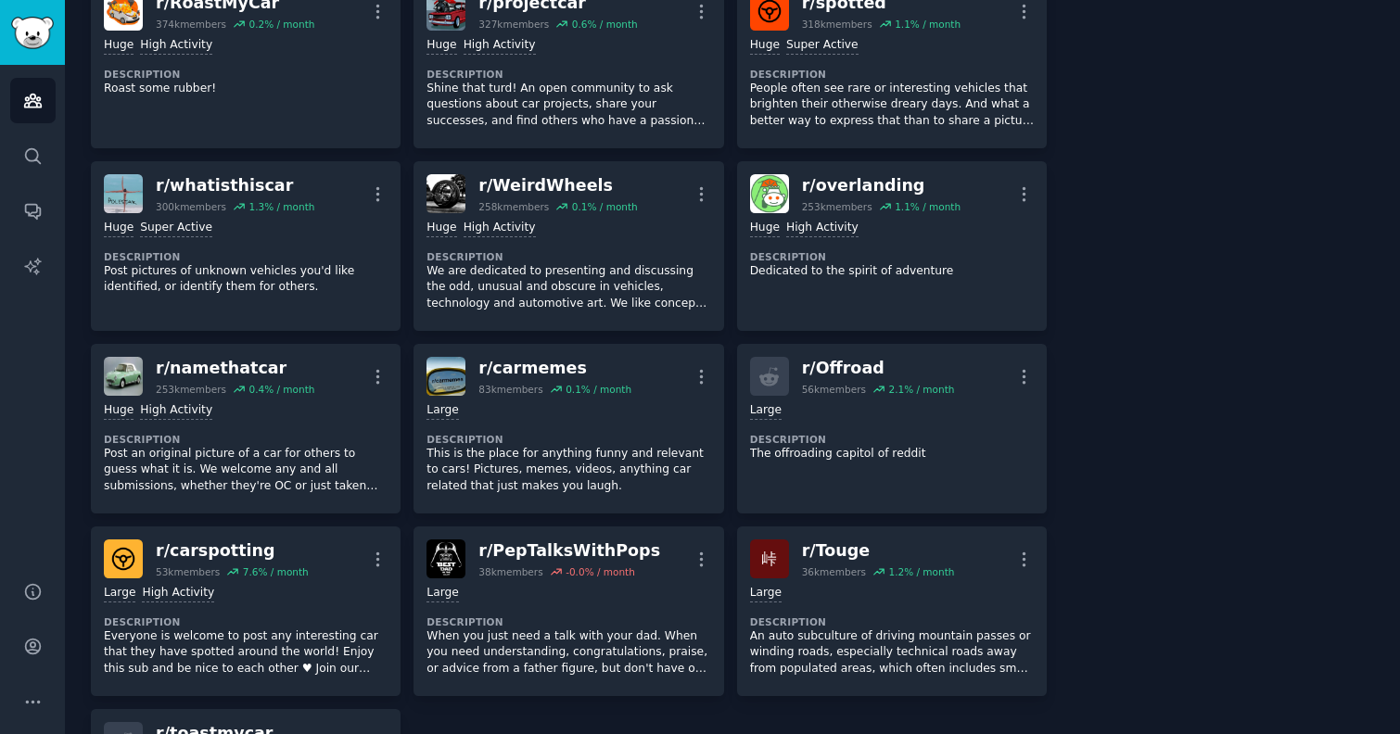
scroll to position [526, 0]
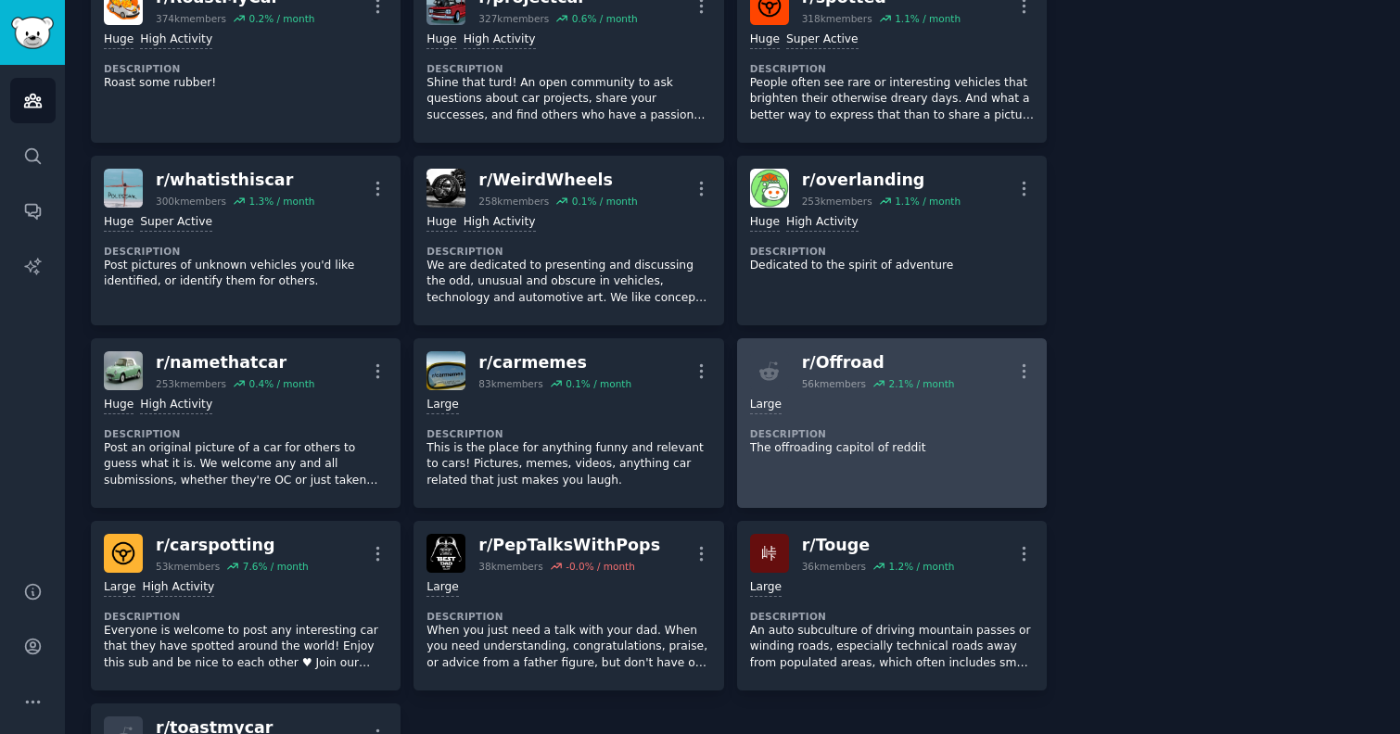
click at [887, 436] on dt "Description" at bounding box center [892, 433] width 284 height 13
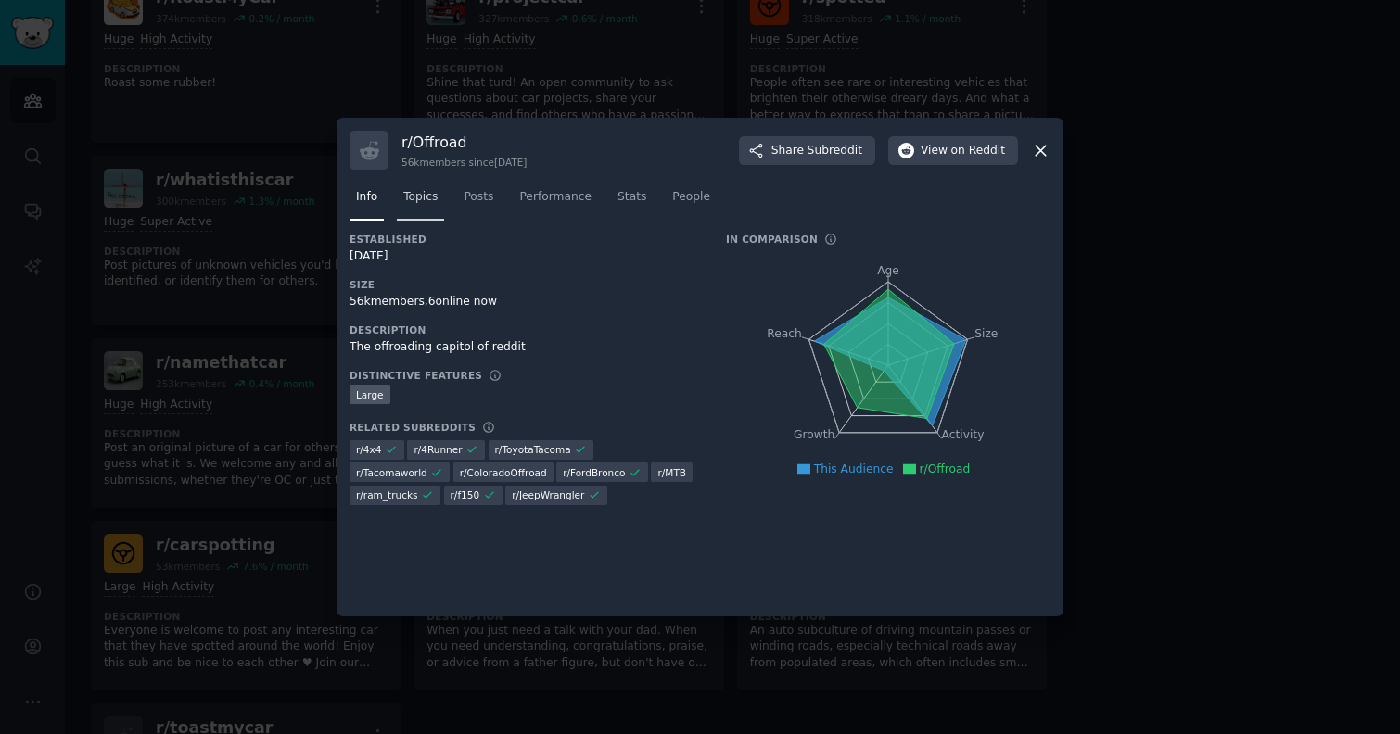
click at [425, 197] on span "Topics" at bounding box center [420, 197] width 34 height 17
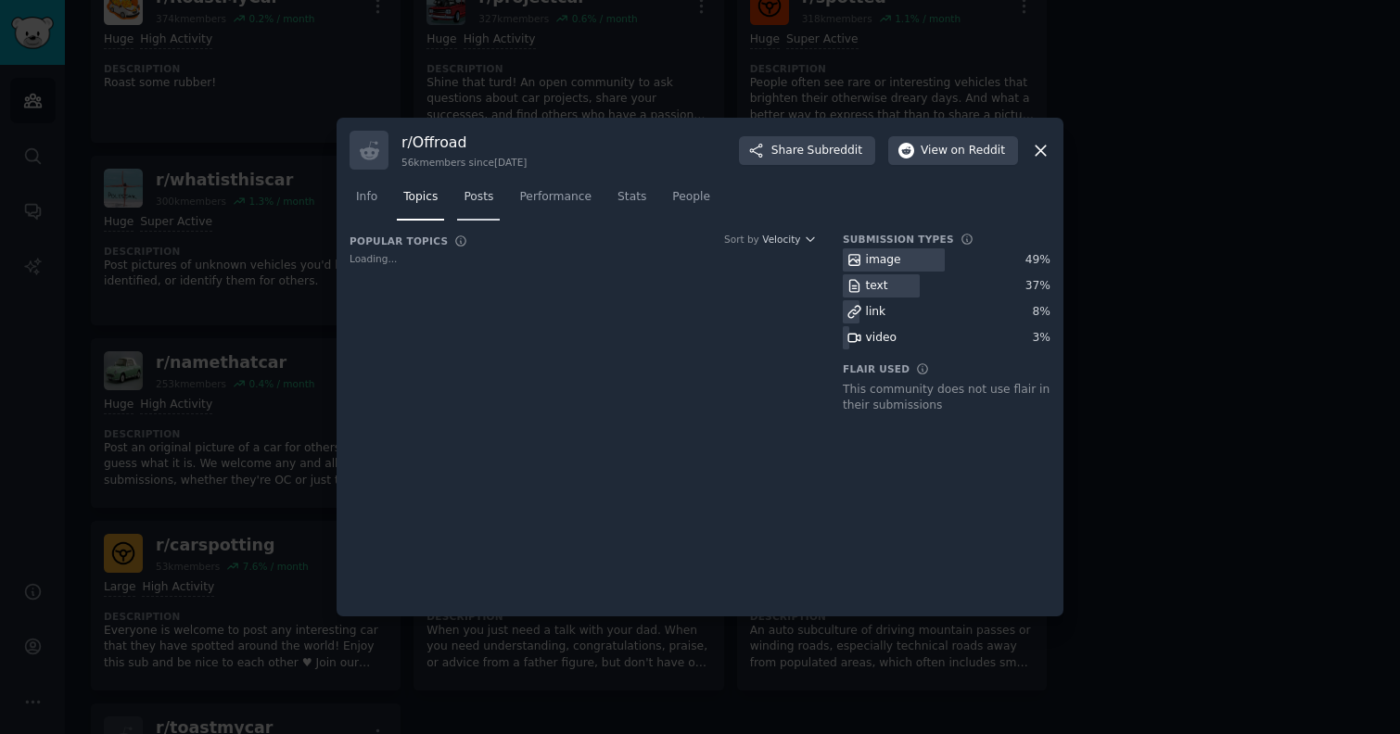
click at [482, 200] on span "Posts" at bounding box center [479, 197] width 30 height 17
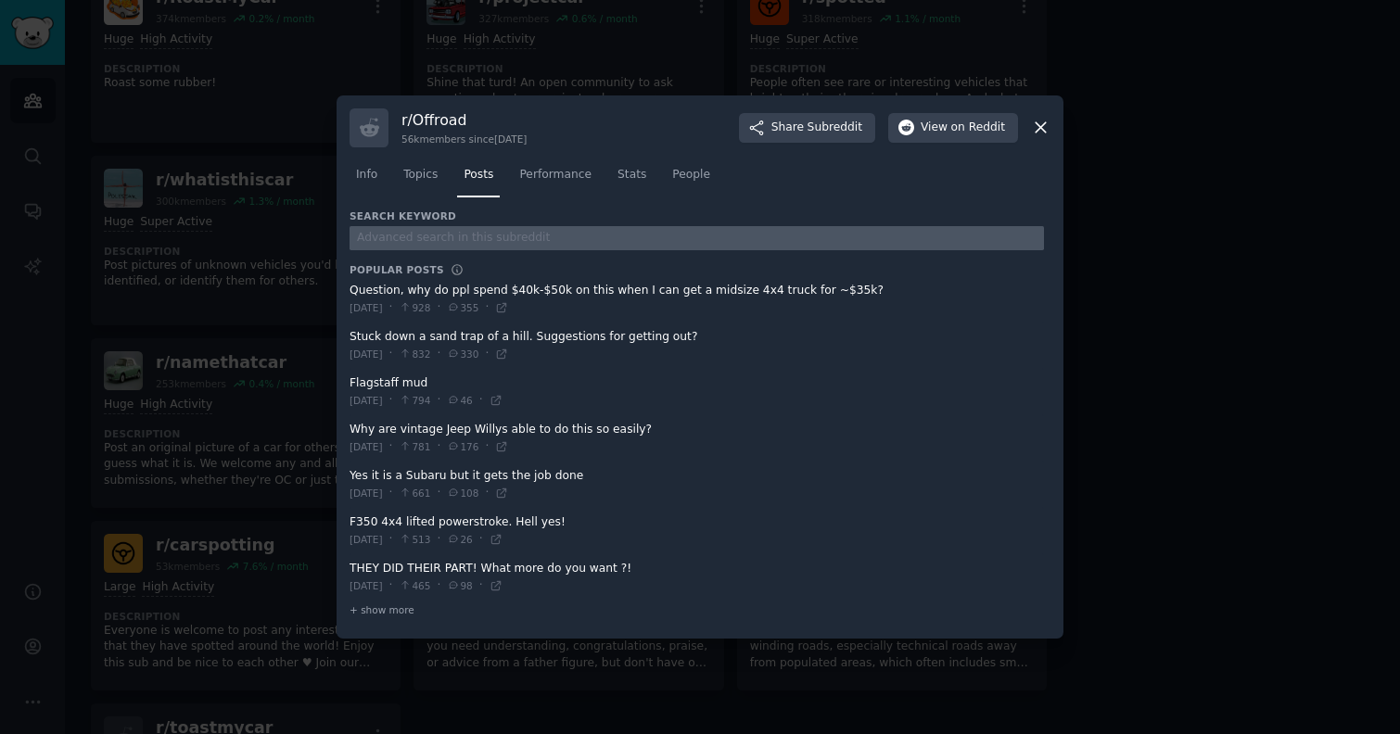
click at [445, 240] on input "text" at bounding box center [697, 238] width 694 height 25
type input "turo"
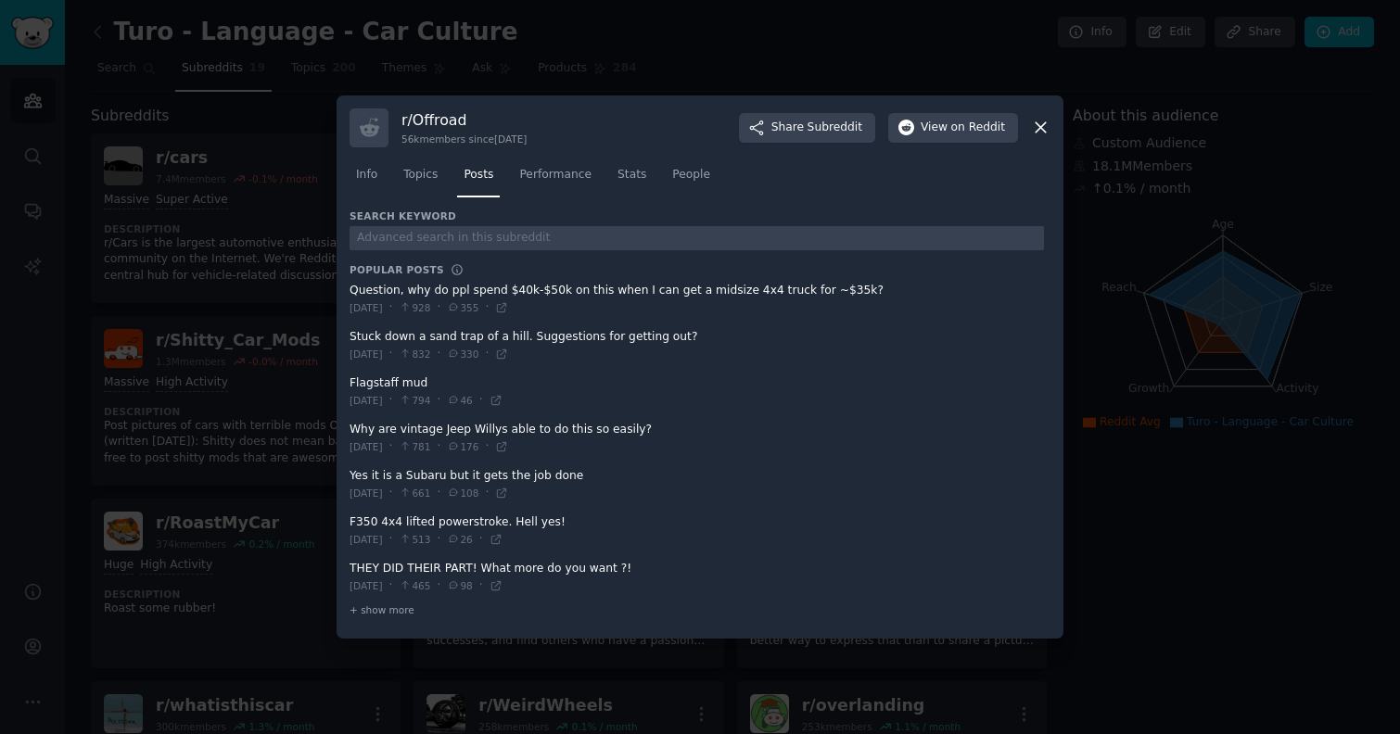
click at [279, 410] on div at bounding box center [700, 367] width 1400 height 734
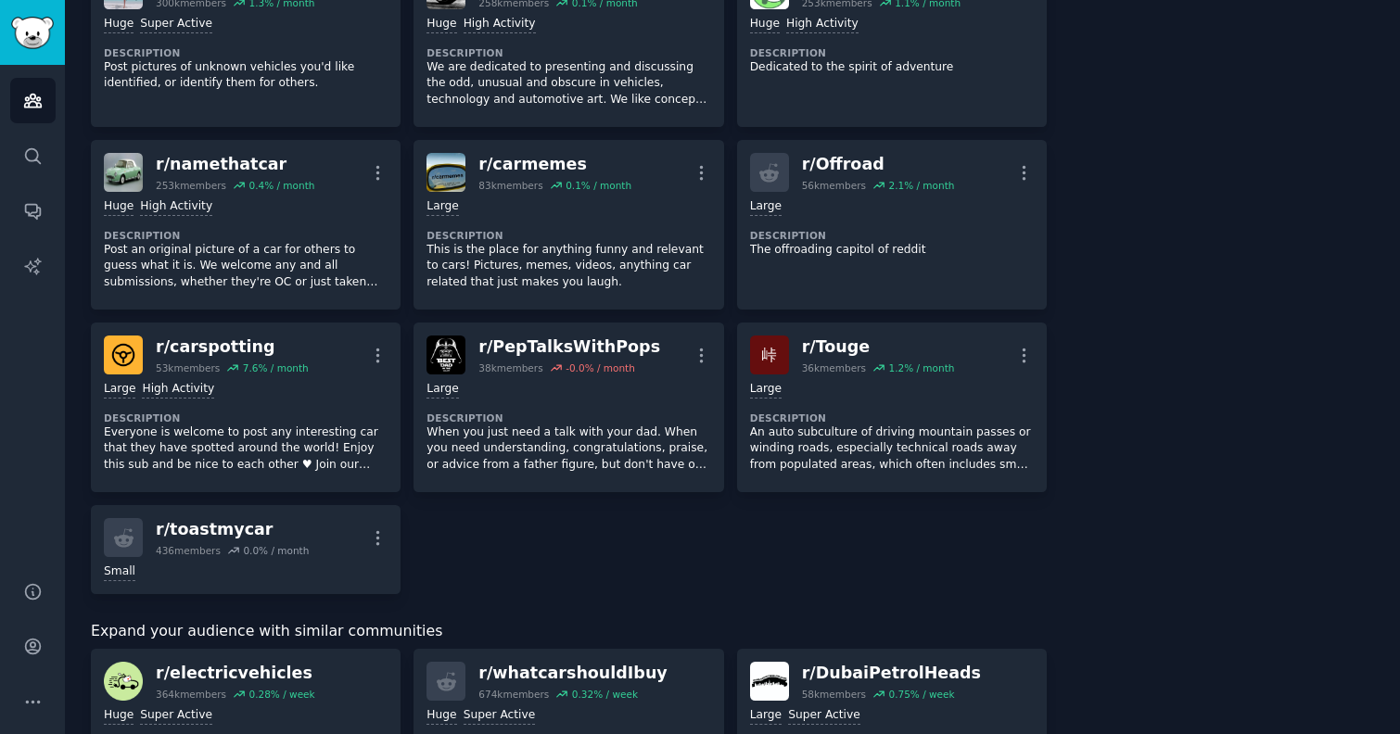
scroll to position [865, 0]
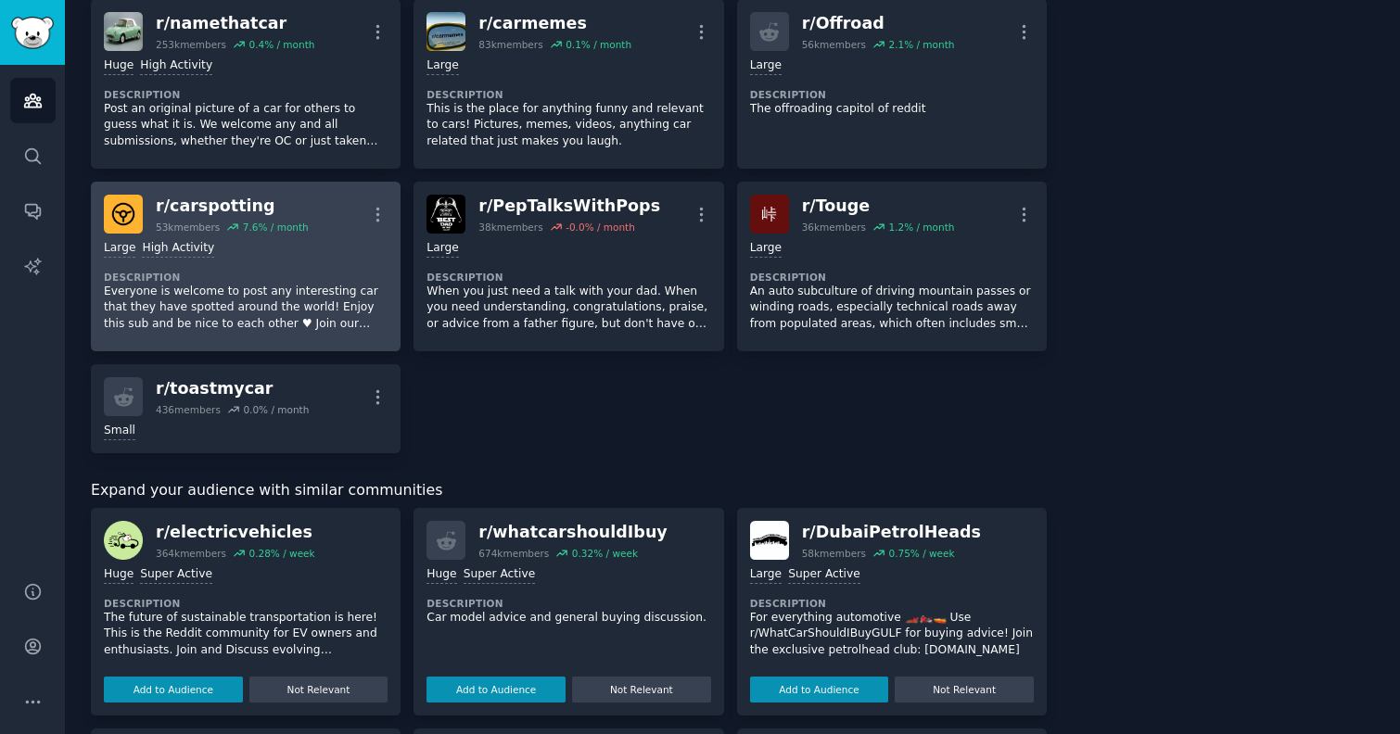
click at [278, 271] on dt "Description" at bounding box center [246, 277] width 284 height 13
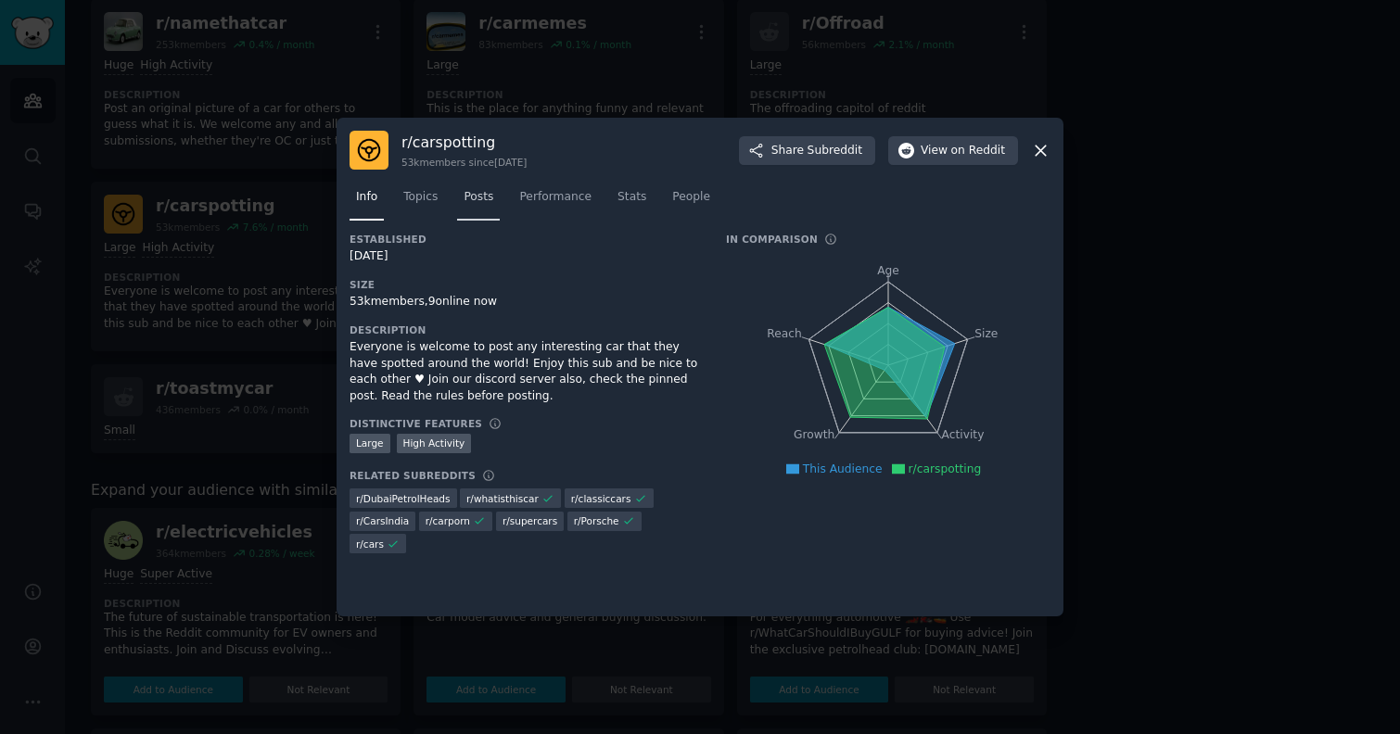
click at [471, 197] on span "Posts" at bounding box center [479, 197] width 30 height 17
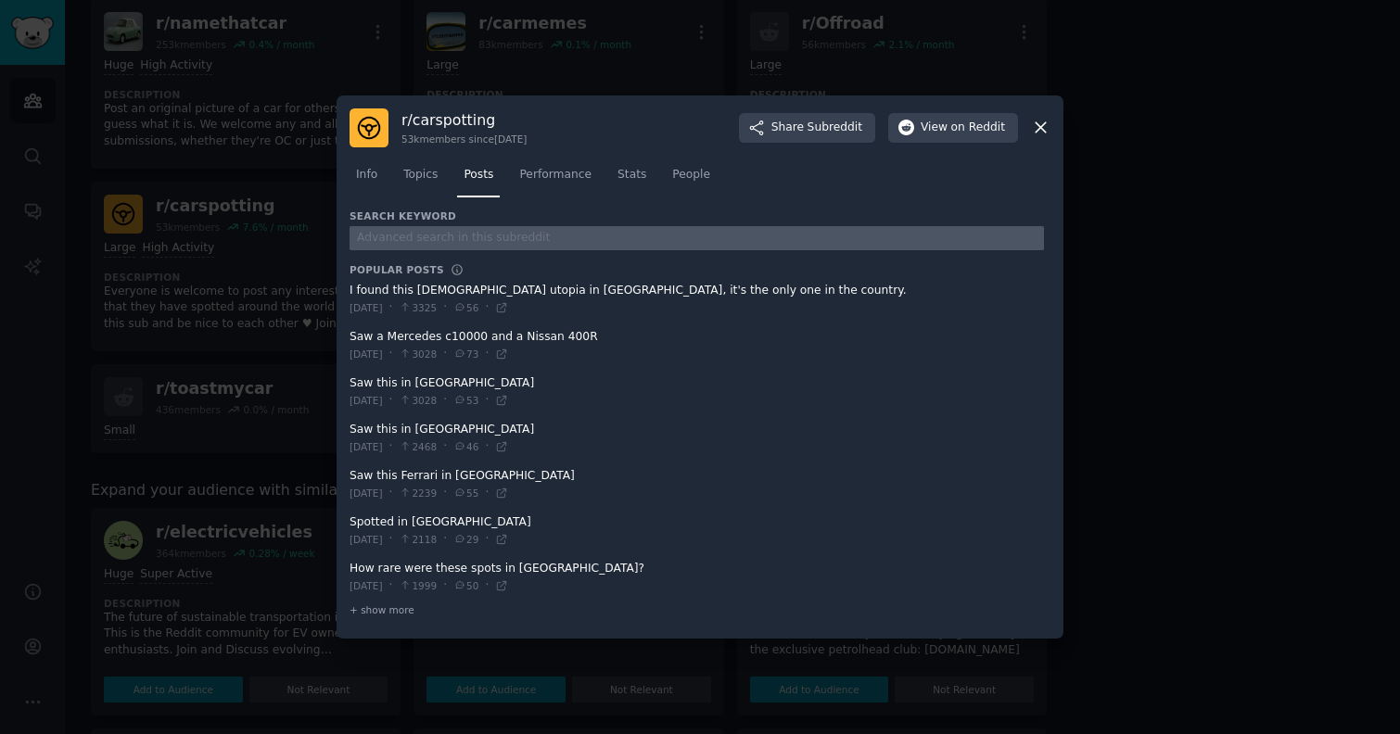
click at [452, 239] on input "text" at bounding box center [697, 238] width 694 height 25
type input "turo"
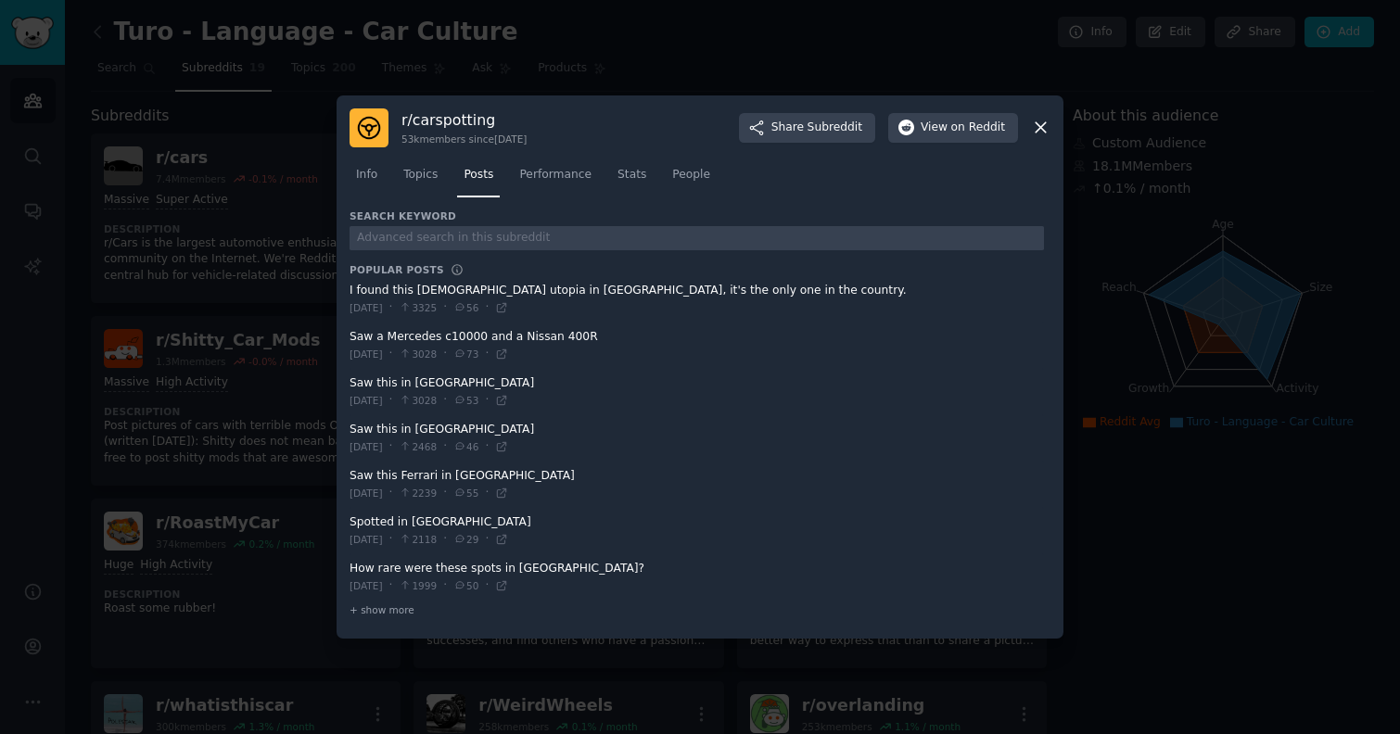
click at [1144, 547] on div at bounding box center [700, 367] width 1400 height 734
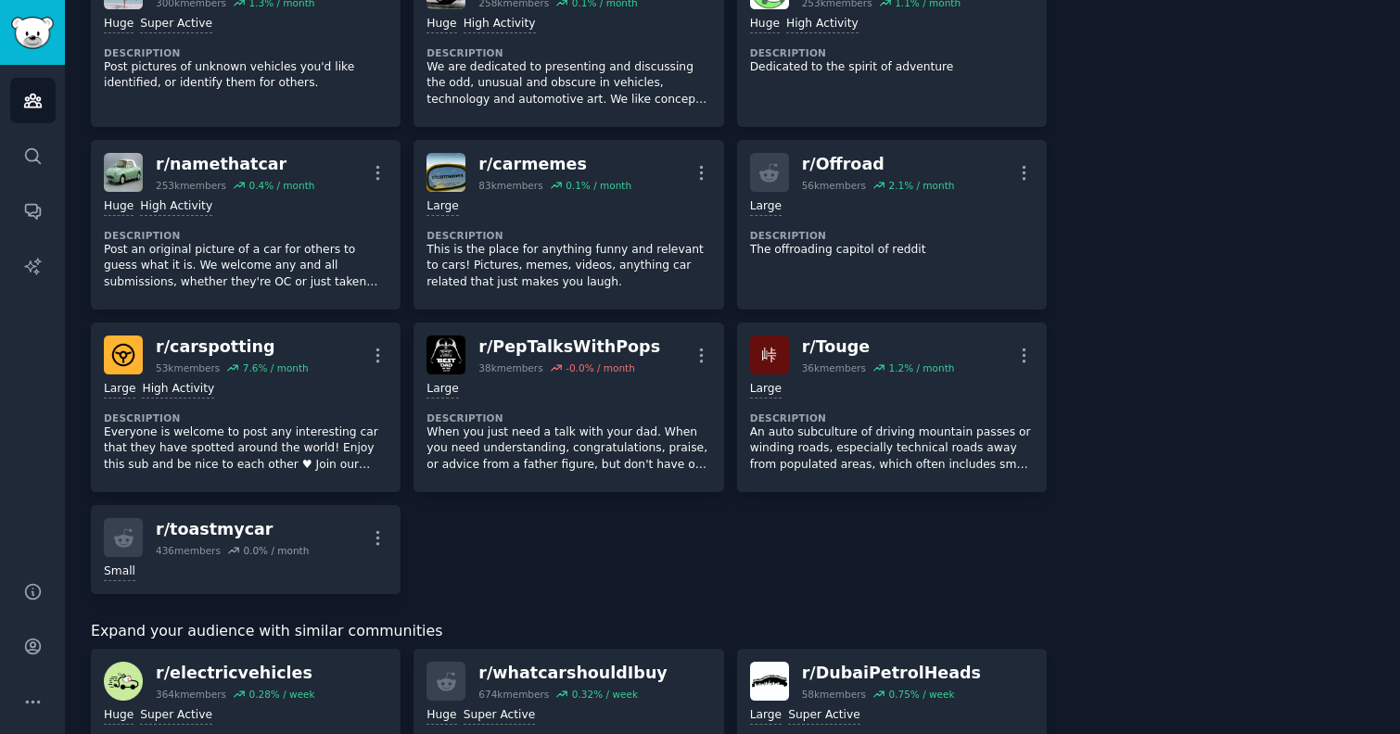
scroll to position [726, 0]
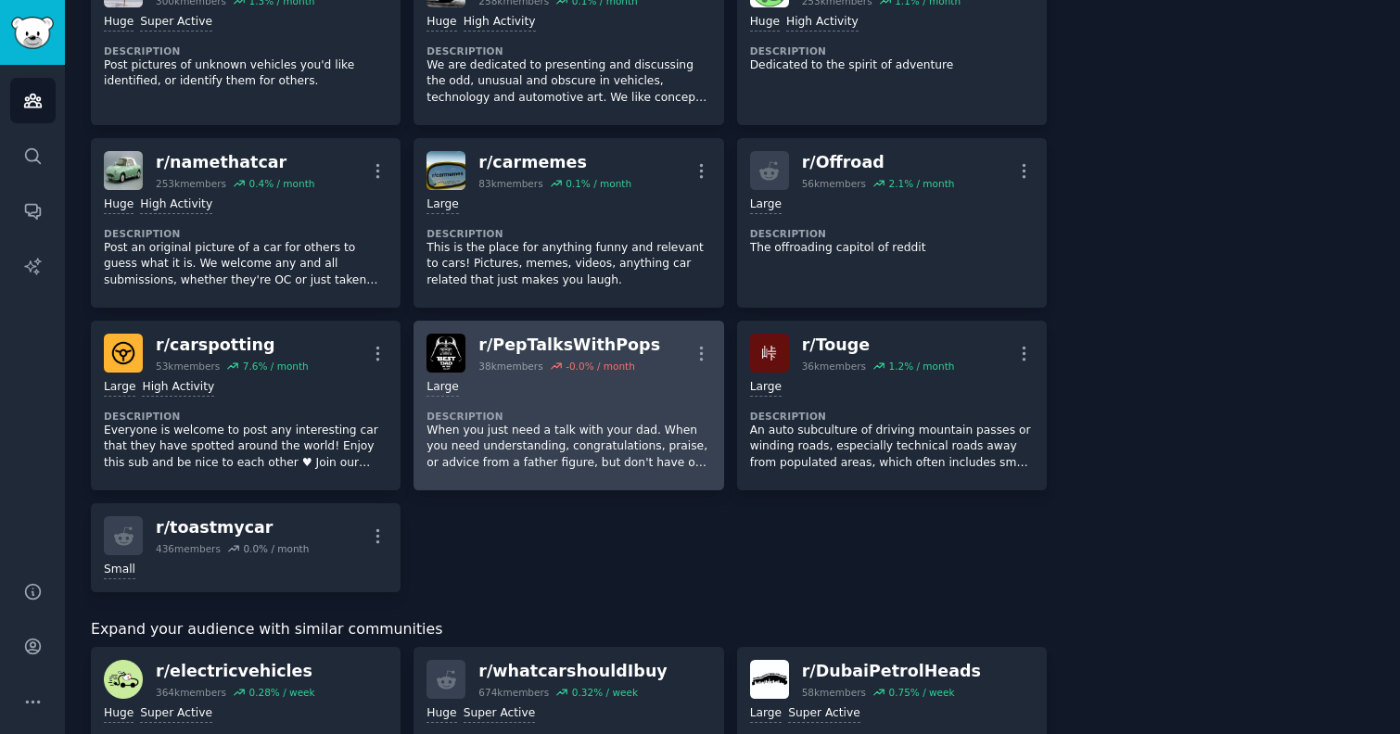
click at [631, 416] on dt "Description" at bounding box center [568, 416] width 284 height 13
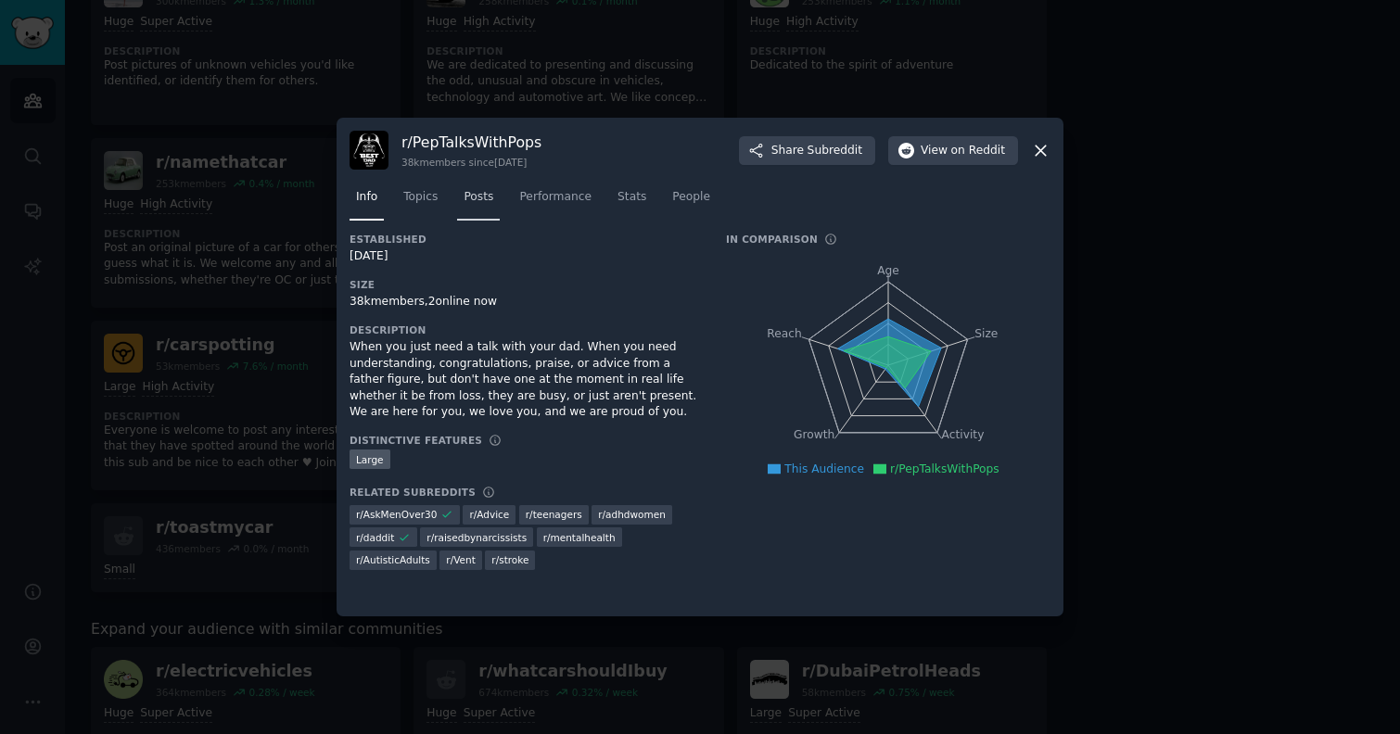
click at [486, 195] on span "Posts" at bounding box center [479, 197] width 30 height 17
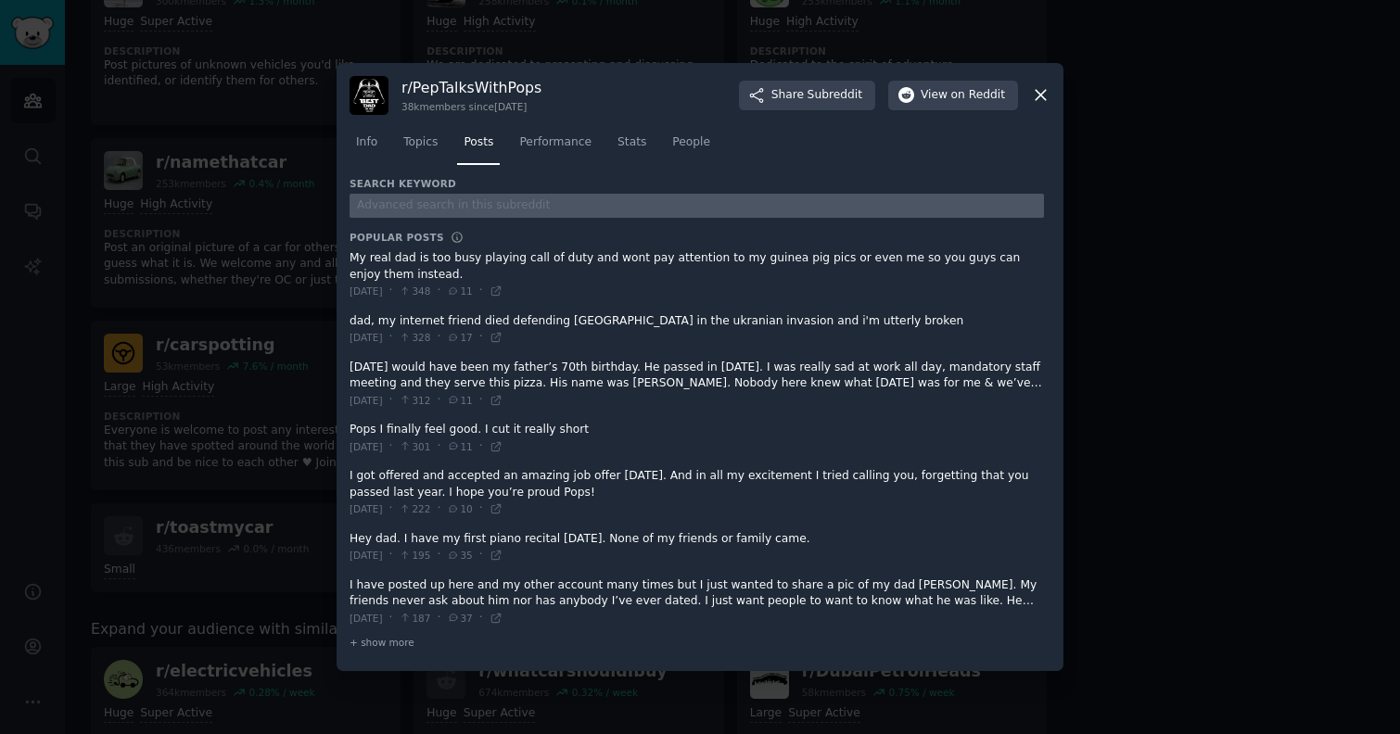
click at [448, 199] on input "text" at bounding box center [697, 206] width 694 height 25
type input "turo"
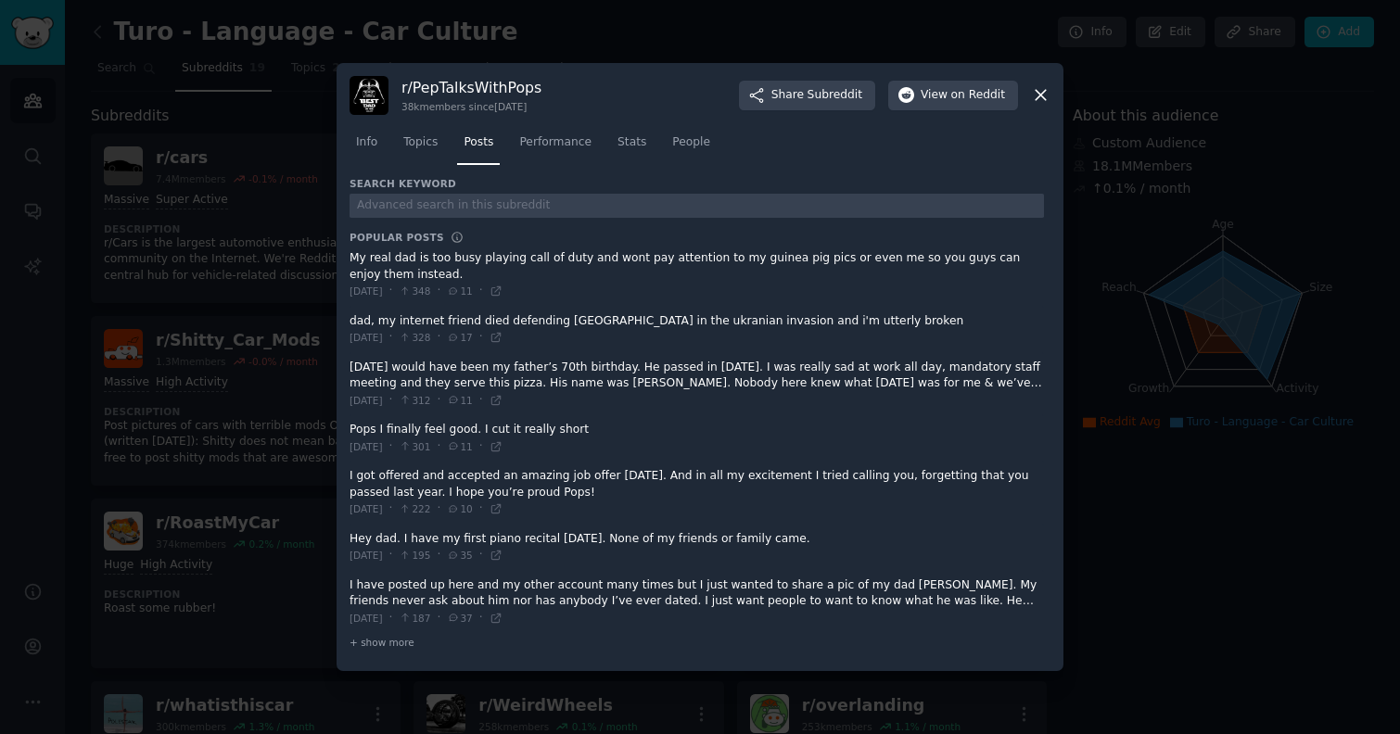
click at [1124, 444] on div at bounding box center [700, 367] width 1400 height 734
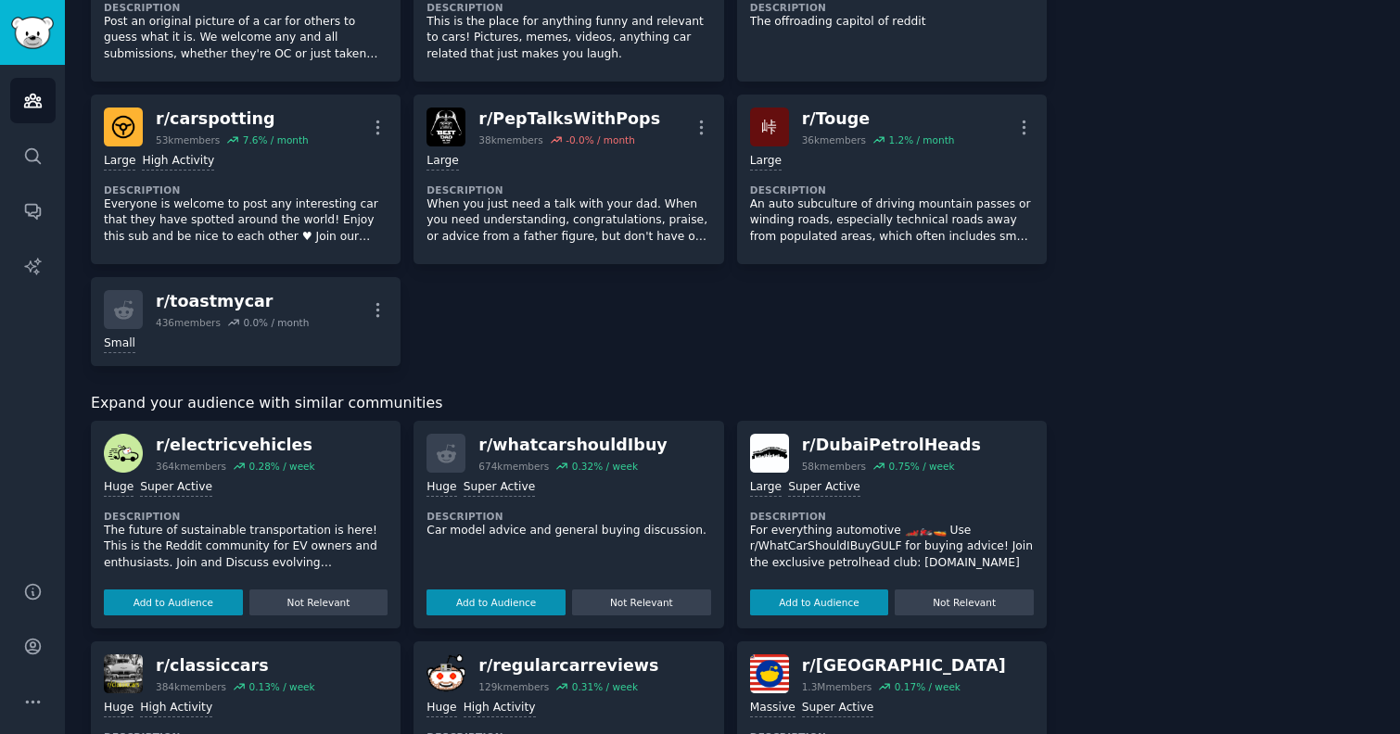
scroll to position [783, 0]
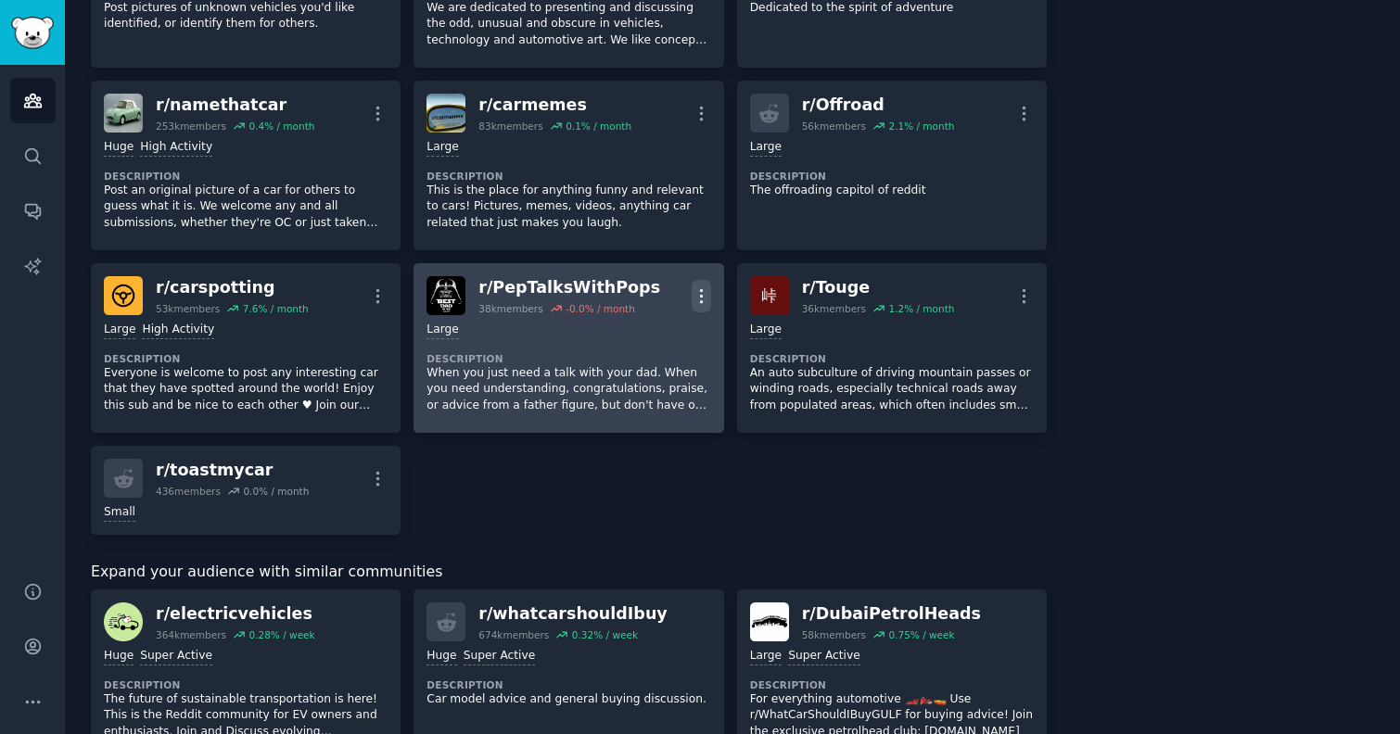
click at [701, 298] on icon "button" at bounding box center [701, 295] width 19 height 19
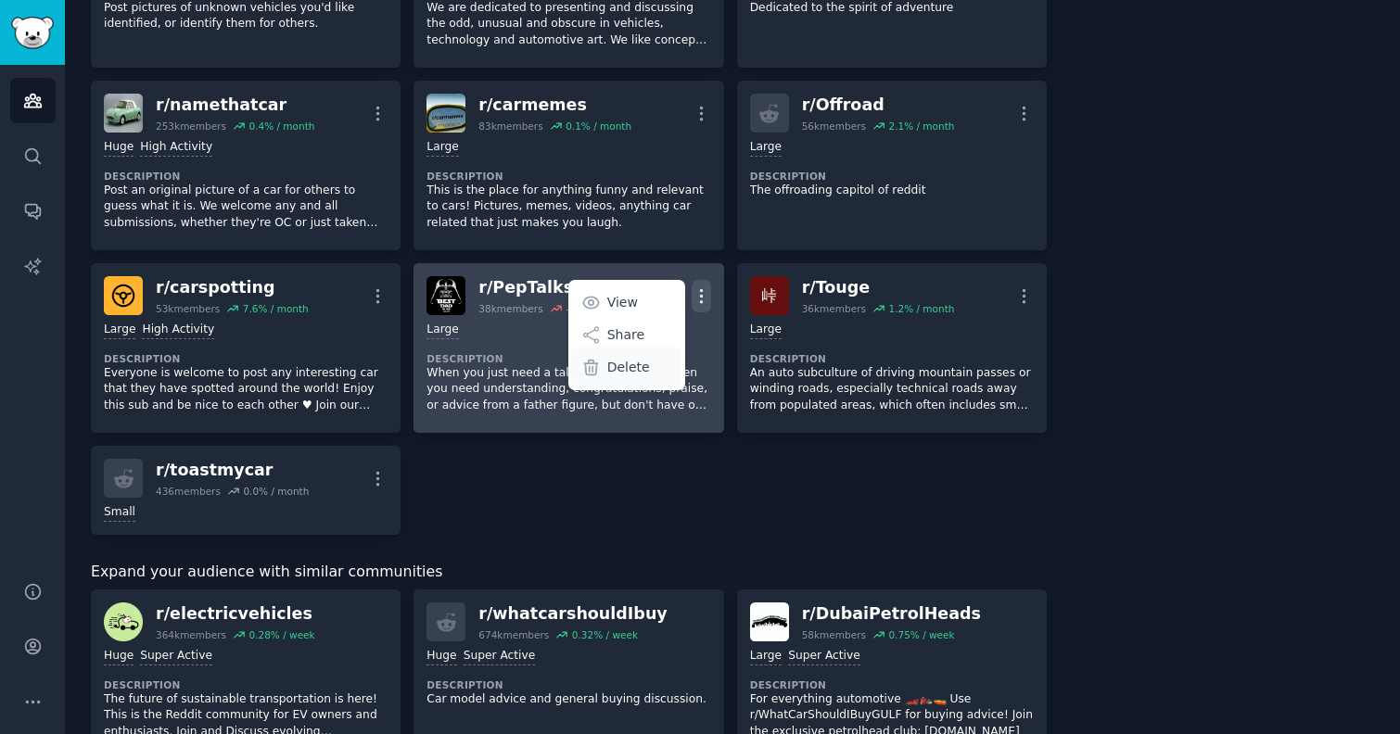
click at [644, 356] on div "Delete" at bounding box center [626, 367] width 110 height 39
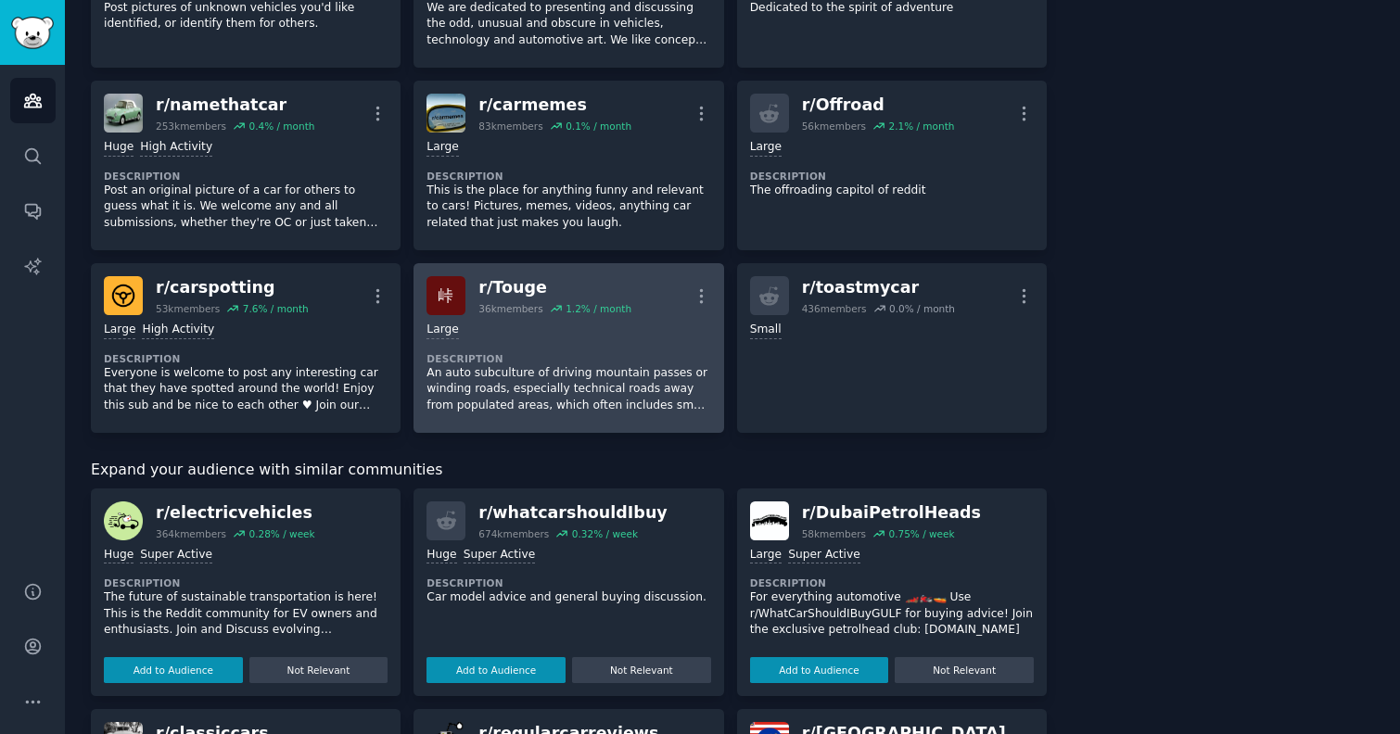
click at [564, 354] on dt "Description" at bounding box center [568, 358] width 284 height 13
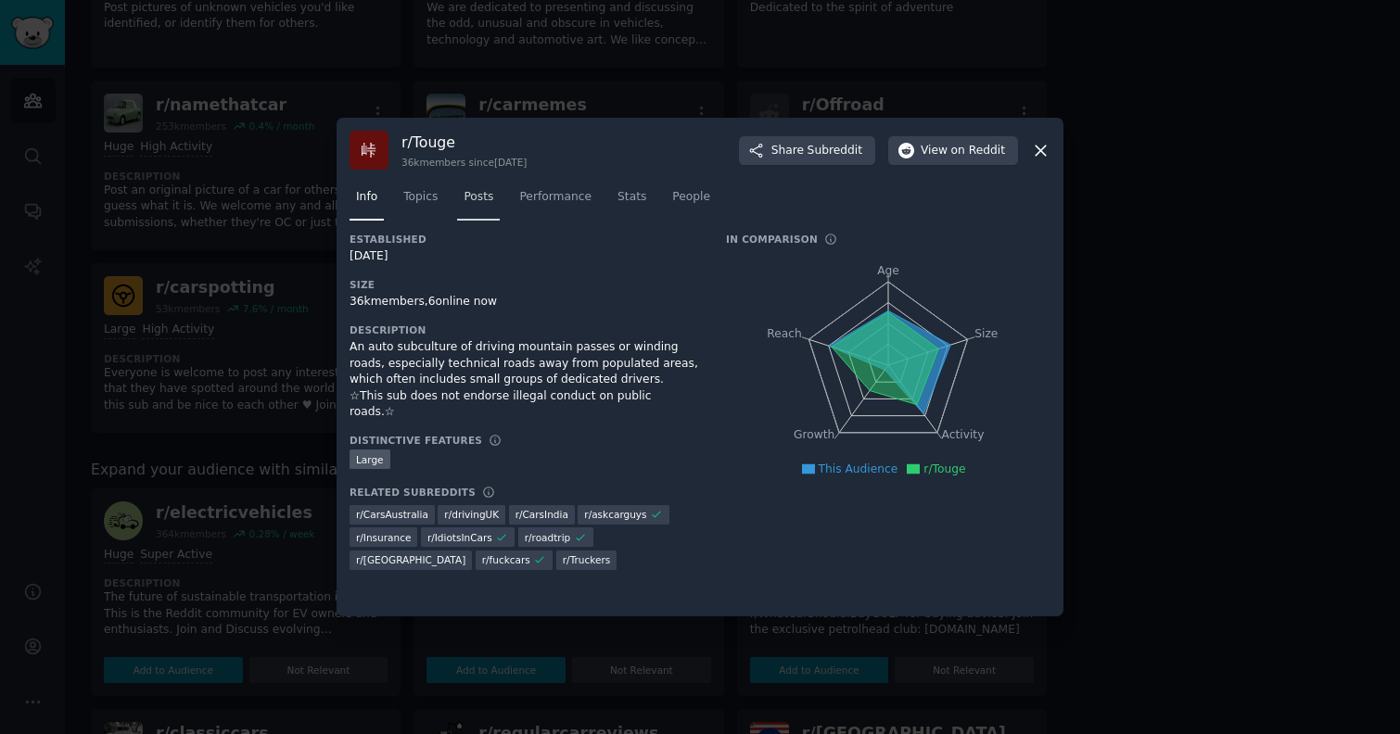
click at [479, 199] on span "Posts" at bounding box center [479, 197] width 30 height 17
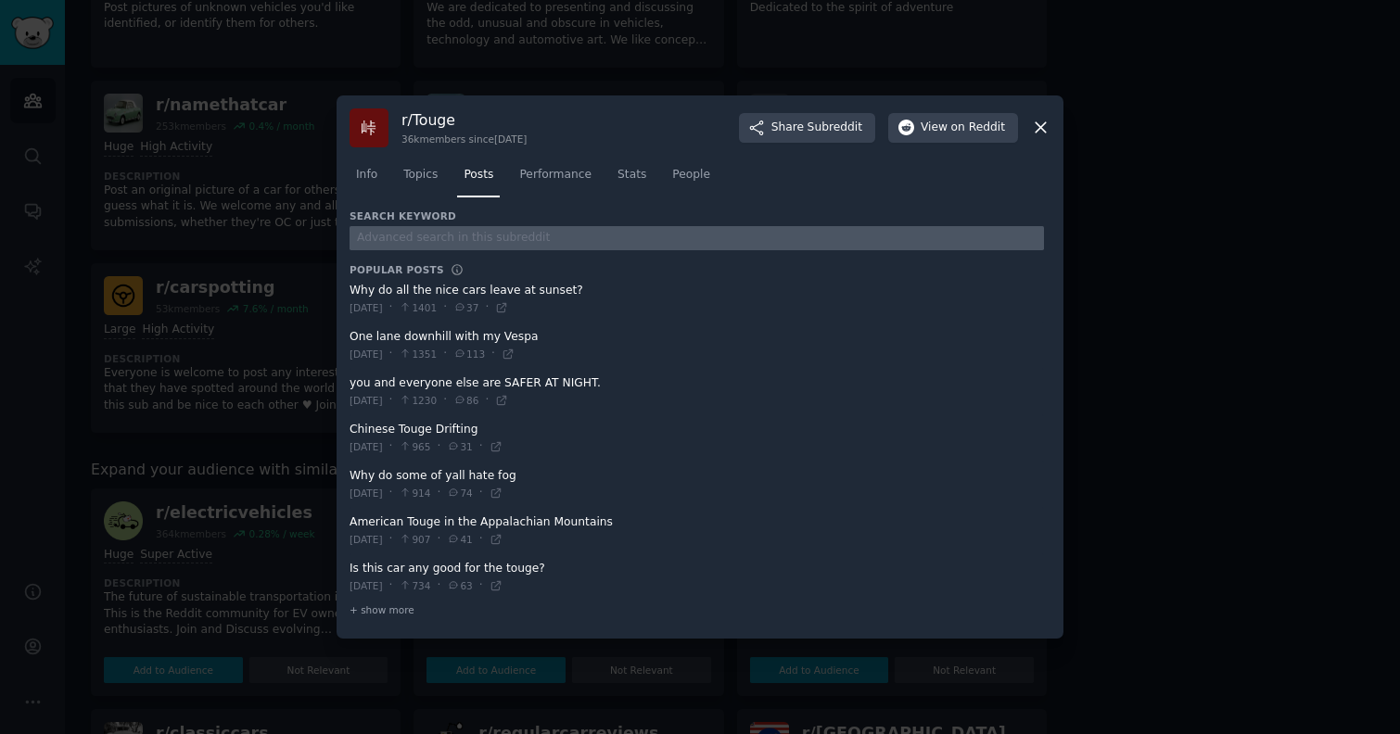
click at [466, 239] on input "text" at bounding box center [697, 238] width 694 height 25
type input "turo"
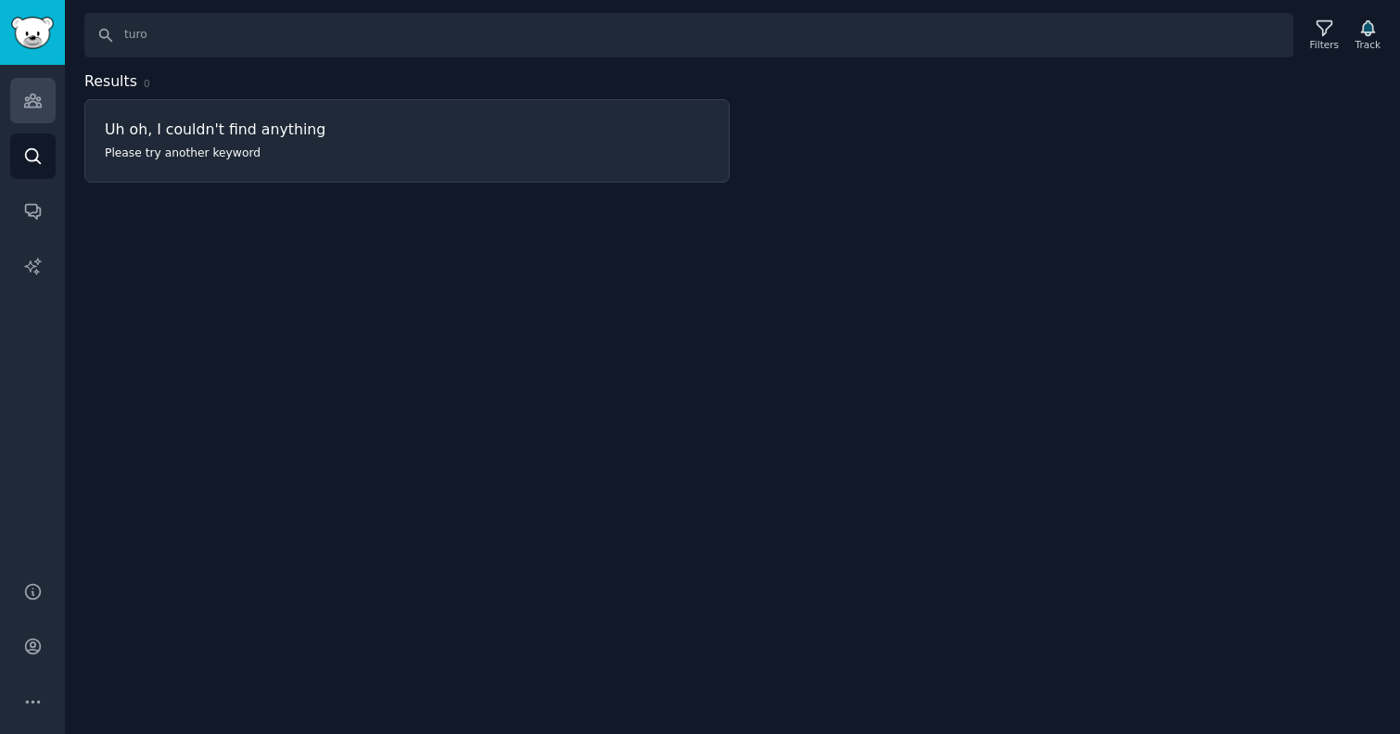
click at [32, 120] on link "Audiences" at bounding box center [32, 100] width 45 height 45
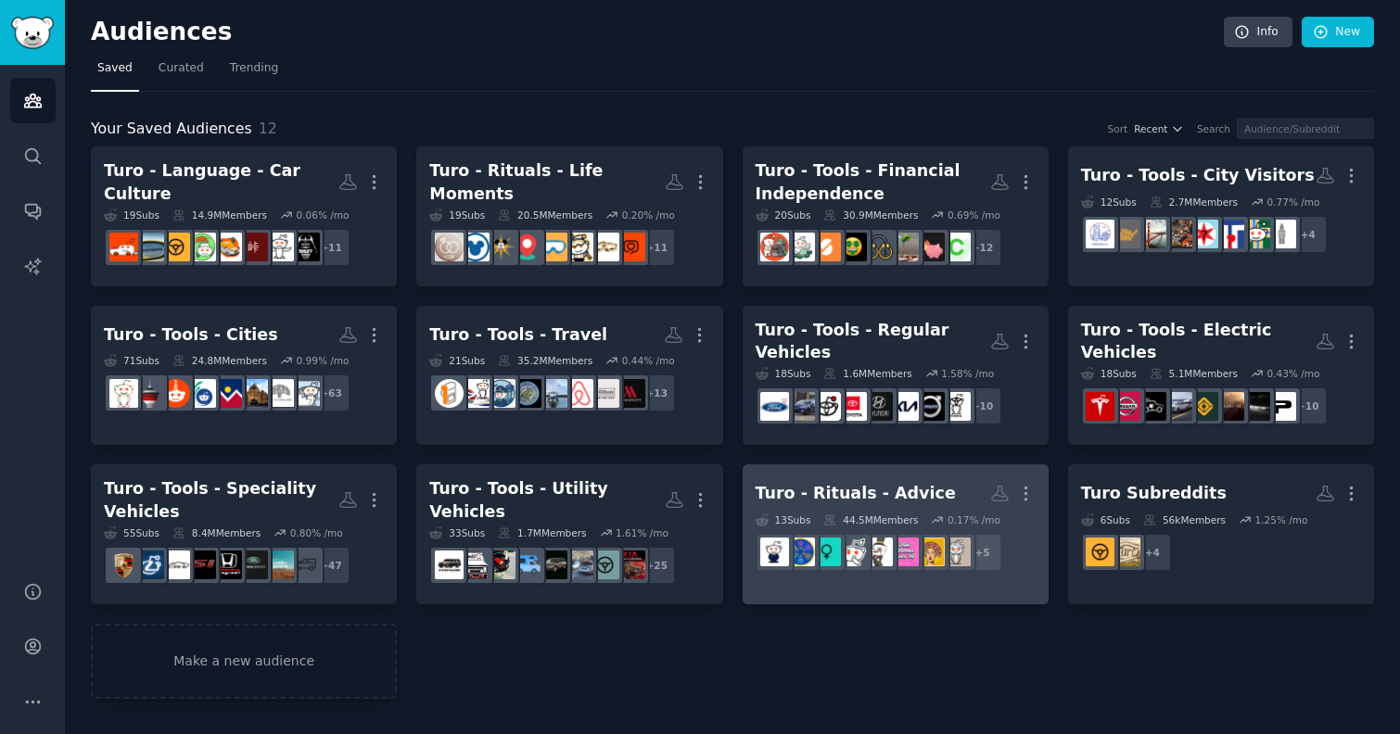
click at [906, 482] on div "Turo - Rituals - Advice" at bounding box center [856, 493] width 200 height 23
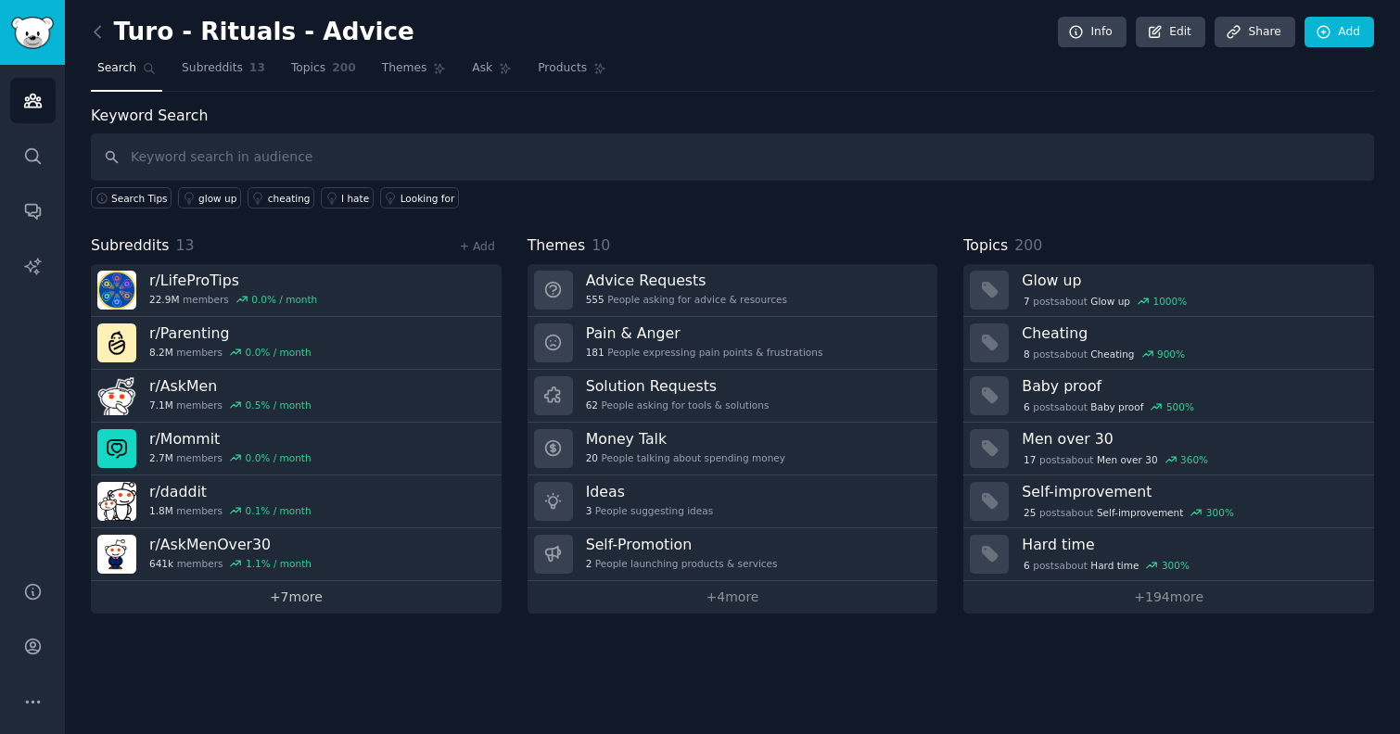
click at [316, 593] on link "+ 7 more" at bounding box center [296, 597] width 411 height 32
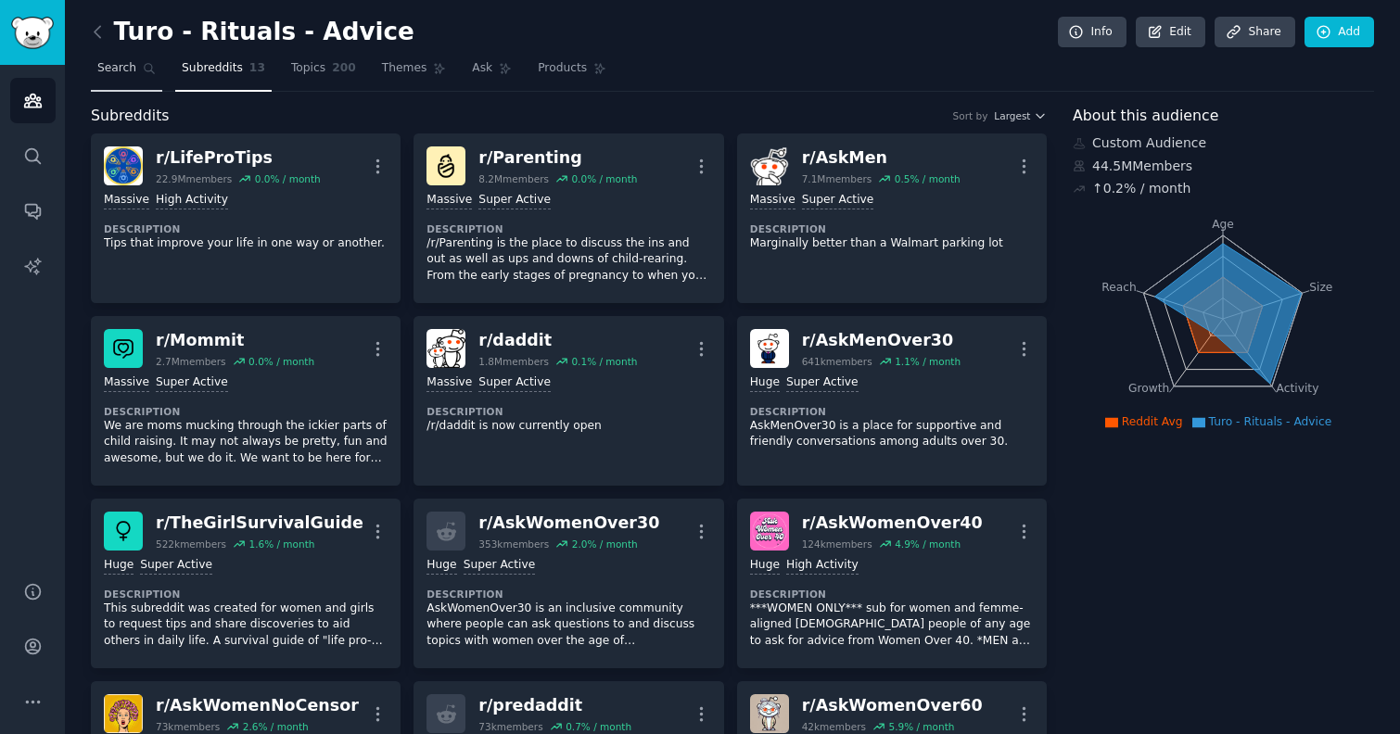
click at [136, 63] on link "Search" at bounding box center [126, 73] width 71 height 38
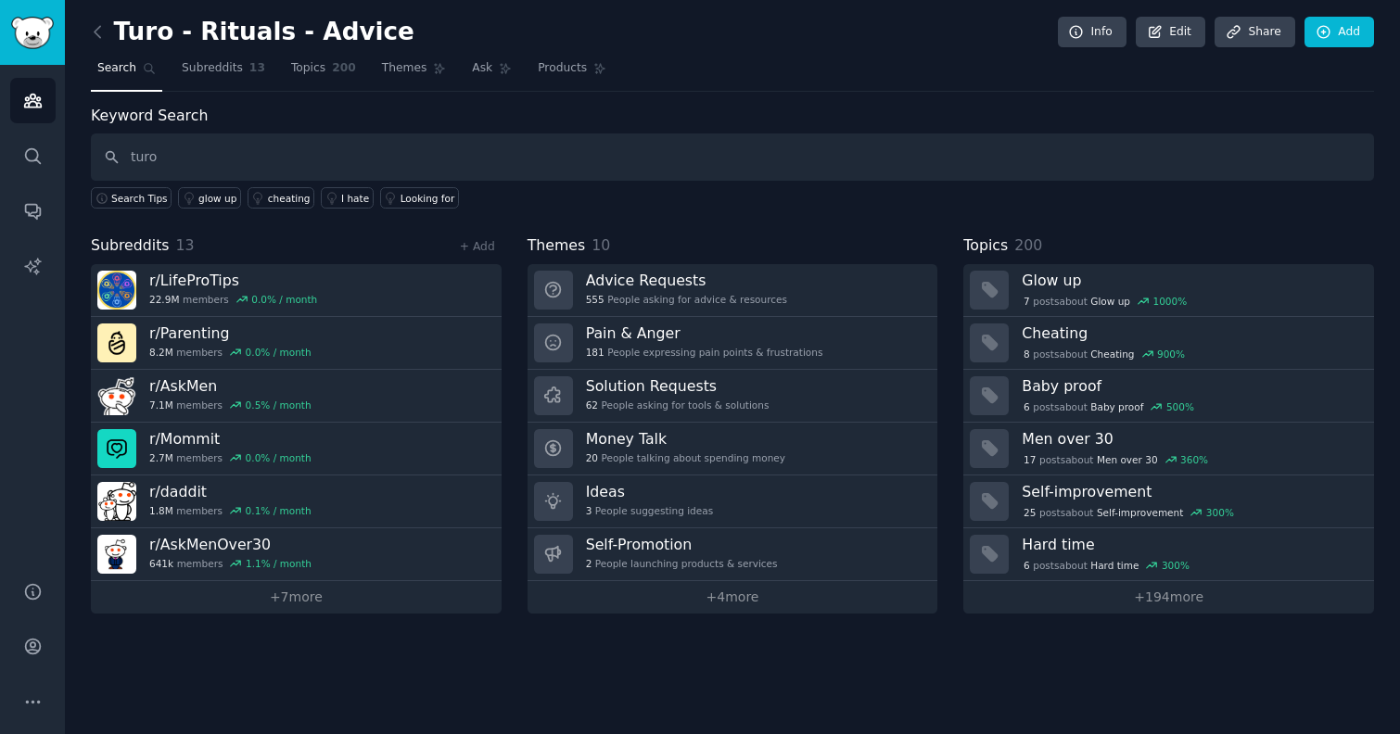
type input "turo"
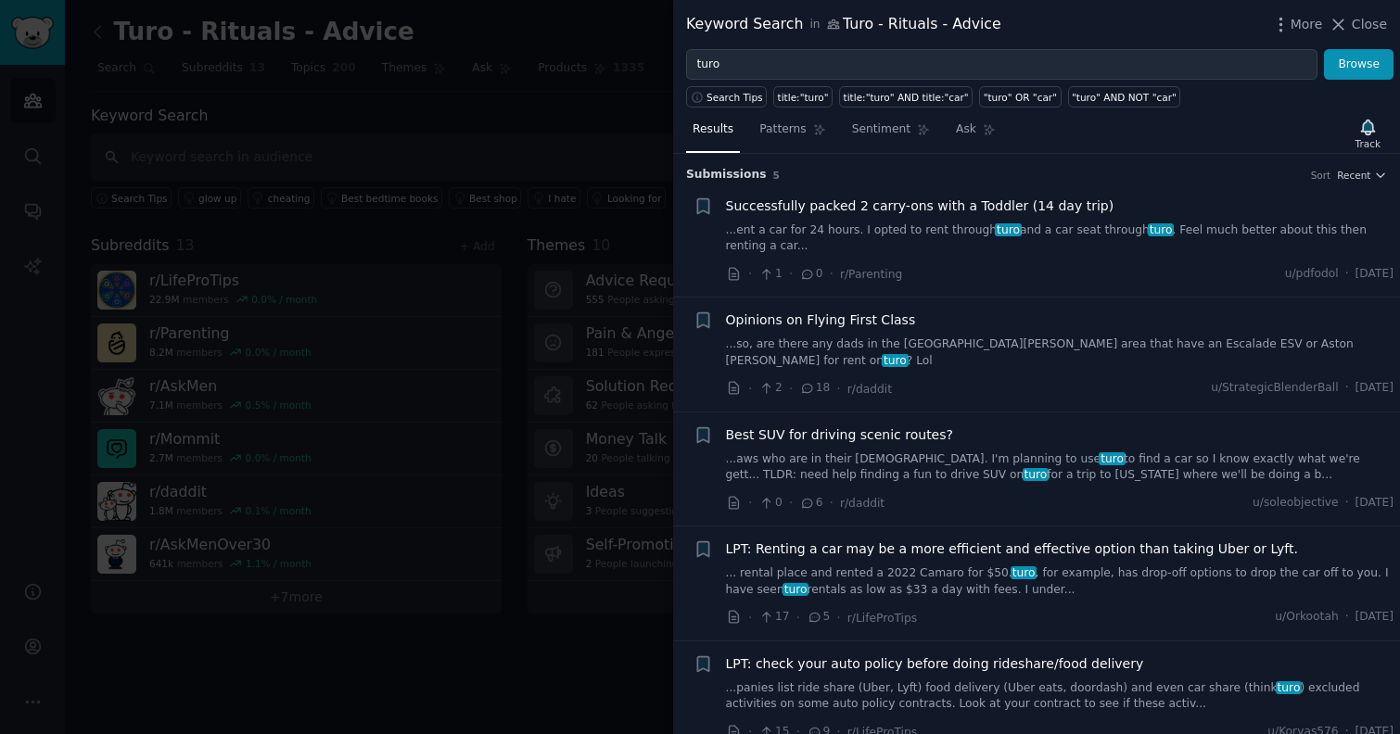
scroll to position [5, 0]
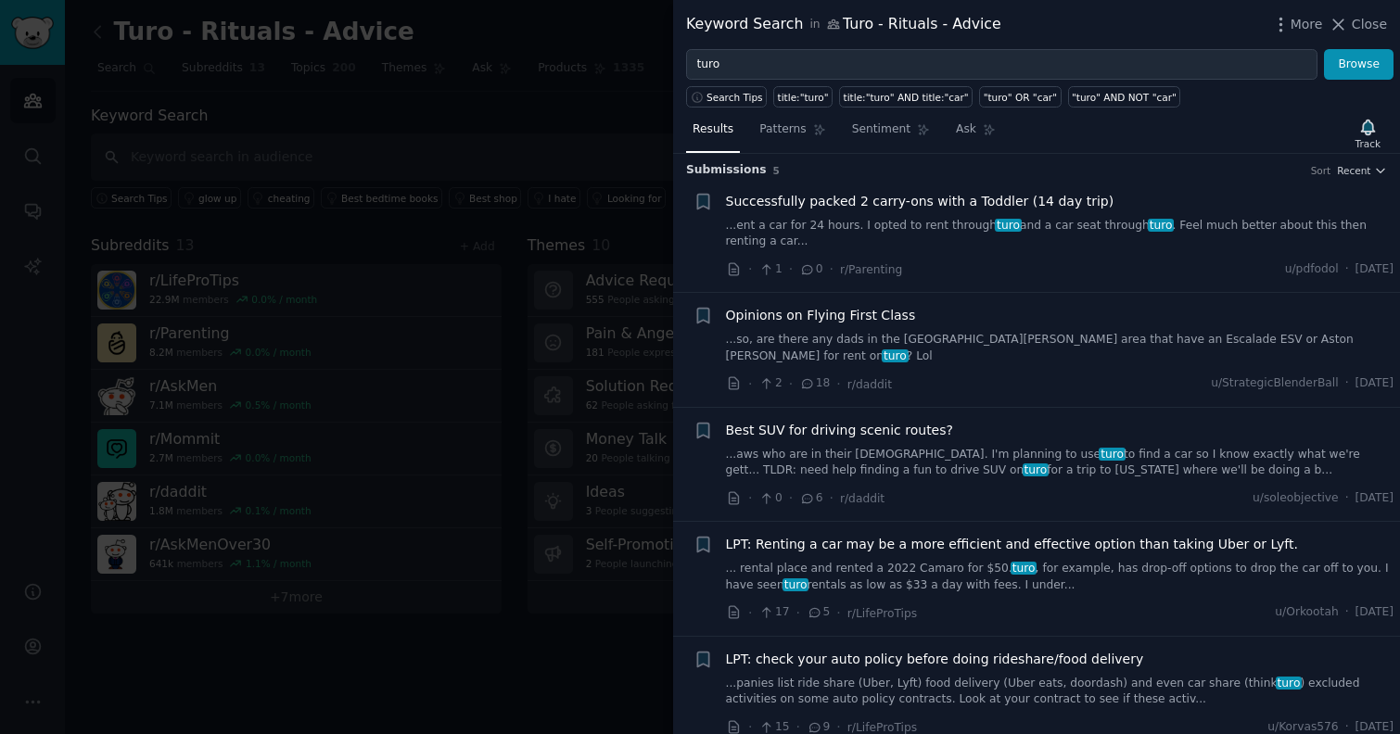
click at [483, 589] on div at bounding box center [700, 367] width 1400 height 734
